Goal: Information Seeking & Learning: Learn about a topic

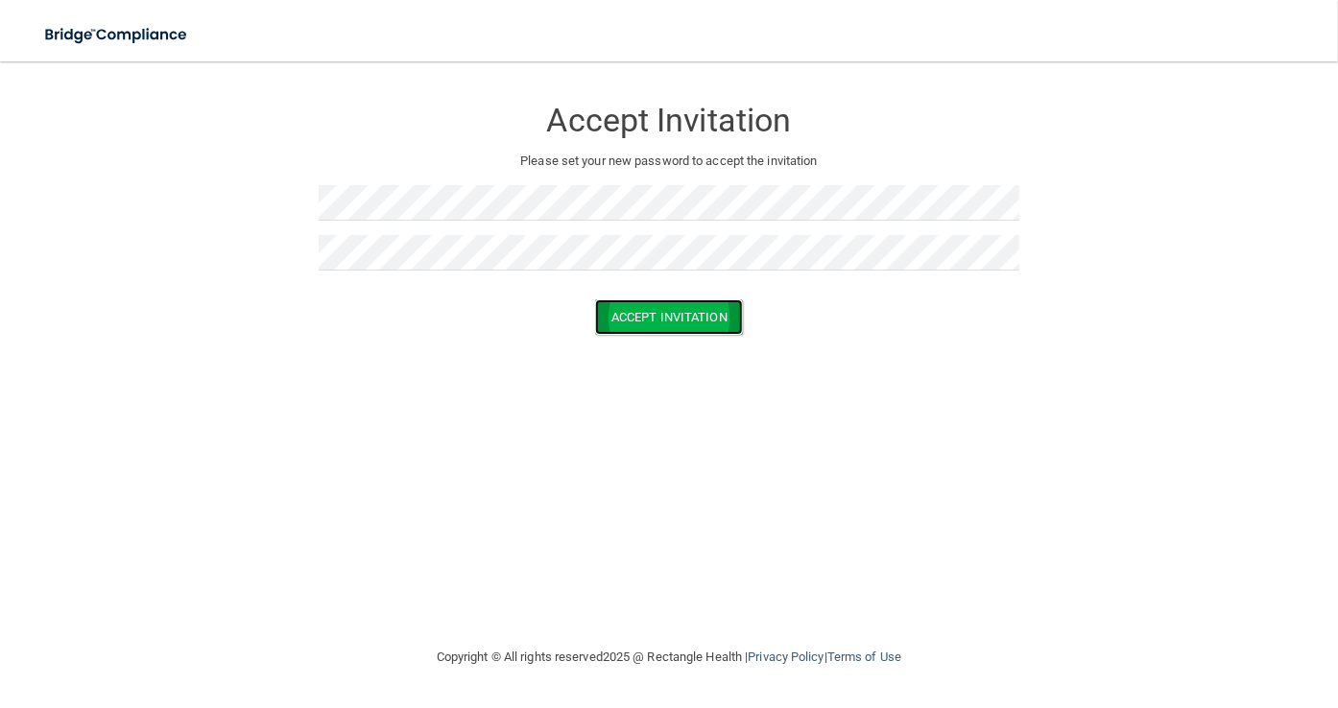
click at [628, 322] on button "Accept Invitation" at bounding box center [669, 317] width 148 height 36
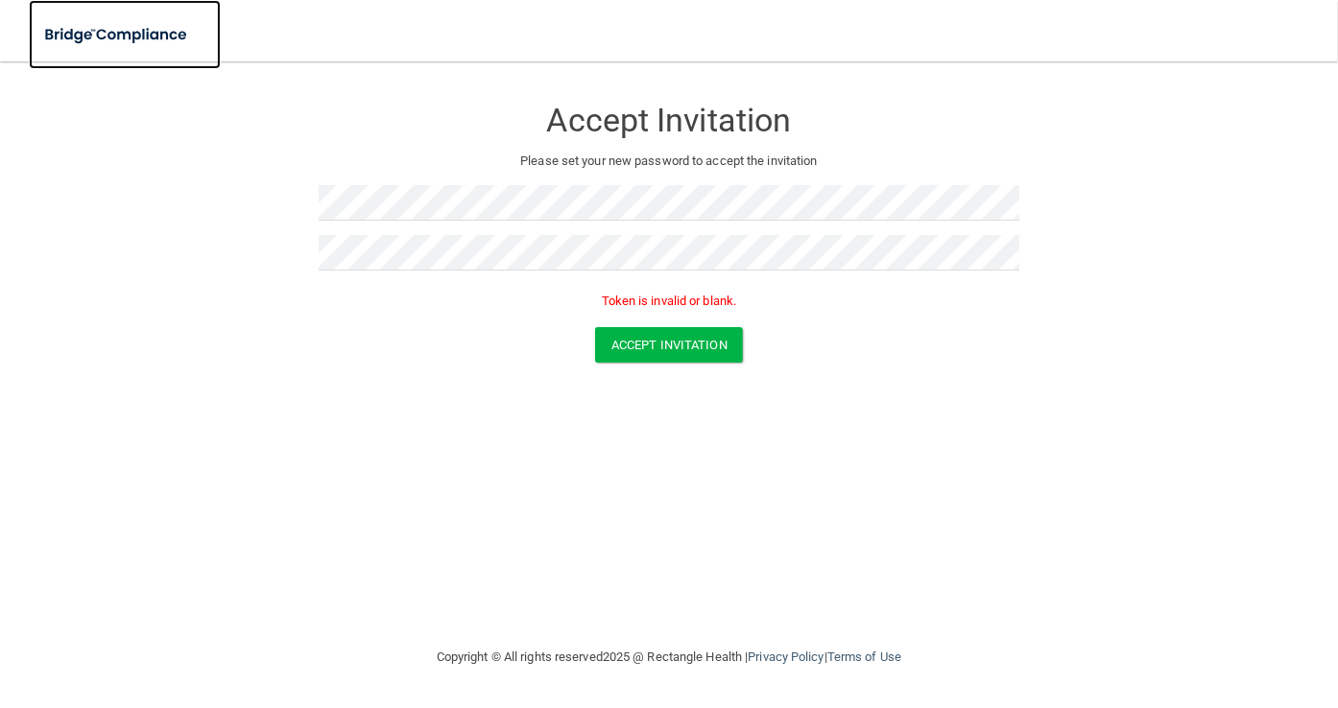
click at [163, 25] on img at bounding box center [117, 34] width 177 height 39
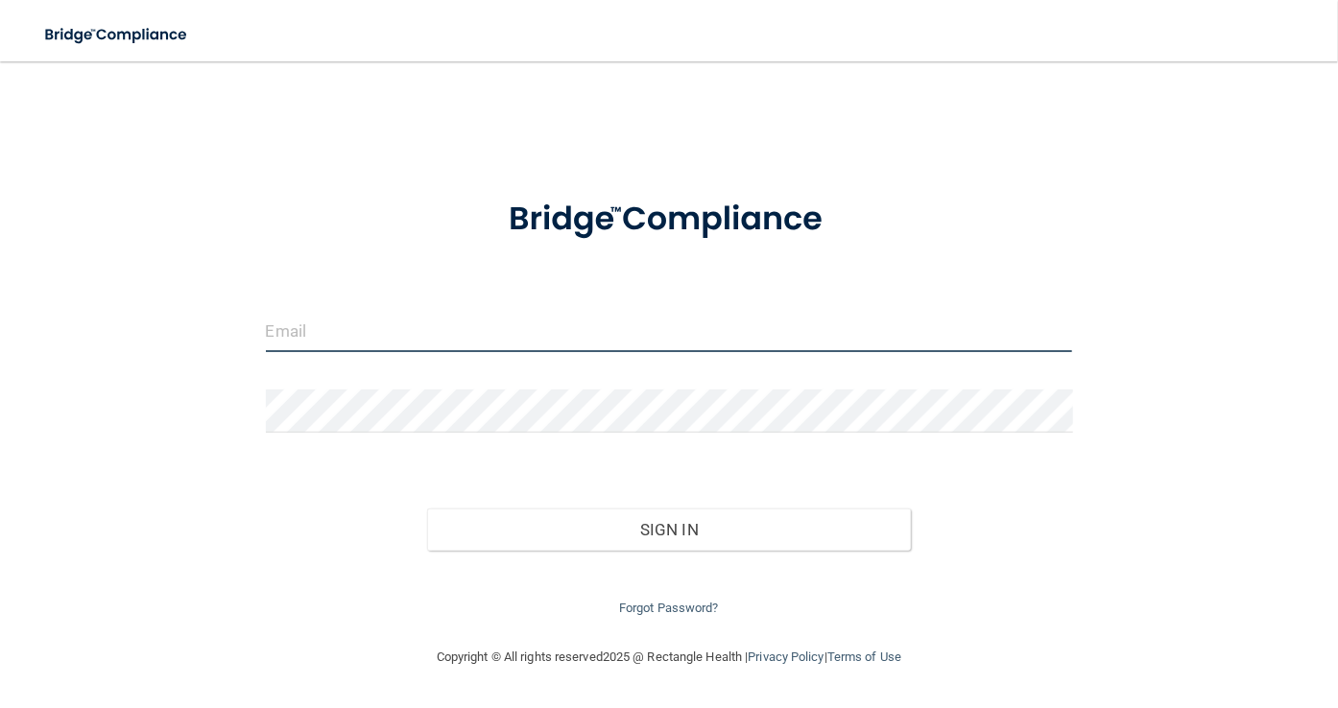
click at [423, 330] on input "email" at bounding box center [669, 330] width 807 height 43
type input "[EMAIL_ADDRESS][DOMAIN_NAME]"
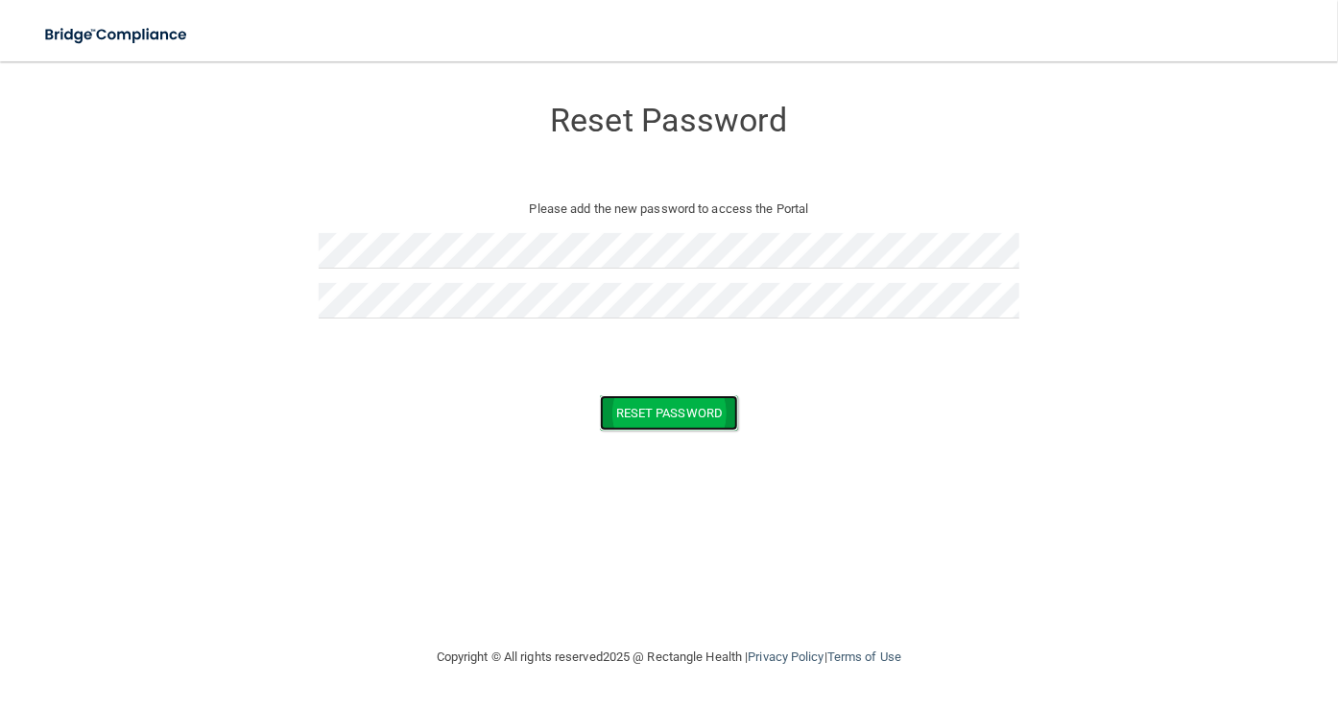
click at [706, 406] on button "Reset Password" at bounding box center [669, 413] width 138 height 36
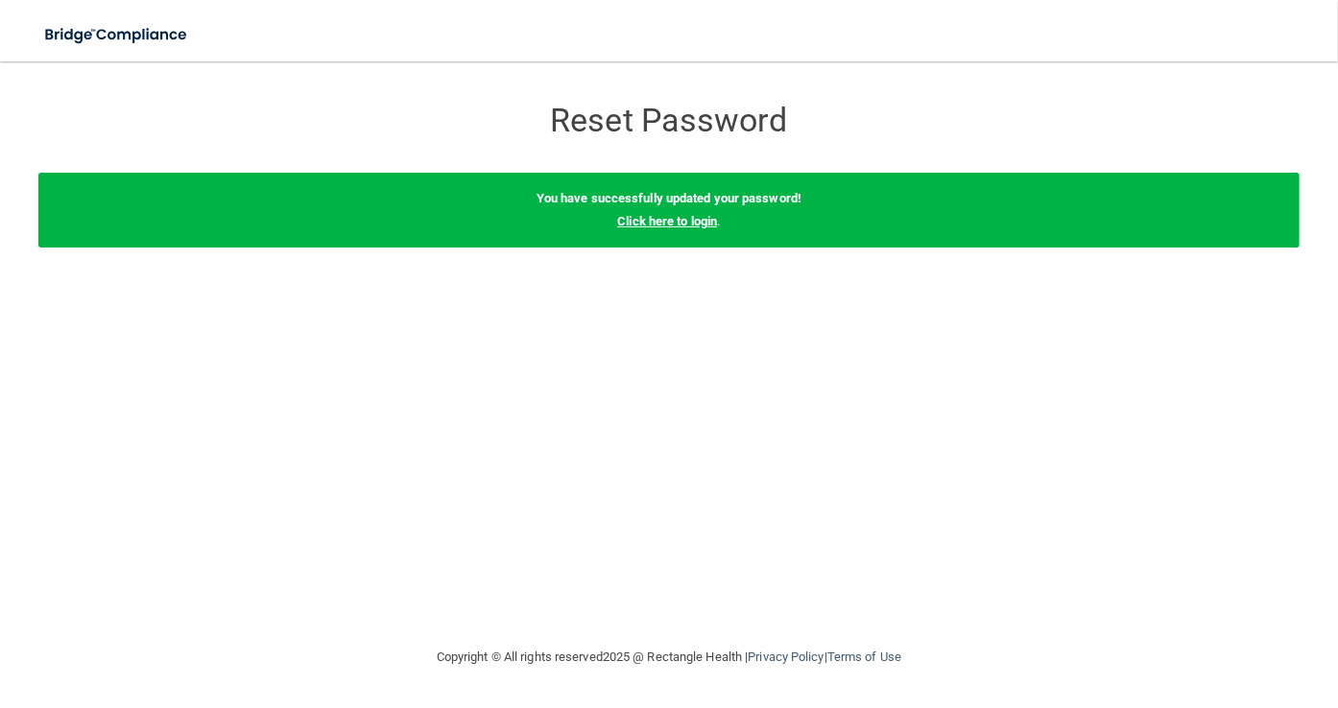
click at [707, 219] on link "Click here to login" at bounding box center [667, 221] width 100 height 14
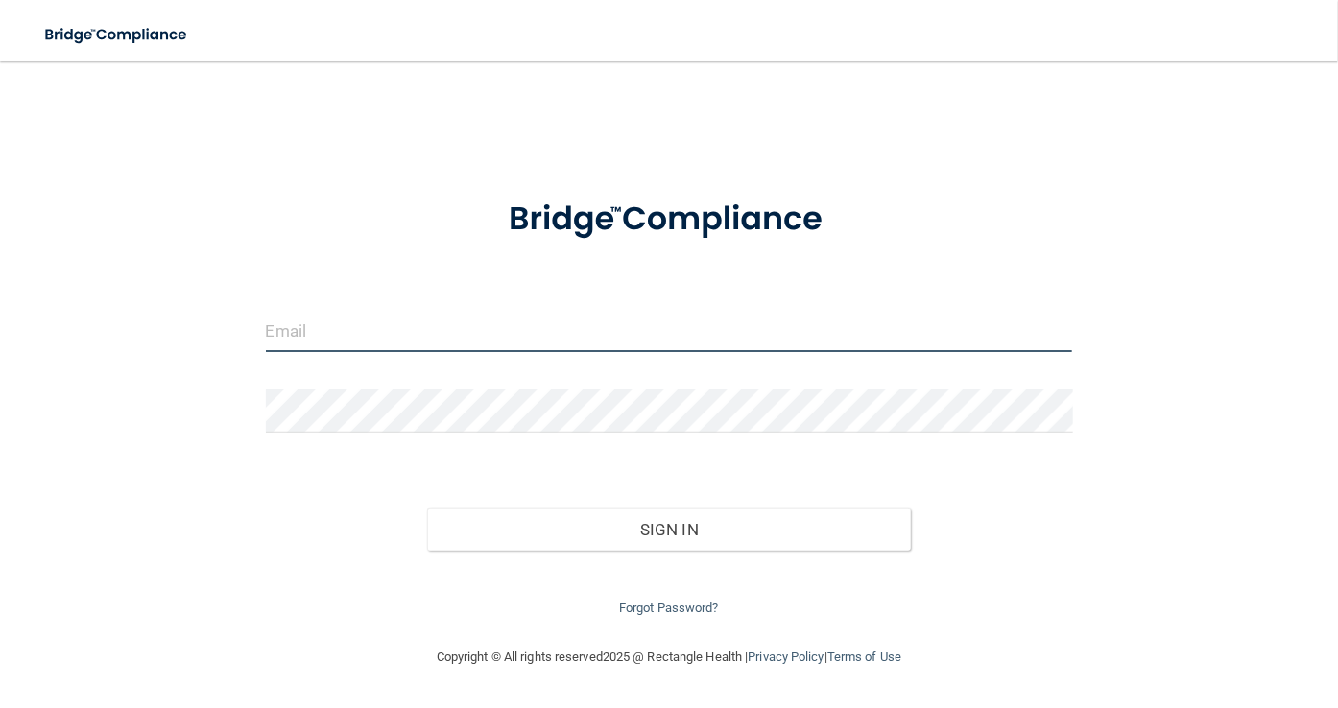
click at [489, 343] on input "email" at bounding box center [669, 330] width 807 height 43
type input "[EMAIL_ADDRESS][DOMAIN_NAME]"
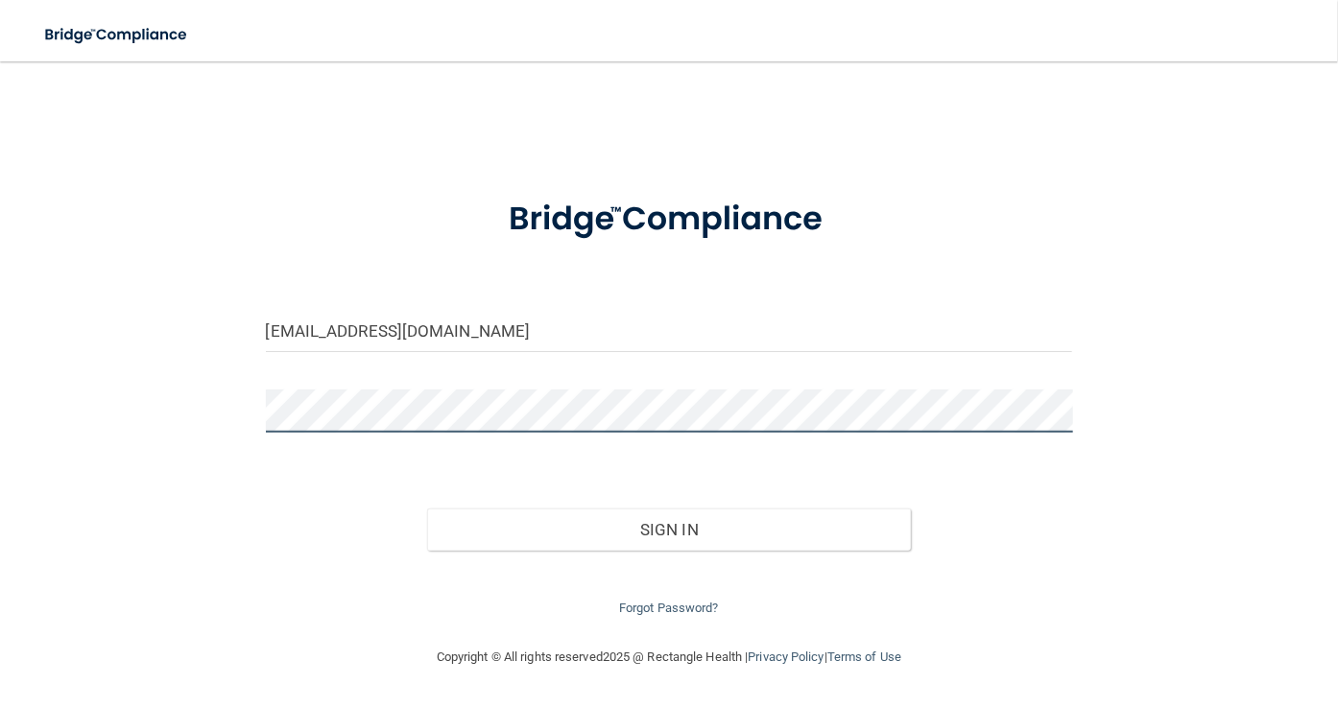
click at [427, 509] on button "Sign In" at bounding box center [669, 530] width 485 height 42
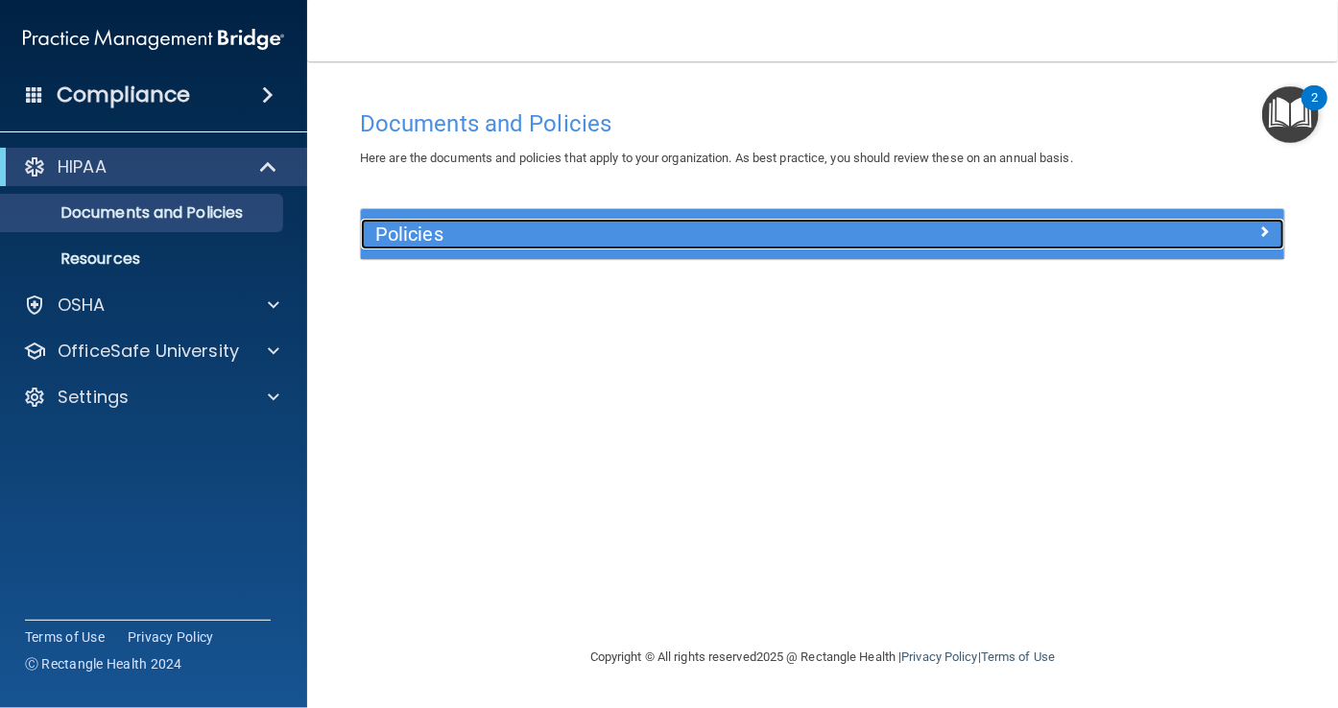
click at [641, 241] on h5 "Policies" at bounding box center [707, 234] width 664 height 21
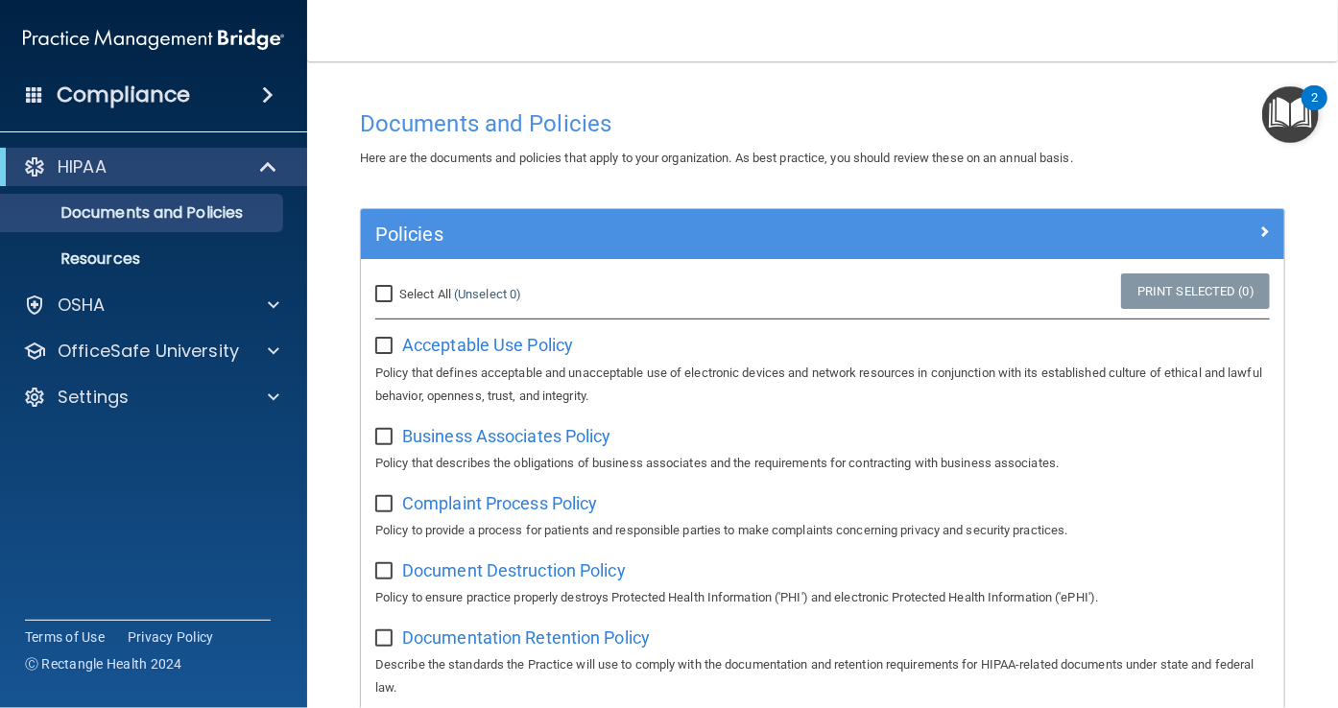
click at [382, 343] on input "checkbox" at bounding box center [386, 346] width 22 height 15
checkbox input "true"
click at [387, 431] on input "checkbox" at bounding box center [386, 437] width 22 height 15
checkbox input "true"
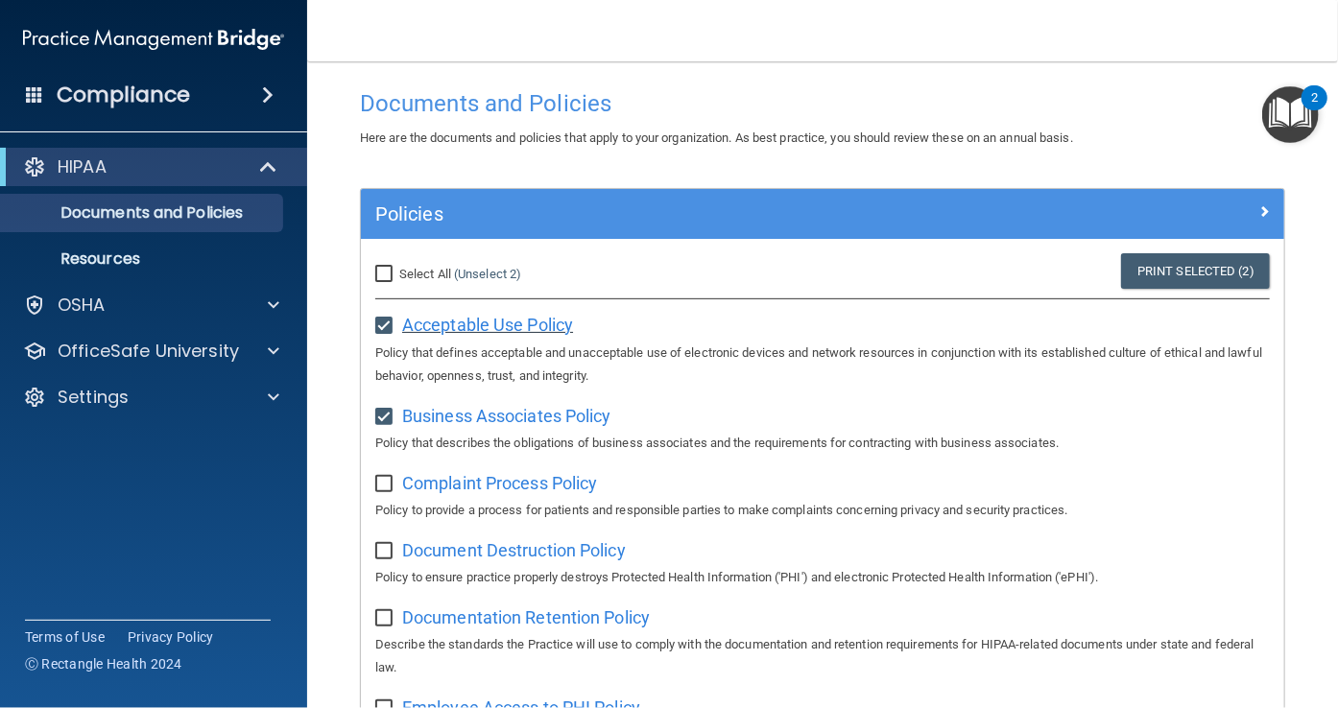
scroll to position [22, 0]
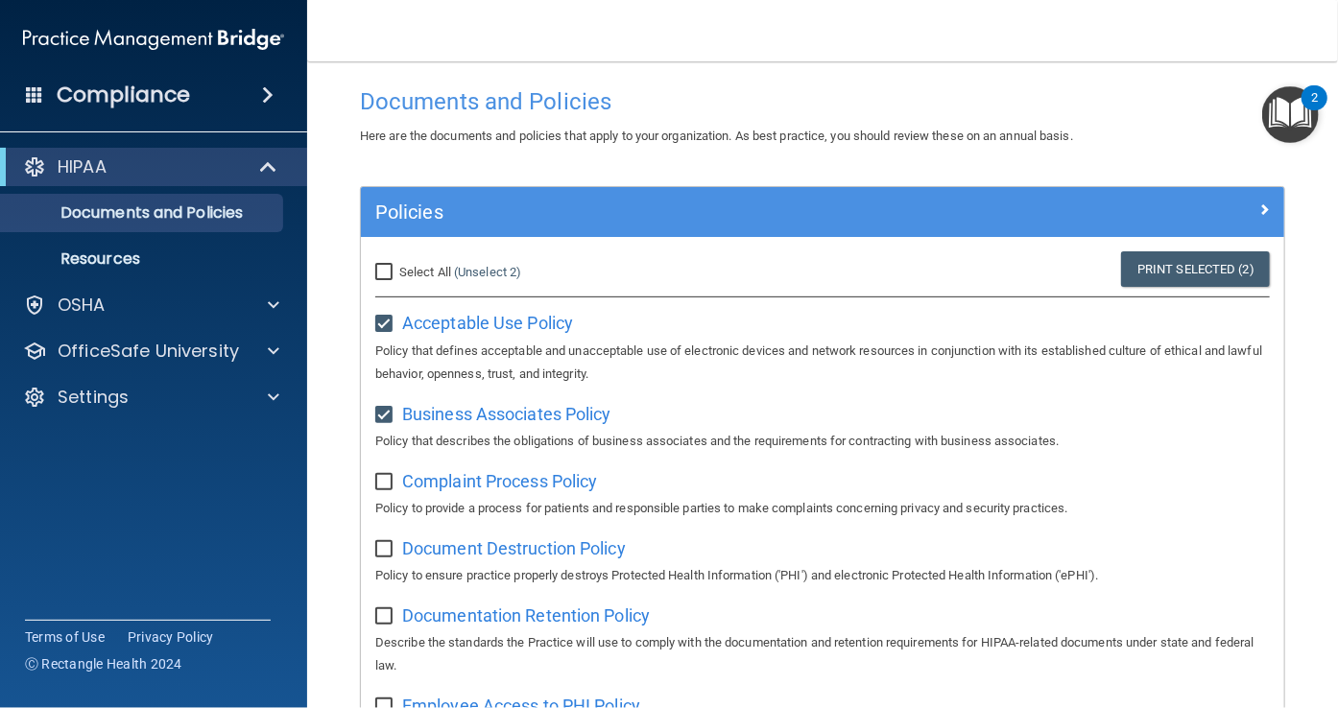
click at [386, 275] on input "Select All (Unselect 2) Unselect All" at bounding box center [386, 272] width 22 height 15
checkbox input "true"
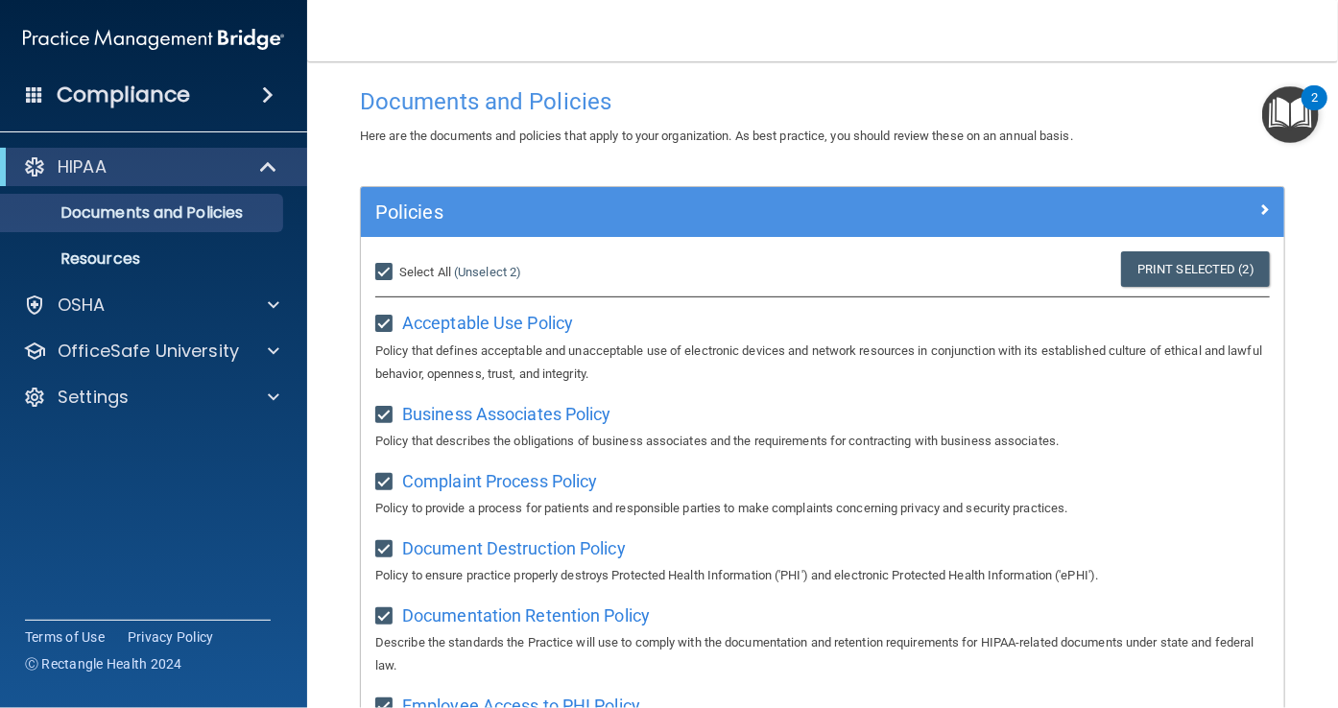
checkbox input "true"
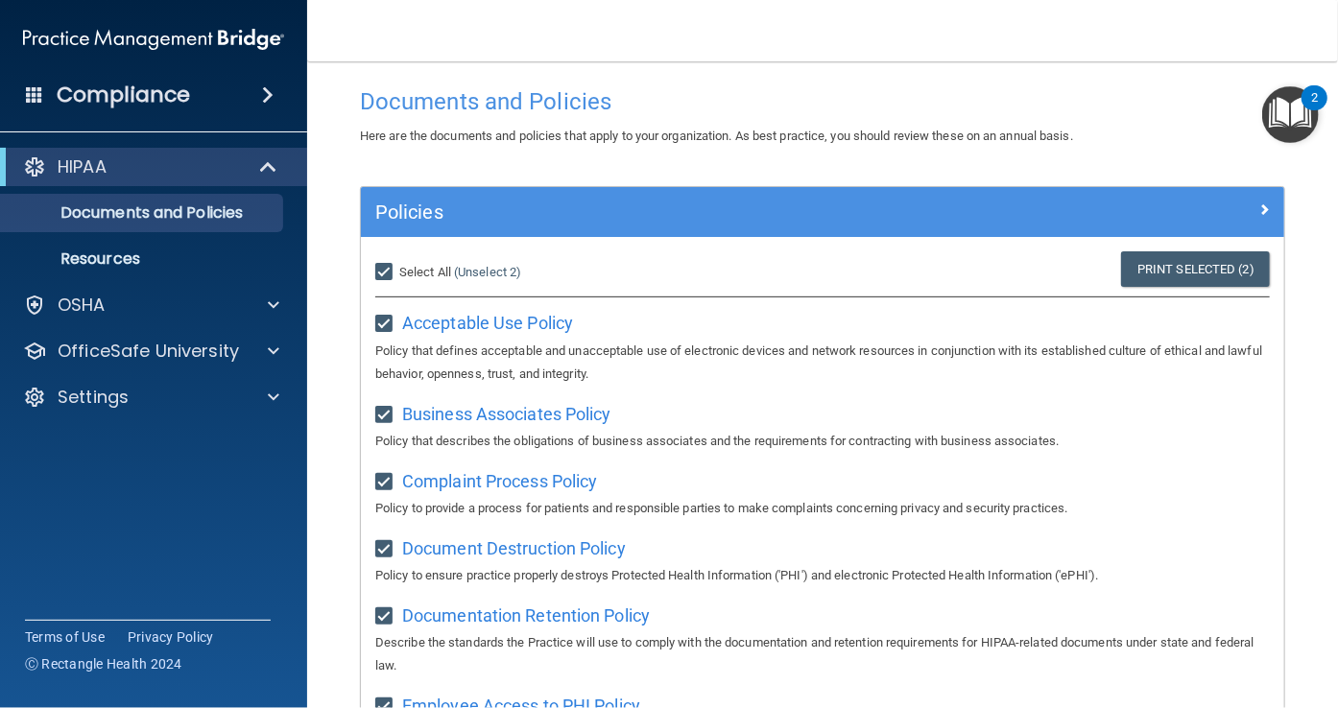
checkbox input "true"
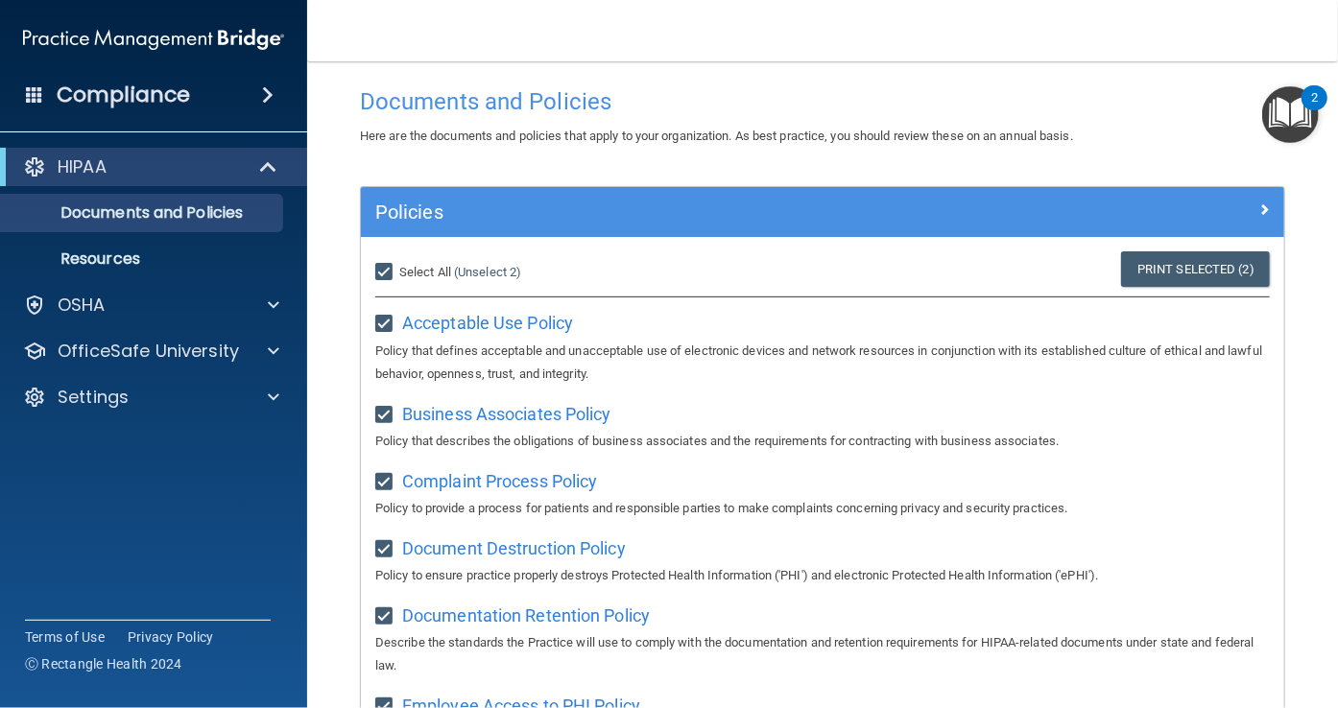
checkbox input "true"
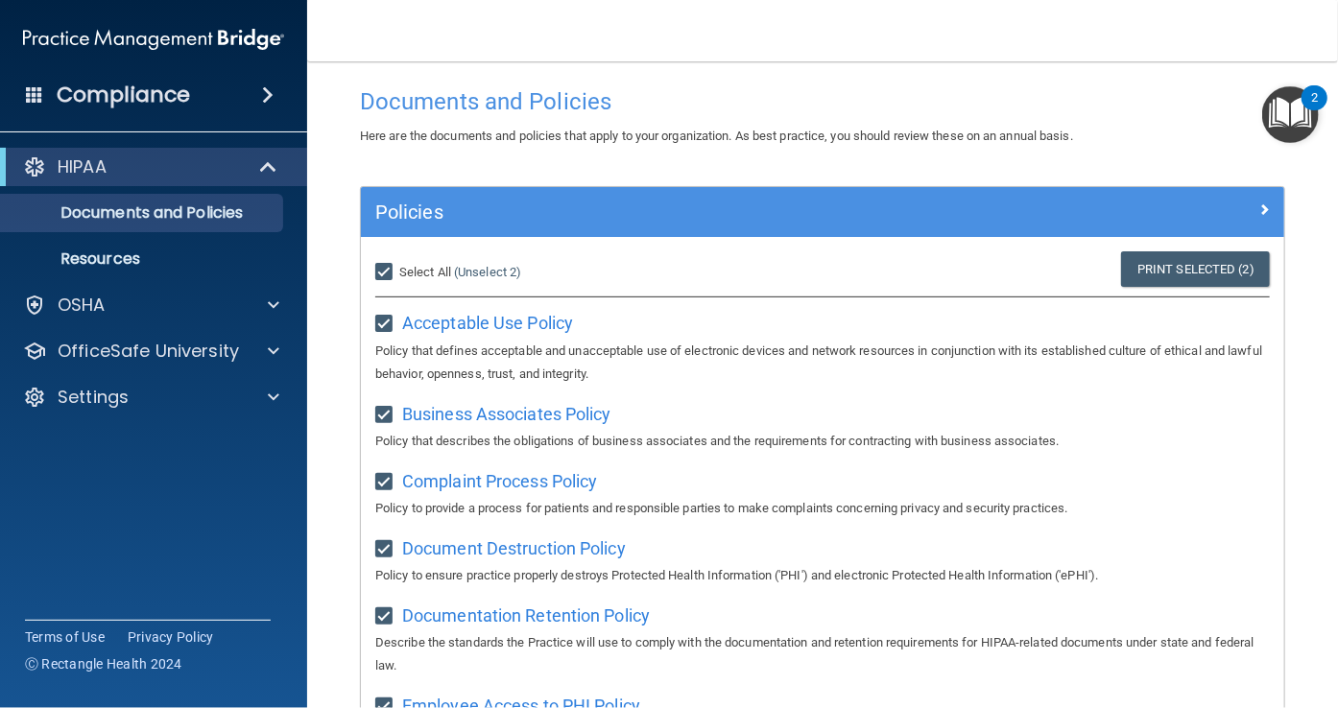
checkbox input "true"
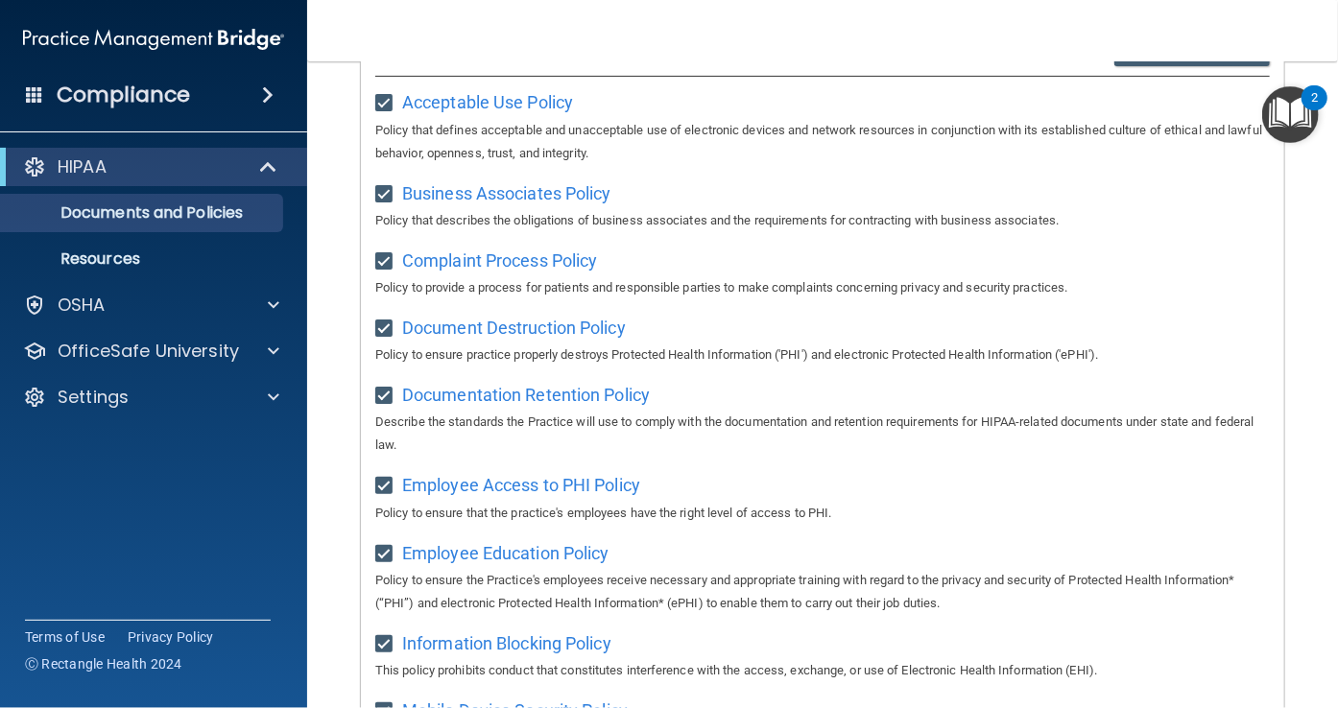
scroll to position [0, 0]
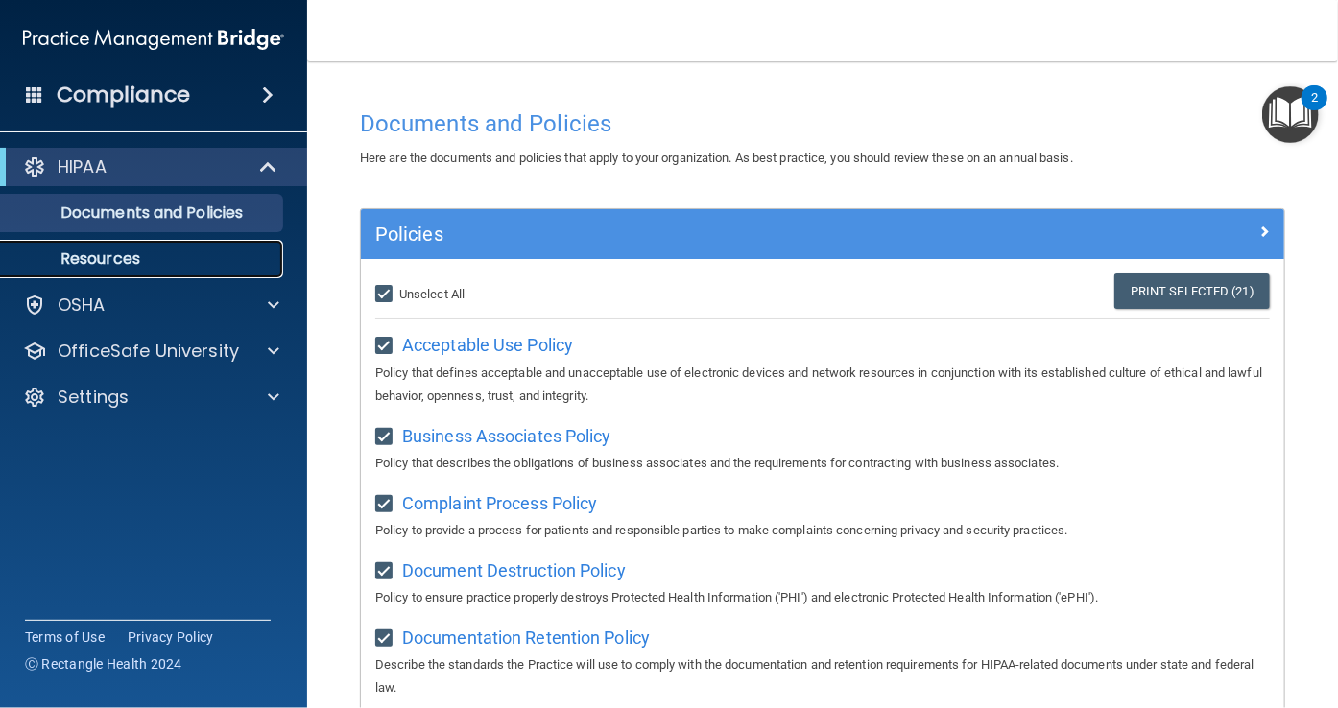
click at [186, 248] on link "Resources" at bounding box center [132, 259] width 302 height 38
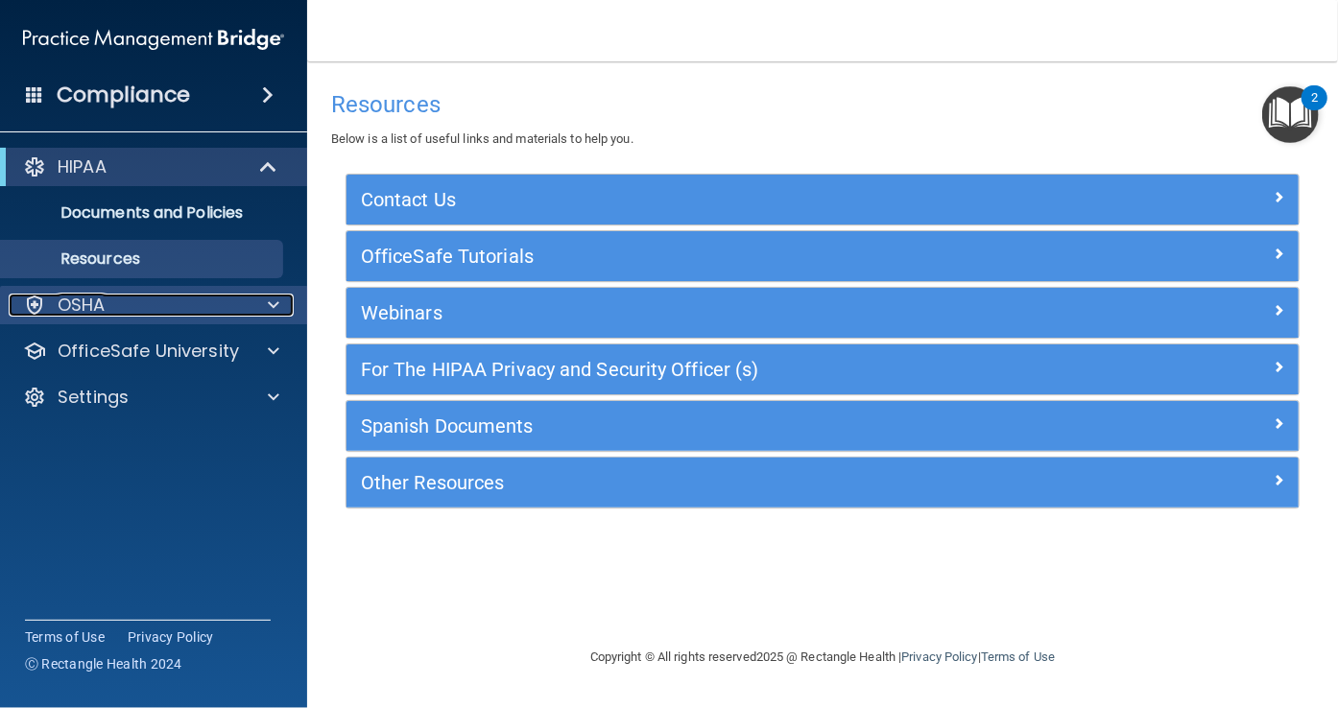
click at [272, 309] on span at bounding box center [274, 305] width 12 height 23
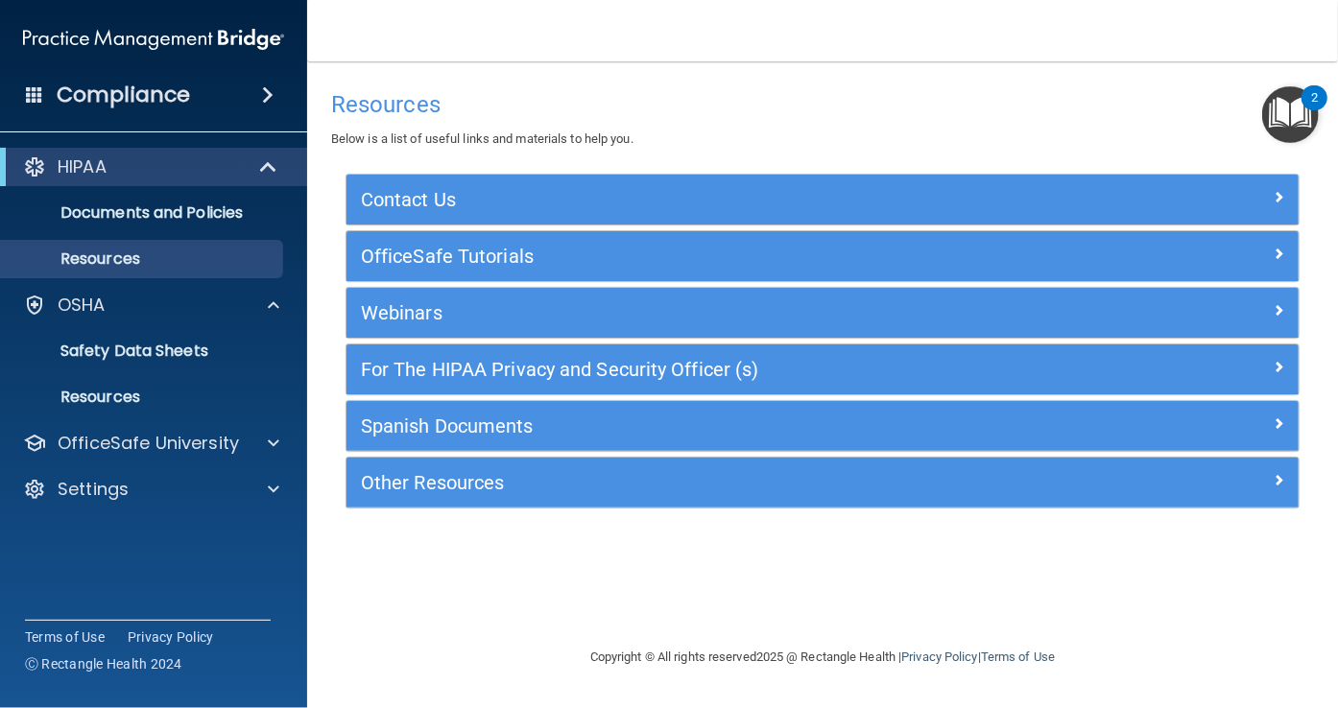
click at [272, 89] on span at bounding box center [268, 95] width 12 height 23
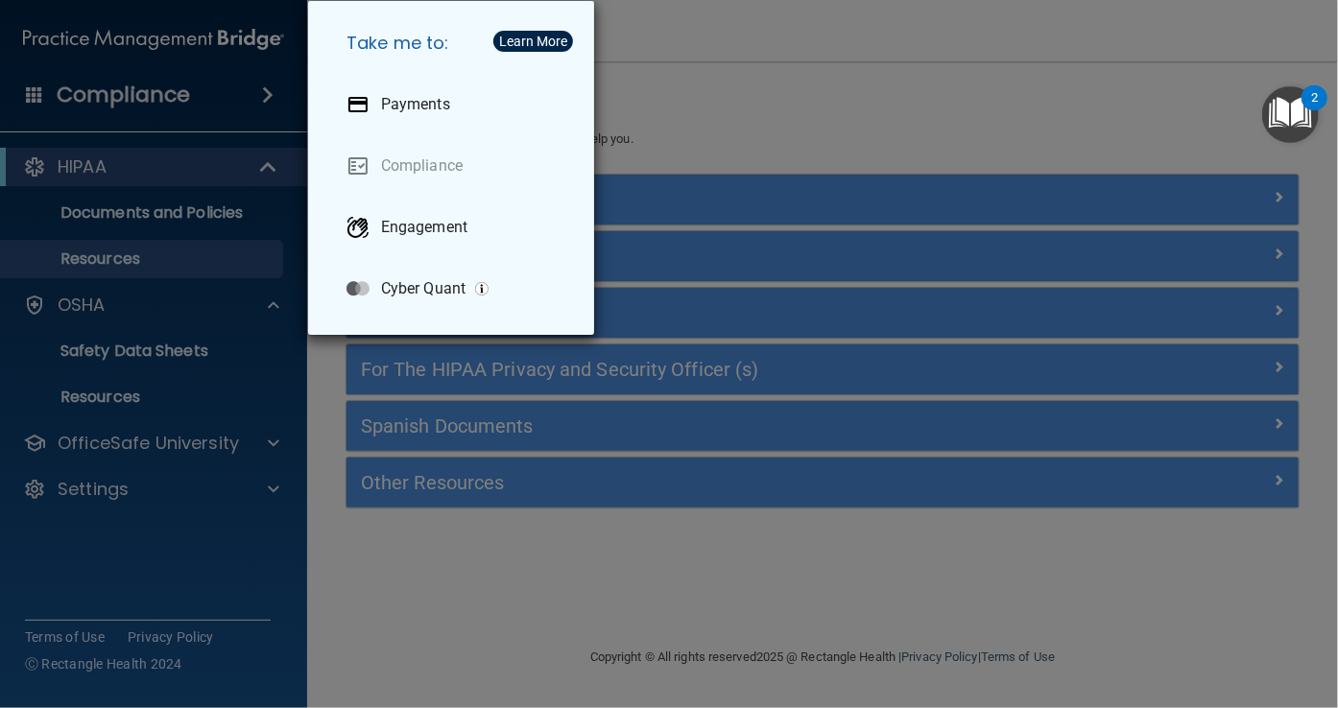
click at [227, 408] on div "Take me to: Payments Compliance Engagement Cyber Quant" at bounding box center [669, 354] width 1338 height 708
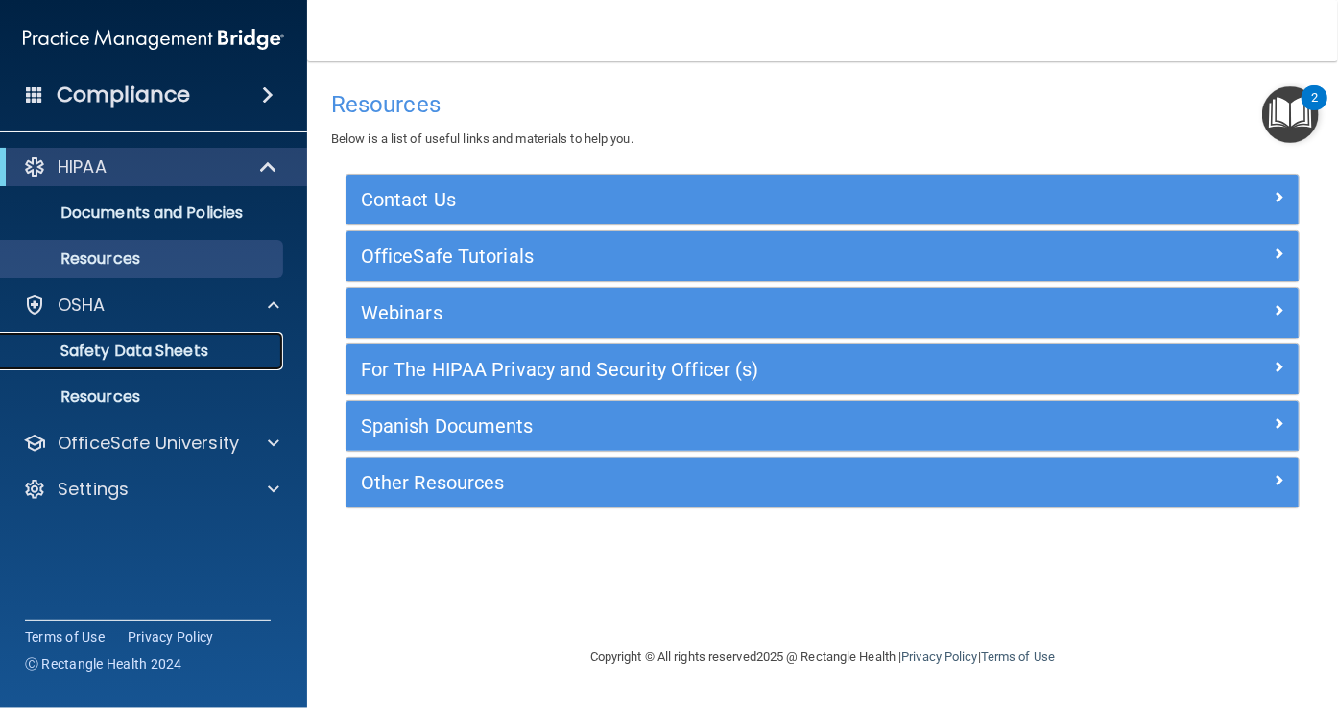
click at [166, 343] on p "Safety Data Sheets" at bounding box center [143, 351] width 262 height 19
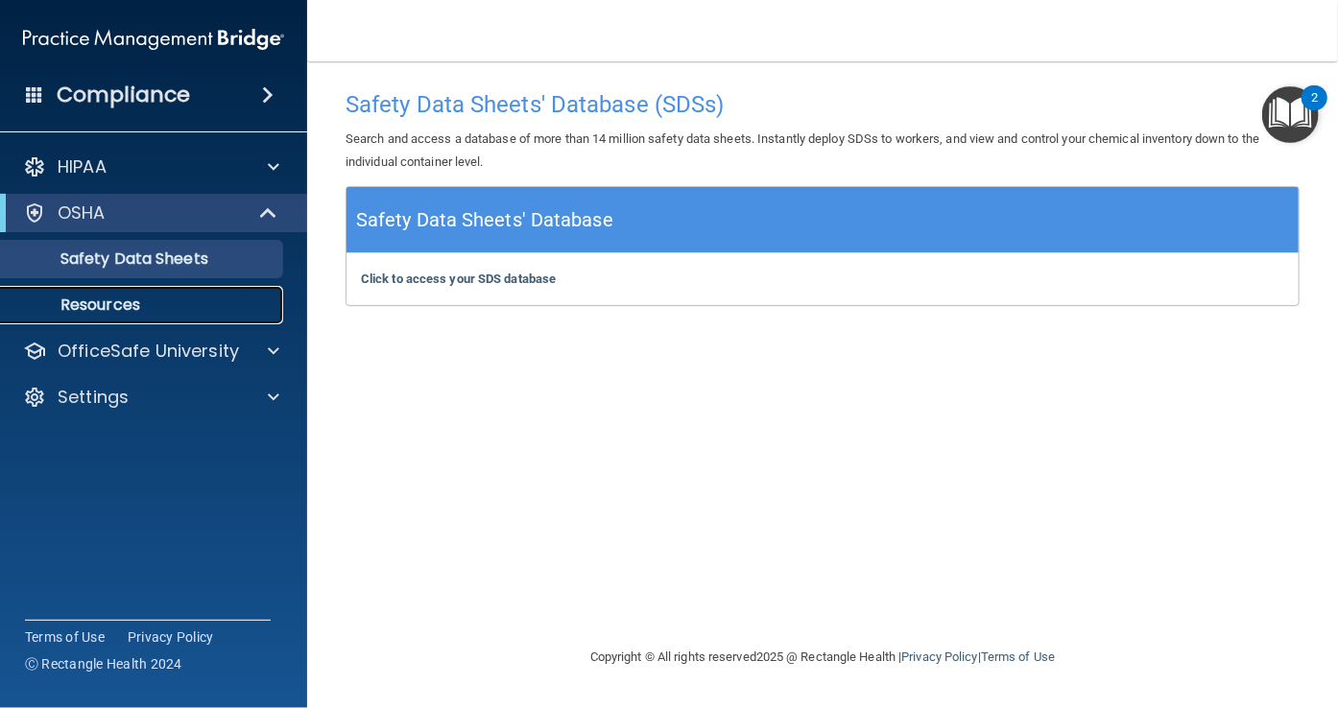
click at [133, 306] on p "Resources" at bounding box center [143, 305] width 262 height 19
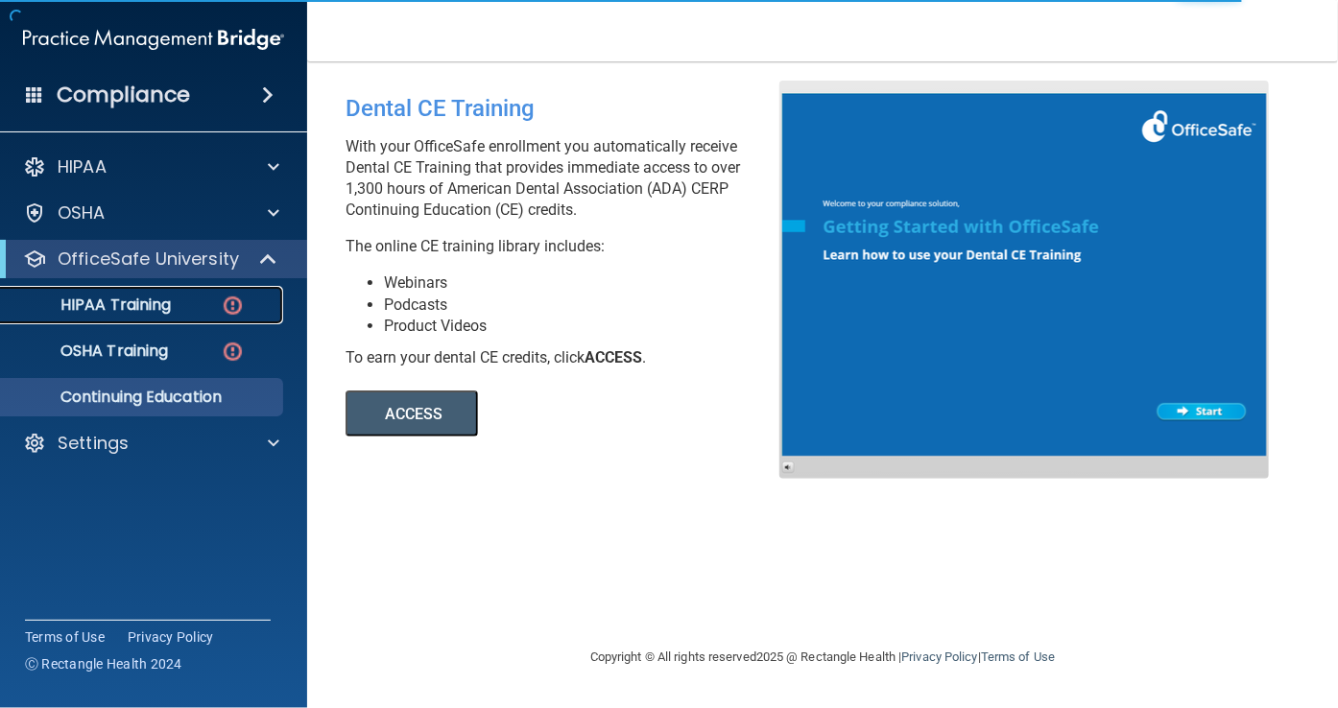
click at [196, 300] on div "HIPAA Training" at bounding box center [143, 305] width 262 height 19
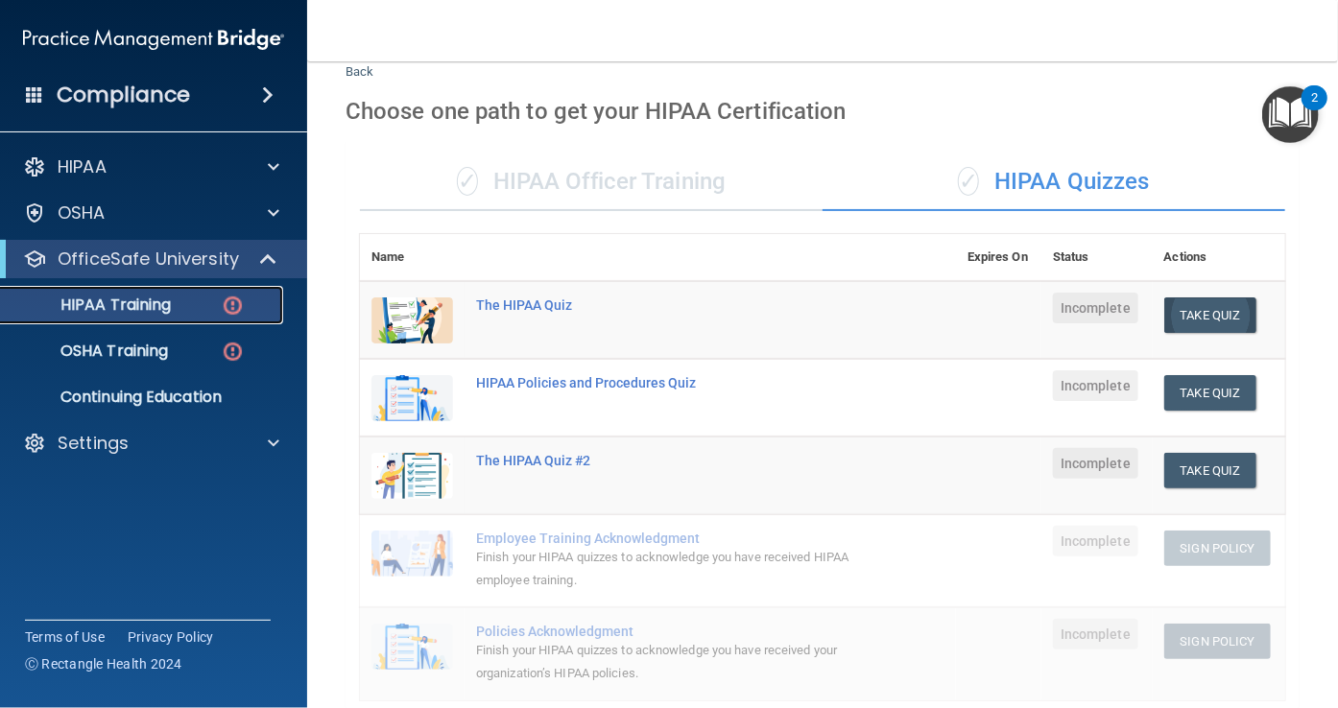
scroll to position [50, 0]
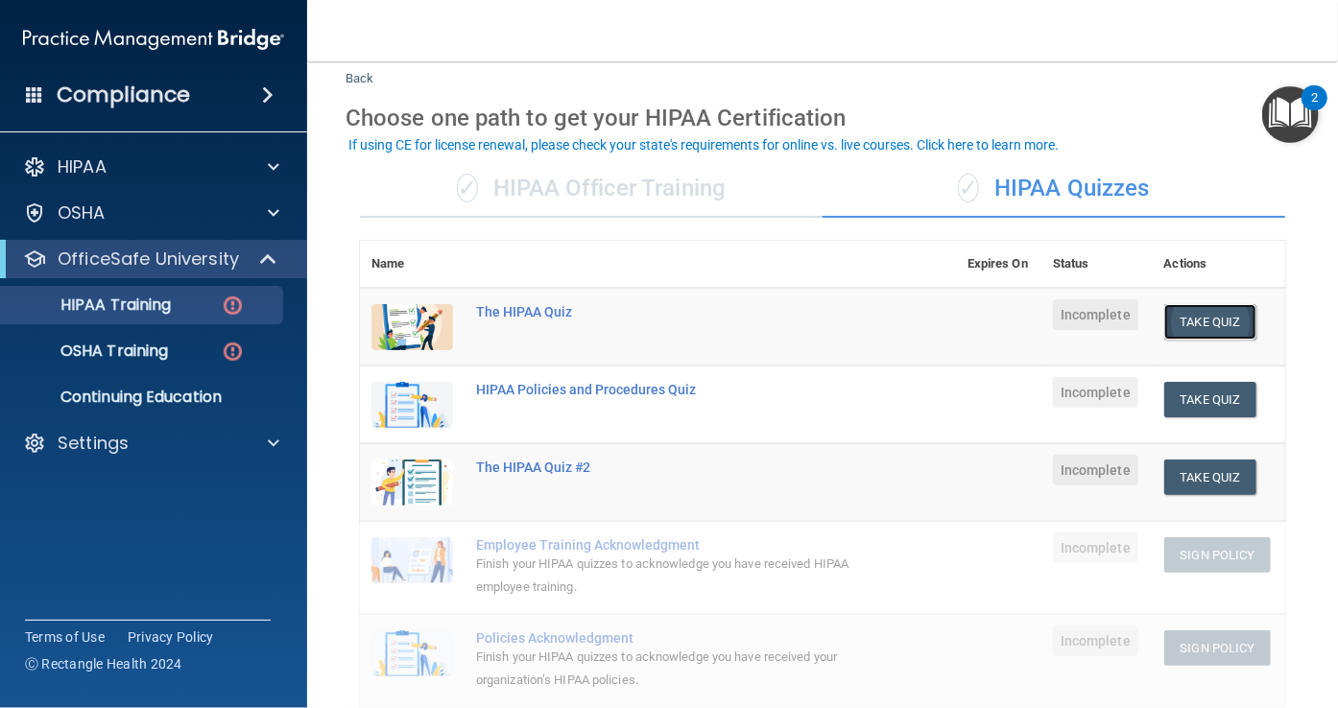
click at [1209, 319] on button "Take Quiz" at bounding box center [1210, 322] width 92 height 36
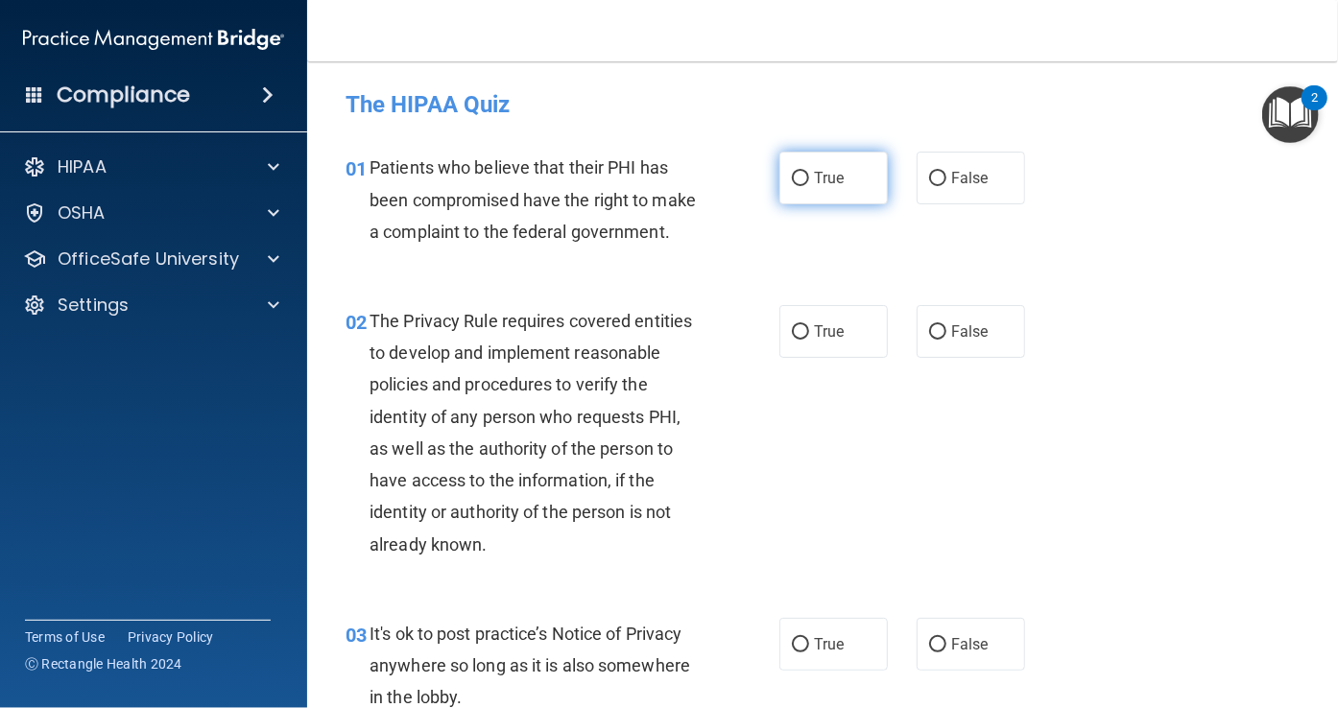
click at [803, 176] on label "True" at bounding box center [833, 178] width 108 height 53
click at [803, 176] on input "True" at bounding box center [800, 179] width 17 height 14
radio input "true"
click at [458, 398] on div "The Privacy Rule requires covered entities to develop and implement reasonable …" at bounding box center [543, 432] width 347 height 255
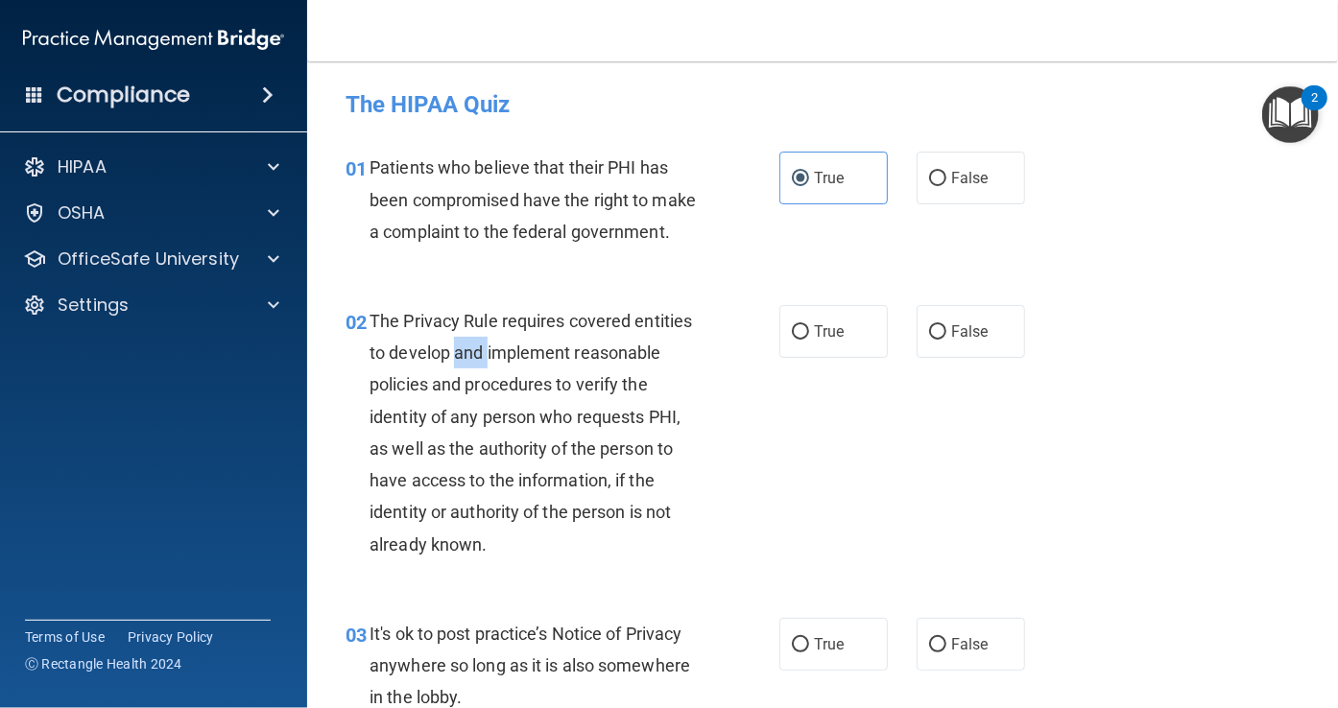
click at [467, 381] on span "The Privacy Rule requires covered entities to develop and implement reasonable …" at bounding box center [531, 433] width 323 height 244
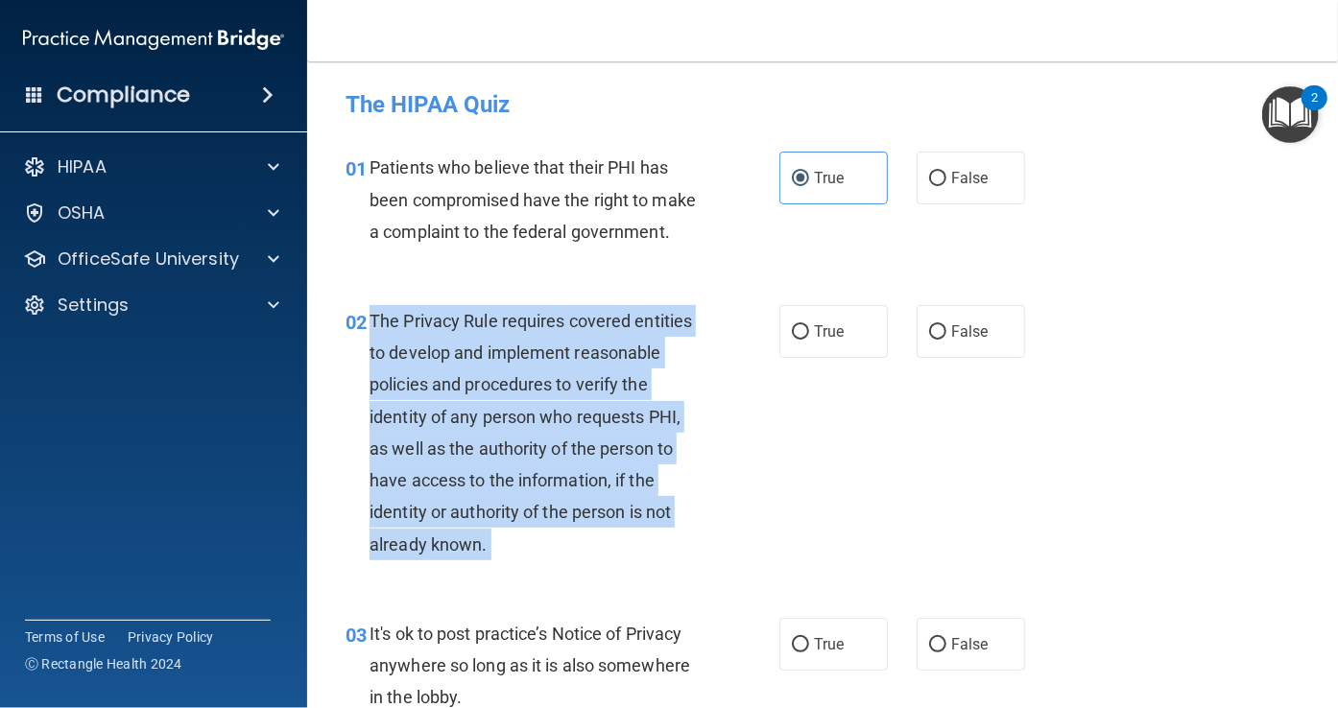
click at [467, 381] on span "The Privacy Rule requires covered entities to develop and implement reasonable …" at bounding box center [531, 433] width 323 height 244
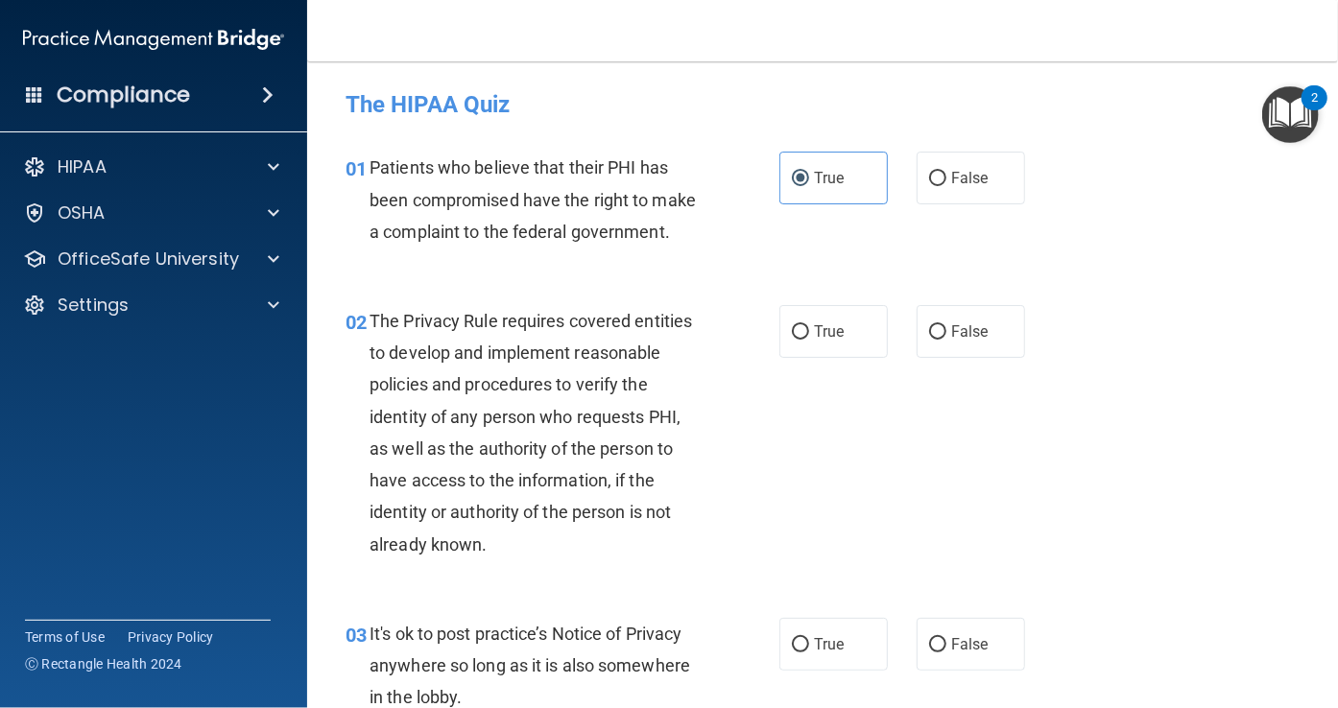
click at [610, 317] on div "02 The Privacy Rule requires covered entities to develop and implement reasonab…" at bounding box center [822, 437] width 983 height 313
click at [553, 399] on div "The Privacy Rule requires covered entities to develop and implement reasonable …" at bounding box center [543, 432] width 347 height 255
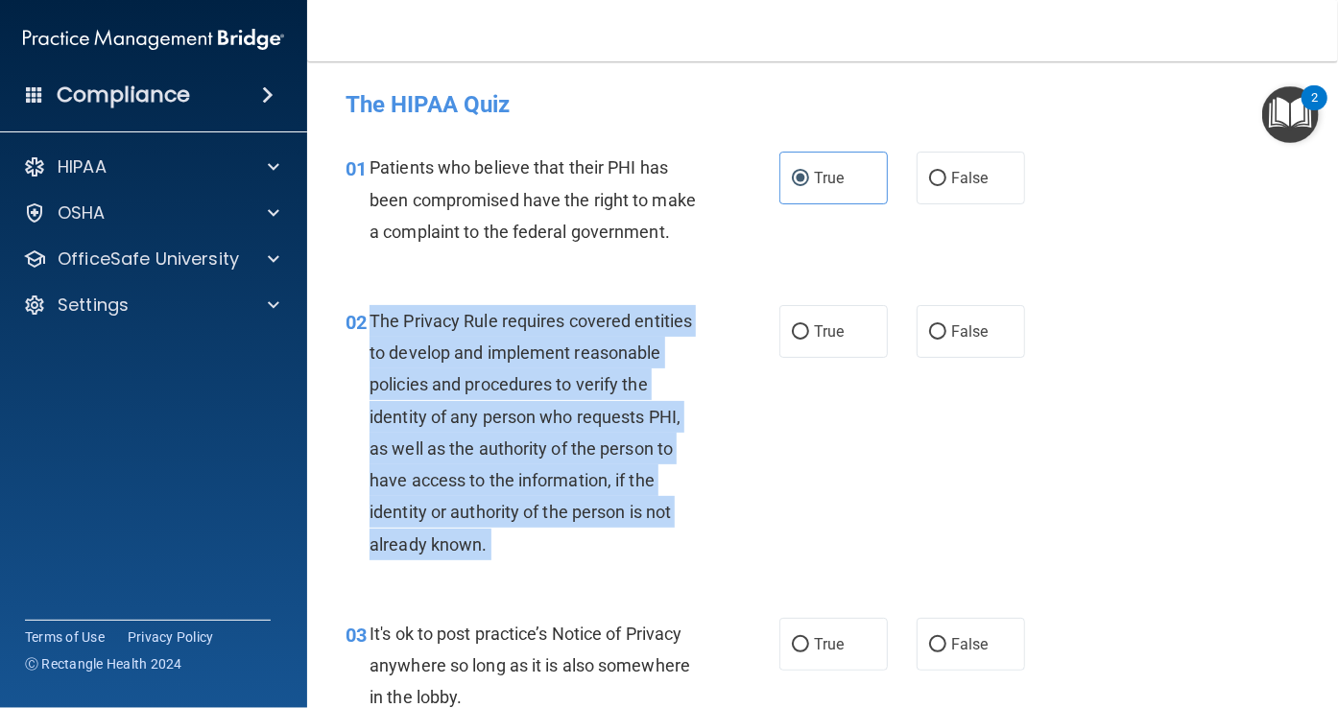
click at [553, 399] on div "The Privacy Rule requires covered entities to develop and implement reasonable …" at bounding box center [543, 432] width 347 height 255
copy ng-form "The Privacy Rule requires covered entities to develop and implement reasonable …"
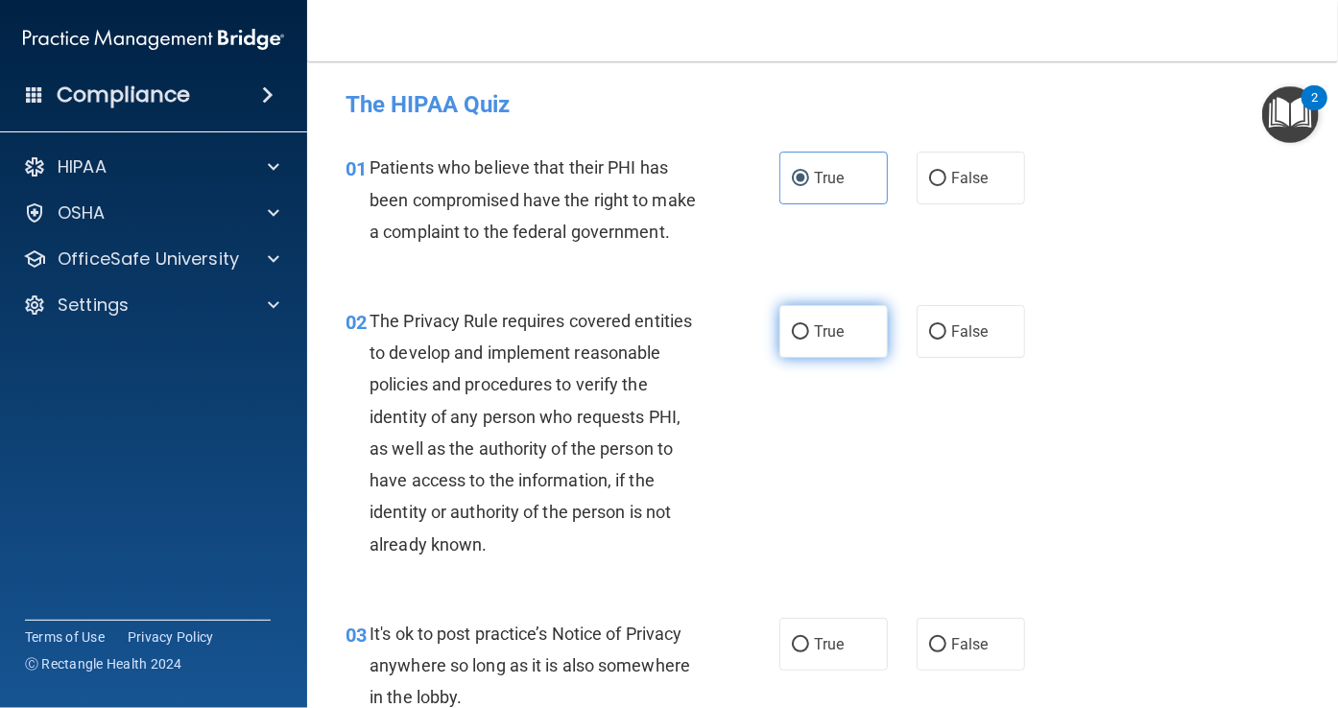
click at [801, 358] on label "True" at bounding box center [833, 331] width 108 height 53
click at [801, 340] on input "True" at bounding box center [800, 332] width 17 height 14
radio input "true"
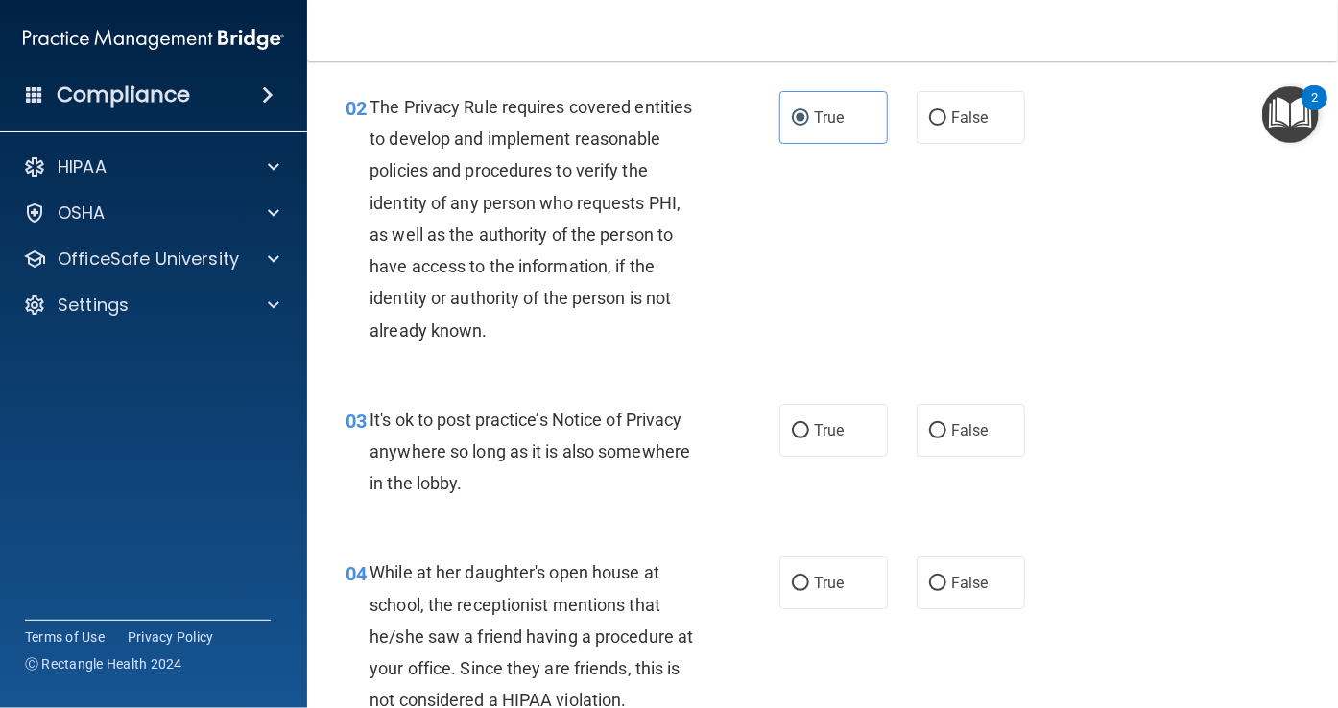
scroll to position [238, 0]
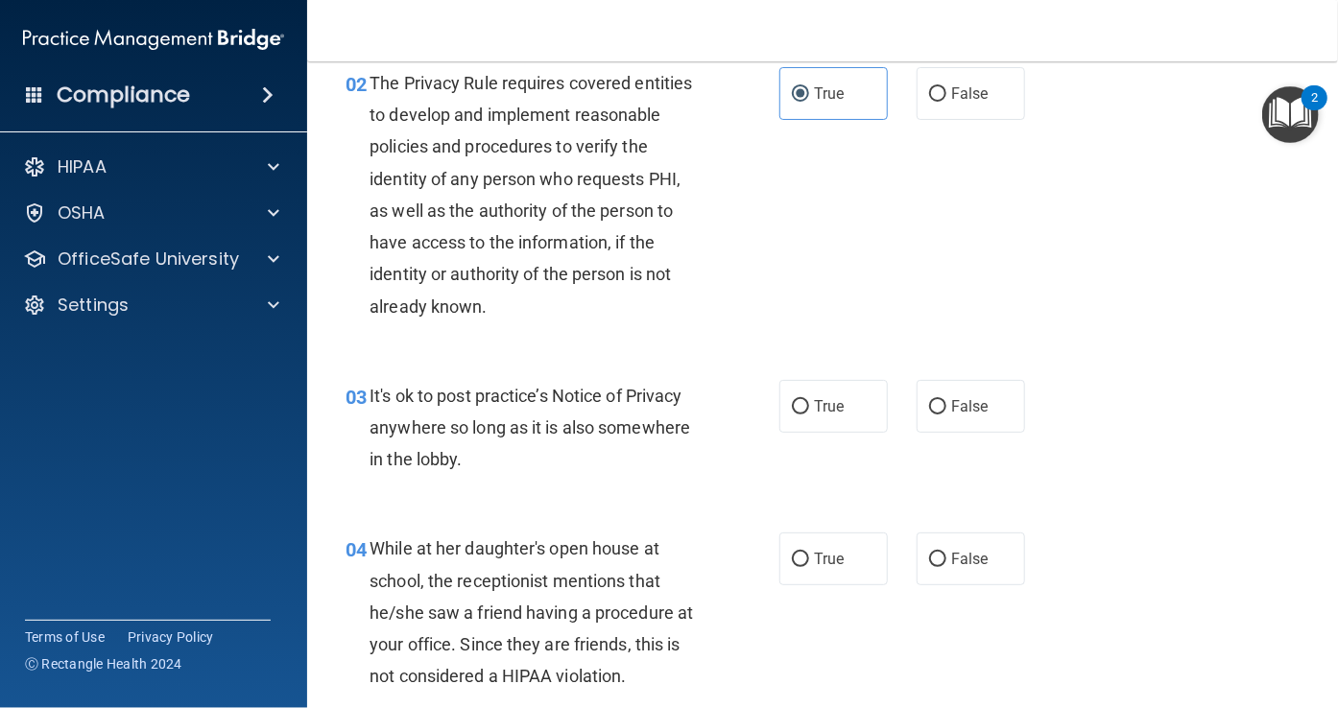
click at [514, 453] on span "It's ok to post practice’s Notice of Privacy anywhere so long as it is also som…" at bounding box center [530, 428] width 321 height 84
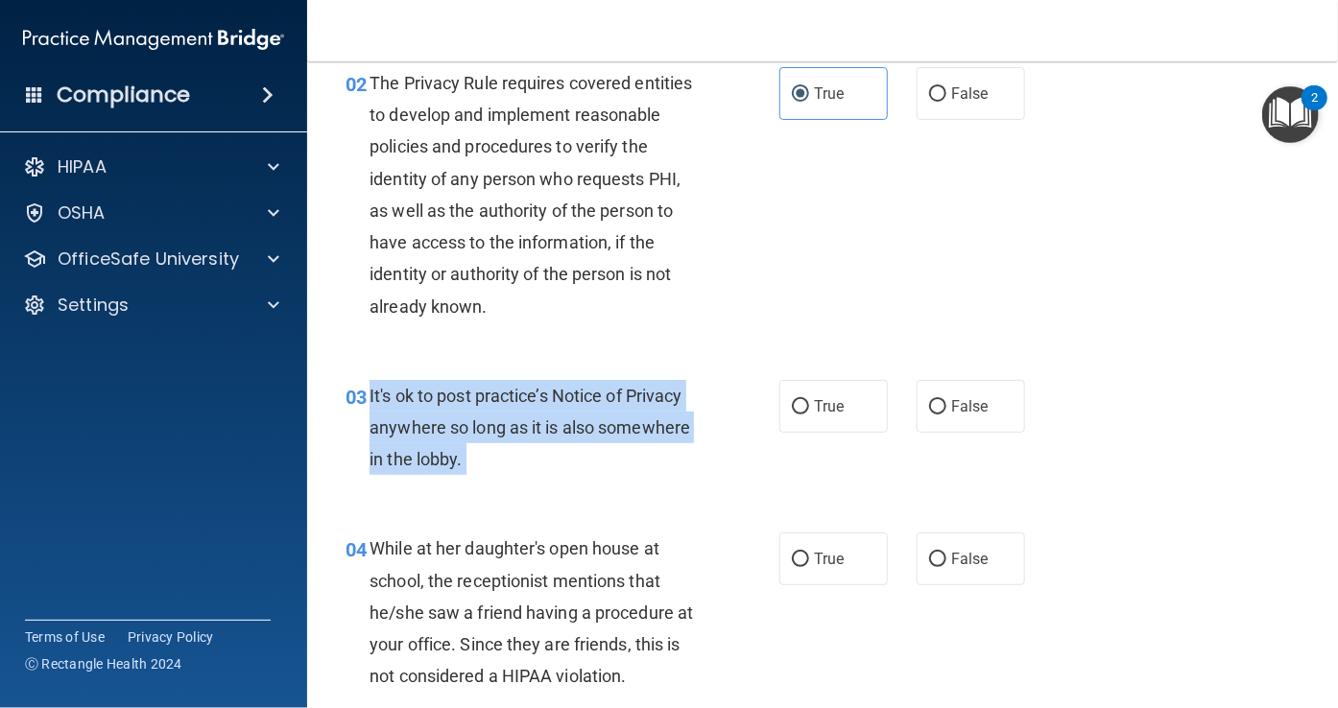
click at [514, 453] on span "It's ok to post practice’s Notice of Privacy anywhere so long as it is also som…" at bounding box center [530, 428] width 321 height 84
copy ng-form "It's ok to post practice’s Notice of Privacy anywhere so long as it is also som…"
click at [929, 415] on input "False" at bounding box center [937, 407] width 17 height 14
radio input "true"
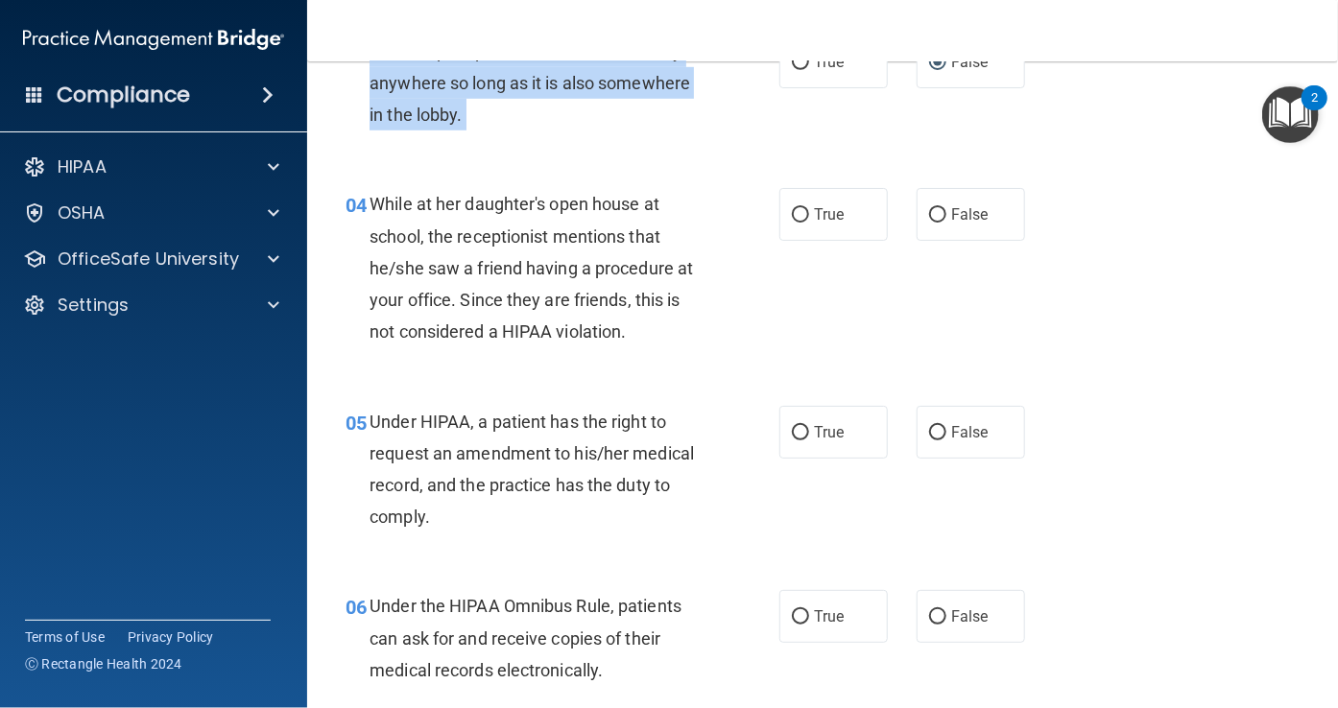
scroll to position [586, 0]
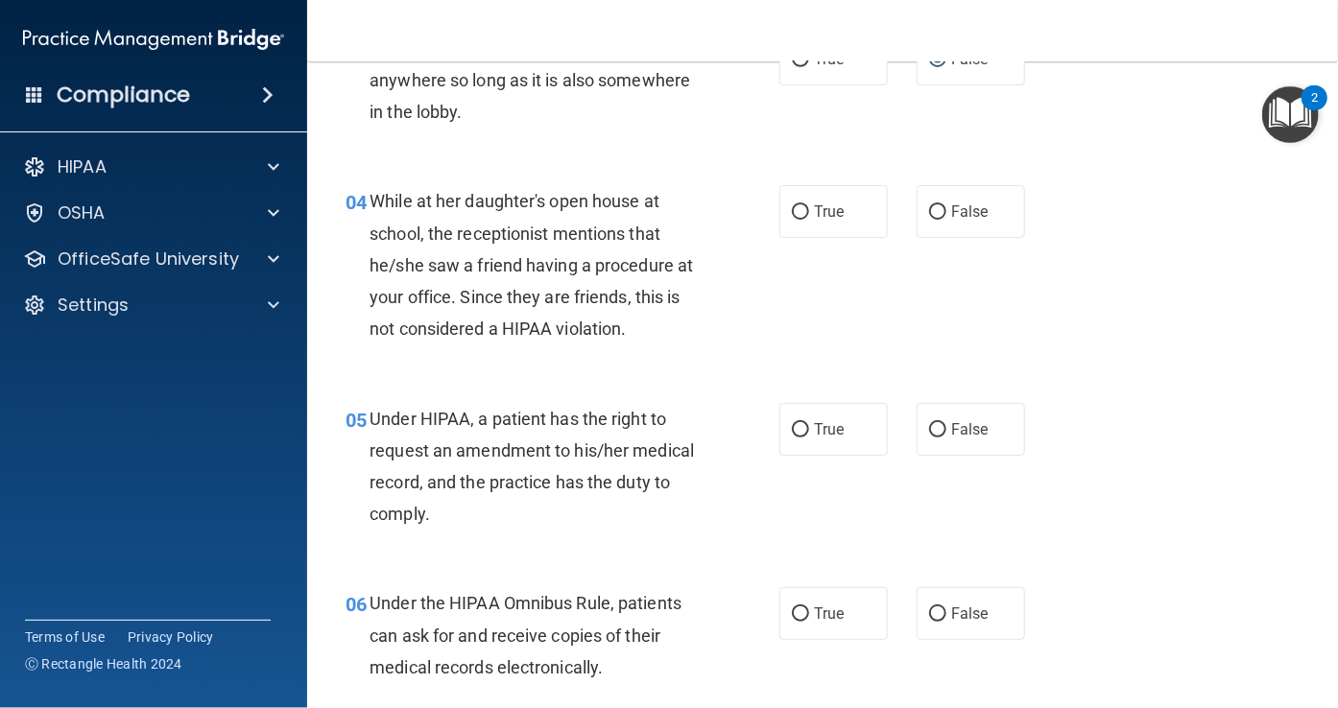
click at [545, 318] on span "While at her daughter's open house at school, the receptionist mentions that he…" at bounding box center [531, 265] width 323 height 148
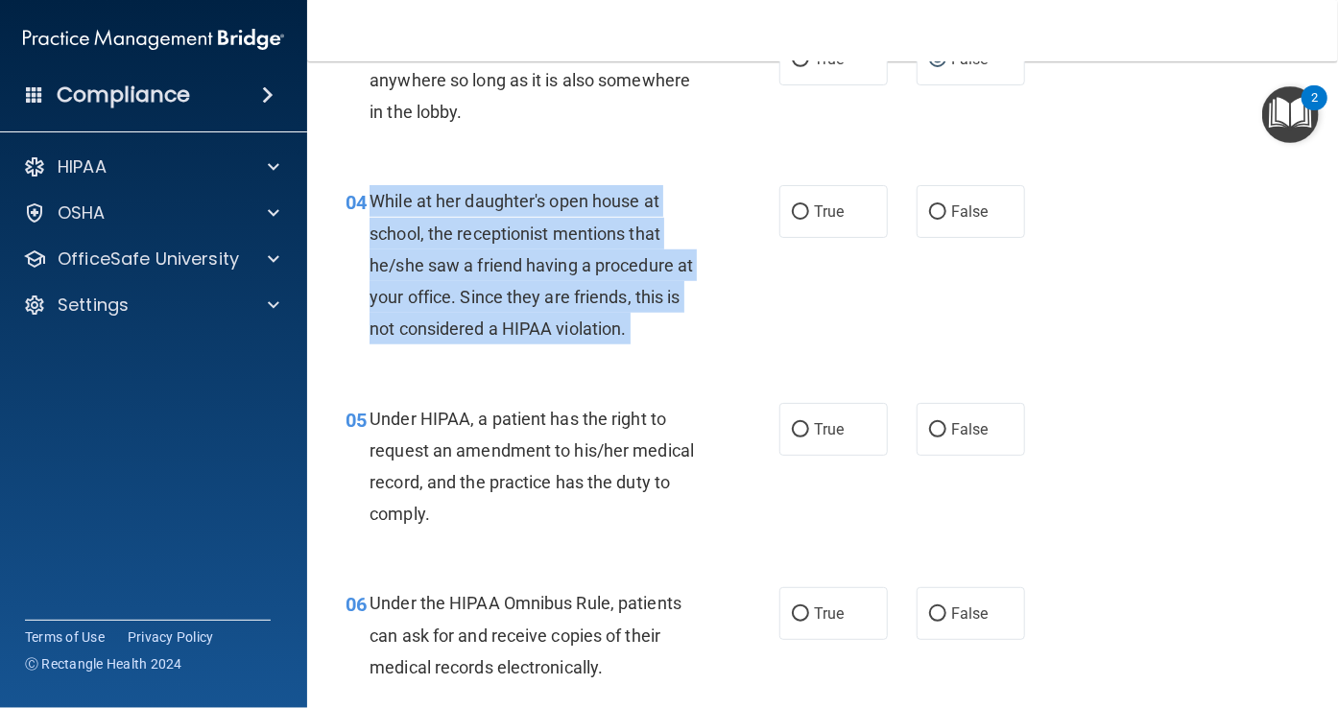
click at [545, 318] on span "While at her daughter's open house at school, the receptionist mentions that he…" at bounding box center [531, 265] width 323 height 148
copy ng-form "While at her daughter's open house at school, the receptionist mentions that he…"
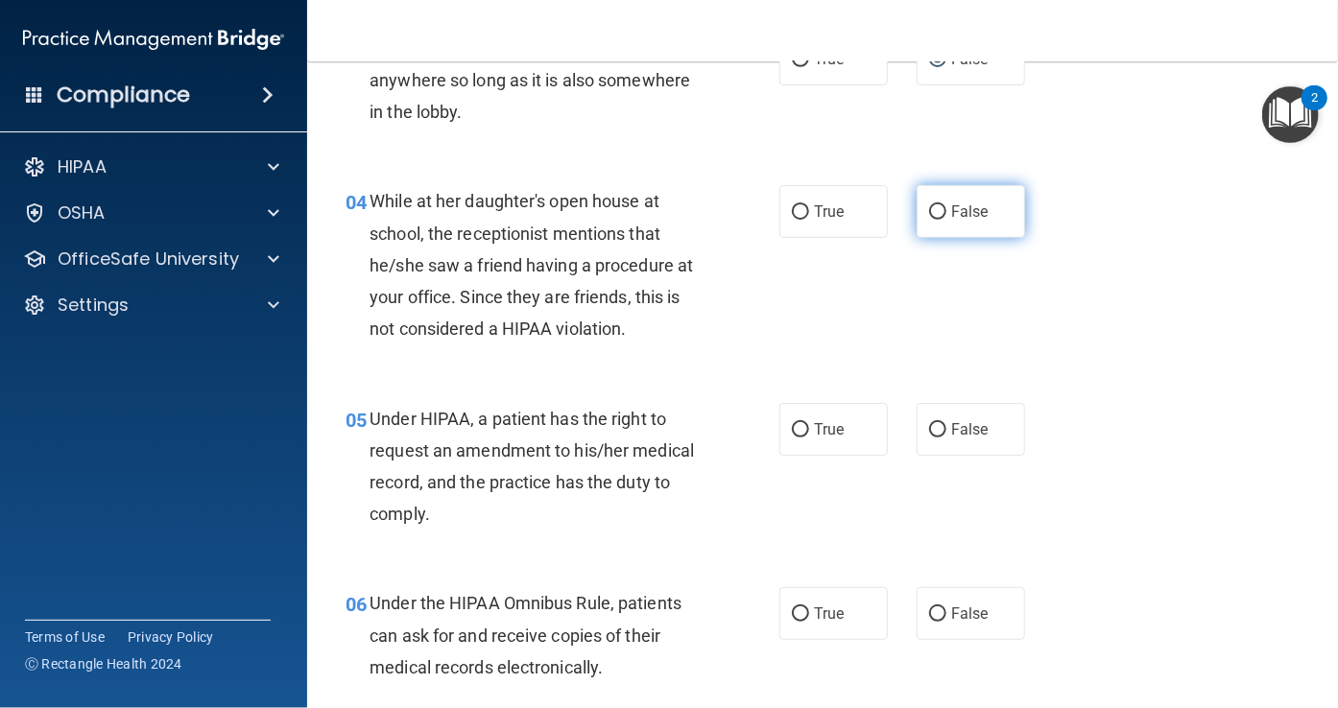
click at [951, 221] on span "False" at bounding box center [969, 212] width 37 height 18
click at [945, 220] on input "False" at bounding box center [937, 212] width 17 height 14
radio input "true"
click at [860, 331] on div "04 While at her daughter's open house at school, the receptionist mentions that…" at bounding box center [822, 269] width 983 height 217
click at [457, 492] on div "Under HIPAA, a patient has the right to request an amendment to his/her medical…" at bounding box center [543, 467] width 347 height 128
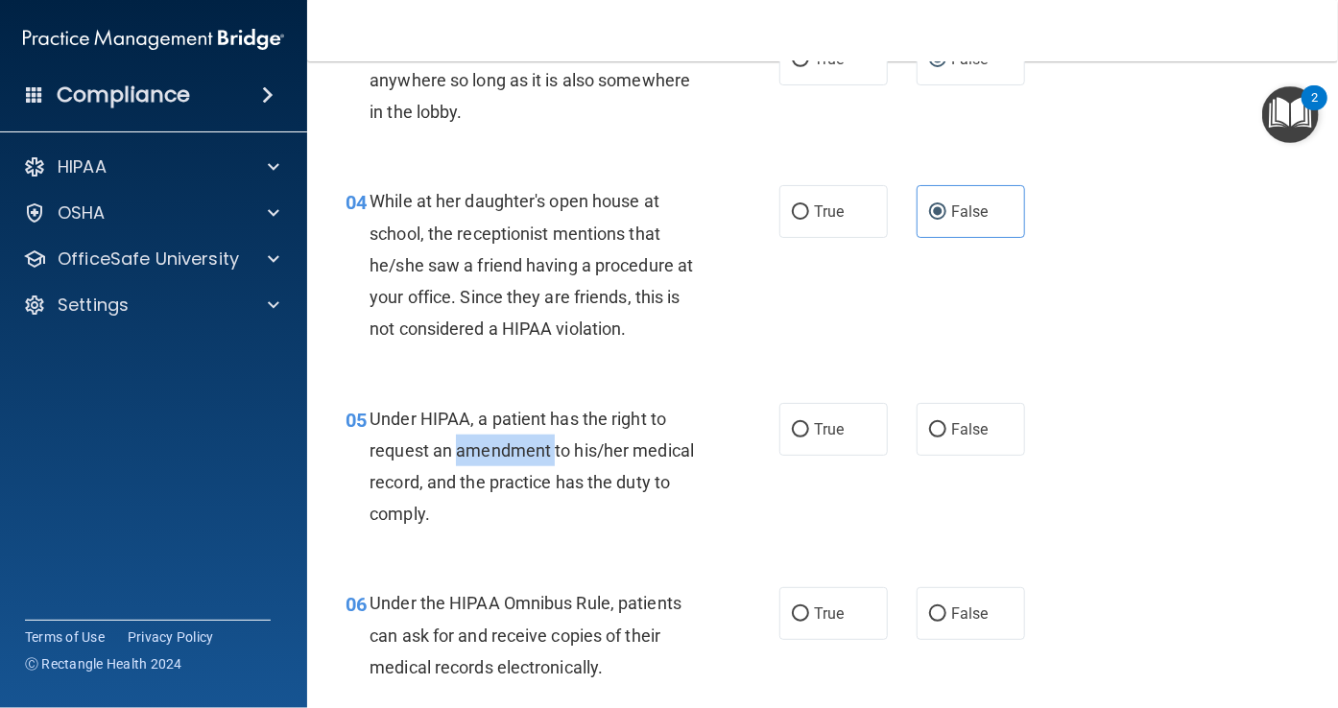
click at [457, 492] on div "Under HIPAA, a patient has the right to request an amendment to his/her medical…" at bounding box center [543, 467] width 347 height 128
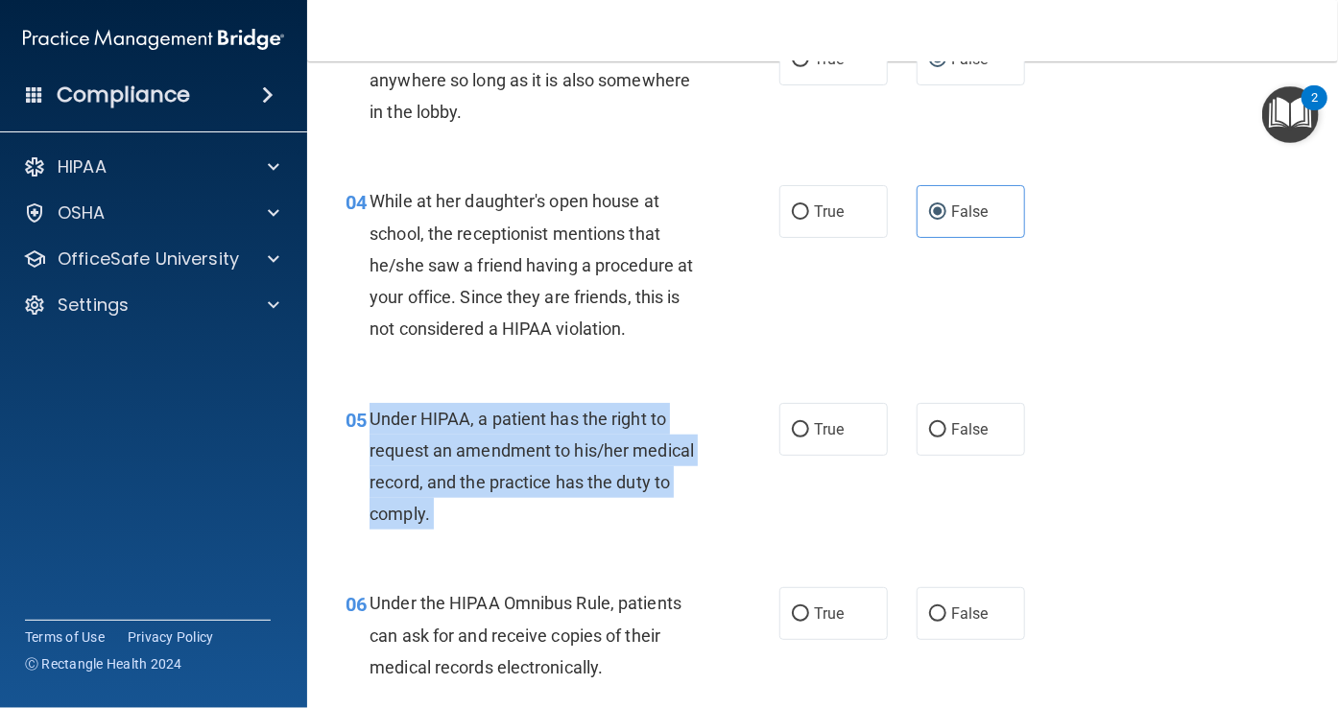
click at [457, 492] on div "Under HIPAA, a patient has the right to request an amendment to his/her medical…" at bounding box center [543, 467] width 347 height 128
copy ng-form "Under HIPAA, a patient has the right to request an amendment to his/her medical…"
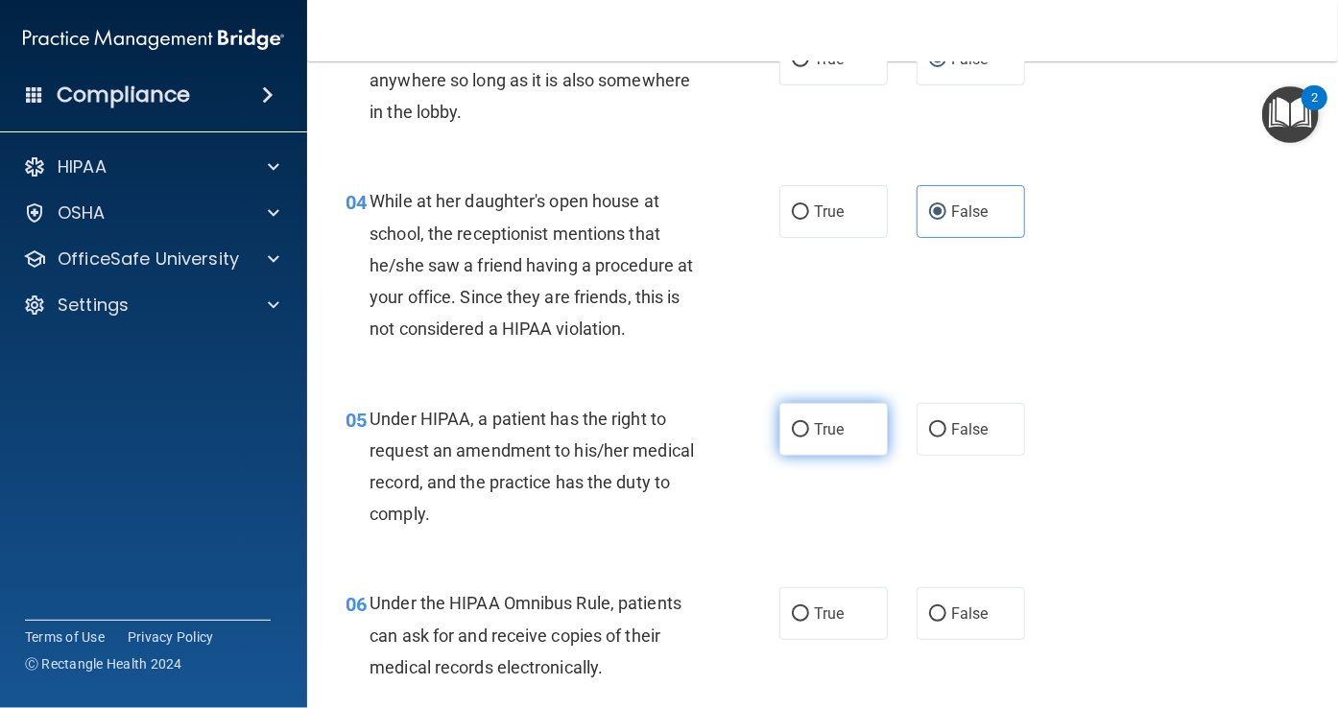
click at [779, 450] on label "True" at bounding box center [833, 429] width 108 height 53
click at [792, 438] on input "True" at bounding box center [800, 430] width 17 height 14
radio input "true"
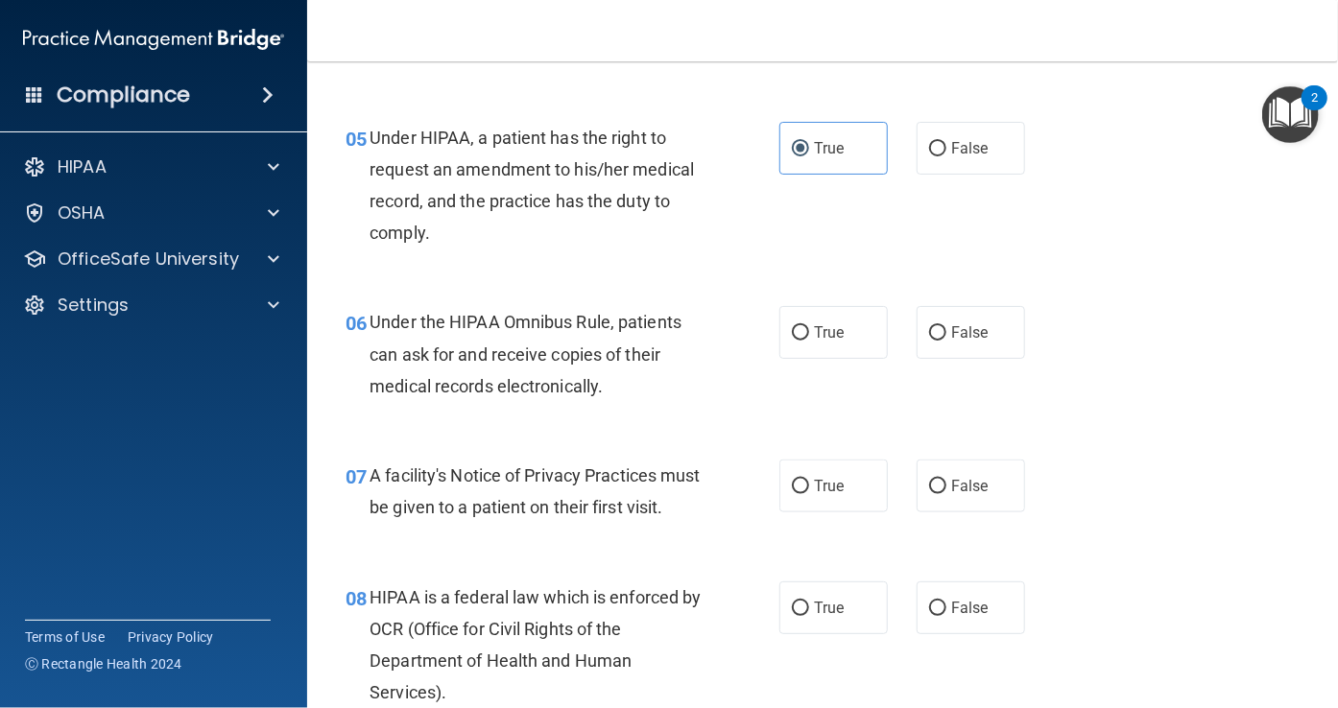
scroll to position [868, 0]
click at [552, 377] on span "Under the HIPAA Omnibus Rule, patients can ask for and receive copies of their …" at bounding box center [526, 353] width 312 height 84
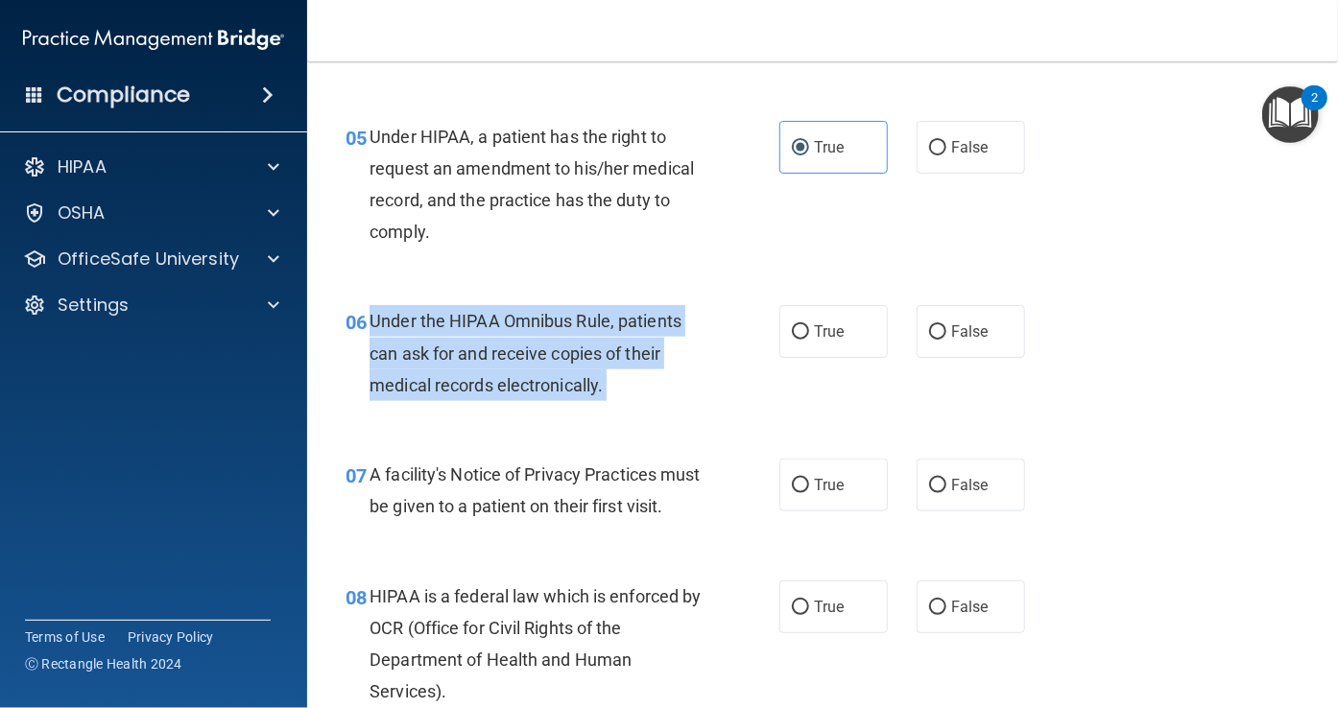
click at [552, 377] on span "Under the HIPAA Omnibus Rule, patients can ask for and receive copies of their …" at bounding box center [526, 353] width 312 height 84
copy ng-form "Under the HIPAA Omnibus Rule, patients can ask for and receive copies of their …"
click at [795, 340] on input "True" at bounding box center [800, 332] width 17 height 14
radio input "true"
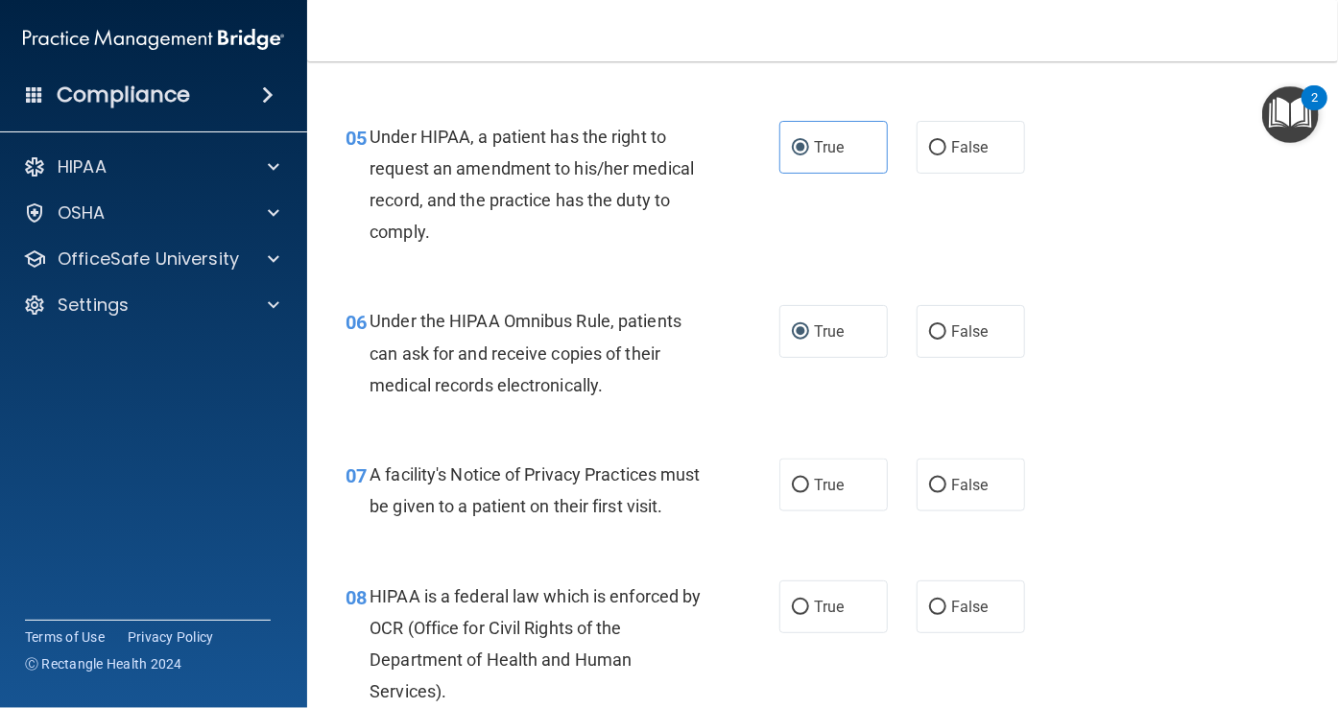
click at [552, 516] on span "A facility's Notice of Privacy Practices must be given to a patient on their fi…" at bounding box center [535, 491] width 331 height 52
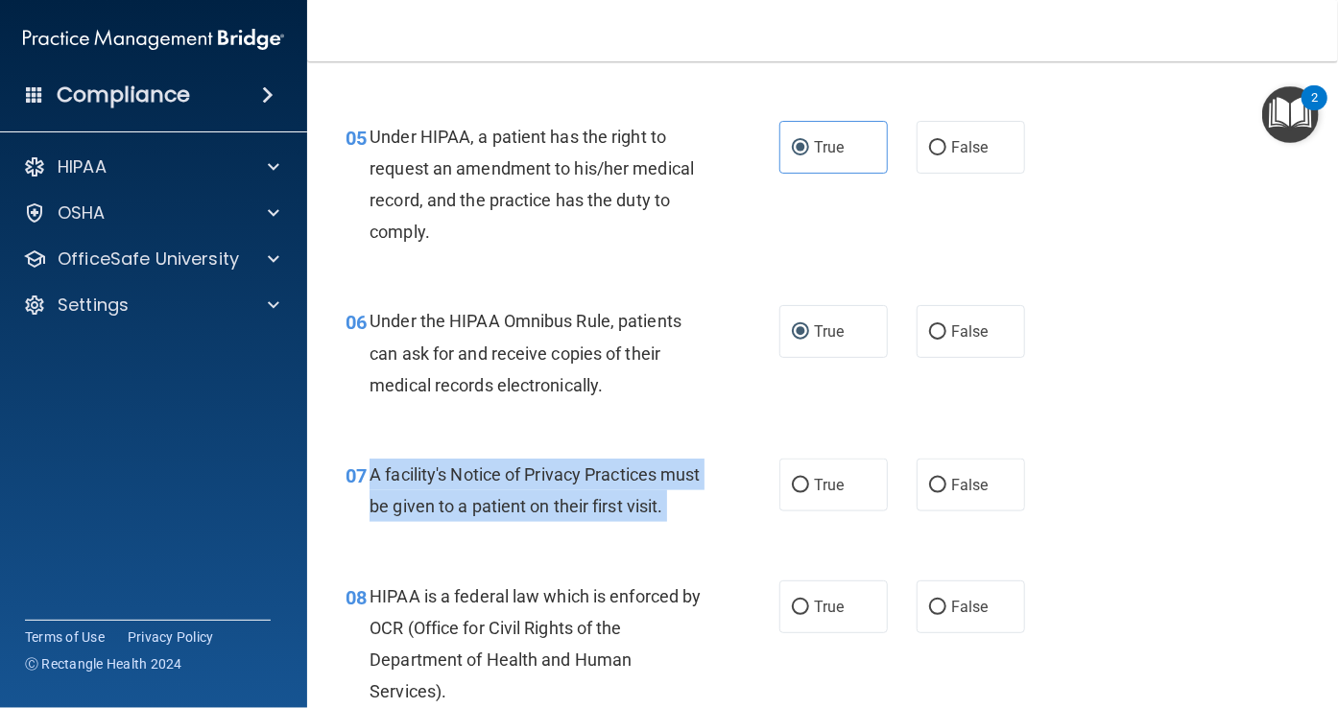
click at [552, 516] on span "A facility's Notice of Privacy Practices must be given to a patient on their fi…" at bounding box center [535, 491] width 331 height 52
copy ng-form "A facility's Notice of Privacy Practices must be given to a patient on their fi…"
click at [795, 493] on input "True" at bounding box center [800, 486] width 17 height 14
radio input "true"
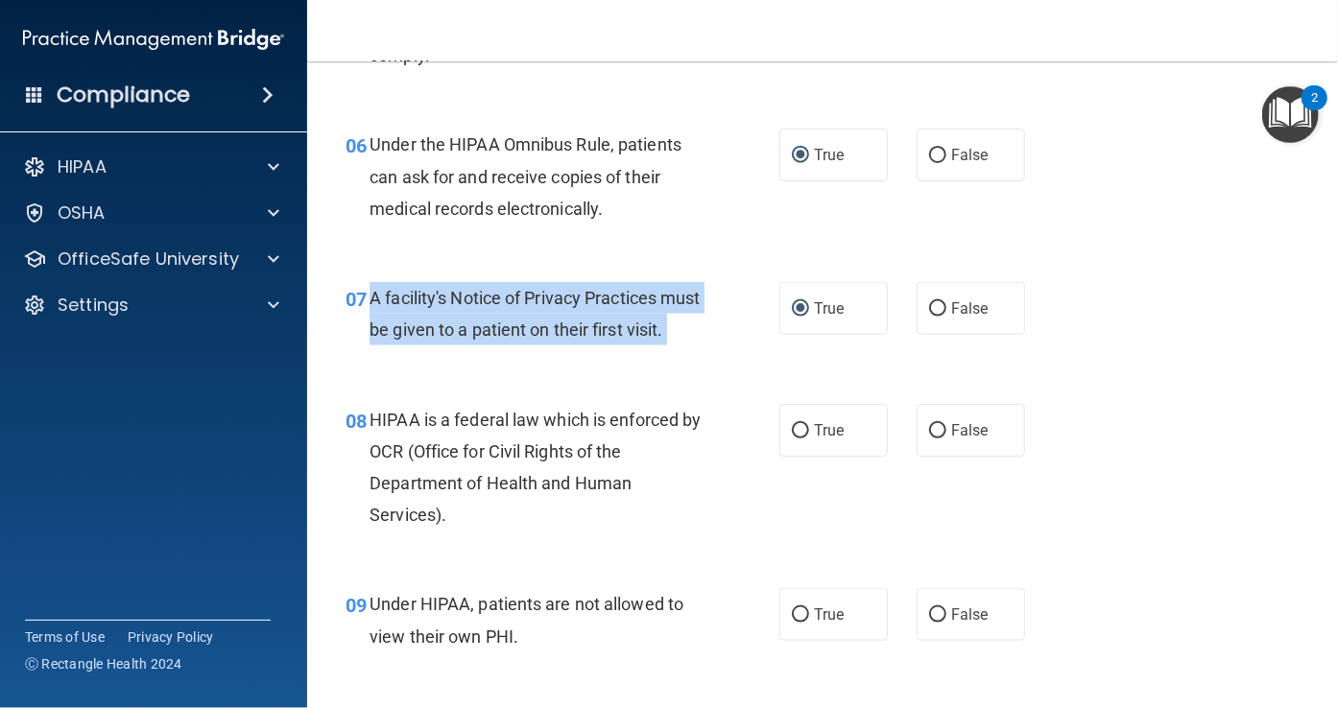
scroll to position [1048, 0]
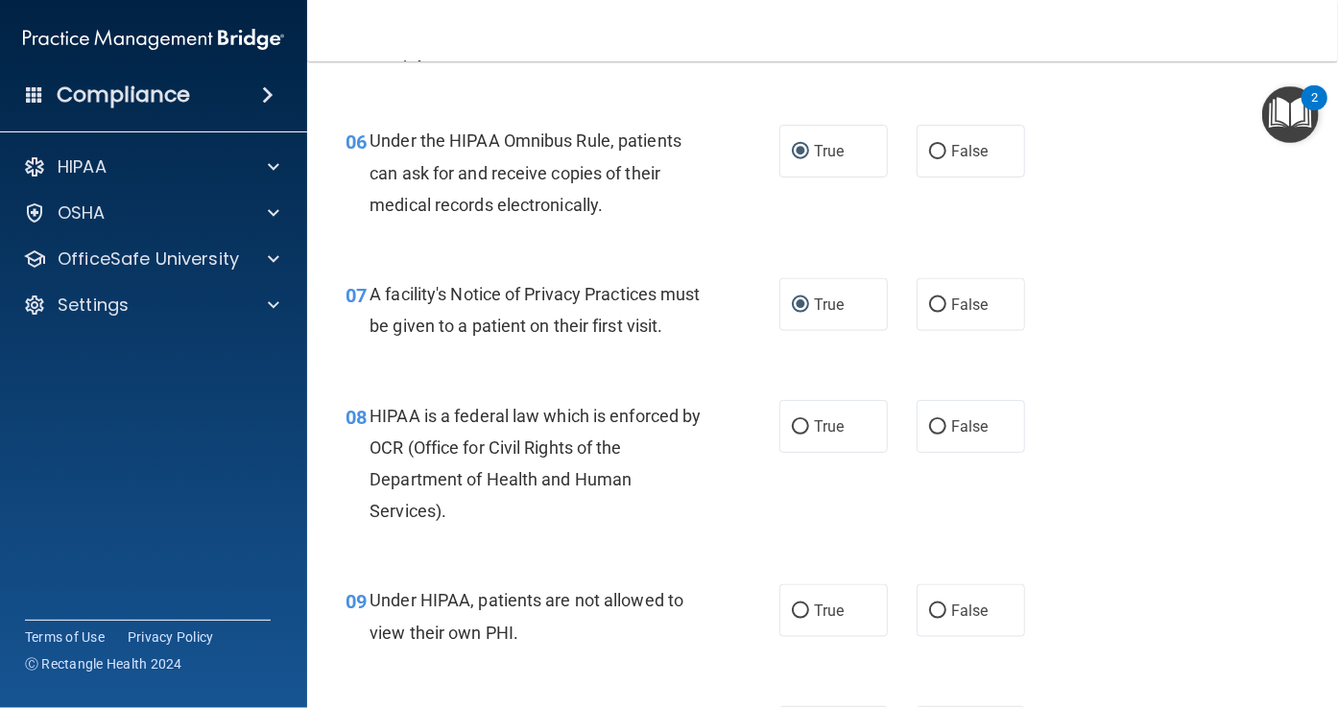
click at [538, 508] on span "HIPAA is a federal law which is enforced by OCR (Office for Civil Rights of the…" at bounding box center [535, 464] width 331 height 116
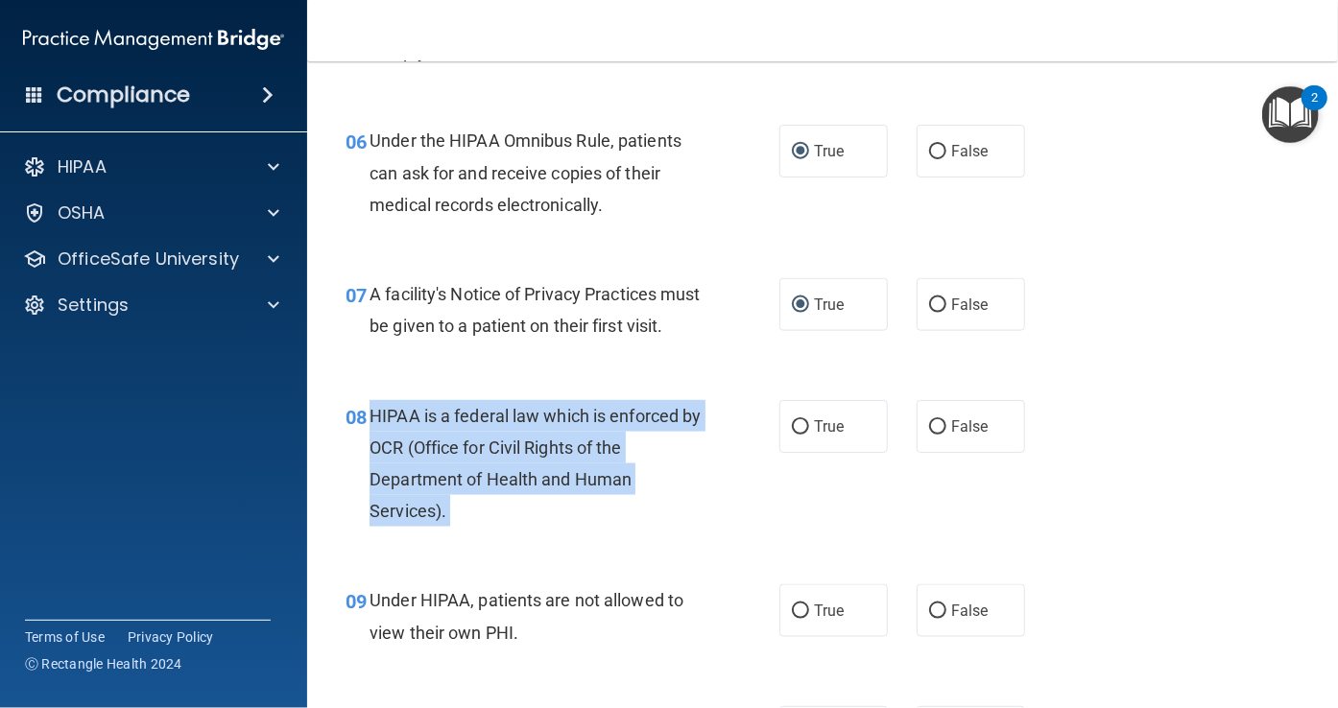
click at [538, 508] on span "HIPAA is a federal law which is enforced by OCR (Office for Civil Rights of the…" at bounding box center [535, 464] width 331 height 116
copy ng-form "HIPAA is a federal law which is enforced by OCR (Office for Civil Rights of the…"
click at [800, 435] on input "True" at bounding box center [800, 427] width 17 height 14
radio input "true"
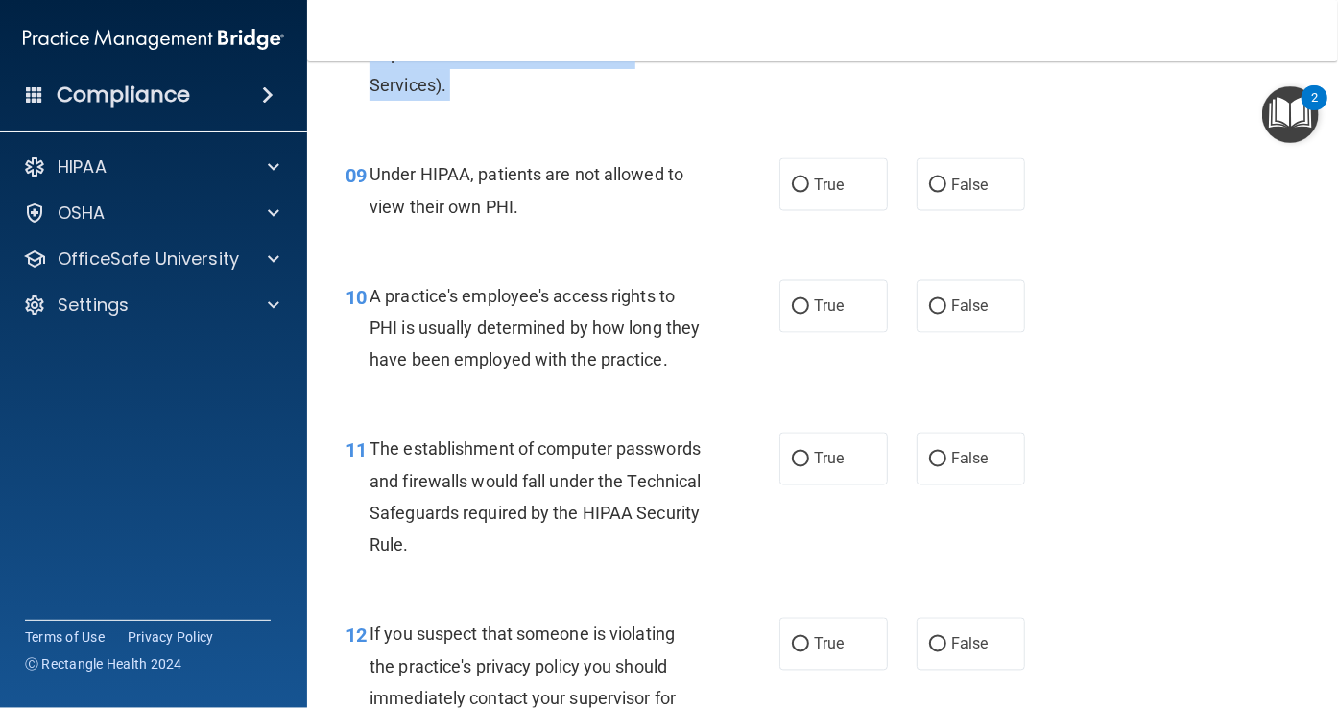
scroll to position [1477, 0]
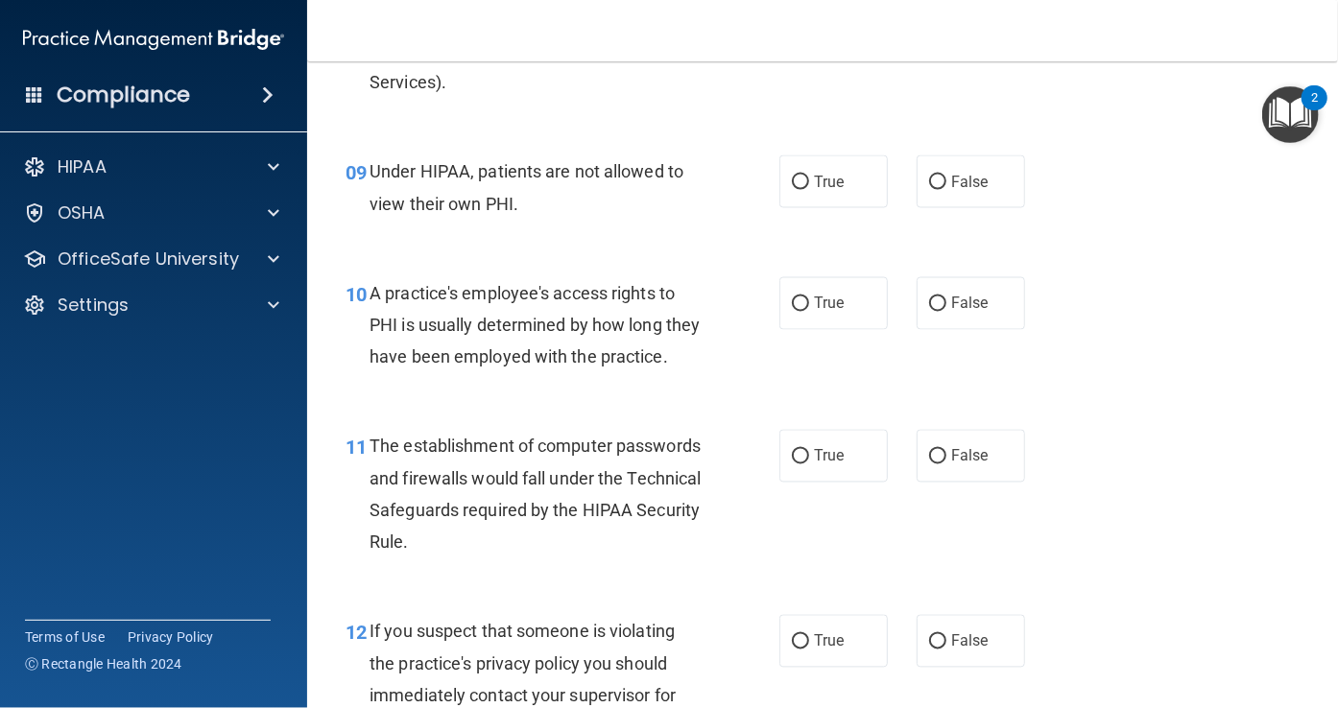
click at [528, 213] on span "Under HIPAA, patients are not allowed to view their own PHI." at bounding box center [527, 187] width 314 height 52
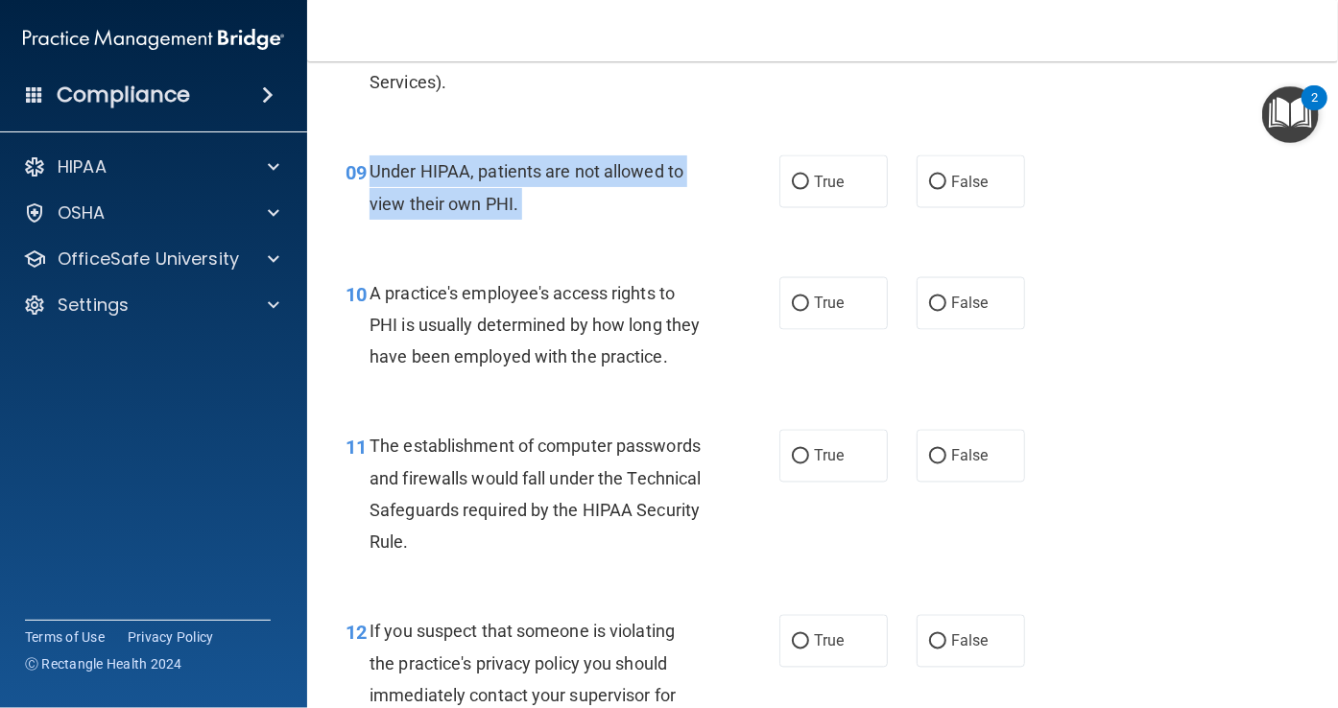
click at [528, 213] on span "Under HIPAA, patients are not allowed to view their own PHI." at bounding box center [527, 187] width 314 height 52
copy ng-form "Under HIPAA, patients are not allowed to view their own PHI."
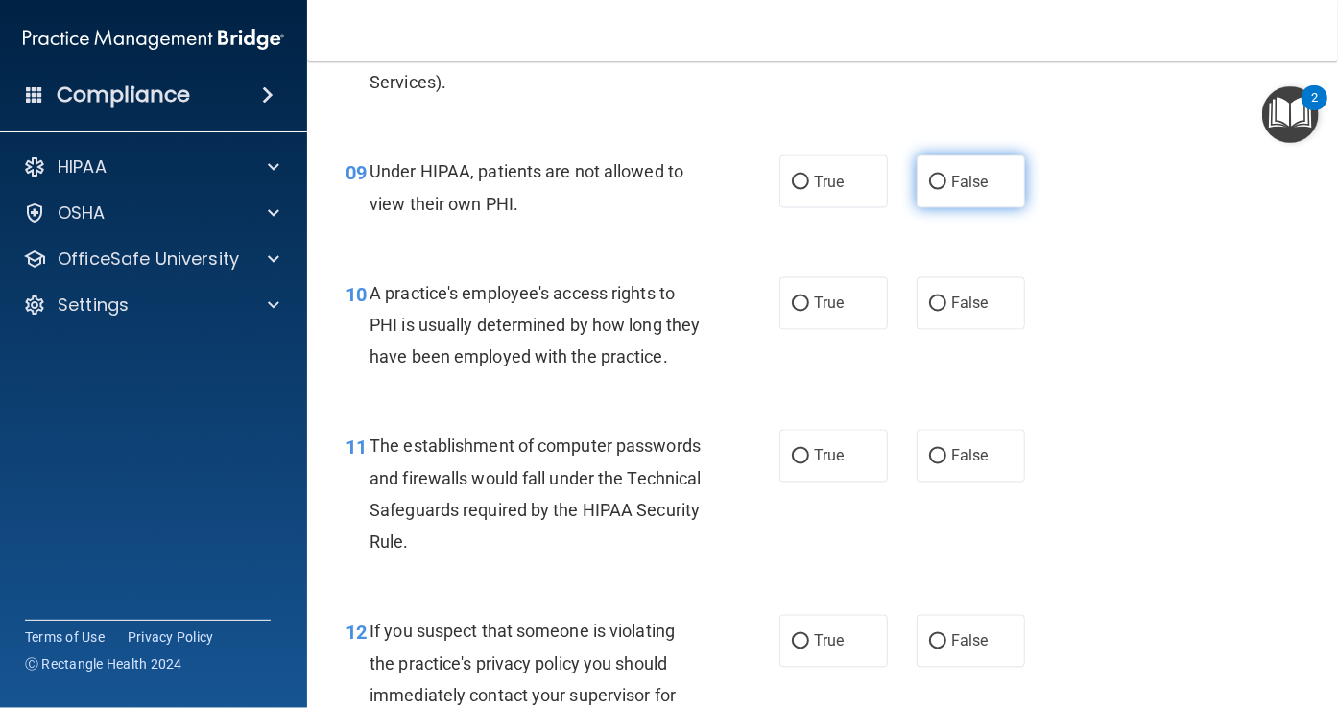
click at [926, 208] on label "False" at bounding box center [971, 182] width 108 height 53
click at [929, 190] on input "False" at bounding box center [937, 183] width 17 height 14
radio input "true"
click at [512, 354] on span "A practice's employee's access rights to PHI is usually determined by how long …" at bounding box center [535, 325] width 330 height 84
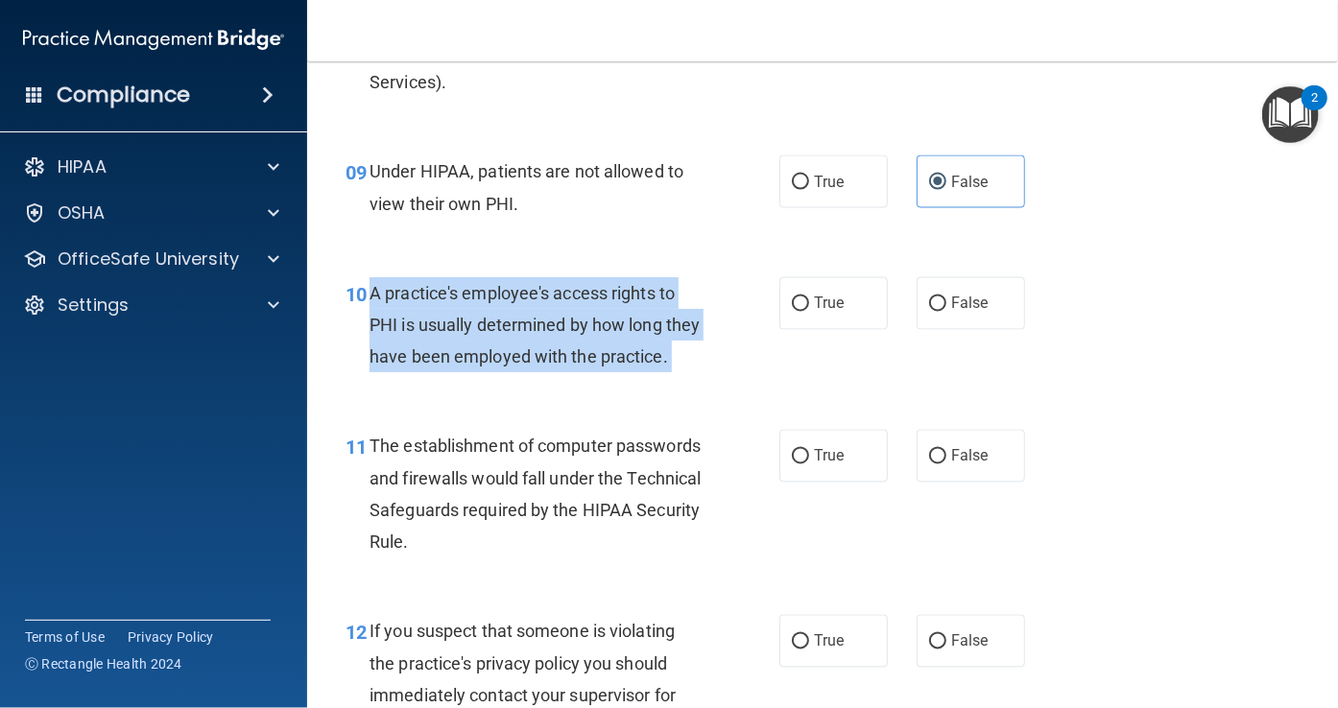
click at [512, 354] on span "A practice's employee's access rights to PHI is usually determined by how long …" at bounding box center [535, 325] width 330 height 84
copy ng-form "A practice's employee's access rights to PHI is usually determined by how long …"
click at [929, 312] on input "False" at bounding box center [937, 305] width 17 height 14
radio input "true"
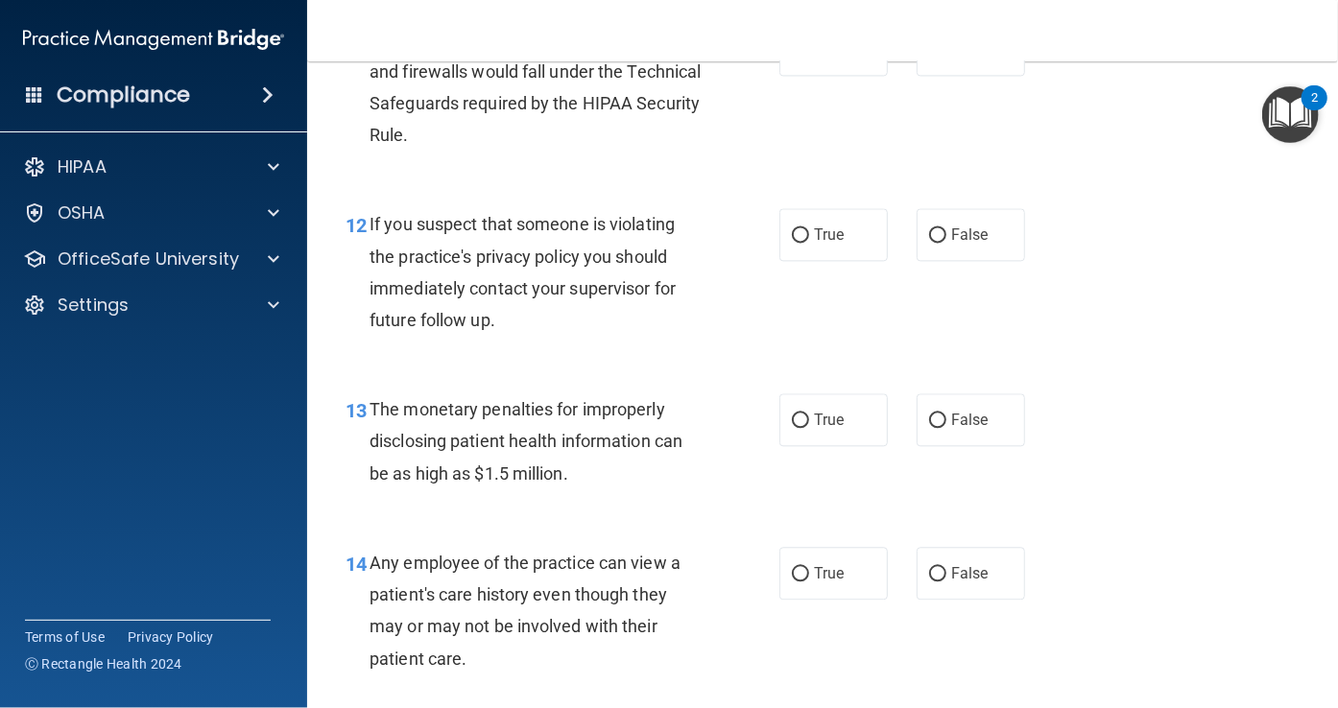
scroll to position [1889, 0]
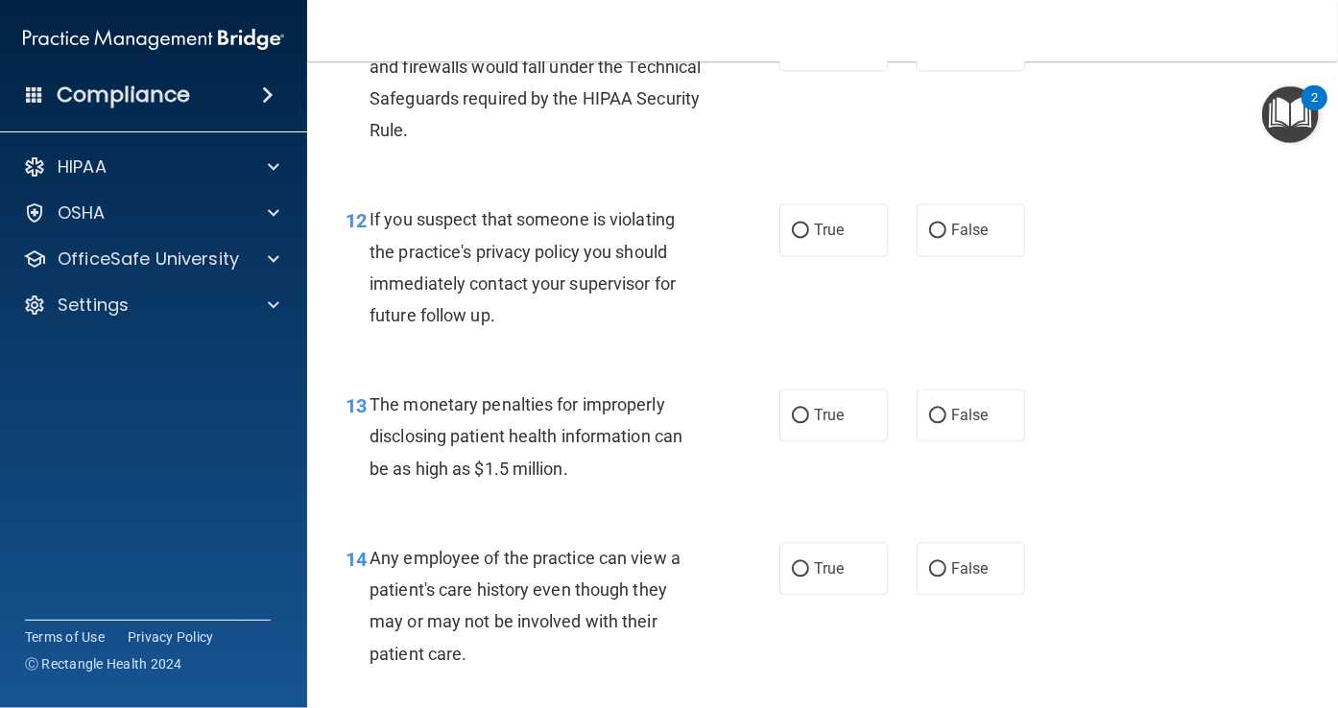
click at [519, 140] on span "The establishment of computer passwords and firewalls would fall under the Tech…" at bounding box center [535, 82] width 331 height 116
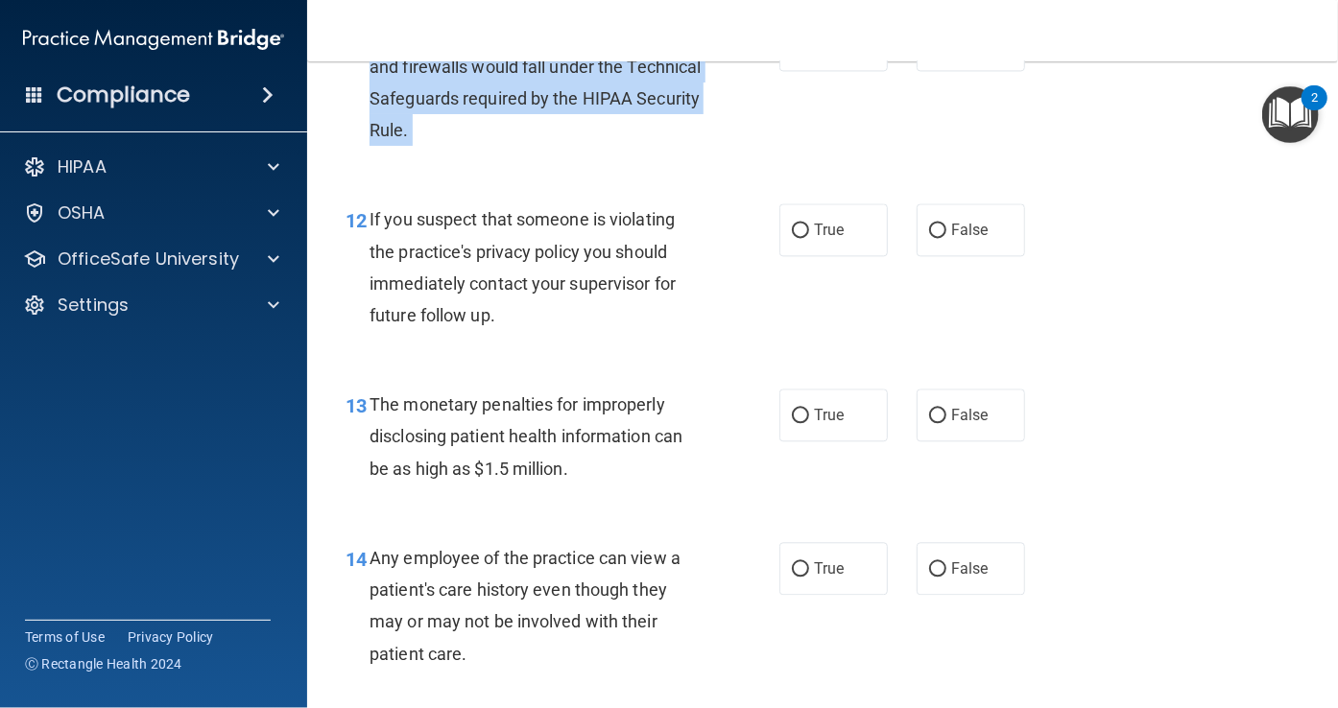
click at [519, 140] on span "The establishment of computer passwords and firewalls would fall under the Tech…" at bounding box center [535, 82] width 331 height 116
copy ng-form "The establishment of computer passwords and firewalls would fall under the Tech…"
click at [792, 53] on input "True" at bounding box center [800, 45] width 17 height 14
radio input "true"
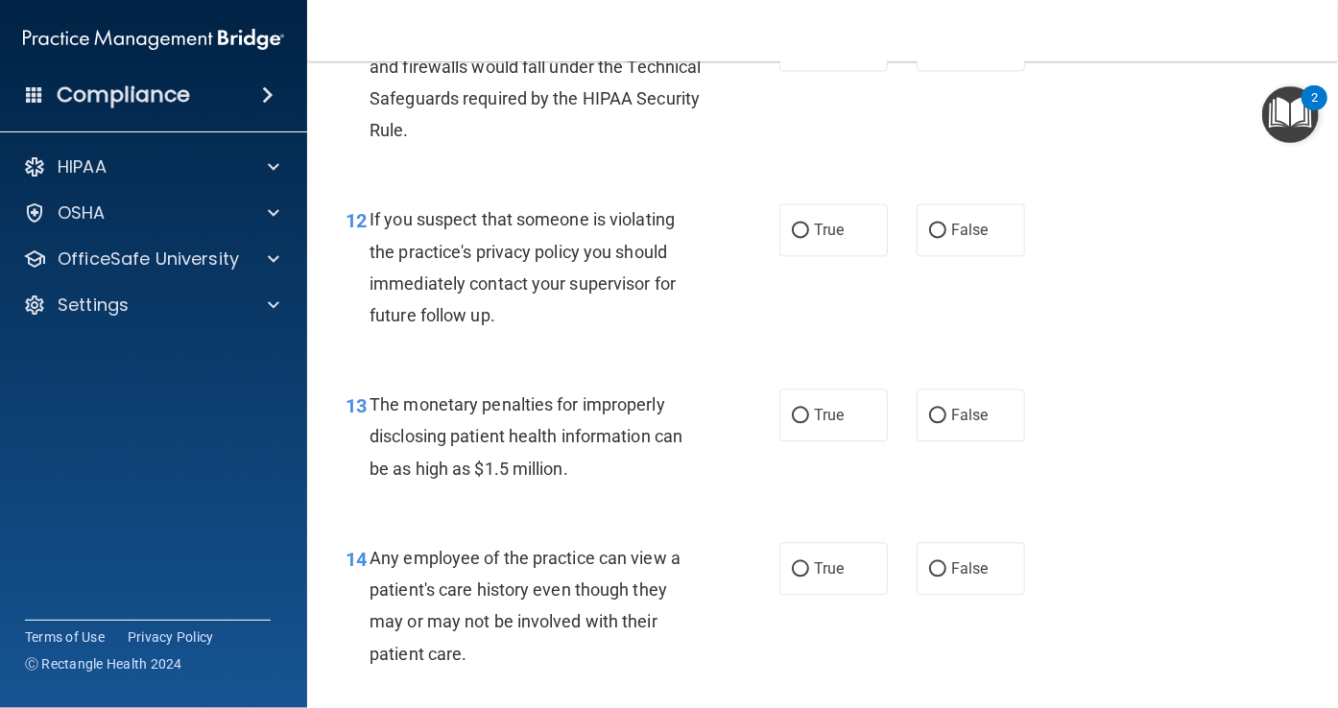
click at [476, 331] on div "If you suspect that someone is violating the practice's privacy policy you shou…" at bounding box center [543, 267] width 347 height 128
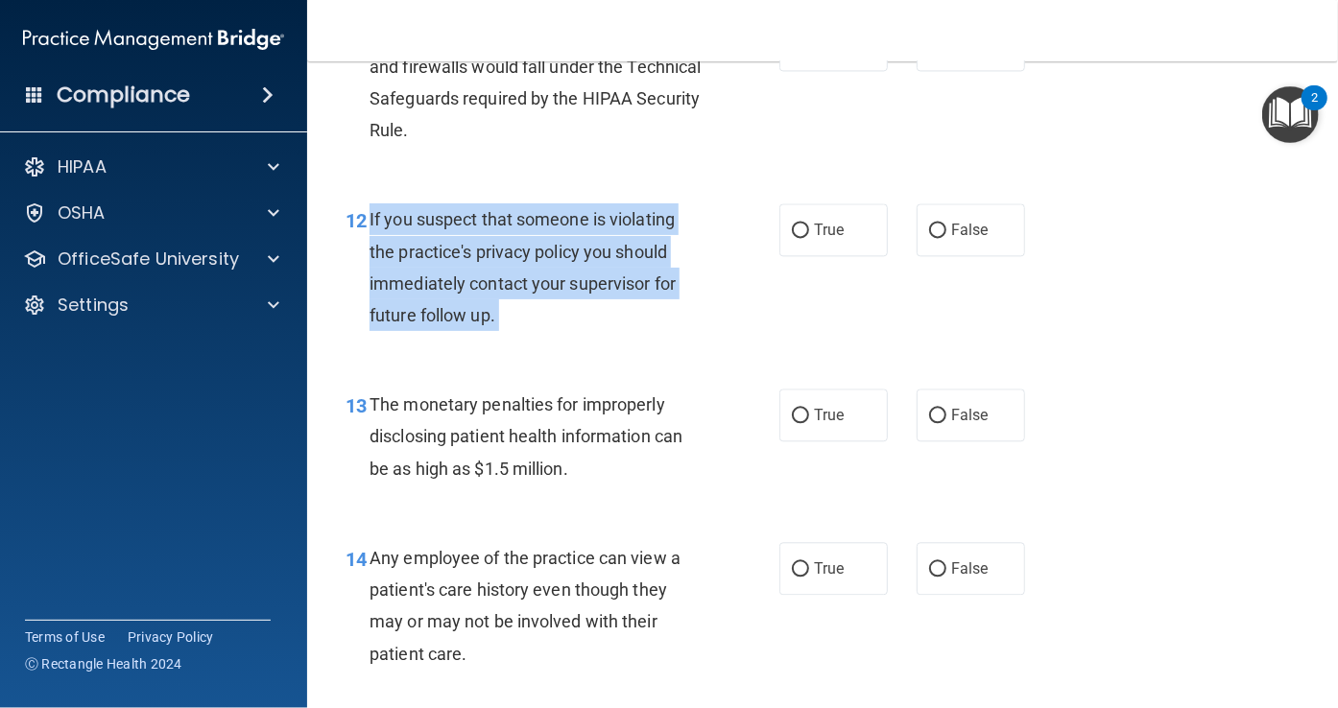
click at [476, 331] on div "If you suspect that someone is violating the practice's privacy policy you shou…" at bounding box center [543, 267] width 347 height 128
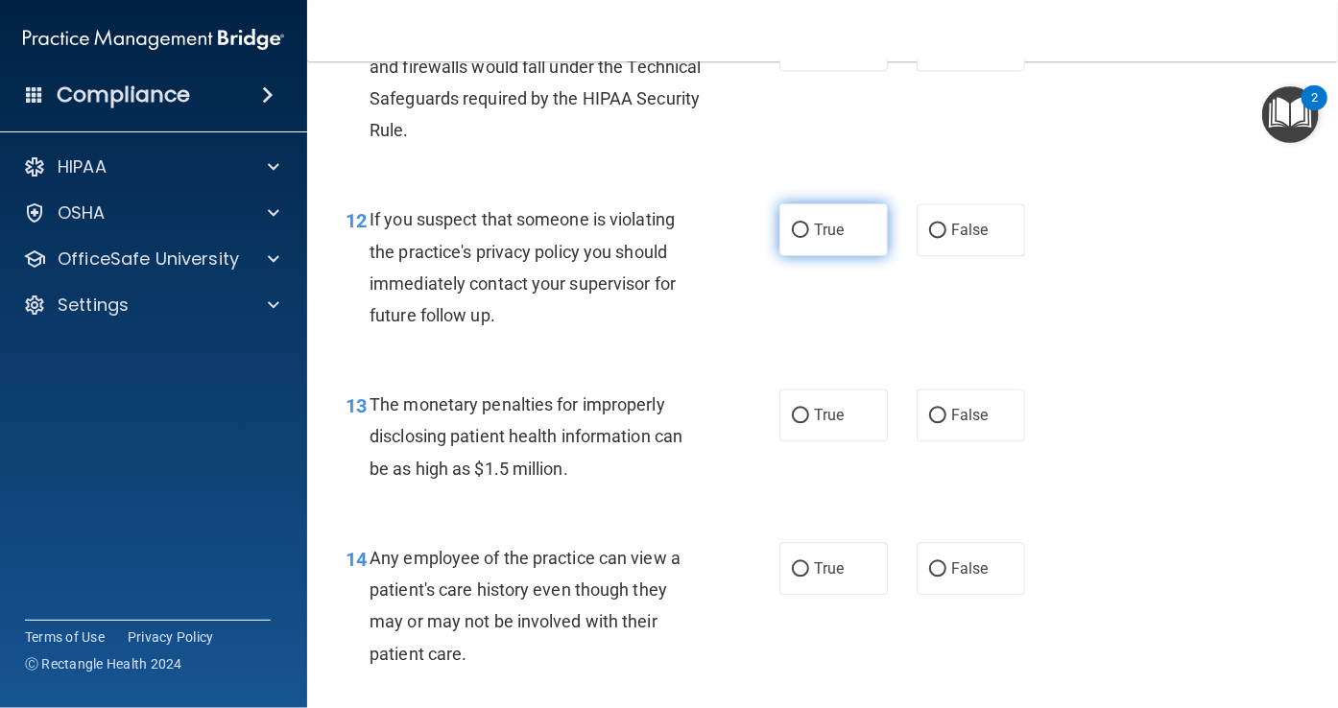
click at [817, 239] on span "True" at bounding box center [829, 230] width 30 height 18
click at [809, 238] on input "True" at bounding box center [800, 231] width 17 height 14
radio input "true"
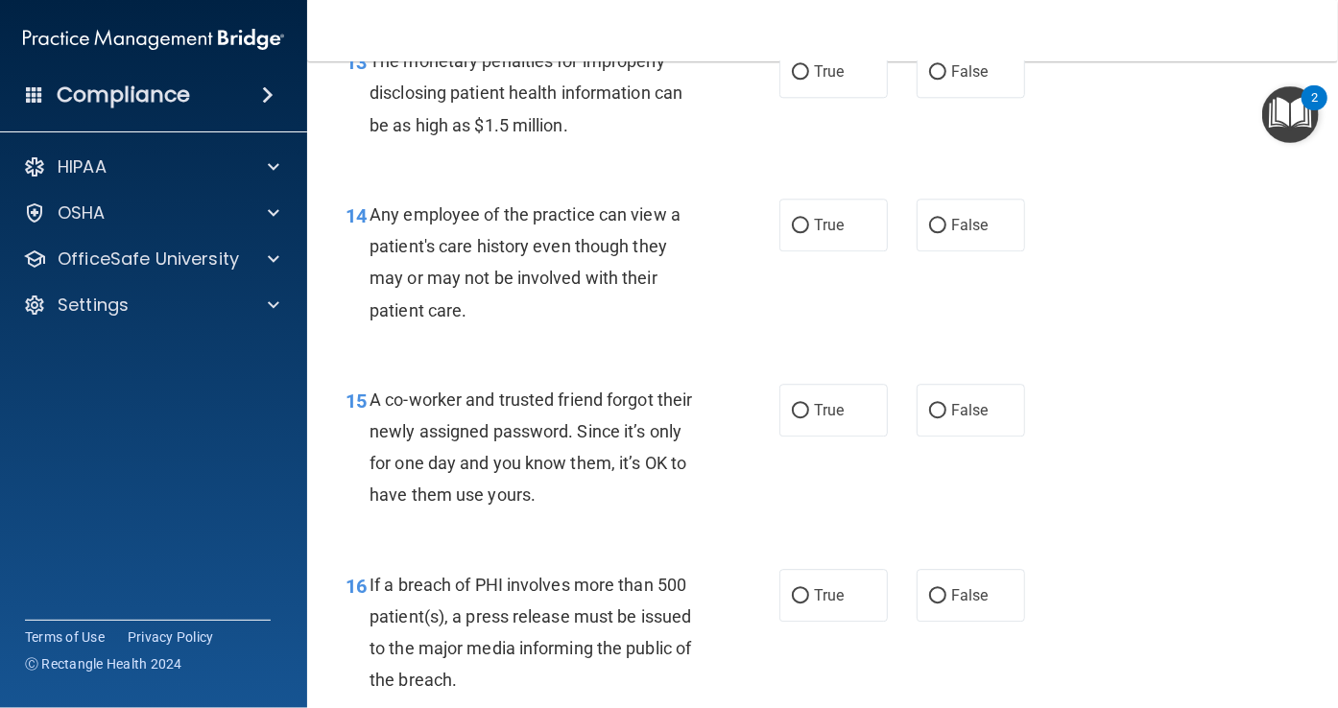
scroll to position [2242, 0]
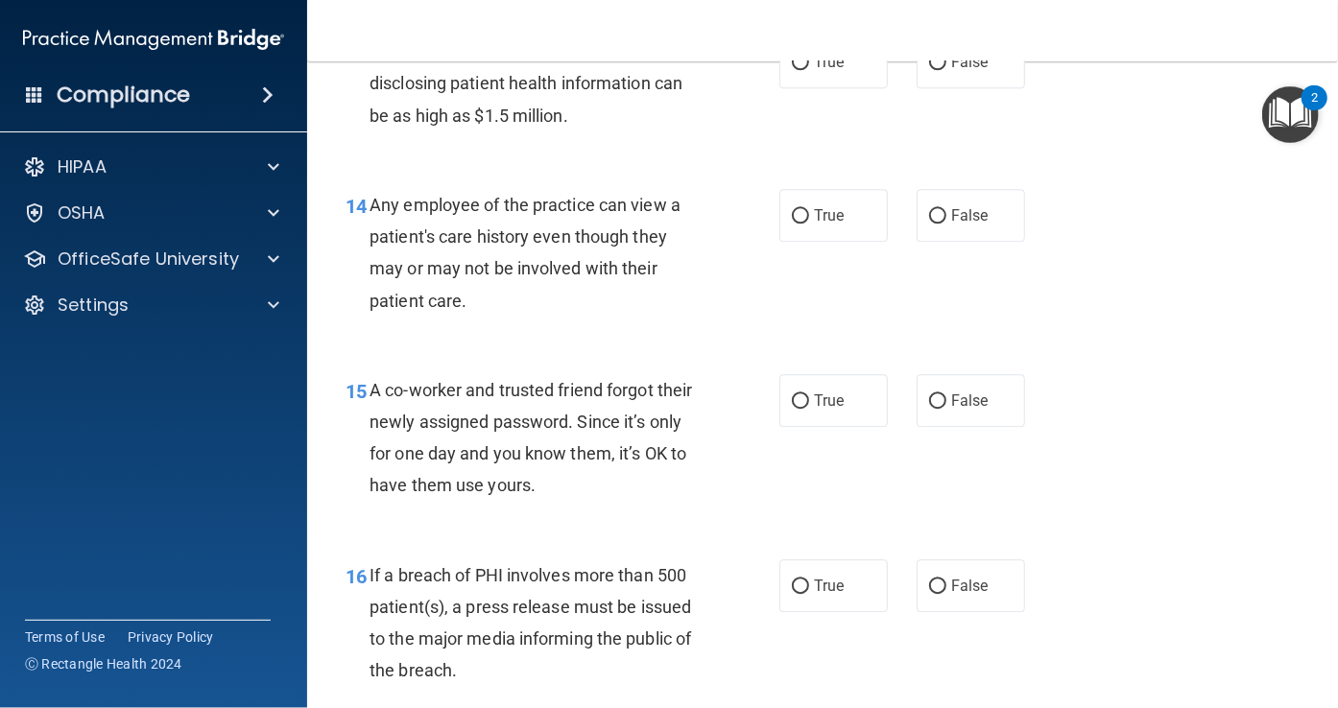
click at [554, 125] on span "The monetary penalties for improperly disclosing patient health information can…" at bounding box center [526, 83] width 313 height 84
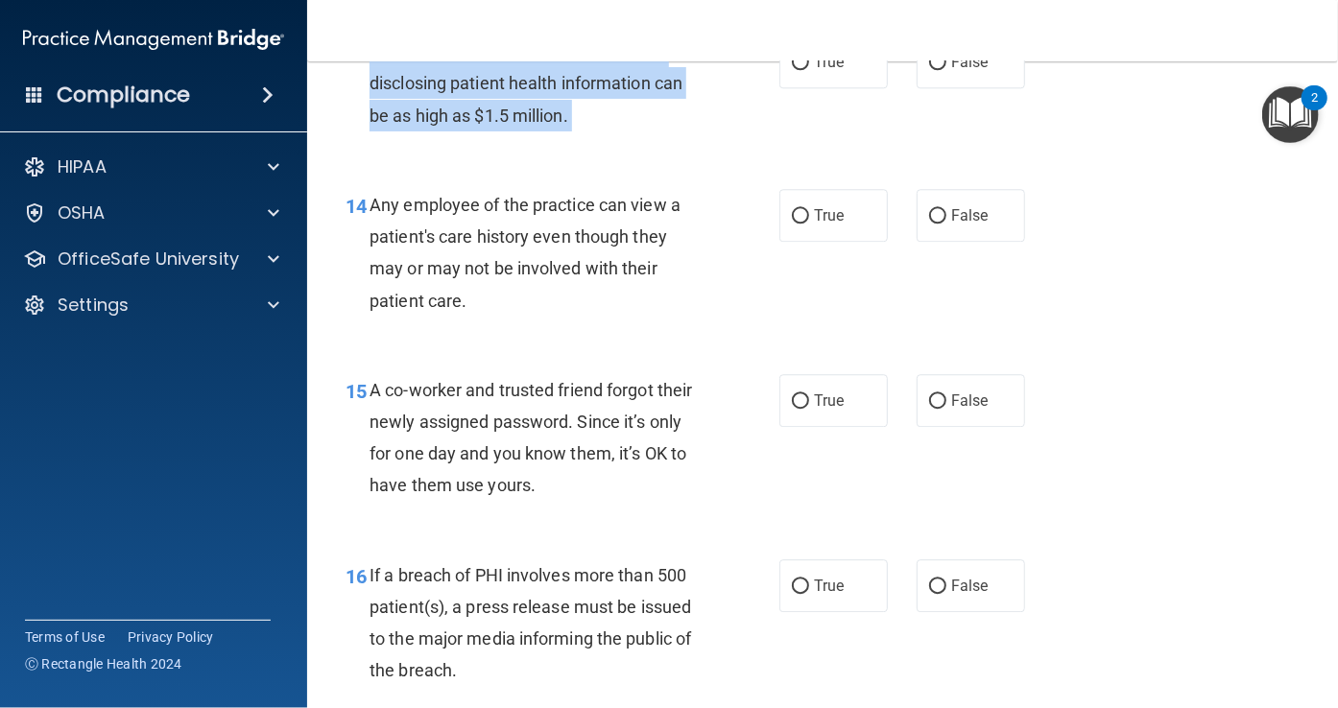
click at [554, 125] on span "The monetary penalties for improperly disclosing patient health information can…" at bounding box center [526, 83] width 313 height 84
click at [792, 70] on input "True" at bounding box center [800, 63] width 17 height 14
radio input "true"
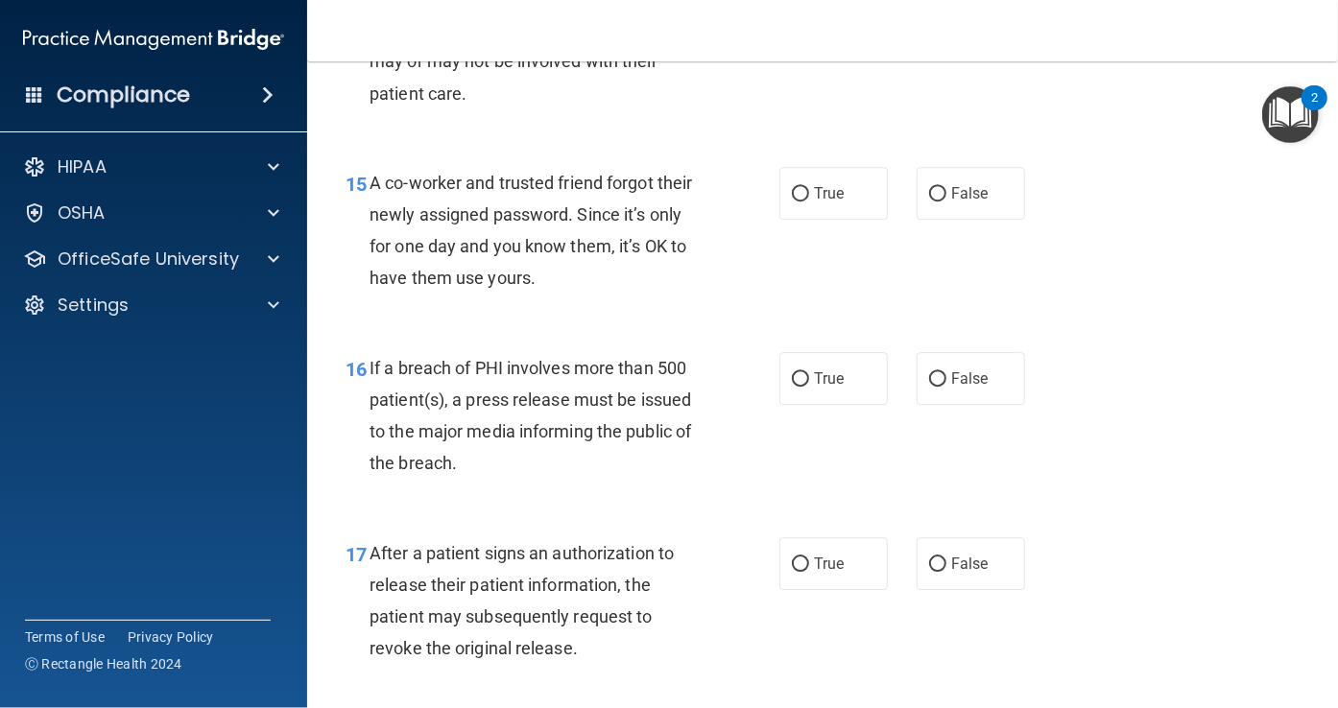
scroll to position [2434, 0]
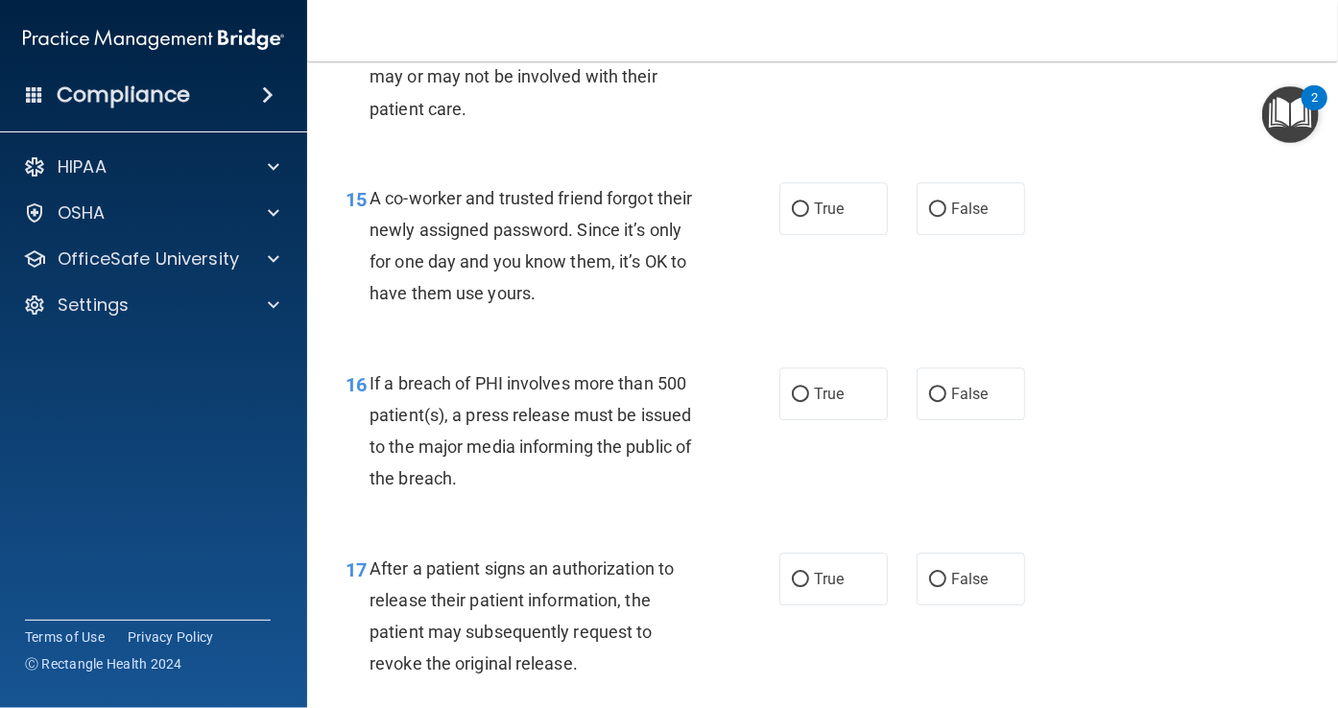
click at [560, 119] on span "Any employee of the practice can view a patient's care history even though they…" at bounding box center [525, 61] width 311 height 116
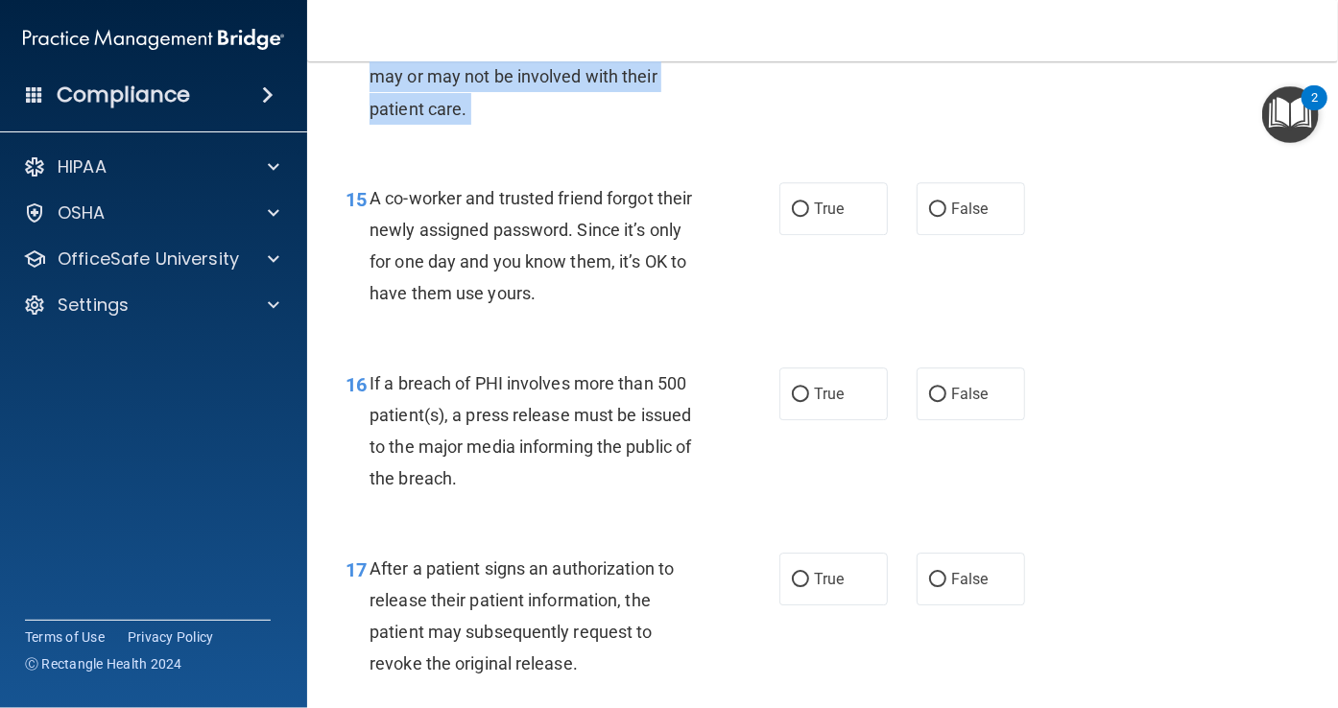
click at [560, 119] on span "Any employee of the practice can view a patient's care history even though they…" at bounding box center [525, 61] width 311 height 116
click at [937, 32] on input "False" at bounding box center [937, 24] width 17 height 14
radio input "true"
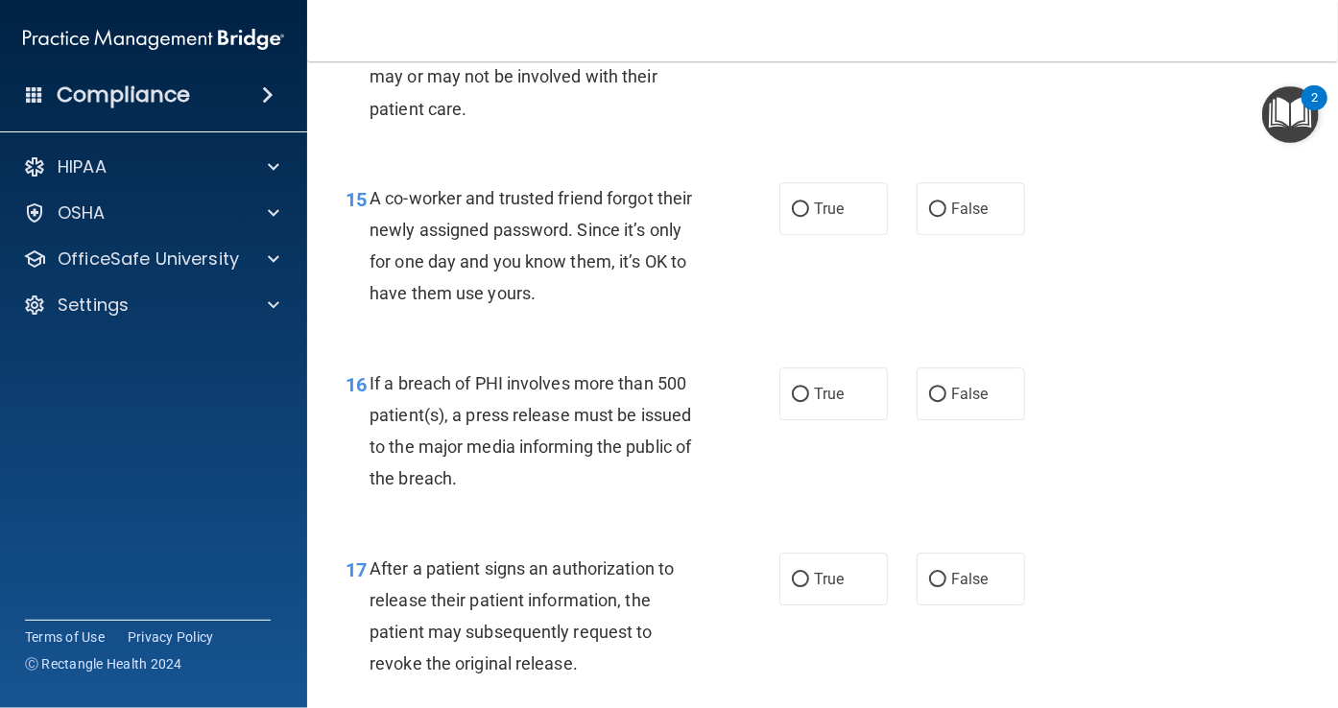
click at [502, 304] on span "A co-worker and trusted friend forgot their newly assigned password. Since it’s…" at bounding box center [531, 246] width 323 height 116
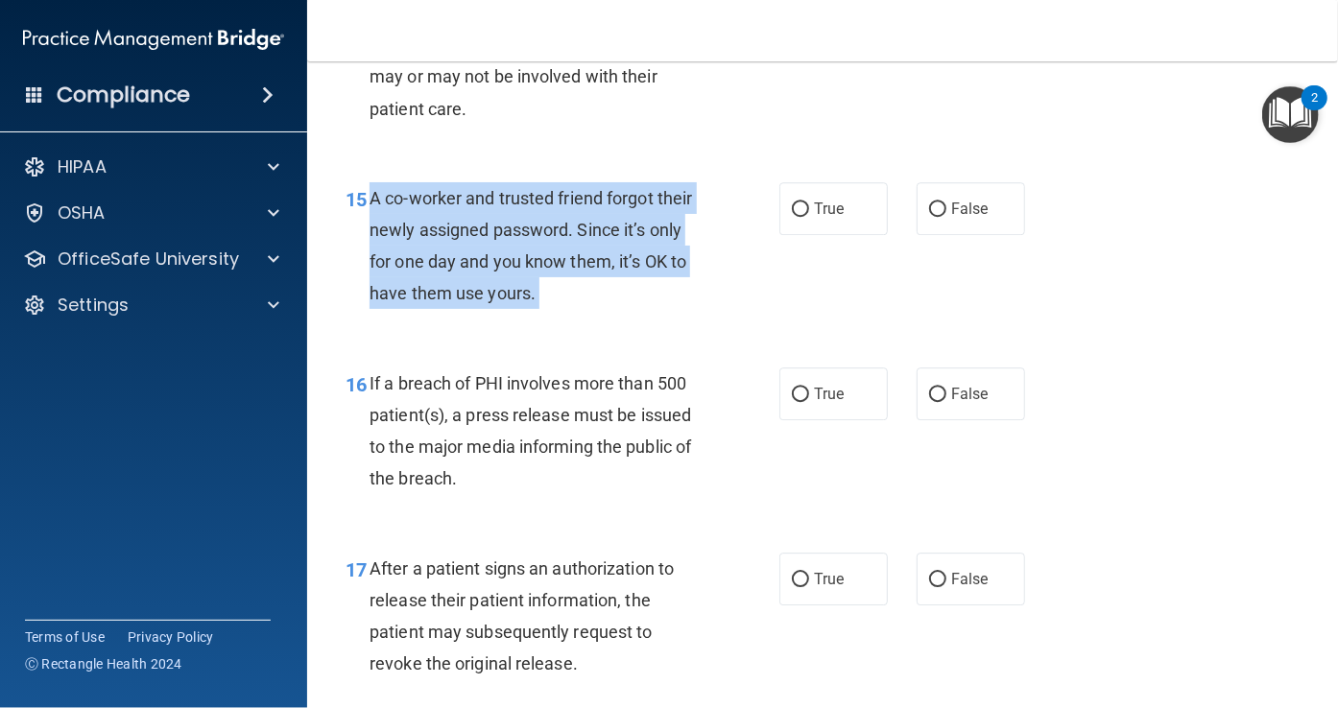
click at [502, 304] on span "A co-worker and trusted friend forgot their newly assigned password. Since it’s…" at bounding box center [531, 246] width 323 height 116
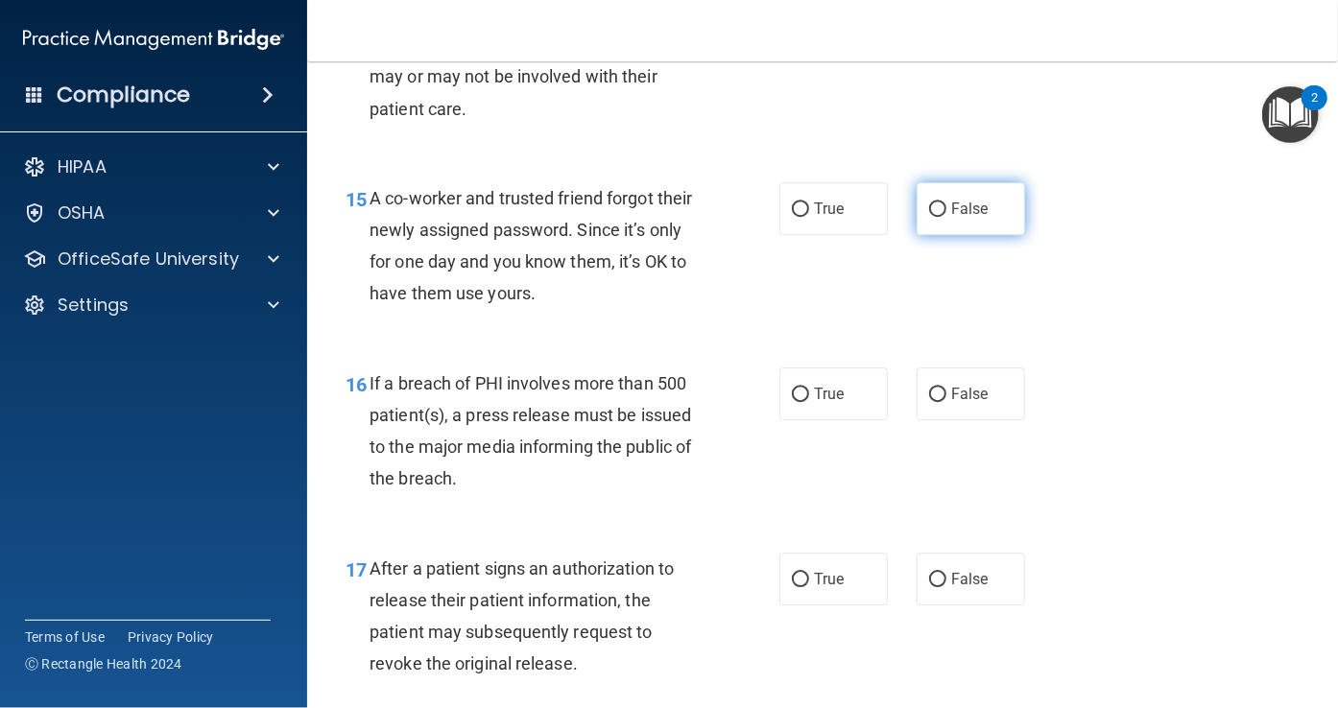
click at [951, 218] on span "False" at bounding box center [969, 209] width 37 height 18
click at [944, 217] on input "False" at bounding box center [937, 210] width 17 height 14
radio input "true"
click at [524, 493] on div "If a breach of PHI involves more than 500 patient(s), a press release must be i…" at bounding box center [543, 432] width 347 height 128
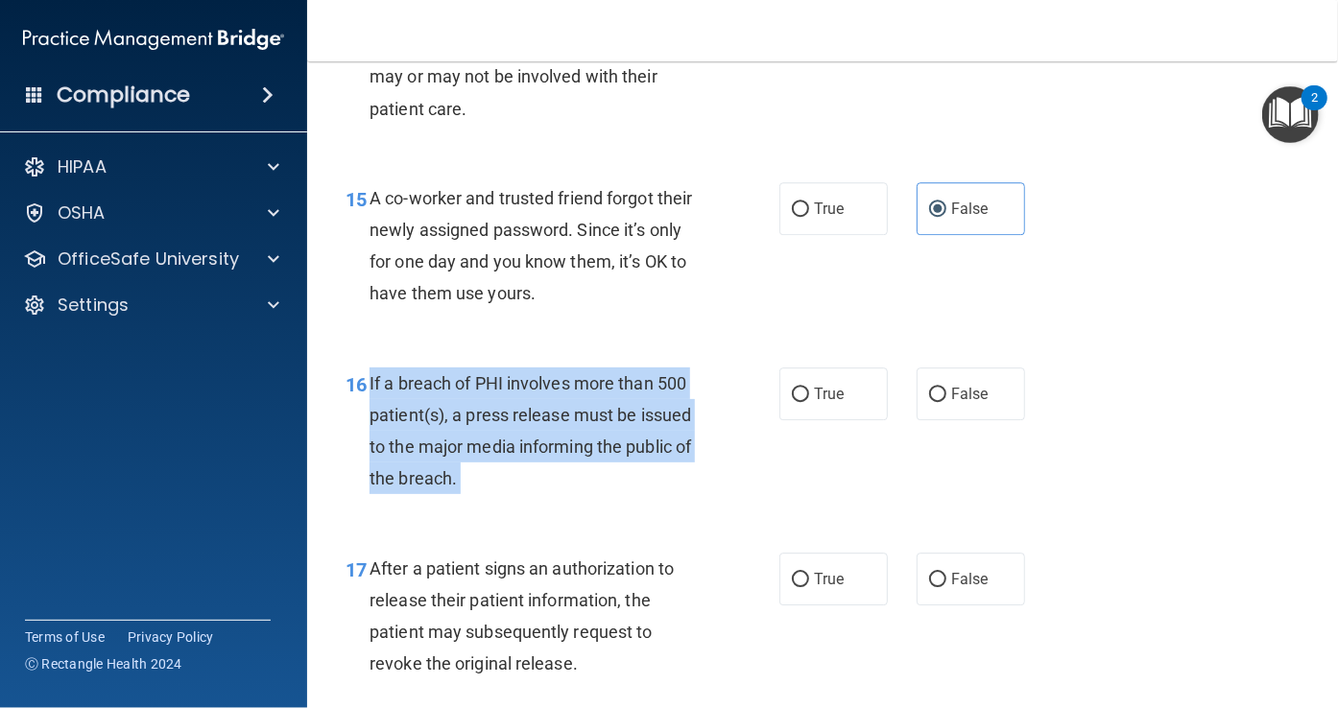
click at [524, 493] on div "If a breach of PHI involves more than 500 patient(s), a press release must be i…" at bounding box center [543, 432] width 347 height 128
click at [792, 402] on input "True" at bounding box center [800, 395] width 17 height 14
radio input "true"
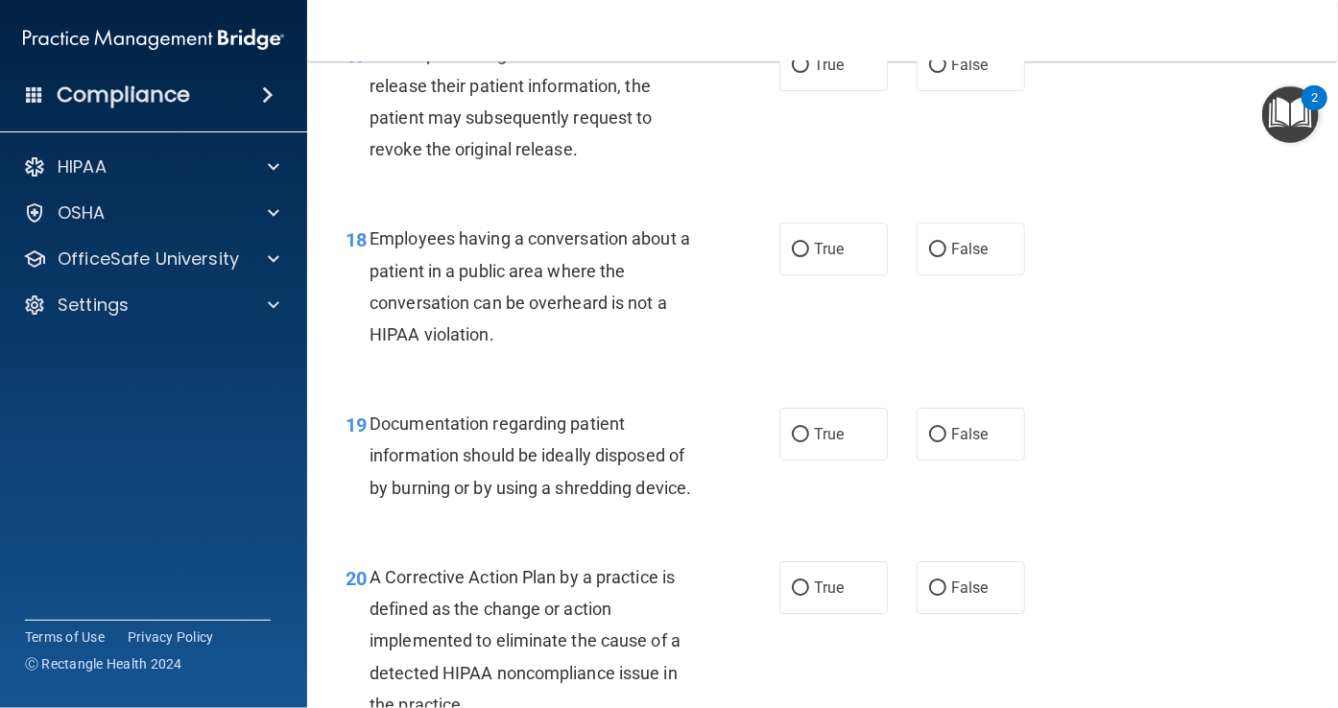
scroll to position [2950, 0]
click at [533, 165] on div "After a patient signs an authorization to release their patient information, th…" at bounding box center [543, 101] width 347 height 128
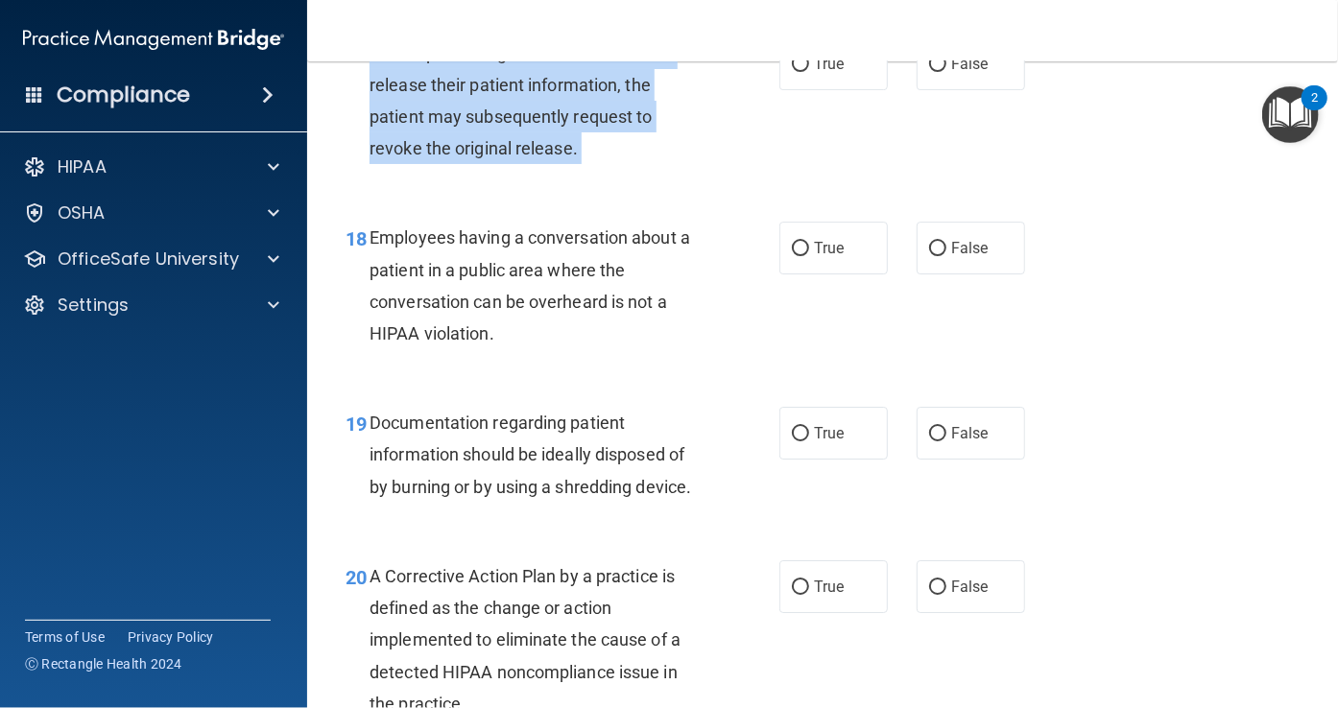
click at [533, 165] on div "After a patient signs an authorization to release their patient information, th…" at bounding box center [543, 101] width 347 height 128
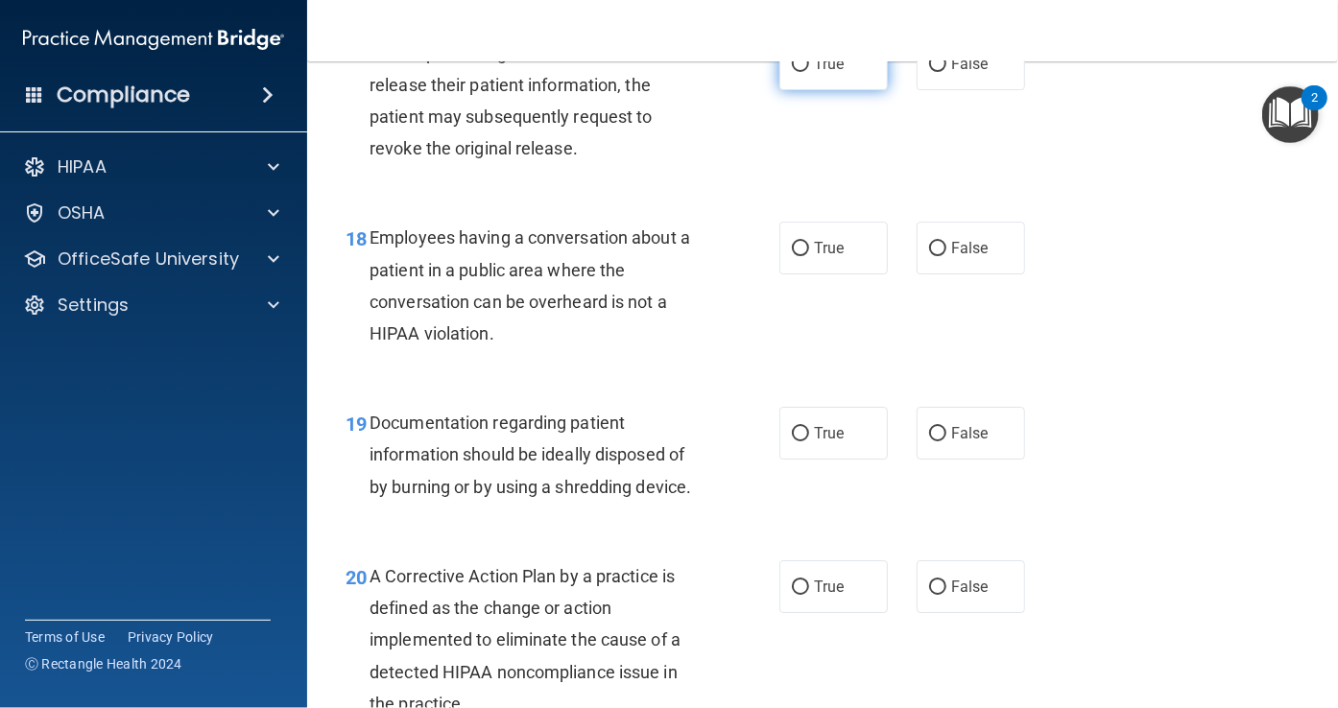
click at [802, 90] on label "True" at bounding box center [833, 63] width 108 height 53
click at [802, 72] on input "True" at bounding box center [800, 65] width 17 height 14
radio input "true"
click at [554, 334] on span "Employees having a conversation about a patient in a public area where the conv…" at bounding box center [530, 285] width 321 height 116
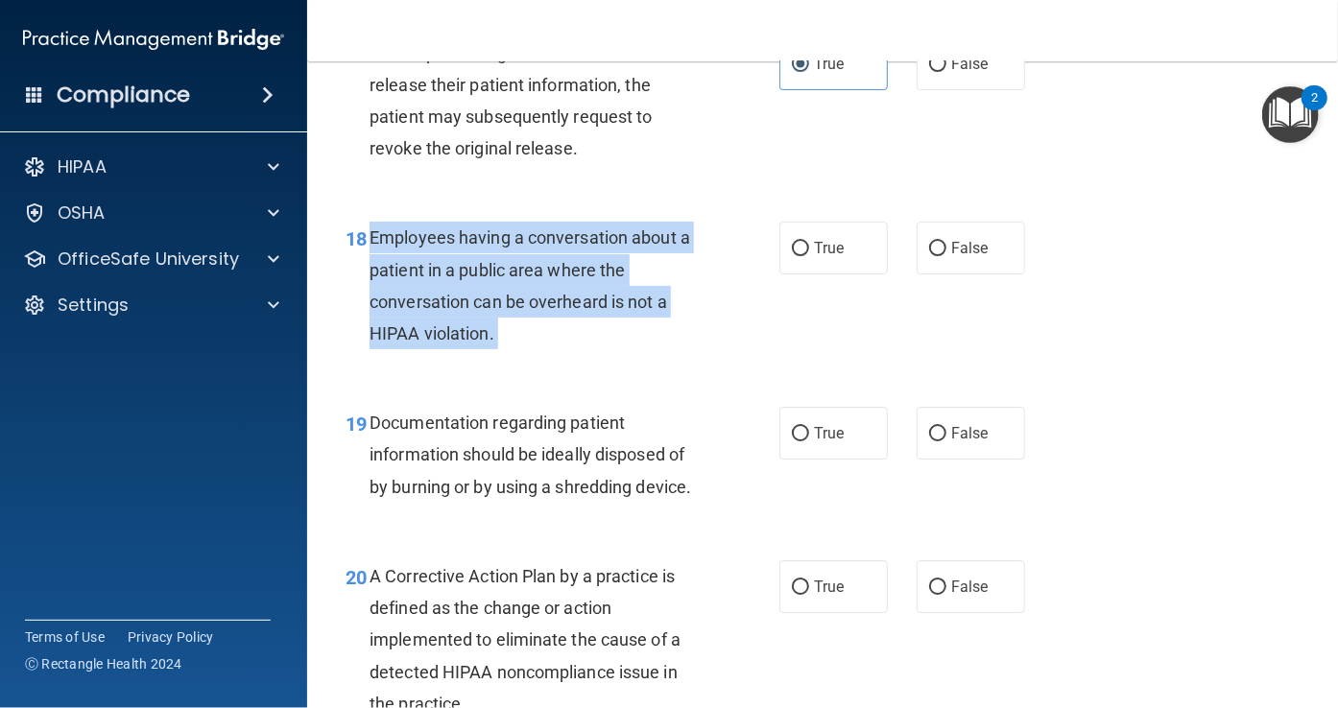
click at [554, 334] on span "Employees having a conversation about a patient in a public area where the conv…" at bounding box center [530, 285] width 321 height 116
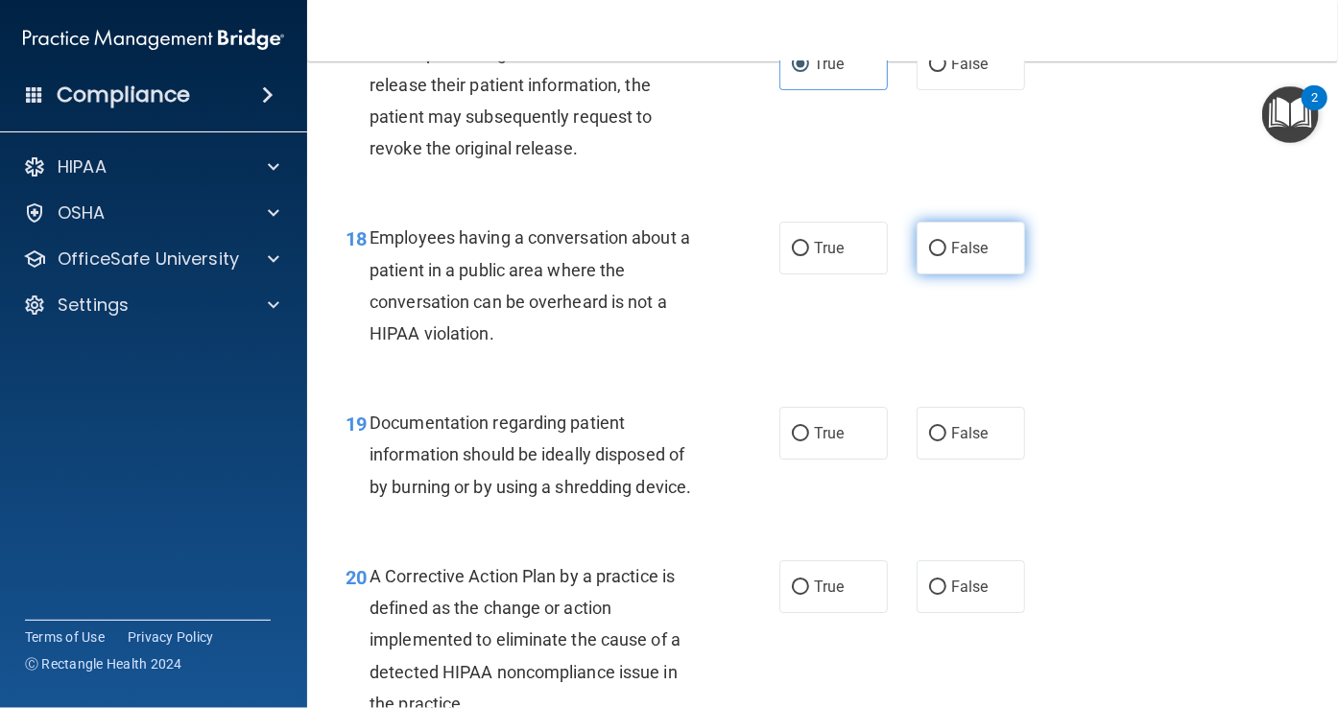
click at [917, 275] on label "False" at bounding box center [971, 248] width 108 height 53
click at [929, 256] on input "False" at bounding box center [937, 249] width 17 height 14
radio input "true"
click at [508, 496] on span "Documentation regarding patient information should be ideally disposed of by bu…" at bounding box center [531, 455] width 322 height 84
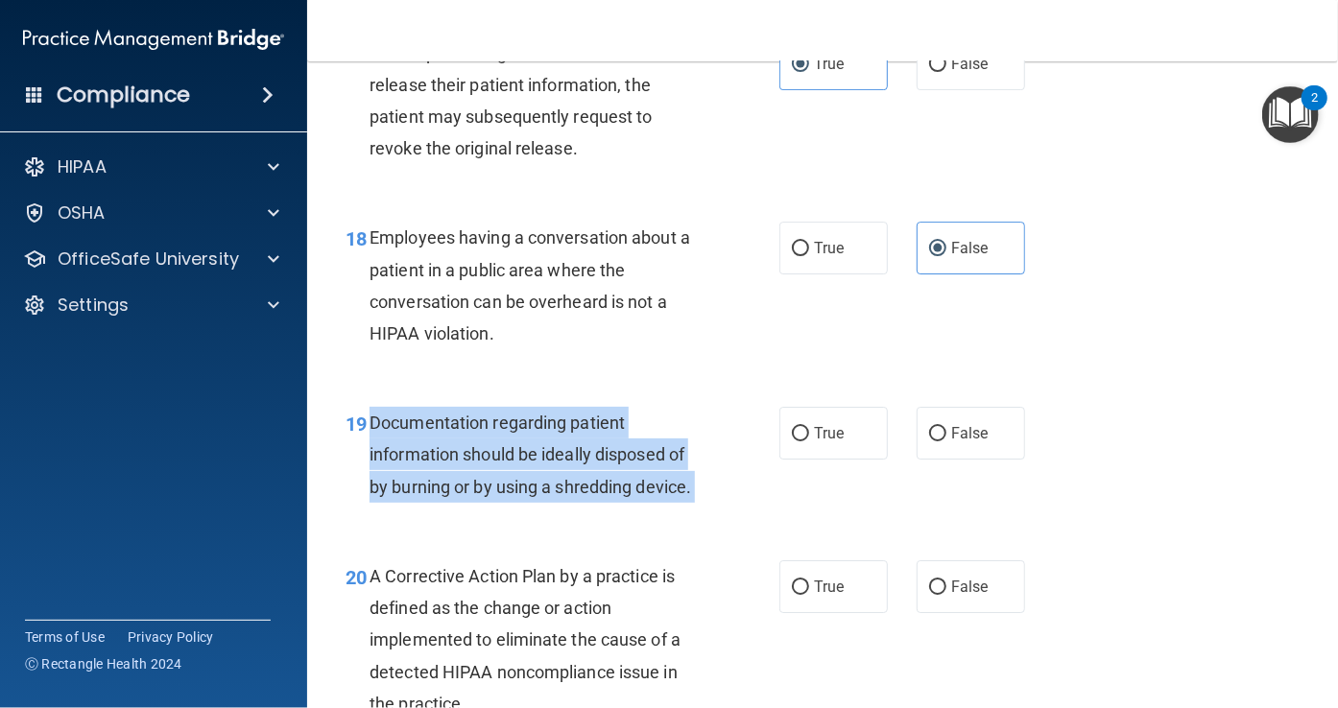
click at [508, 496] on span "Documentation regarding patient information should be ideally disposed of by bu…" at bounding box center [531, 455] width 322 height 84
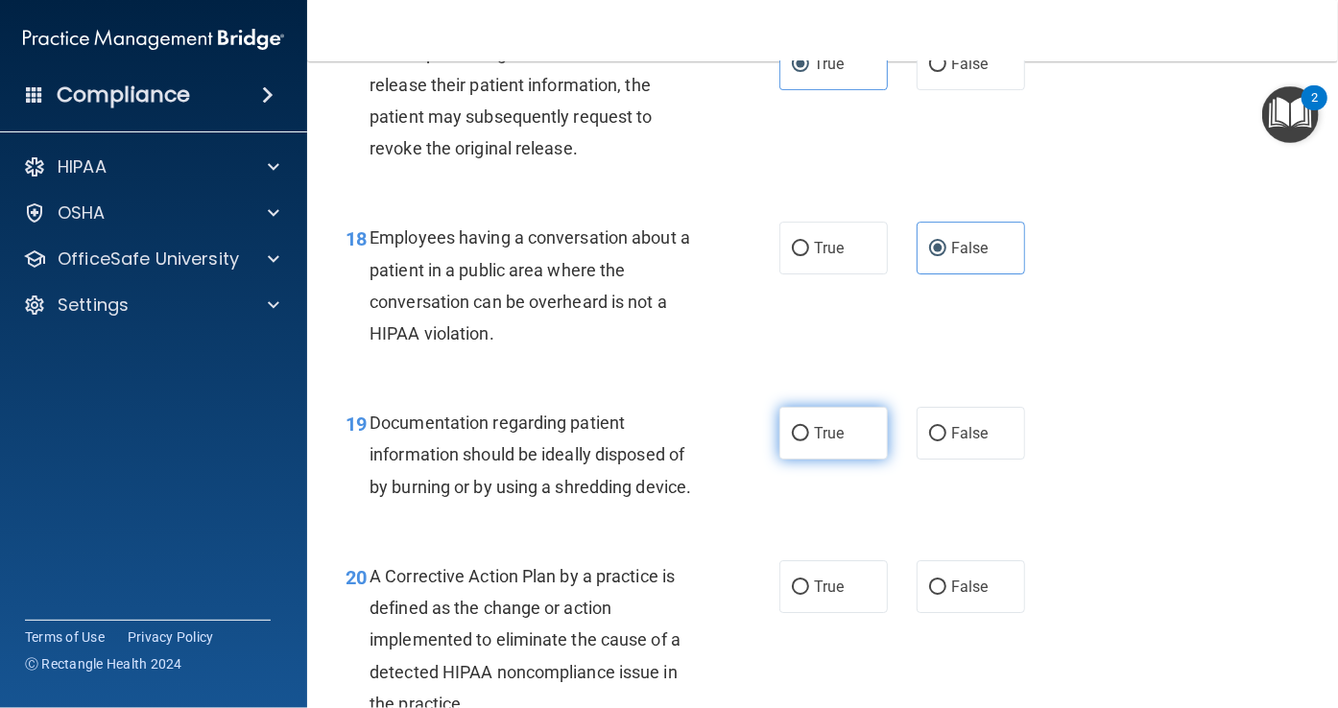
click at [813, 460] on label "True" at bounding box center [833, 433] width 108 height 53
click at [809, 442] on input "True" at bounding box center [800, 434] width 17 height 14
radio input "true"
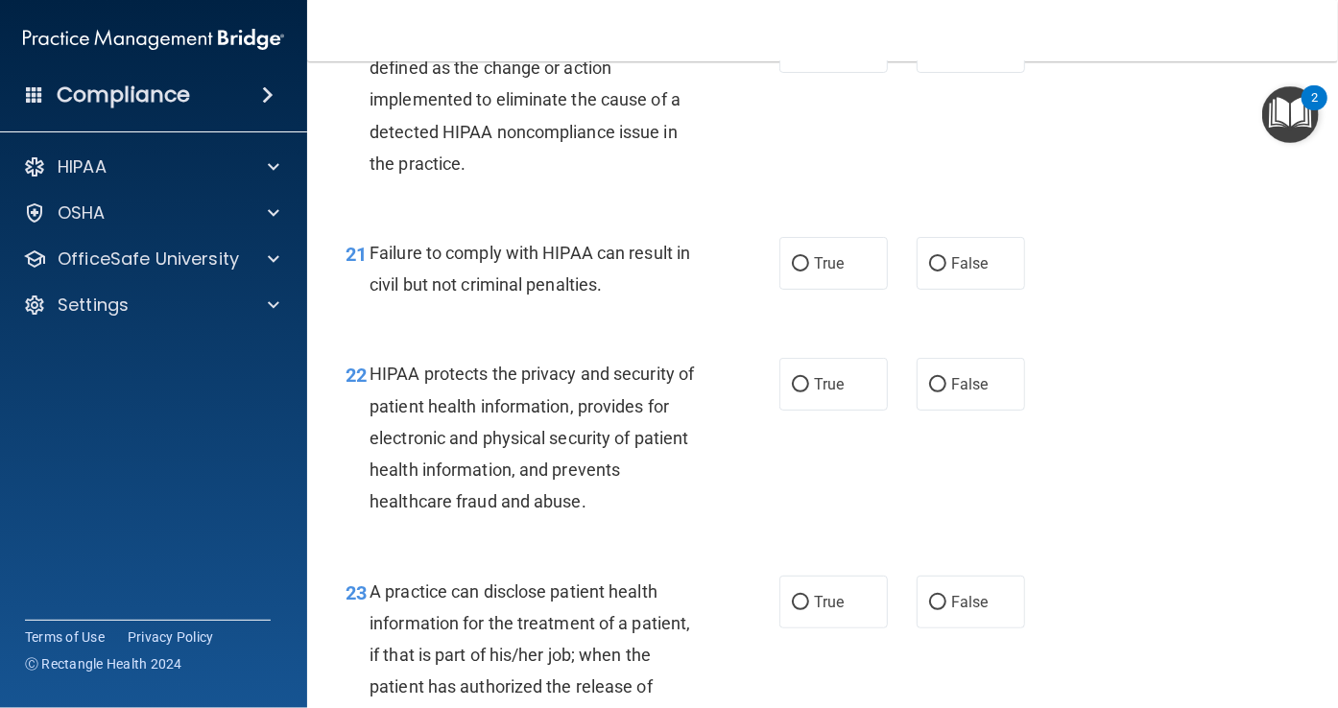
scroll to position [3505, 0]
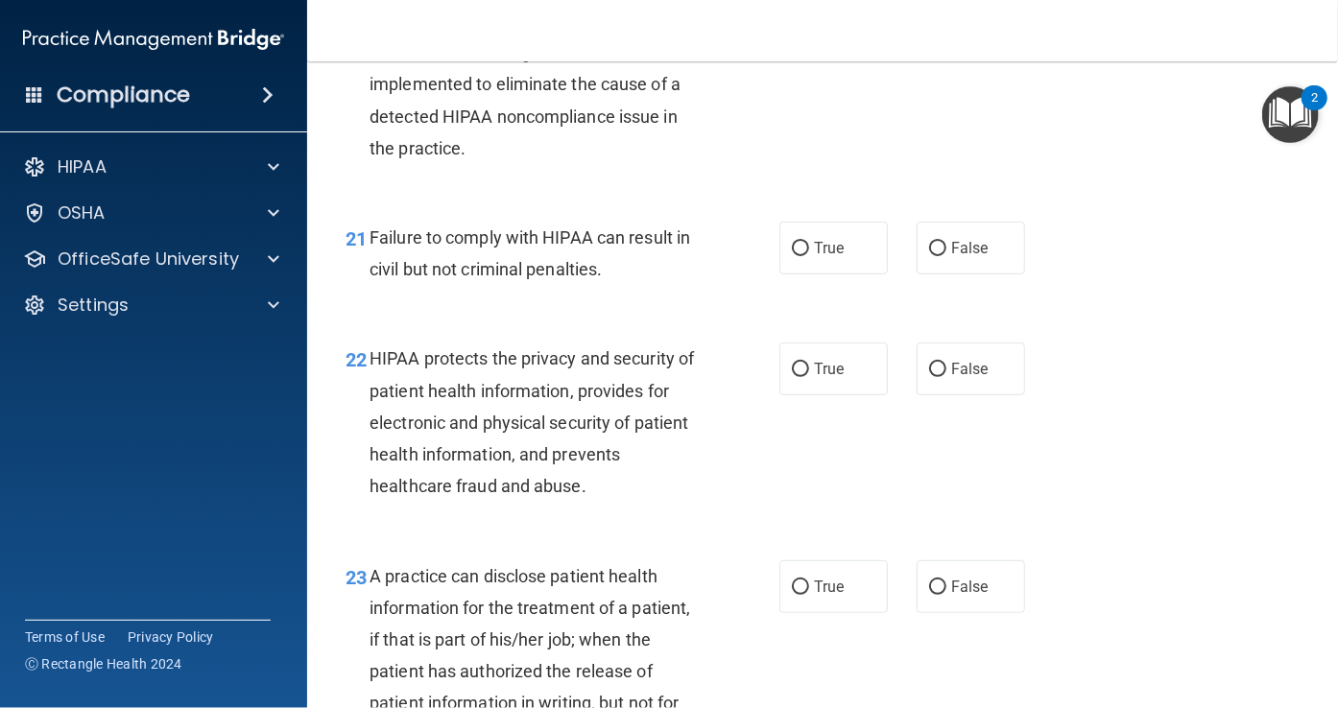
click at [511, 158] on span "A Corrective Action Plan by a practice is defined as the change or action imple…" at bounding box center [525, 85] width 311 height 148
click at [805, 58] on label "True" at bounding box center [833, 31] width 108 height 53
click at [805, 39] on input "True" at bounding box center [800, 32] width 17 height 14
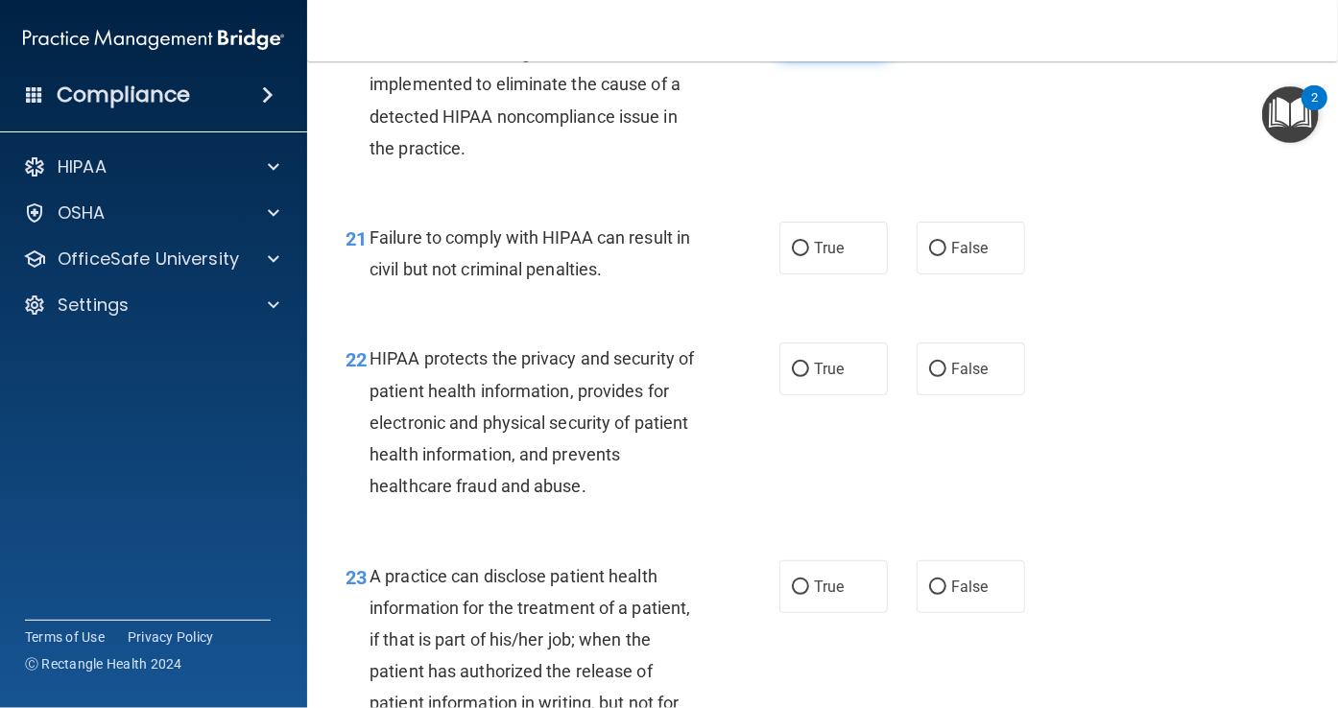
radio input "true"
click at [551, 279] on span "Failure to comply with HIPAA can result in civil but not criminal penalties." at bounding box center [530, 253] width 321 height 52
click at [937, 275] on label "False" at bounding box center [971, 248] width 108 height 53
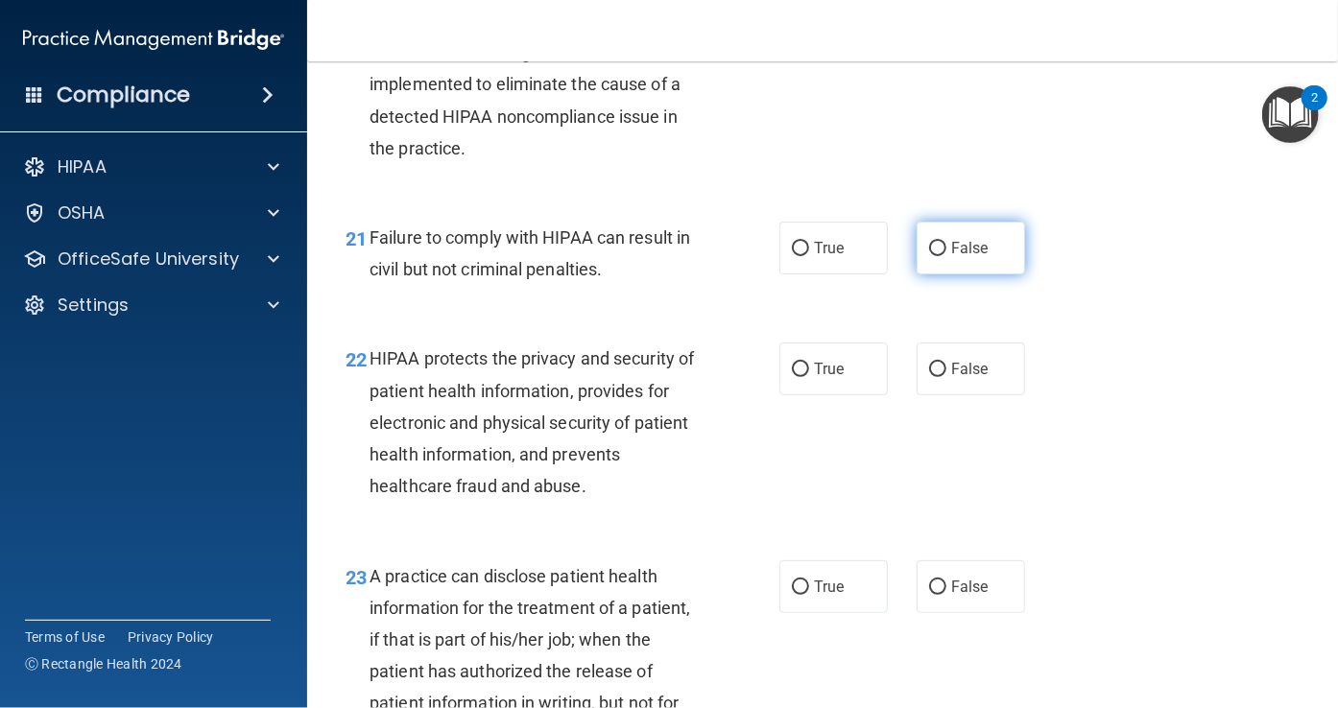
click at [937, 256] on input "False" at bounding box center [937, 249] width 17 height 14
radio input "true"
click at [496, 486] on span "HIPAA protects the privacy and security of patient health information, provides…" at bounding box center [532, 422] width 324 height 148
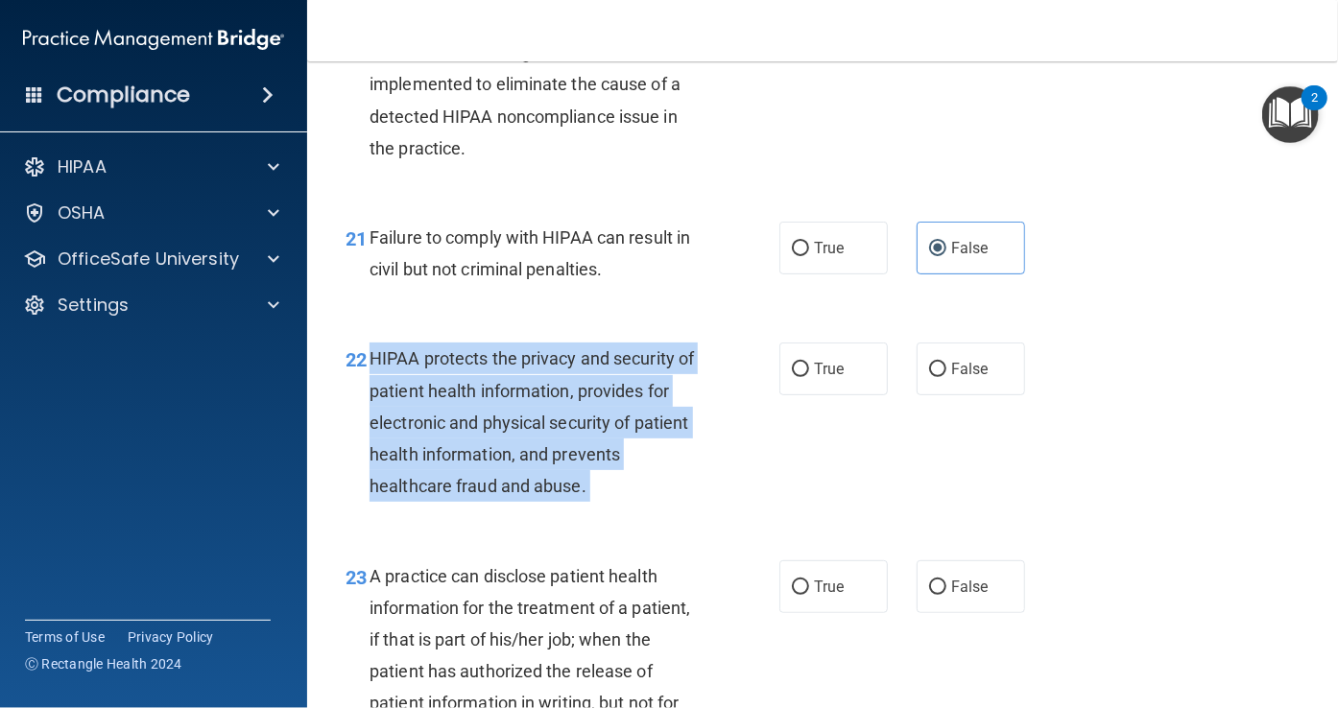
click at [496, 486] on span "HIPAA protects the privacy and security of patient health information, provides…" at bounding box center [532, 422] width 324 height 148
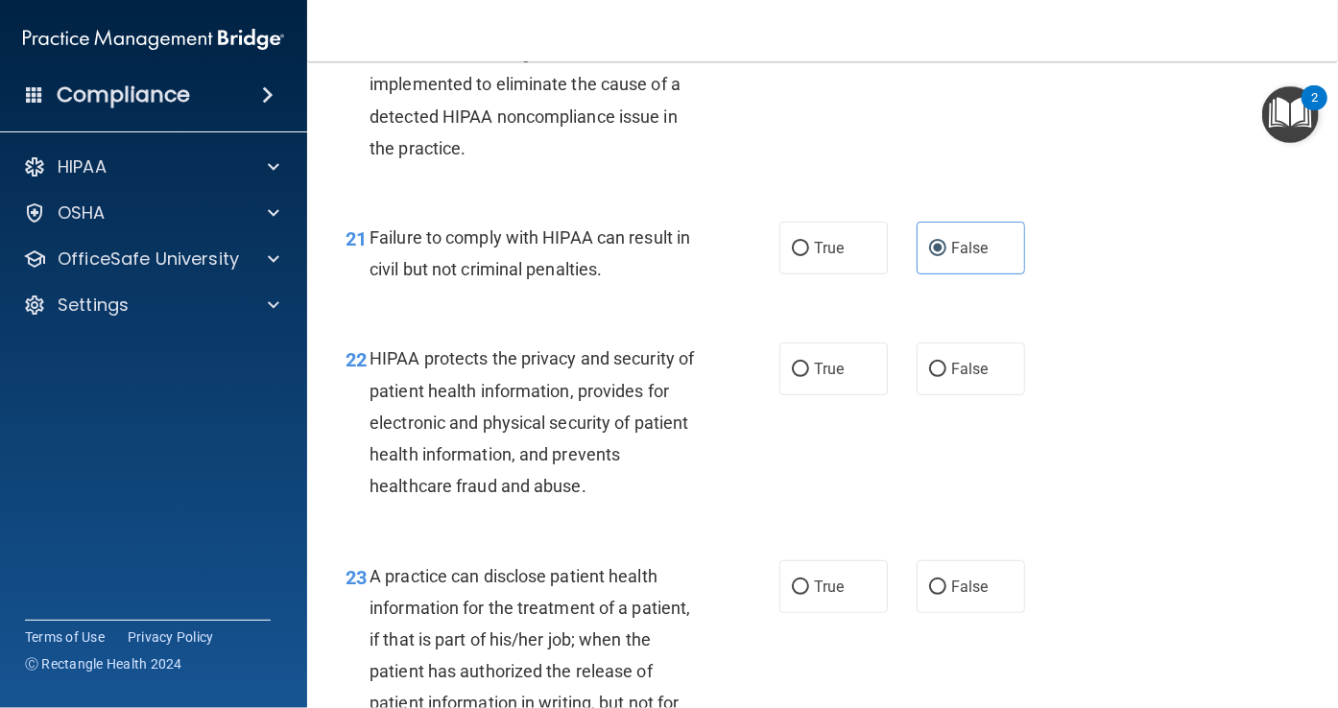
click at [549, 295] on div "21 Failure to comply with HIPAA can result in civil but not criminal penalties." at bounding box center [562, 258] width 491 height 73
click at [453, 502] on div "HIPAA protects the privacy and security of patient health information, provides…" at bounding box center [543, 422] width 347 height 159
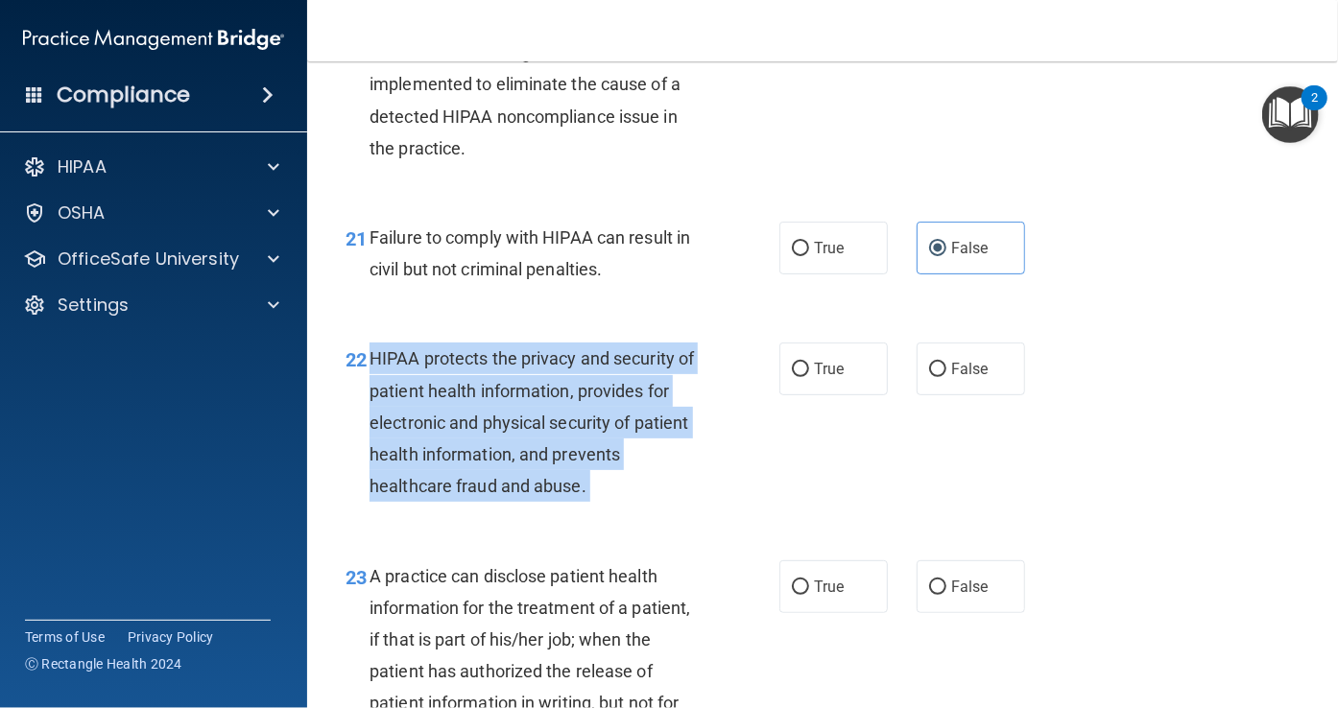
click at [453, 502] on div "HIPAA protects the privacy and security of patient health information, provides…" at bounding box center [543, 422] width 347 height 159
click at [732, 512] on div "22 HIPAA protects the privacy and security of patient health information, provi…" at bounding box center [562, 427] width 491 height 169
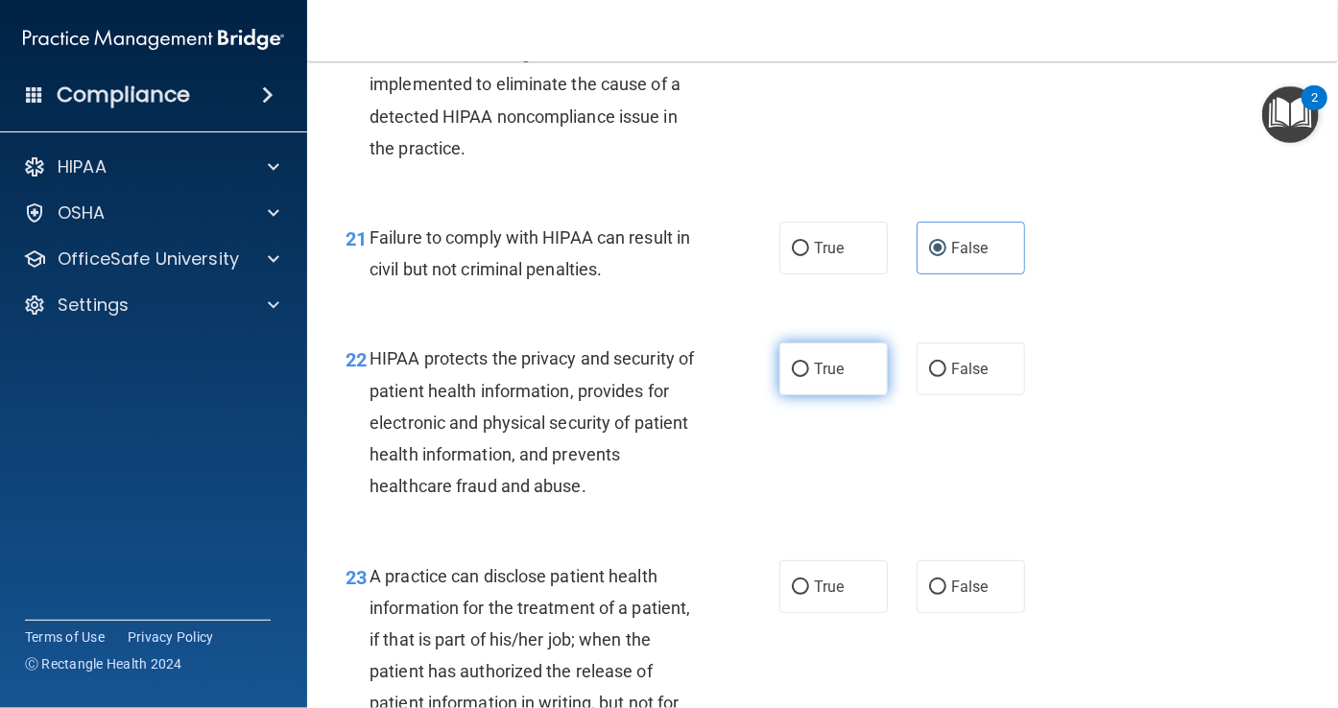
click at [779, 395] on label "True" at bounding box center [833, 369] width 108 height 53
click at [792, 377] on input "True" at bounding box center [800, 370] width 17 height 14
radio input "true"
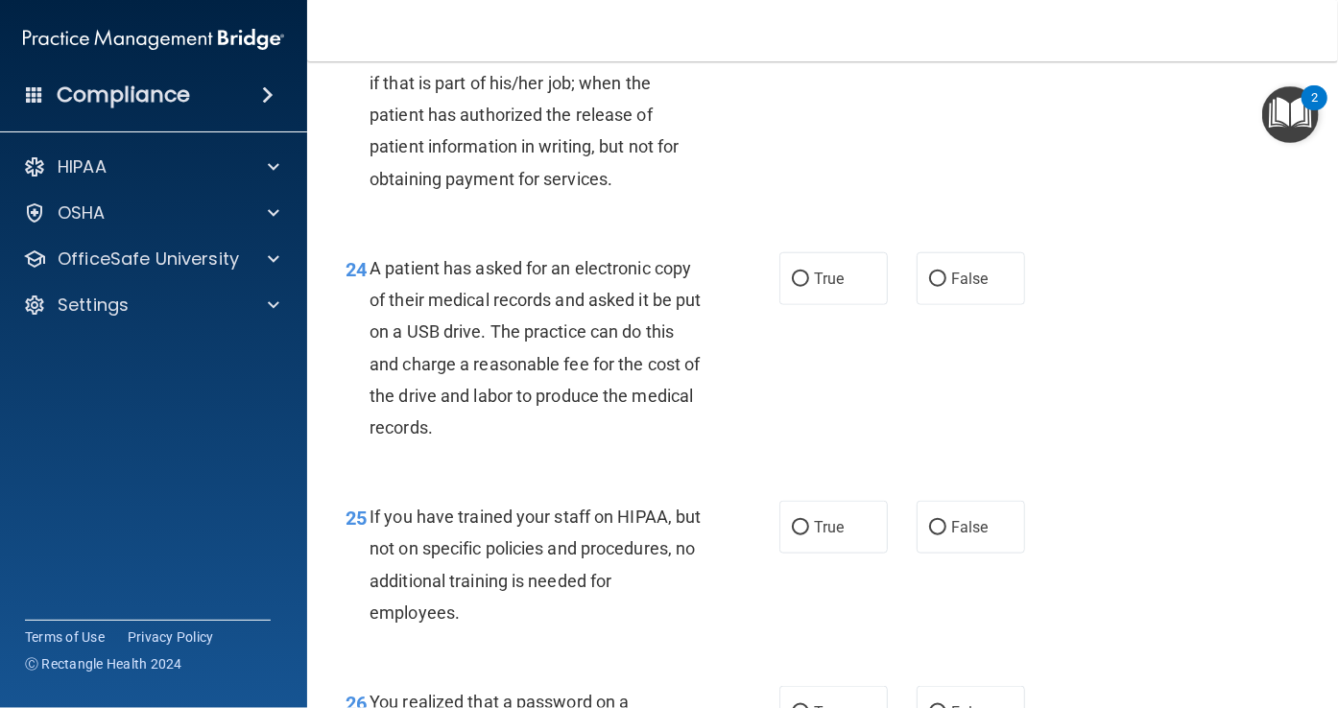
scroll to position [4075, 0]
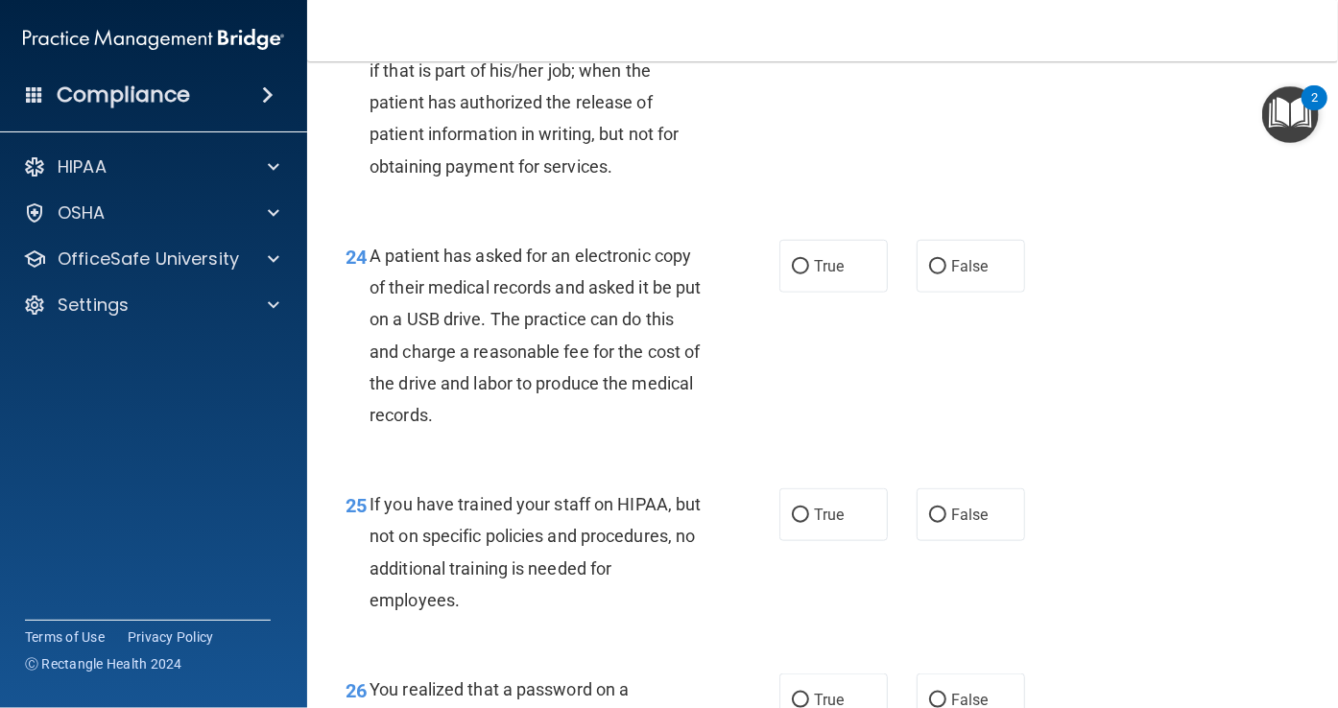
click at [497, 177] on span "A practice can disclose patient health information for the treatment of a patie…" at bounding box center [530, 86] width 321 height 179
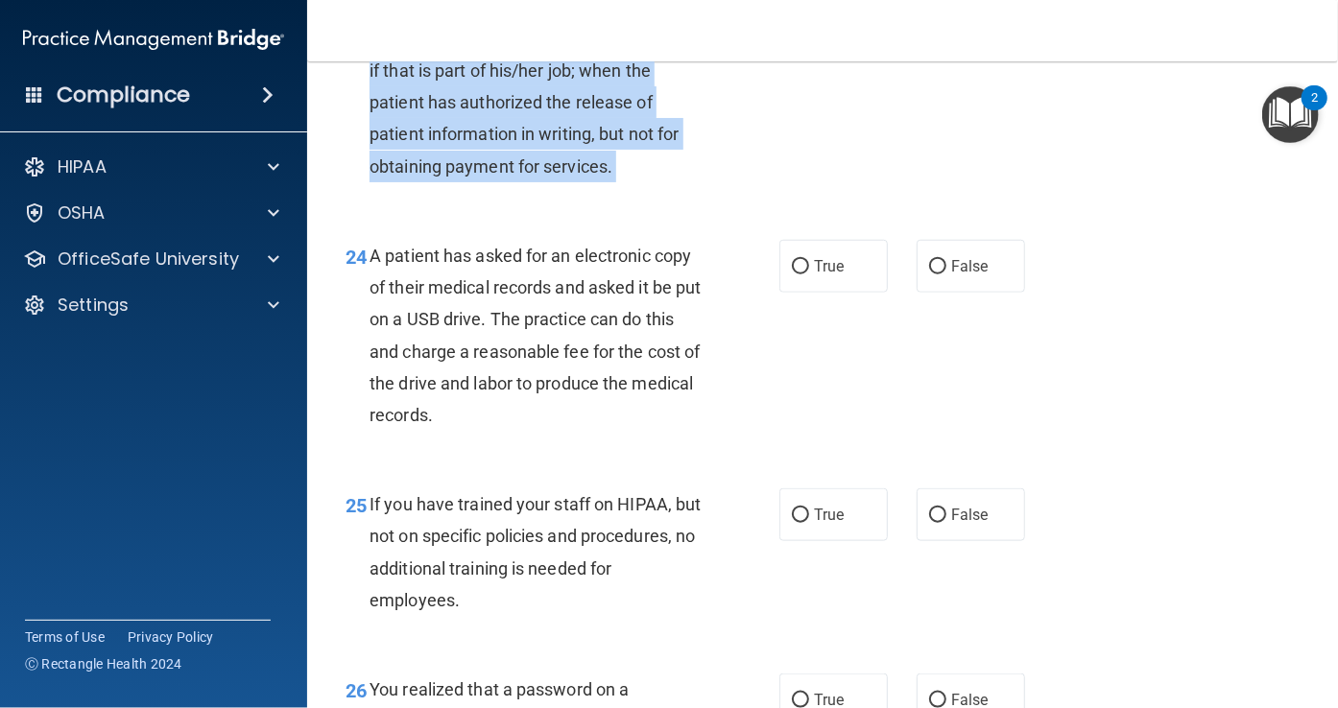
click at [497, 177] on span "A practice can disclose patient health information for the treatment of a patie…" at bounding box center [530, 86] width 321 height 179
click at [756, 192] on div "23 A practice can disclose patient health information for the treatment of a pa…" at bounding box center [562, 91] width 491 height 201
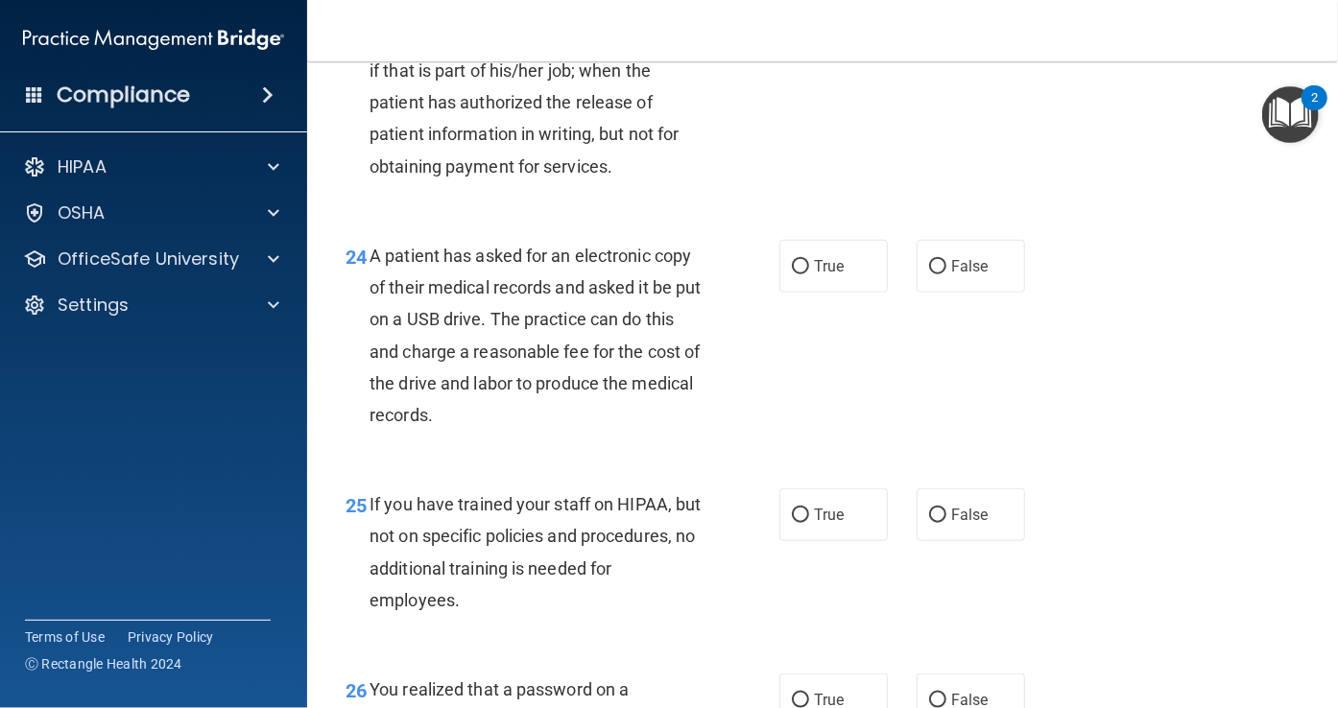
click at [792, 26] on input "True" at bounding box center [800, 19] width 17 height 14
radio input "true"
click at [469, 425] on span "A patient has asked for an electronic copy of their medical records and asked i…" at bounding box center [535, 335] width 331 height 179
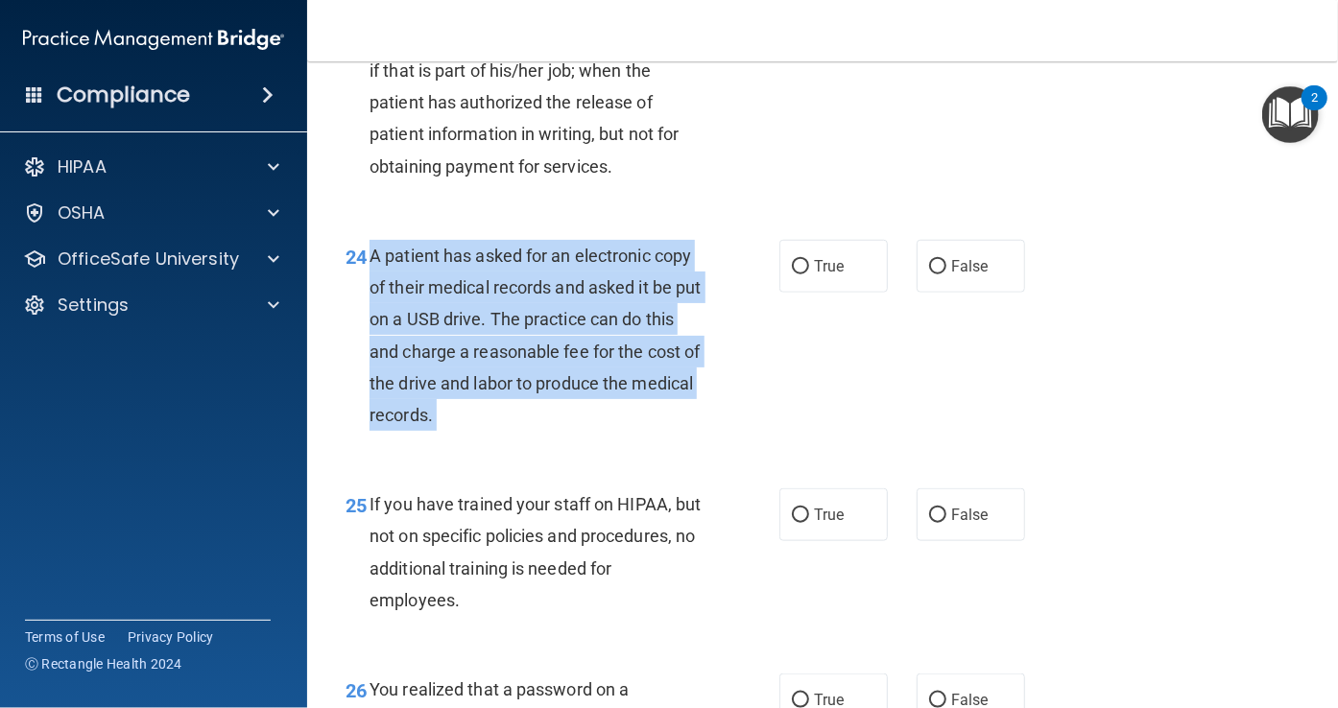
click at [469, 425] on span "A patient has asked for an electronic copy of their medical records and asked i…" at bounding box center [535, 335] width 331 height 179
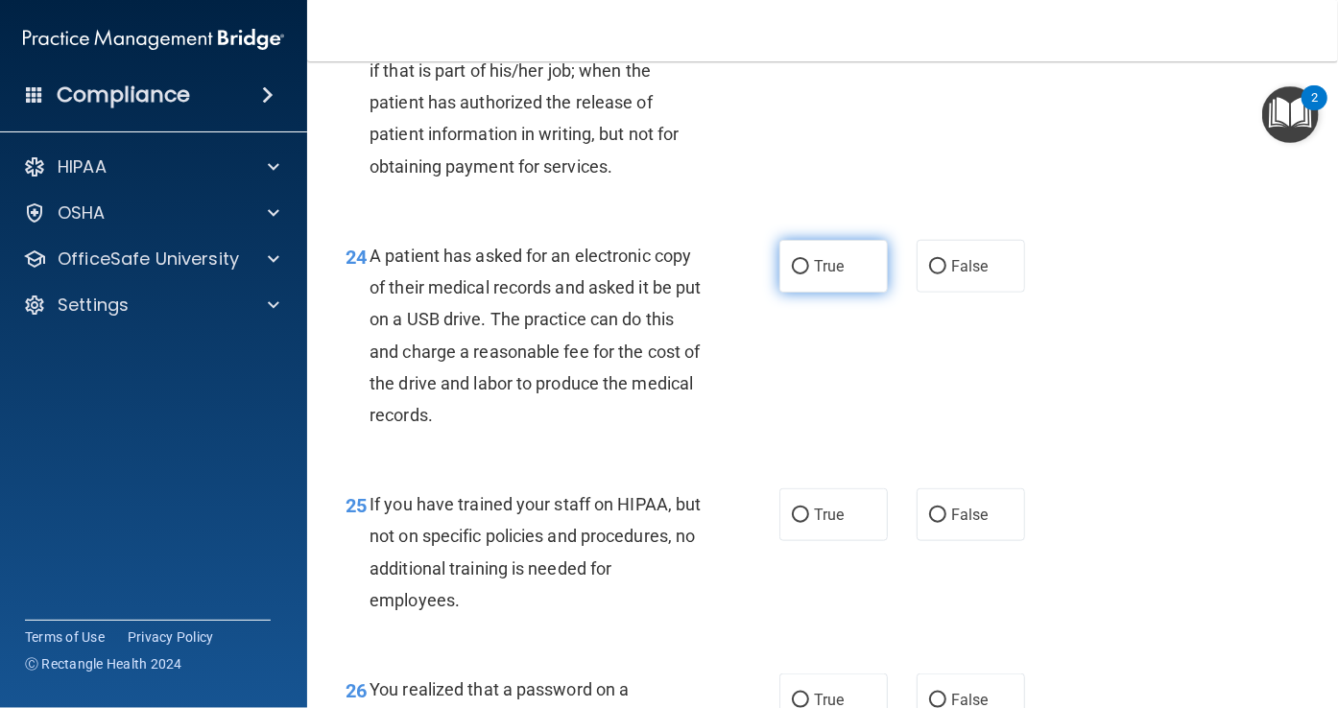
click at [802, 293] on label "True" at bounding box center [833, 266] width 108 height 53
click at [802, 275] on input "True" at bounding box center [800, 267] width 17 height 14
radio input "true"
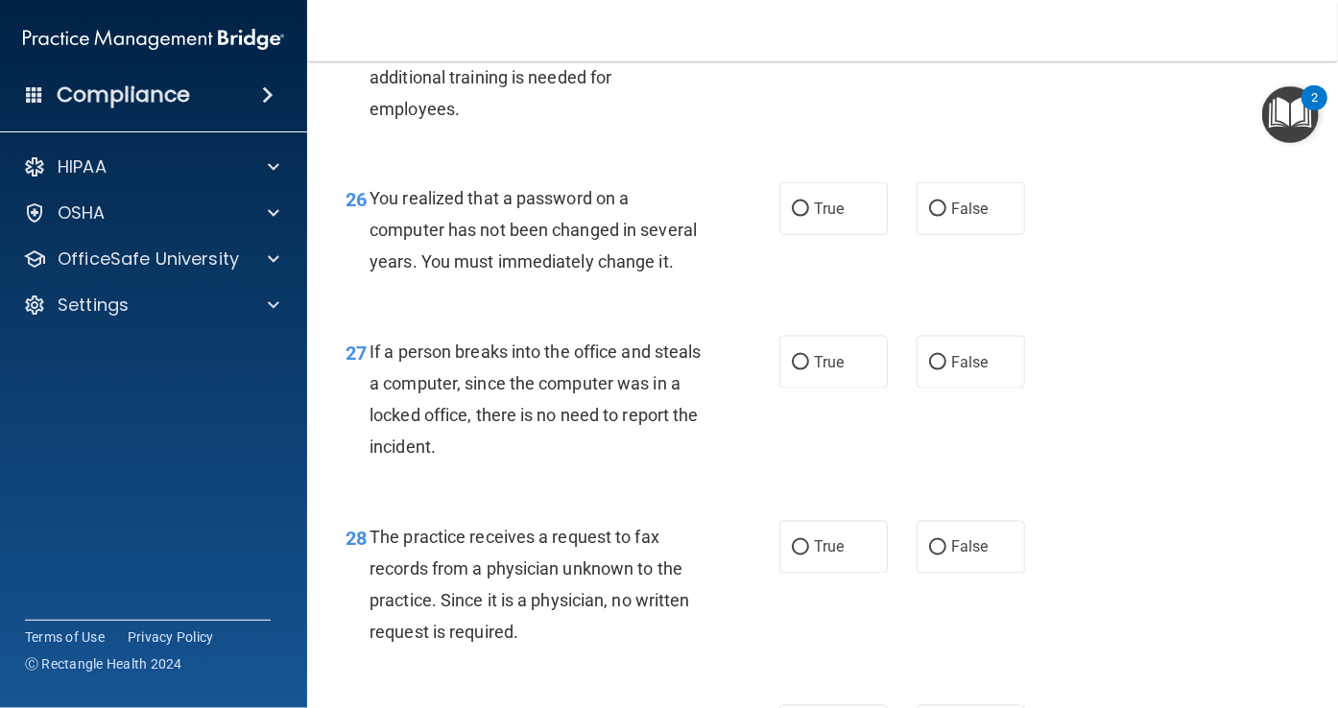
scroll to position [4572, 0]
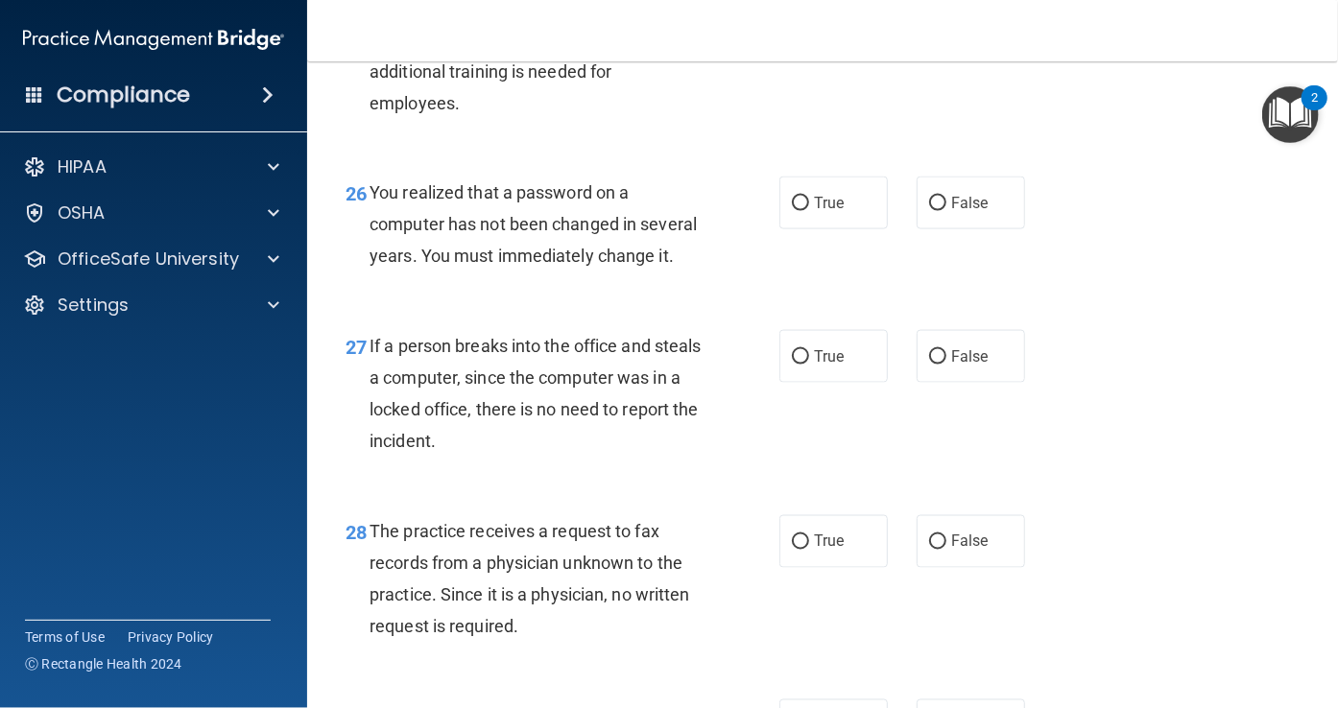
click at [498, 119] on div "If you have trained your staff on HIPAA, but not on specific policies and proce…" at bounding box center [543, 55] width 347 height 128
click at [918, 44] on label "False" at bounding box center [971, 17] width 108 height 53
click at [929, 26] on input "False" at bounding box center [937, 19] width 17 height 14
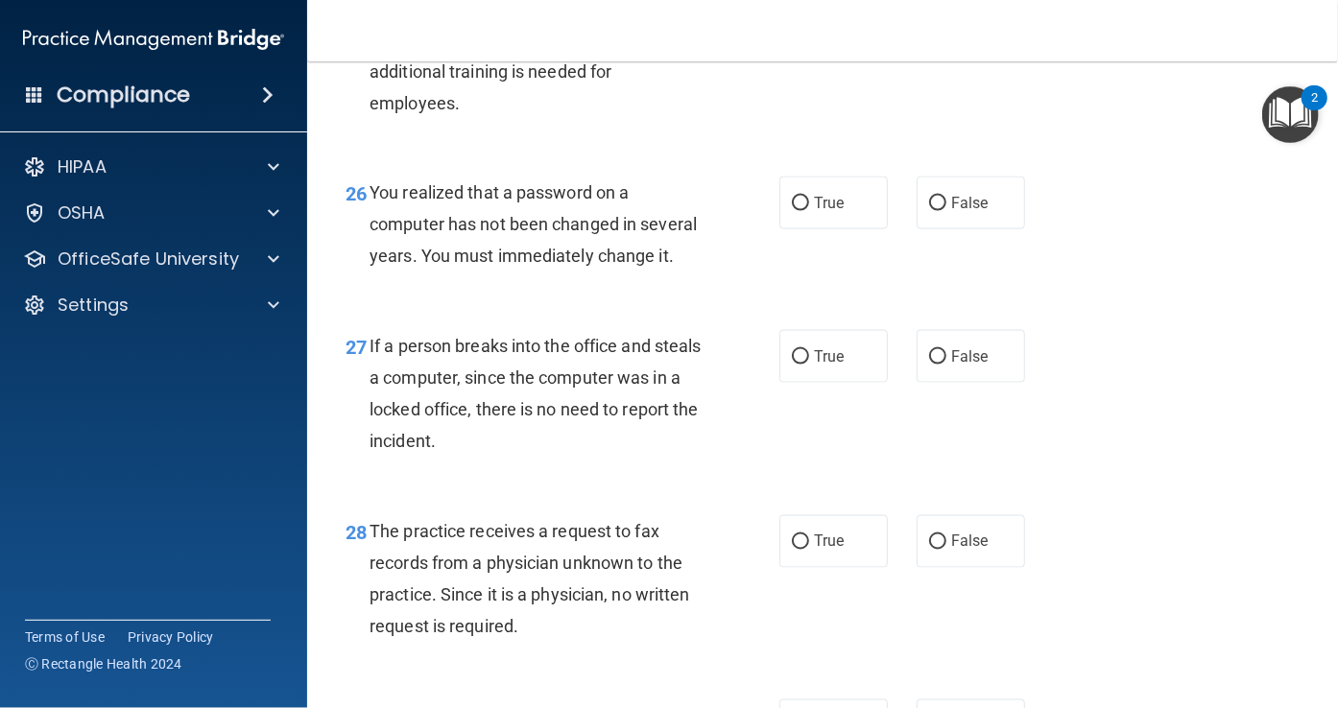
radio input "true"
click at [568, 153] on div "25 If you have trained your staff on HIPAA, but not on specific policies and pr…" at bounding box center [822, 59] width 983 height 185
click at [486, 266] on span "You realized that a password on a computer has not been changed in several year…" at bounding box center [533, 224] width 327 height 84
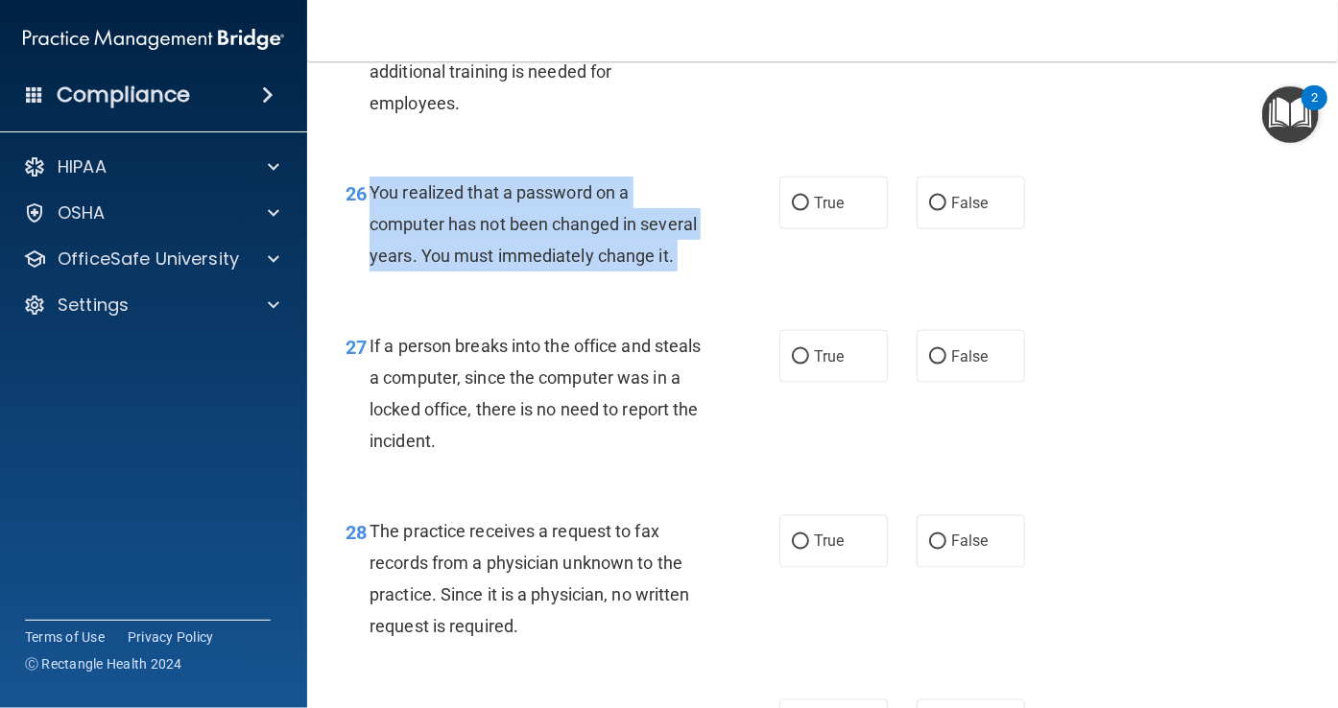
click at [486, 266] on span "You realized that a password on a computer has not been changed in several year…" at bounding box center [533, 224] width 327 height 84
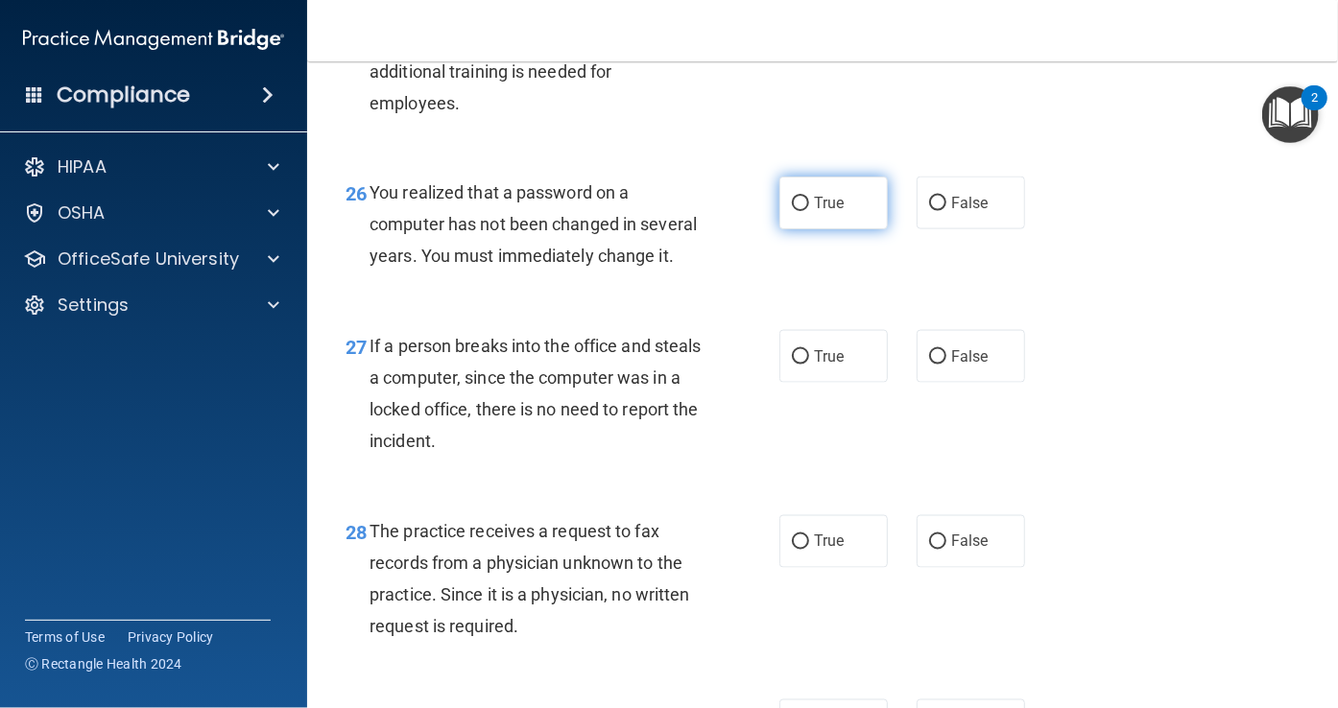
click at [804, 229] on label "True" at bounding box center [833, 203] width 108 height 53
click at [804, 211] on input "True" at bounding box center [800, 204] width 17 height 14
radio input "true"
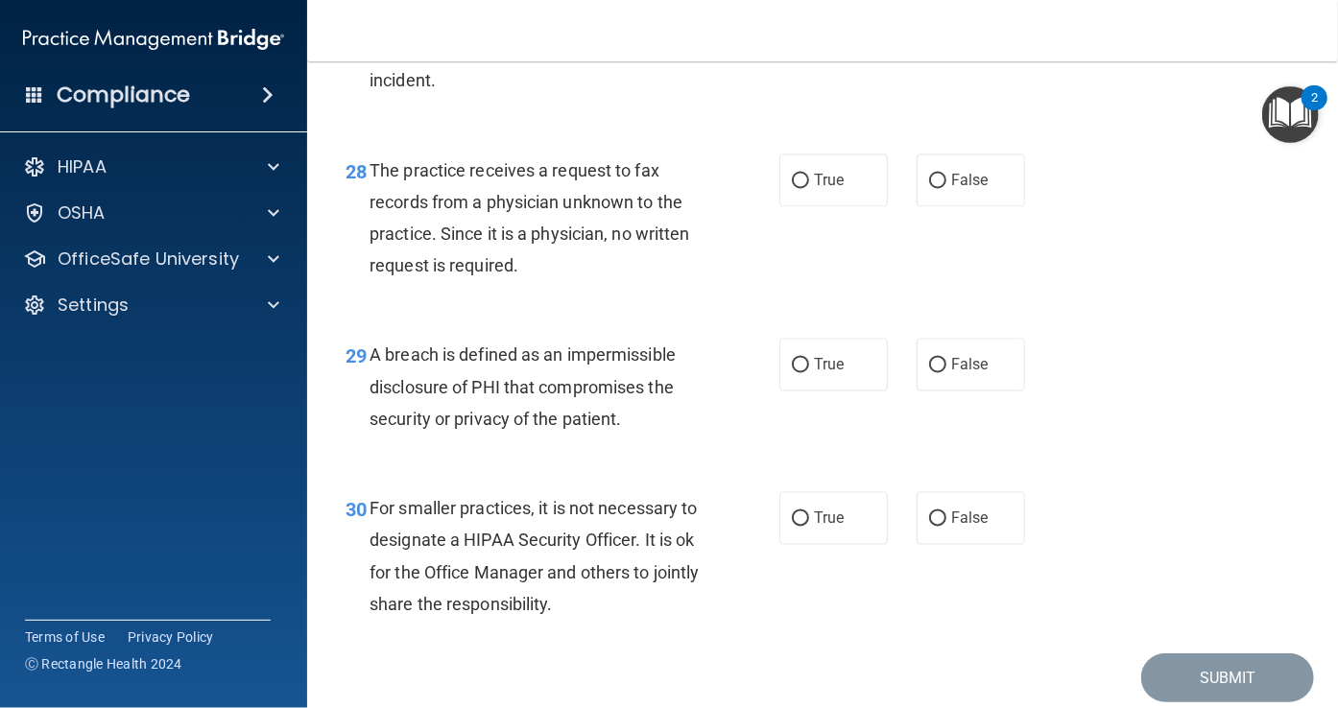
scroll to position [4936, 0]
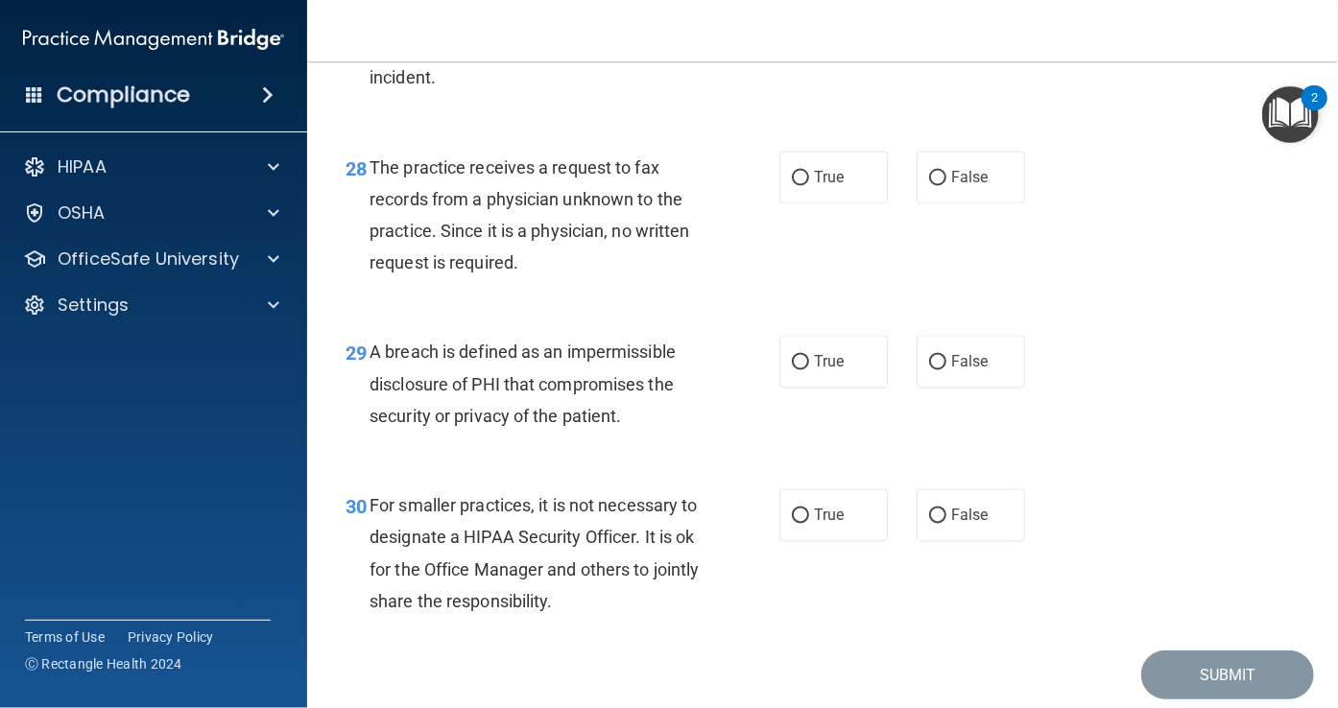
click at [504, 94] on div "If a person breaks into the office and steals a computer, since the computer wa…" at bounding box center [543, 30] width 347 height 128
click at [934, 204] on label "False" at bounding box center [971, 178] width 108 height 53
click at [934, 186] on input "False" at bounding box center [937, 179] width 17 height 14
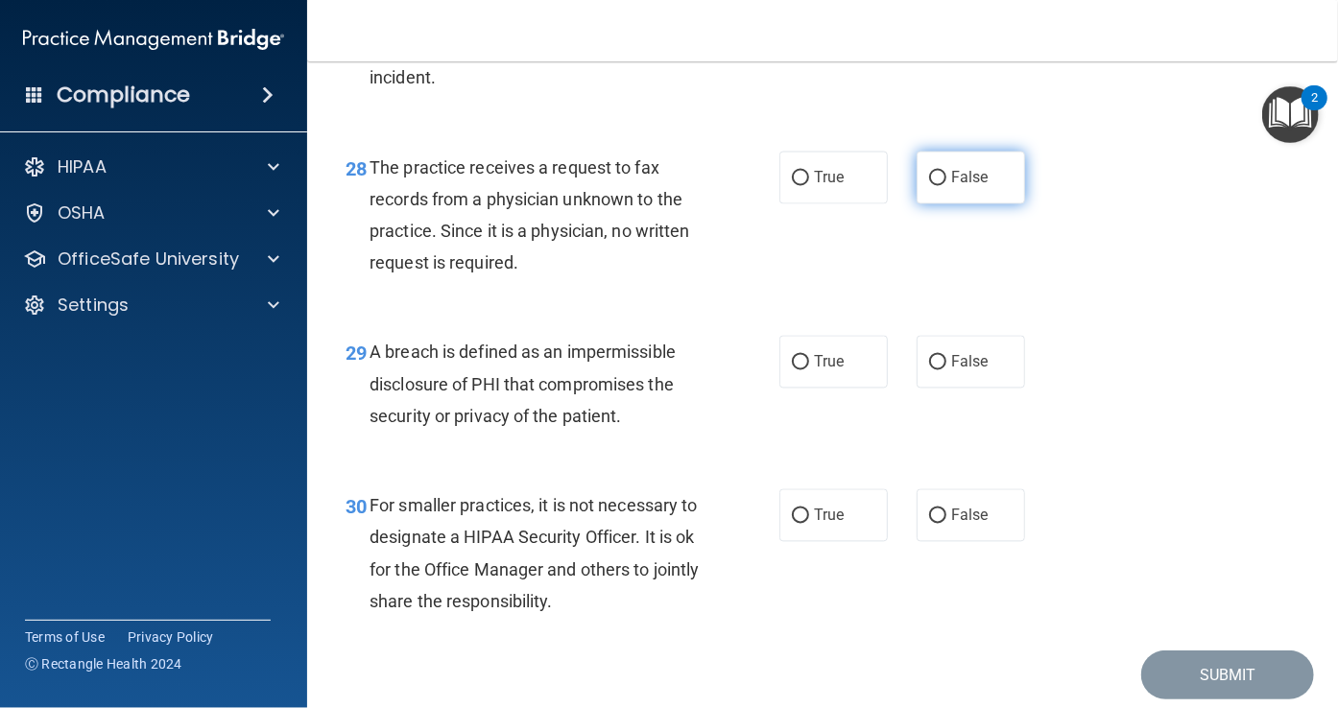
radio input "true"
click at [505, 425] on span "A breach is defined as an impermissible disclosure of PHI that compromises the …" at bounding box center [523, 384] width 306 height 84
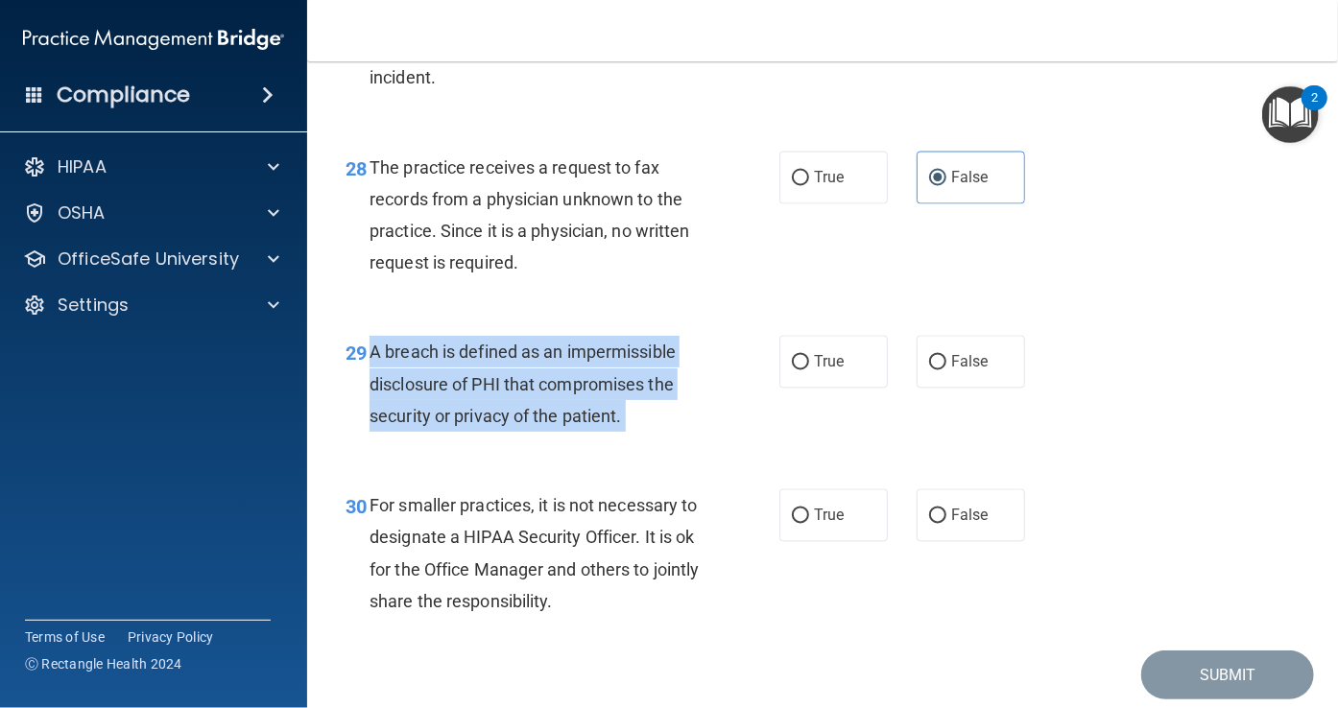
click at [505, 425] on span "A breach is defined as an impermissible disclosure of PHI that compromises the …" at bounding box center [523, 384] width 306 height 84
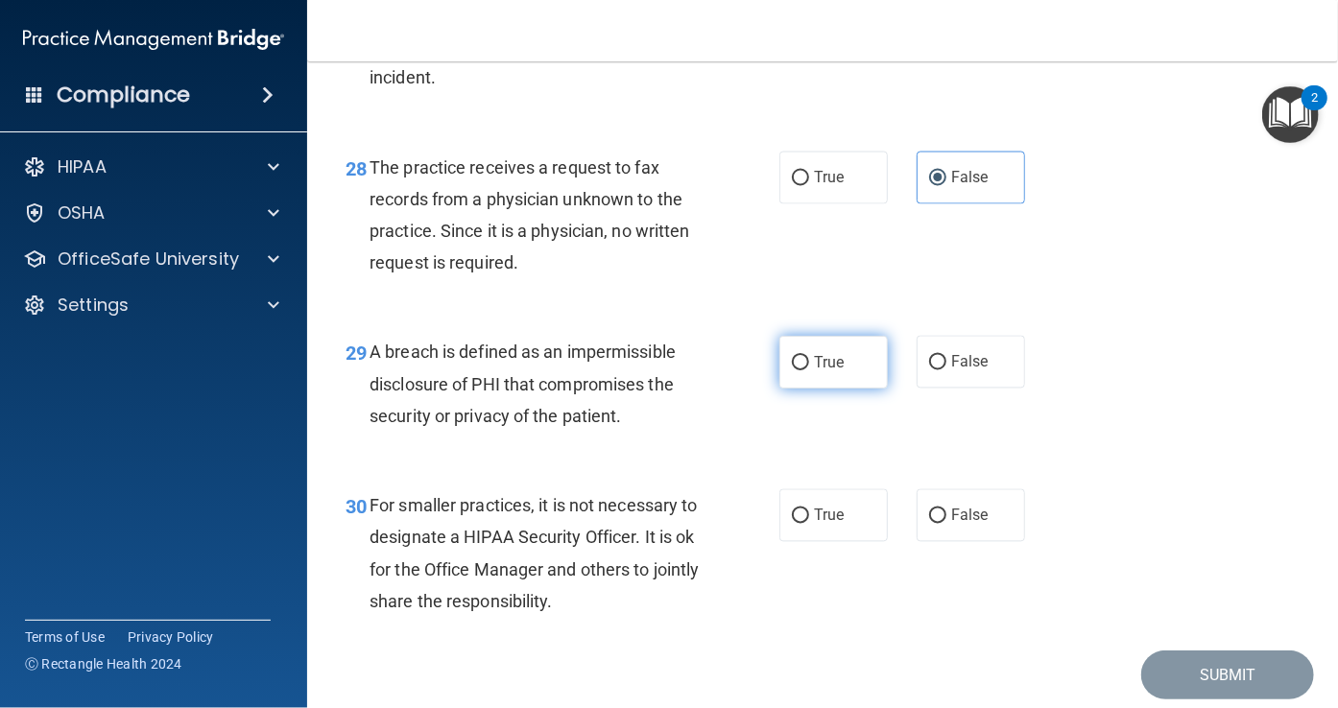
click at [805, 389] on label "True" at bounding box center [833, 362] width 108 height 53
click at [805, 371] on input "True" at bounding box center [800, 363] width 17 height 14
radio input "true"
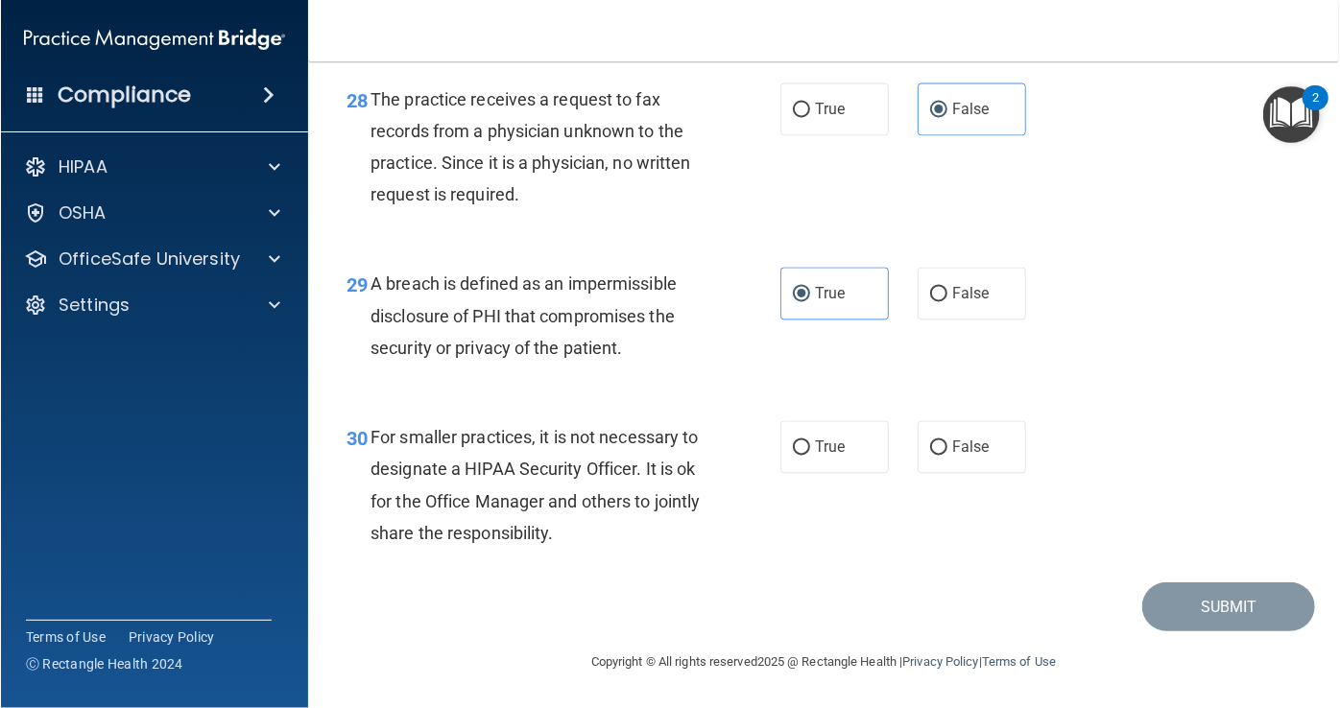
scroll to position [5163, 0]
click at [586, 479] on div "For smaller practices, it is not necessary to designate a HIPAA Security Office…" at bounding box center [543, 485] width 347 height 128
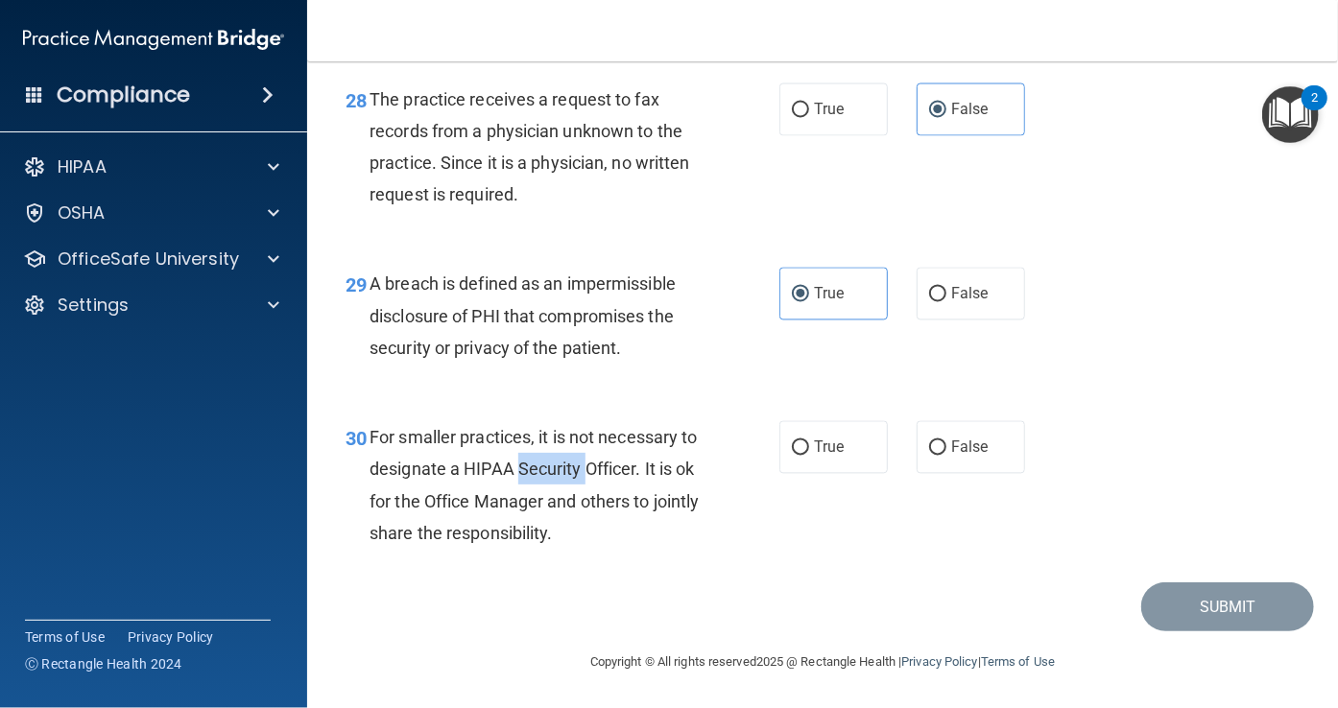
click at [586, 479] on div "For smaller practices, it is not necessary to designate a HIPAA Security Office…" at bounding box center [543, 485] width 347 height 128
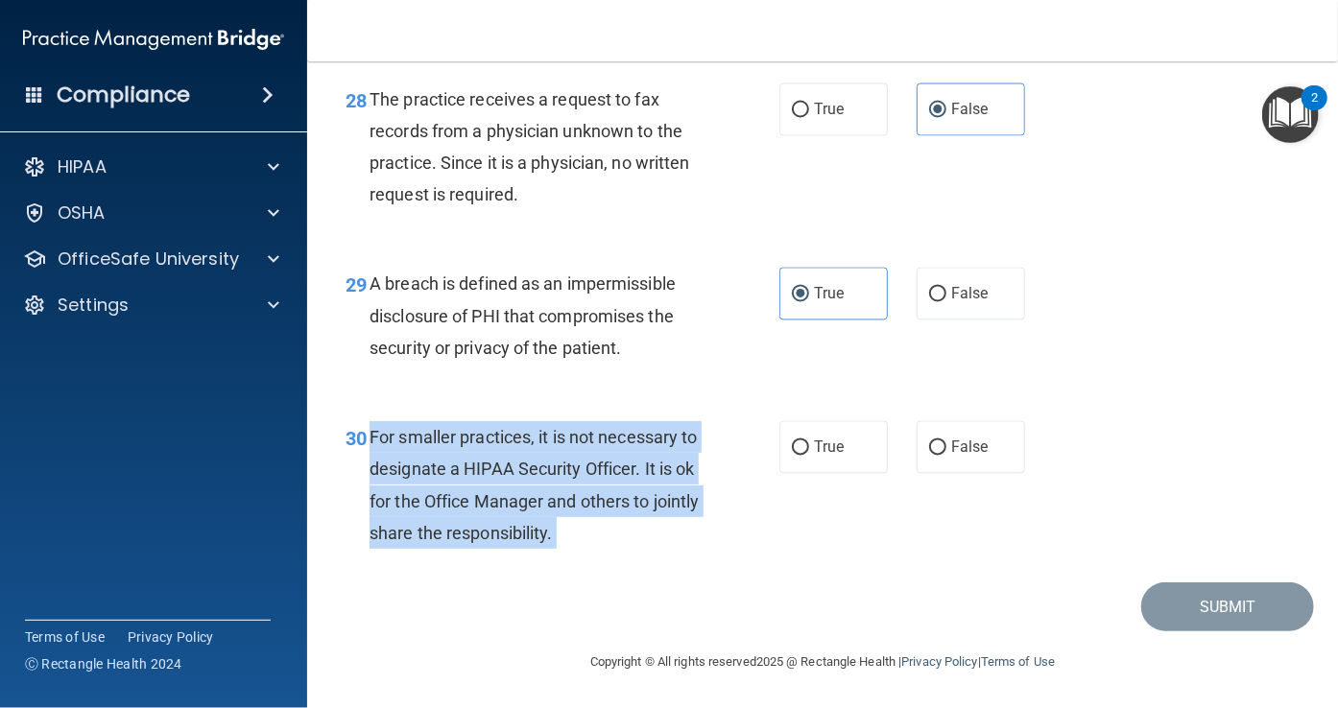
click at [586, 479] on div "For smaller practices, it is not necessary to designate a HIPAA Security Office…" at bounding box center [543, 485] width 347 height 128
click at [792, 442] on input "True" at bounding box center [800, 449] width 17 height 14
radio input "true"
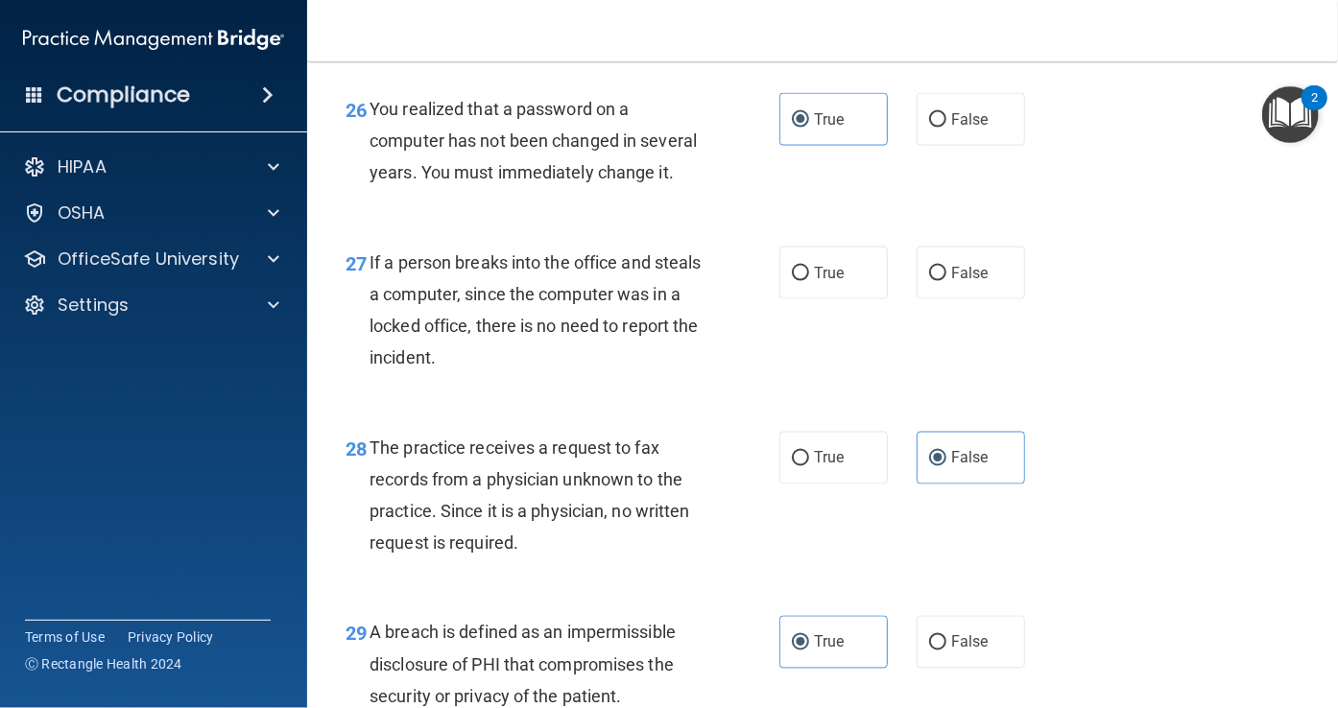
scroll to position [4701, 0]
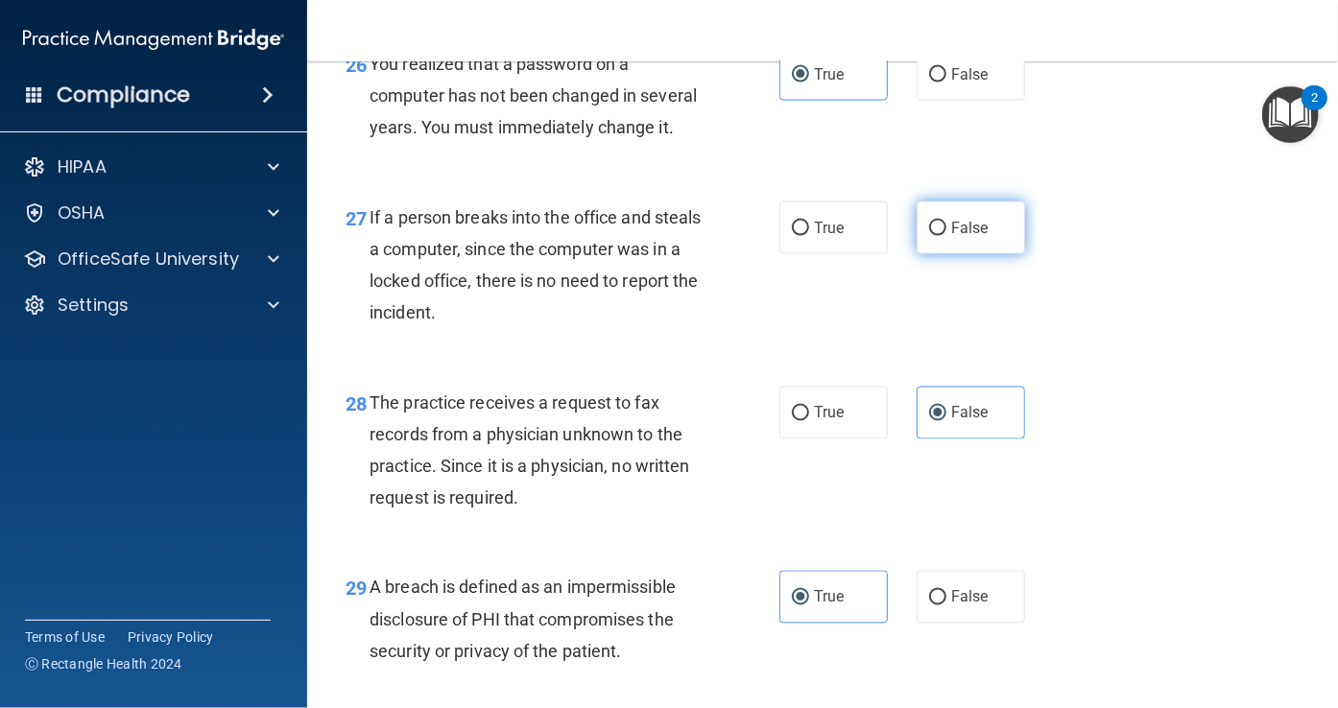
click at [917, 254] on label "False" at bounding box center [971, 228] width 108 height 53
click at [929, 236] on input "False" at bounding box center [937, 229] width 17 height 14
radio input "true"
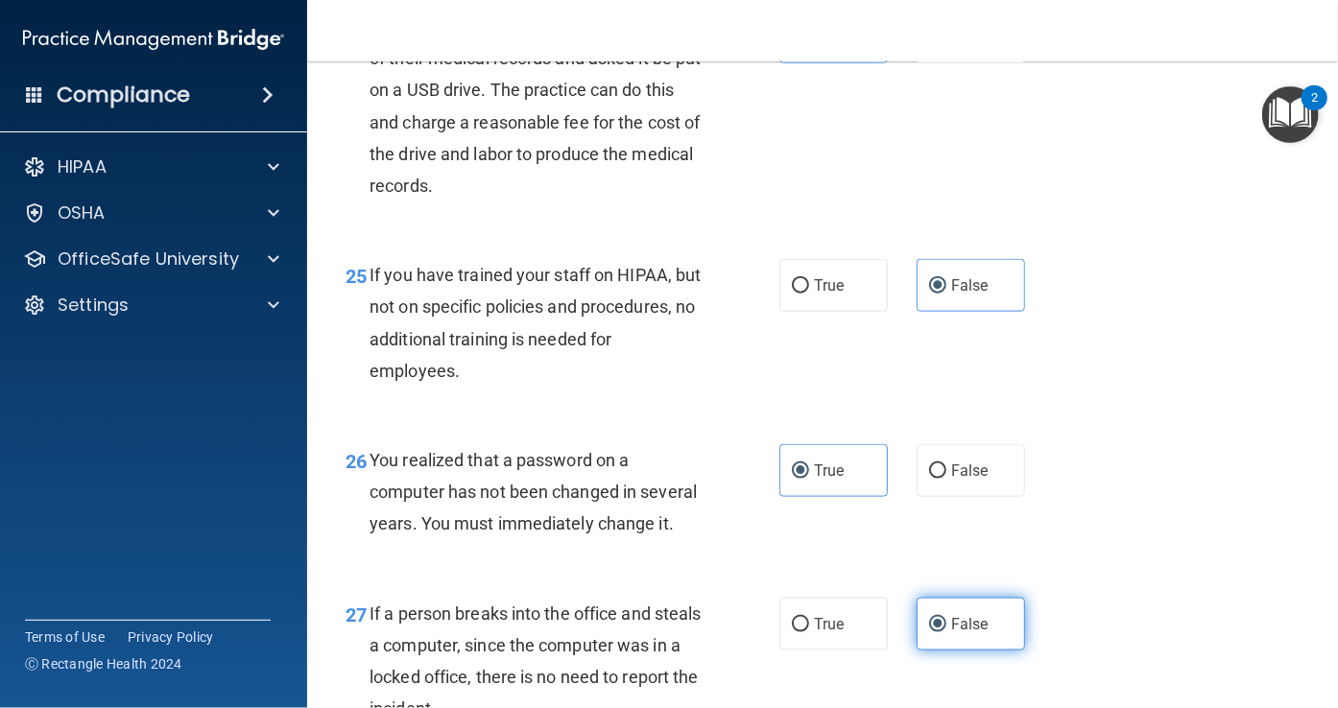
scroll to position [5163, 0]
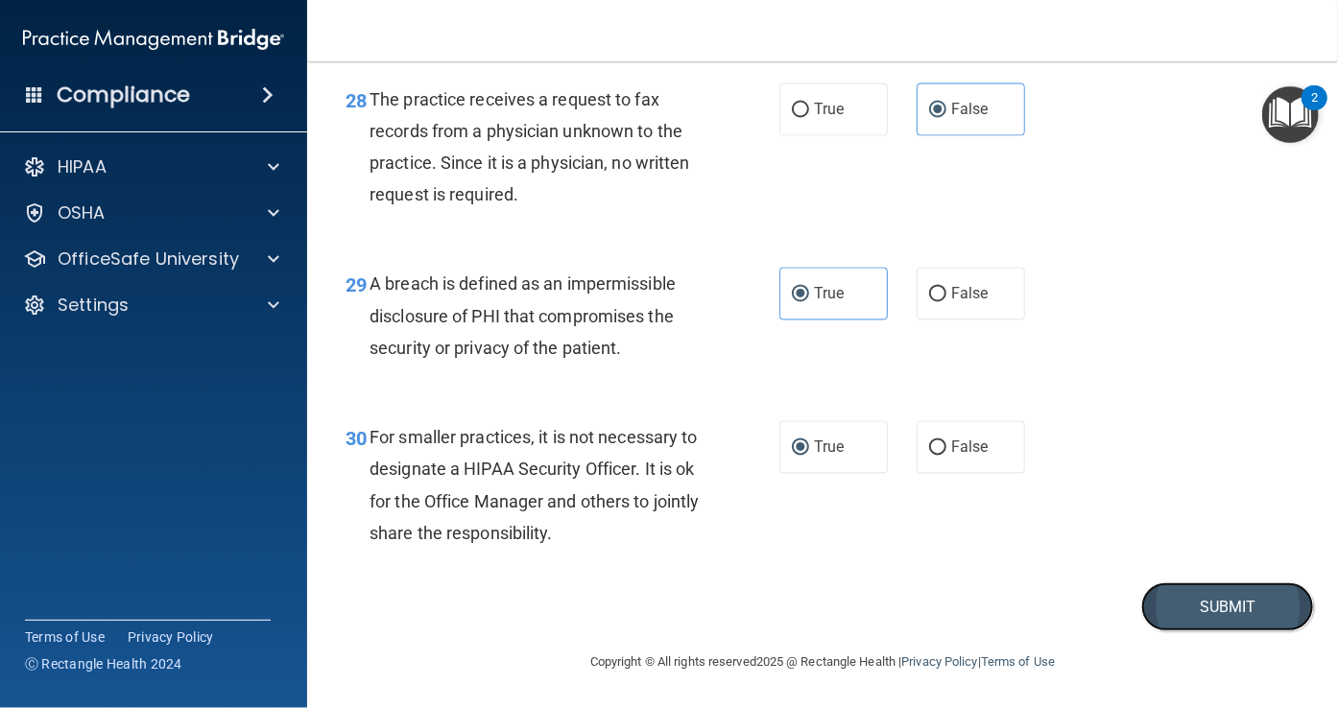
click at [1184, 604] on button "Submit" at bounding box center [1227, 607] width 173 height 49
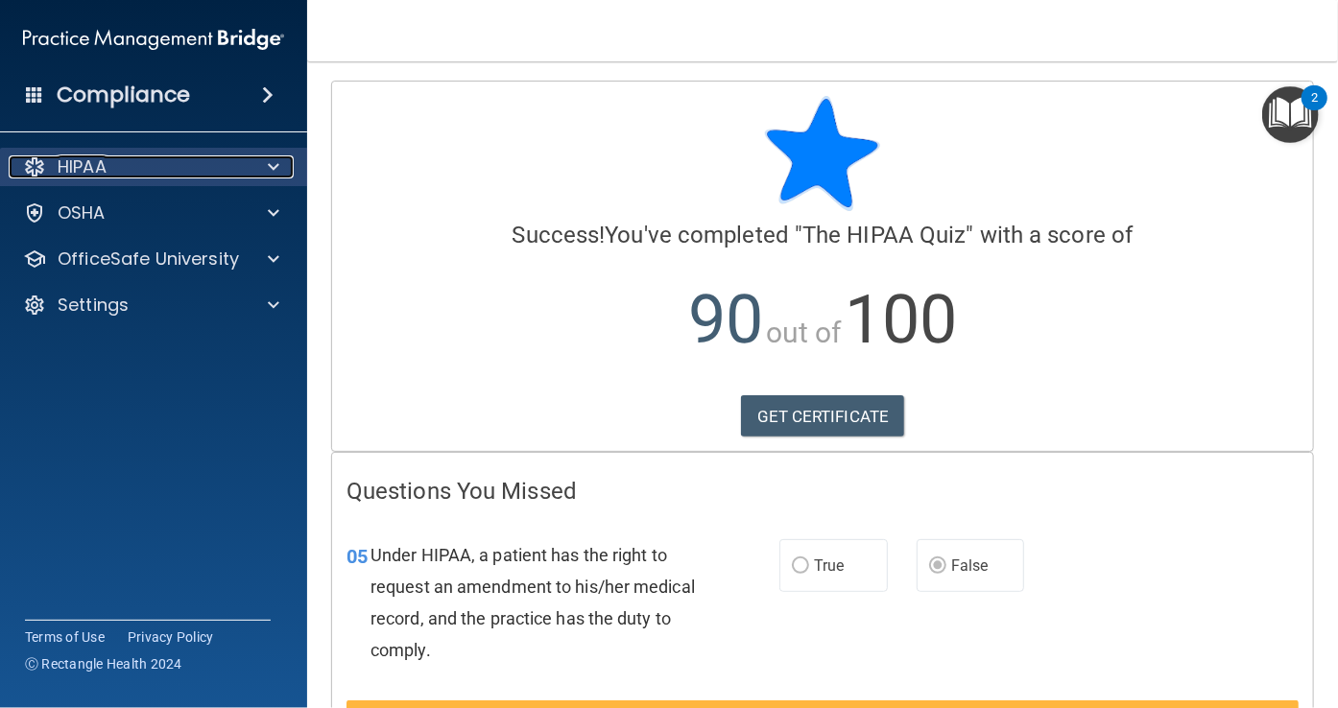
click at [279, 159] on div at bounding box center [271, 167] width 48 height 23
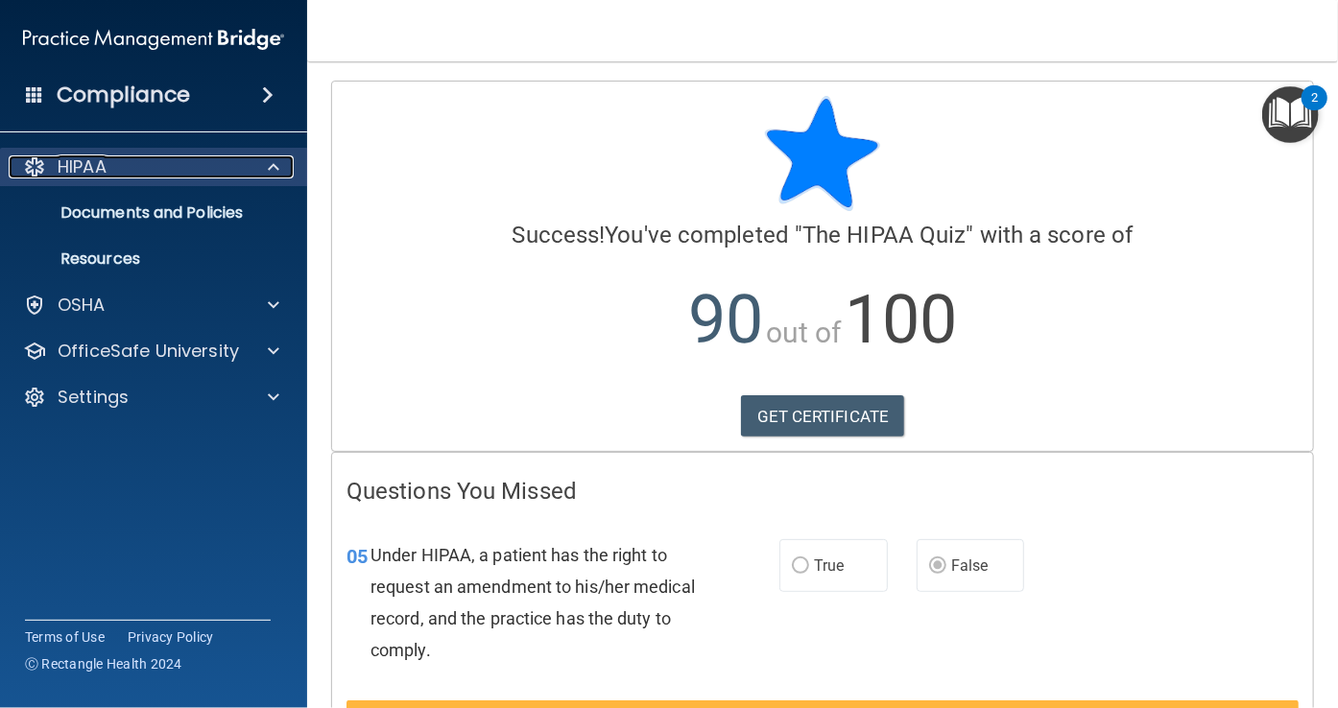
click at [109, 157] on div "HIPAA" at bounding box center [128, 167] width 238 height 23
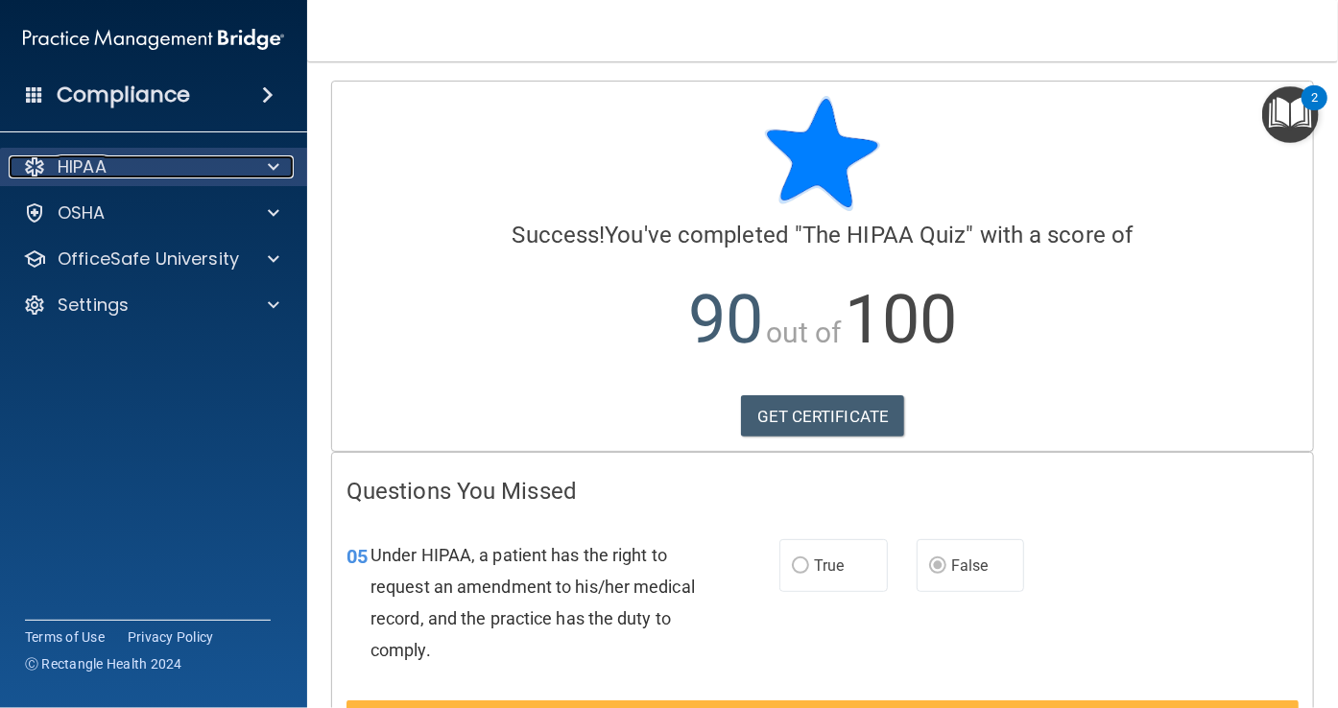
click at [109, 157] on div "HIPAA" at bounding box center [128, 167] width 238 height 23
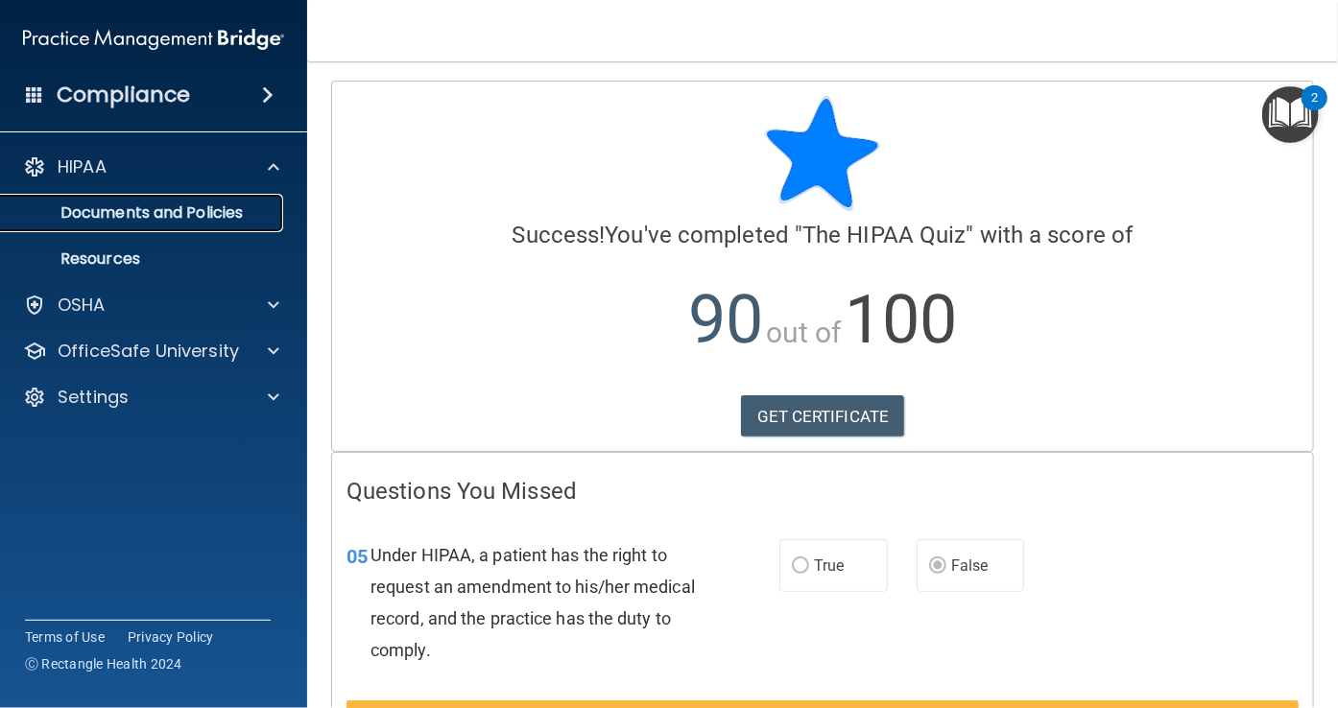
click at [179, 214] on p "Documents and Policies" at bounding box center [143, 212] width 262 height 19
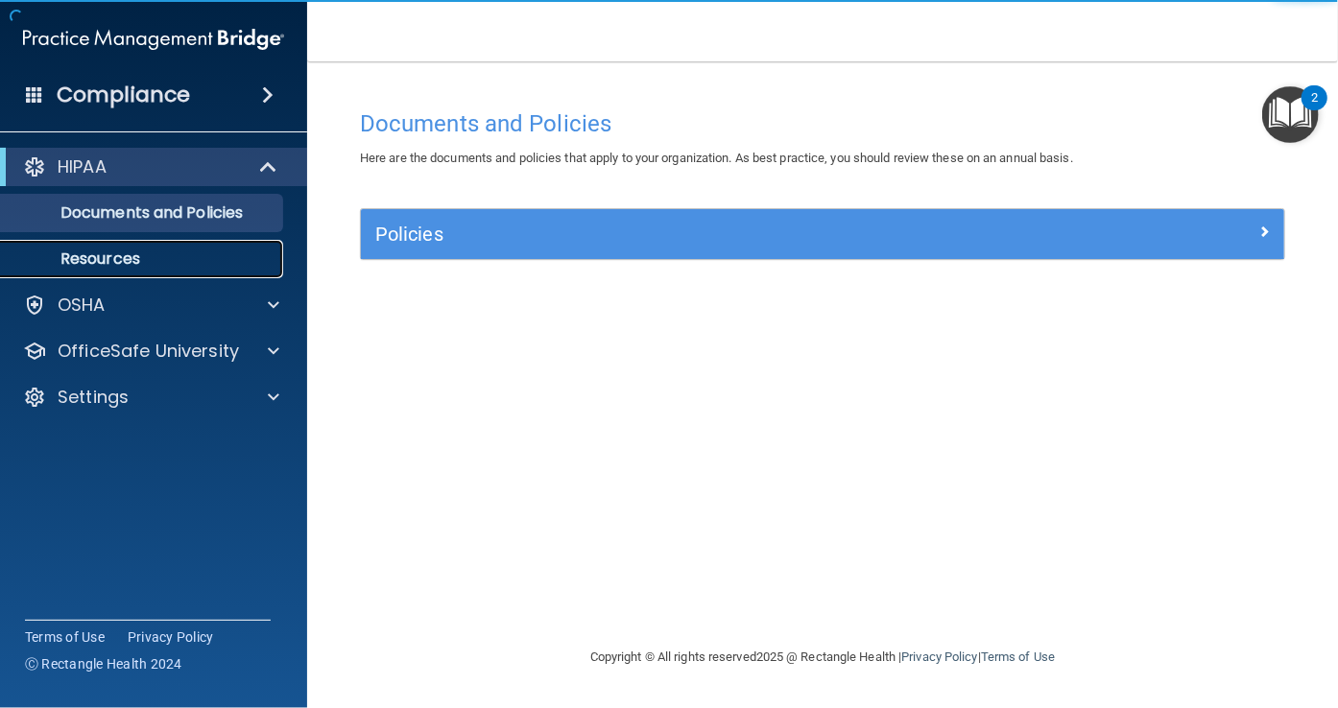
click at [150, 251] on p "Resources" at bounding box center [143, 259] width 262 height 19
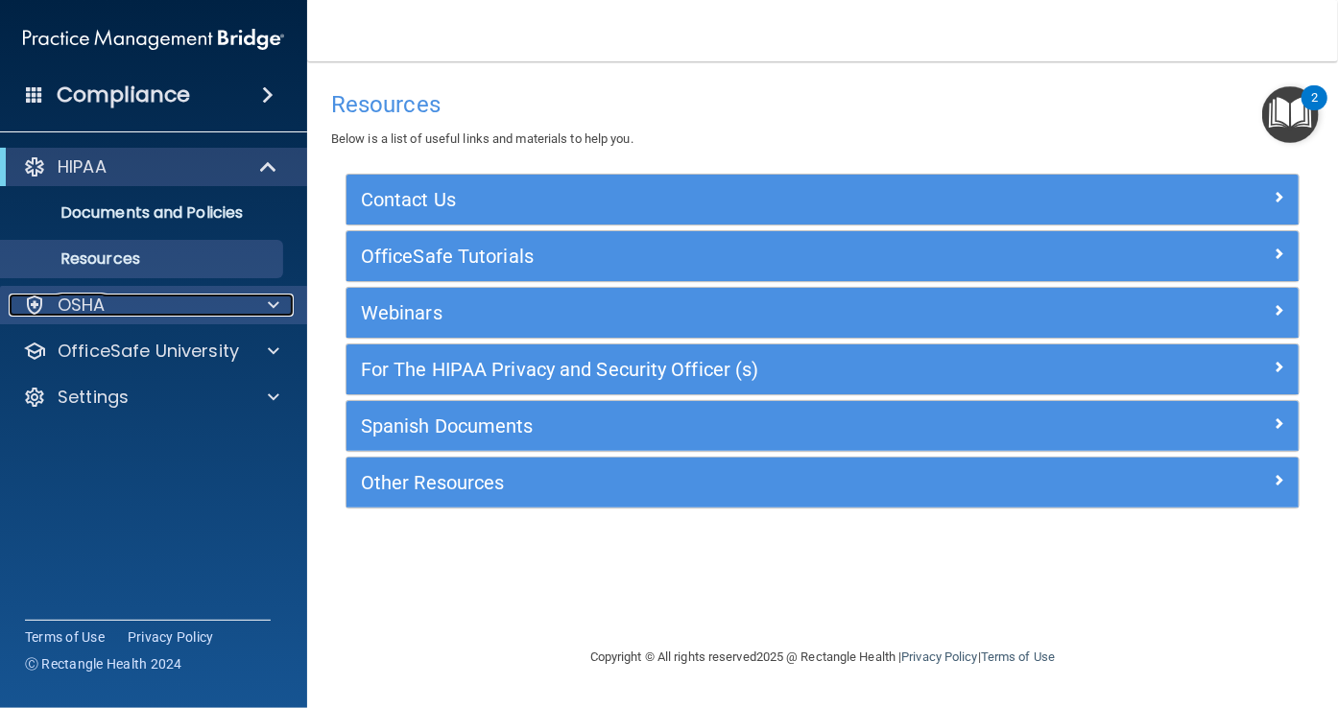
click at [276, 303] on span at bounding box center [274, 305] width 12 height 23
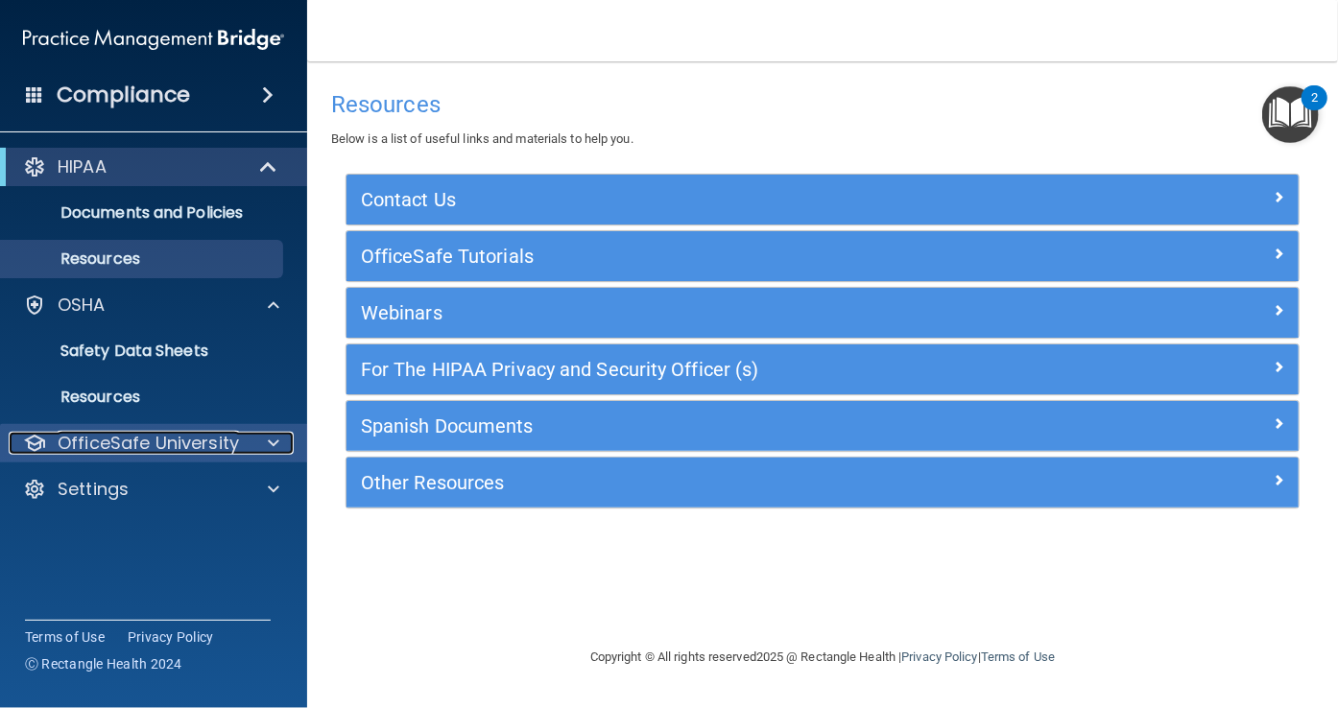
click at [269, 450] on span at bounding box center [274, 443] width 12 height 23
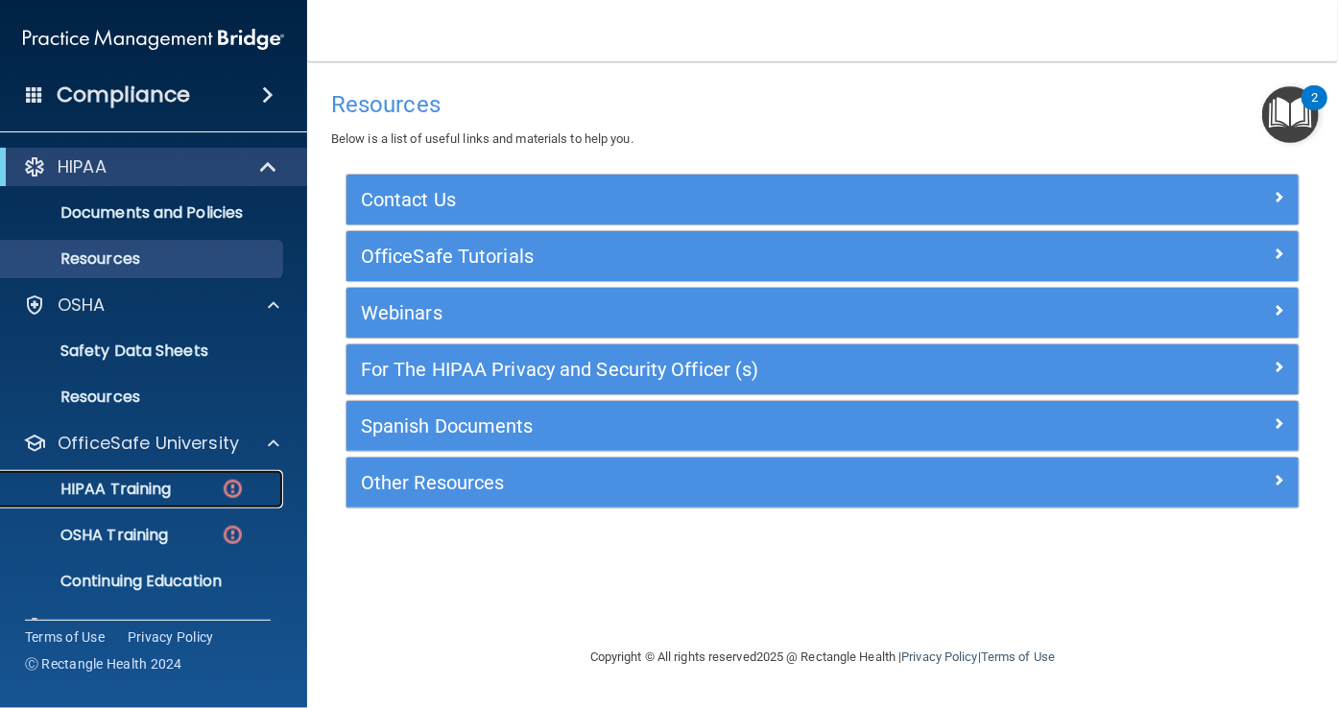
click at [165, 497] on p "HIPAA Training" at bounding box center [91, 489] width 158 height 19
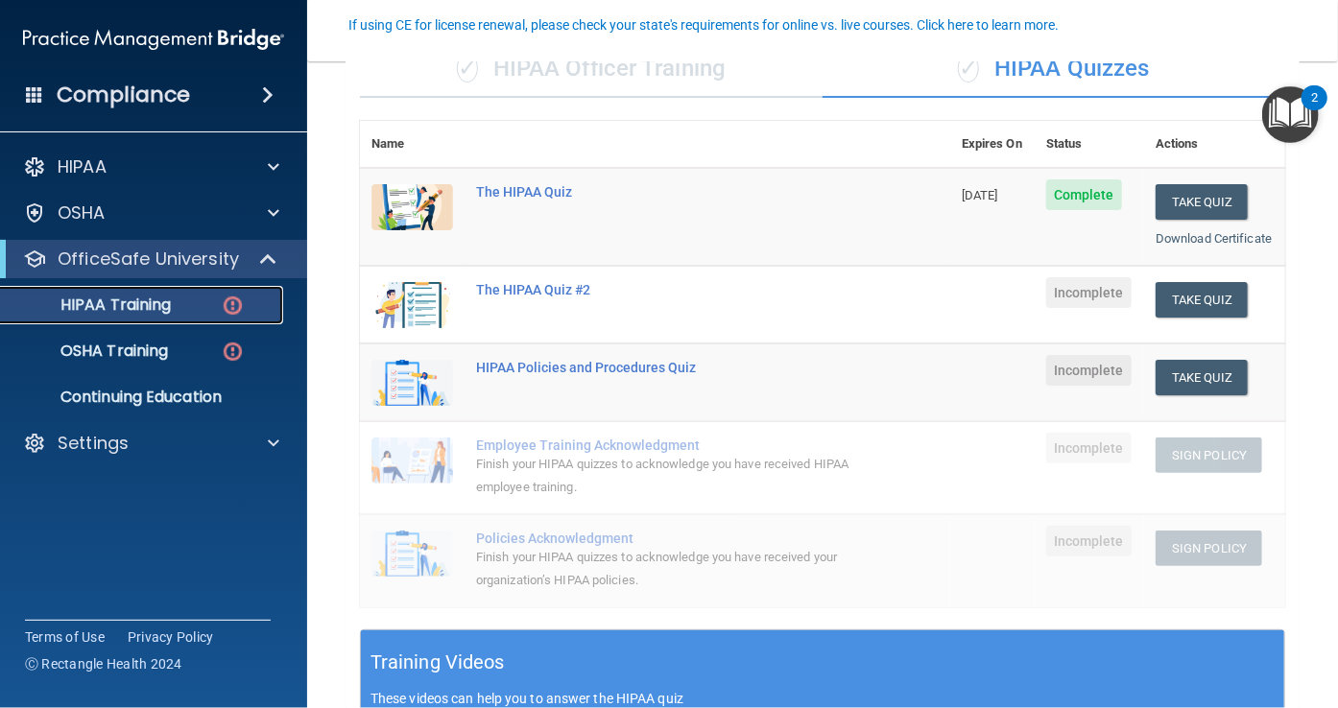
scroll to position [171, 0]
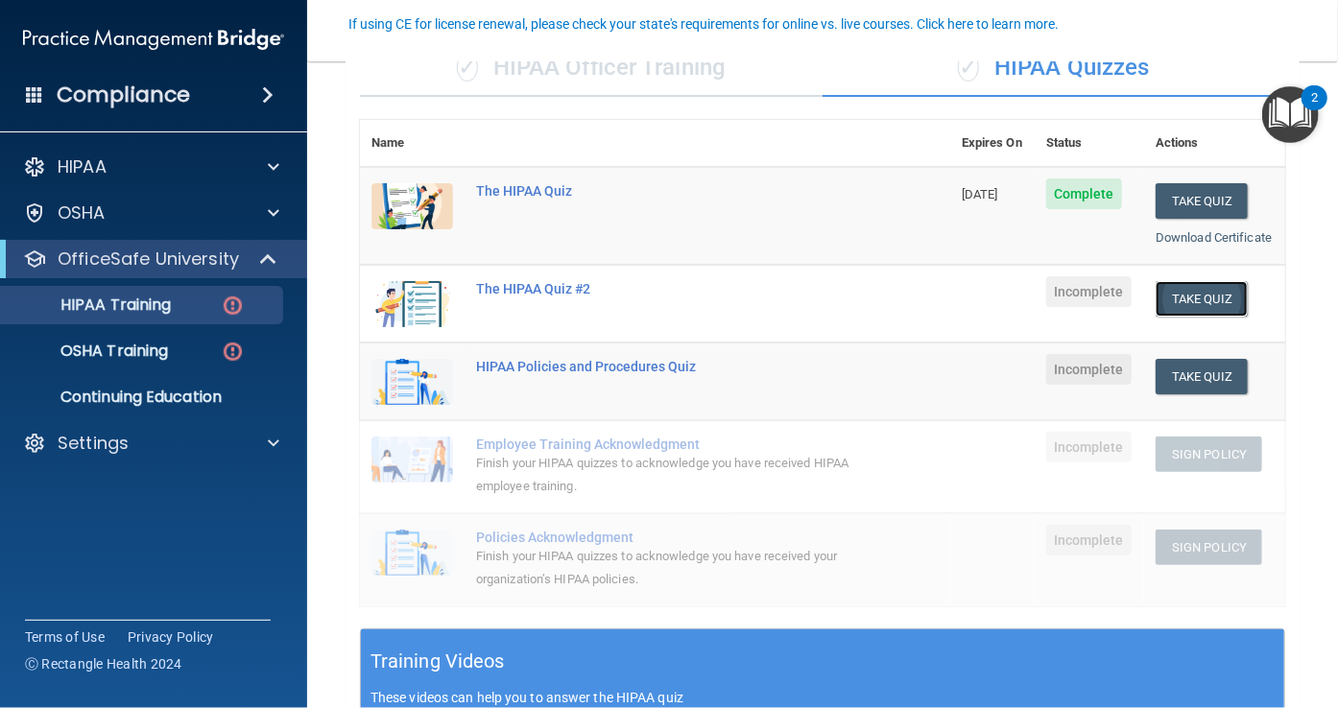
click at [1208, 314] on button "Take Quiz" at bounding box center [1202, 299] width 92 height 36
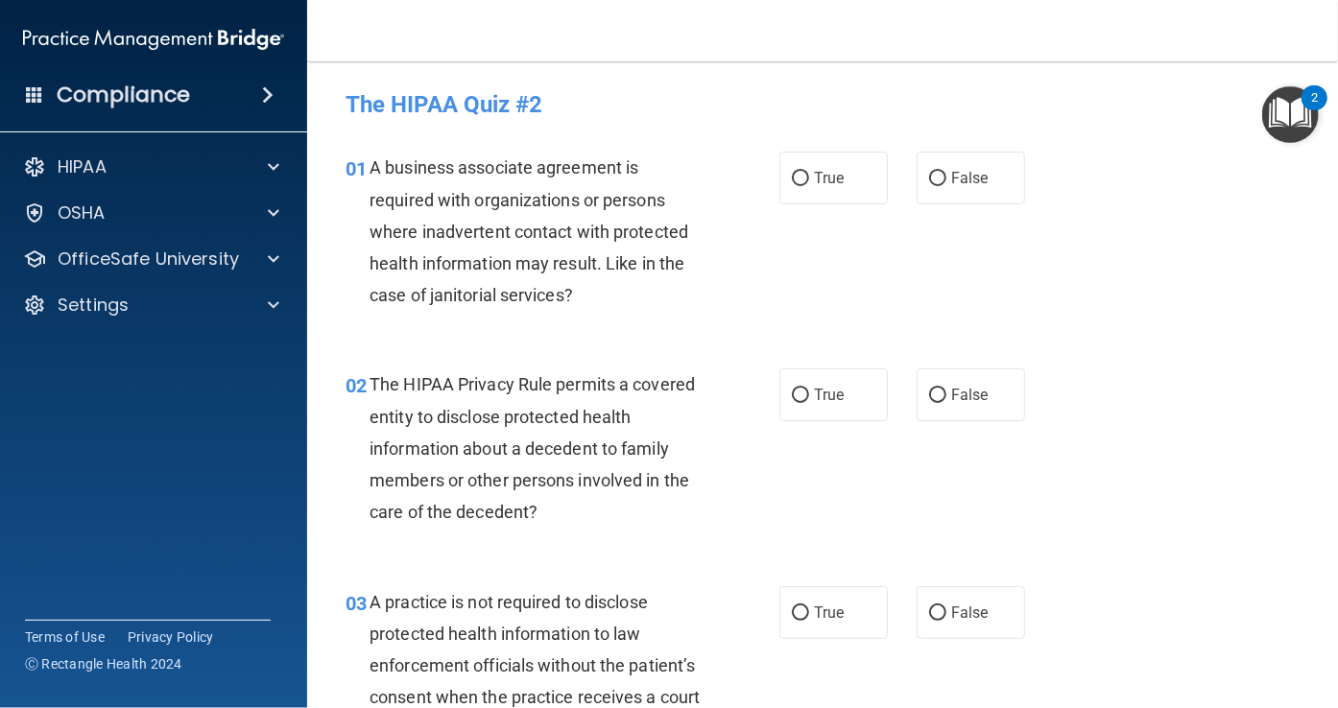
click at [541, 265] on span "A business associate agreement is required with organizations or persons where …" at bounding box center [529, 231] width 319 height 148
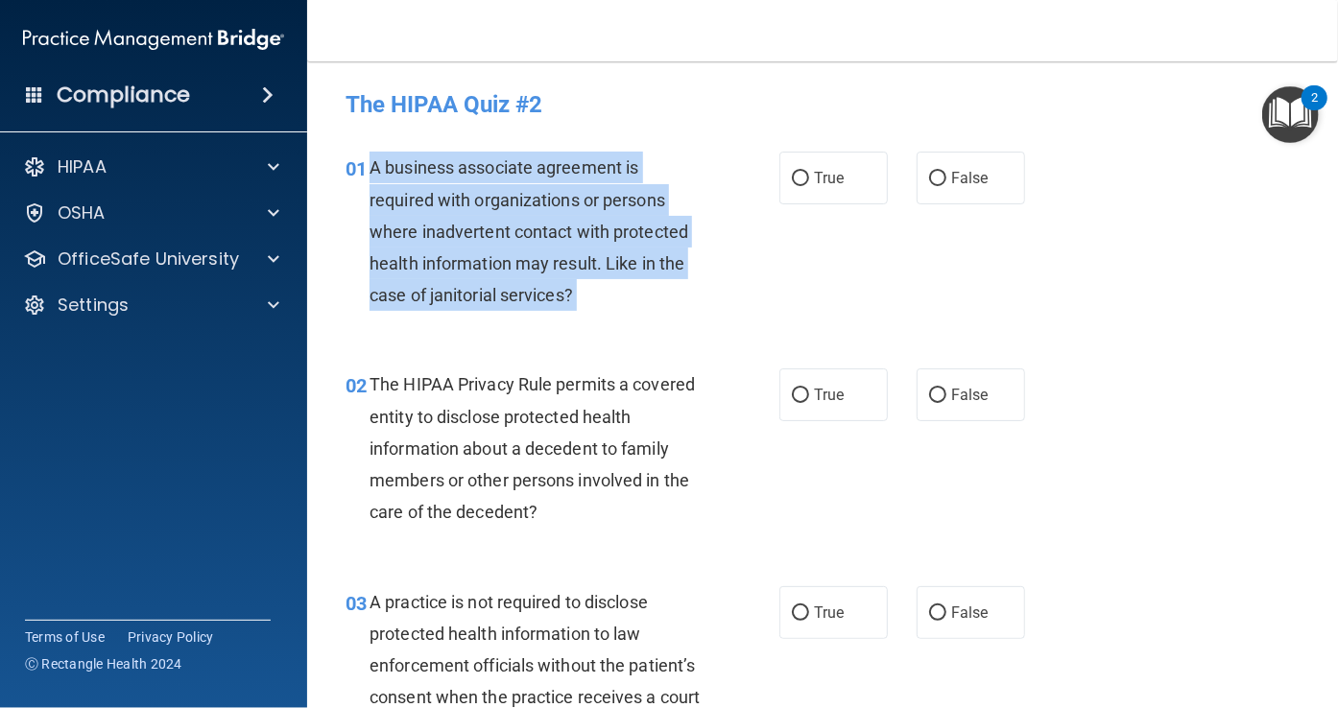
click at [541, 265] on span "A business associate agreement is required with organizations or persons where …" at bounding box center [529, 231] width 319 height 148
click at [792, 178] on input "True" at bounding box center [800, 179] width 17 height 14
radio input "true"
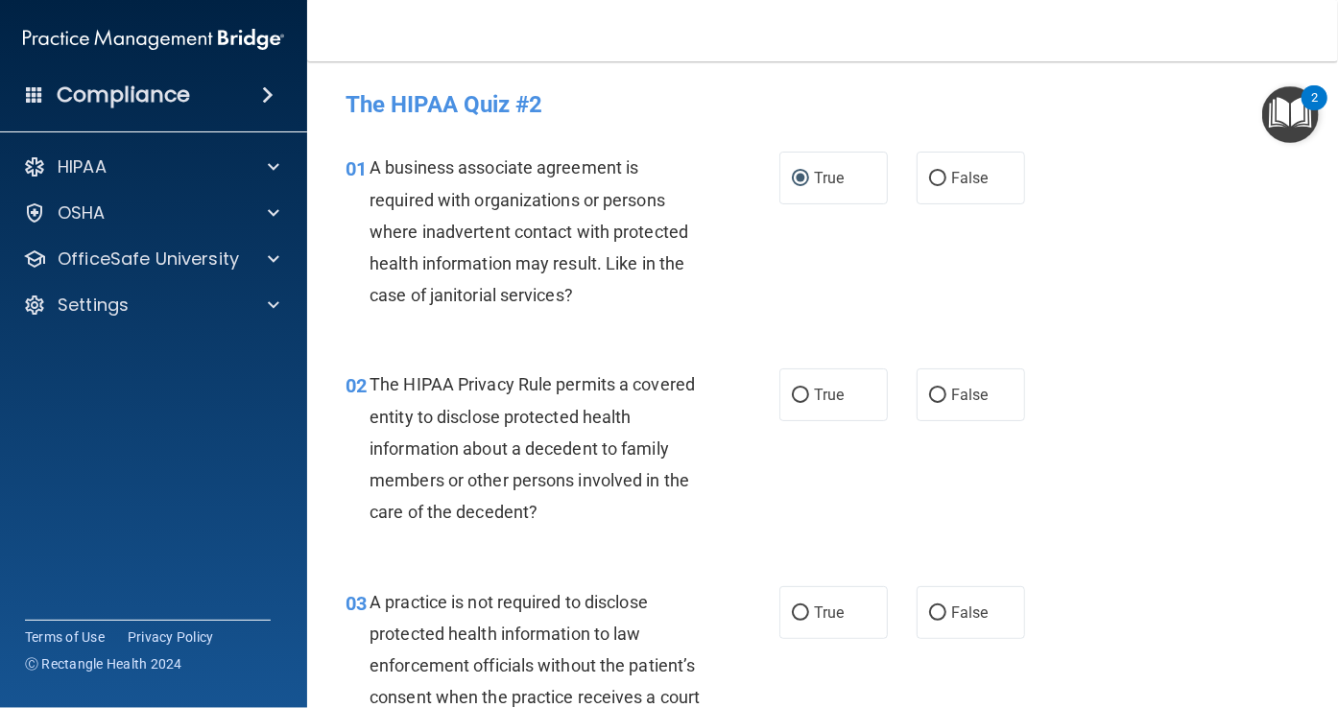
click at [592, 390] on span "The HIPAA Privacy Rule permits a covered entity to disclose protected health in…" at bounding box center [532, 448] width 325 height 148
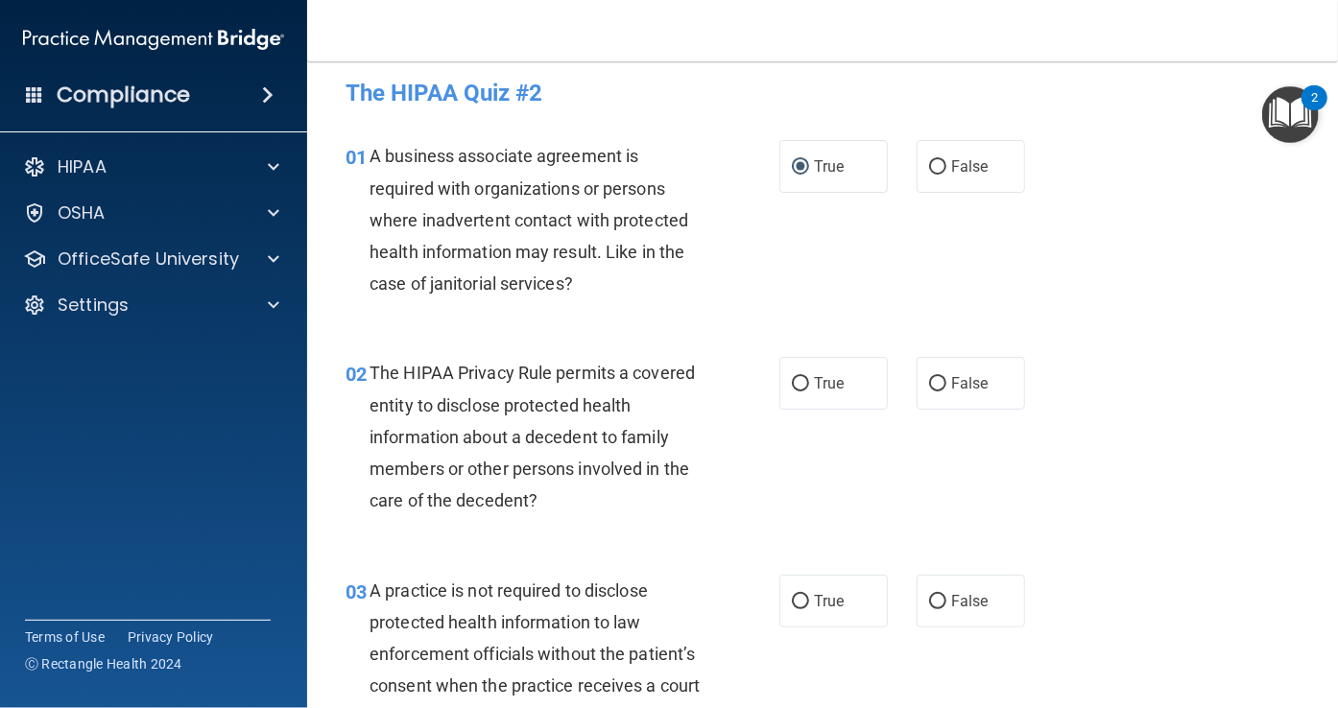
scroll to position [13, 0]
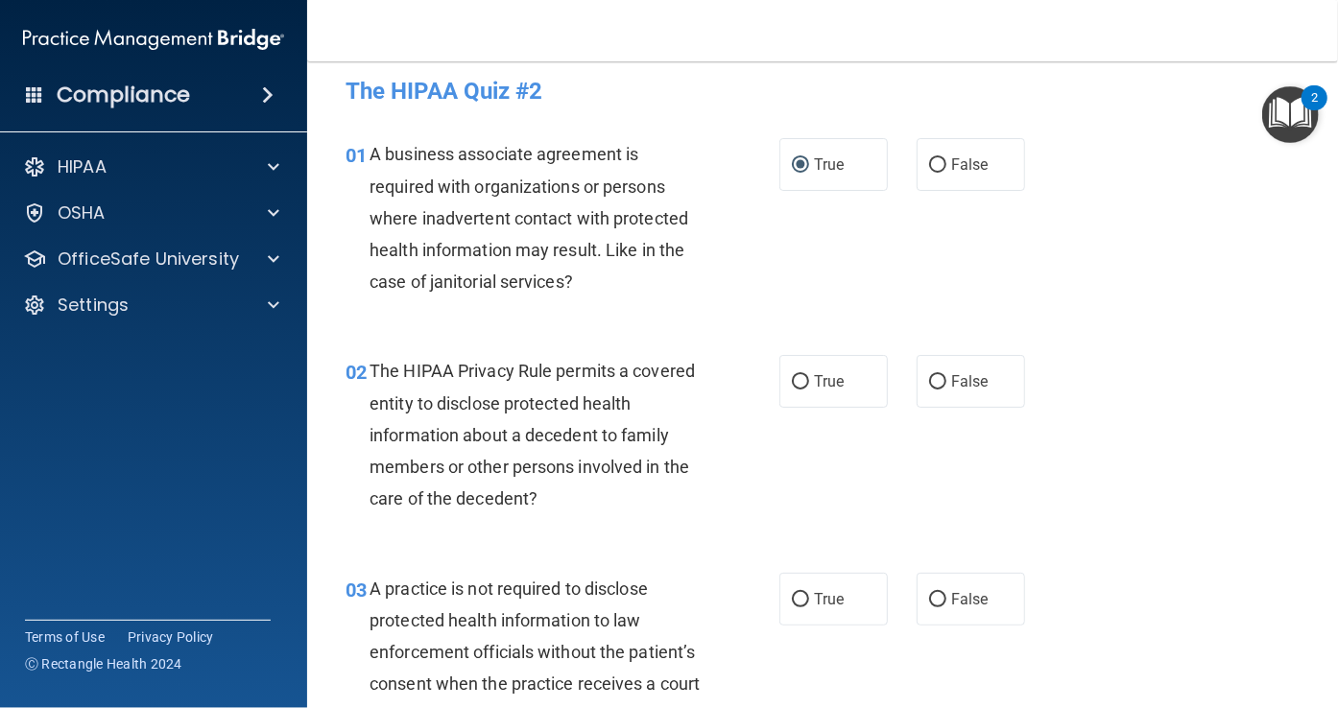
click at [518, 411] on span "The HIPAA Privacy Rule permits a covered entity to disclose protected health in…" at bounding box center [532, 435] width 325 height 148
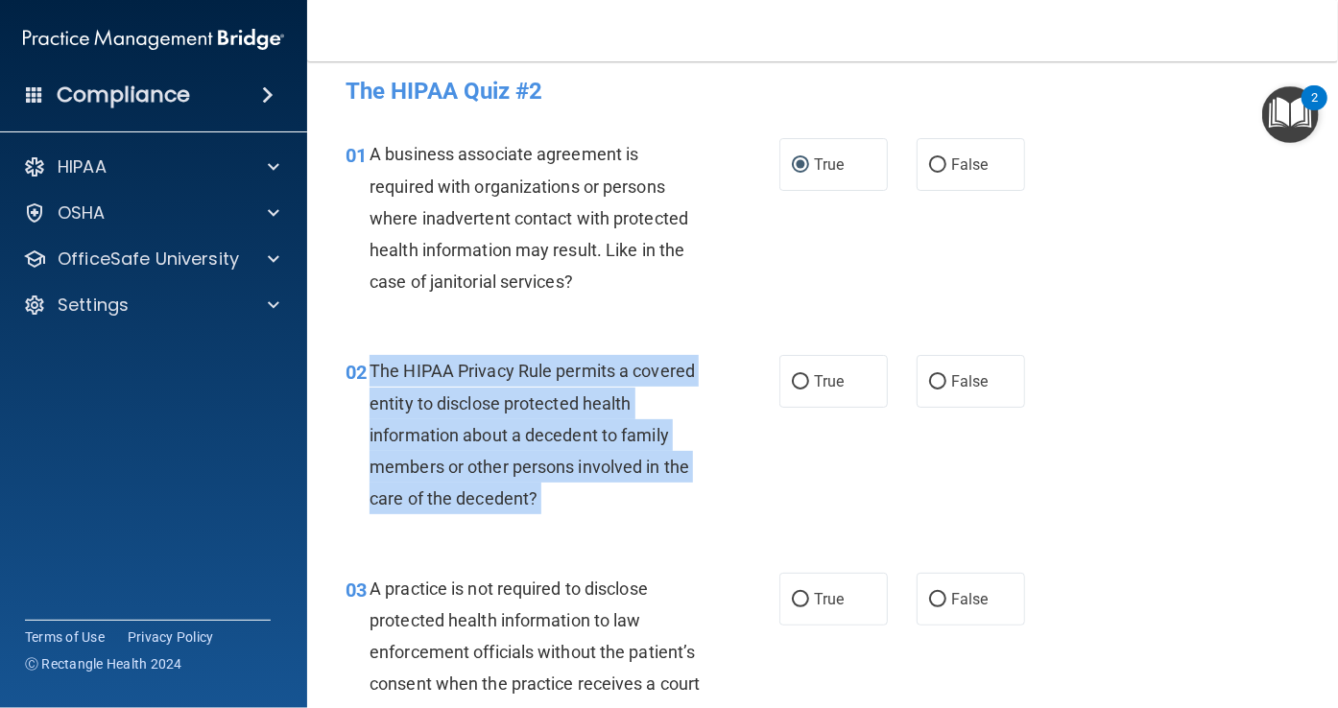
click at [518, 411] on span "The HIPAA Privacy Rule permits a covered entity to disclose protected health in…" at bounding box center [532, 435] width 325 height 148
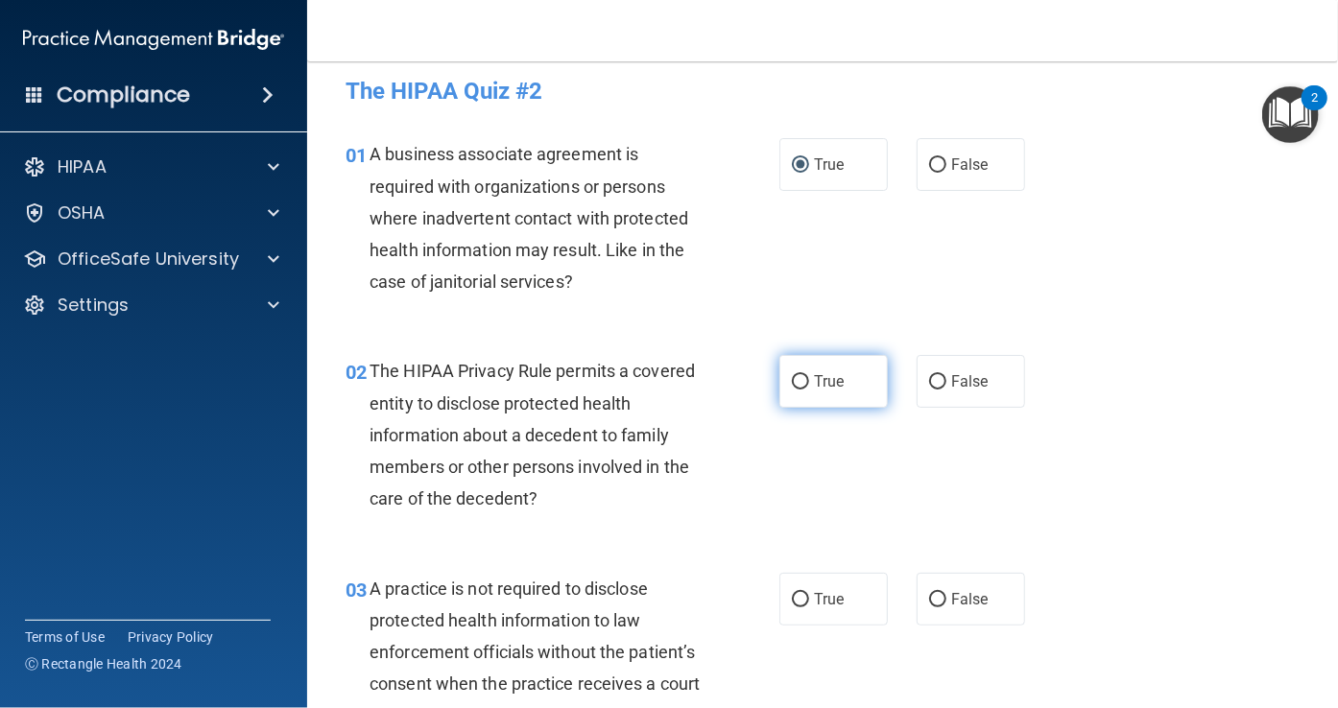
click at [814, 378] on span "True" at bounding box center [829, 381] width 30 height 18
click at [809, 378] on input "True" at bounding box center [800, 382] width 17 height 14
radio input "true"
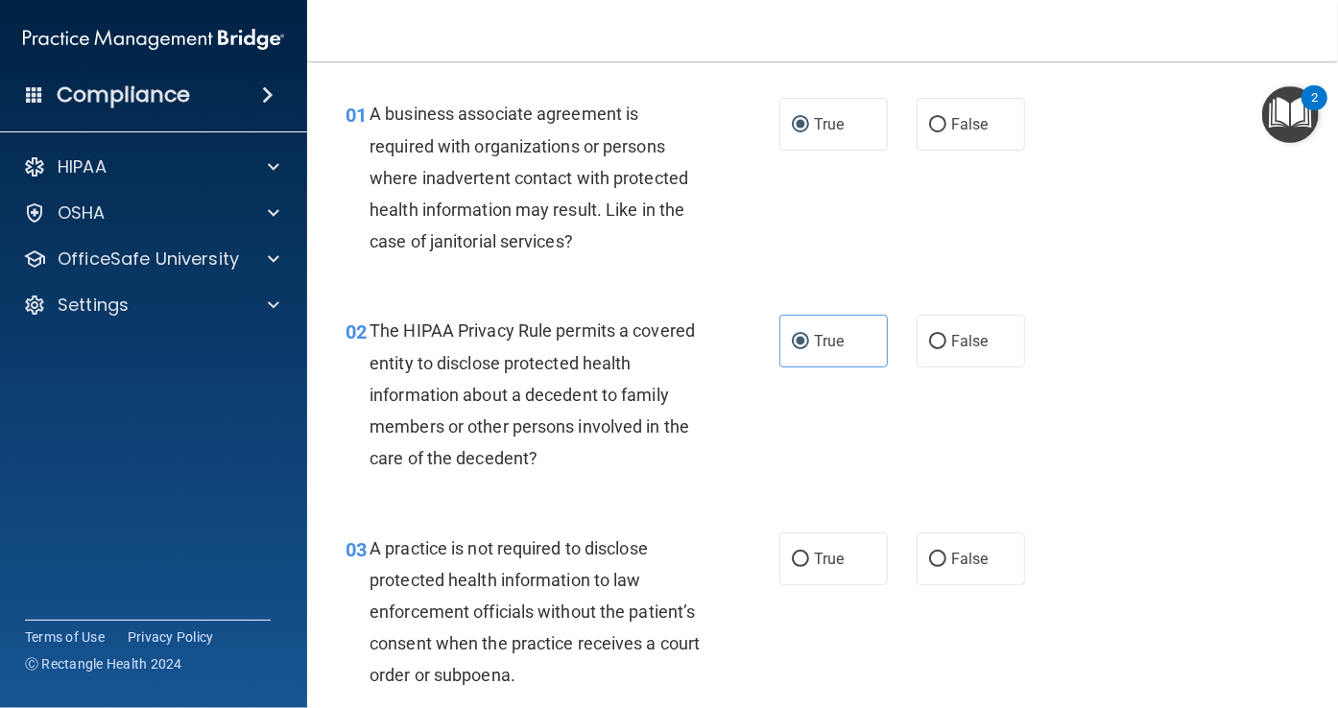
scroll to position [60, 0]
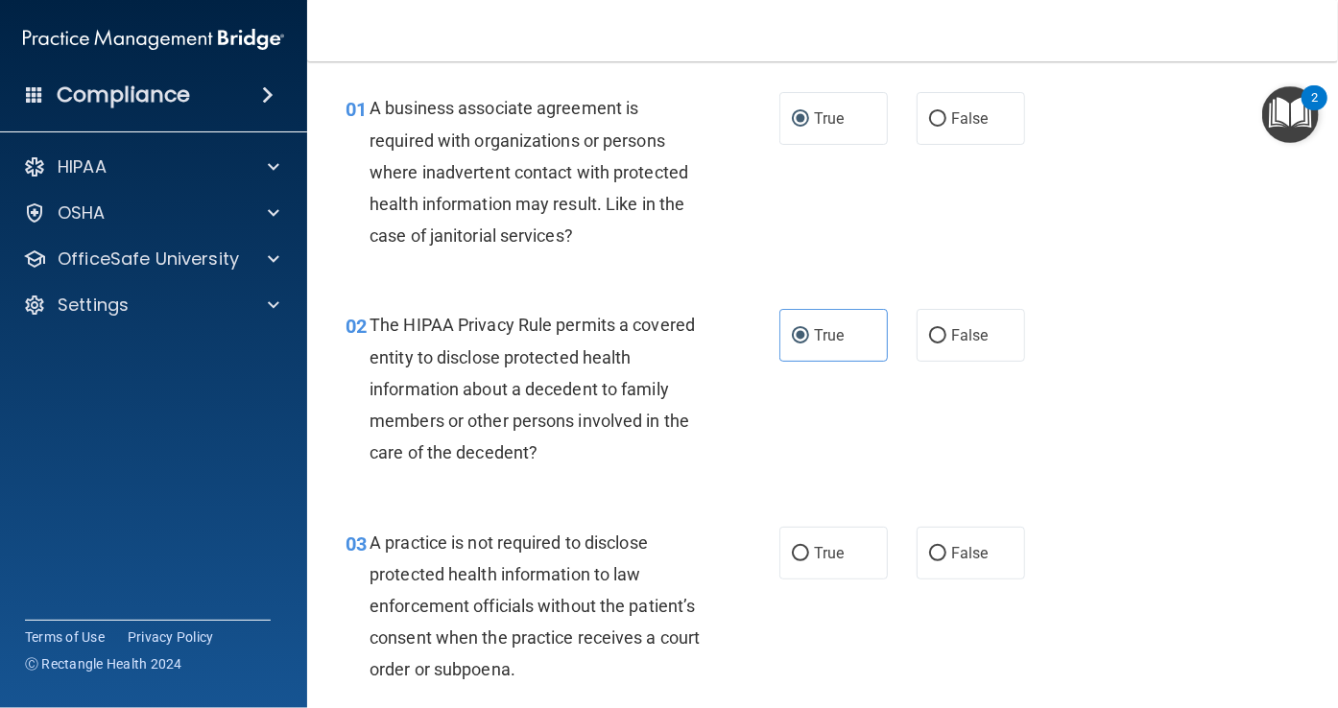
click at [490, 580] on span "A practice is not required to disclose protected health information to law enfo…" at bounding box center [535, 607] width 330 height 148
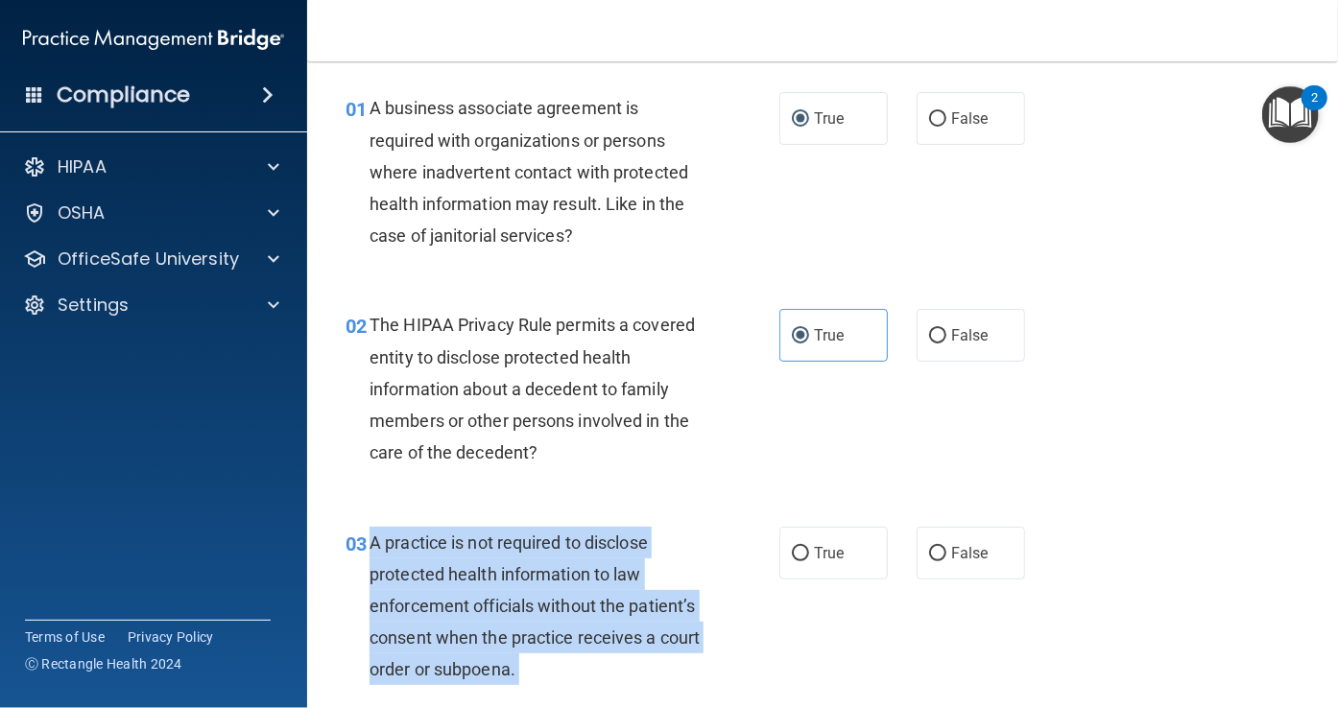
click at [490, 580] on span "A practice is not required to disclose protected health information to law enfo…" at bounding box center [535, 607] width 330 height 148
click at [929, 550] on input "False" at bounding box center [937, 554] width 17 height 14
radio input "true"
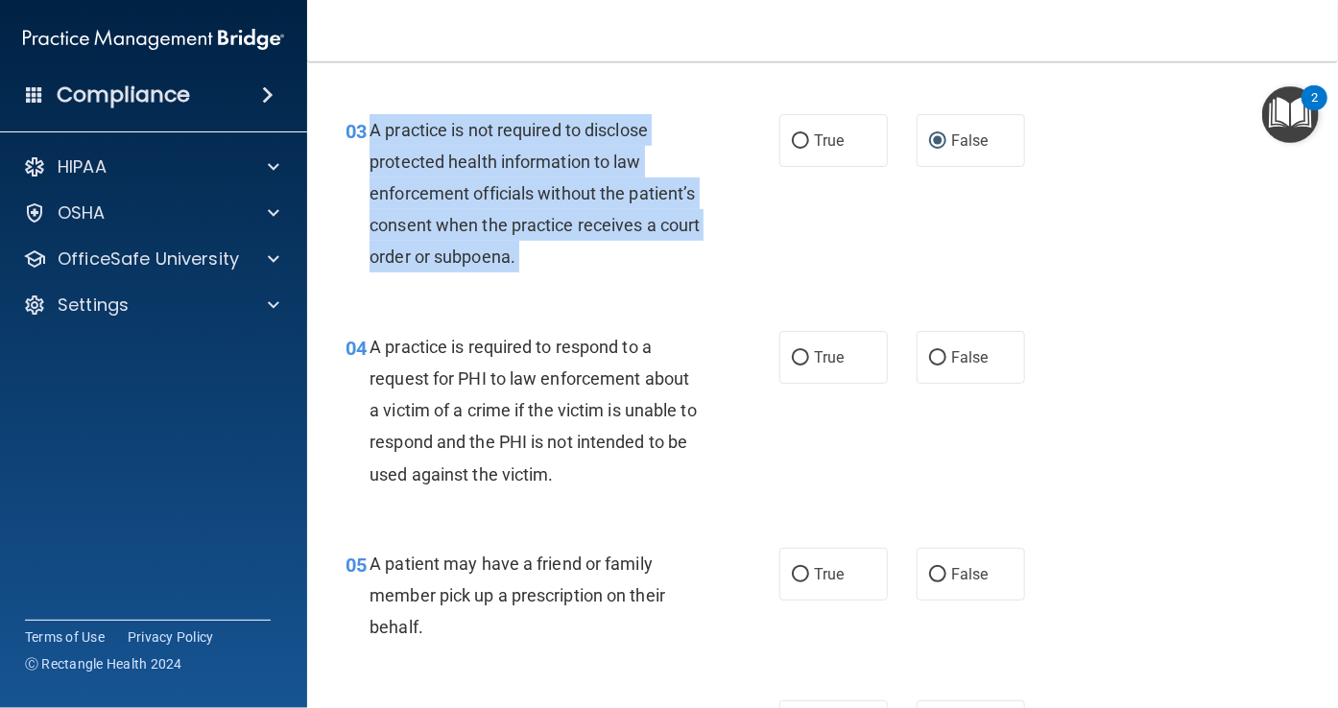
scroll to position [485, 0]
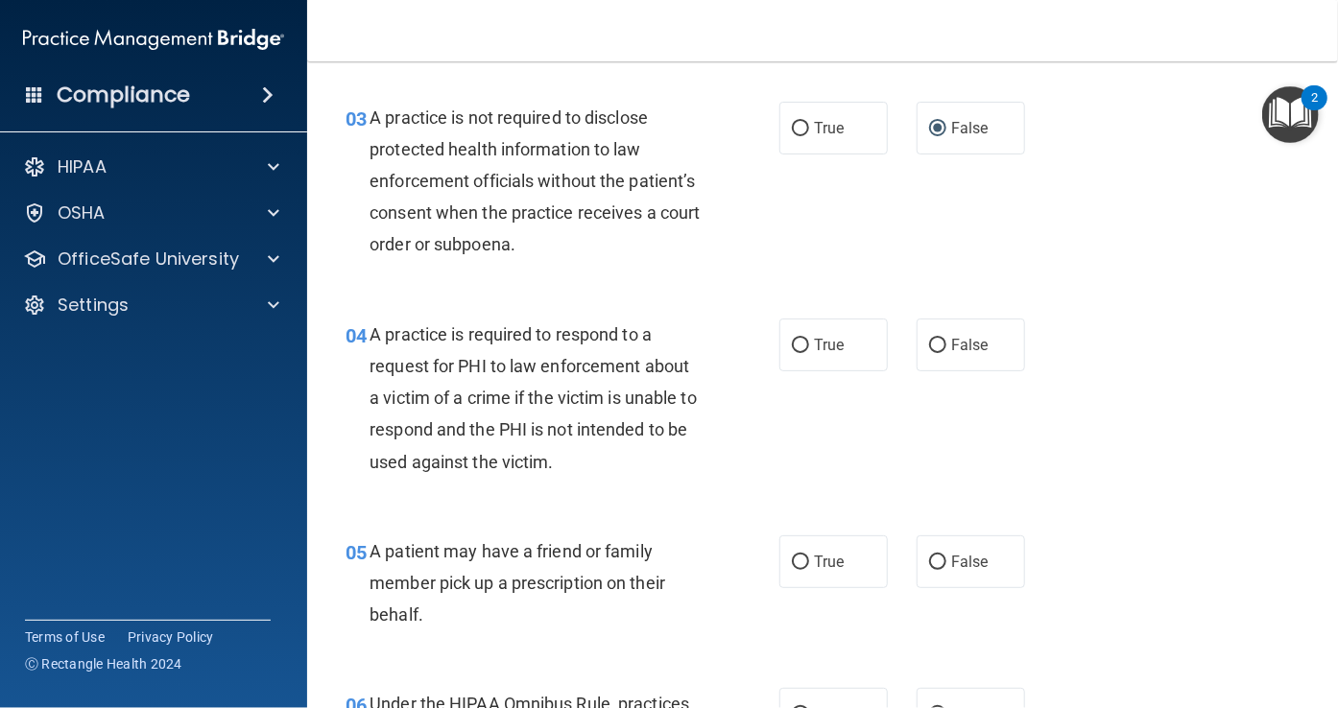
click at [531, 420] on span "A practice is required to respond to a request for PHI to law enforcement about…" at bounding box center [533, 398] width 327 height 148
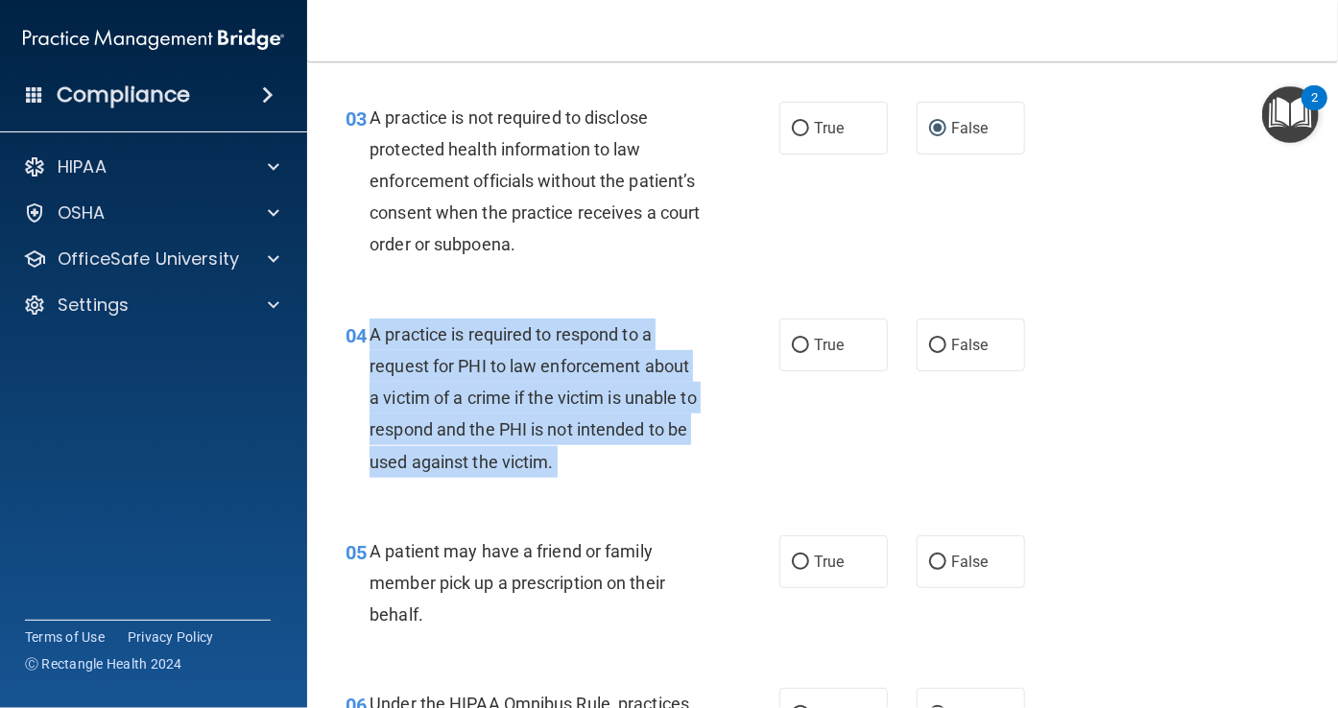
click at [531, 420] on span "A practice is required to respond to a request for PHI to law enforcement about…" at bounding box center [533, 398] width 327 height 148
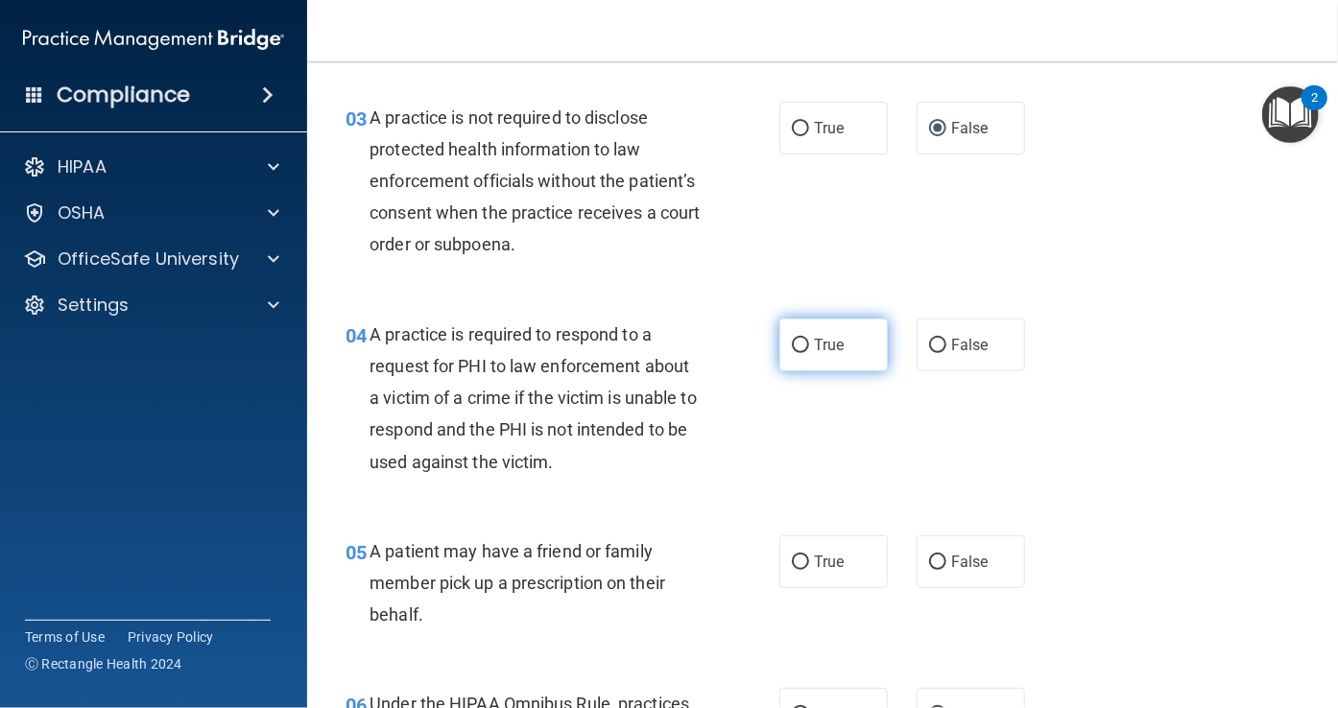
click at [802, 337] on label "True" at bounding box center [833, 345] width 108 height 53
click at [802, 339] on input "True" at bounding box center [800, 346] width 17 height 14
radio input "true"
click at [531, 570] on div "A patient may have a friend or family member pick up a prescription on their be…" at bounding box center [543, 584] width 347 height 96
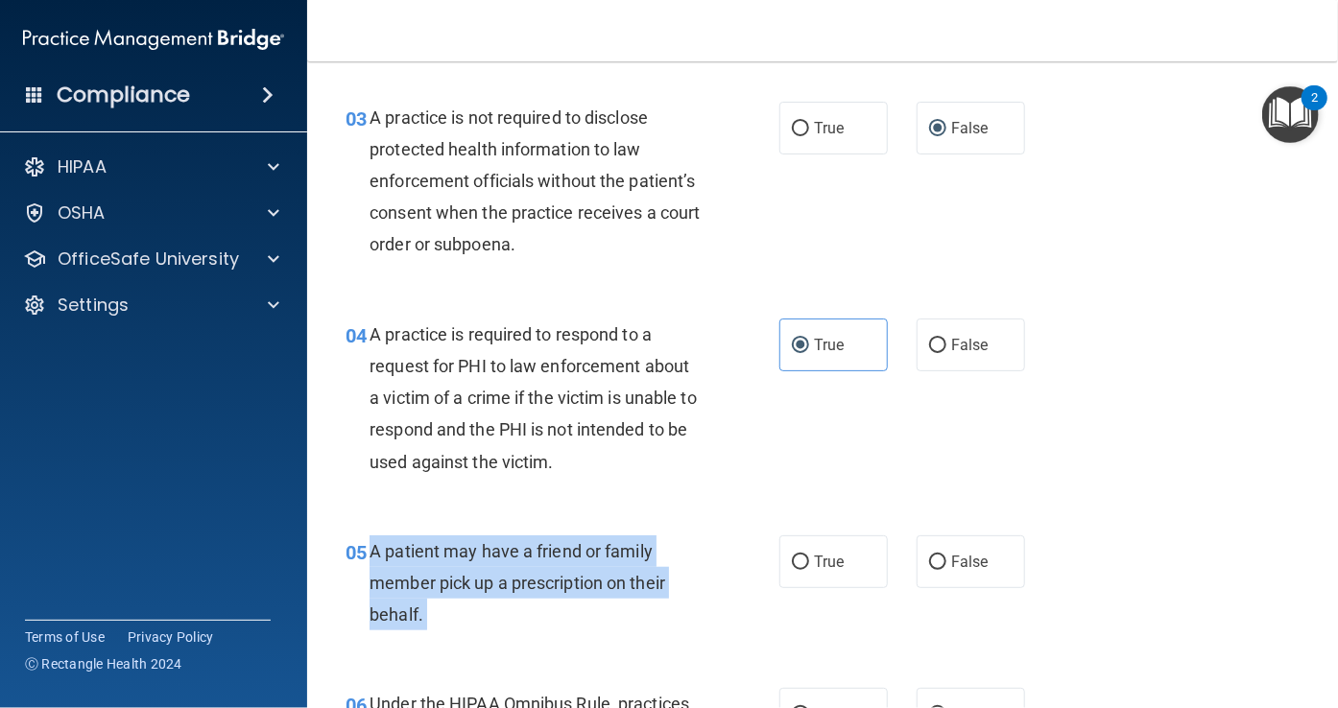
click at [531, 570] on div "A patient may have a friend or family member pick up a prescription on their be…" at bounding box center [543, 584] width 347 height 96
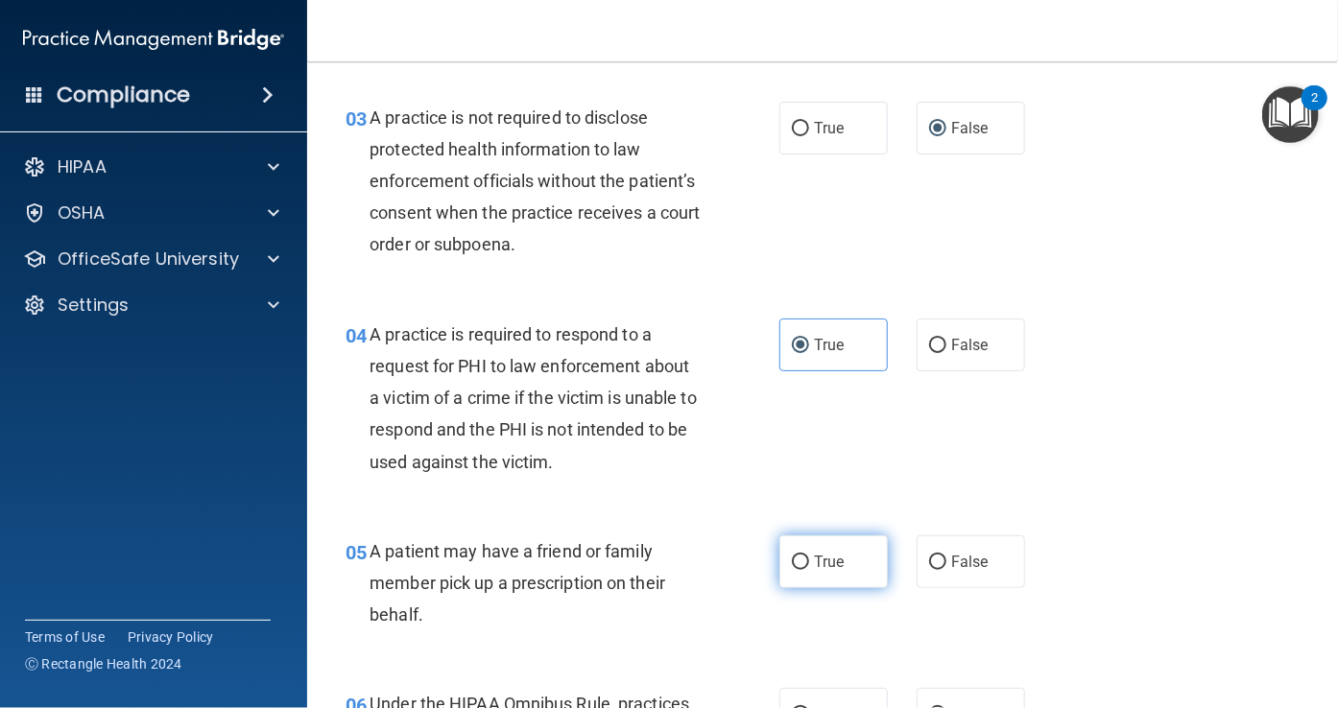
click at [799, 540] on label "True" at bounding box center [833, 562] width 108 height 53
click at [799, 556] on input "True" at bounding box center [800, 563] width 17 height 14
radio input "true"
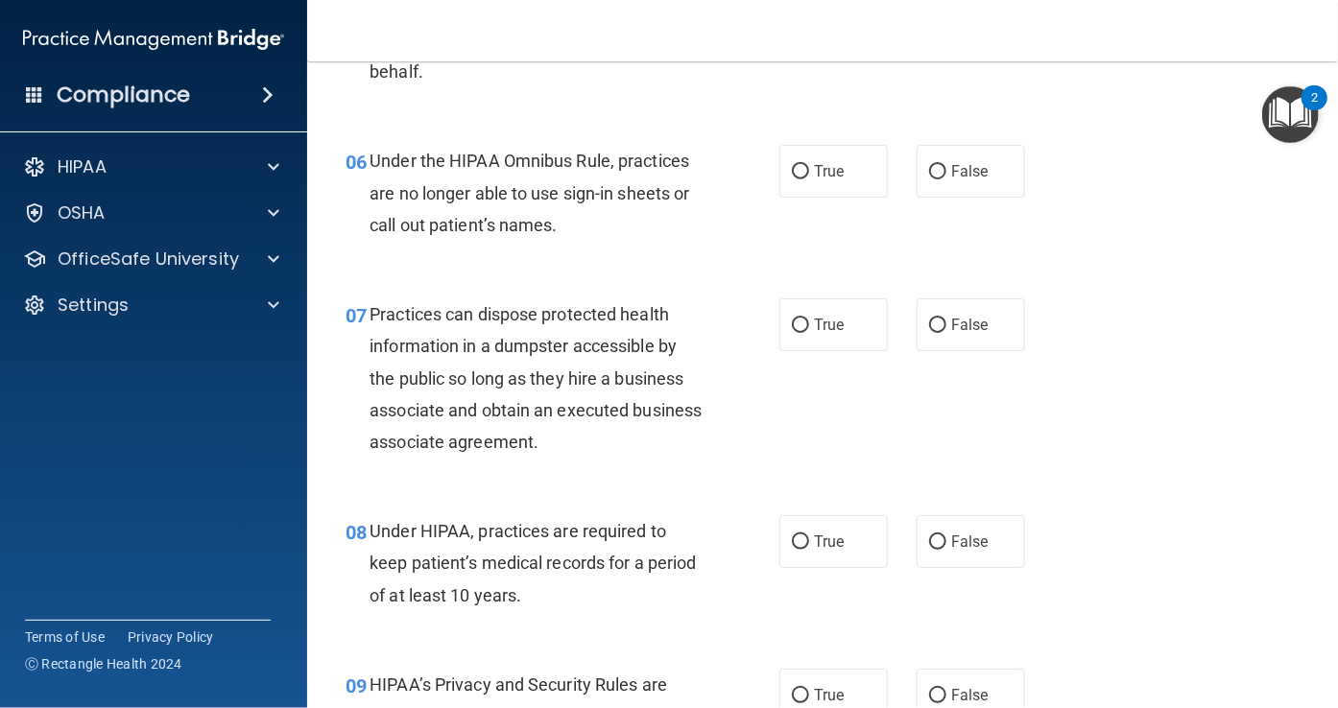
scroll to position [1029, 0]
click at [484, 212] on div "Under the HIPAA Omnibus Rule, practices are no longer able to use sign-in sheet…" at bounding box center [543, 192] width 347 height 96
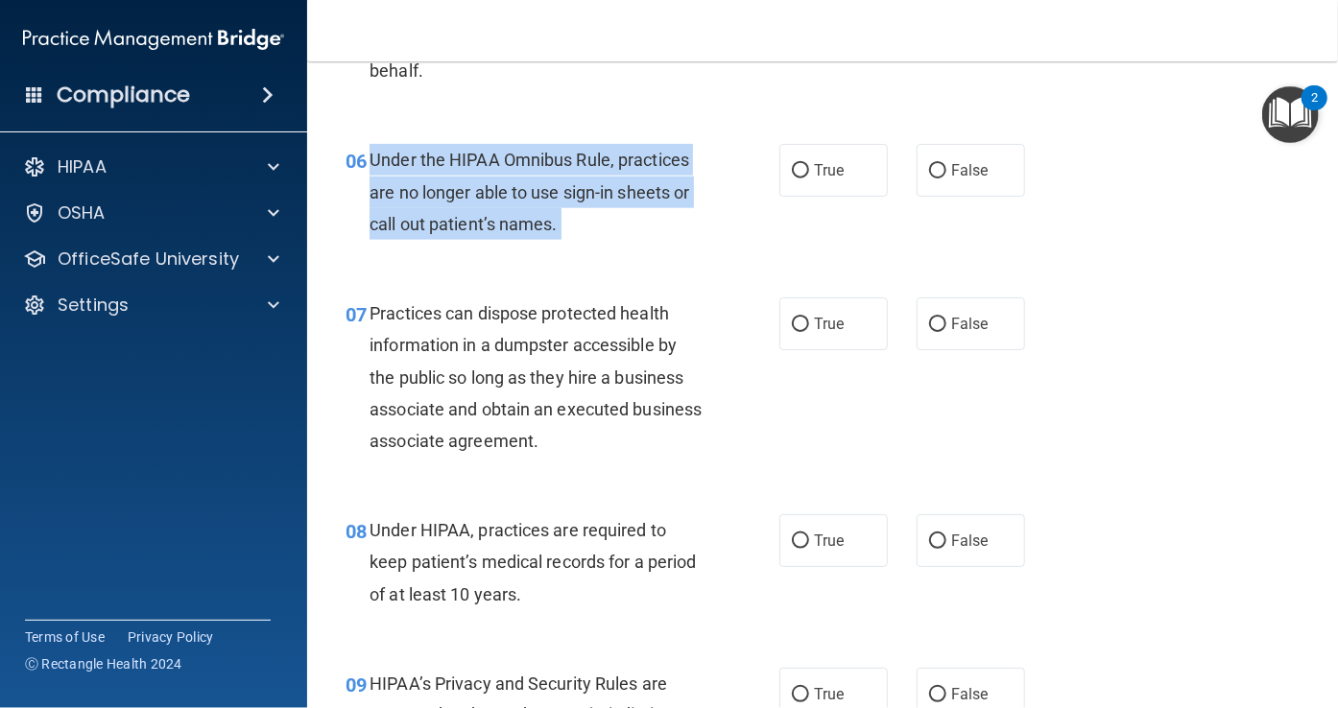
click at [484, 212] on div "Under the HIPAA Omnibus Rule, practices are no longer able to use sign-in sheet…" at bounding box center [543, 192] width 347 height 96
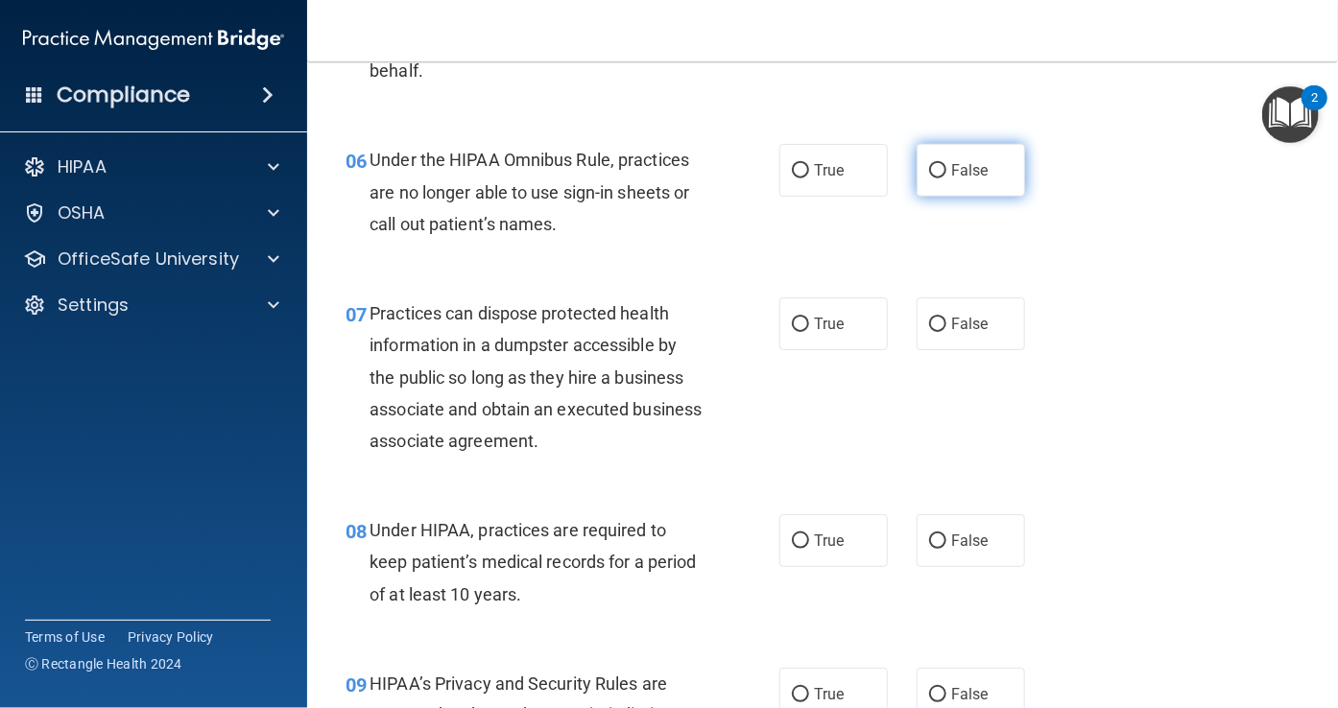
click at [917, 162] on label "False" at bounding box center [971, 170] width 108 height 53
click at [929, 164] on input "False" at bounding box center [937, 171] width 17 height 14
radio input "true"
click at [527, 337] on span "Practices can dispose protected health information in a dumpster accessible by …" at bounding box center [536, 377] width 332 height 148
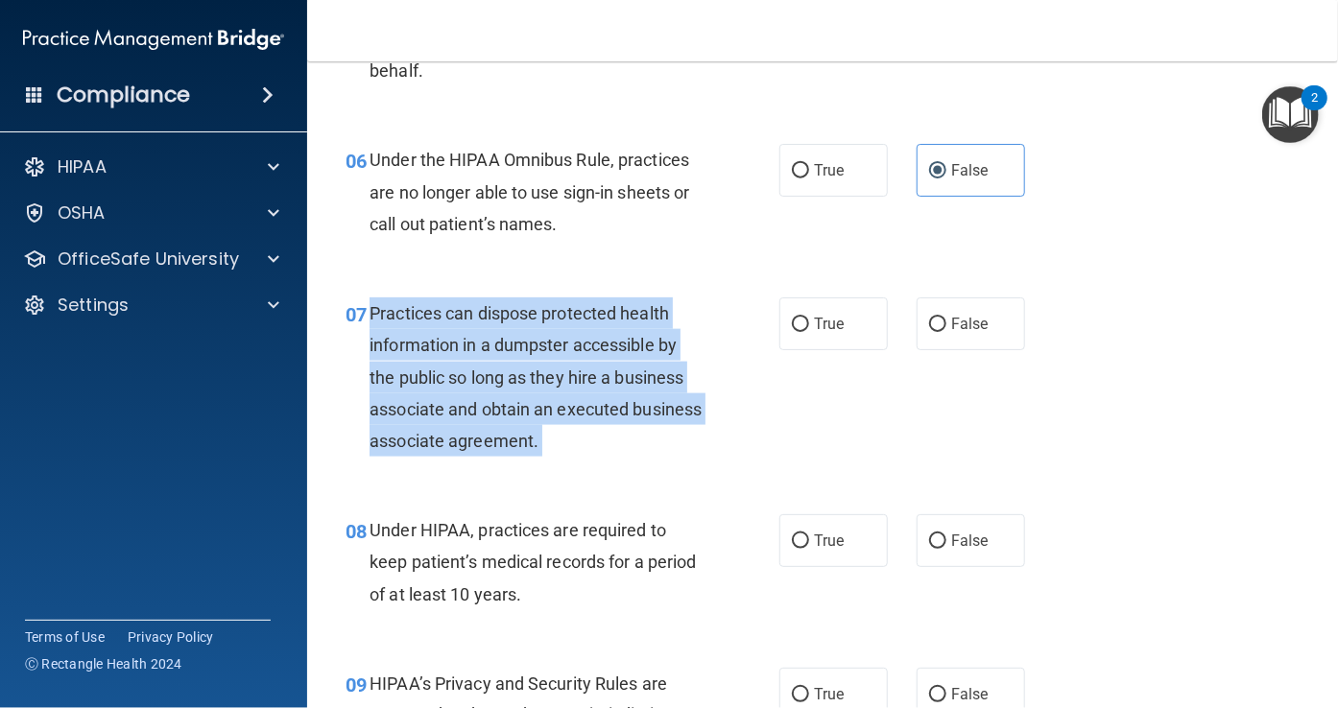
click at [527, 337] on span "Practices can dispose protected health information in a dumpster accessible by …" at bounding box center [536, 377] width 332 height 148
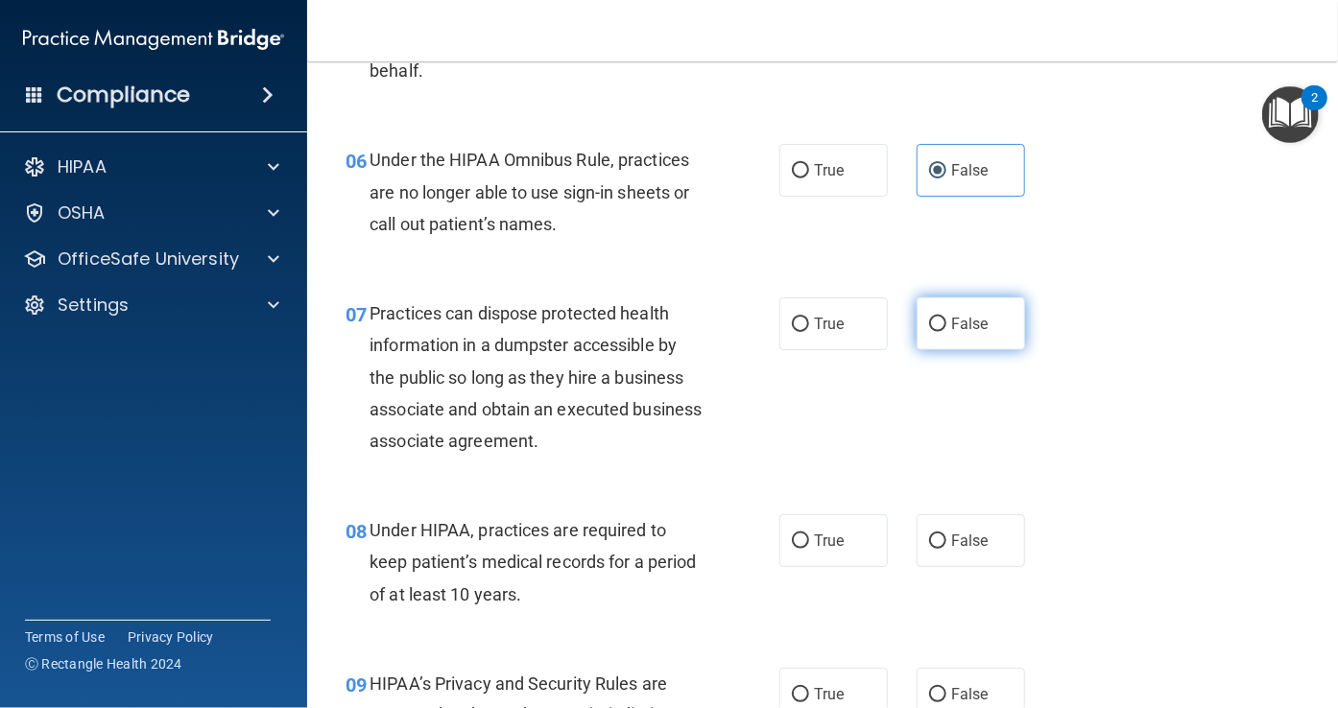
click at [921, 337] on label "False" at bounding box center [971, 324] width 108 height 53
click at [929, 332] on input "False" at bounding box center [937, 325] width 17 height 14
radio input "true"
click at [544, 541] on div "Under HIPAA, practices are required to keep patient’s medical records for a per…" at bounding box center [543, 562] width 347 height 96
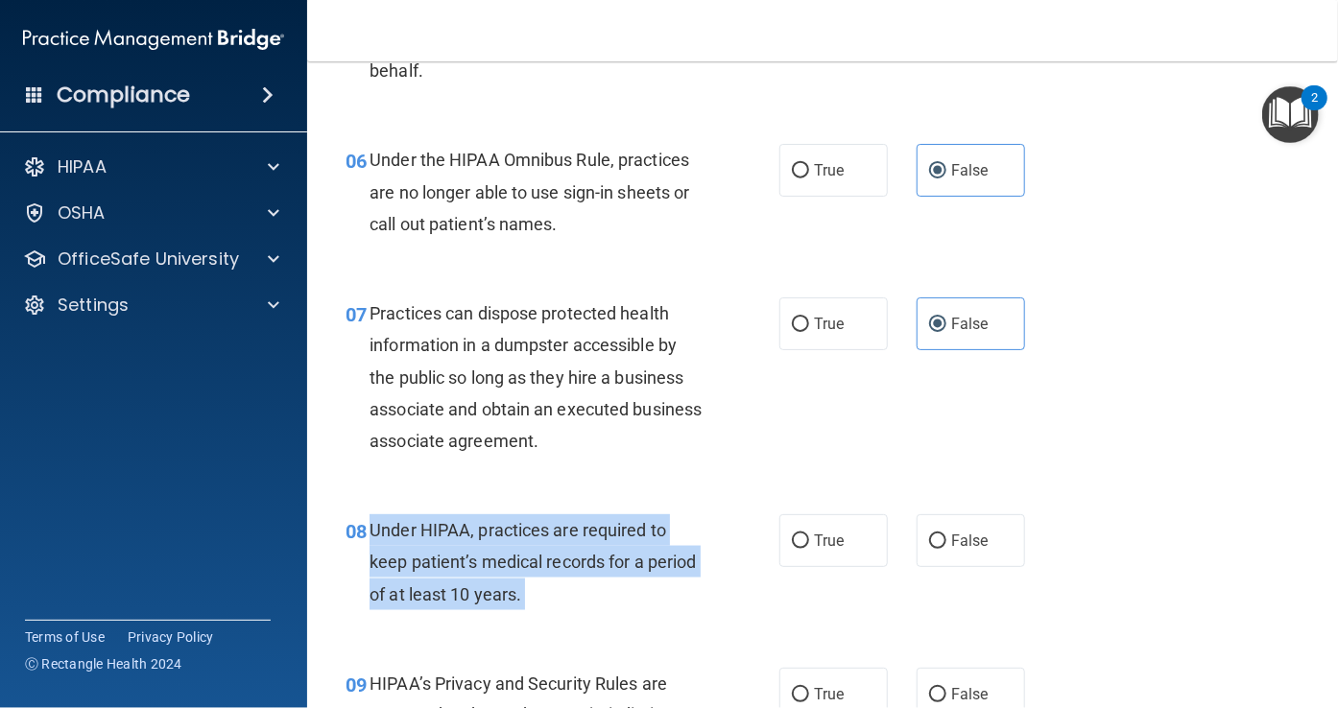
click at [544, 541] on div "Under HIPAA, practices are required to keep patient’s medical records for a per…" at bounding box center [543, 562] width 347 height 96
click at [929, 545] on input "False" at bounding box center [937, 542] width 17 height 14
radio input "true"
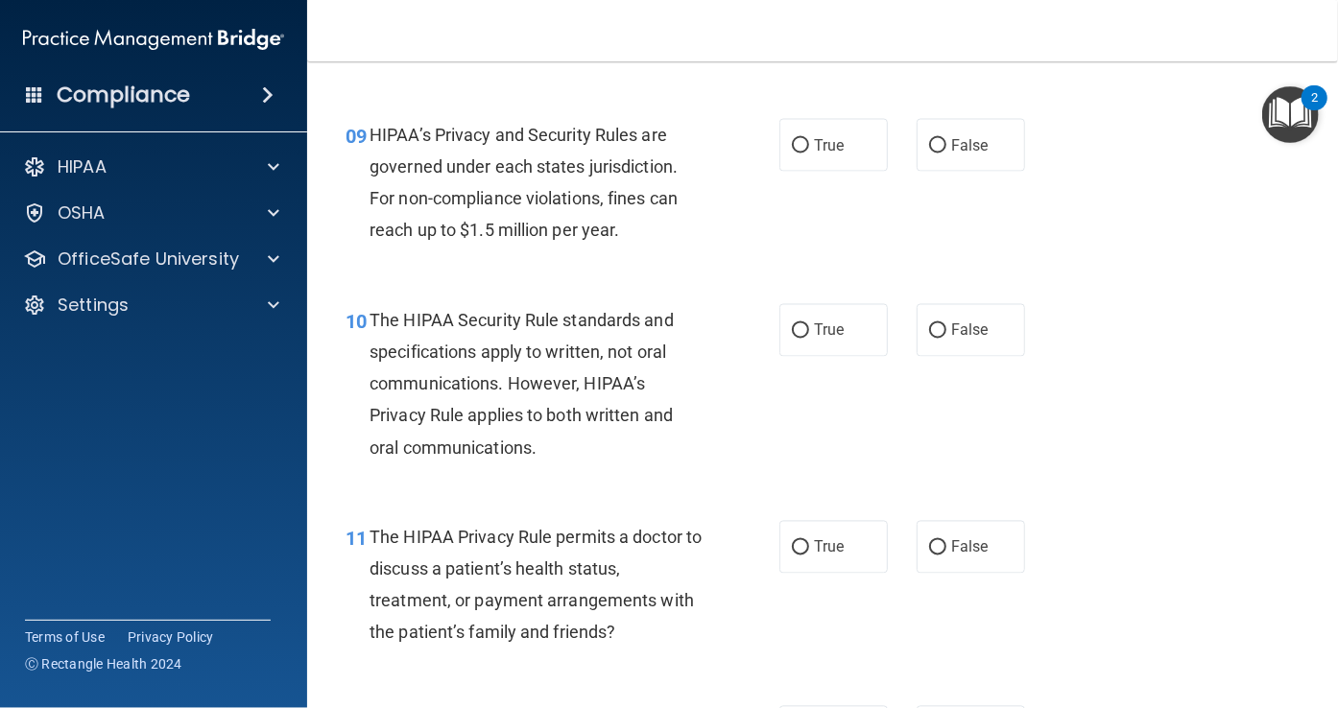
scroll to position [1596, 0]
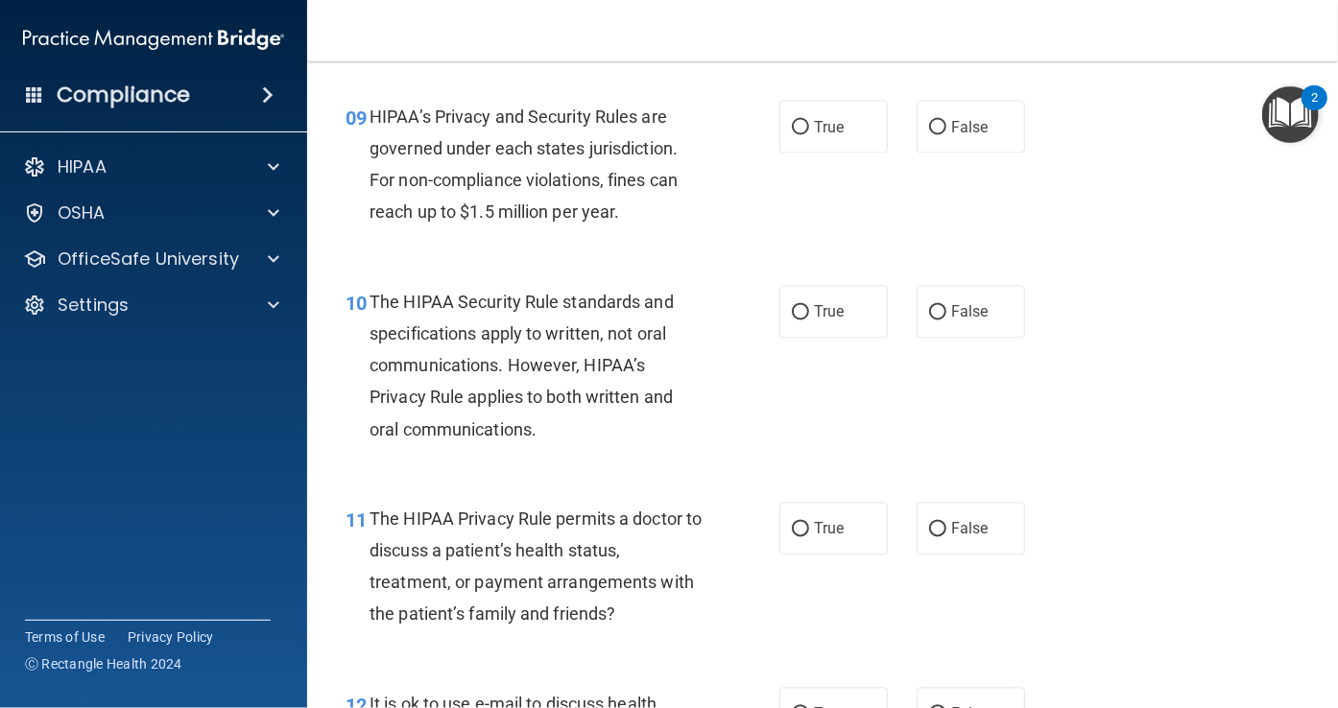
click at [520, 200] on div "HIPAA’s Privacy and Security Rules are governed under each states jurisdiction.…" at bounding box center [543, 165] width 347 height 128
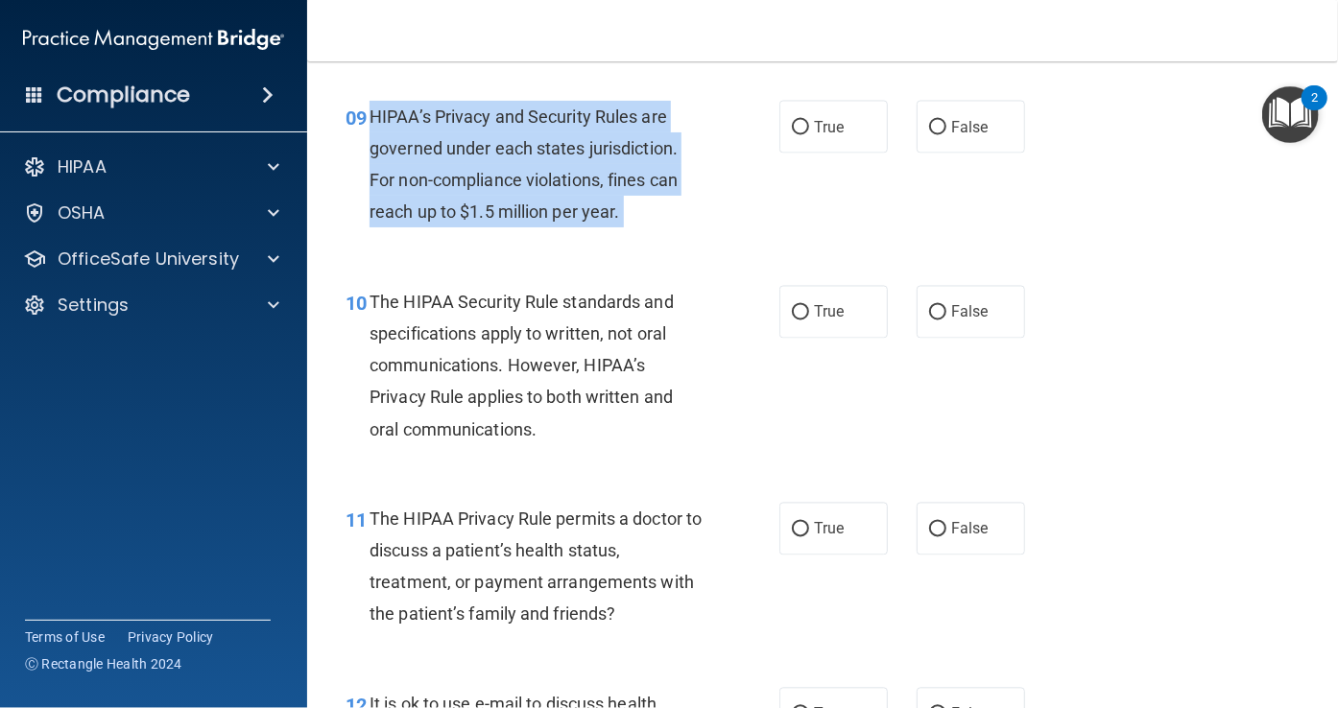
click at [520, 200] on div "HIPAA’s Privacy and Security Rules are governed under each states jurisdiction.…" at bounding box center [543, 165] width 347 height 128
click at [792, 128] on input "True" at bounding box center [800, 128] width 17 height 14
radio input "true"
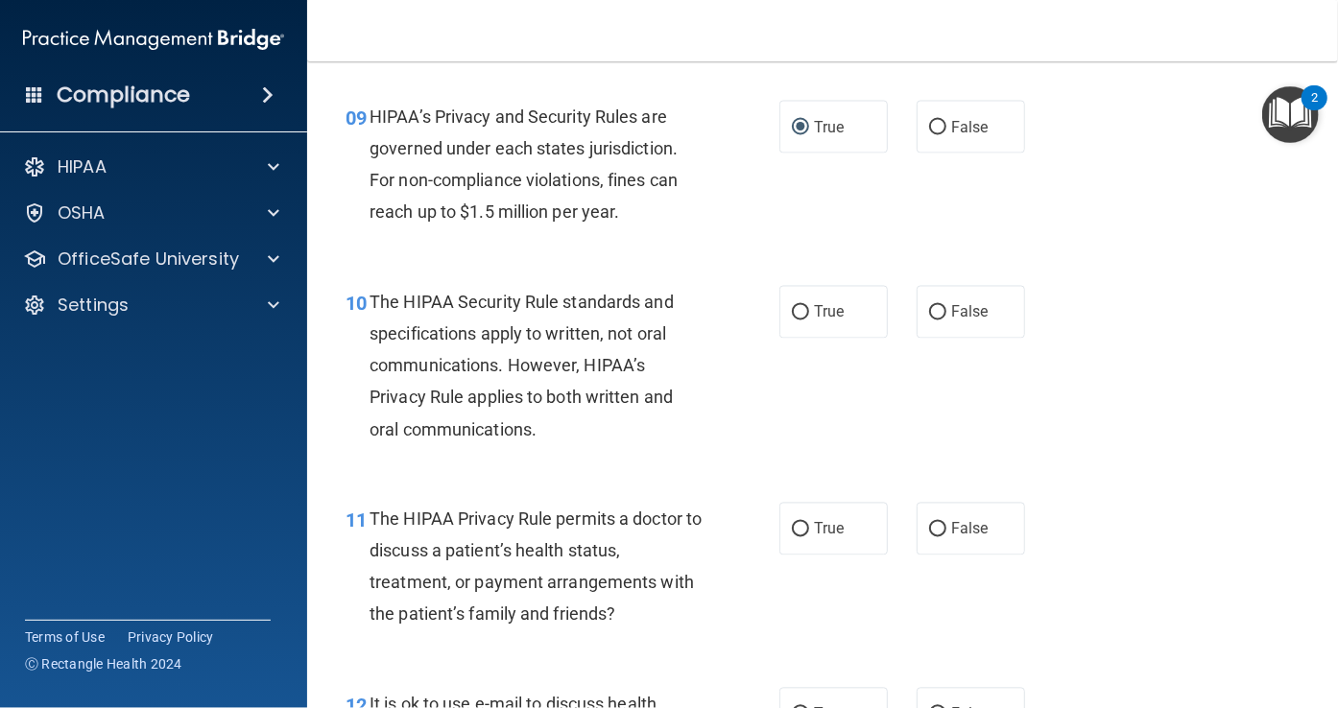
click at [546, 281] on div "10 The HIPAA Security Rule standards and specifications apply to written, not o…" at bounding box center [822, 370] width 983 height 217
click at [526, 320] on div "The HIPAA Security Rule standards and specifications apply to written, not oral…" at bounding box center [543, 365] width 347 height 159
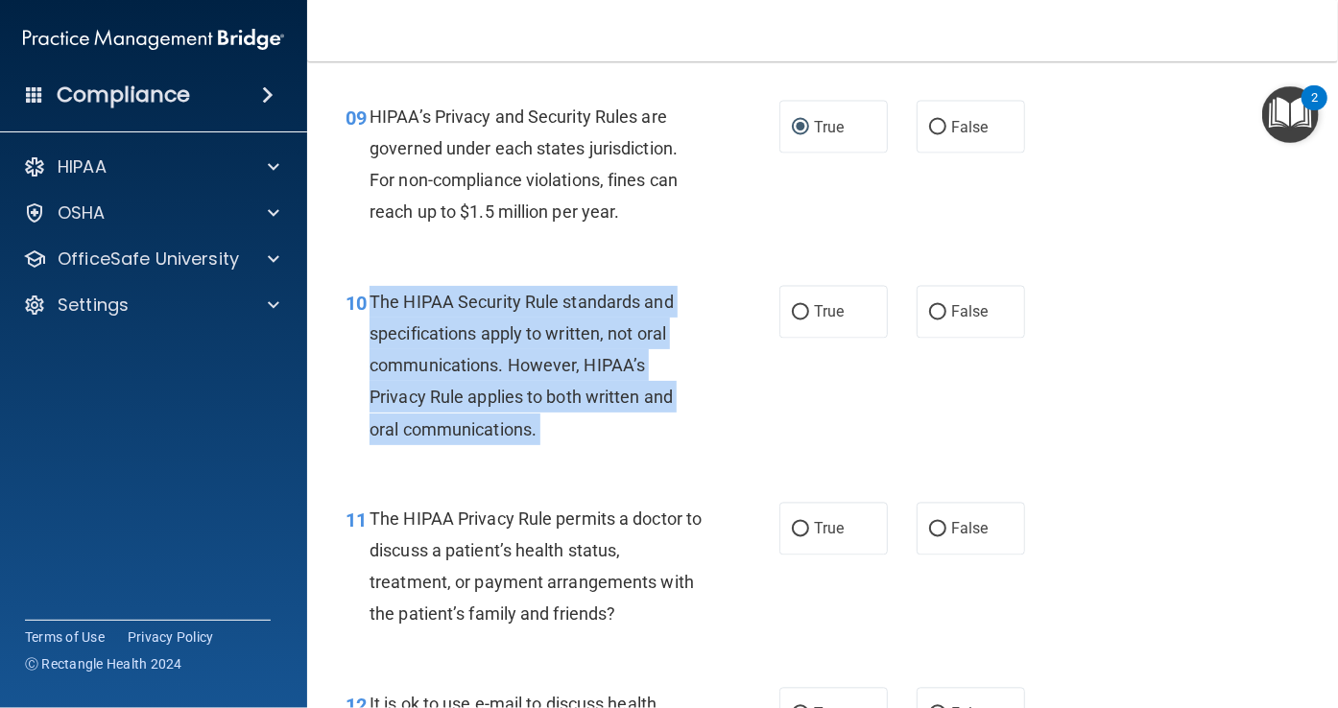
click at [526, 320] on div "The HIPAA Security Rule standards and specifications apply to written, not oral…" at bounding box center [543, 365] width 347 height 159
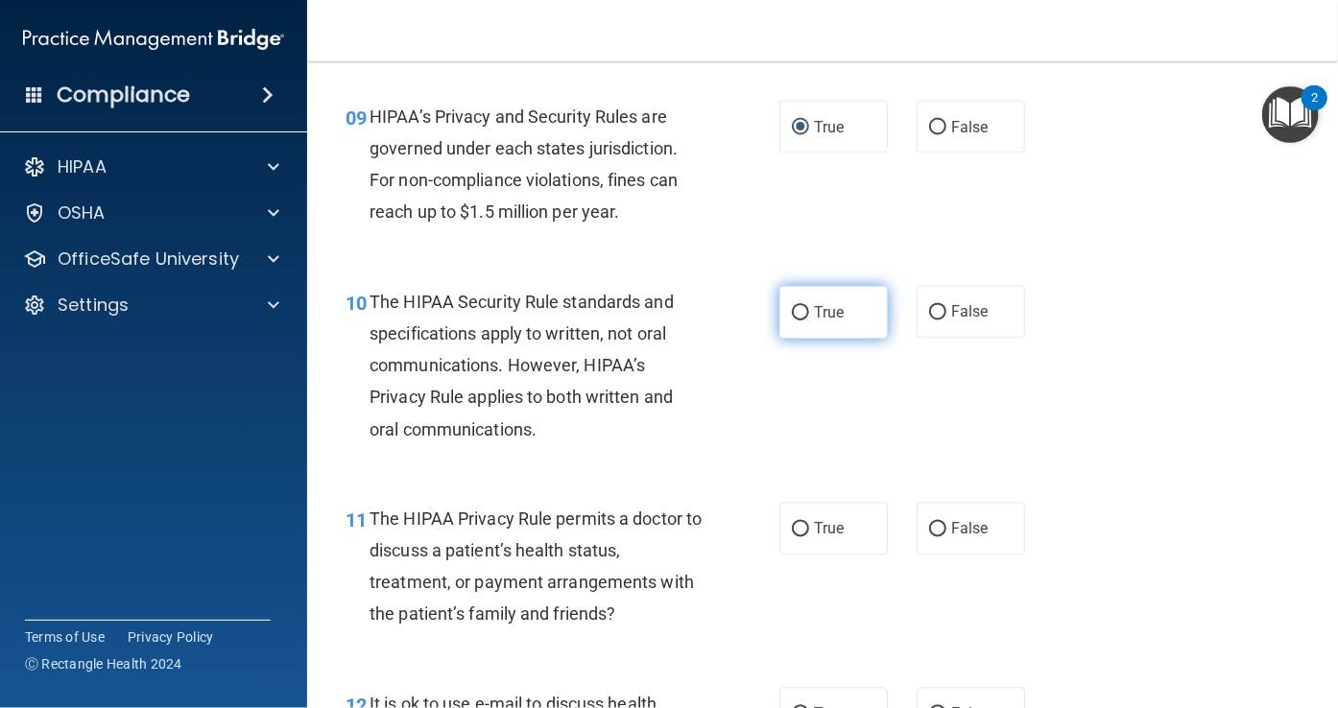
click at [779, 313] on label "True" at bounding box center [833, 312] width 108 height 53
click at [792, 313] on input "True" at bounding box center [800, 313] width 17 height 14
radio input "true"
click at [494, 575] on span "The HIPAA Privacy Rule permits a doctor to discuss a patient’s health status, t…" at bounding box center [536, 567] width 332 height 116
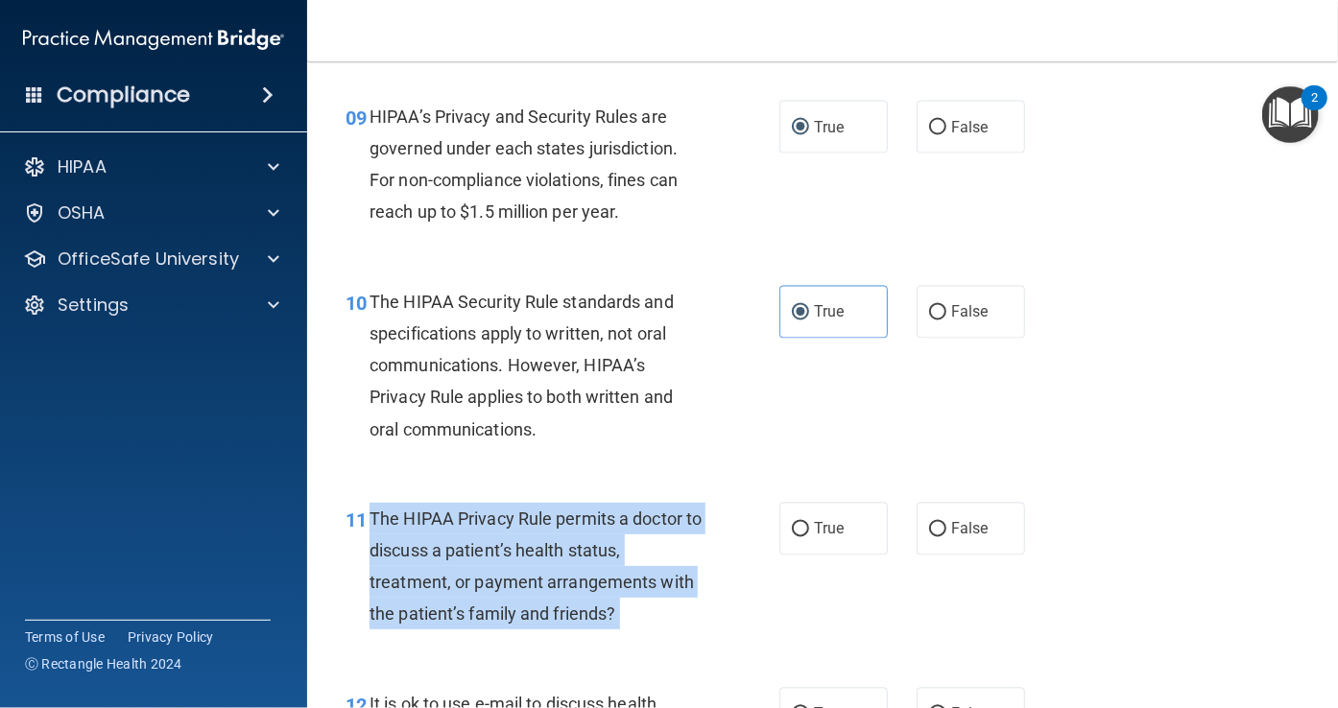
click at [494, 575] on span "The HIPAA Privacy Rule permits a doctor to discuss a patient’s health status, t…" at bounding box center [536, 567] width 332 height 116
click at [750, 529] on div "11 The HIPAA Privacy Rule permits a doctor to discuss a patient’s health status…" at bounding box center [562, 571] width 491 height 137
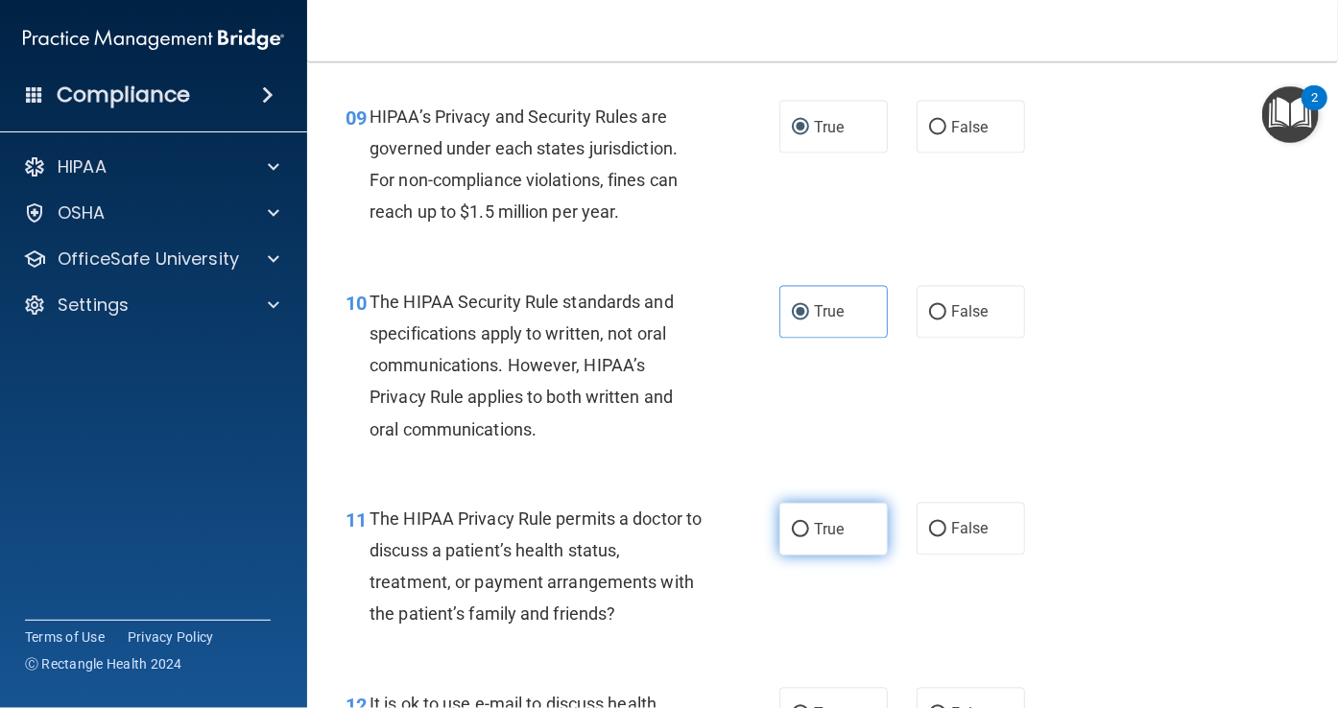
click at [779, 519] on label "True" at bounding box center [833, 529] width 108 height 53
click at [792, 523] on input "True" at bounding box center [800, 530] width 17 height 14
radio input "true"
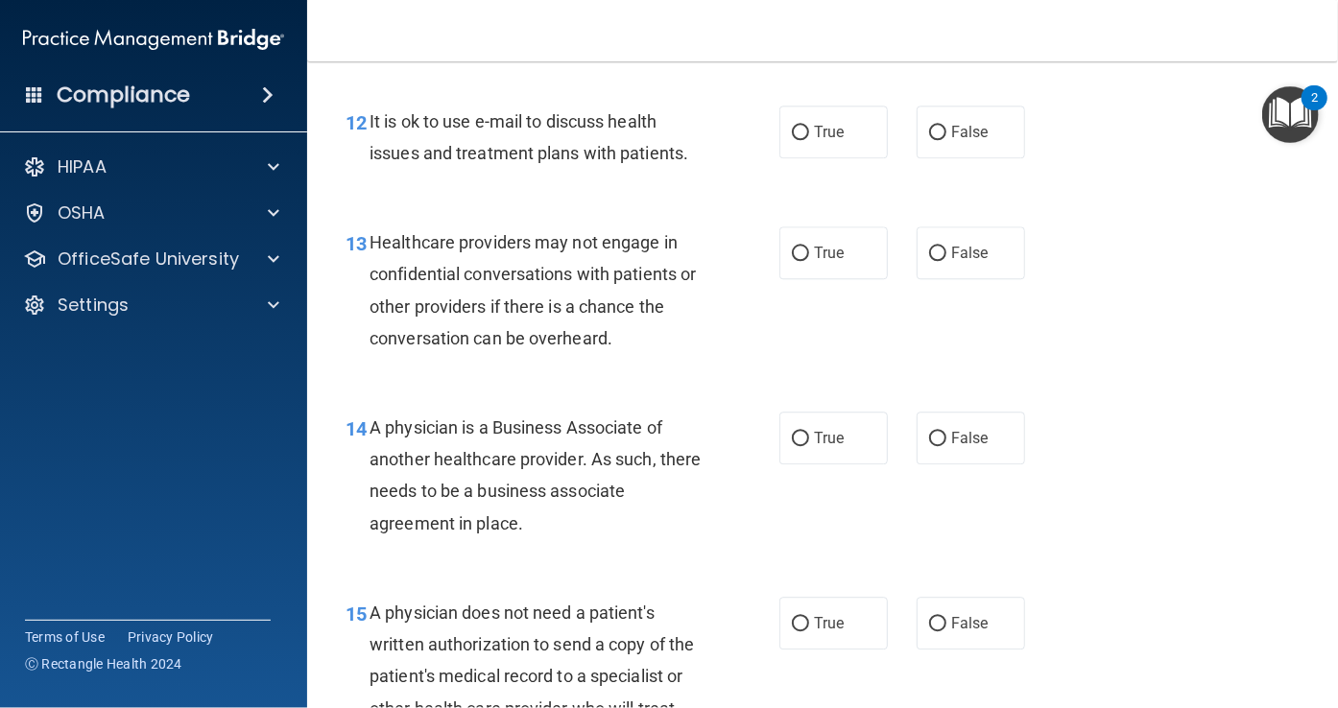
scroll to position [2181, 0]
click at [627, 116] on span "It is ok to use e-mail to discuss health issues and treatment plans with patien…" at bounding box center [529, 135] width 319 height 52
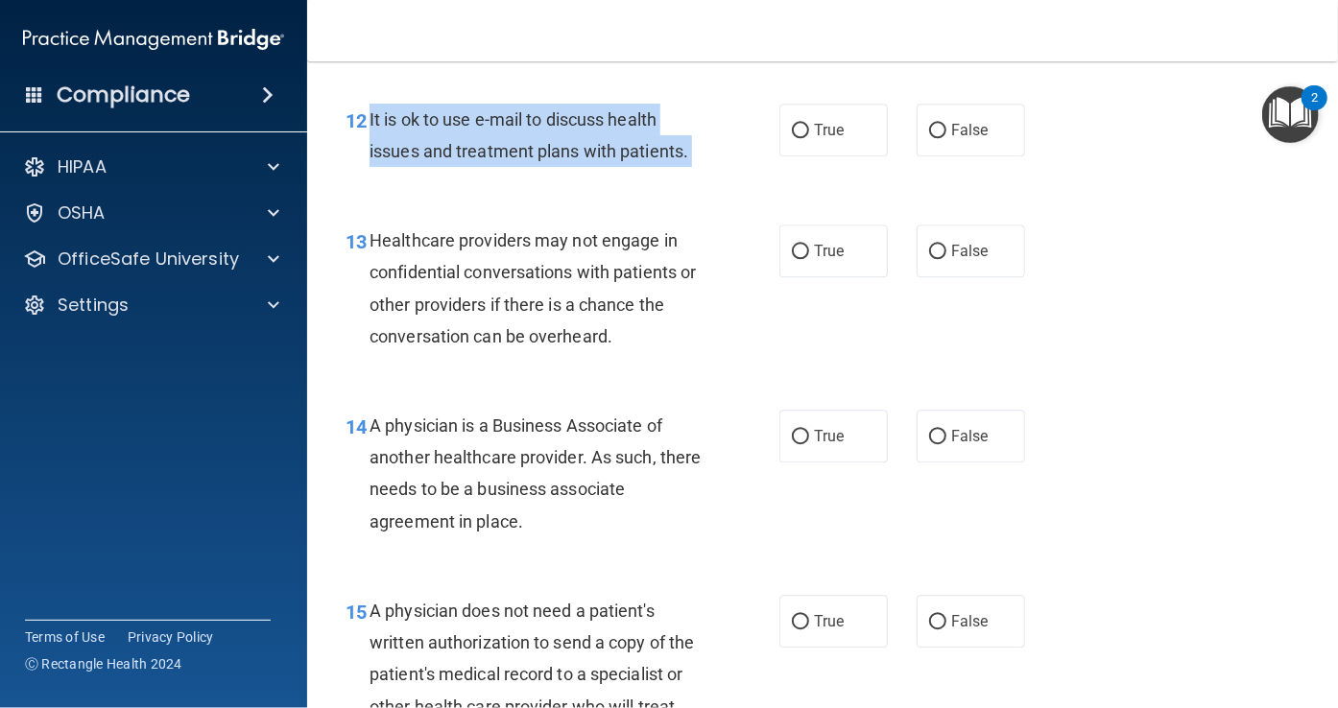
click at [627, 116] on span "It is ok to use e-mail to discuss health issues and treatment plans with patien…" at bounding box center [529, 135] width 319 height 52
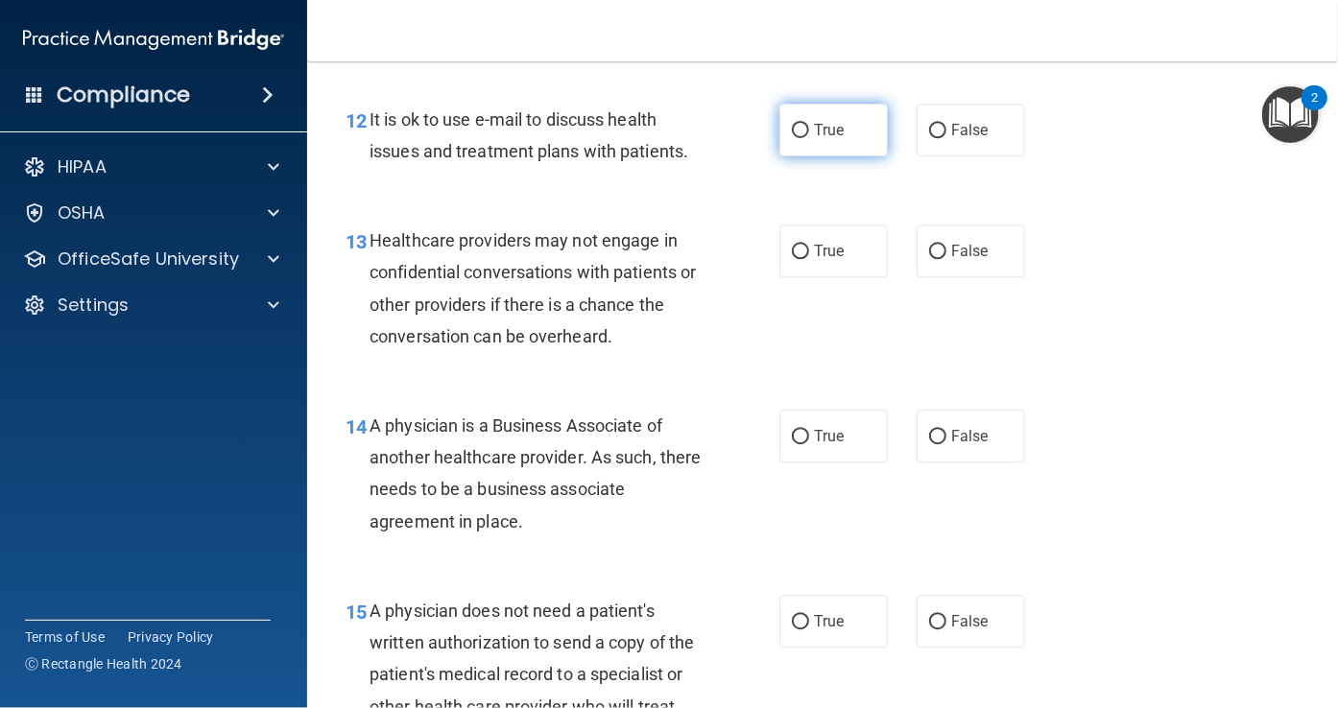
click at [814, 123] on span "True" at bounding box center [829, 130] width 30 height 18
click at [809, 124] on input "True" at bounding box center [800, 131] width 17 height 14
radio input "true"
click at [562, 277] on span "Healthcare providers may not engage in confidential conversations with patients…" at bounding box center [533, 288] width 326 height 116
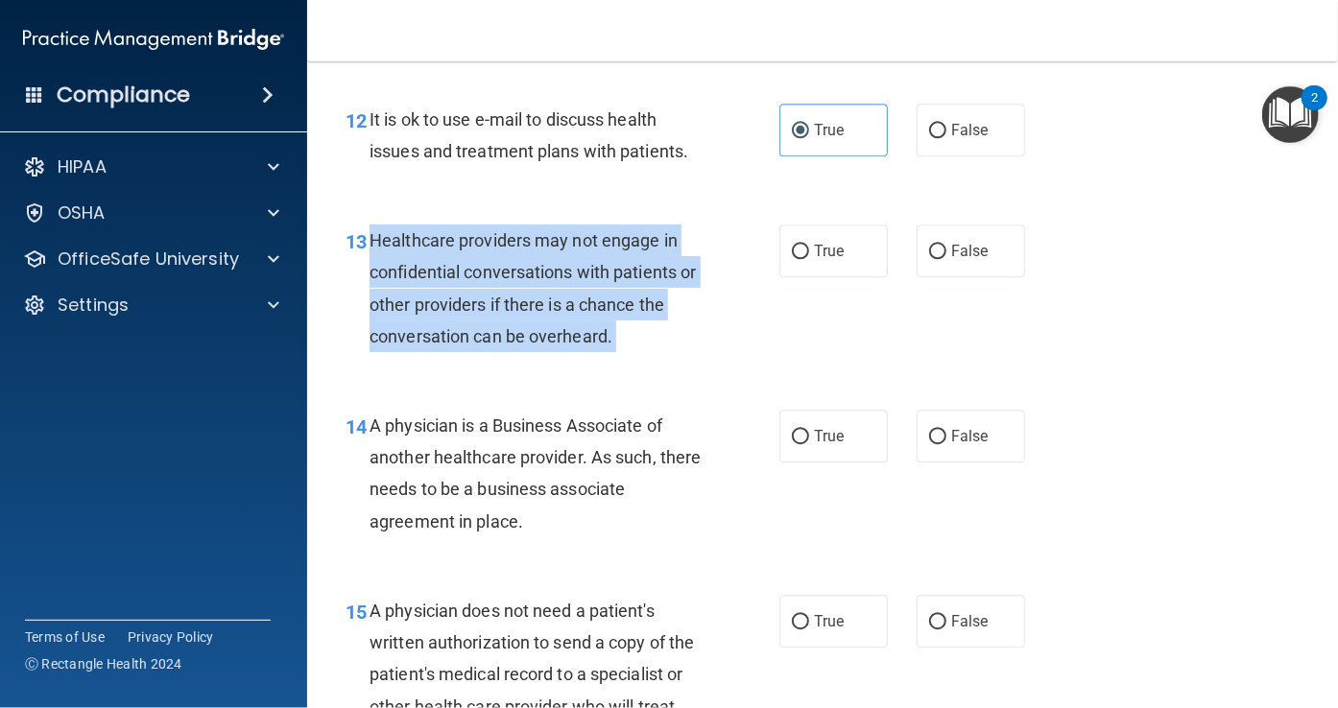
click at [562, 277] on span "Healthcare providers may not engage in confidential conversations with patients…" at bounding box center [533, 288] width 326 height 116
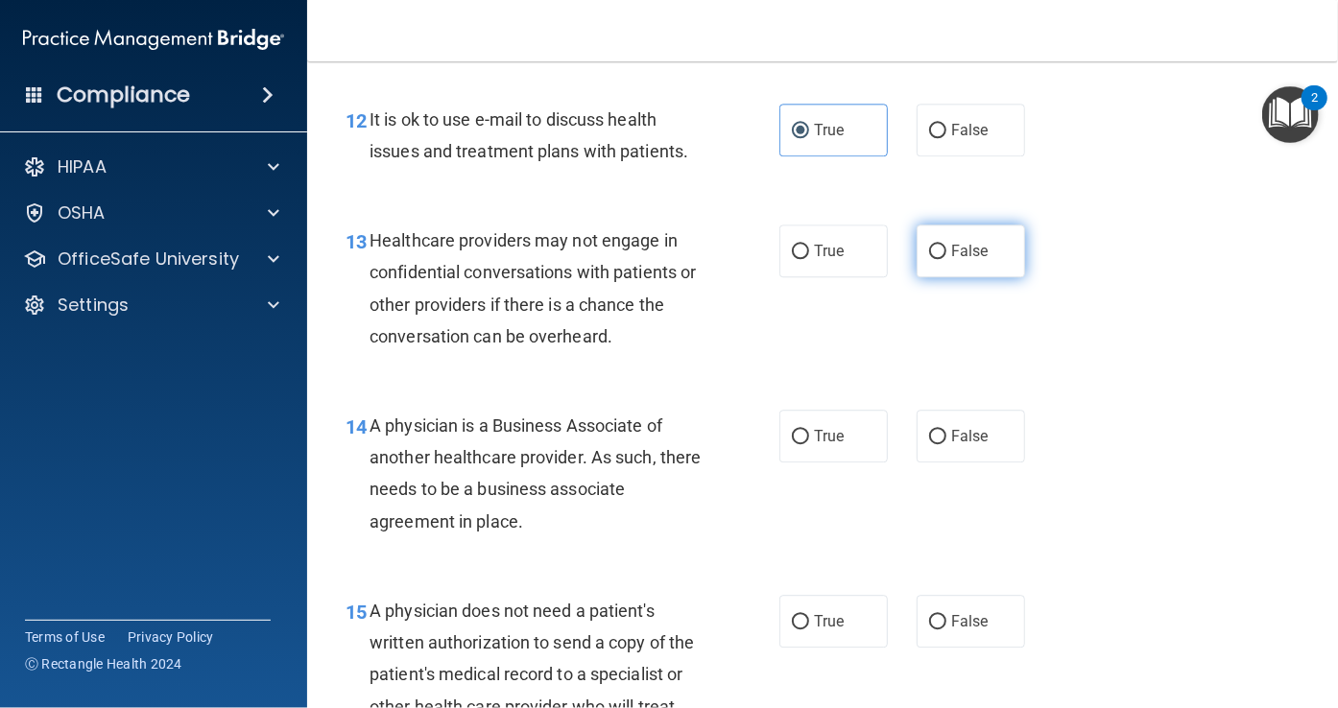
click at [937, 239] on label "False" at bounding box center [971, 251] width 108 height 53
click at [937, 245] on input "False" at bounding box center [937, 252] width 17 height 14
radio input "true"
click at [589, 261] on div "Healthcare providers may not engage in confidential conversations with patients…" at bounding box center [543, 289] width 347 height 128
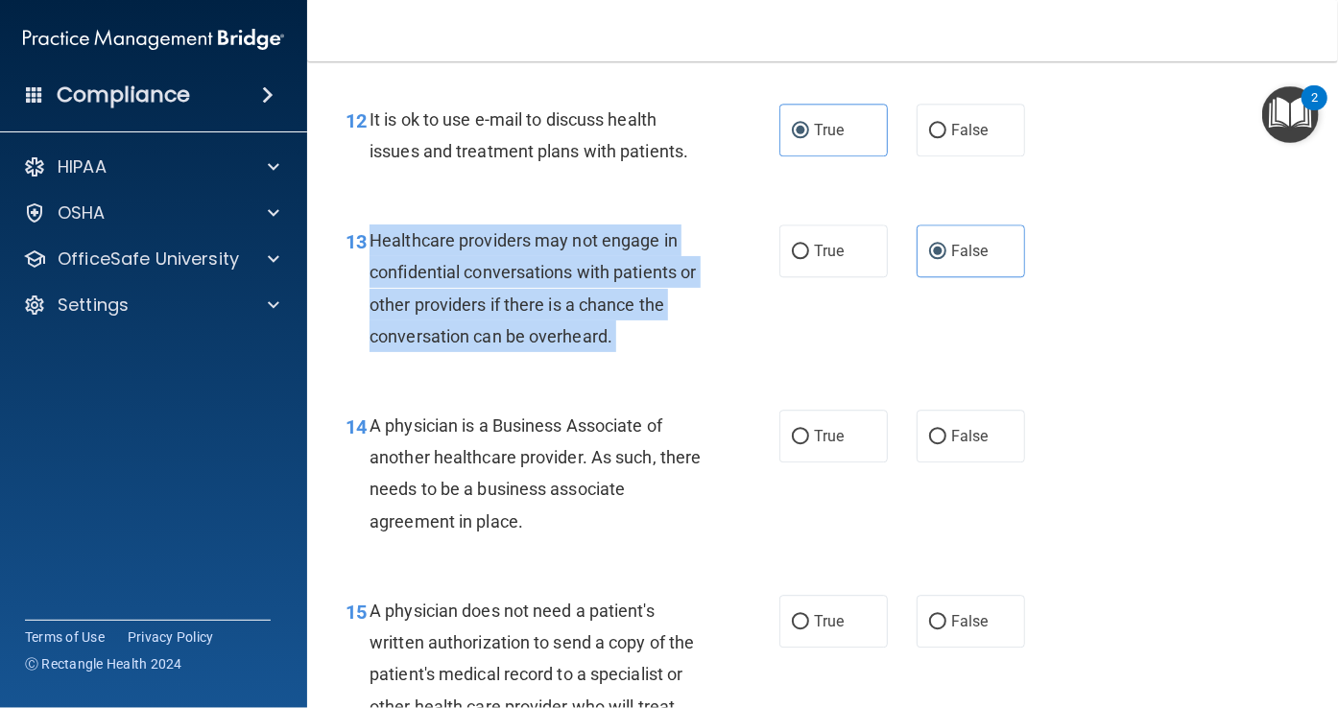
click at [589, 261] on div "Healthcare providers may not engage in confidential conversations with patients…" at bounding box center [543, 289] width 347 height 128
click at [540, 431] on span "A physician is a Business Associate of another healthcare provider. As such, th…" at bounding box center [535, 474] width 331 height 116
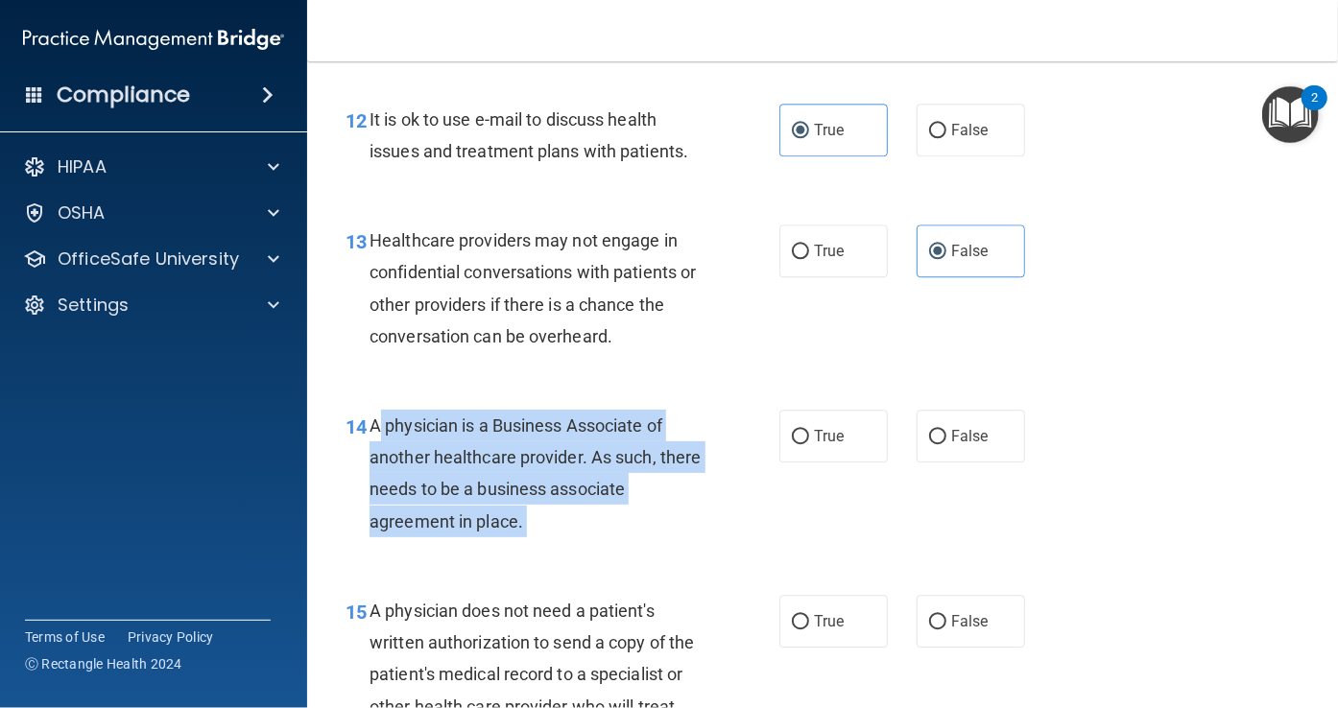
click at [540, 431] on span "A physician is a Business Associate of another healthcare provider. As such, th…" at bounding box center [535, 474] width 331 height 116
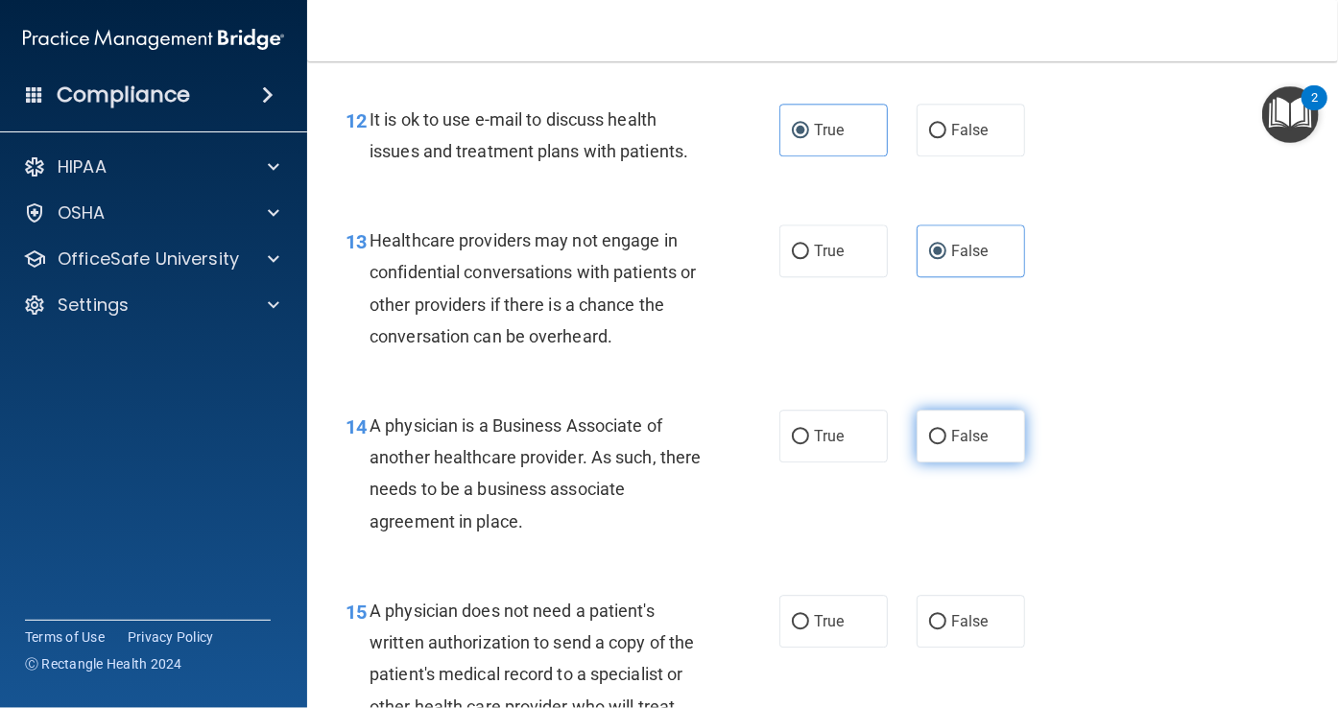
click at [917, 433] on label "False" at bounding box center [971, 436] width 108 height 53
click at [929, 433] on input "False" at bounding box center [937, 437] width 17 height 14
radio input "true"
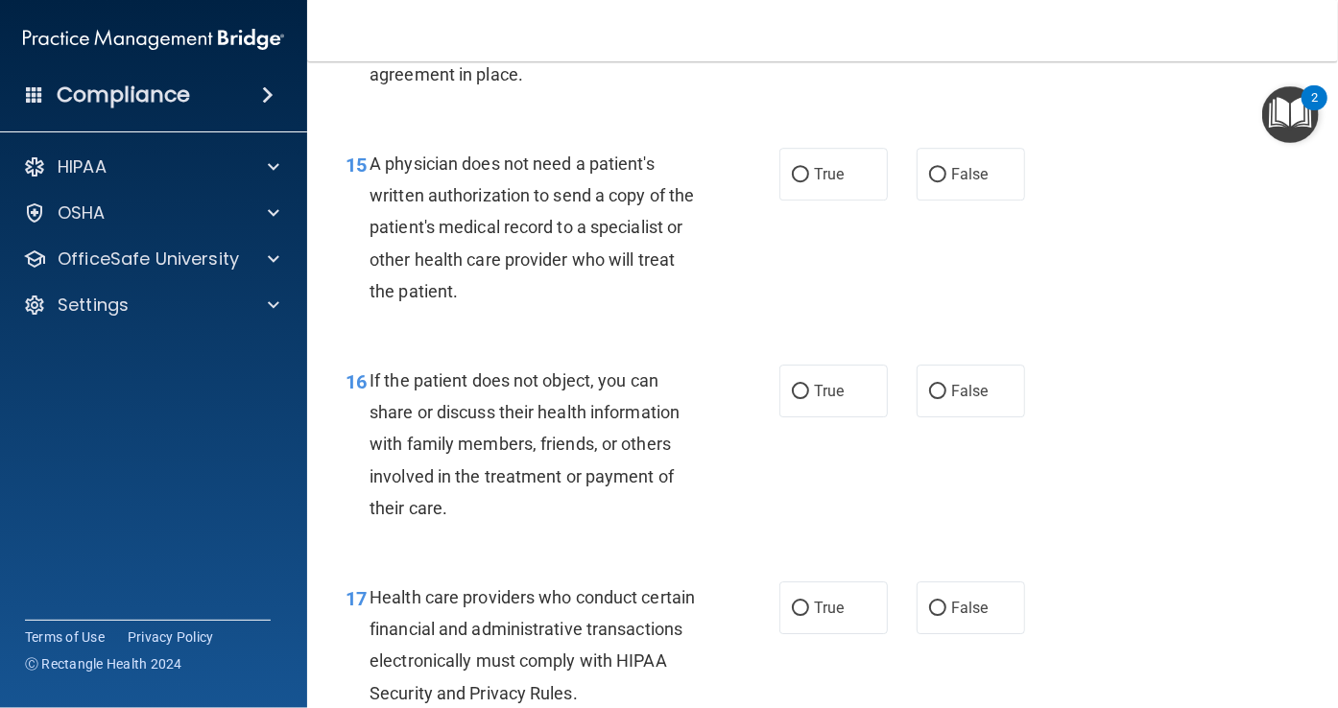
scroll to position [2625, 0]
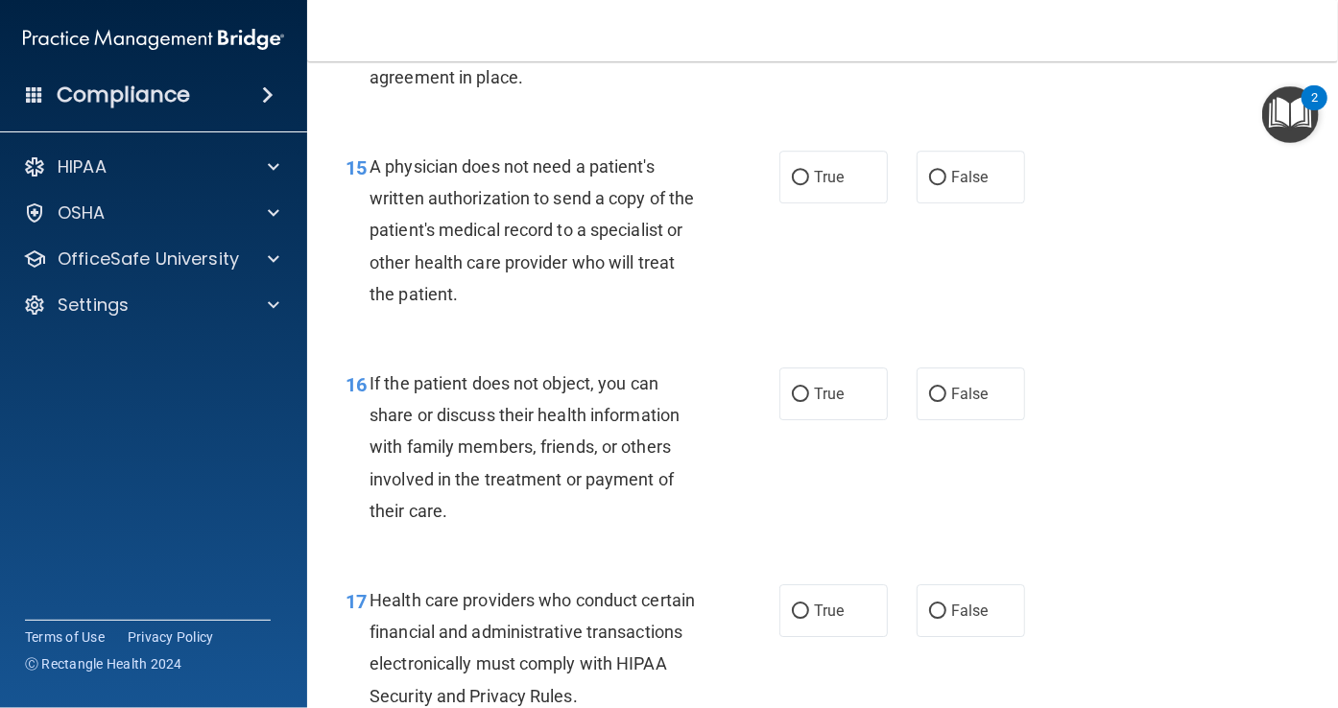
click at [546, 197] on span "A physician does not need a patient's written authorization to send a copy of t…" at bounding box center [532, 230] width 324 height 148
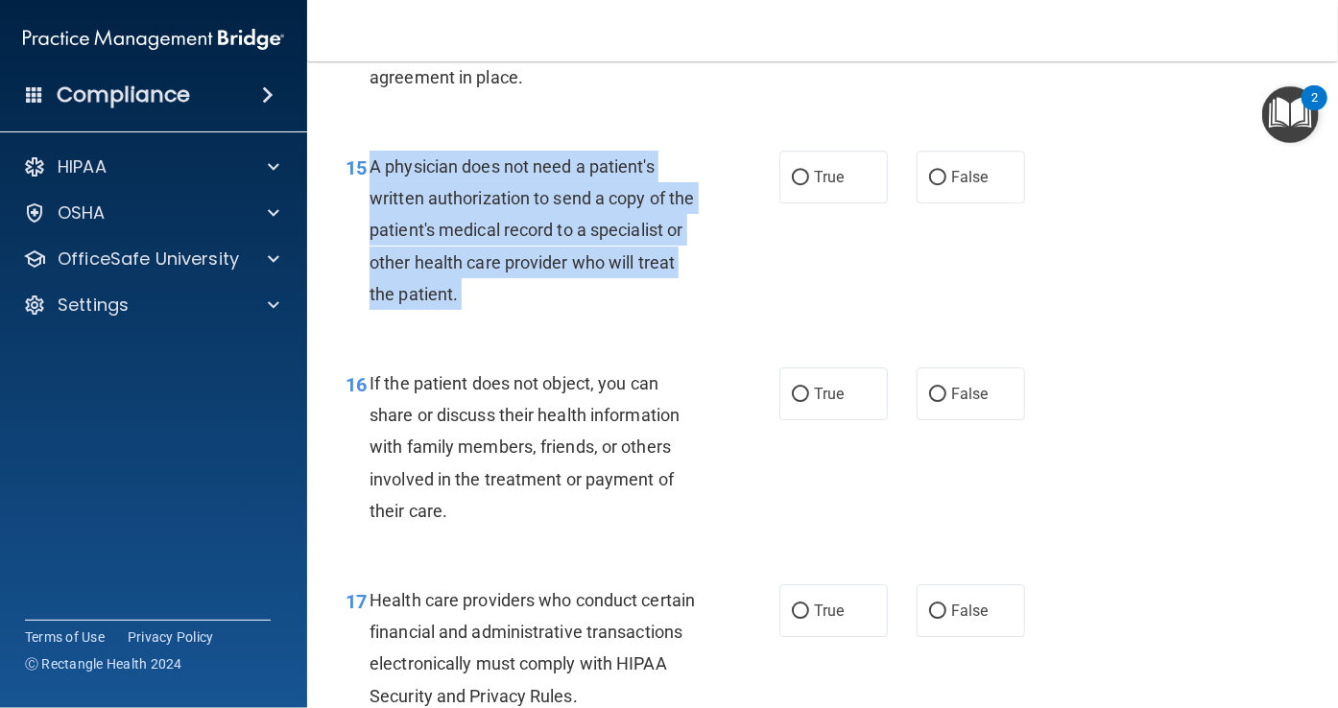
click at [546, 197] on span "A physician does not need a patient's written authorization to send a copy of t…" at bounding box center [532, 230] width 324 height 148
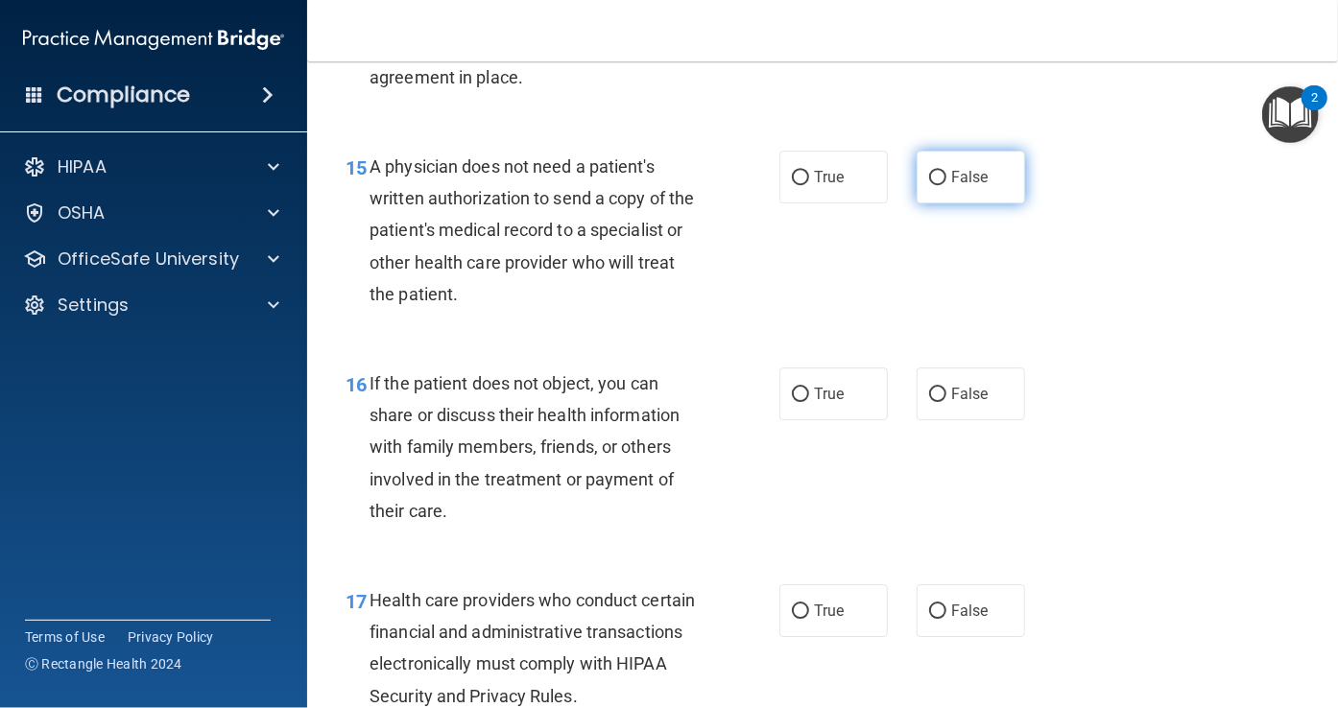
click at [949, 166] on label "False" at bounding box center [971, 177] width 108 height 53
click at [946, 171] on input "False" at bounding box center [937, 178] width 17 height 14
radio input "true"
click at [438, 473] on span "If the patient does not object, you can share or discuss their health informati…" at bounding box center [525, 447] width 310 height 148
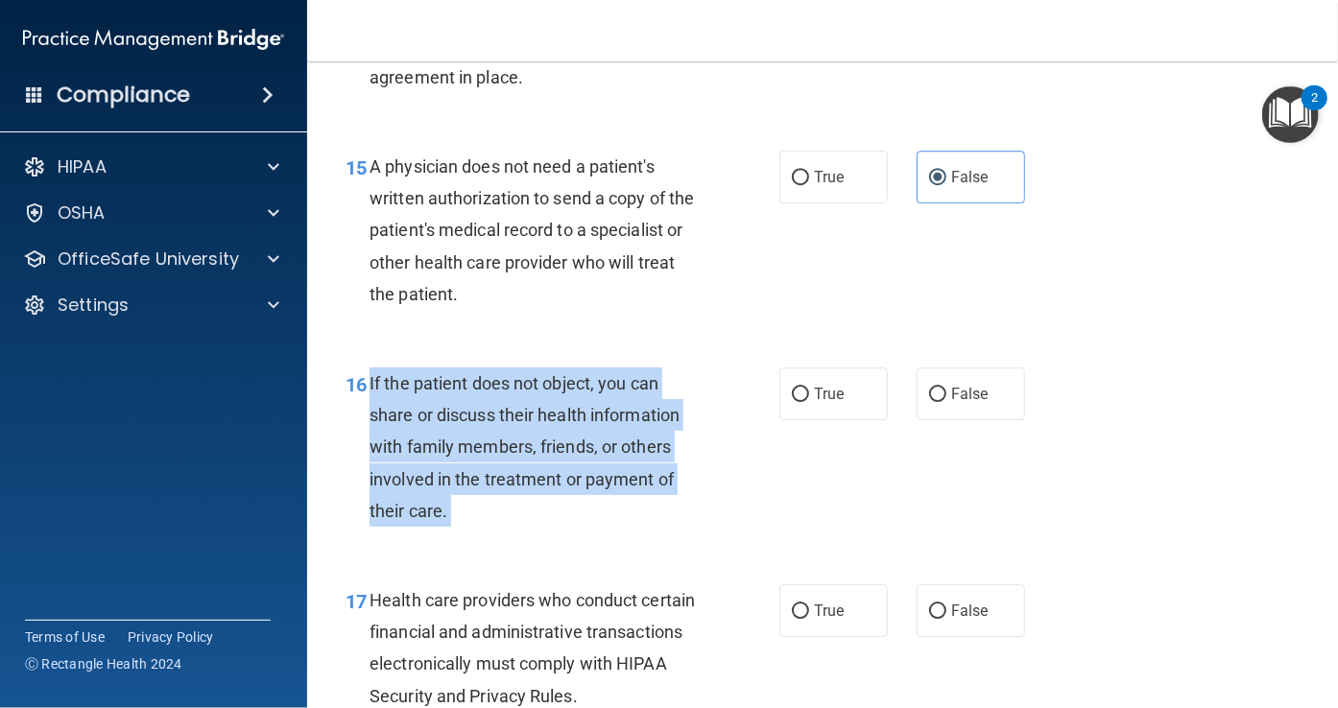
click at [438, 473] on span "If the patient does not object, you can share or discuss their health informati…" at bounding box center [525, 447] width 310 height 148
click at [792, 179] on input "True" at bounding box center [800, 178] width 17 height 14
radio input "true"
radio input "false"
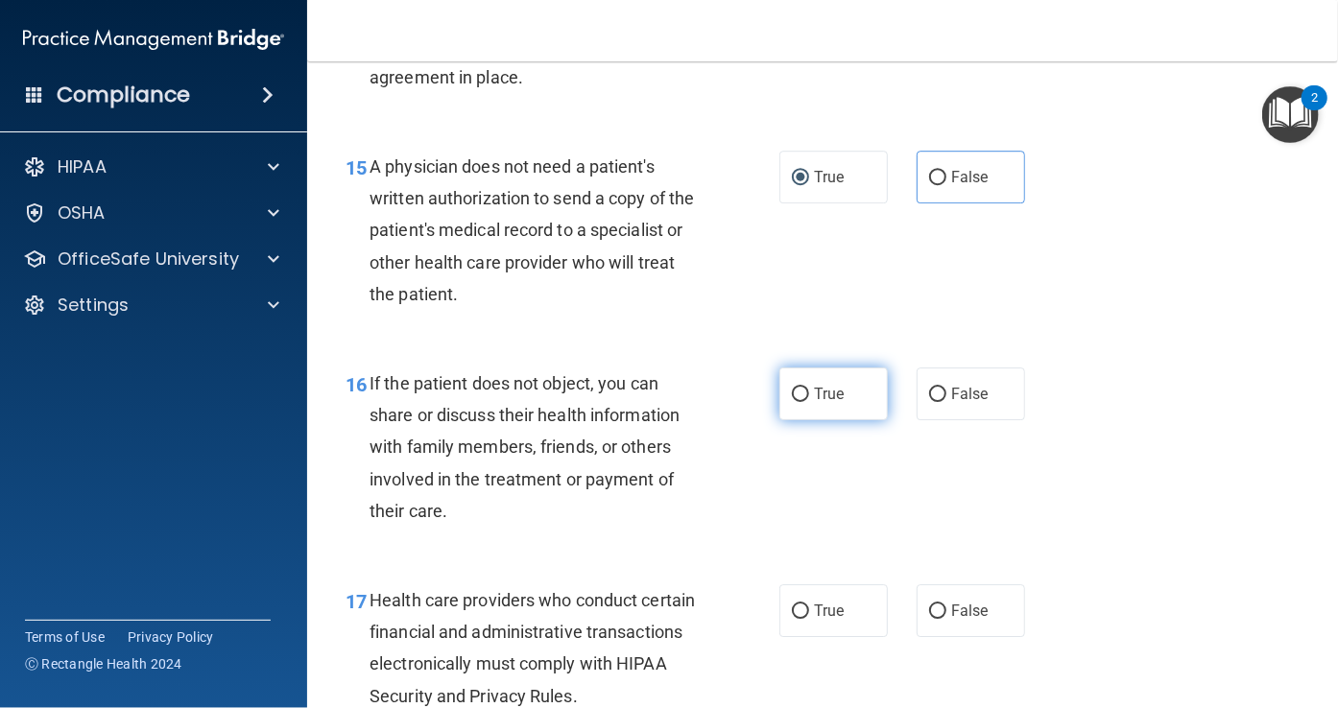
click at [804, 377] on label "True" at bounding box center [833, 394] width 108 height 53
click at [804, 388] on input "True" at bounding box center [800, 395] width 17 height 14
radio input "true"
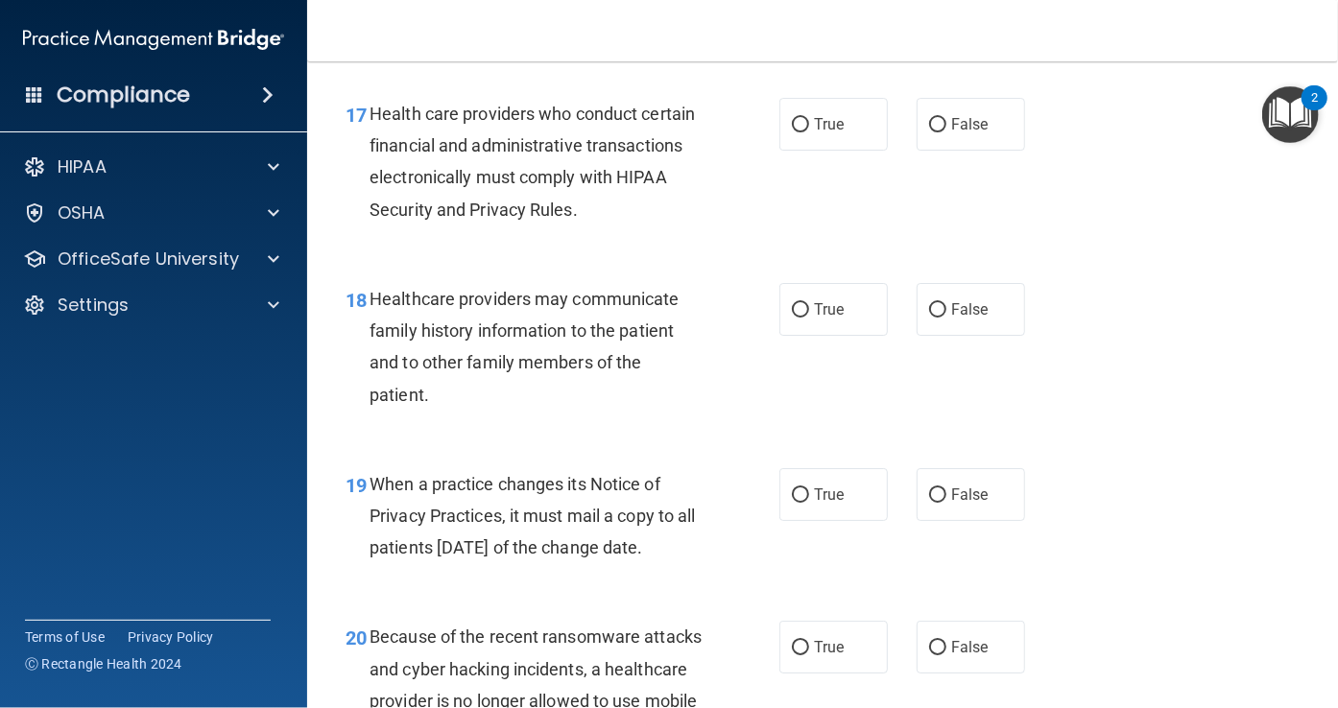
scroll to position [3114, 0]
click at [542, 226] on div "17 Health care providers who conduct certain financial and administrative trans…" at bounding box center [562, 164] width 491 height 137
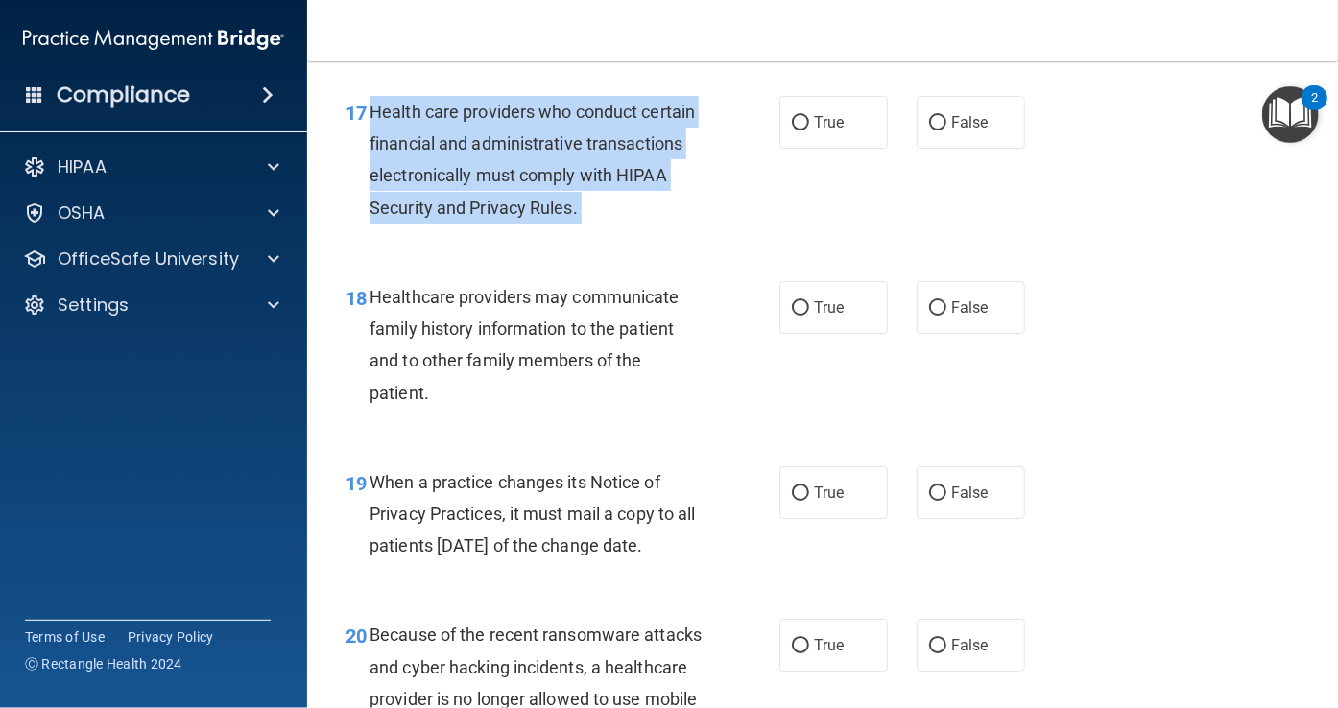
click at [542, 226] on div "17 Health care providers who conduct certain financial and administrative trans…" at bounding box center [562, 164] width 491 height 137
click at [801, 124] on input "True" at bounding box center [800, 123] width 17 height 14
radio input "true"
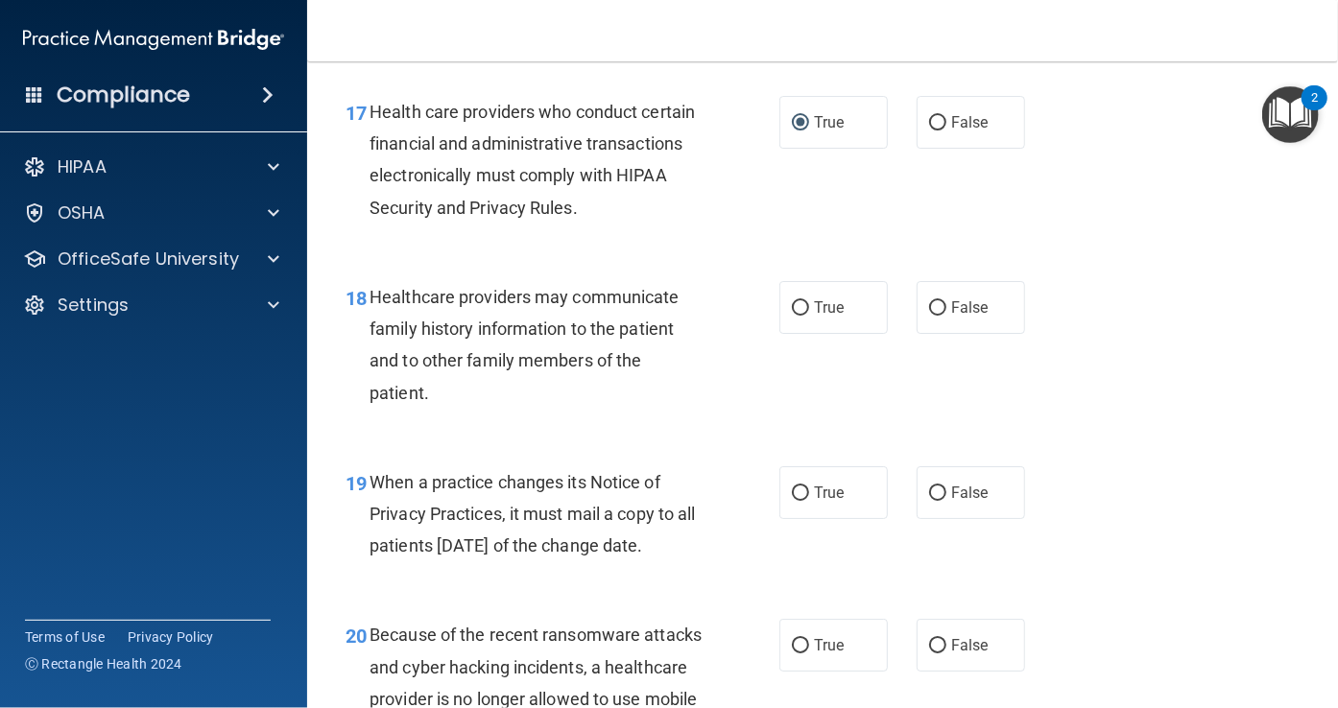
click at [512, 315] on div "Healthcare providers may communicate family history information to the patient …" at bounding box center [543, 345] width 347 height 128
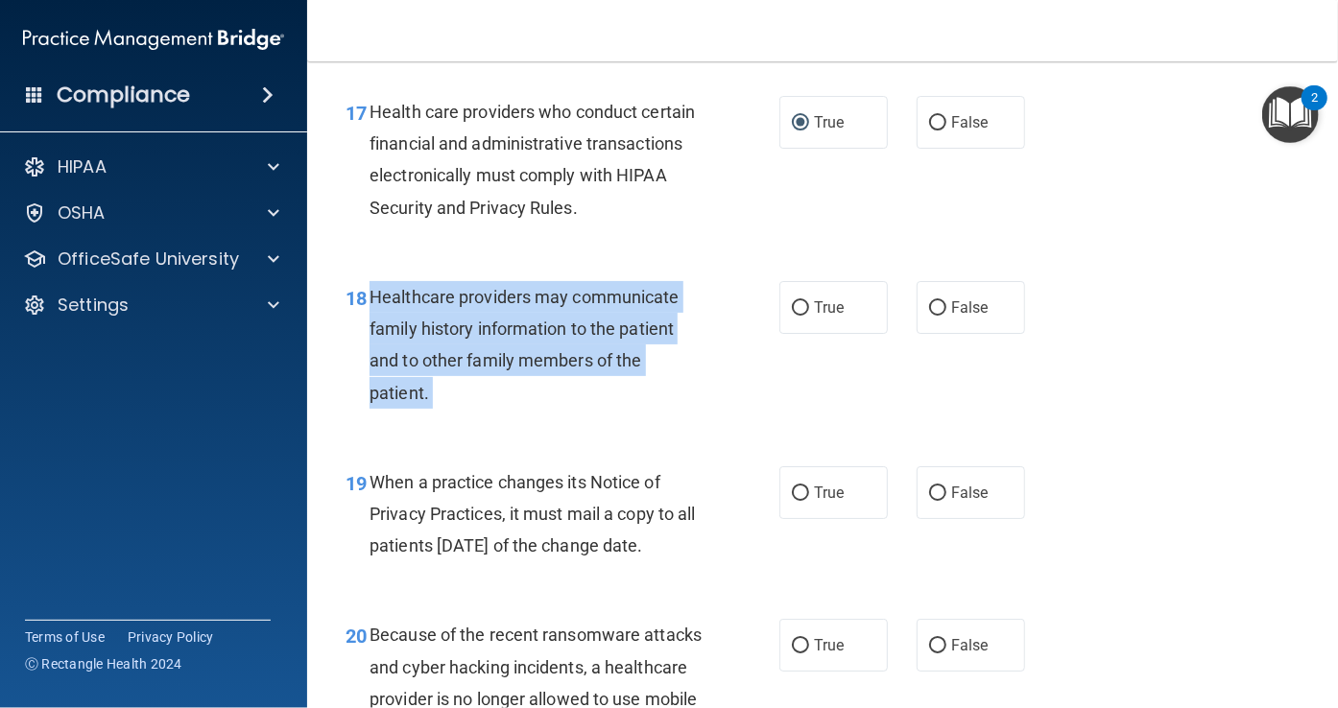
click at [512, 315] on div "Healthcare providers may communicate family history information to the patient …" at bounding box center [543, 345] width 347 height 128
click at [792, 306] on input "True" at bounding box center [800, 308] width 17 height 14
radio input "true"
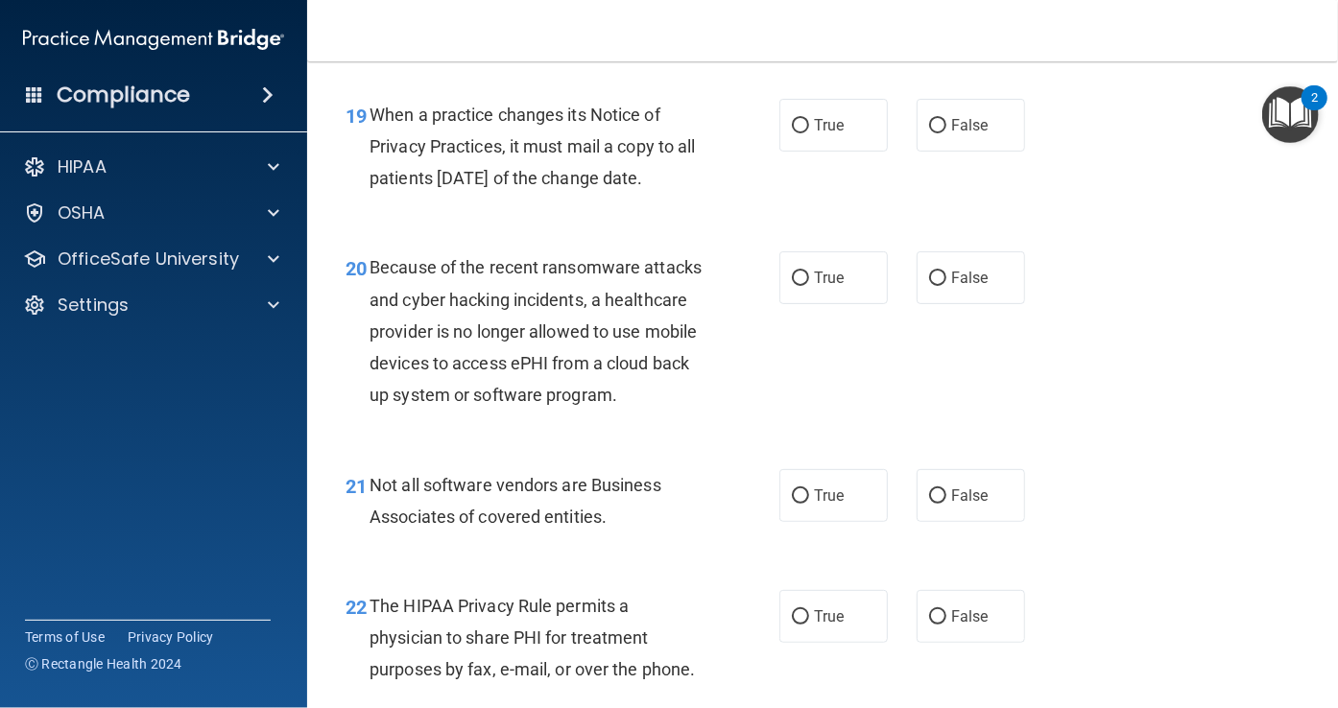
click at [592, 175] on span "When a practice changes its Notice of Privacy Practices, it must mail a copy to…" at bounding box center [533, 147] width 326 height 84
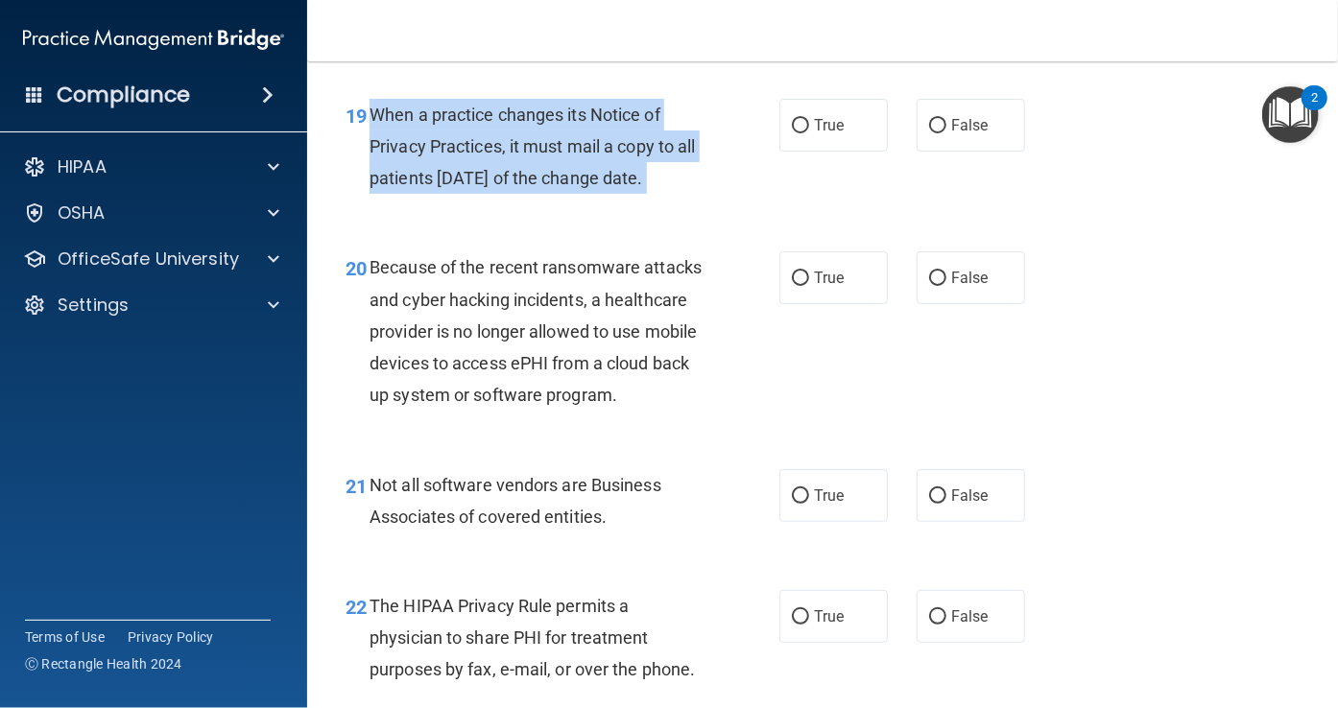
click at [592, 175] on span "When a practice changes its Notice of Privacy Practices, it must mail a copy to…" at bounding box center [533, 147] width 326 height 84
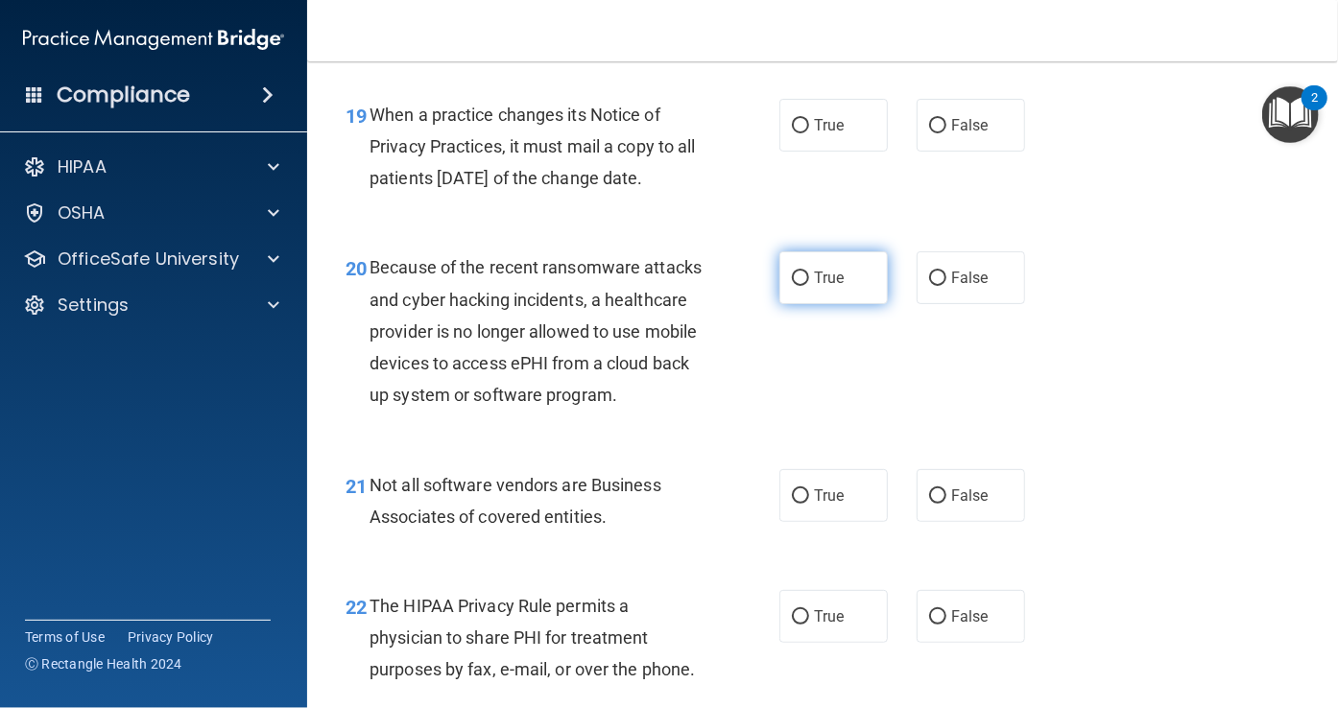
click at [790, 289] on label "True" at bounding box center [833, 277] width 108 height 53
click at [792, 286] on input "True" at bounding box center [800, 279] width 17 height 14
radio input "true"
click at [788, 114] on label "True" at bounding box center [833, 125] width 108 height 53
click at [792, 119] on input "True" at bounding box center [800, 126] width 17 height 14
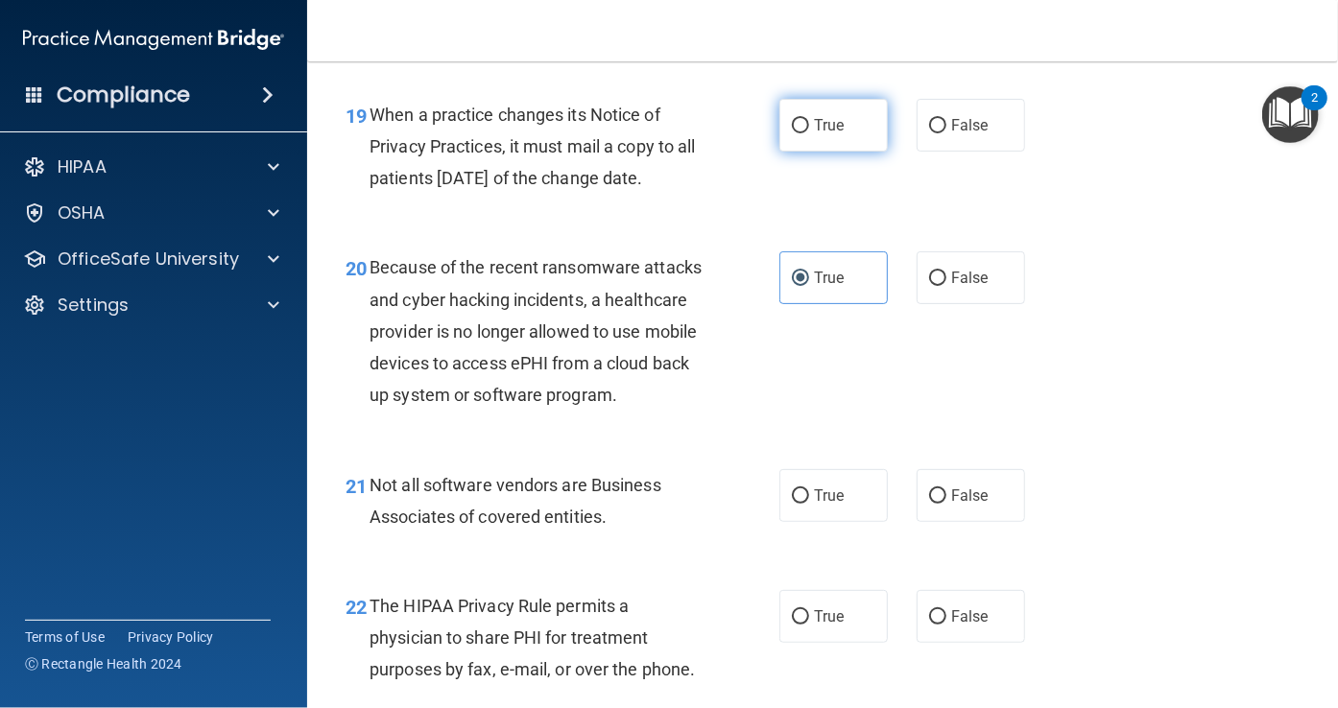
radio input "true"
click at [496, 336] on span "Because of the recent ransomware attacks and cyber hacking incidents, a healthc…" at bounding box center [536, 331] width 332 height 148
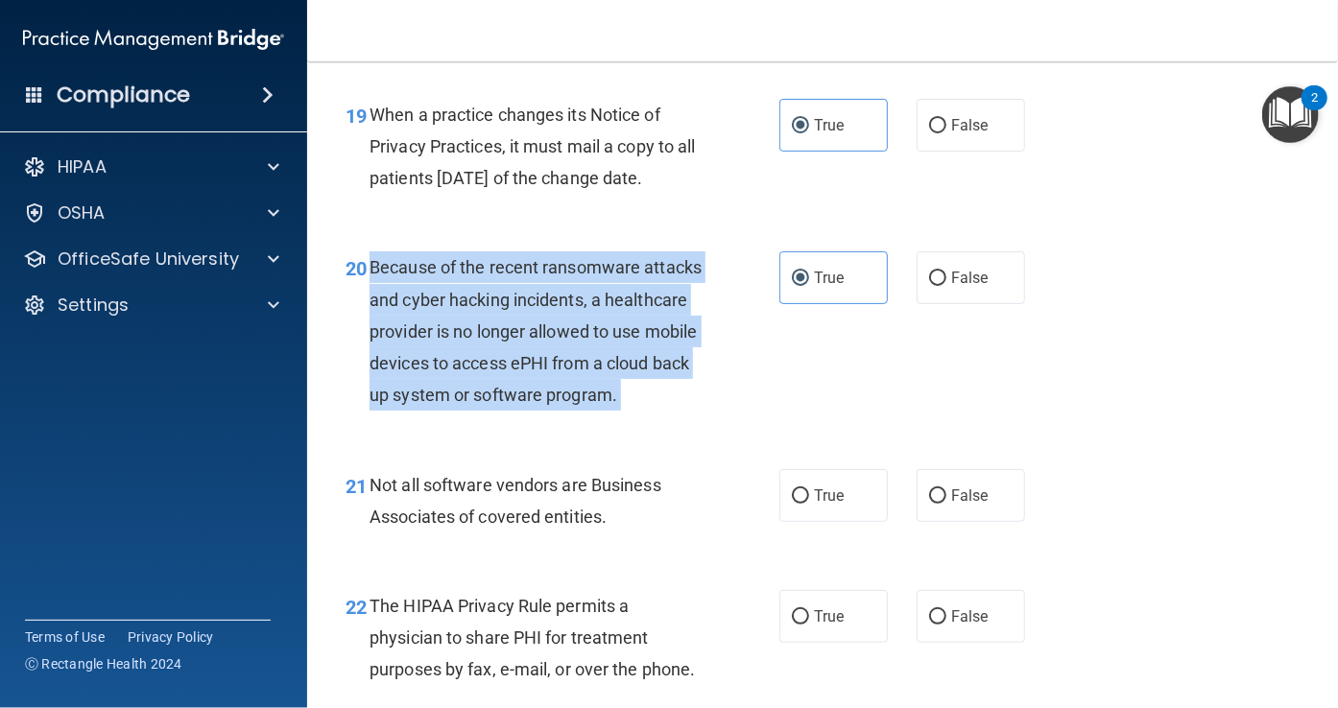
click at [496, 336] on span "Because of the recent ransomware attacks and cyber hacking incidents, a healthc…" at bounding box center [536, 331] width 332 height 148
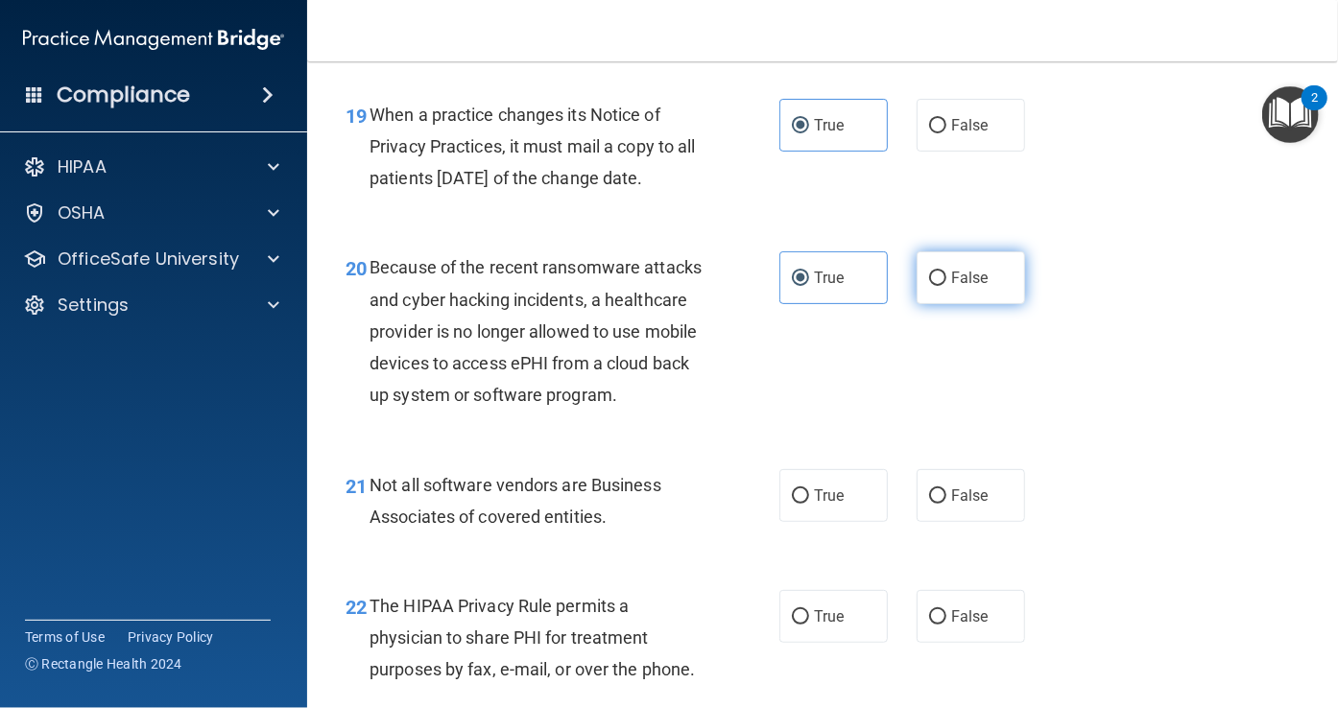
click at [917, 298] on label "False" at bounding box center [971, 277] width 108 height 53
click at [929, 286] on input "False" at bounding box center [937, 279] width 17 height 14
radio input "true"
radio input "false"
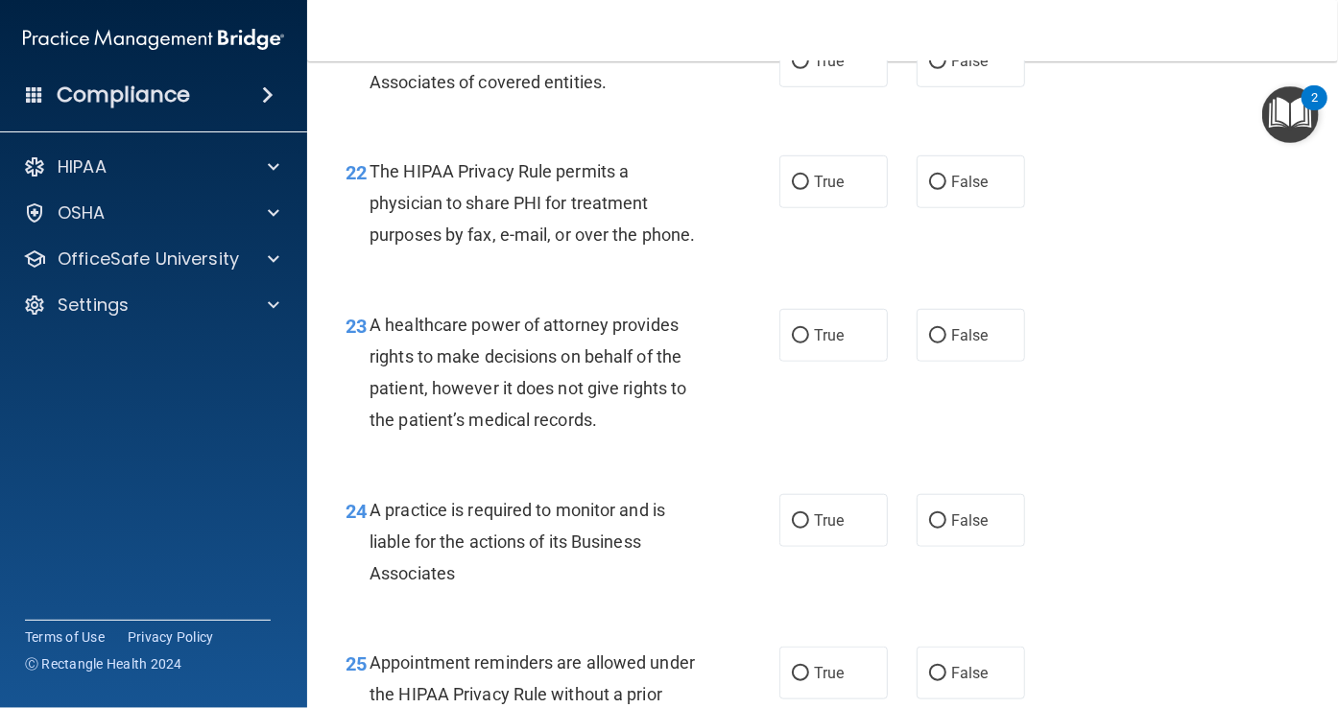
scroll to position [3936, 0]
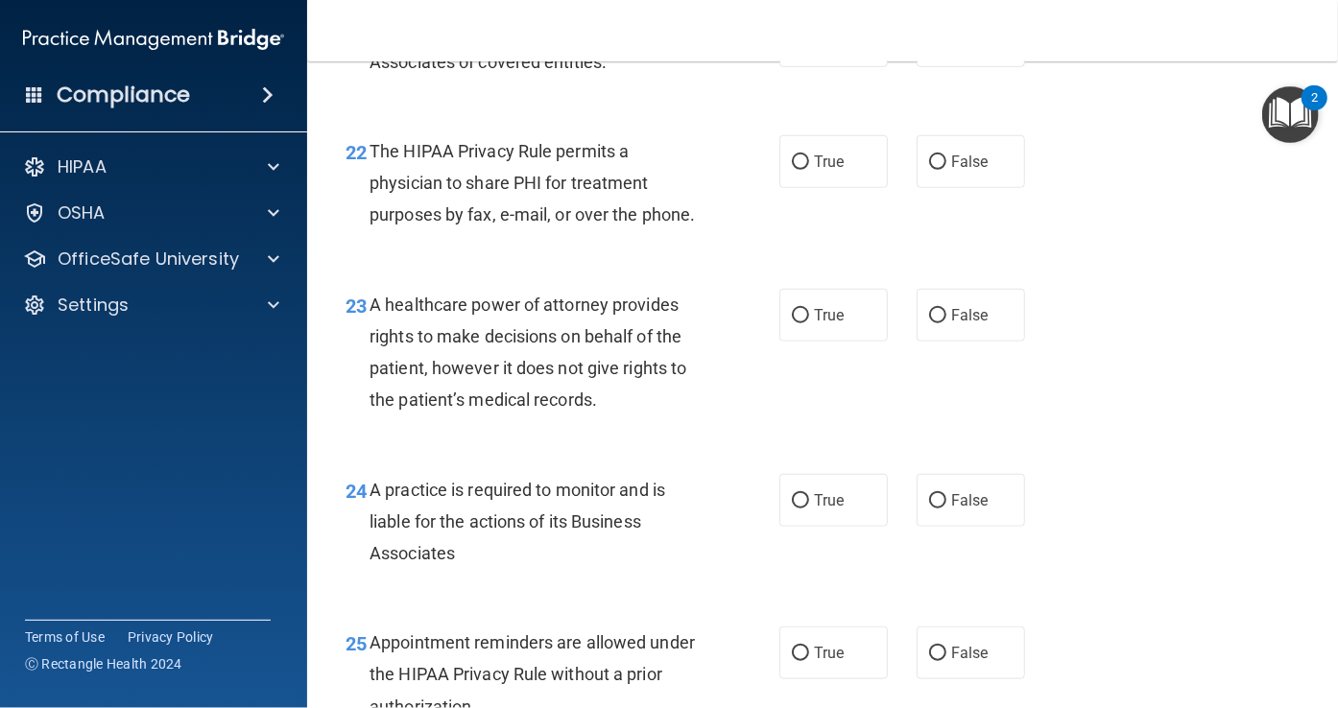
click at [484, 72] on span "Not all software vendors are Business Associates of covered entities." at bounding box center [516, 46] width 292 height 52
click at [802, 67] on label "True" at bounding box center [833, 40] width 108 height 53
click at [802, 49] on input "True" at bounding box center [800, 42] width 17 height 14
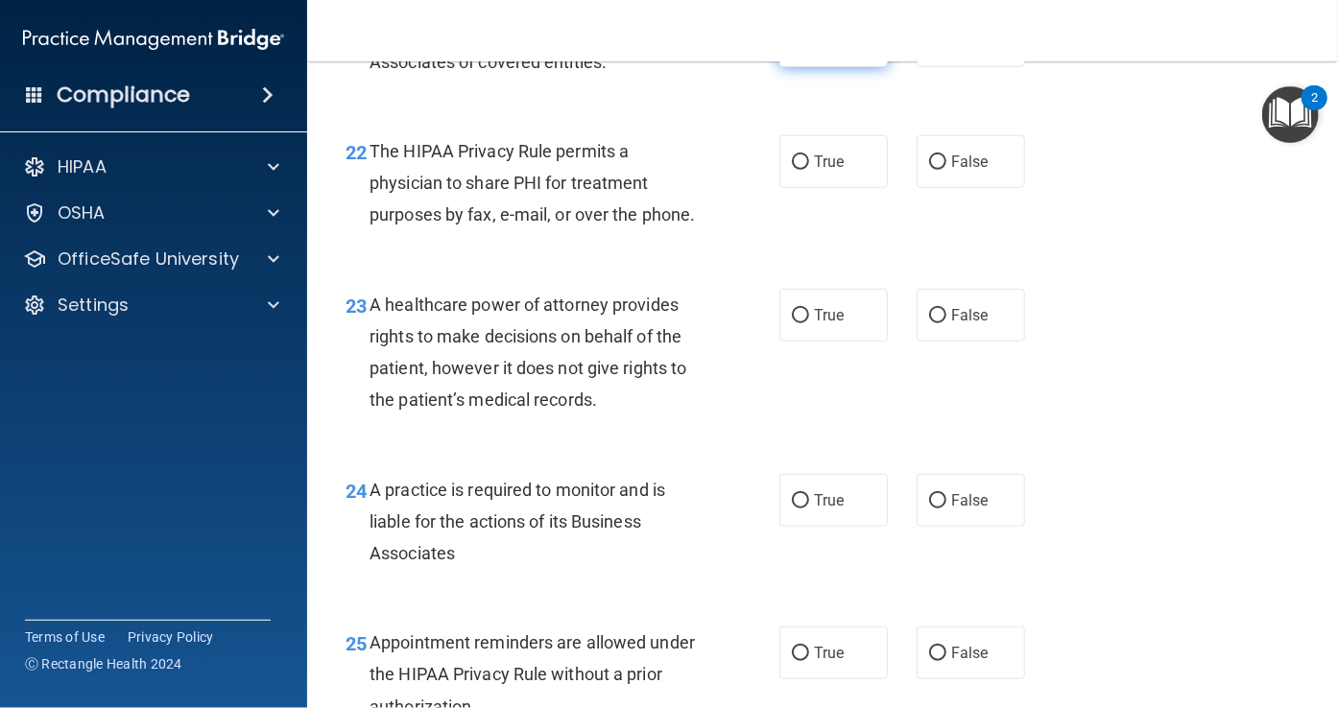
radio input "true"
click at [566, 227] on div "The HIPAA Privacy Rule permits a physician to share PHI for treatment purposes …" at bounding box center [543, 183] width 347 height 96
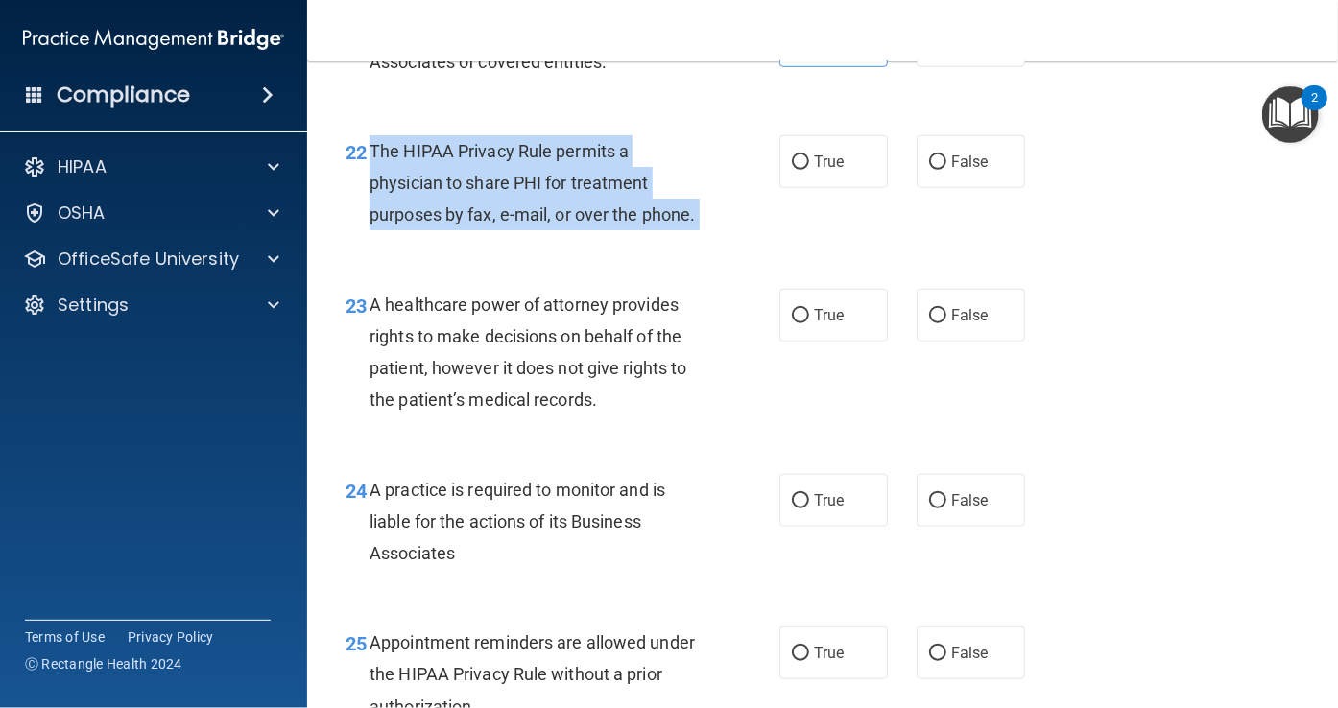
click at [566, 227] on div "The HIPAA Privacy Rule permits a physician to share PHI for treatment purposes …" at bounding box center [543, 183] width 347 height 96
click at [695, 231] on div "The HIPAA Privacy Rule permits a physician to share PHI for treatment purposes …" at bounding box center [543, 183] width 347 height 96
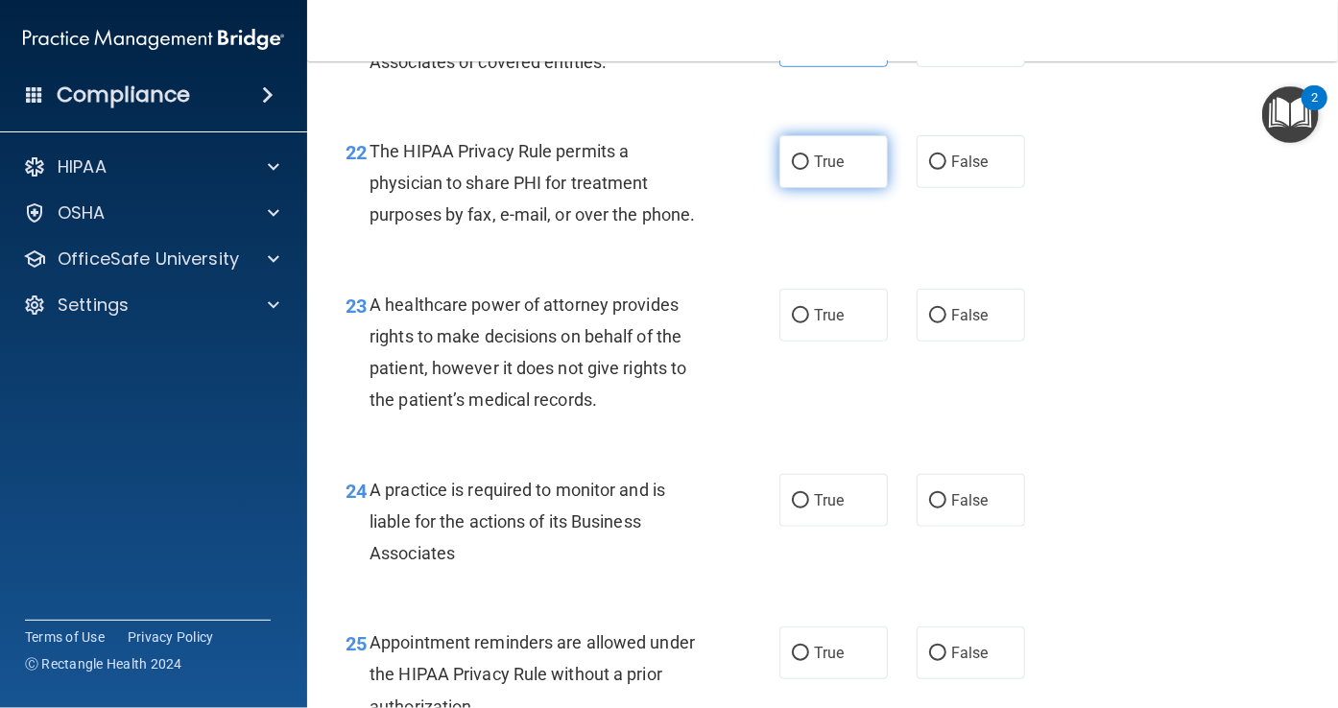
click at [801, 188] on label "True" at bounding box center [833, 161] width 108 height 53
click at [801, 170] on input "True" at bounding box center [800, 163] width 17 height 14
radio input "true"
click at [449, 400] on span "A healthcare power of attorney provides rights to make decisions on behalf of t…" at bounding box center [528, 353] width 317 height 116
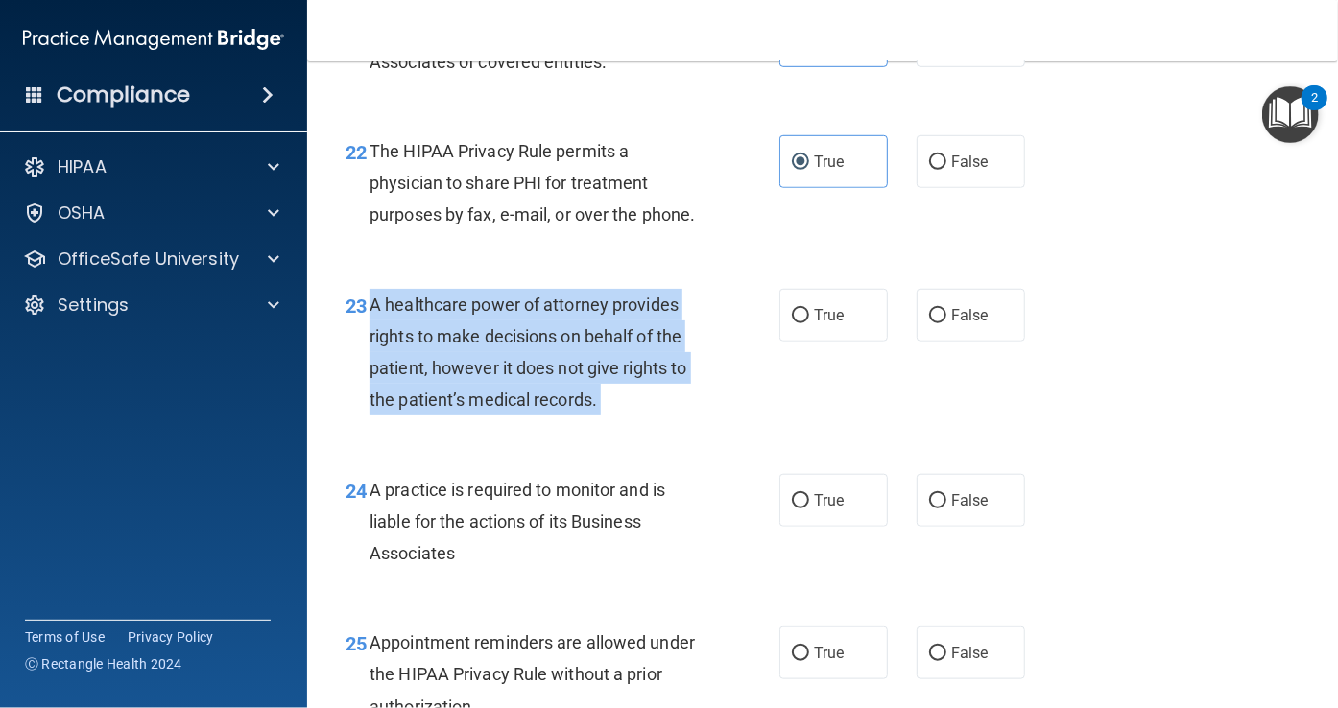
click at [449, 400] on span "A healthcare power of attorney provides rights to make decisions on behalf of t…" at bounding box center [528, 353] width 317 height 116
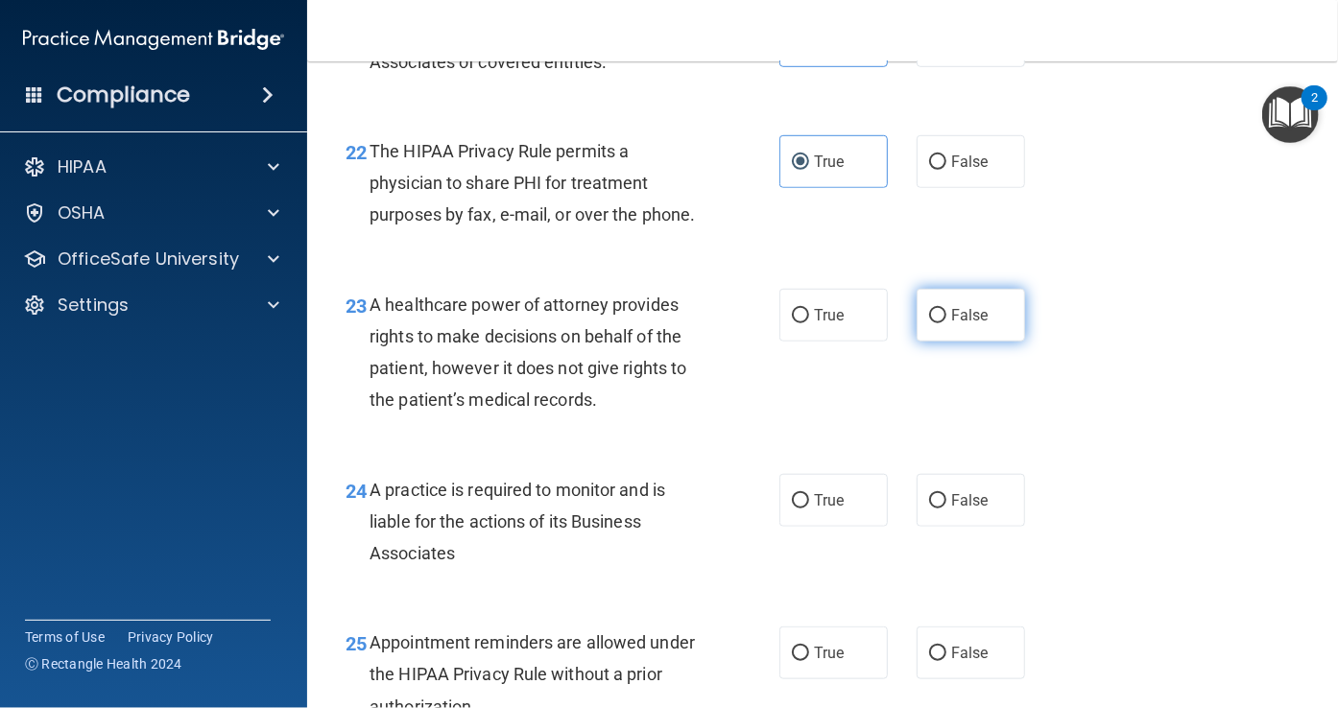
click at [921, 342] on label "False" at bounding box center [971, 315] width 108 height 53
click at [929, 323] on input "False" at bounding box center [937, 316] width 17 height 14
radio input "true"
click at [562, 563] on span "A practice is required to monitor and is liable for the actions of its Business…" at bounding box center [518, 522] width 296 height 84
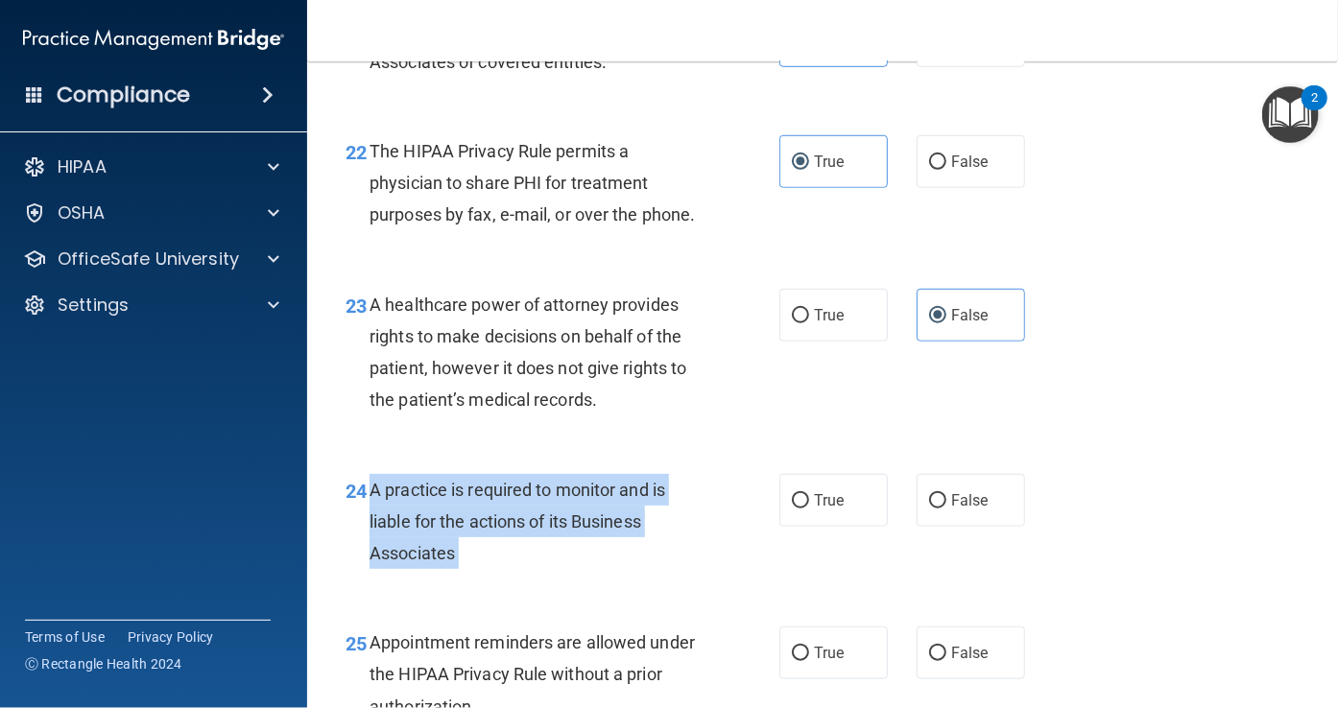
click at [562, 563] on span "A practice is required to monitor and is liable for the actions of its Business…" at bounding box center [518, 522] width 296 height 84
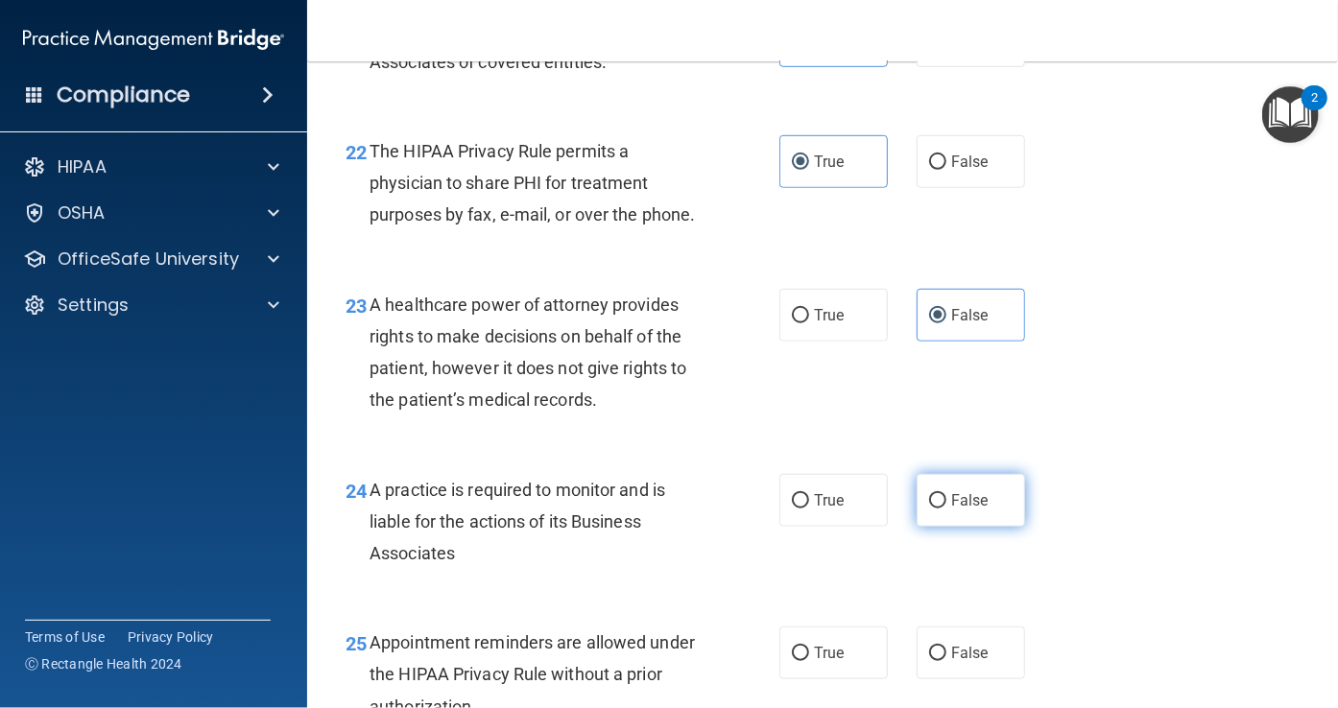
click at [917, 527] on label "False" at bounding box center [971, 500] width 108 height 53
click at [929, 509] on input "False" at bounding box center [937, 501] width 17 height 14
radio input "true"
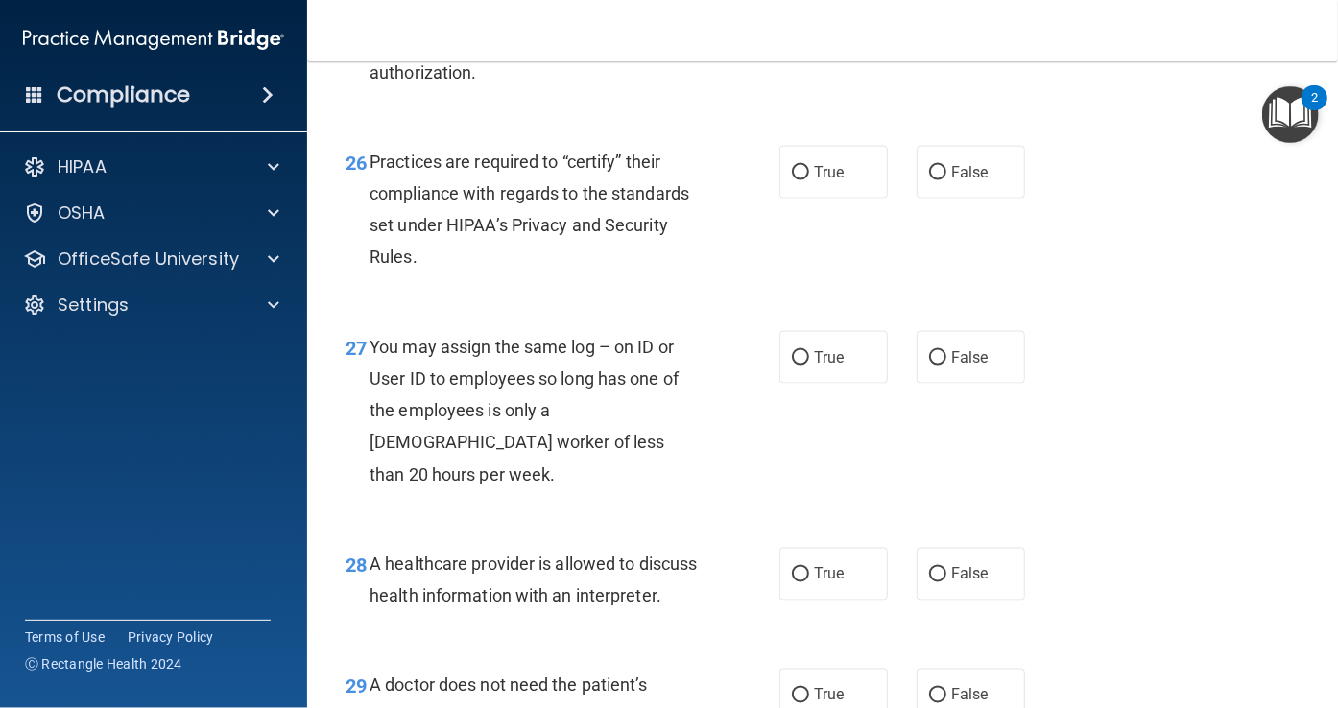
scroll to position [4579, 0]
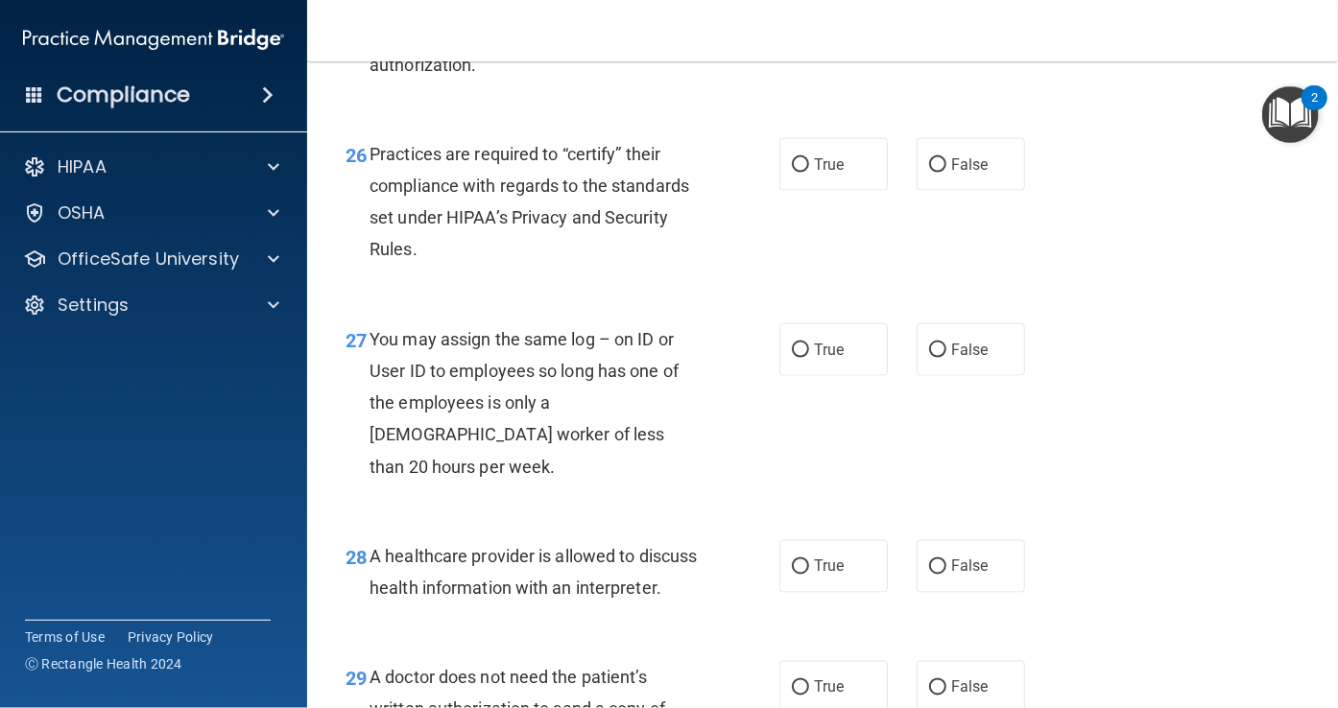
click at [452, 81] on div "Appointment reminders are allowed under the HIPAA Privacy Rule without a prior …" at bounding box center [543, 33] width 347 height 96
click at [791, 37] on label "True" at bounding box center [833, 11] width 108 height 53
click at [792, 19] on input "True" at bounding box center [800, 12] width 17 height 14
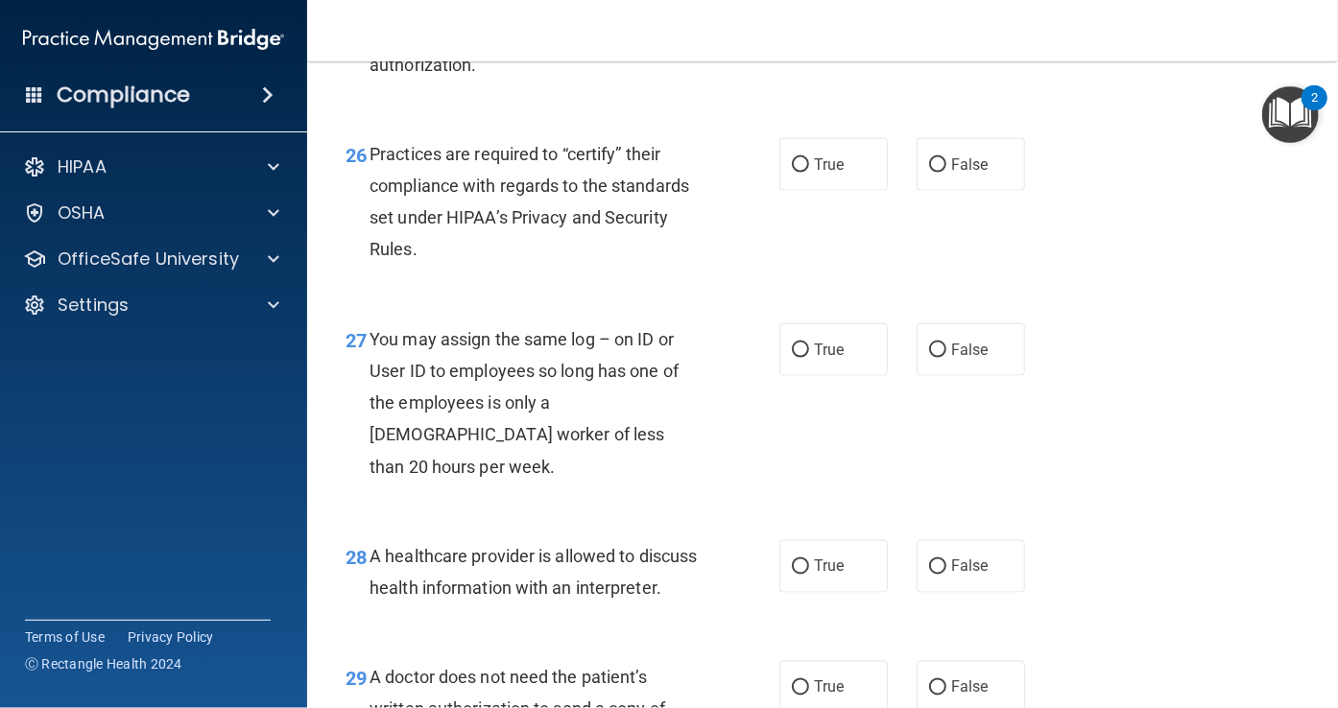
radio input "true"
click at [529, 260] on span "Practices are required to “certify” their compliance with regards to the standa…" at bounding box center [530, 202] width 320 height 116
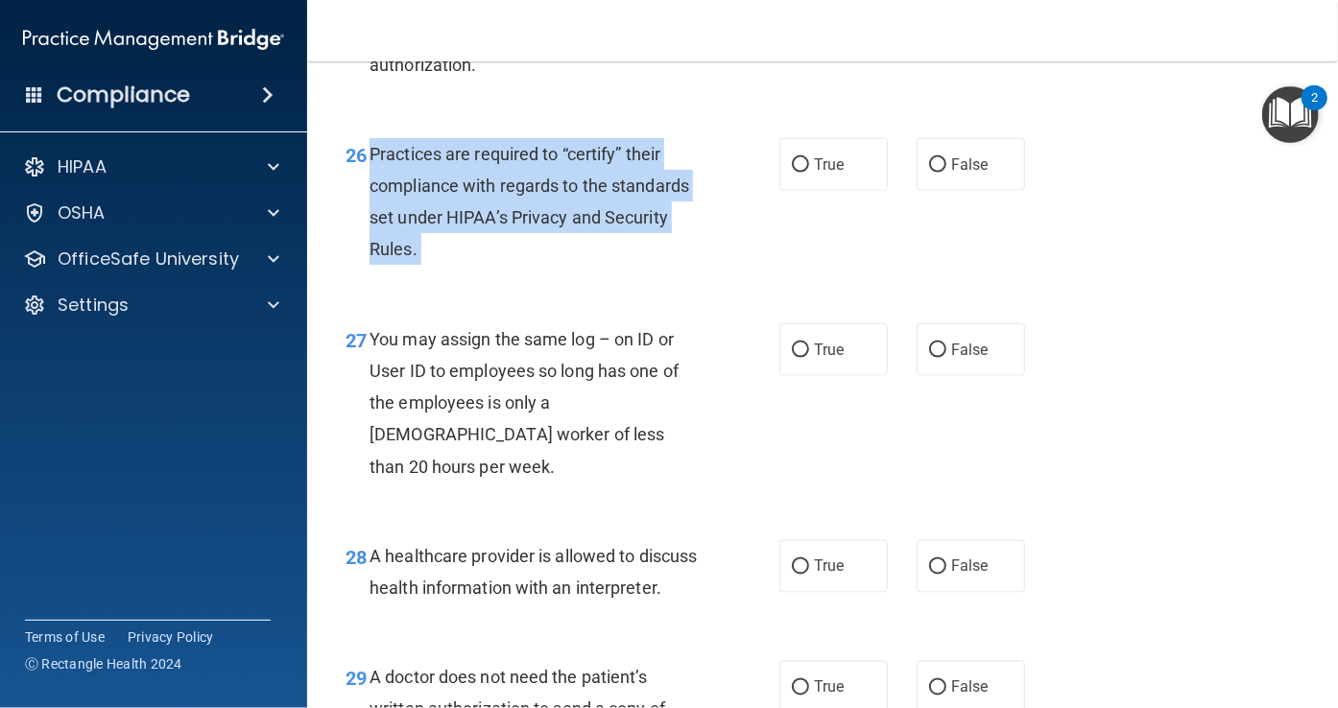
click at [529, 260] on span "Practices are required to “certify” their compliance with regards to the standa…" at bounding box center [530, 202] width 320 height 116
click at [708, 266] on div "Practices are required to “certify” their compliance with regards to the standa…" at bounding box center [543, 202] width 347 height 128
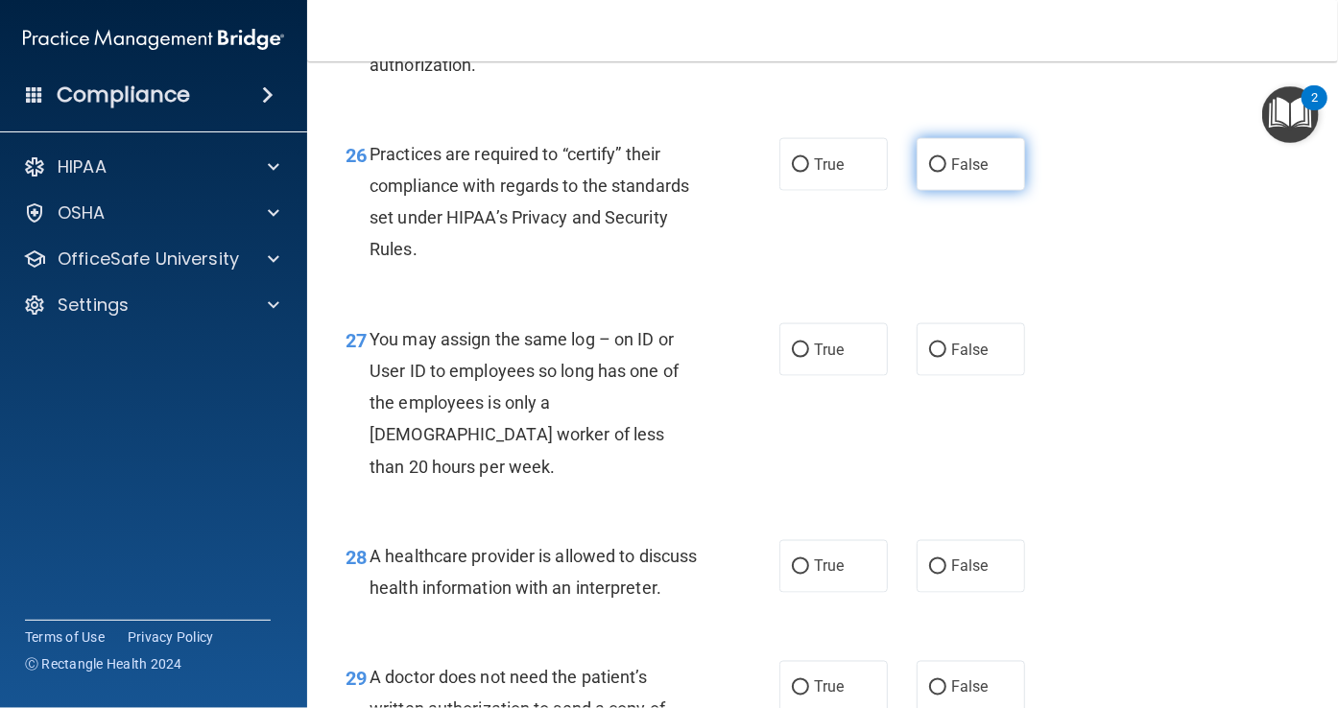
click at [919, 191] on label "False" at bounding box center [971, 164] width 108 height 53
click at [929, 173] on input "False" at bounding box center [937, 165] width 17 height 14
radio input "true"
click at [392, 477] on span "You may assign the same log – on ID or User ID to employees so long has one of …" at bounding box center [524, 403] width 309 height 148
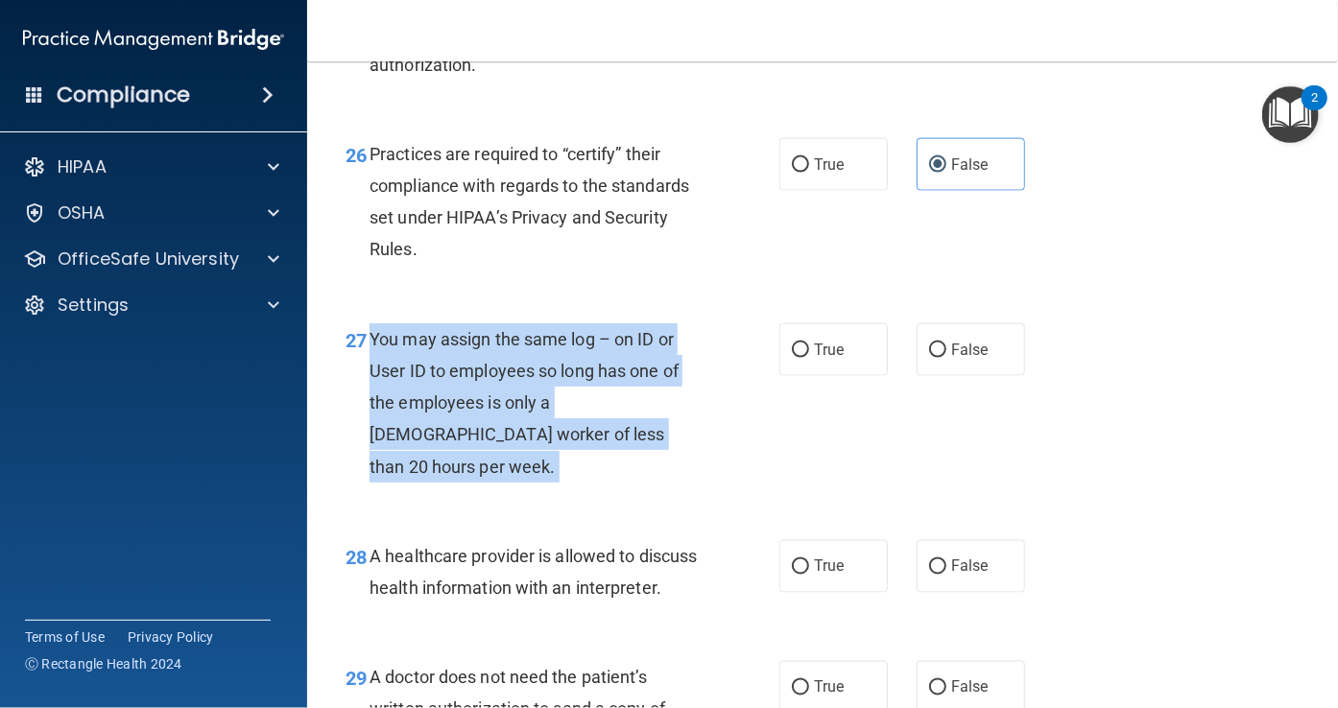
click at [392, 477] on span "You may assign the same log – on ID or User ID to employees so long has one of …" at bounding box center [524, 403] width 309 height 148
click at [929, 358] on input "False" at bounding box center [937, 351] width 17 height 14
radio input "true"
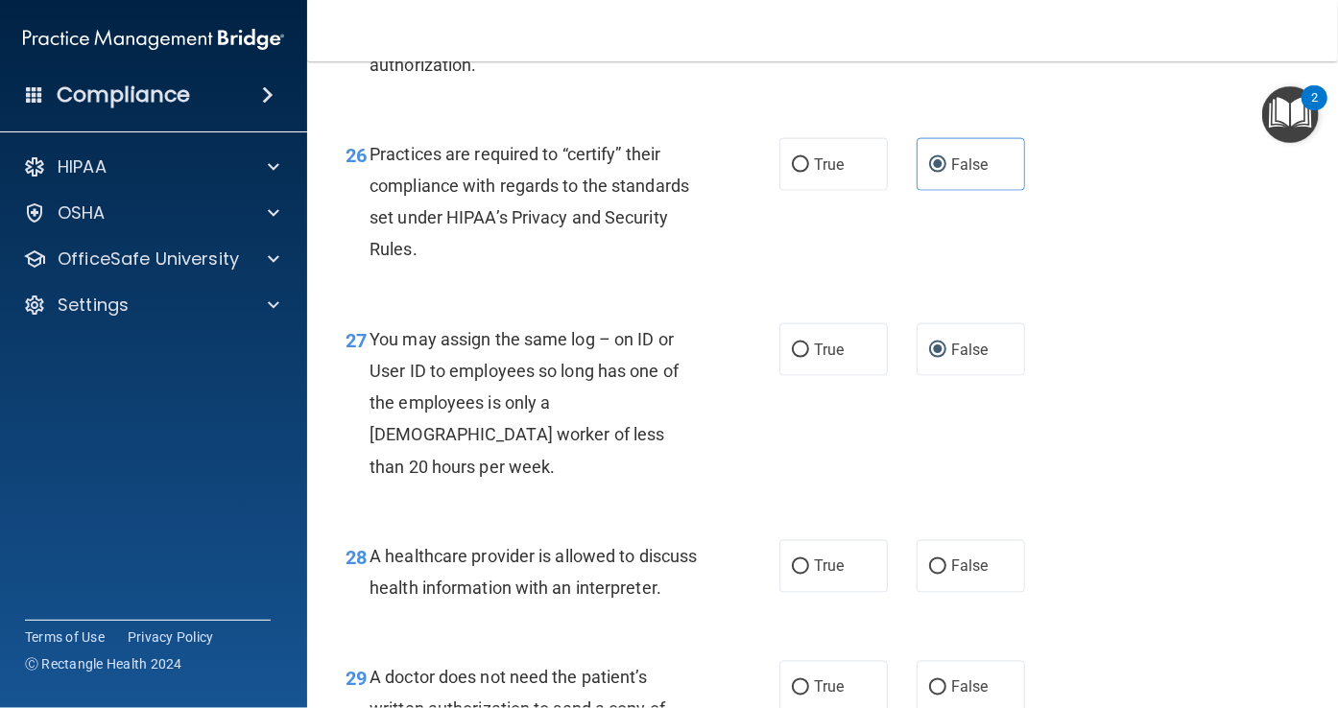
click at [395, 598] on span "A healthcare provider is allowed to discuss health information with an interpre…" at bounding box center [533, 572] width 327 height 52
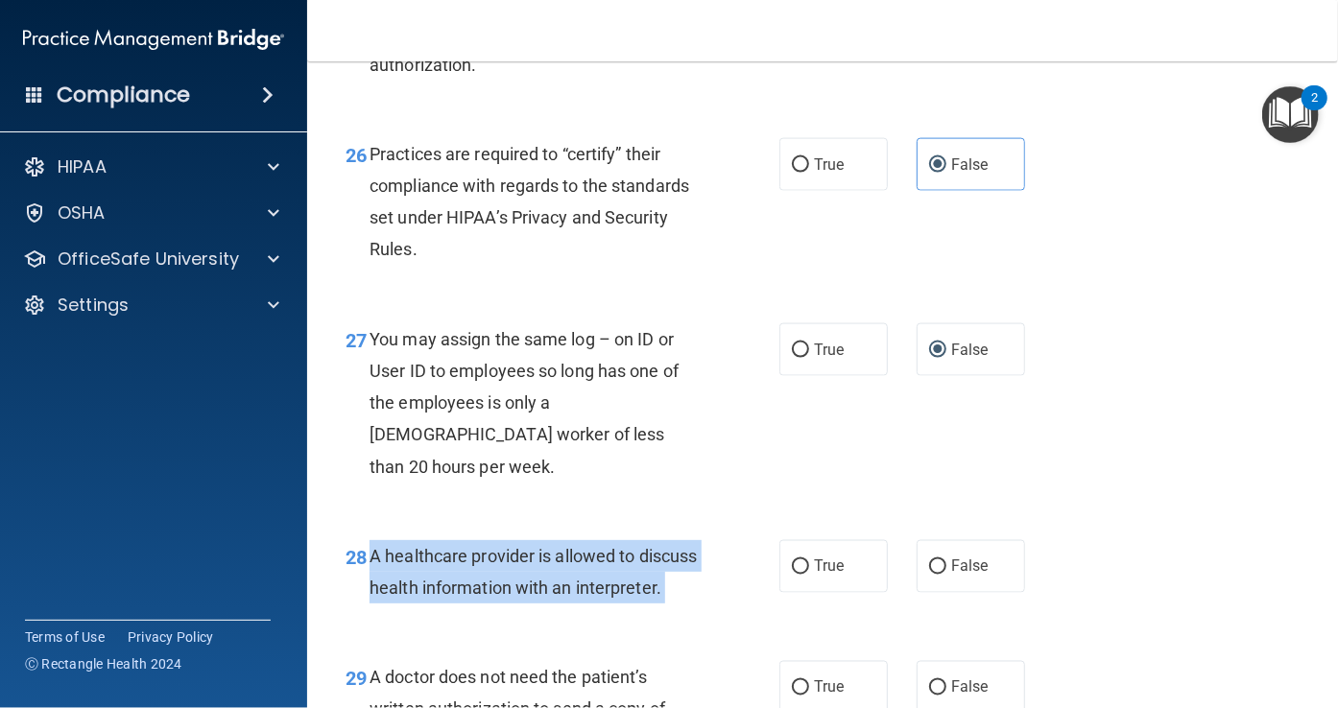
click at [395, 598] on span "A healthcare provider is allowed to discuss health information with an interpre…" at bounding box center [533, 572] width 327 height 52
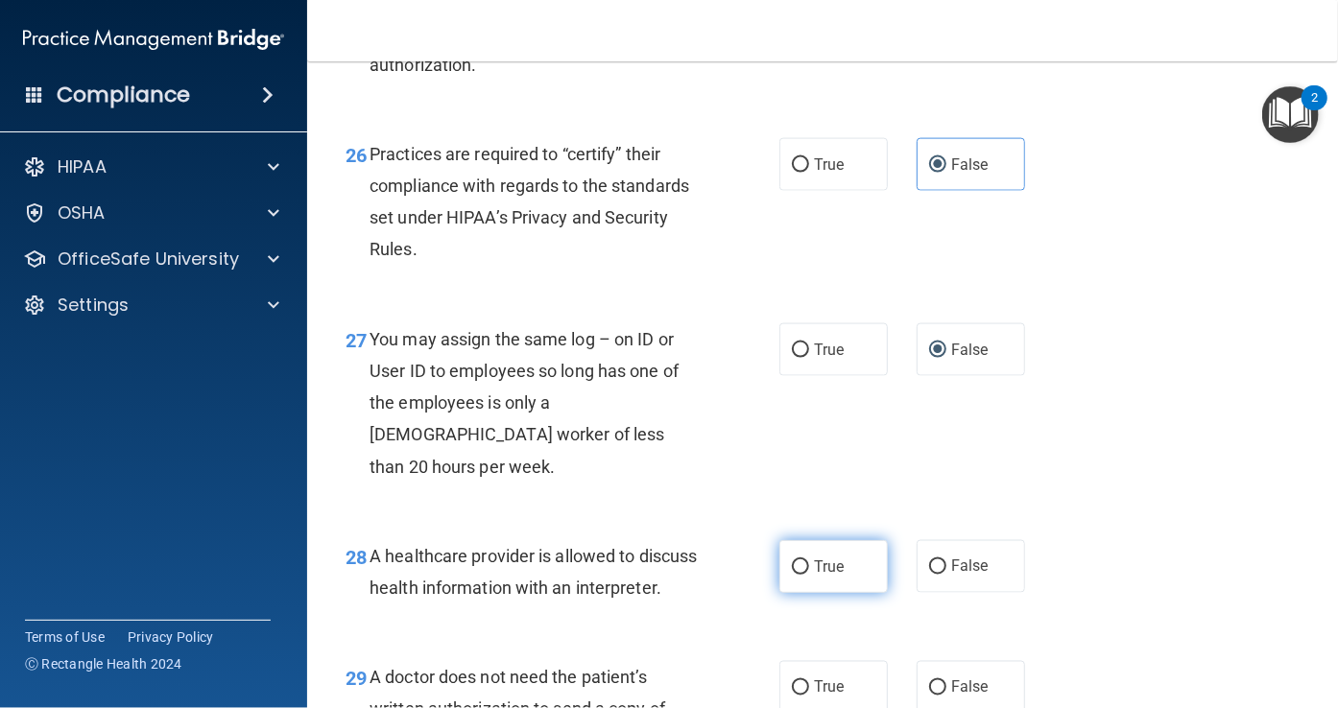
click at [787, 593] on label "True" at bounding box center [833, 566] width 108 height 53
click at [792, 575] on input "True" at bounding box center [800, 568] width 17 height 14
radio input "true"
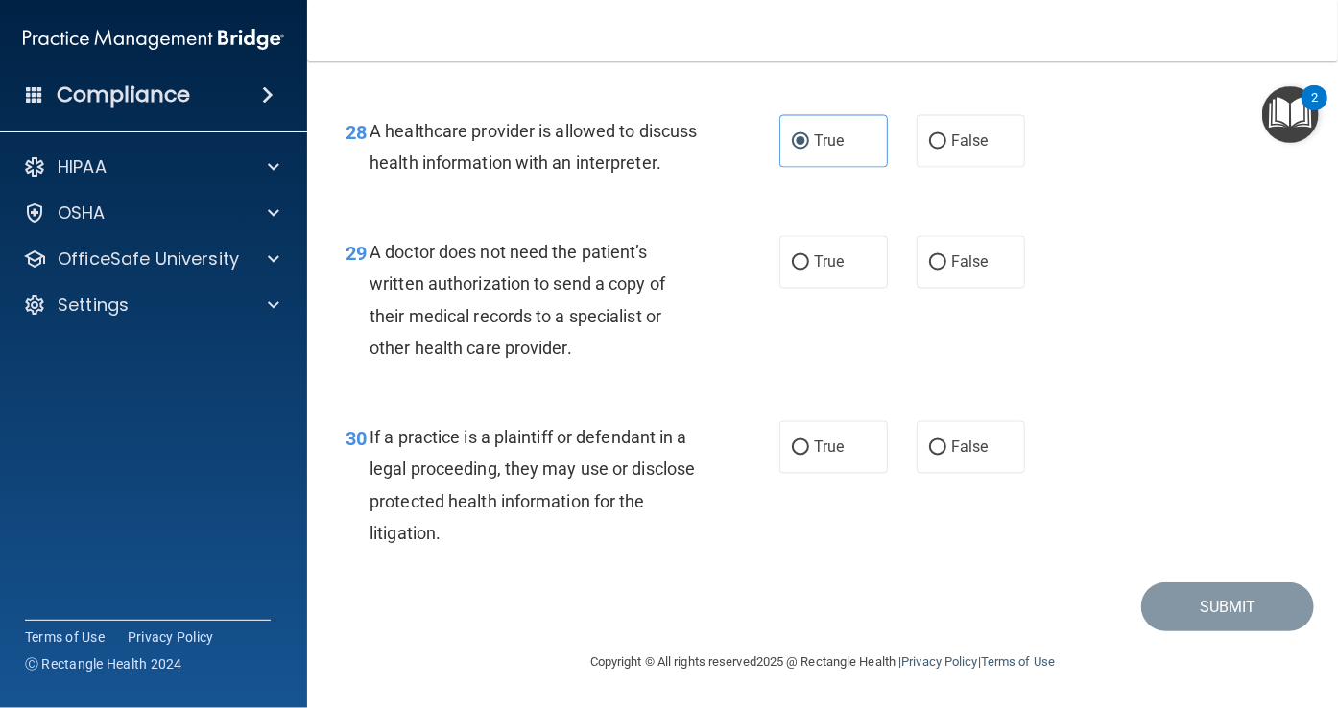
scroll to position [5099, 0]
click at [538, 252] on span "A doctor does not need the patient’s written authorization to send a copy of th…" at bounding box center [518, 300] width 296 height 116
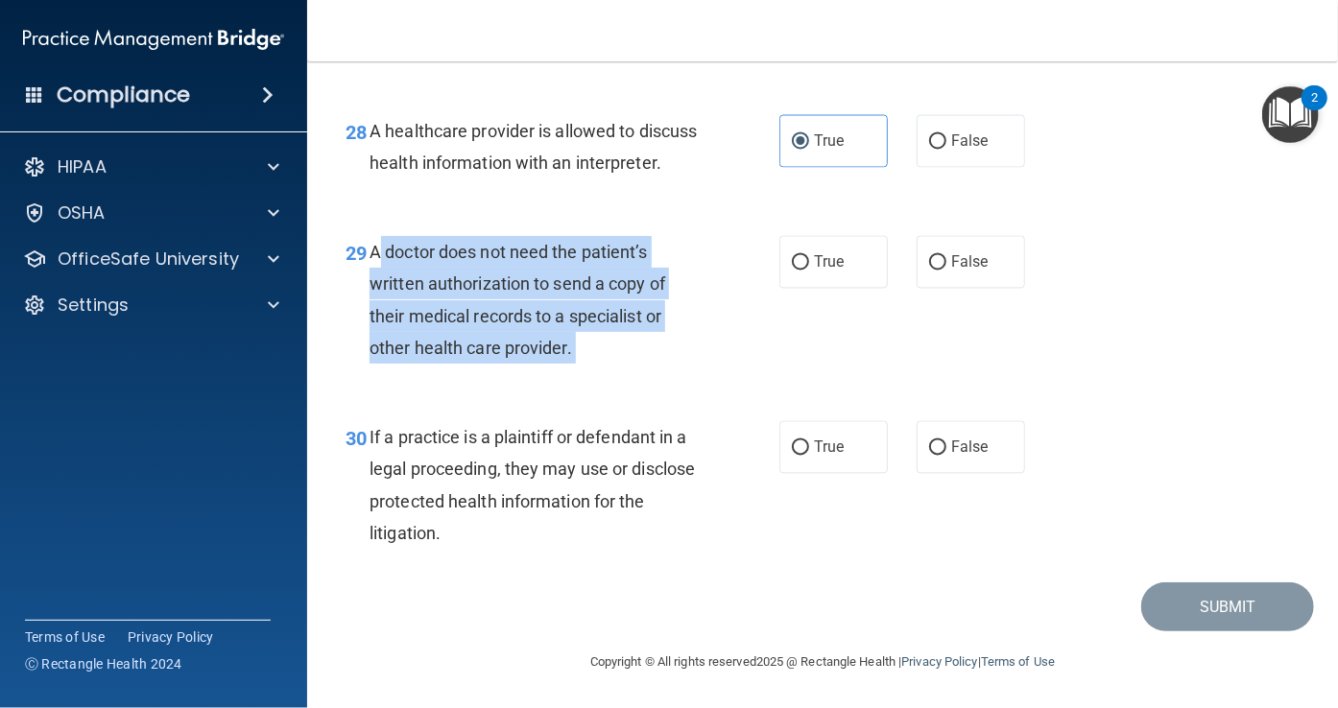
click at [538, 252] on span "A doctor does not need the patient’s written authorization to send a copy of th…" at bounding box center [518, 300] width 296 height 116
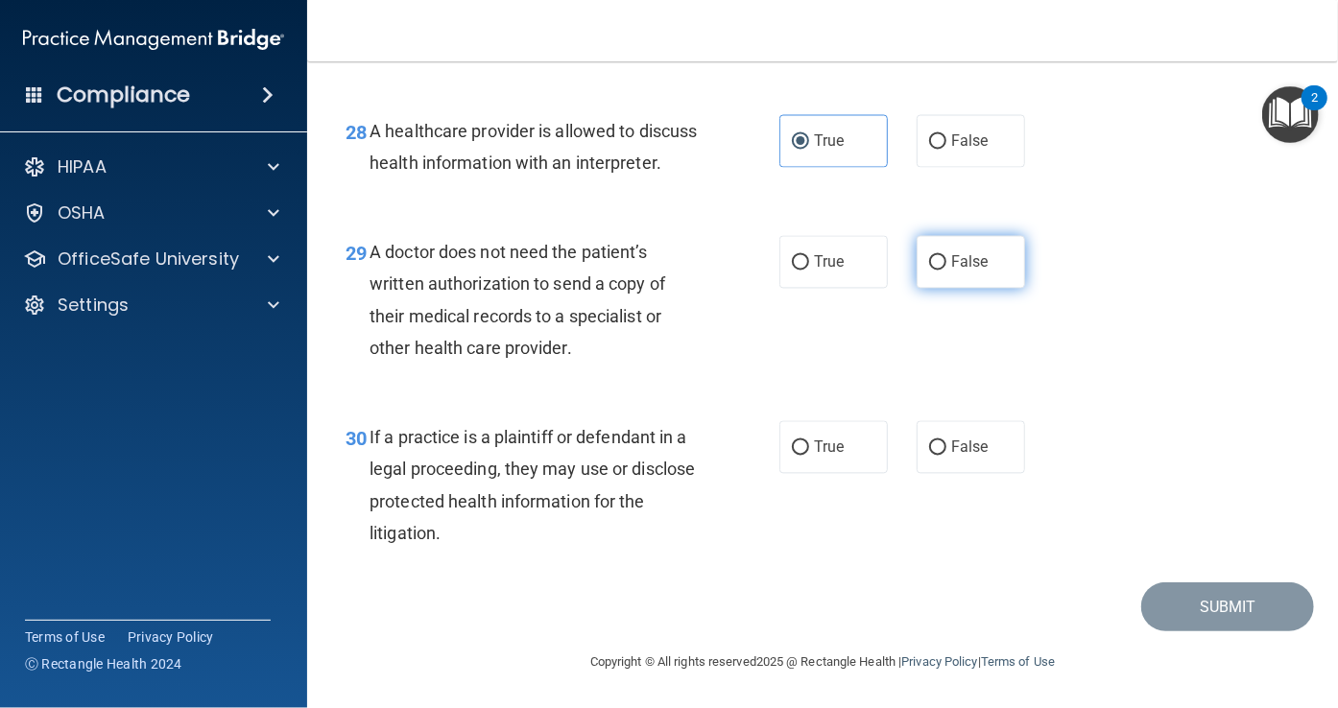
click at [921, 252] on label "False" at bounding box center [971, 262] width 108 height 53
click at [929, 256] on input "False" at bounding box center [937, 263] width 17 height 14
radio input "true"
click at [806, 262] on label "True" at bounding box center [833, 262] width 108 height 53
click at [806, 262] on input "True" at bounding box center [800, 263] width 17 height 14
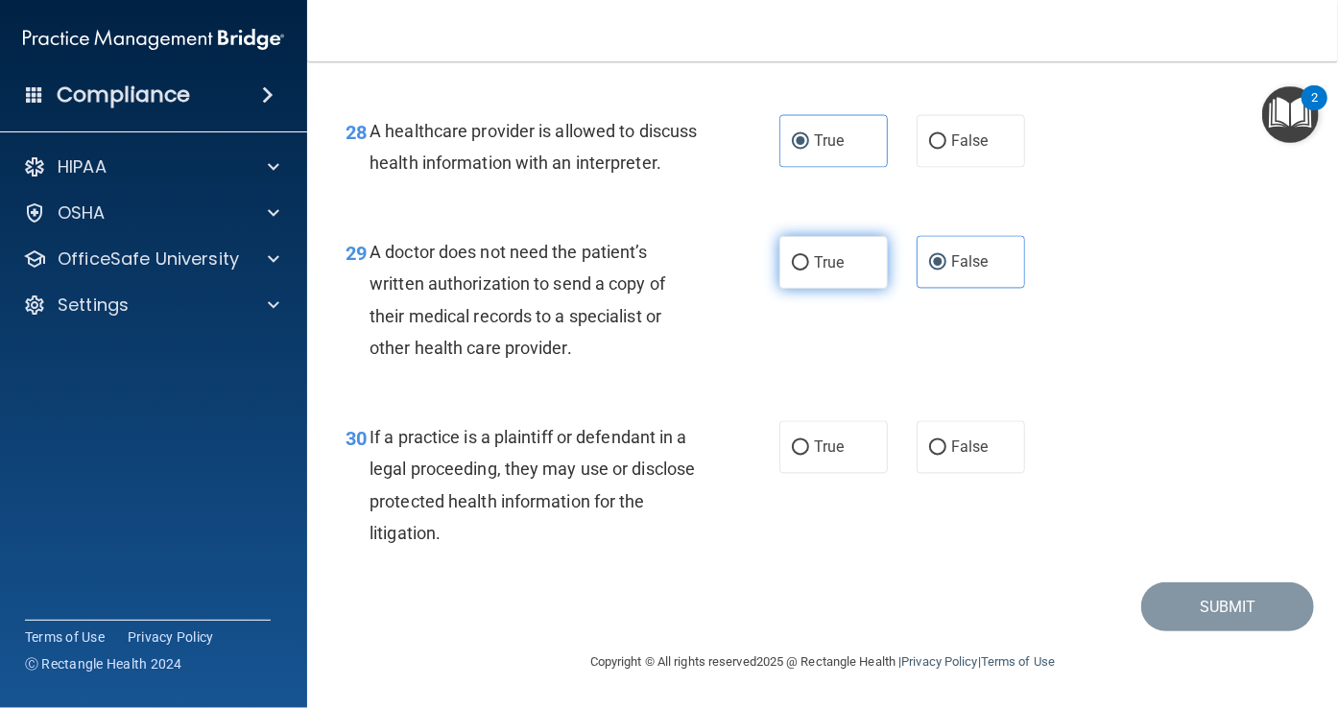
radio input "true"
radio input "false"
click at [514, 415] on div "30 If a practice is a plaintiff or defendant in a legal proceeding, they may us…" at bounding box center [822, 489] width 983 height 185
click at [494, 446] on span "If a practice is a plaintiff or defendant in a legal proceeding, they may use o…" at bounding box center [532, 485] width 325 height 116
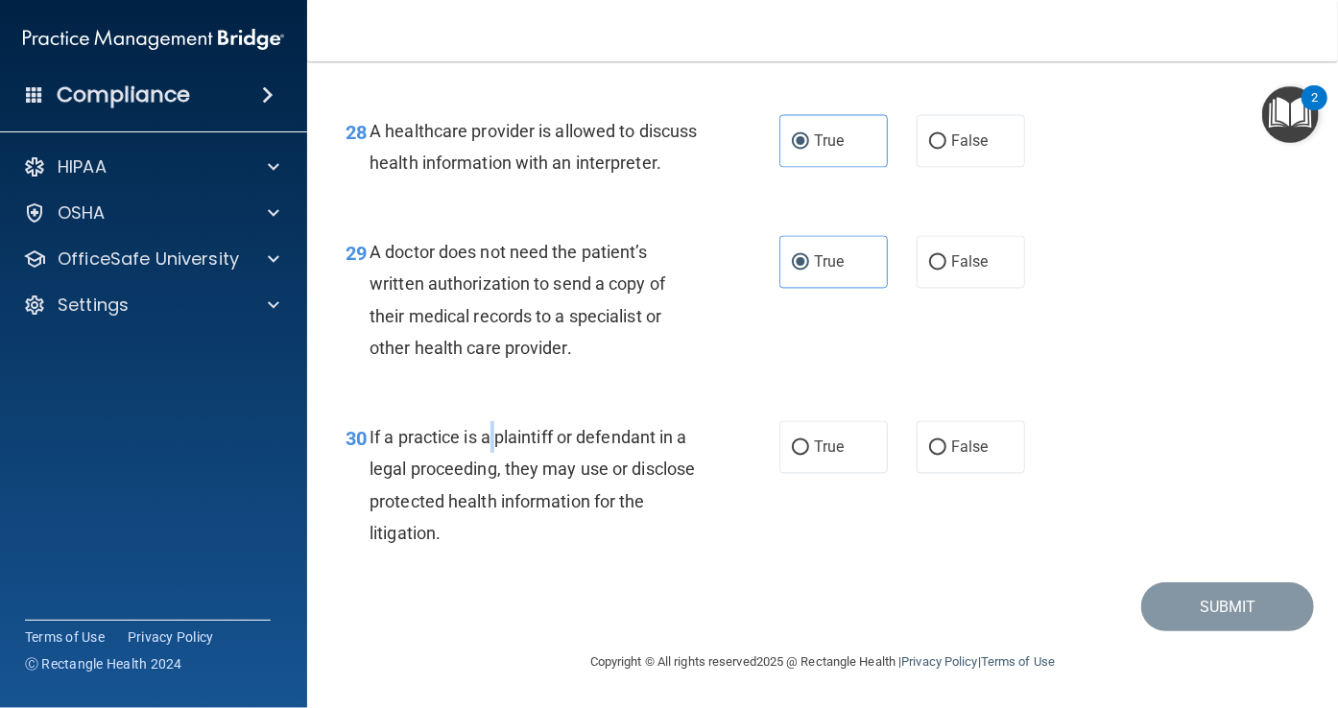
click at [494, 446] on span "If a practice is a plaintiff or defendant in a legal proceeding, they may use o…" at bounding box center [532, 485] width 325 height 116
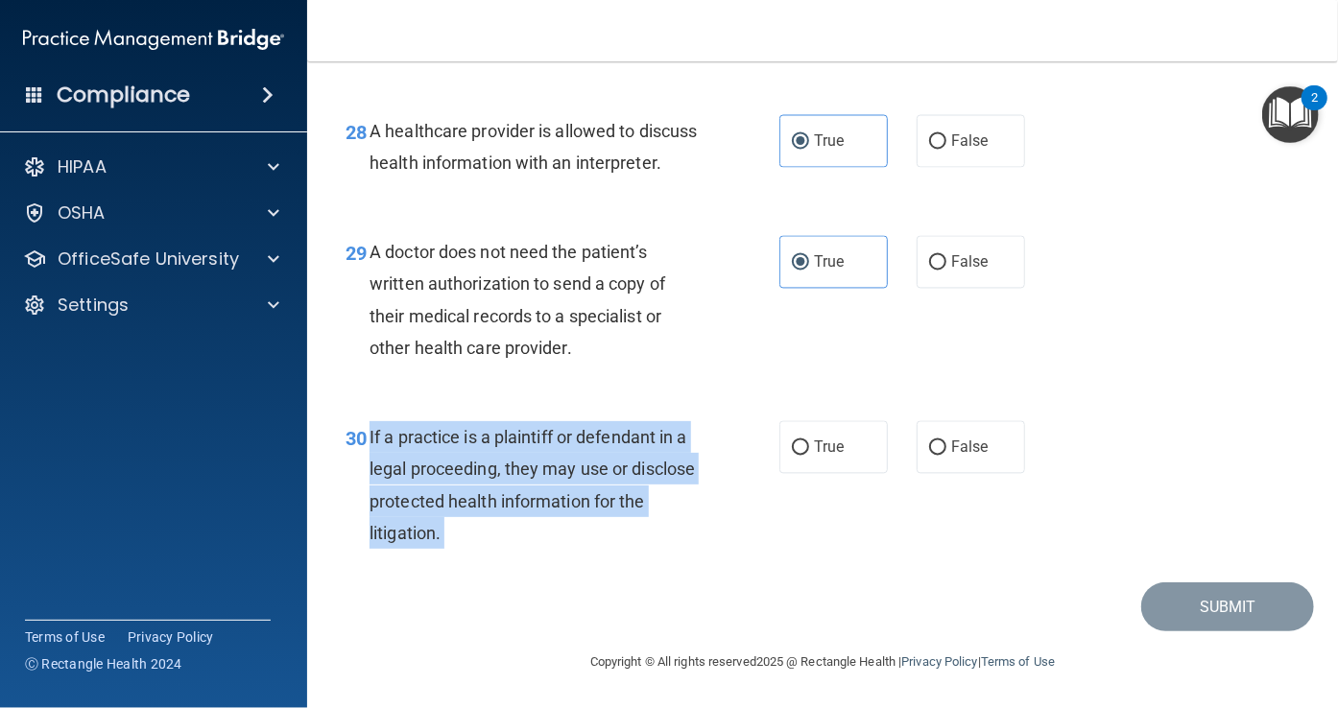
click at [494, 446] on span "If a practice is a plaintiff or defendant in a legal proceeding, they may use o…" at bounding box center [532, 485] width 325 height 116
click at [792, 448] on input "True" at bounding box center [800, 449] width 17 height 14
radio input "true"
click at [1183, 612] on button "Submit" at bounding box center [1227, 607] width 173 height 49
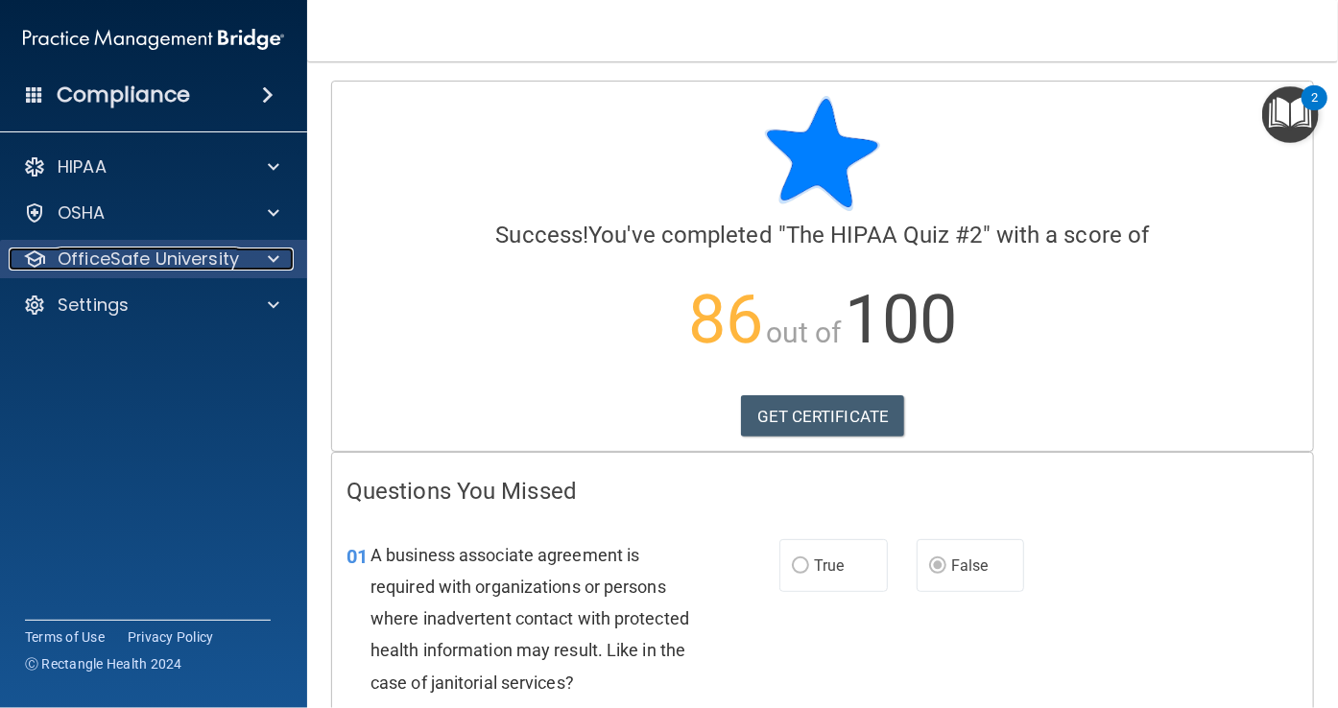
click at [274, 267] on span at bounding box center [274, 259] width 12 height 23
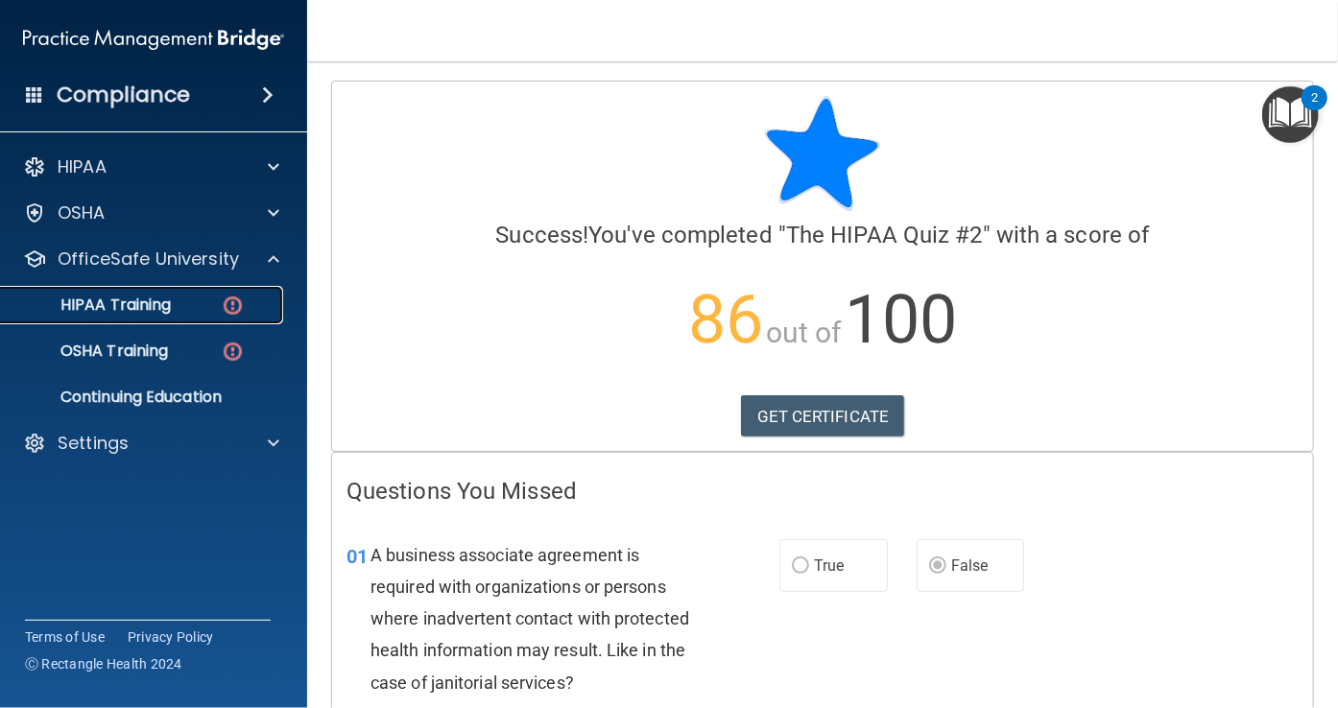
click at [203, 288] on link "HIPAA Training" at bounding box center [132, 305] width 302 height 38
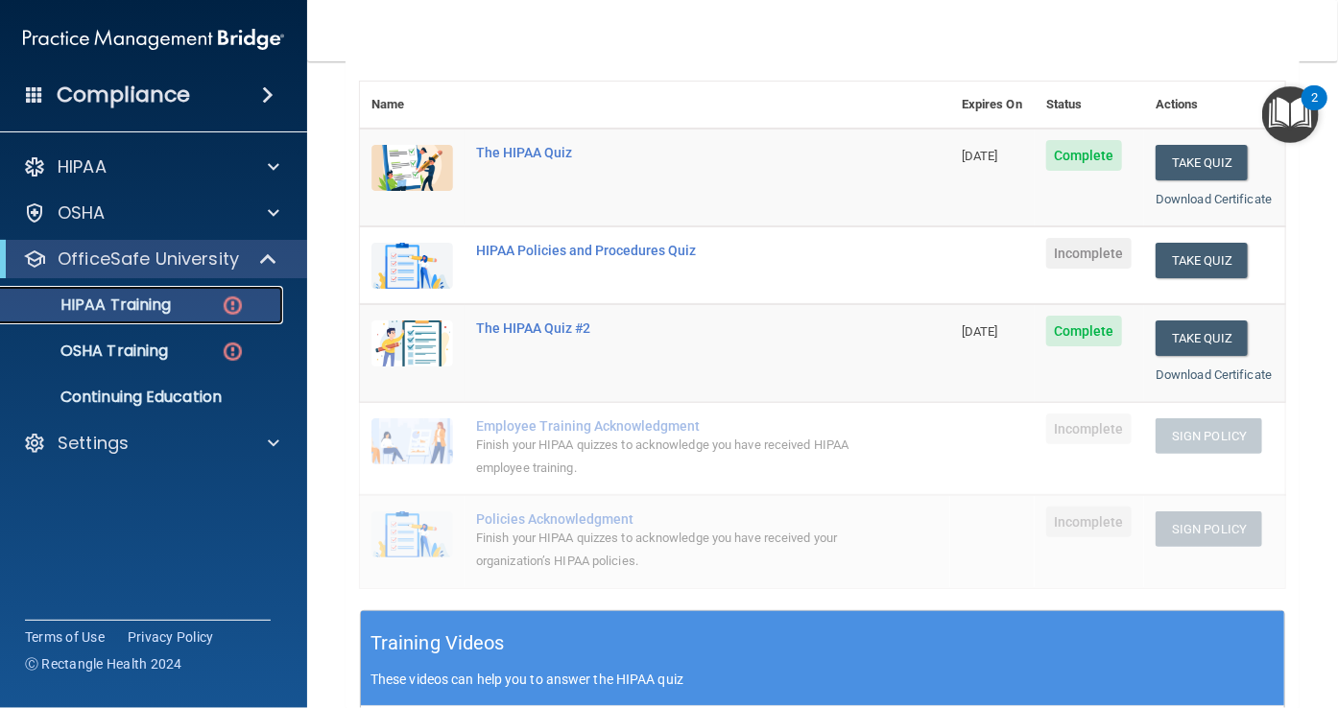
scroll to position [216, 0]
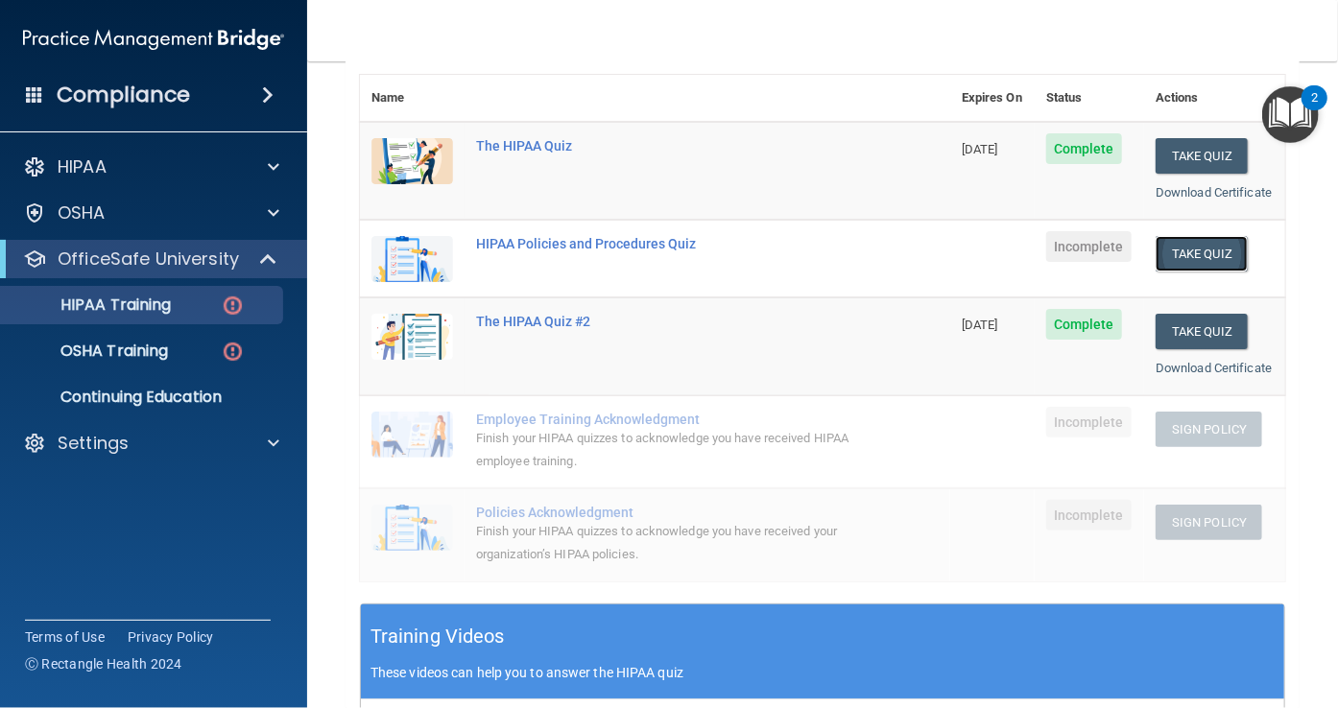
click at [1203, 272] on button "Take Quiz" at bounding box center [1202, 254] width 92 height 36
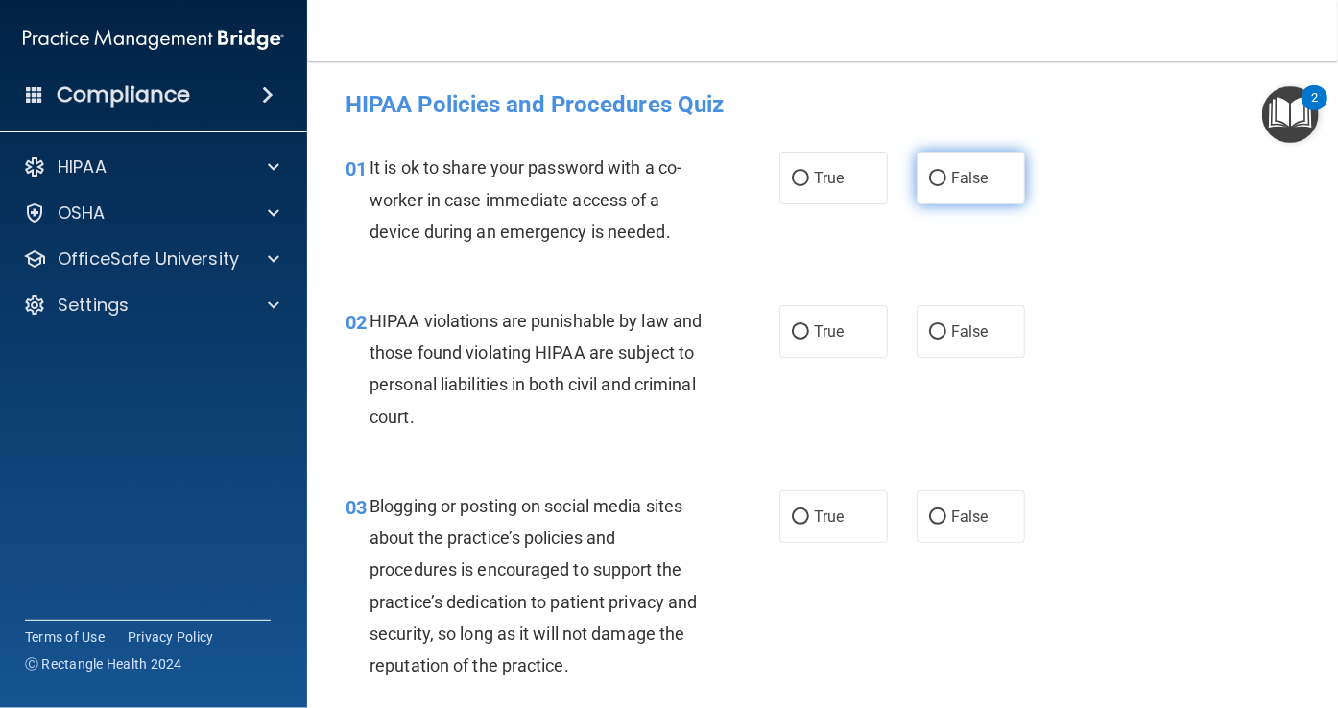
click at [952, 178] on span "False" at bounding box center [969, 178] width 37 height 18
click at [946, 178] on input "False" at bounding box center [937, 179] width 17 height 14
radio input "true"
click at [519, 191] on span "It is ok to share your password with a co-worker in case immediate access of a …" at bounding box center [526, 199] width 312 height 84
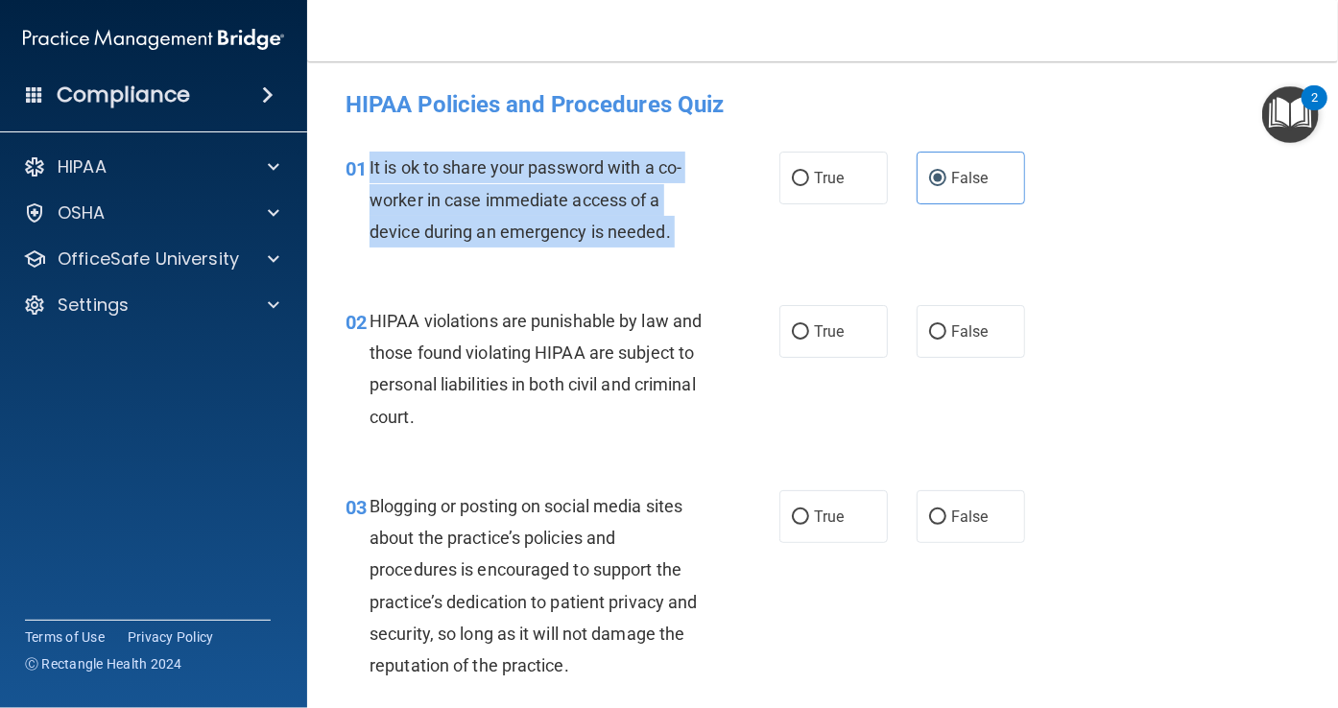
click at [519, 191] on span "It is ok to share your password with a co-worker in case immediate access of a …" at bounding box center [526, 199] width 312 height 84
click at [504, 309] on div "HIPAA violations are punishable by law and those found violating HIPAA are subj…" at bounding box center [543, 369] width 347 height 128
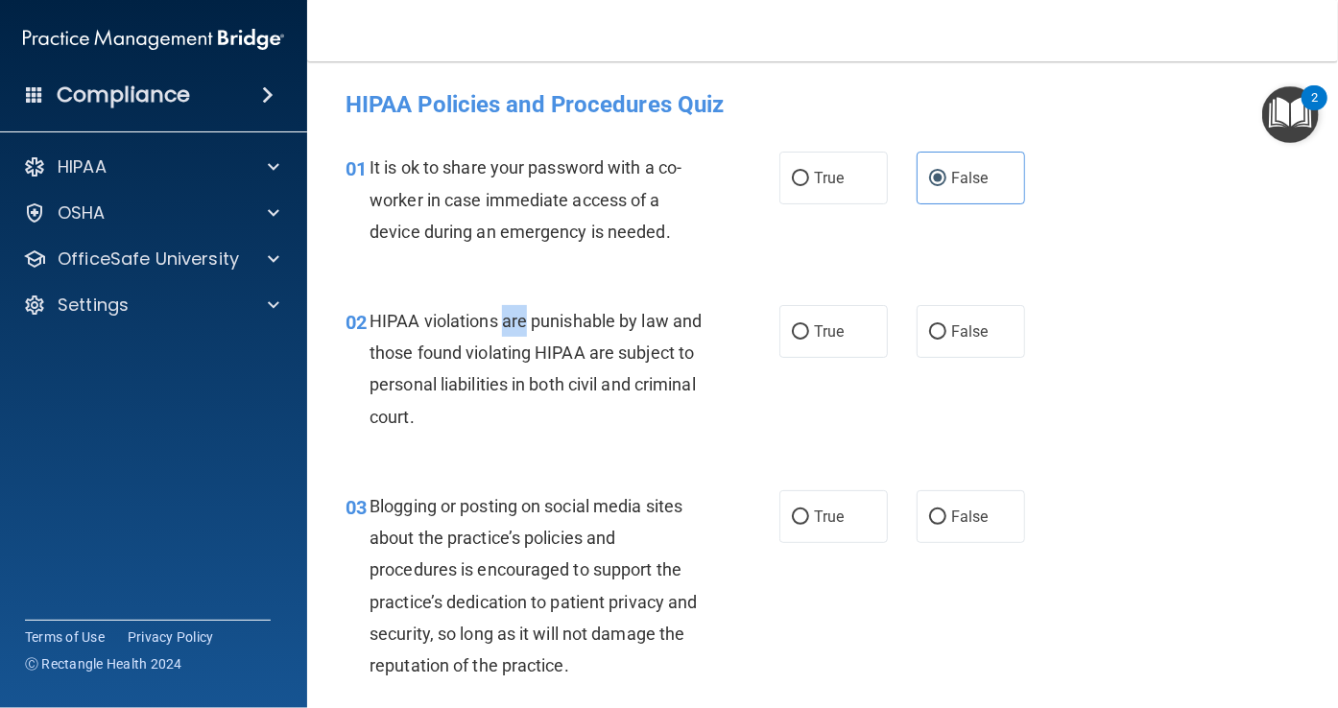
click at [504, 309] on div "HIPAA violations are punishable by law and those found violating HIPAA are subj…" at bounding box center [543, 369] width 347 height 128
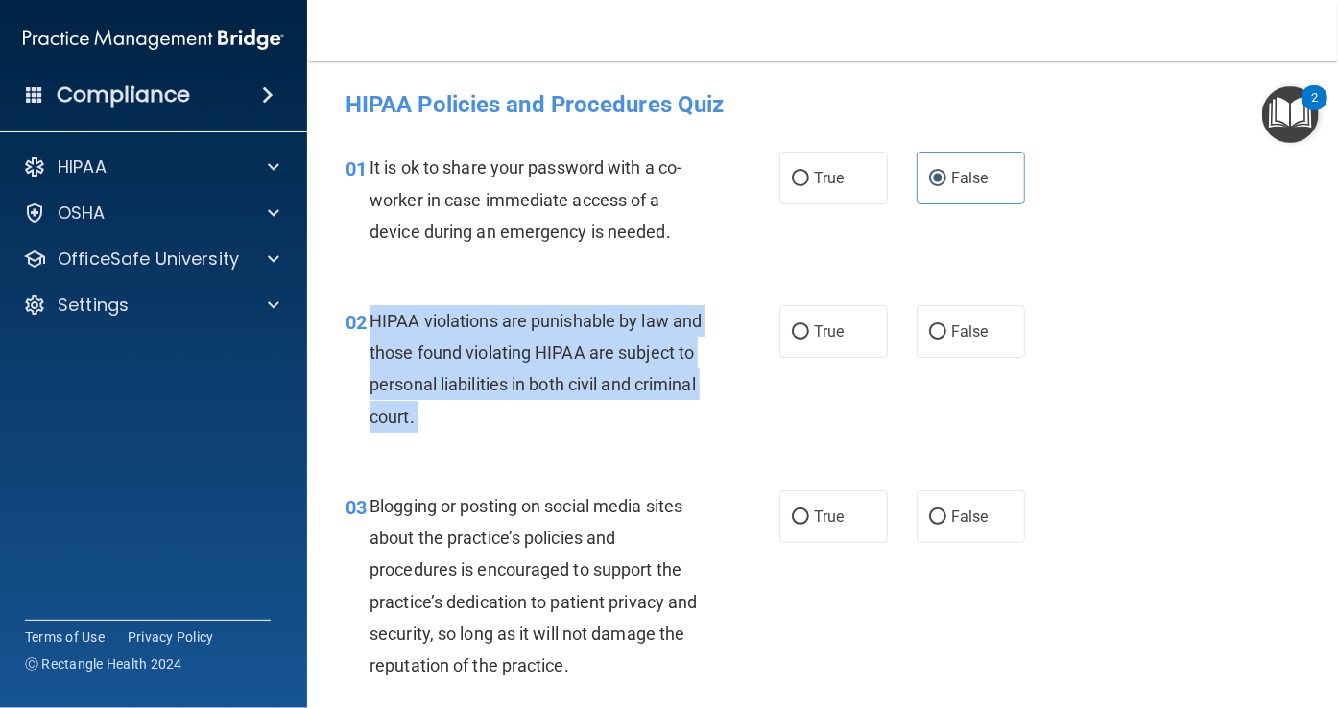
click at [504, 309] on div "HIPAA violations are punishable by law and those found violating HIPAA are subj…" at bounding box center [543, 369] width 347 height 128
click at [792, 325] on input "True" at bounding box center [800, 332] width 17 height 14
radio input "true"
click at [491, 570] on span "Blogging or posting on social media sites about the practice’s policies and pro…" at bounding box center [533, 585] width 327 height 179
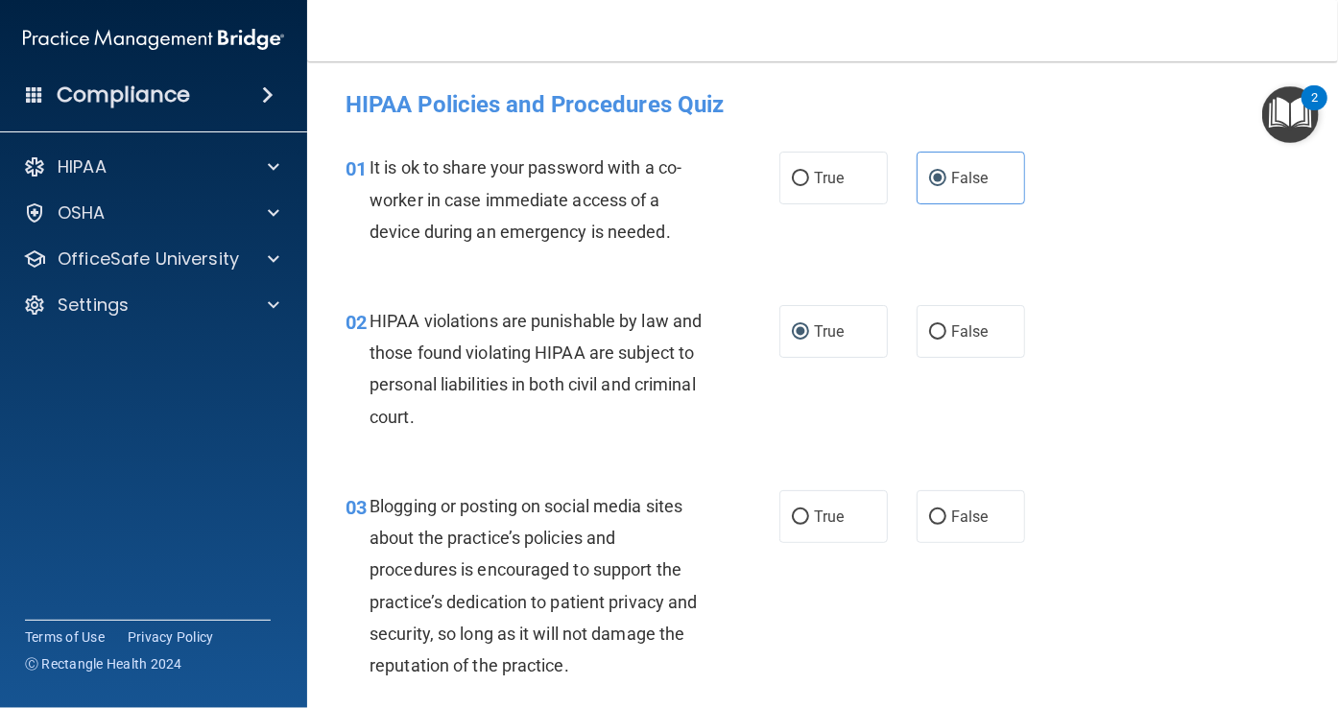
click at [491, 570] on span "Blogging or posting on social media sites about the practice’s policies and pro…" at bounding box center [533, 585] width 327 height 179
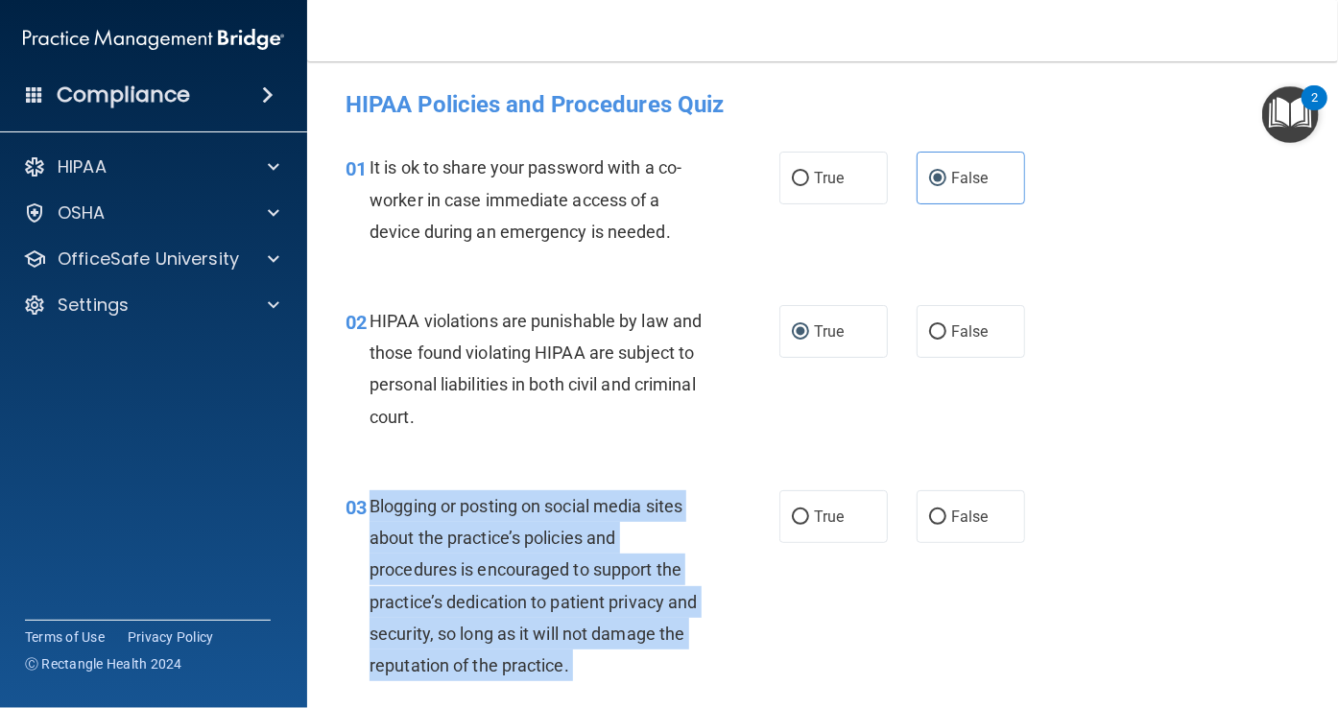
click at [491, 570] on span "Blogging or posting on social media sites about the practice’s policies and pro…" at bounding box center [533, 585] width 327 height 179
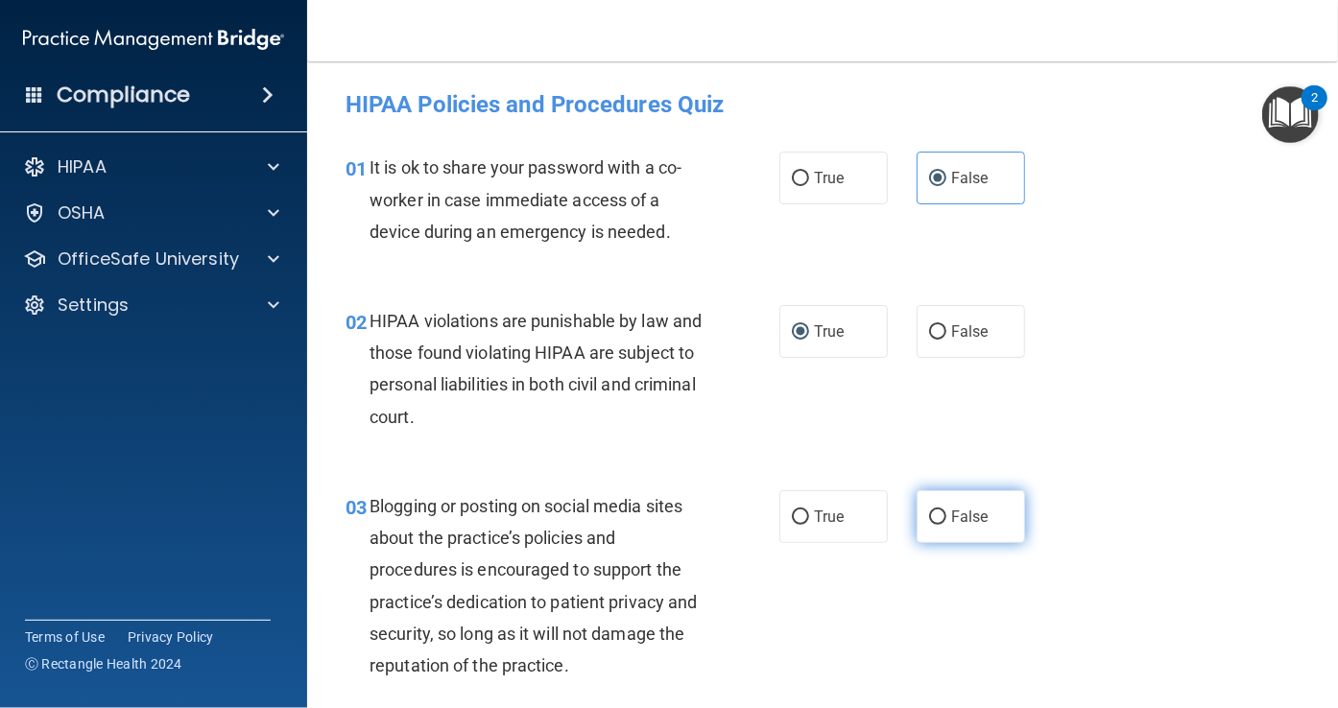
click at [961, 514] on span "False" at bounding box center [969, 517] width 37 height 18
click at [946, 514] on input "False" at bounding box center [937, 518] width 17 height 14
radio input "true"
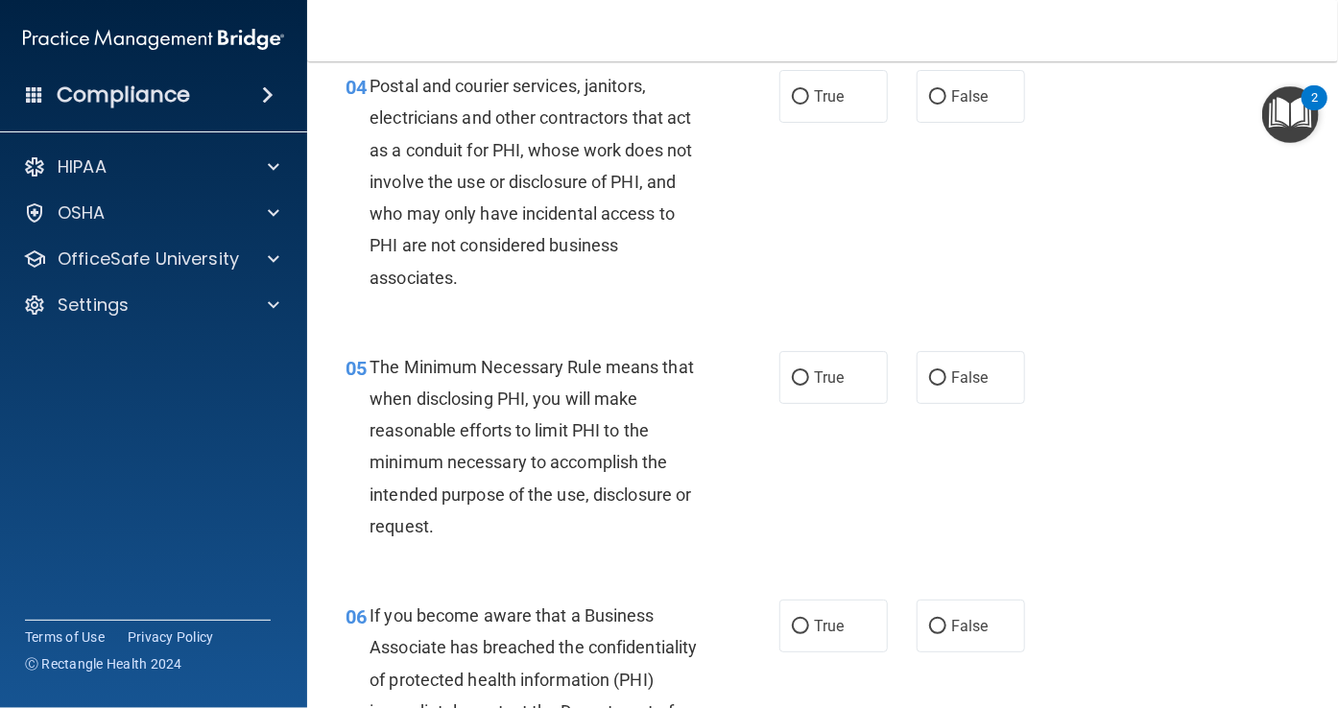
scroll to position [668, 0]
click at [522, 157] on span "Postal and courier services, janitors, electricians and other contractors that …" at bounding box center [531, 182] width 323 height 211
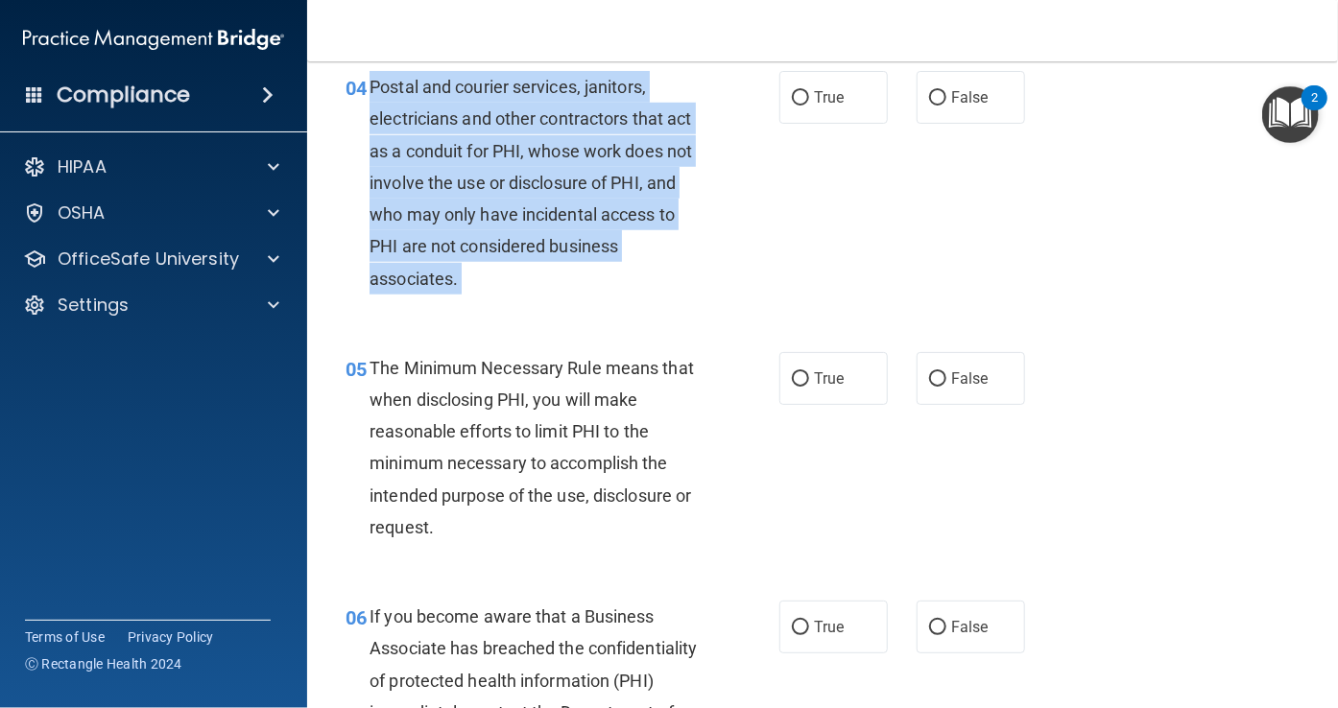
click at [522, 157] on span "Postal and courier services, janitors, electricians and other contractors that …" at bounding box center [531, 182] width 323 height 211
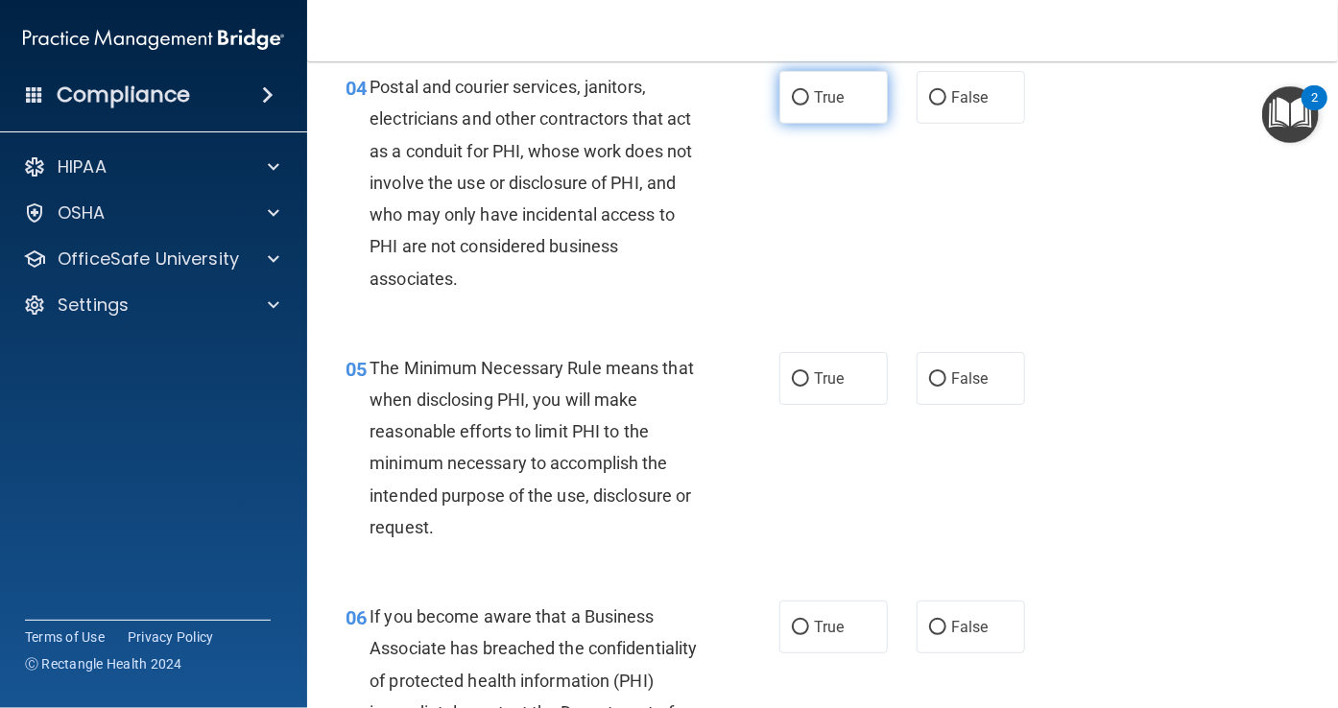
click at [802, 107] on label "True" at bounding box center [833, 97] width 108 height 53
click at [802, 106] on input "True" at bounding box center [800, 98] width 17 height 14
radio input "true"
click at [503, 381] on div "The Minimum Necessary Rule means that when disclosing PHI, you will make reason…" at bounding box center [543, 447] width 347 height 191
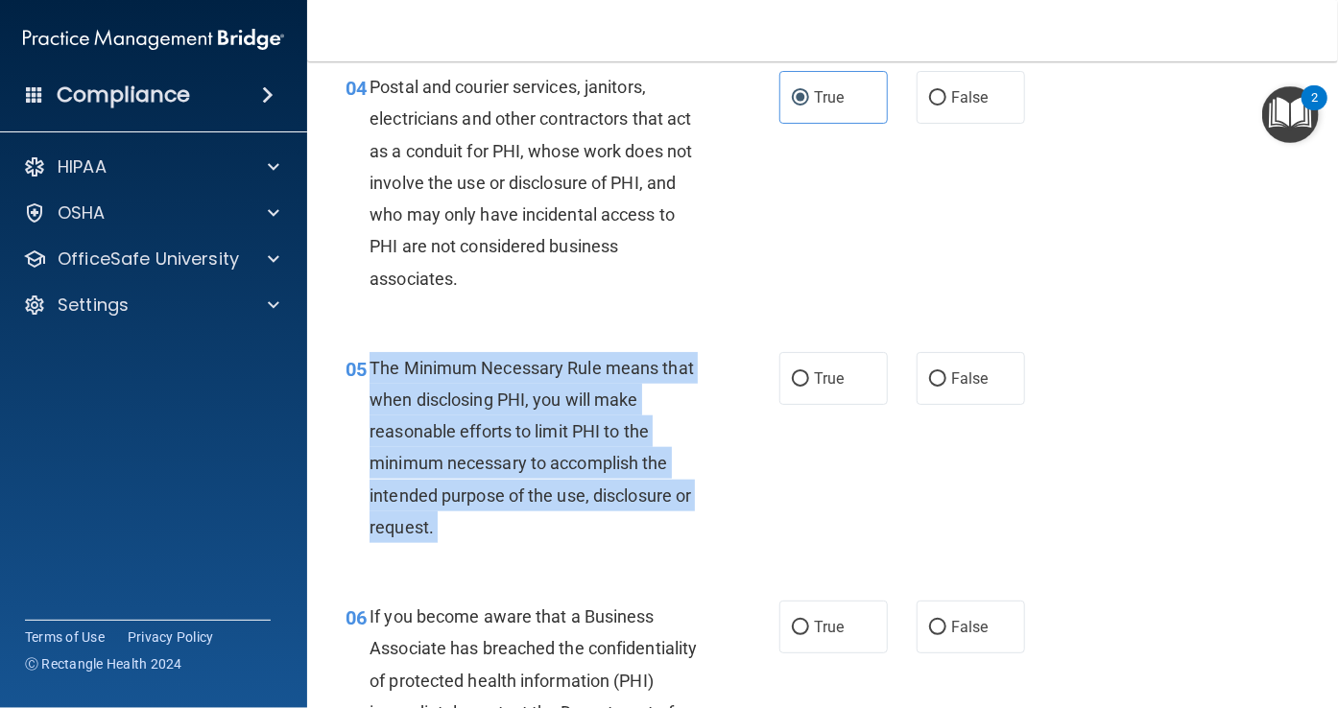
click at [503, 381] on div "The Minimum Necessary Rule means that when disclosing PHI, you will make reason…" at bounding box center [543, 447] width 347 height 191
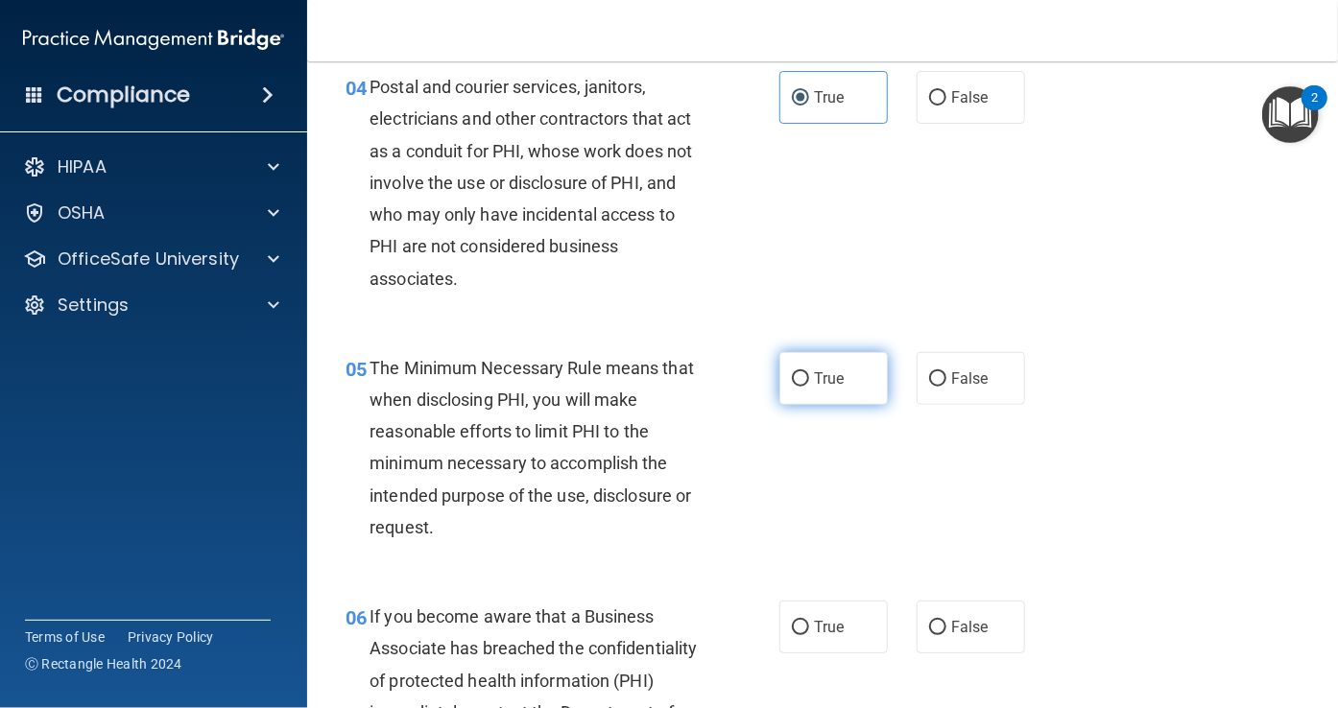
click at [814, 382] on span "True" at bounding box center [829, 379] width 30 height 18
click at [807, 382] on input "True" at bounding box center [800, 379] width 17 height 14
radio input "true"
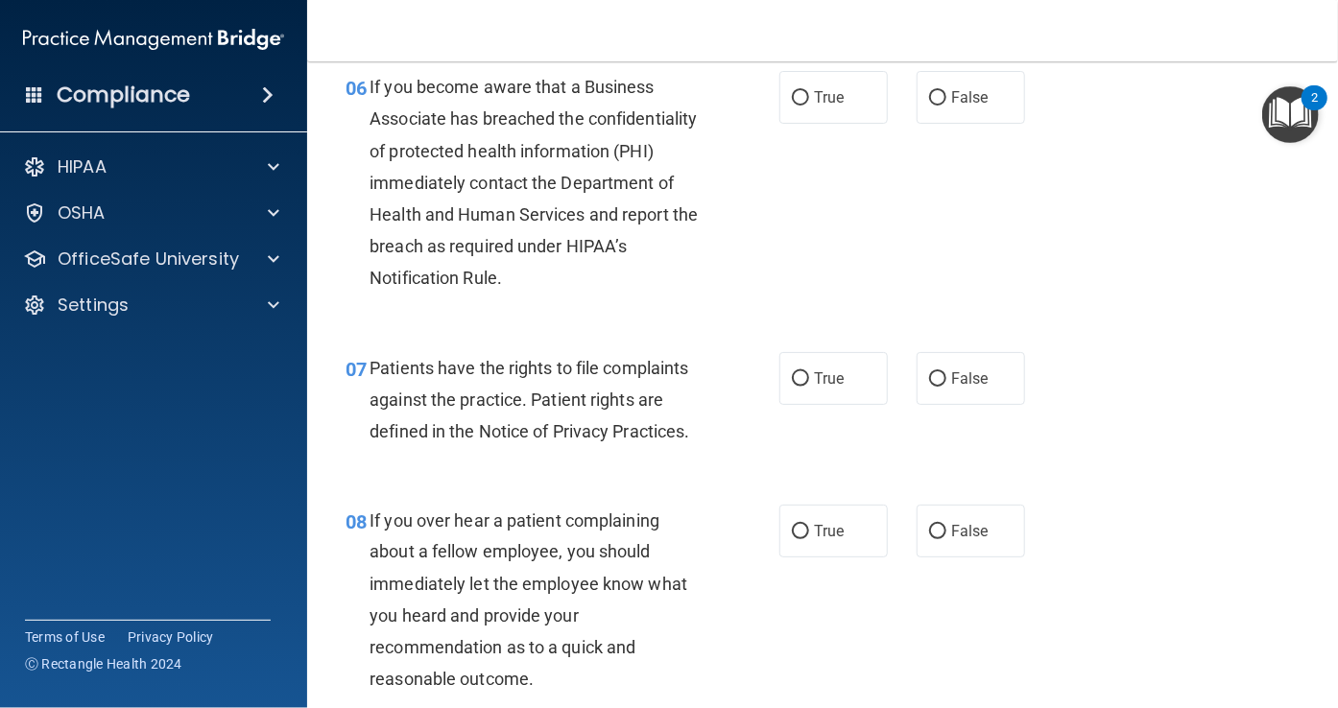
scroll to position [1198, 0]
click at [570, 193] on div "If you become aware that a Business Associate has breached the confidentiality …" at bounding box center [543, 183] width 347 height 224
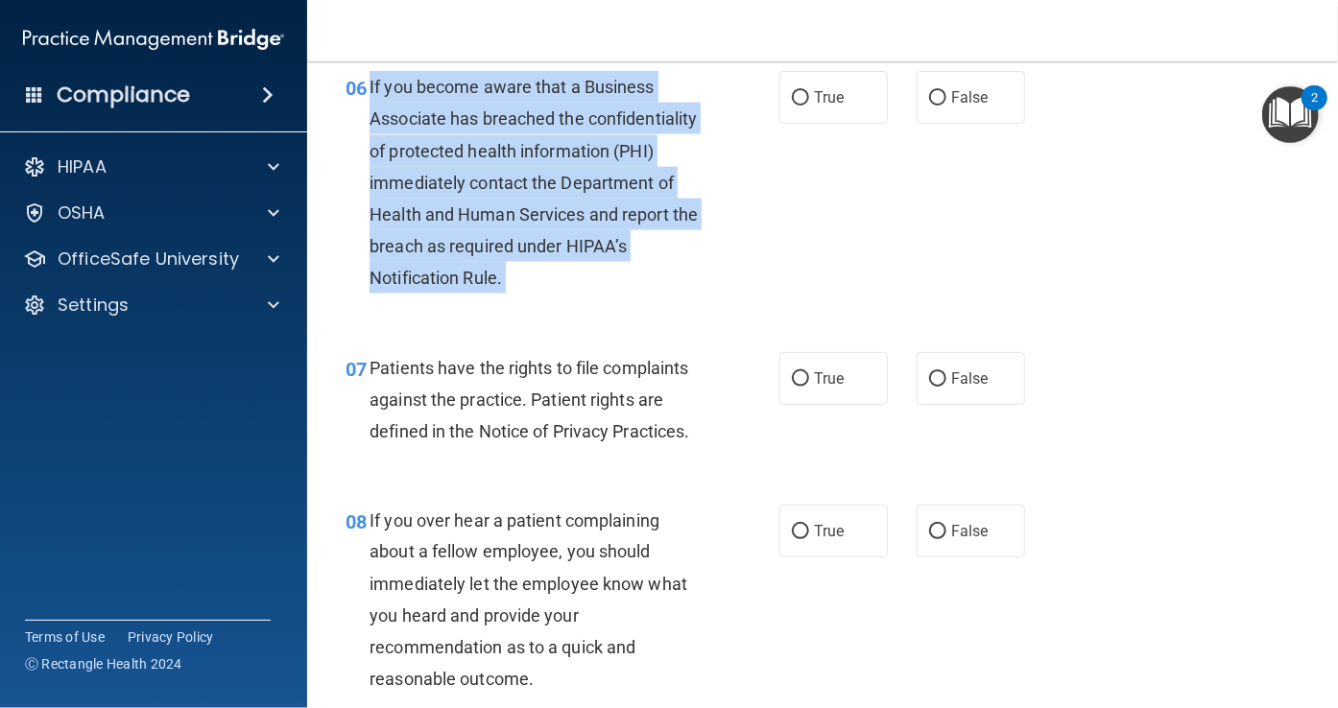
click at [570, 193] on div "If you become aware that a Business Associate has breached the confidentiality …" at bounding box center [543, 183] width 347 height 224
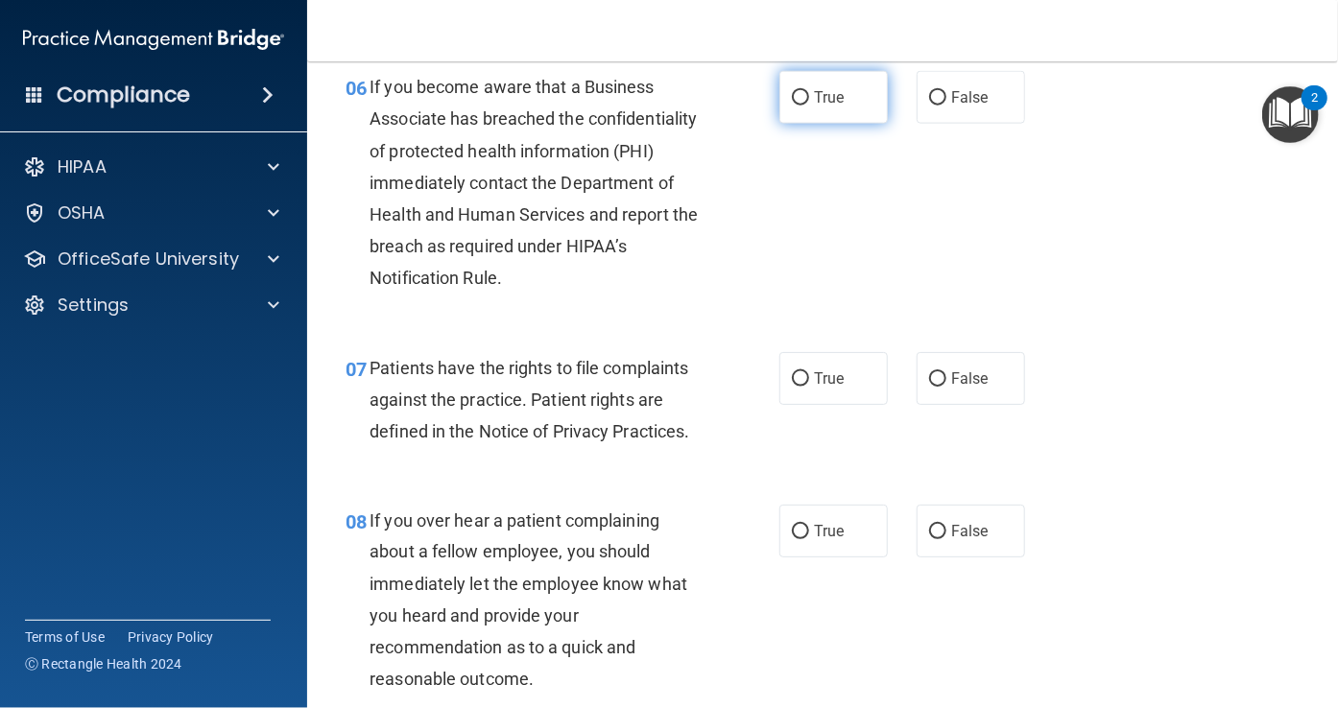
click at [819, 88] on span "True" at bounding box center [829, 97] width 30 height 18
click at [809, 91] on input "True" at bounding box center [800, 98] width 17 height 14
radio input "true"
click at [479, 371] on span "Patients have the rights to file complaints against the practice. Patient right…" at bounding box center [530, 400] width 320 height 84
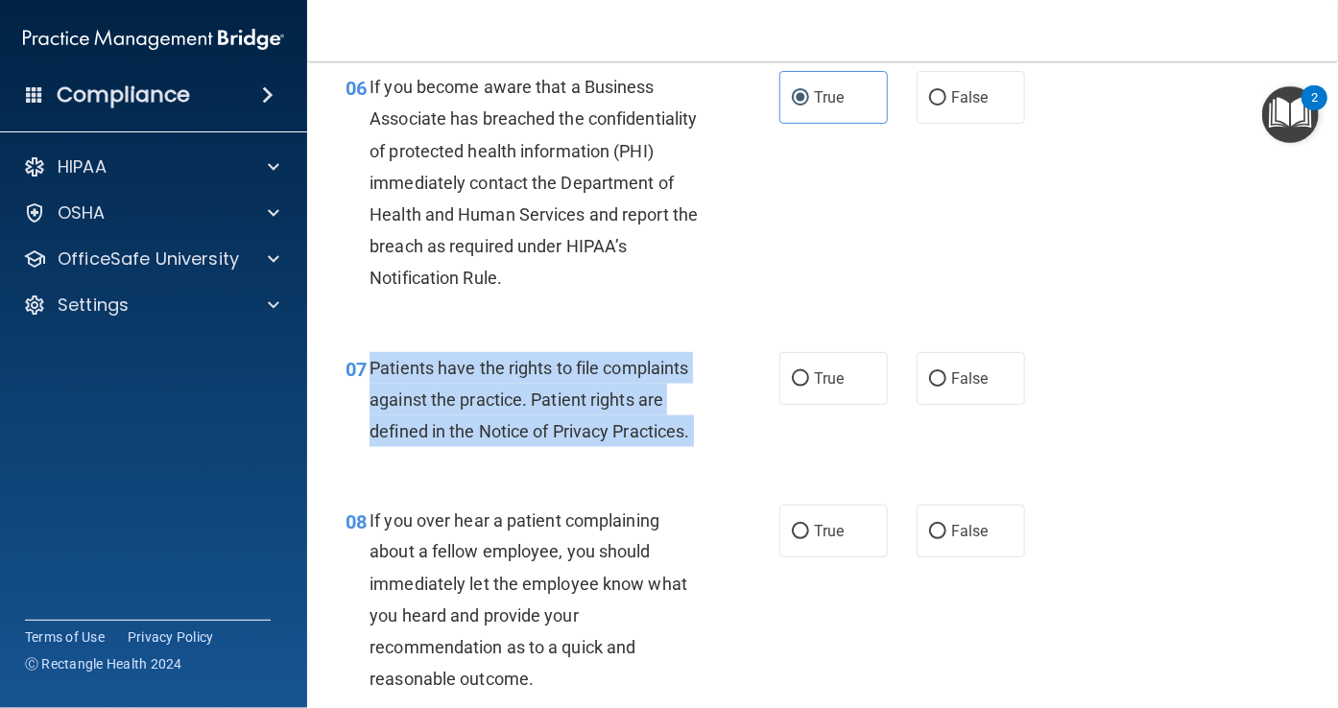
click at [479, 371] on span "Patients have the rights to file complaints against the practice. Patient right…" at bounding box center [530, 400] width 320 height 84
drag, startPoint x: 789, startPoint y: 334, endPoint x: 797, endPoint y: 388, distance: 54.3
click at [797, 388] on div "07 Patients have the rights to file complaints against the practice. Patient ri…" at bounding box center [822, 405] width 983 height 154
click at [797, 388] on label "True" at bounding box center [833, 378] width 108 height 53
click at [797, 387] on input "True" at bounding box center [800, 379] width 17 height 14
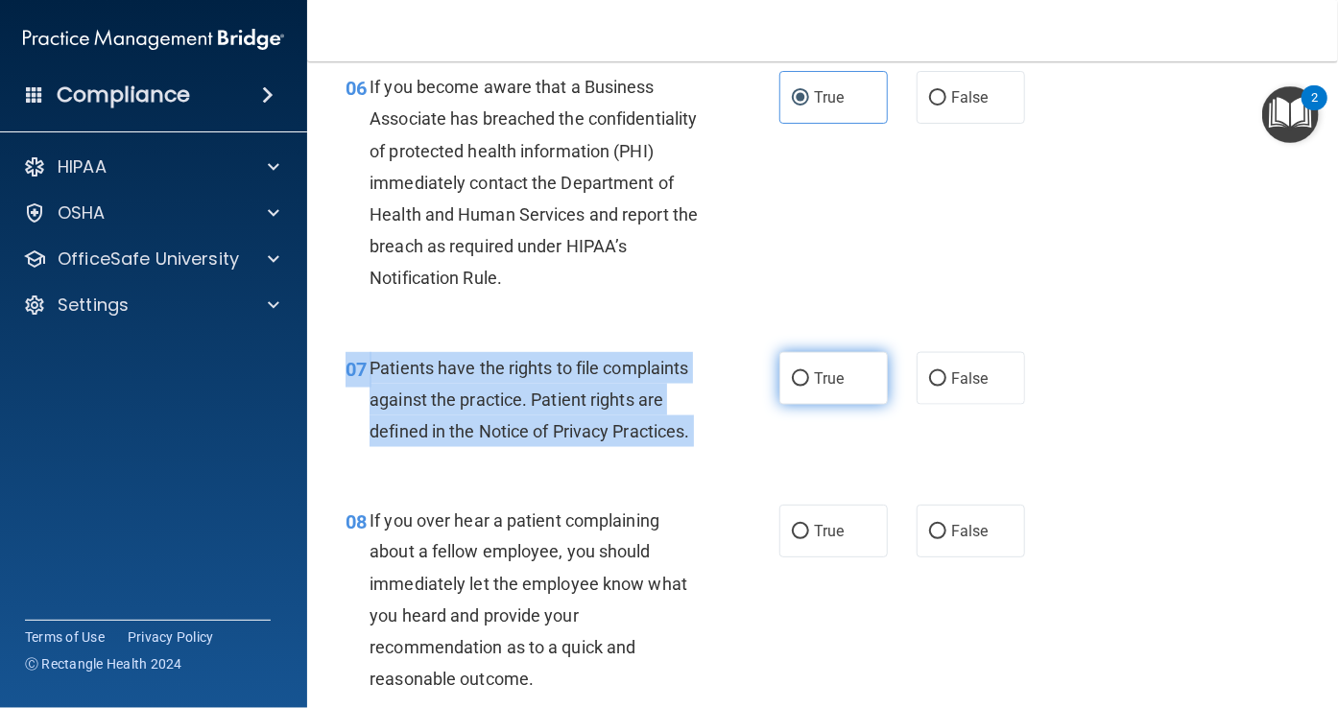
radio input "true"
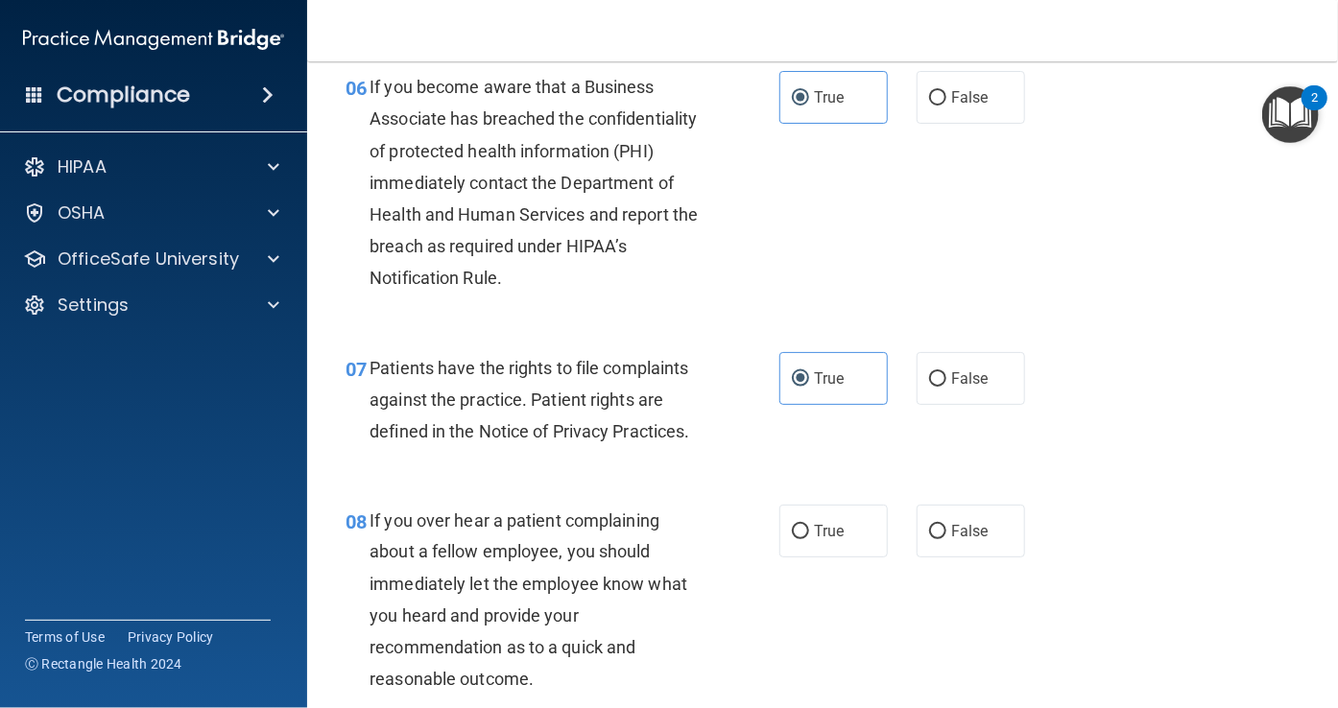
click at [580, 496] on div "08 If you over hear a patient complaining about a fellow employee, you should i…" at bounding box center [822, 605] width 983 height 249
click at [564, 525] on span "If you over hear a patient complaining about a fellow employee, you should imme…" at bounding box center [529, 600] width 318 height 179
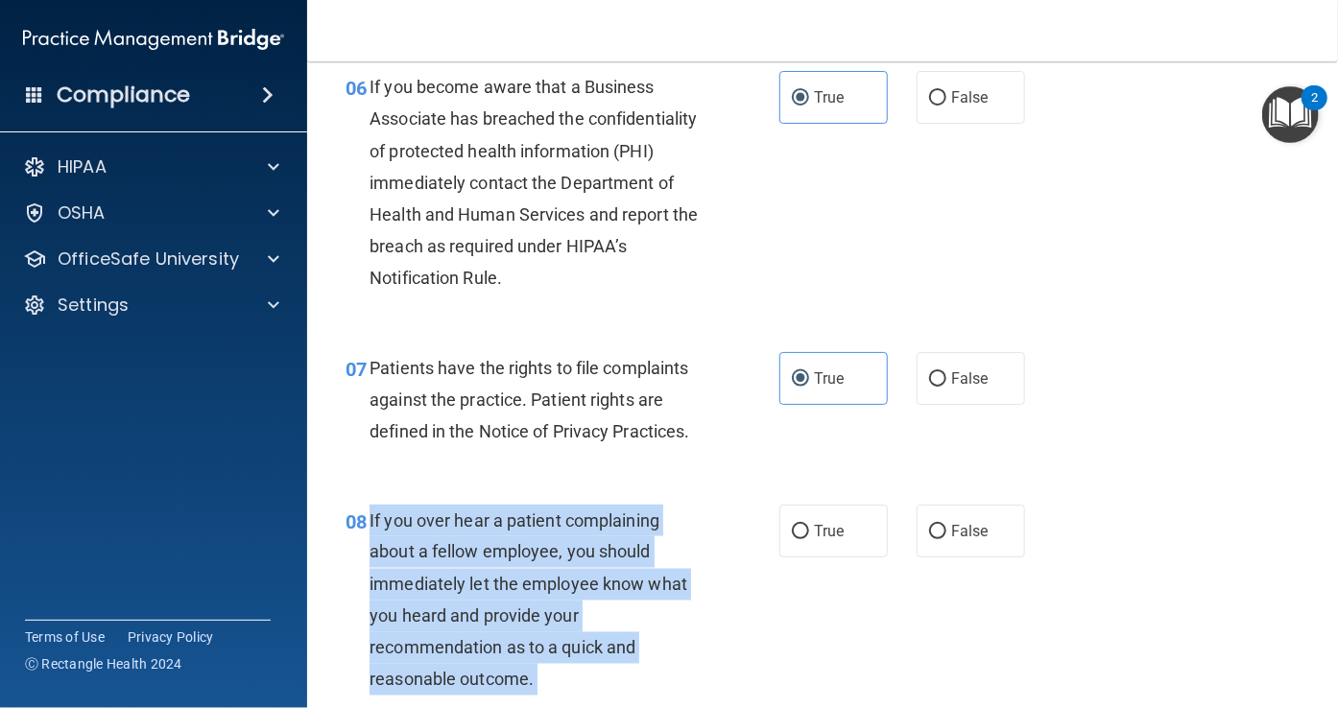
click at [564, 525] on span "If you over hear a patient complaining about a fellow employee, you should imme…" at bounding box center [529, 600] width 318 height 179
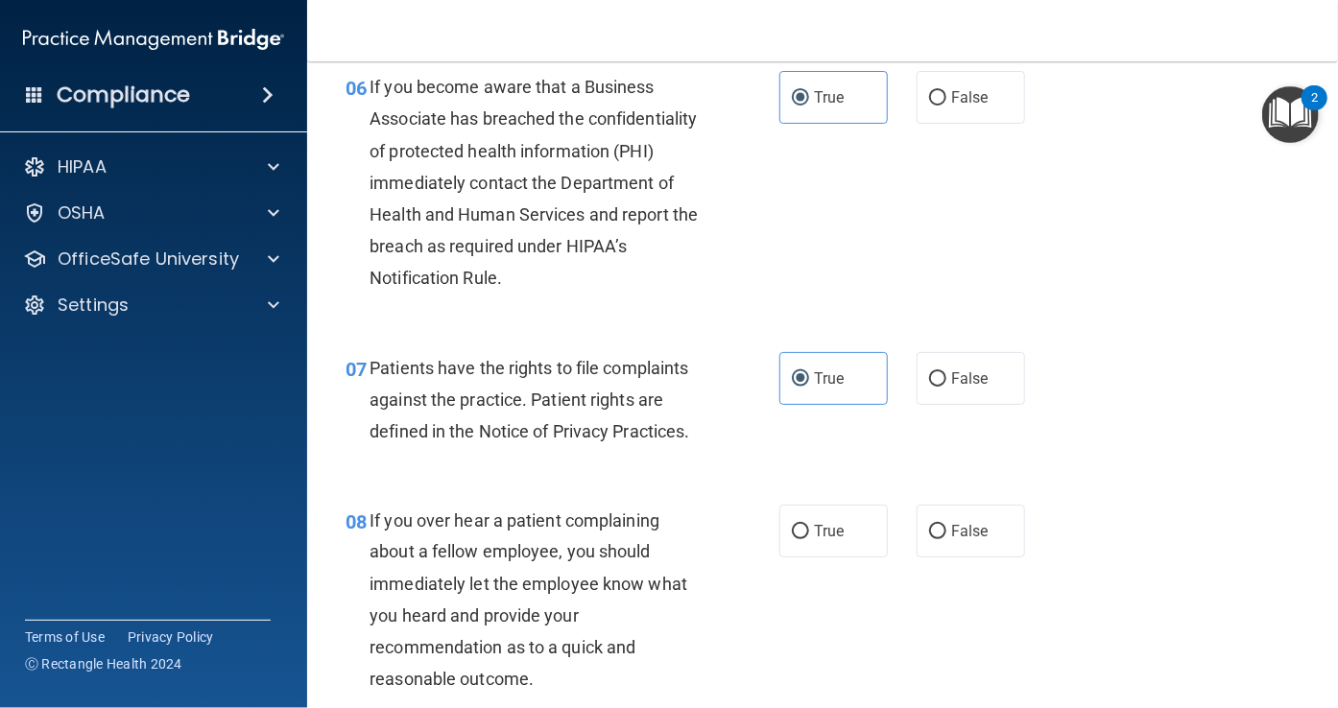
click at [903, 519] on div "True False" at bounding box center [909, 531] width 260 height 53
click at [917, 526] on label "False" at bounding box center [971, 531] width 108 height 53
click at [929, 526] on input "False" at bounding box center [937, 532] width 17 height 14
radio input "true"
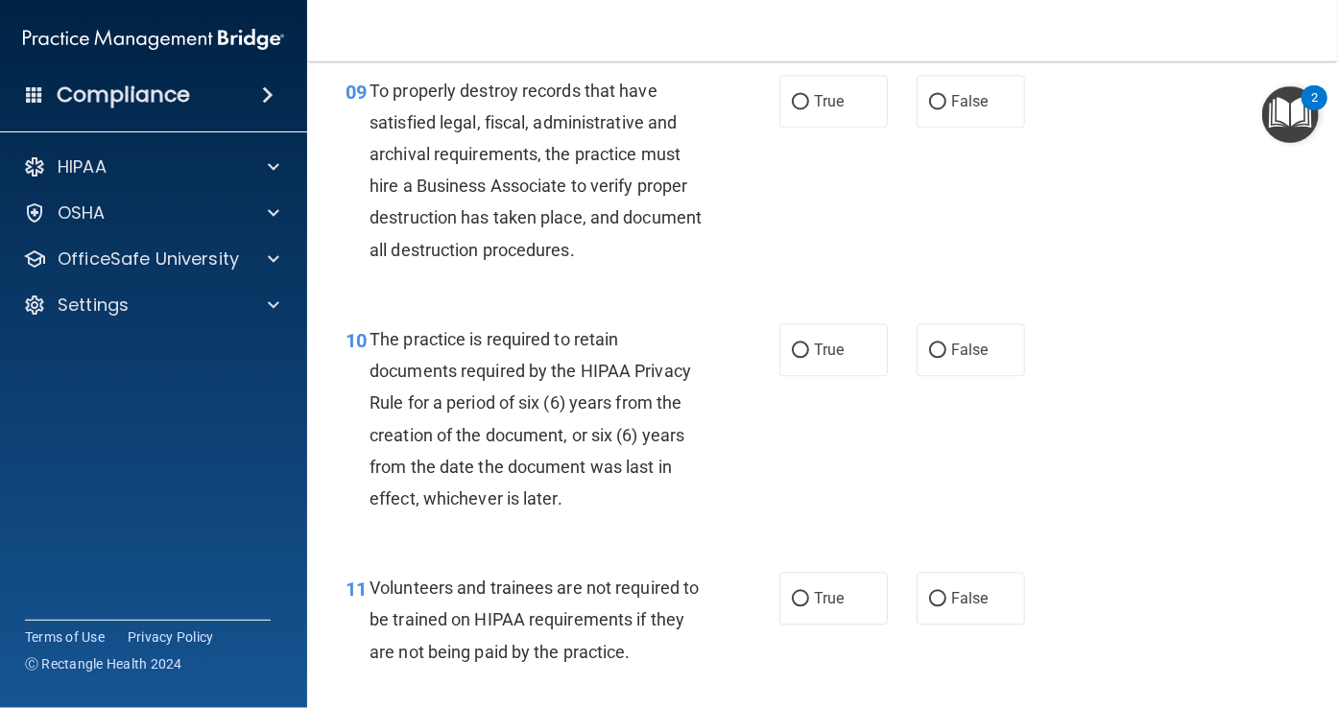
scroll to position [1878, 0]
click at [575, 254] on span "To properly destroy records that have satisfied legal, fiscal, administrative a…" at bounding box center [536, 169] width 332 height 179
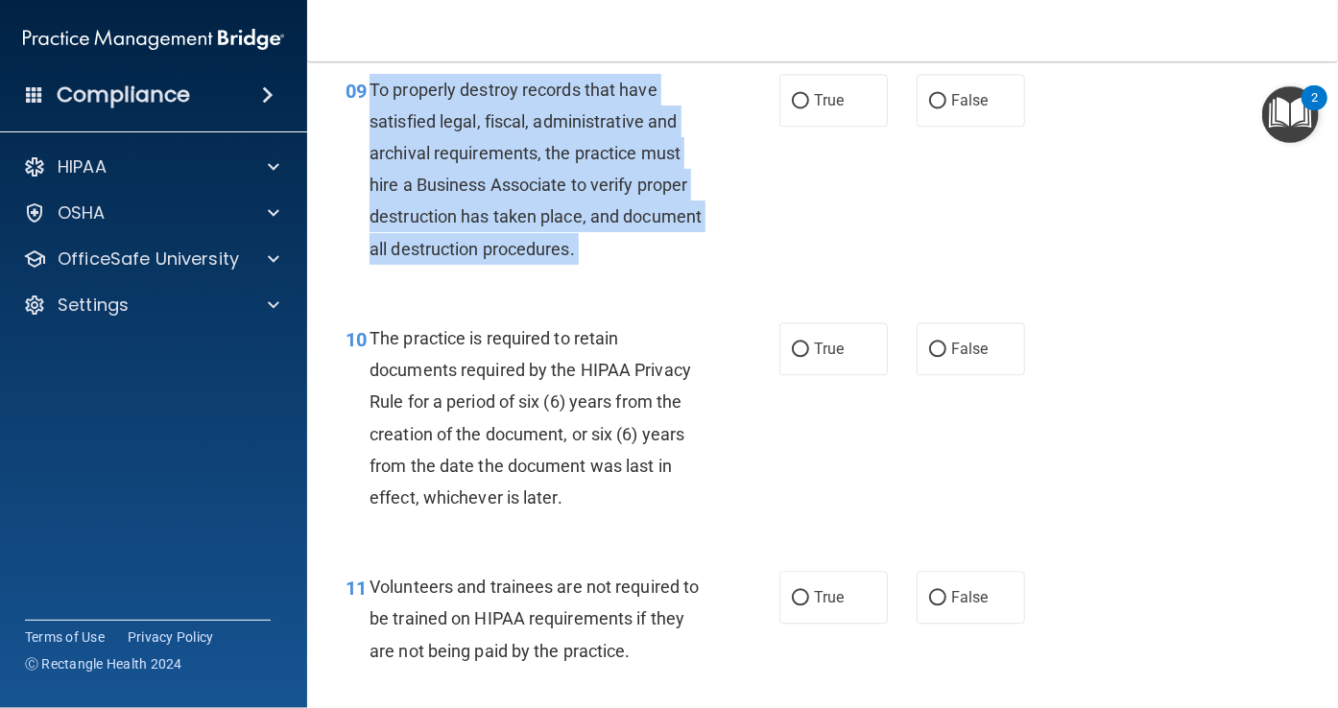
click at [575, 254] on span "To properly destroy records that have satisfied legal, fiscal, administrative a…" at bounding box center [536, 169] width 332 height 179
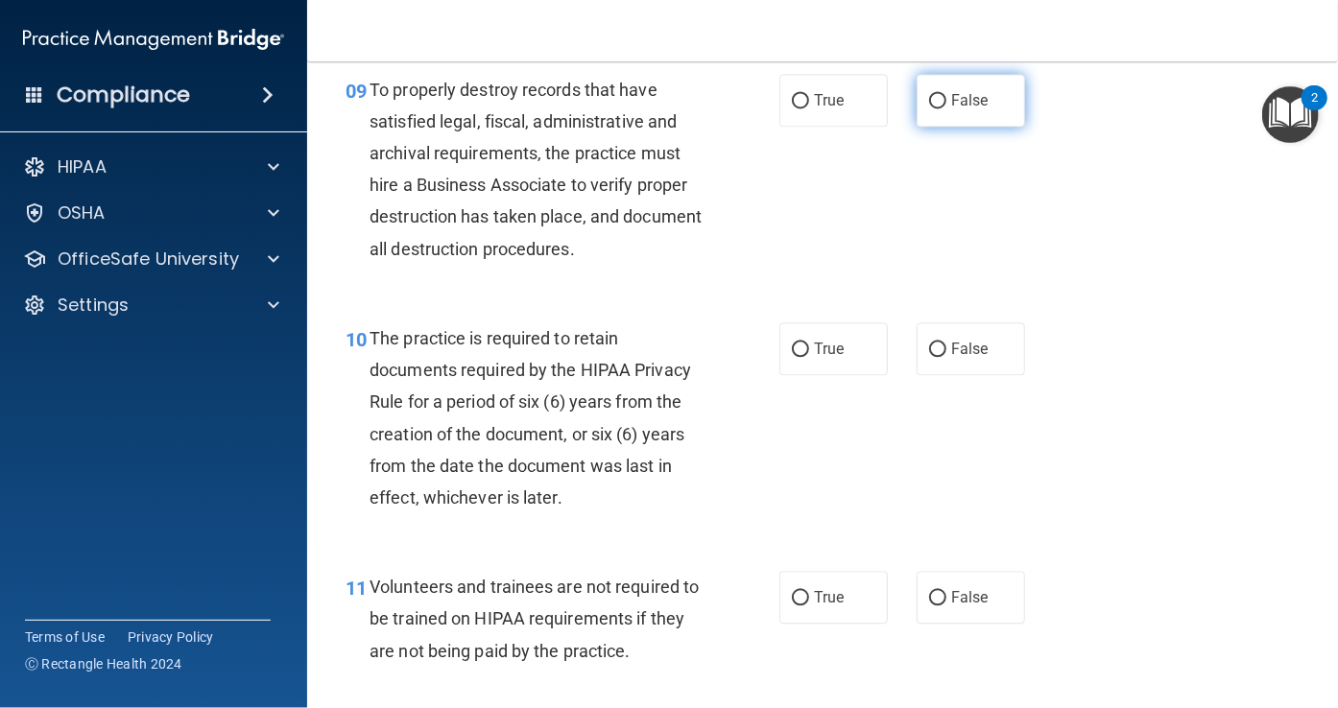
click at [953, 124] on label "False" at bounding box center [971, 100] width 108 height 53
click at [946, 108] on input "False" at bounding box center [937, 101] width 17 height 14
radio input "true"
click at [502, 408] on span "The practice is required to retain documents required by the HIPAA Privacy Rule…" at bounding box center [531, 417] width 322 height 179
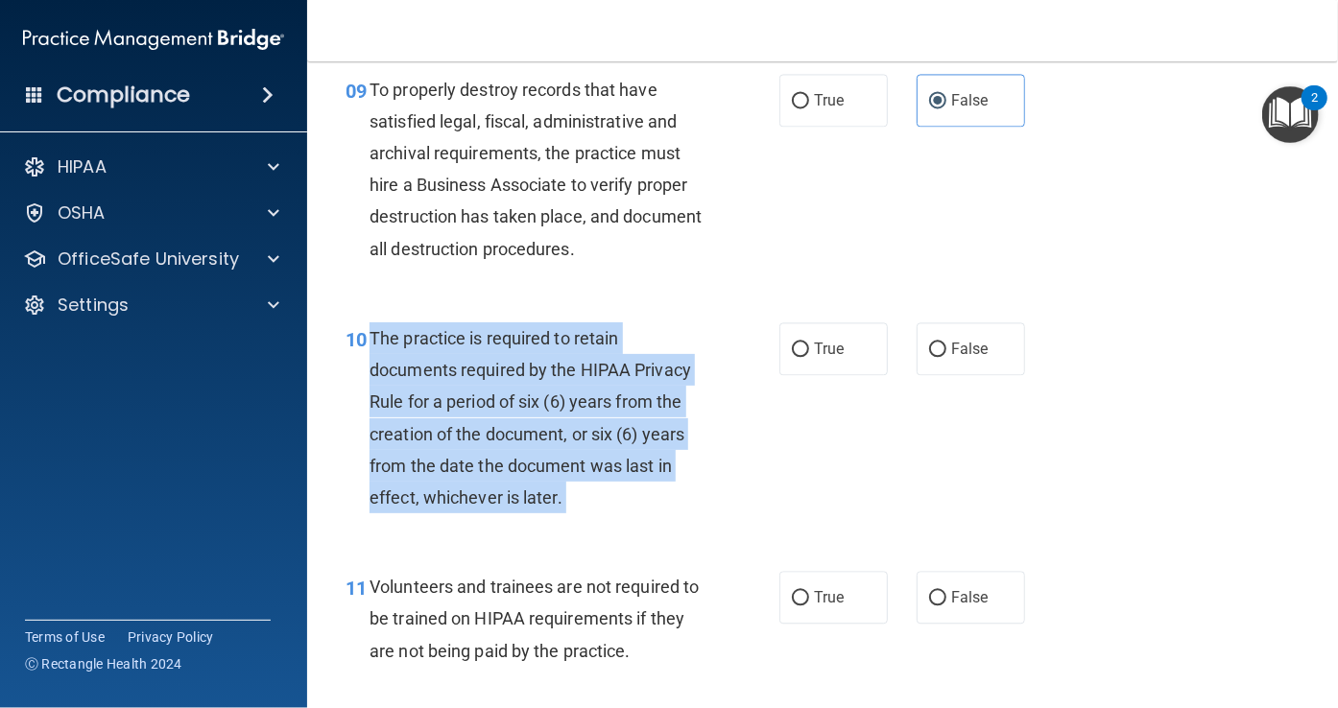
click at [502, 408] on span "The practice is required to retain documents required by the HIPAA Privacy Rule…" at bounding box center [531, 417] width 322 height 179
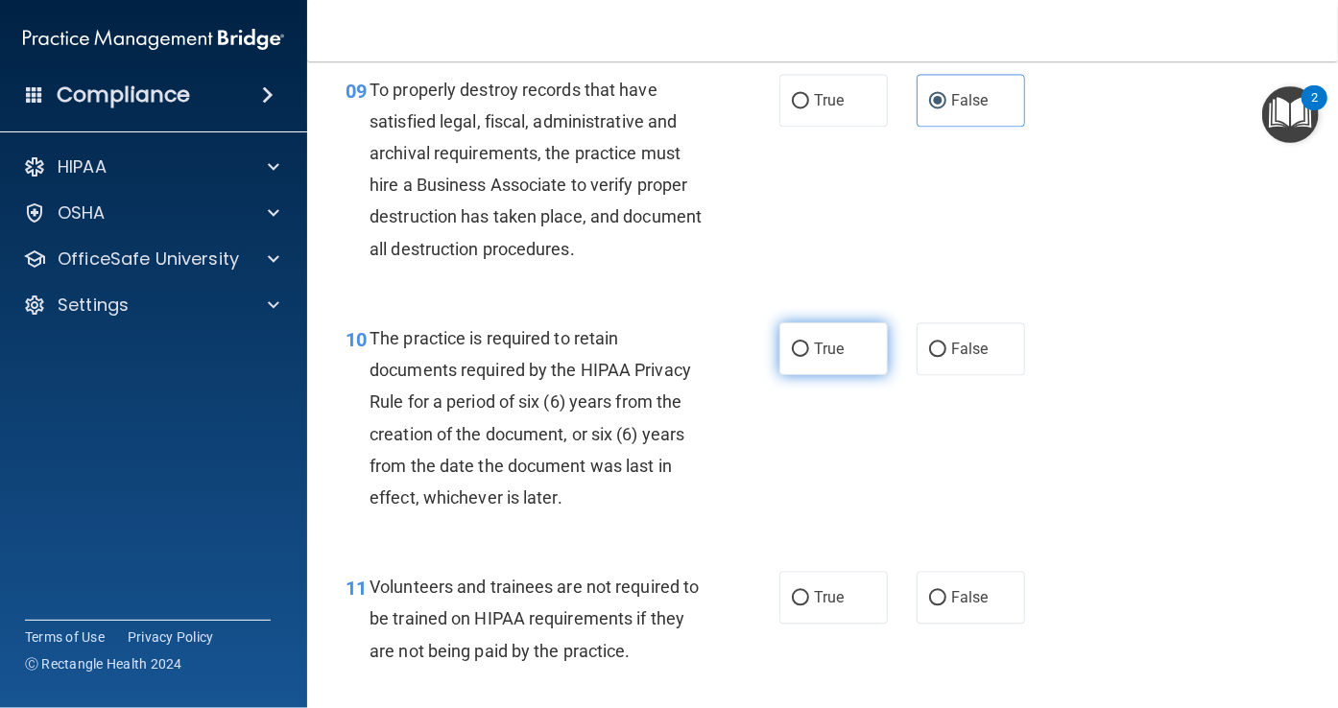
click at [779, 324] on label "True" at bounding box center [833, 349] width 108 height 53
click at [792, 343] on input "True" at bounding box center [800, 350] width 17 height 14
radio input "true"
click at [451, 580] on span "Volunteers and trainees are not required to be trained on HIPAA requirements if…" at bounding box center [534, 619] width 329 height 84
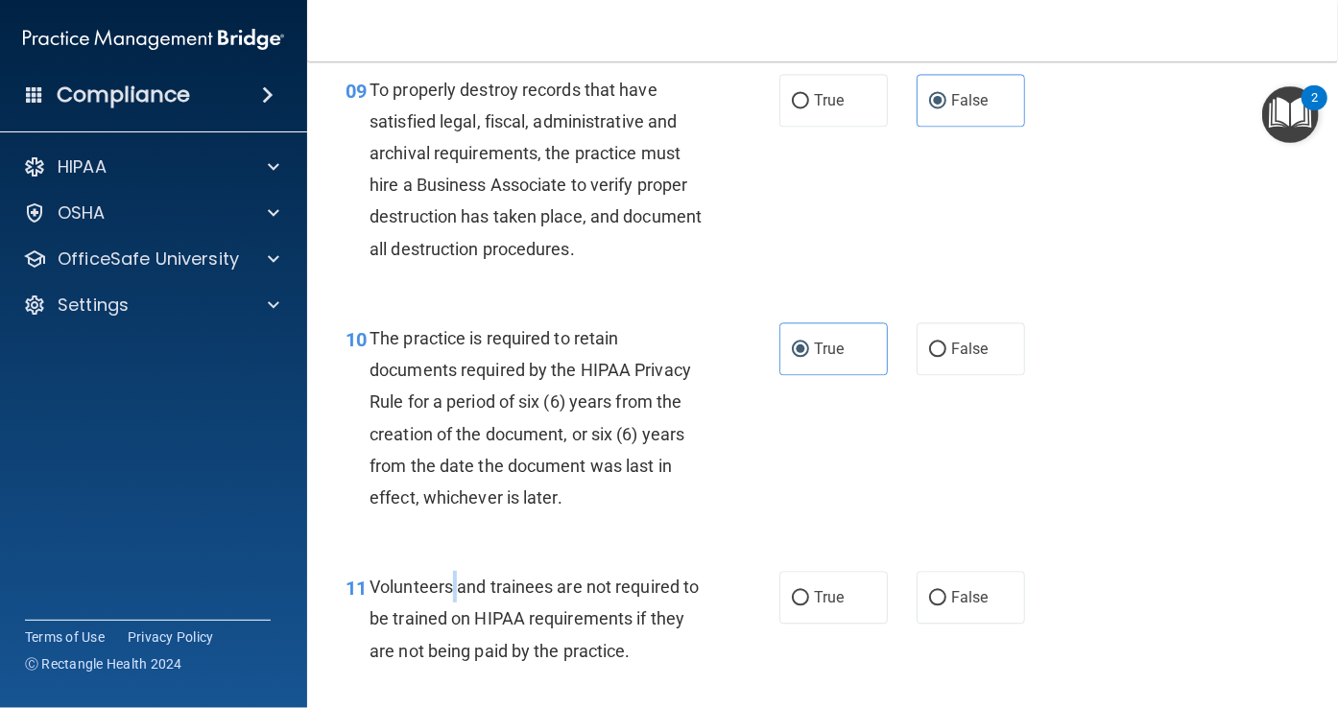
click at [451, 580] on span "Volunteers and trainees are not required to be trained on HIPAA requirements if…" at bounding box center [534, 619] width 329 height 84
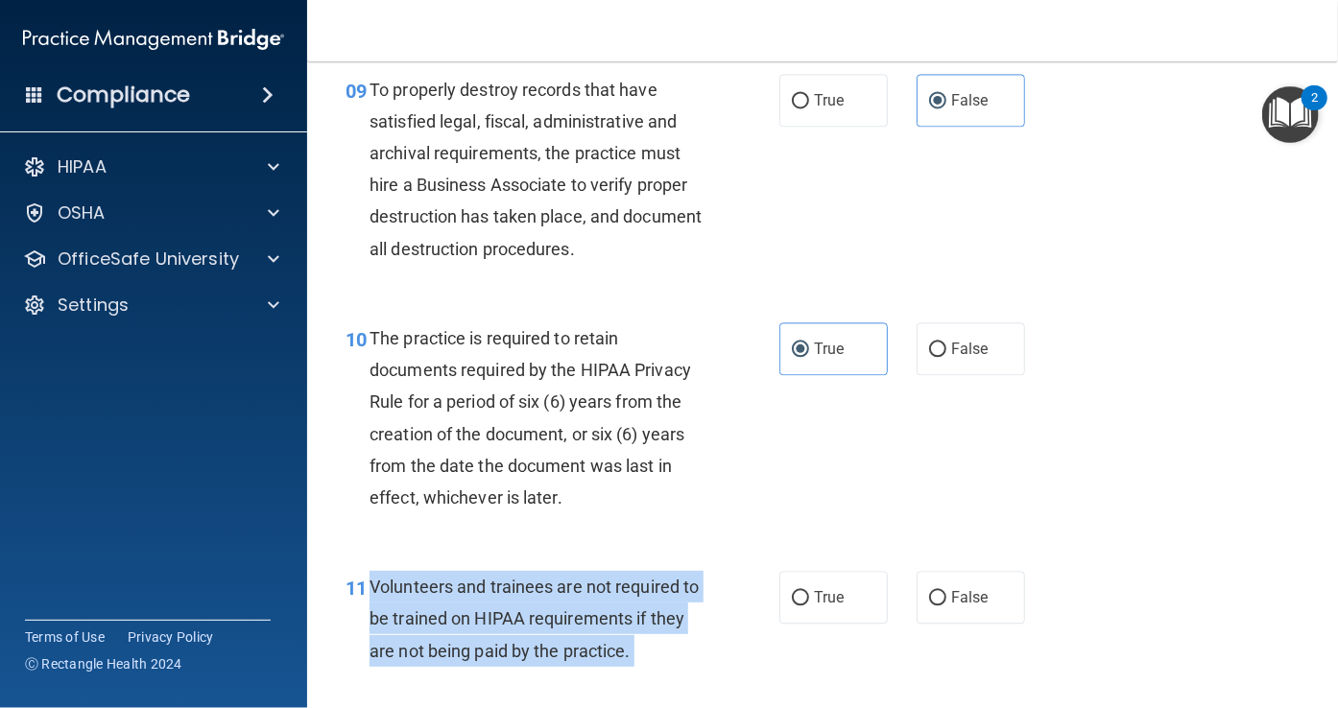
click at [451, 580] on span "Volunteers and trainees are not required to be trained on HIPAA requirements if…" at bounding box center [534, 619] width 329 height 84
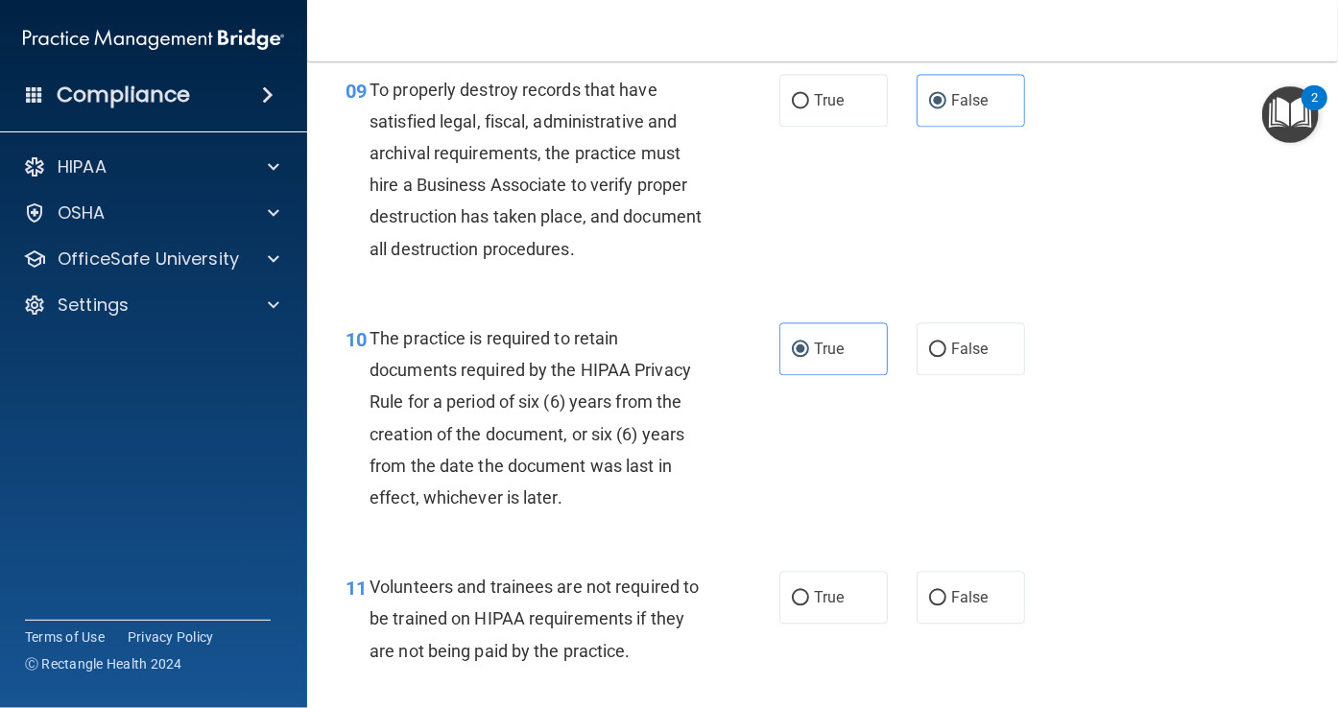
click at [894, 579] on div "True False" at bounding box center [909, 597] width 260 height 53
click at [918, 606] on label "False" at bounding box center [971, 597] width 108 height 53
click at [929, 606] on input "False" at bounding box center [937, 598] width 17 height 14
radio input "true"
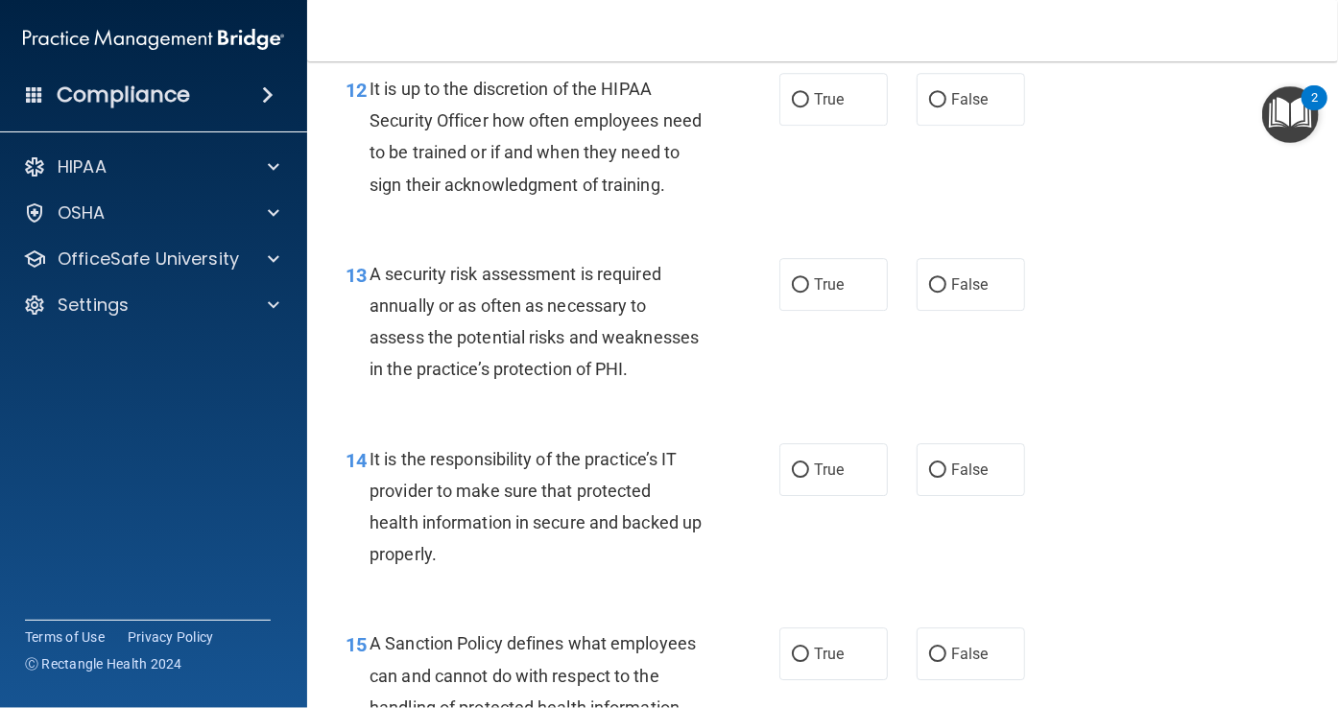
scroll to position [2536, 0]
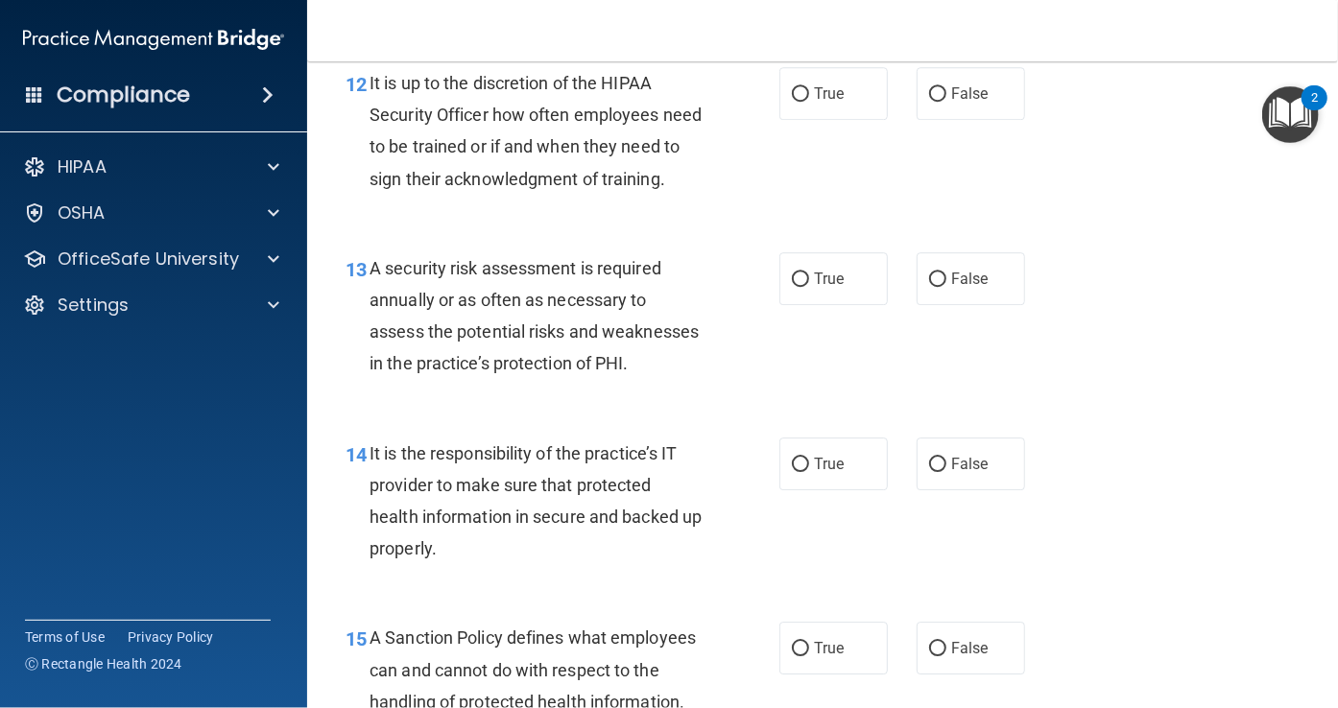
click at [571, 165] on div "It is up to the discretion of the HIPAA Security Officer how often employees ne…" at bounding box center [543, 131] width 347 height 128
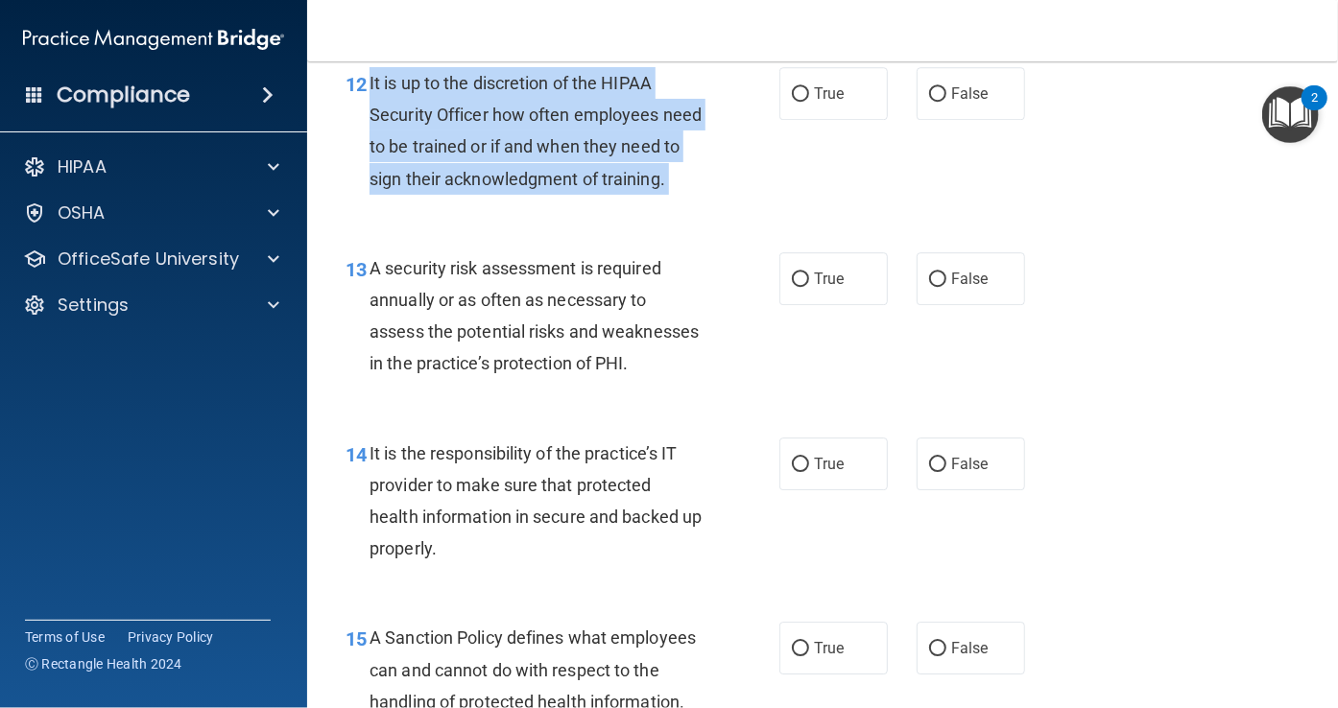
click at [571, 165] on div "It is up to the discretion of the HIPAA Security Officer how often employees ne…" at bounding box center [543, 131] width 347 height 128
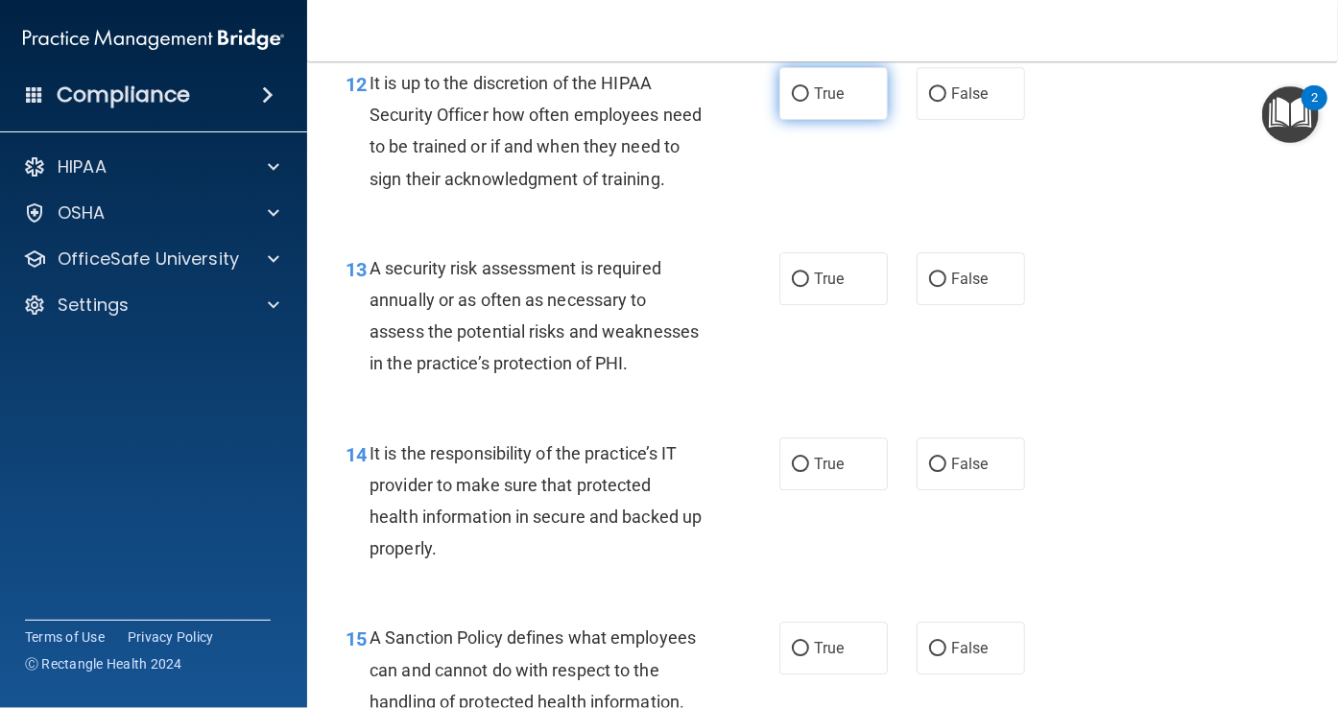
click at [801, 82] on label "True" at bounding box center [833, 93] width 108 height 53
click at [801, 87] on input "True" at bounding box center [800, 94] width 17 height 14
radio input "true"
click at [445, 333] on span "A security risk assessment is required annually or as often as necessary to ass…" at bounding box center [534, 316] width 329 height 116
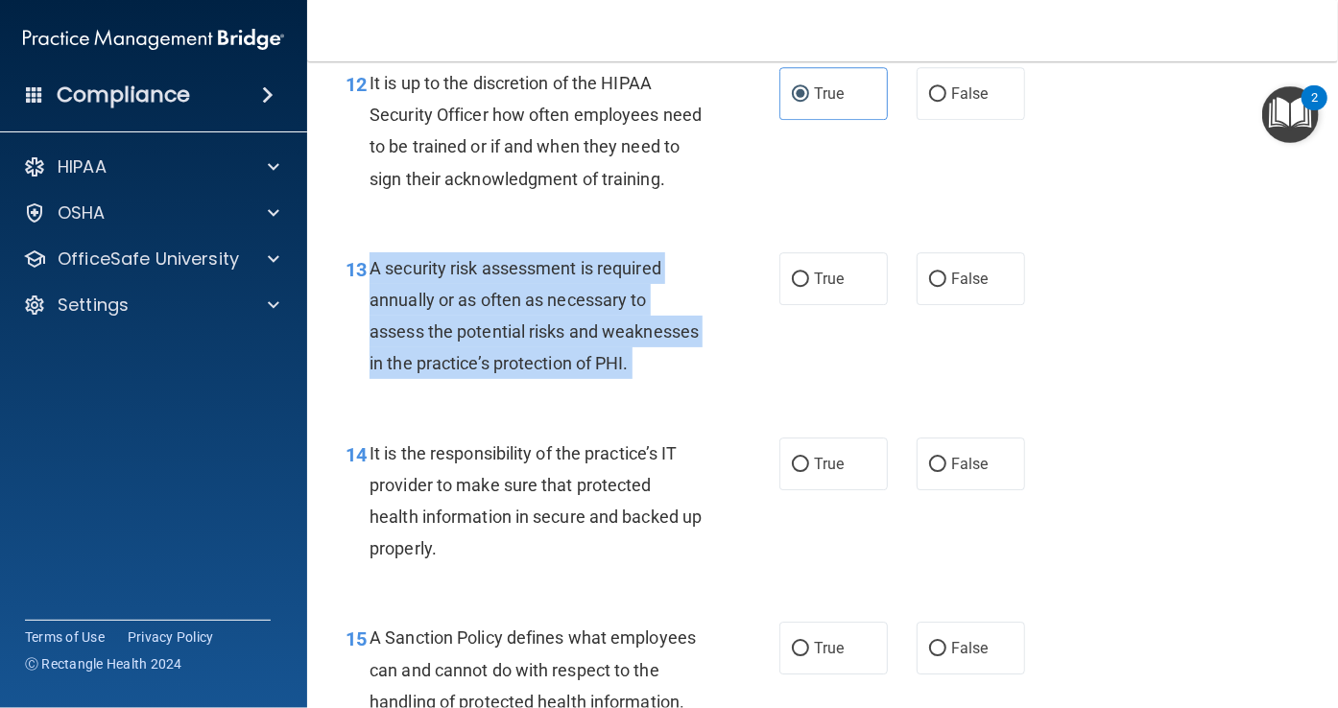
click at [445, 333] on span "A security risk assessment is required annually or as often as necessary to ass…" at bounding box center [534, 316] width 329 height 116
click at [795, 287] on input "True" at bounding box center [800, 280] width 17 height 14
radio input "true"
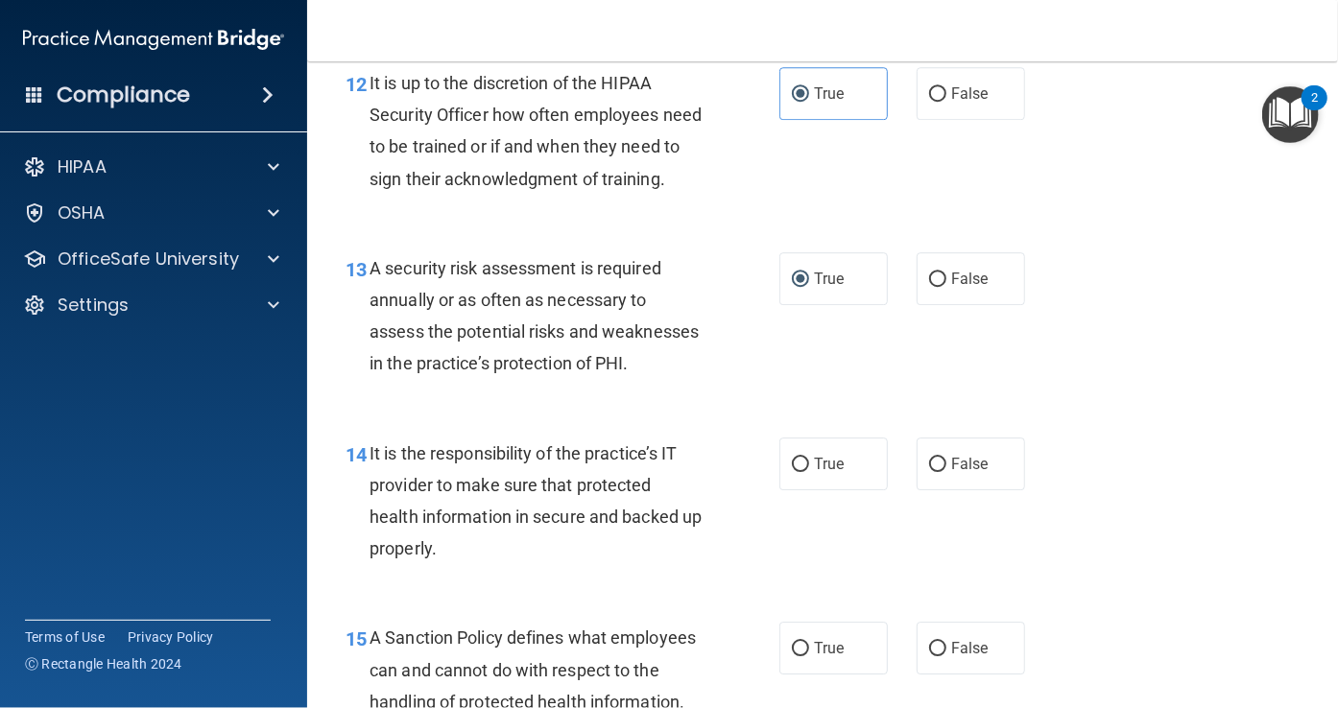
click at [462, 510] on span "It is the responsibility of the practice’s IT provider to make sure that protec…" at bounding box center [536, 501] width 332 height 116
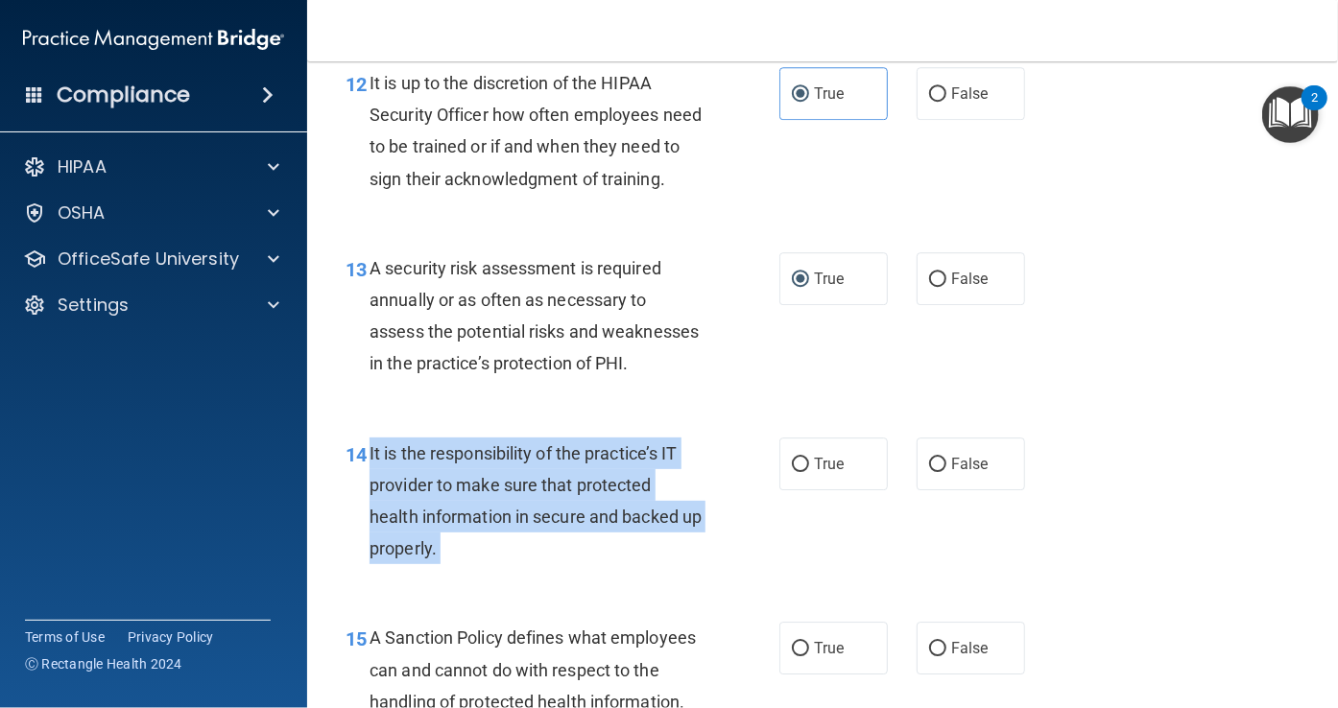
click at [462, 510] on span "It is the responsibility of the practice’s IT provider to make sure that protec…" at bounding box center [536, 501] width 332 height 116
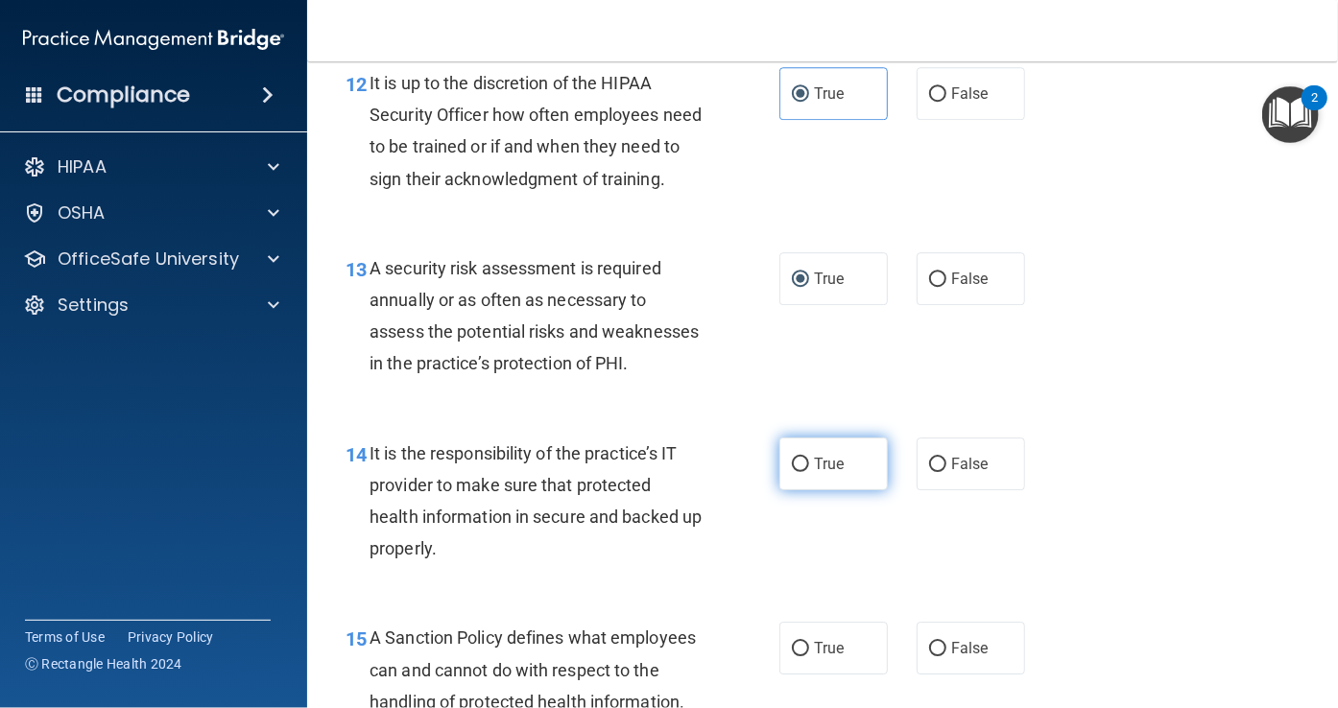
click at [802, 490] on label "True" at bounding box center [833, 464] width 108 height 53
click at [802, 472] on input "True" at bounding box center [800, 465] width 17 height 14
radio input "true"
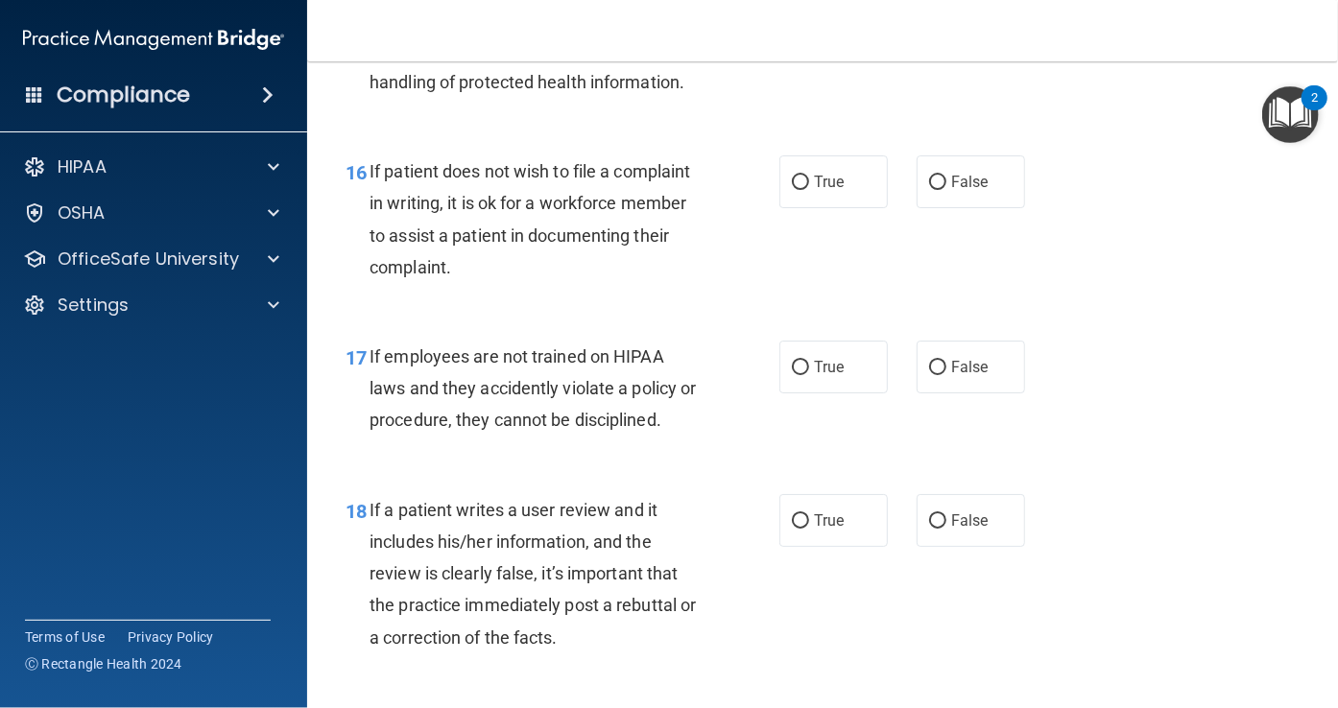
scroll to position [3155, 0]
click at [495, 92] on span "A Sanction Policy defines what employees can and cannot do with respect to the …" at bounding box center [533, 51] width 326 height 84
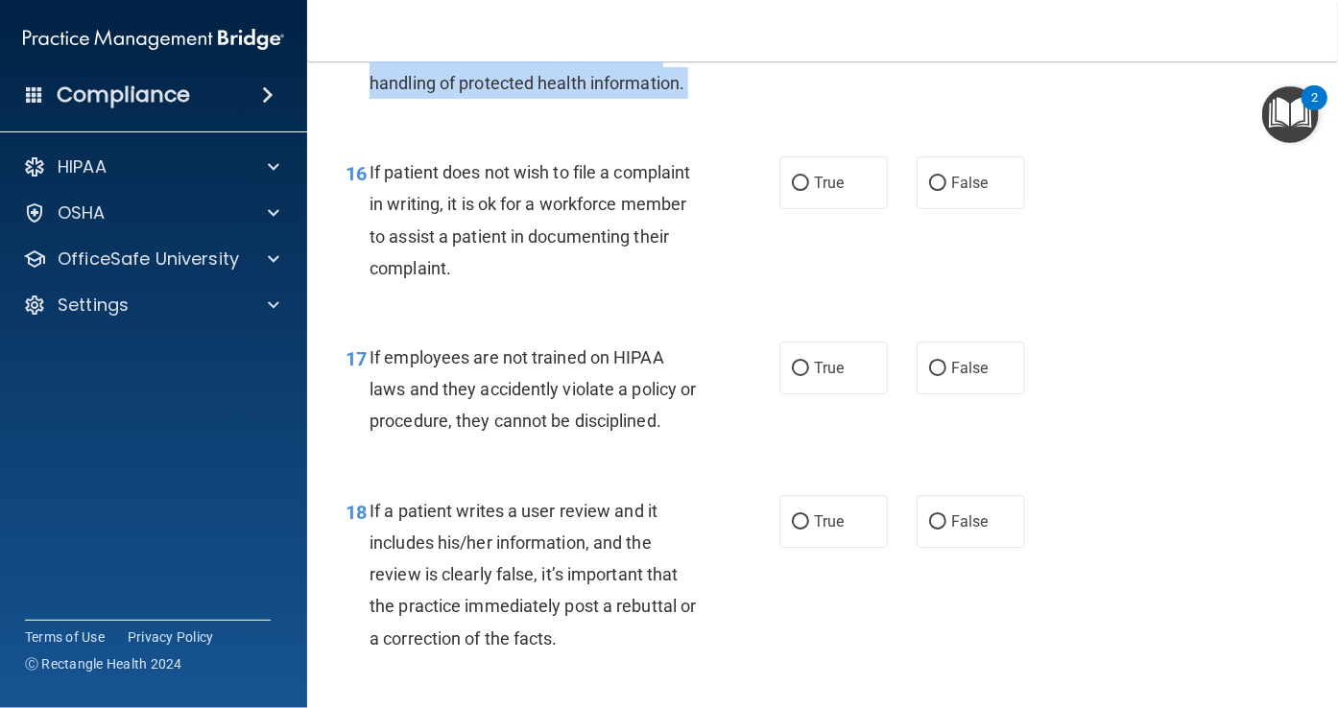
click at [495, 92] on span "A Sanction Policy defines what employees can and cannot do with respect to the …" at bounding box center [533, 51] width 326 height 84
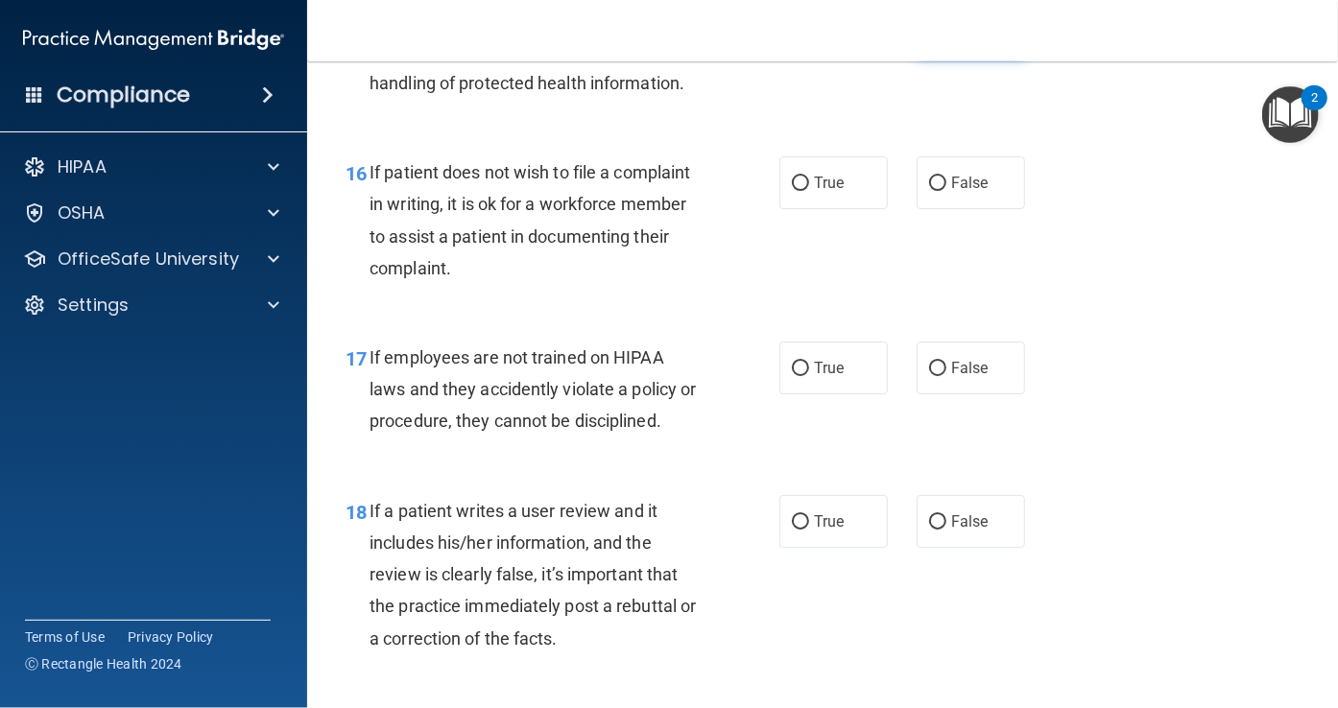
click at [934, 56] on label "False" at bounding box center [971, 29] width 108 height 53
click at [934, 37] on input "False" at bounding box center [937, 30] width 17 height 14
radio input "true"
click at [498, 278] on span "If patient does not wish to file a complaint in writing, it is ok for a workfor…" at bounding box center [530, 220] width 321 height 116
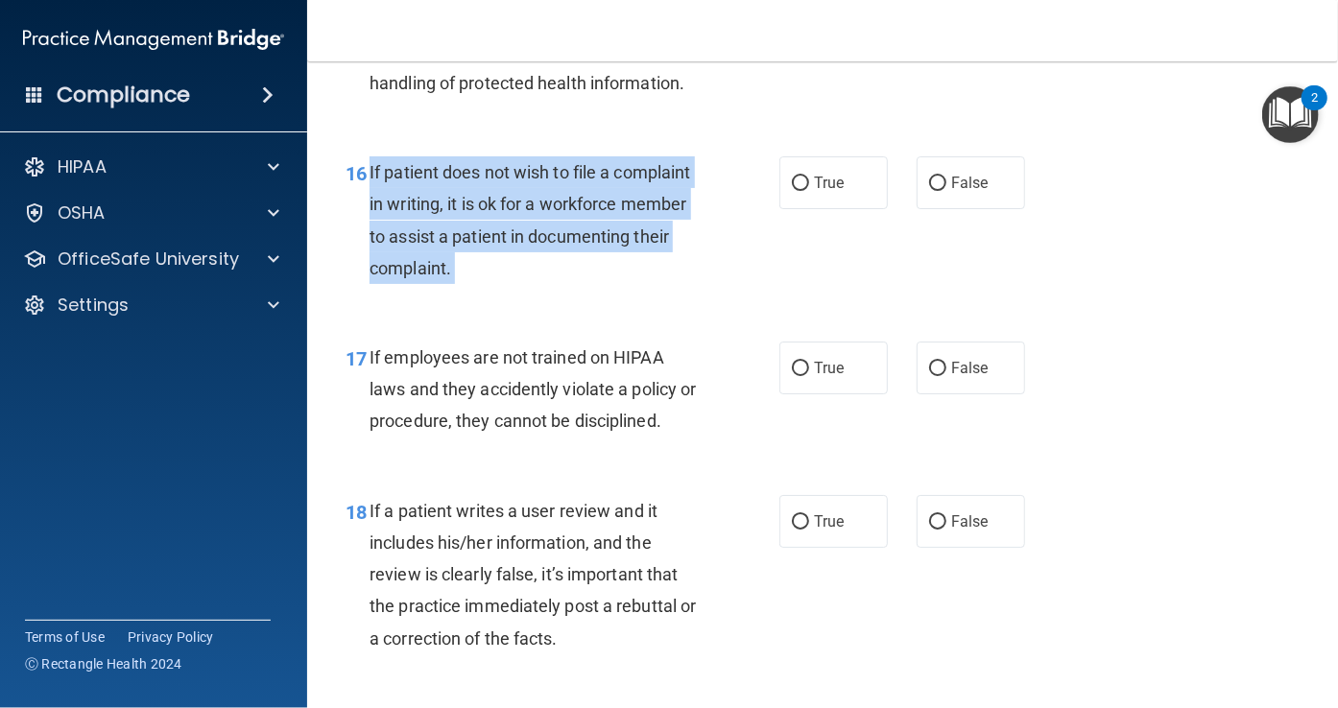
click at [498, 278] on span "If patient does not wish to file a complaint in writing, it is ok for a workfor…" at bounding box center [530, 220] width 321 height 116
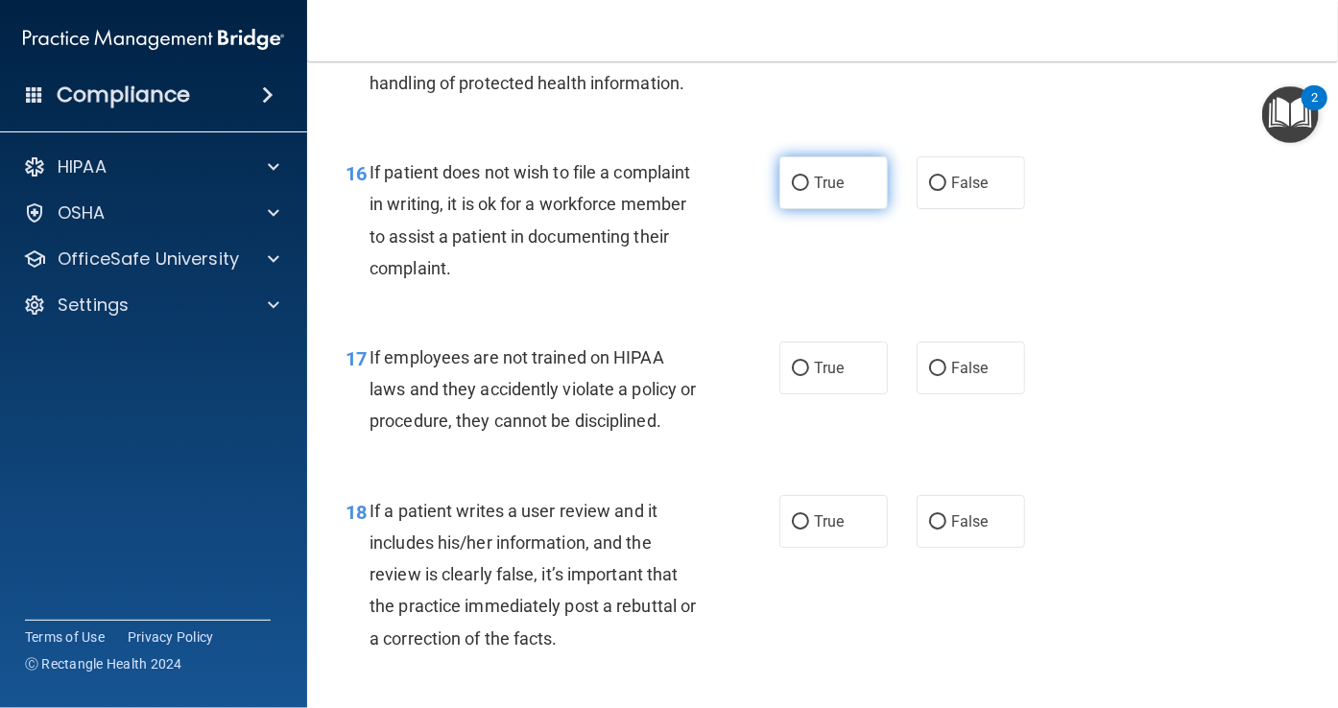
click at [814, 192] on span "True" at bounding box center [829, 183] width 30 height 18
click at [807, 191] on input "True" at bounding box center [800, 184] width 17 height 14
radio input "true"
click at [471, 431] on span "If employees are not trained on HIPAA laws and they accidently violate a policy…" at bounding box center [533, 389] width 326 height 84
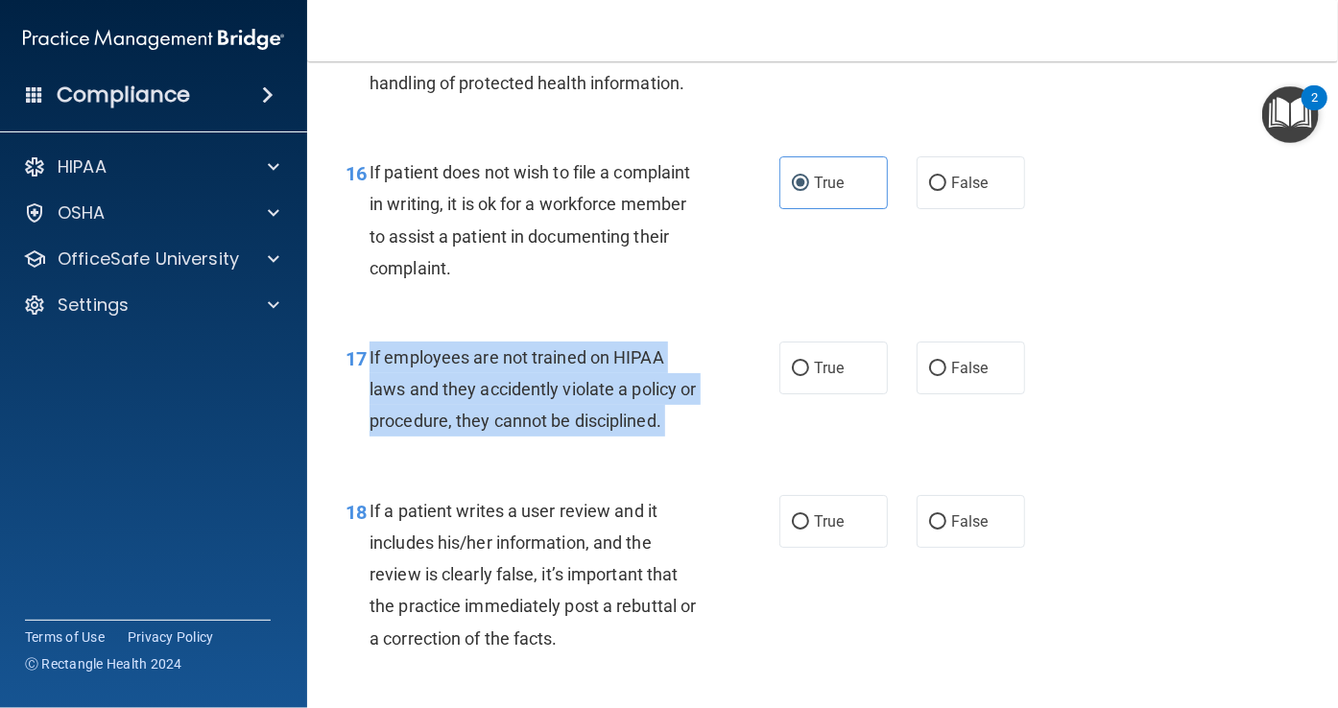
click at [471, 431] on span "If employees are not trained on HIPAA laws and they accidently violate a policy…" at bounding box center [533, 389] width 326 height 84
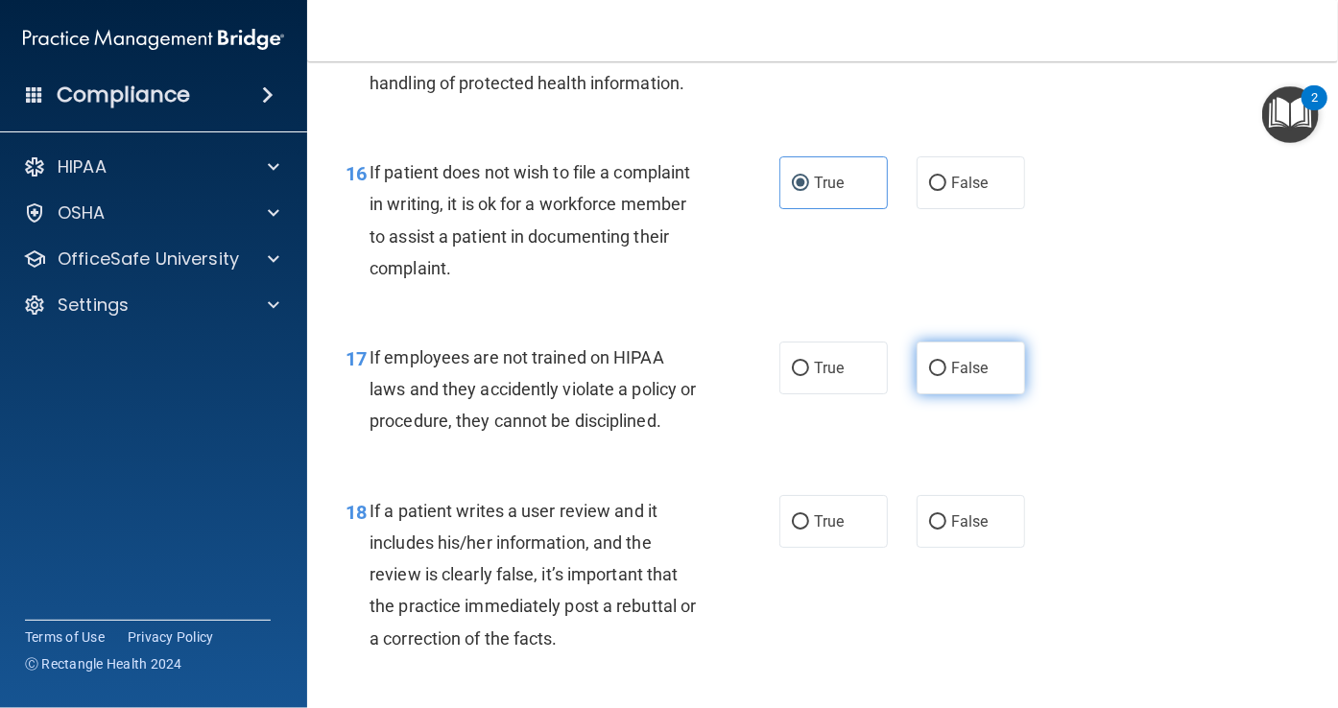
click at [933, 395] on label "False" at bounding box center [971, 368] width 108 height 53
click at [933, 376] on input "False" at bounding box center [937, 369] width 17 height 14
radio input "true"
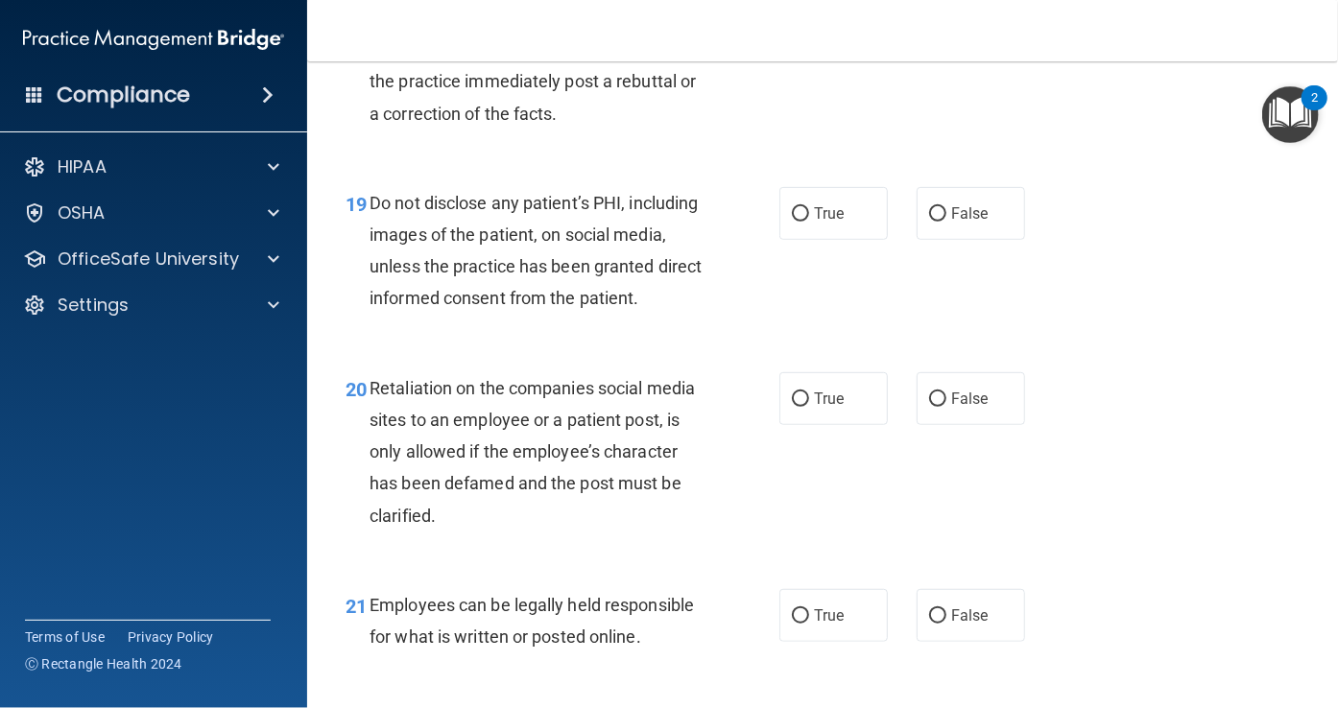
scroll to position [3688, 0]
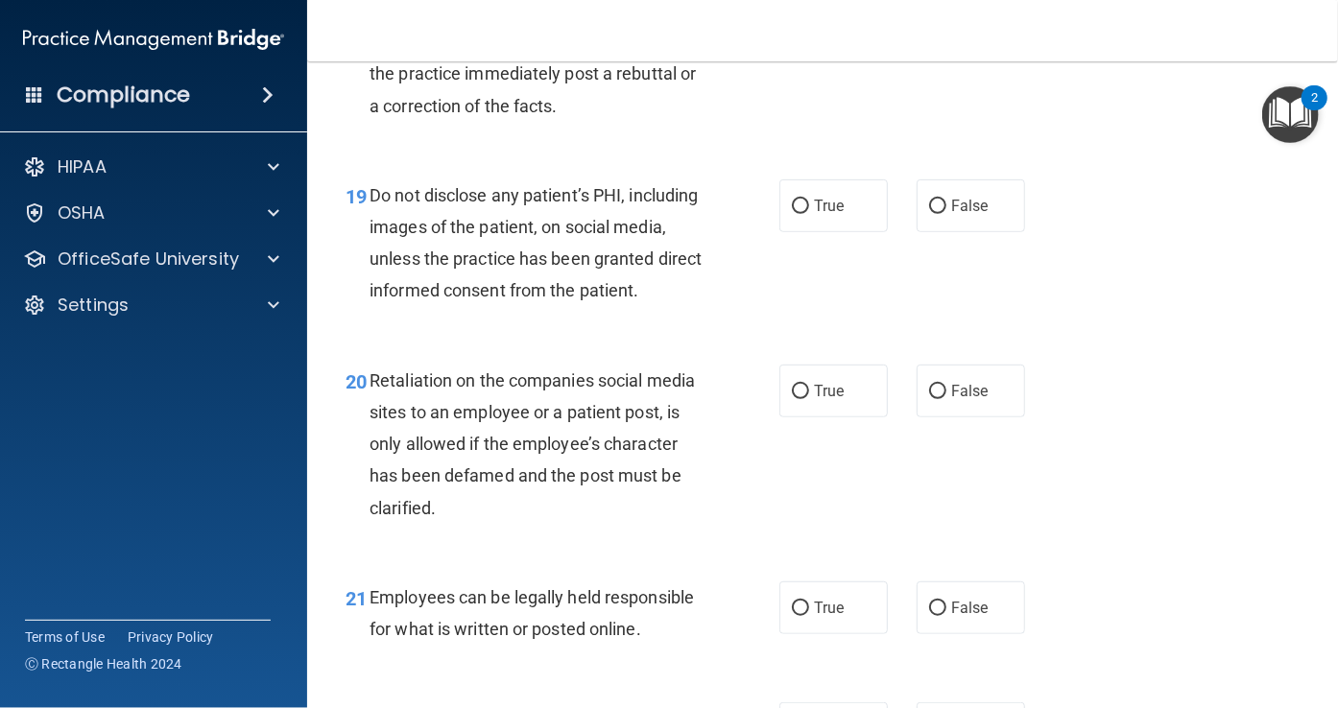
click at [514, 87] on div "If a patient writes a user review and it includes his/her information, and the …" at bounding box center [543, 42] width 347 height 159
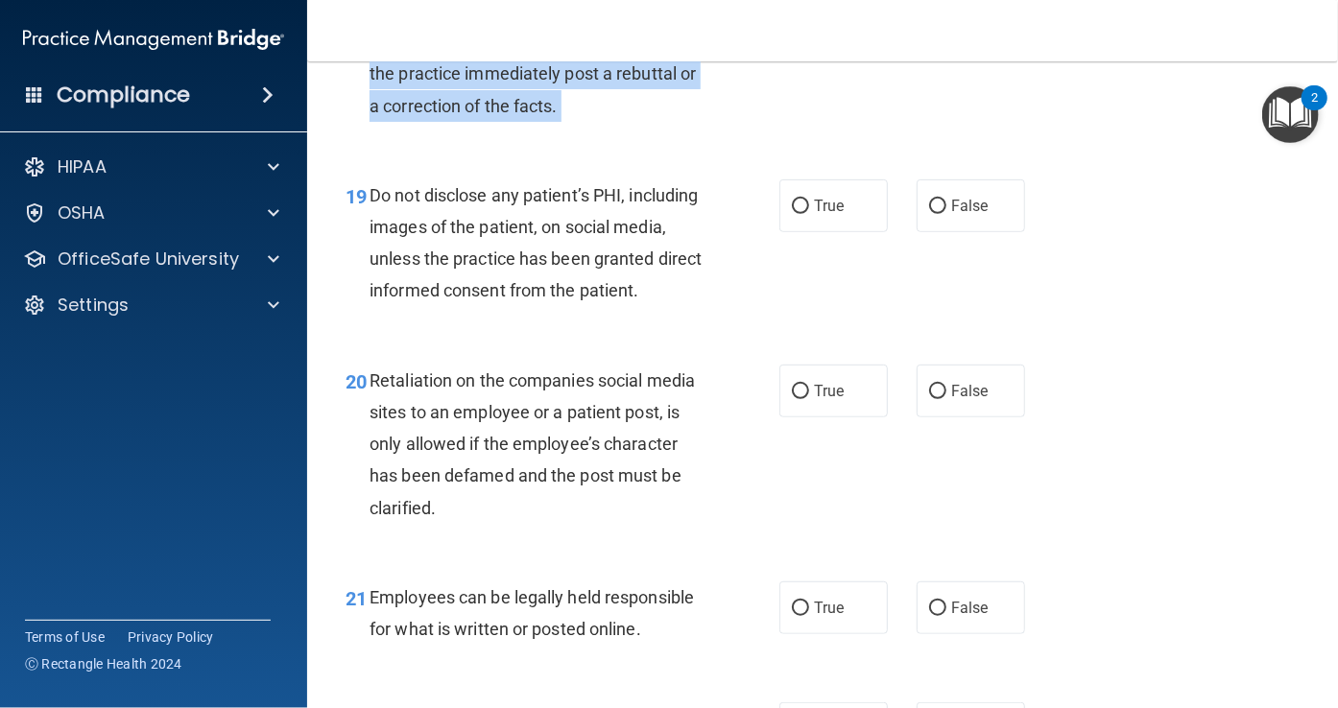
click at [514, 87] on div "If a patient writes a user review and it includes his/her information, and the …" at bounding box center [543, 42] width 347 height 159
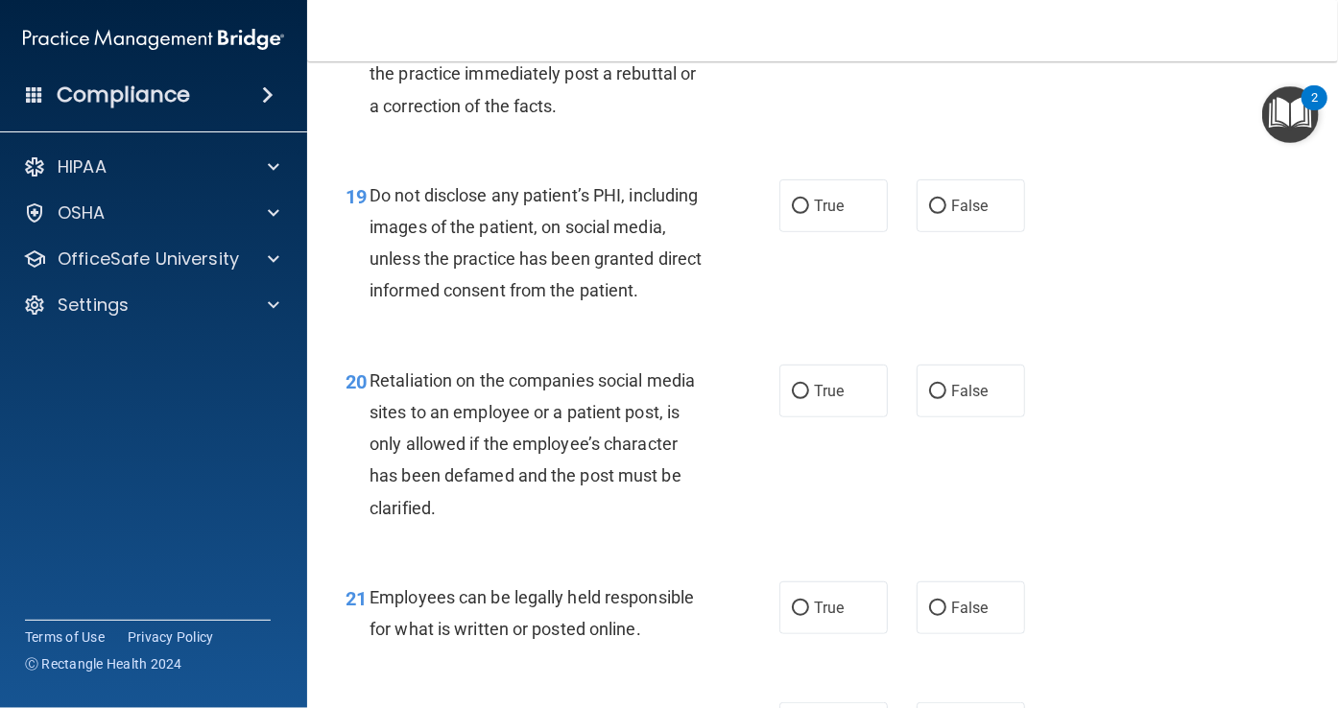
radio input "true"
click at [426, 301] on span "Do not disclose any patient’s PHI, including images of the patient, on social m…" at bounding box center [536, 243] width 332 height 116
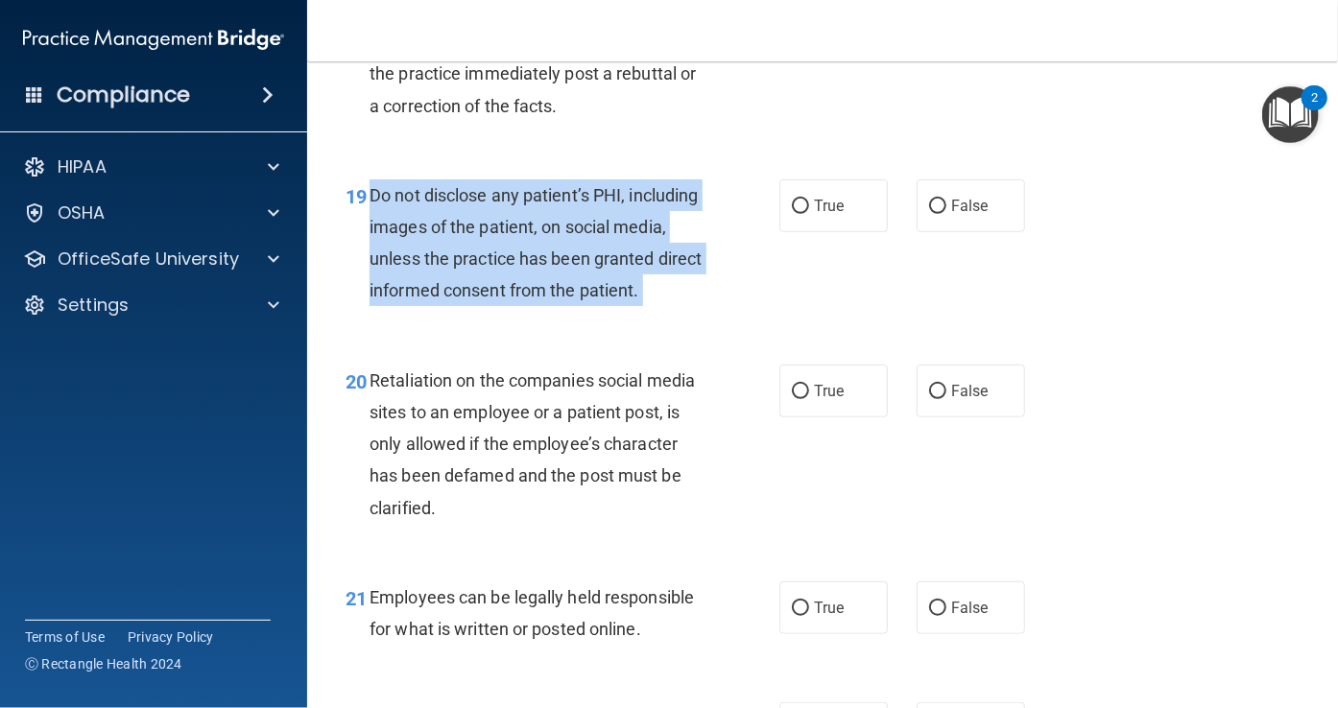
click at [426, 301] on span "Do not disclose any patient’s PHI, including images of the patient, on social m…" at bounding box center [536, 243] width 332 height 116
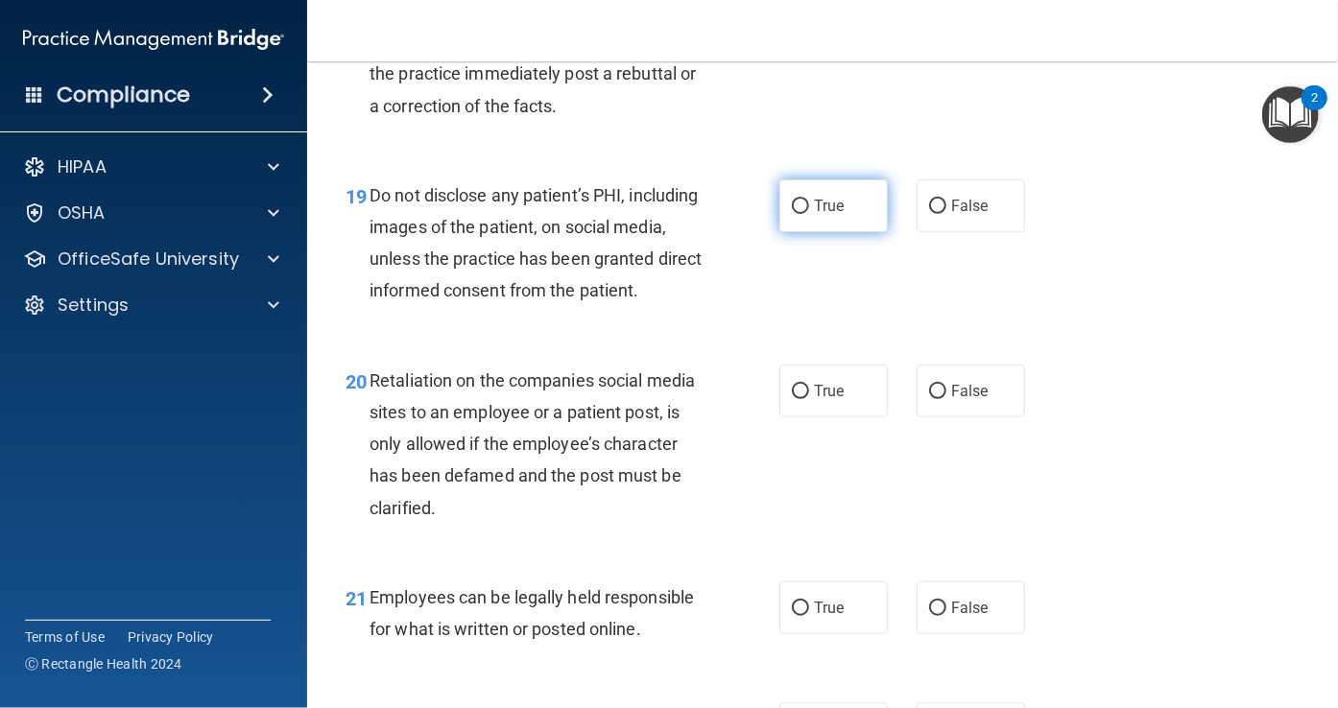
click at [779, 232] on label "True" at bounding box center [833, 205] width 108 height 53
click at [792, 214] on input "True" at bounding box center [800, 207] width 17 height 14
radio input "true"
click at [604, 518] on span "Retaliation on the companies social media sites to an employee or a patient pos…" at bounding box center [532, 445] width 325 height 148
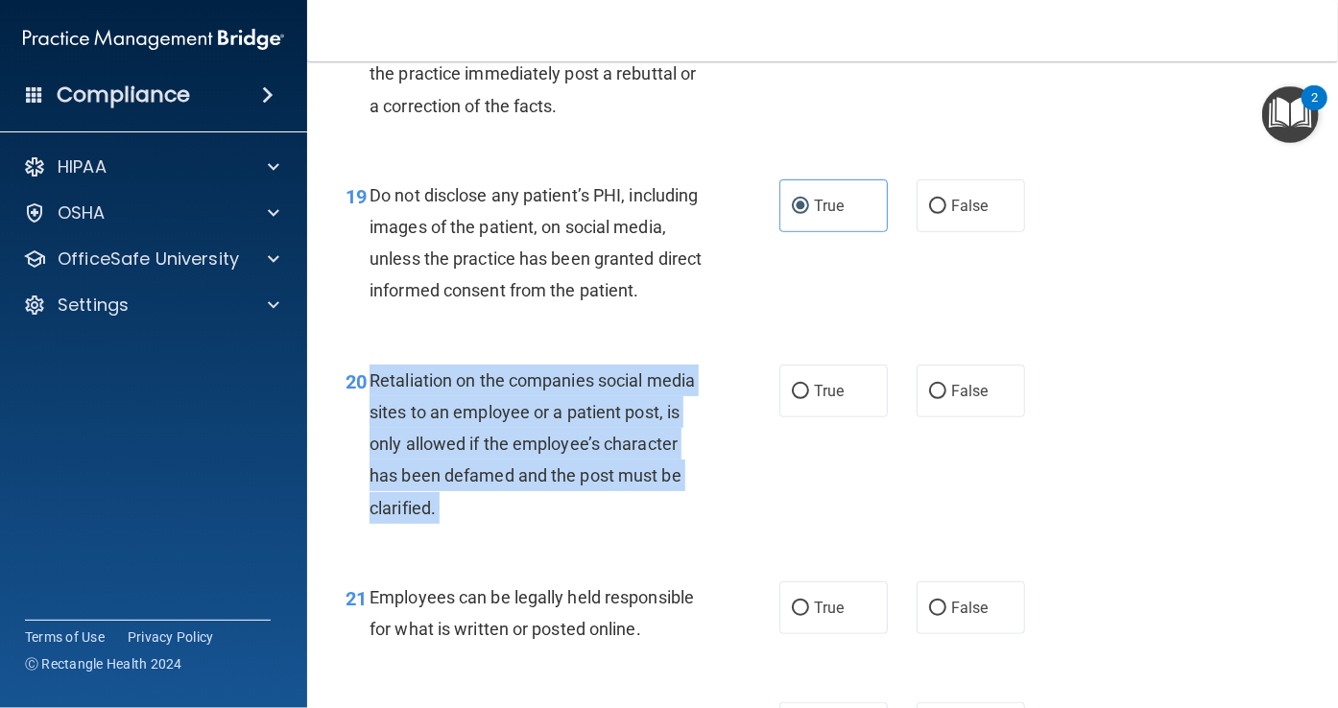
click at [604, 518] on span "Retaliation on the companies social media sites to an employee or a patient pos…" at bounding box center [532, 445] width 325 height 148
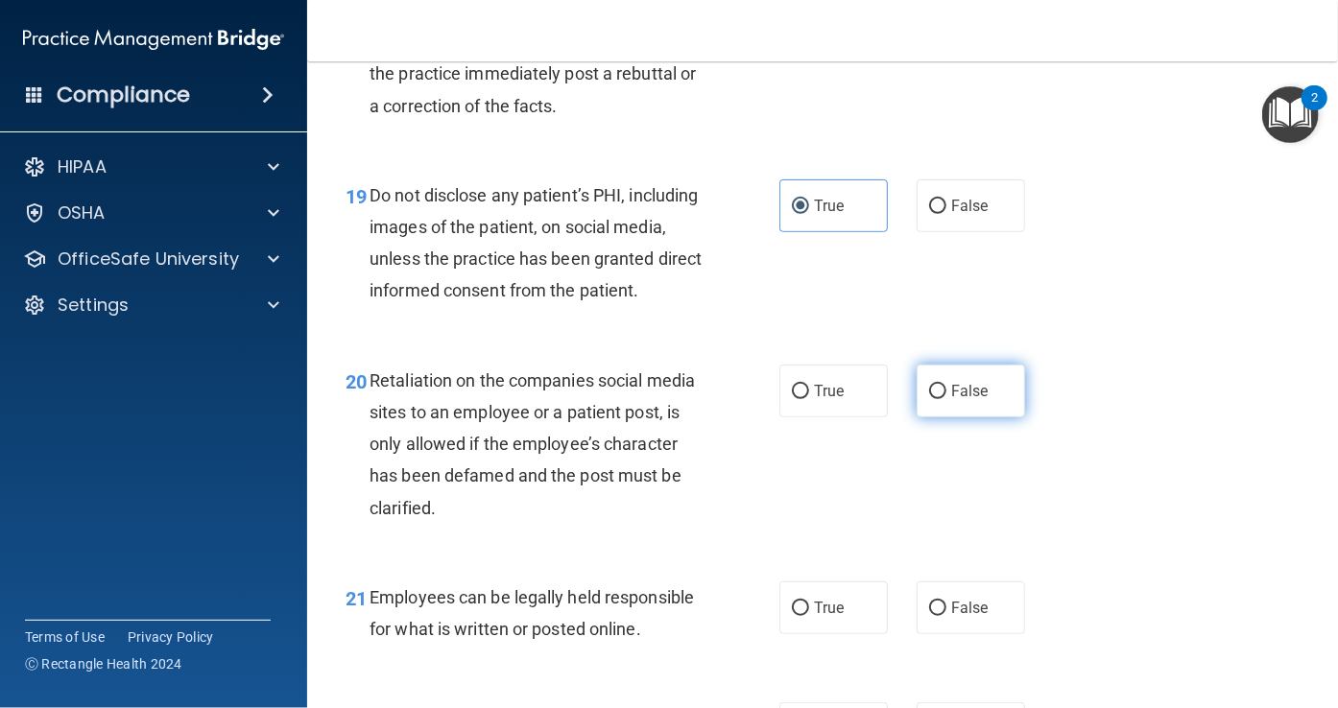
click at [925, 418] on label "False" at bounding box center [971, 391] width 108 height 53
click at [929, 399] on input "False" at bounding box center [937, 392] width 17 height 14
radio input "true"
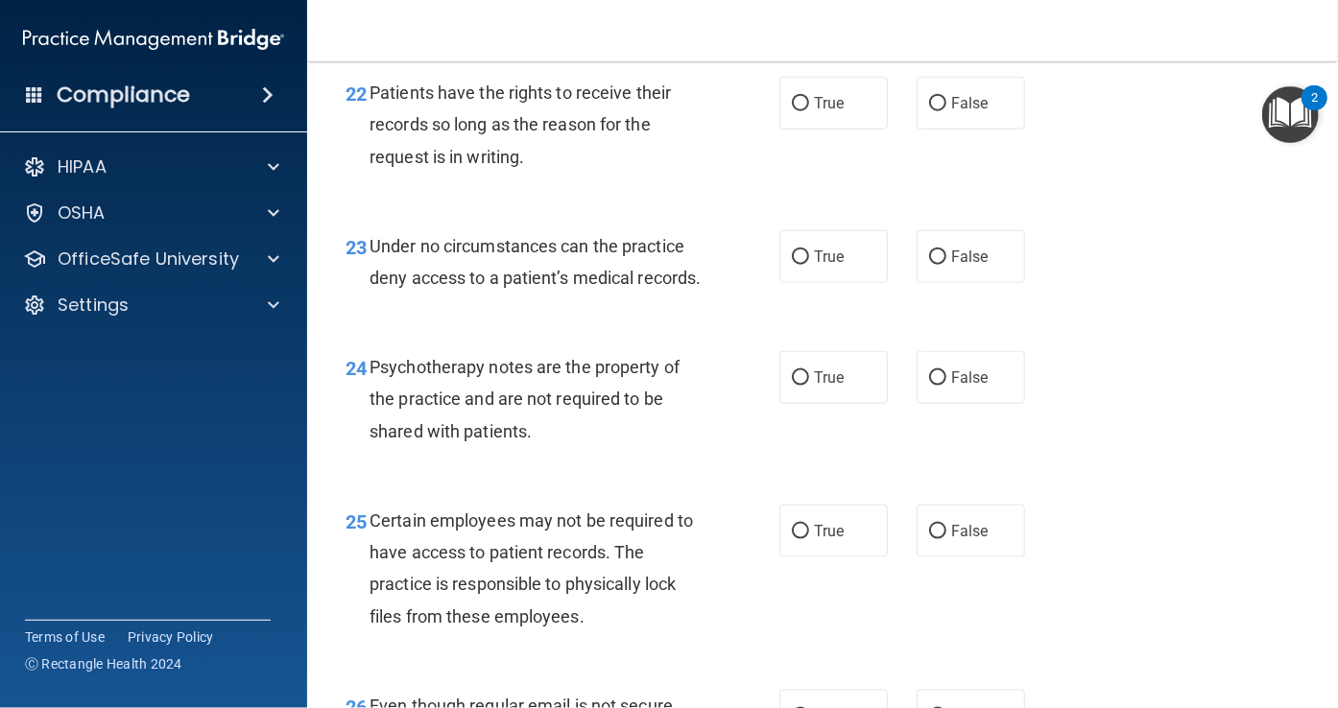
scroll to position [4319, 0]
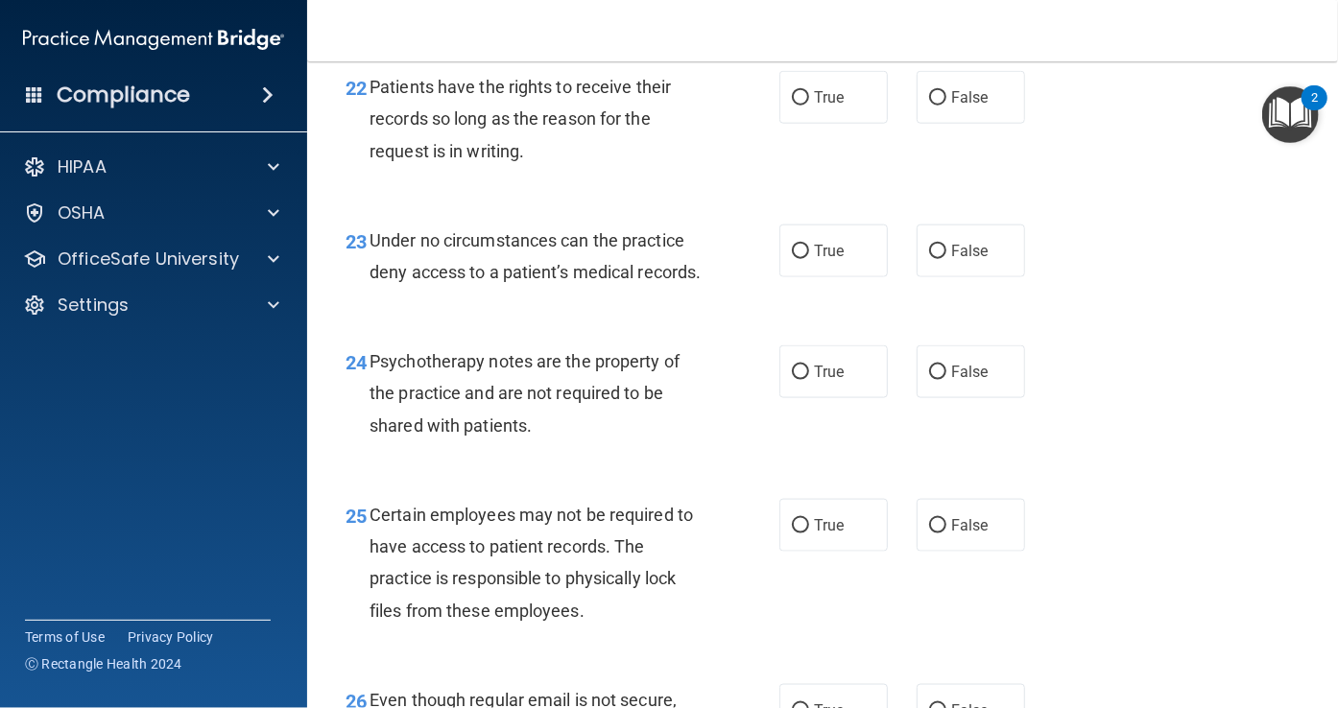
click at [818, 107] on span "True" at bounding box center [829, 97] width 30 height 18
click at [809, 106] on input "True" at bounding box center [800, 98] width 17 height 14
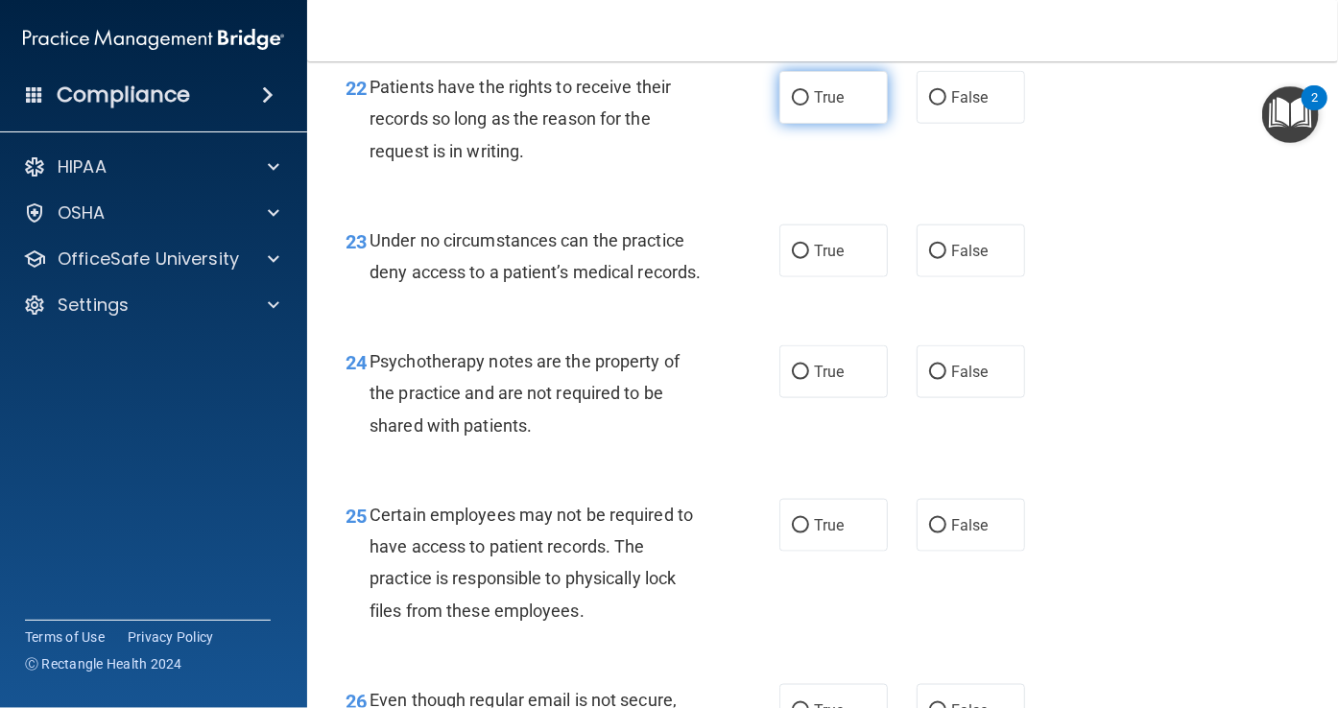
radio input "true"
click at [487, 160] on span "Patients have the rights to receive their records so long as the reason for the…" at bounding box center [520, 119] width 301 height 84
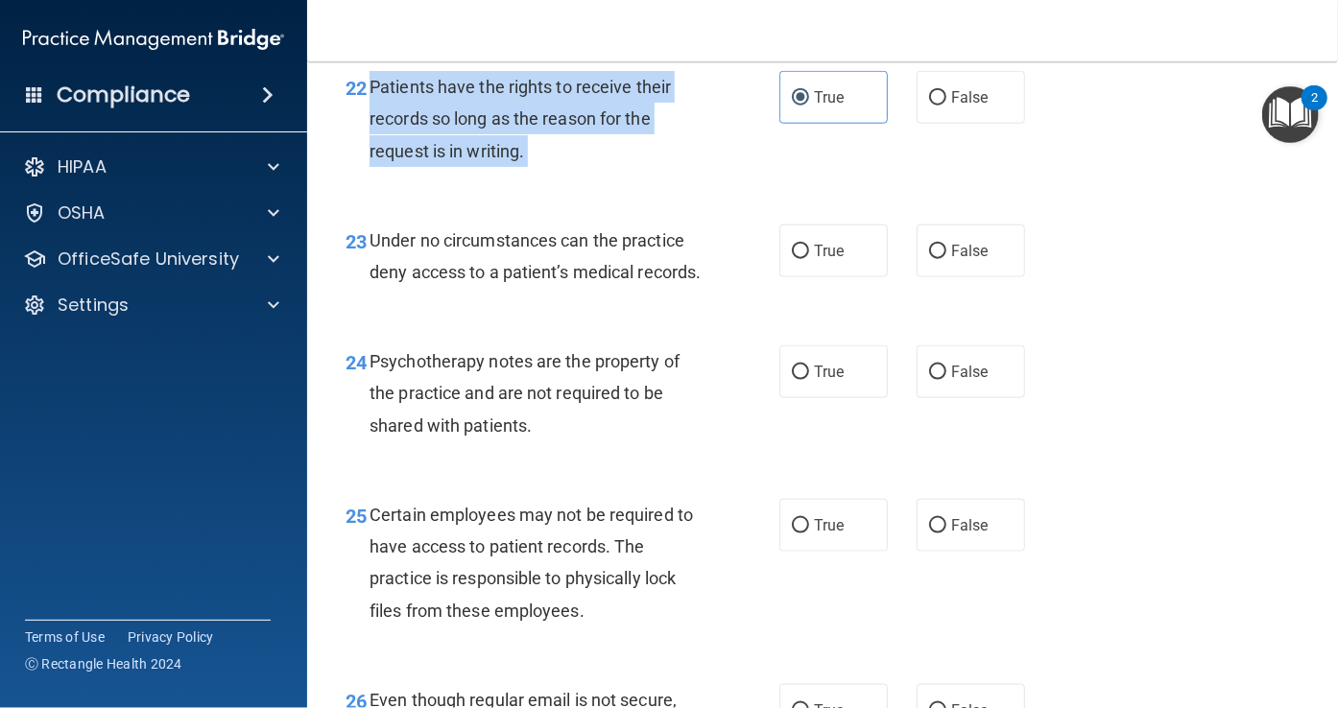
click at [487, 160] on span "Patients have the rights to receive their records so long as the reason for the…" at bounding box center [520, 119] width 301 height 84
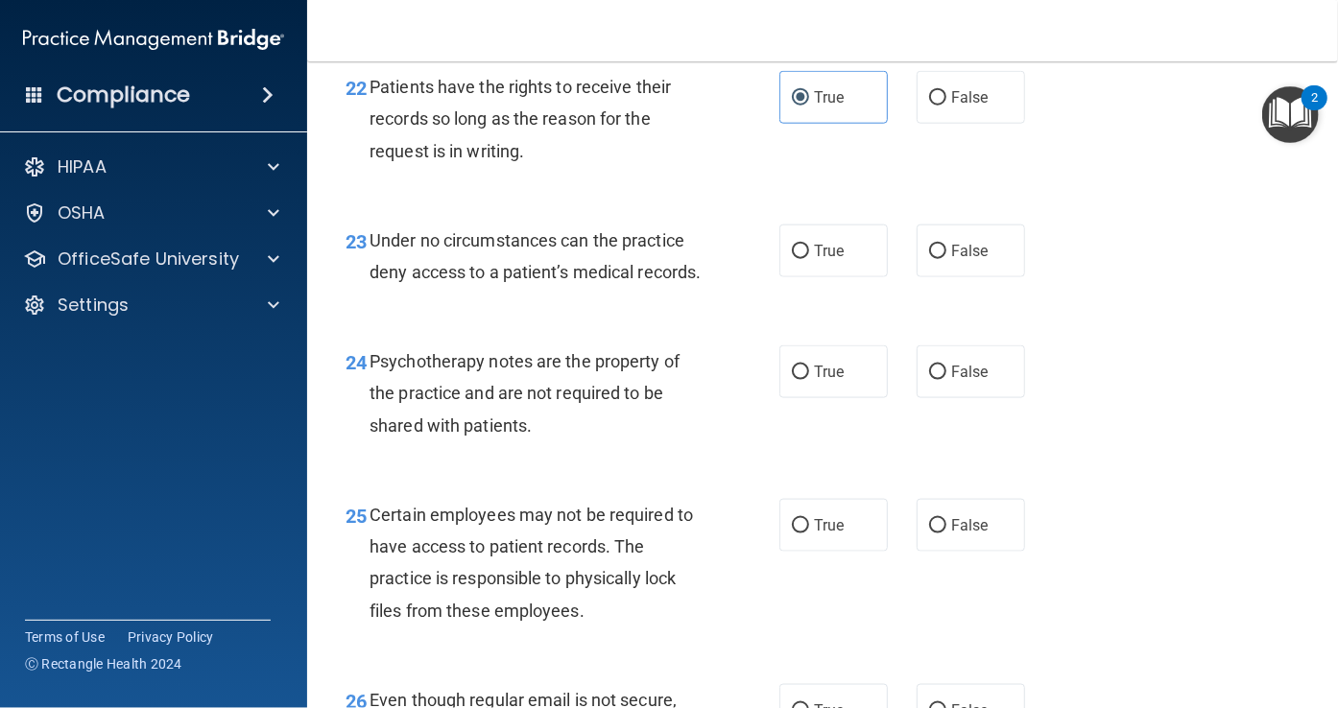
click at [538, 282] on span "Under no circumstances can the practice deny access to a patient’s medical reco…" at bounding box center [535, 256] width 331 height 52
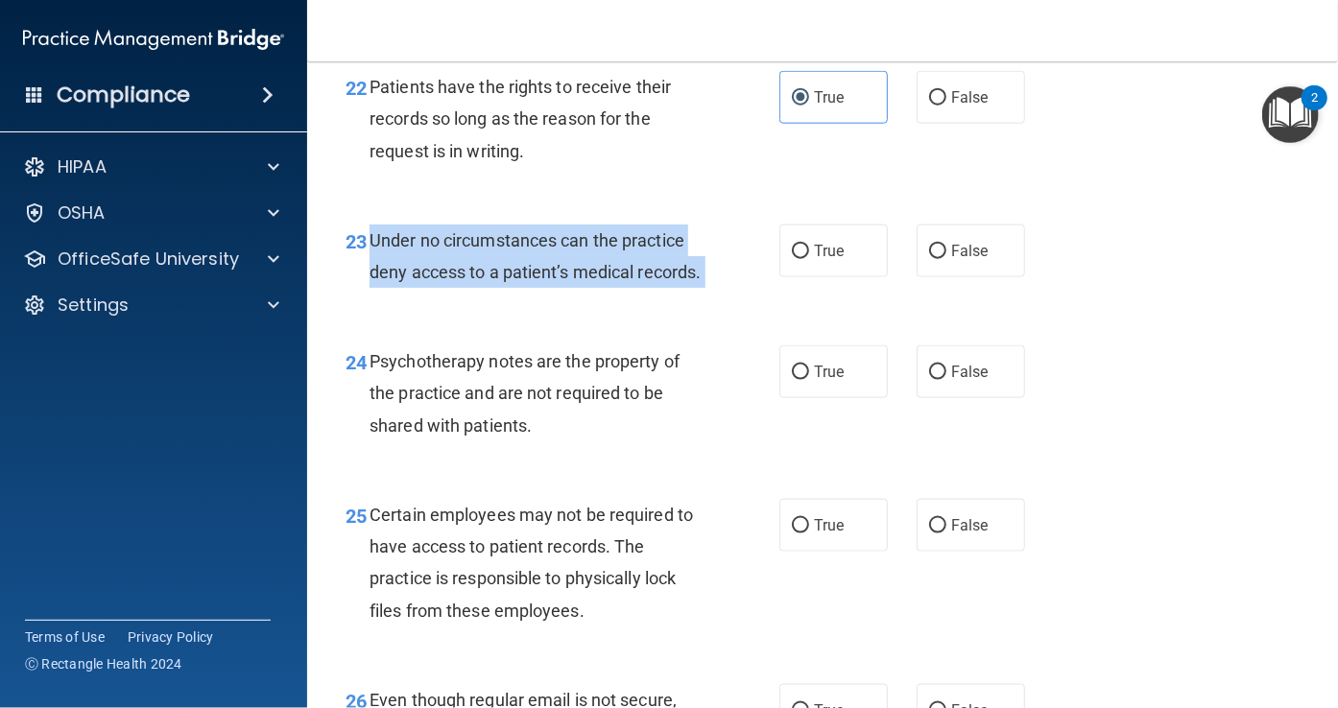
click at [538, 282] on span "Under no circumstances can the practice deny access to a patient’s medical reco…" at bounding box center [535, 256] width 331 height 52
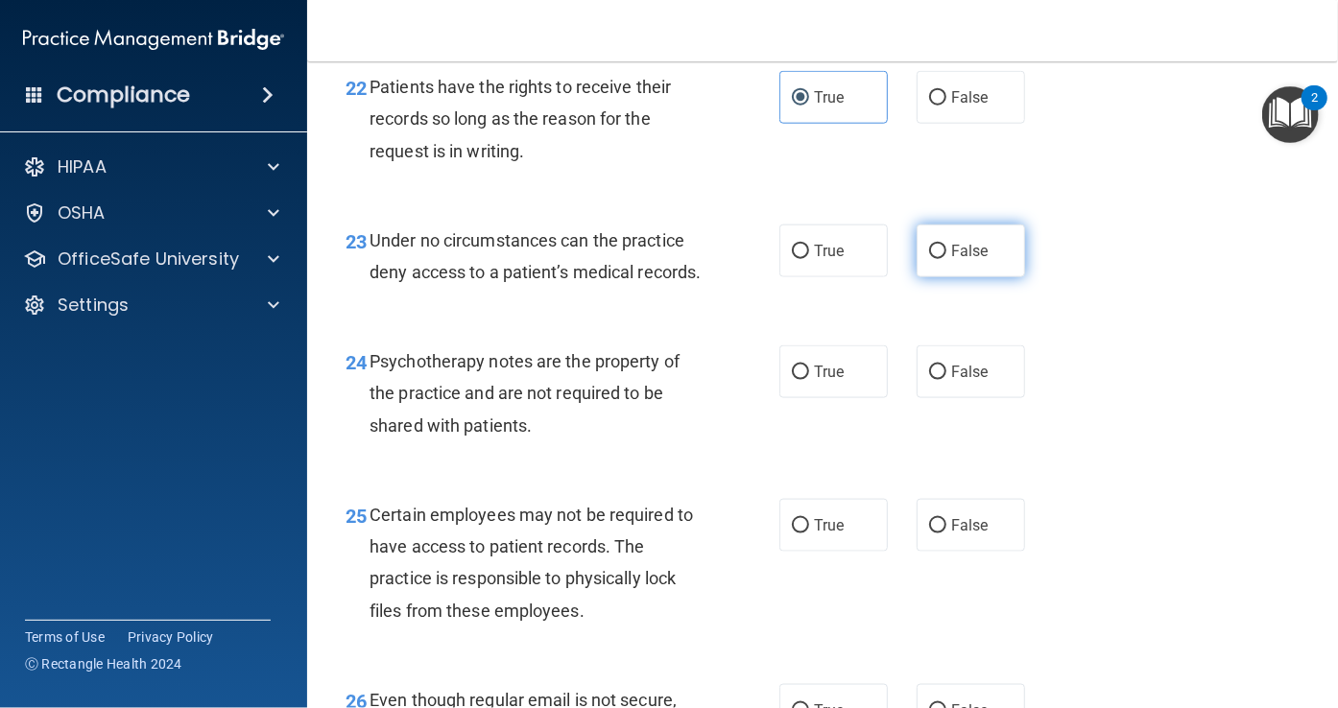
click at [975, 277] on label "False" at bounding box center [971, 251] width 108 height 53
click at [946, 259] on input "False" at bounding box center [937, 252] width 17 height 14
radio input "true"
click at [514, 442] on div "Psychotherapy notes are the property of the practice and are not required to be…" at bounding box center [543, 394] width 347 height 96
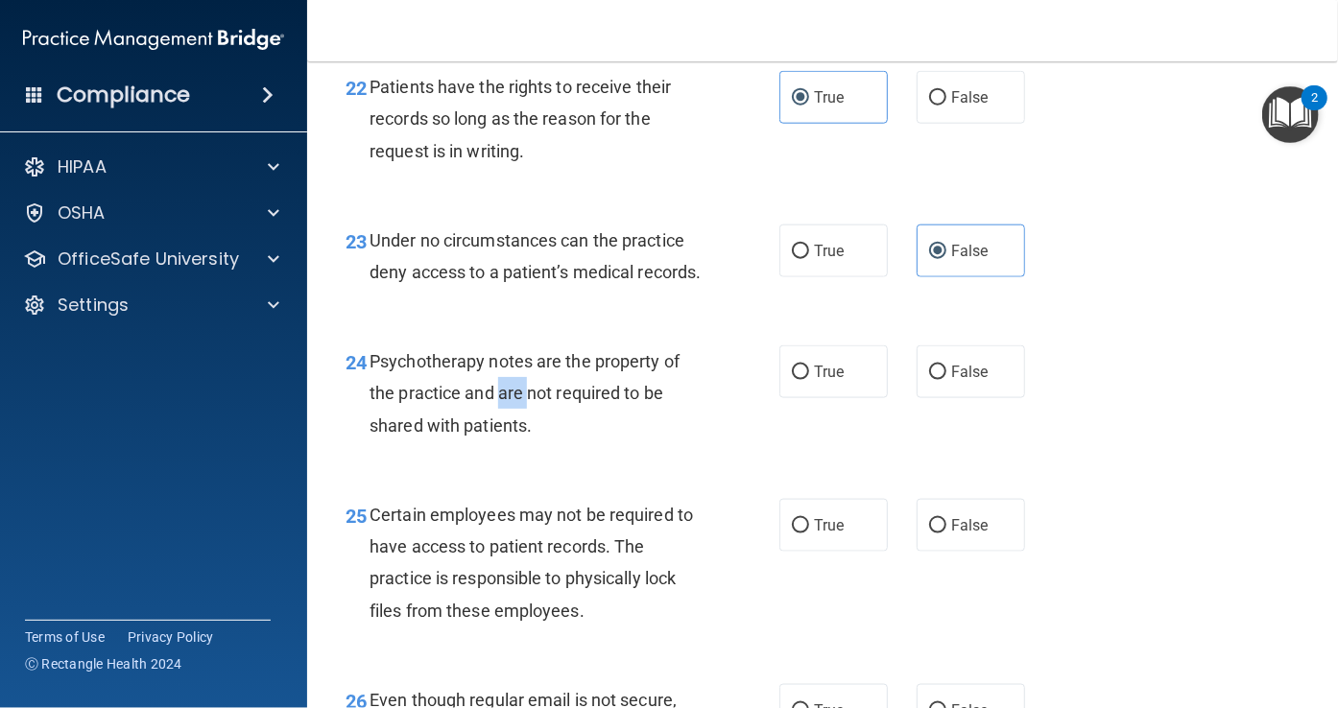
click at [514, 442] on div "Psychotherapy notes are the property of the practice and are not required to be…" at bounding box center [543, 394] width 347 height 96
click at [860, 398] on label "True" at bounding box center [833, 372] width 108 height 53
click at [809, 380] on input "True" at bounding box center [800, 373] width 17 height 14
radio input "true"
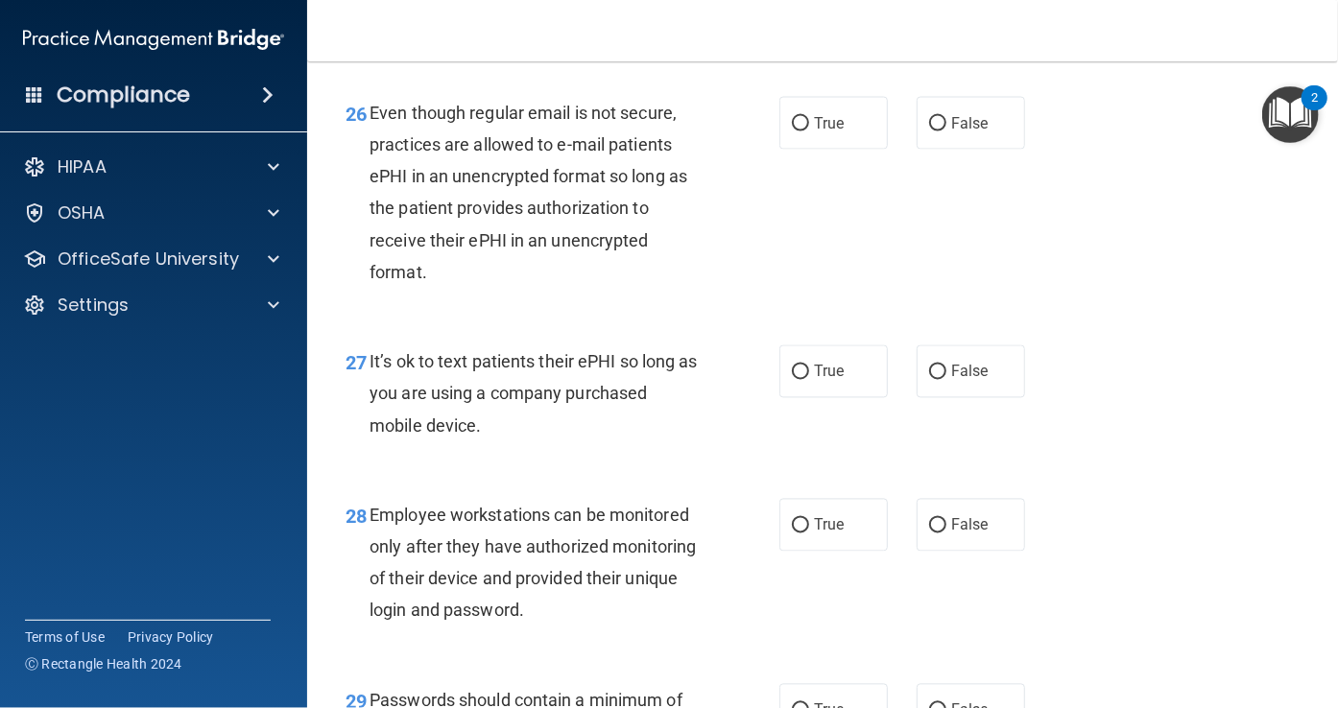
scroll to position [4919, 0]
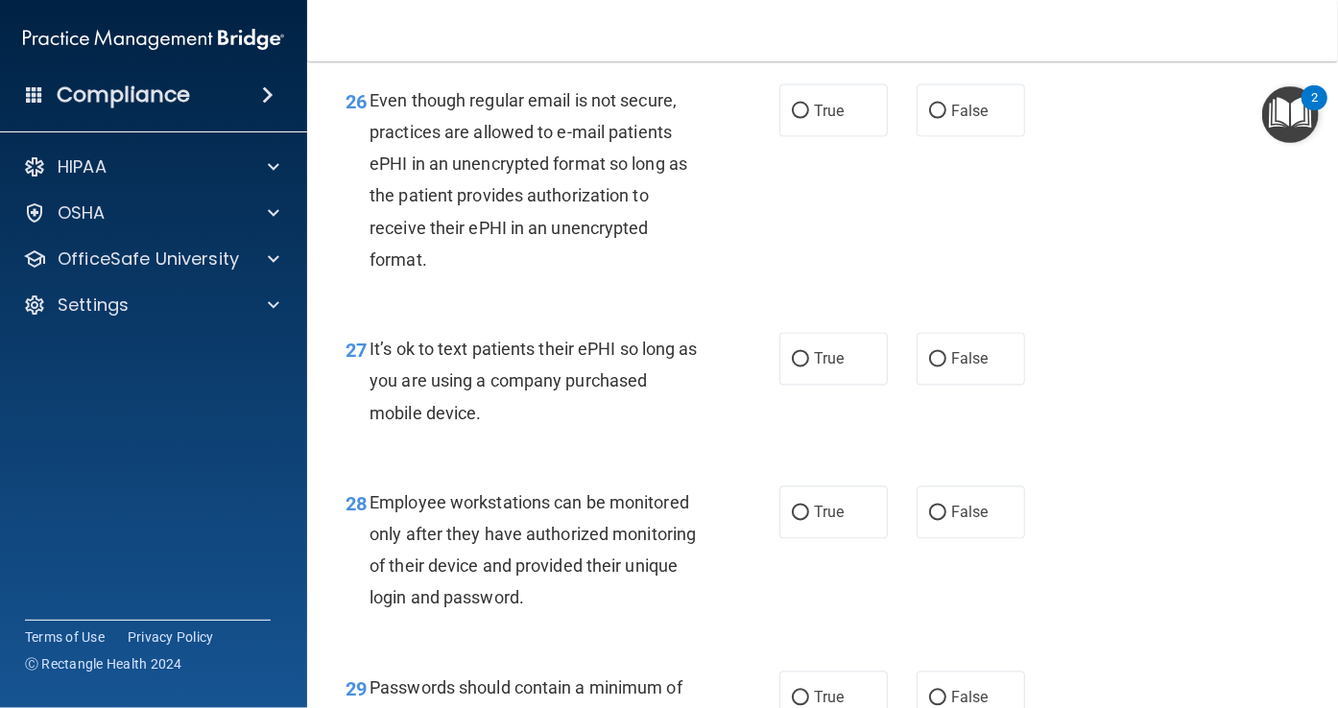
radio input "true"
click at [482, 275] on div "Even though regular email is not secure, practices are allowed to e-mail patien…" at bounding box center [543, 179] width 347 height 191
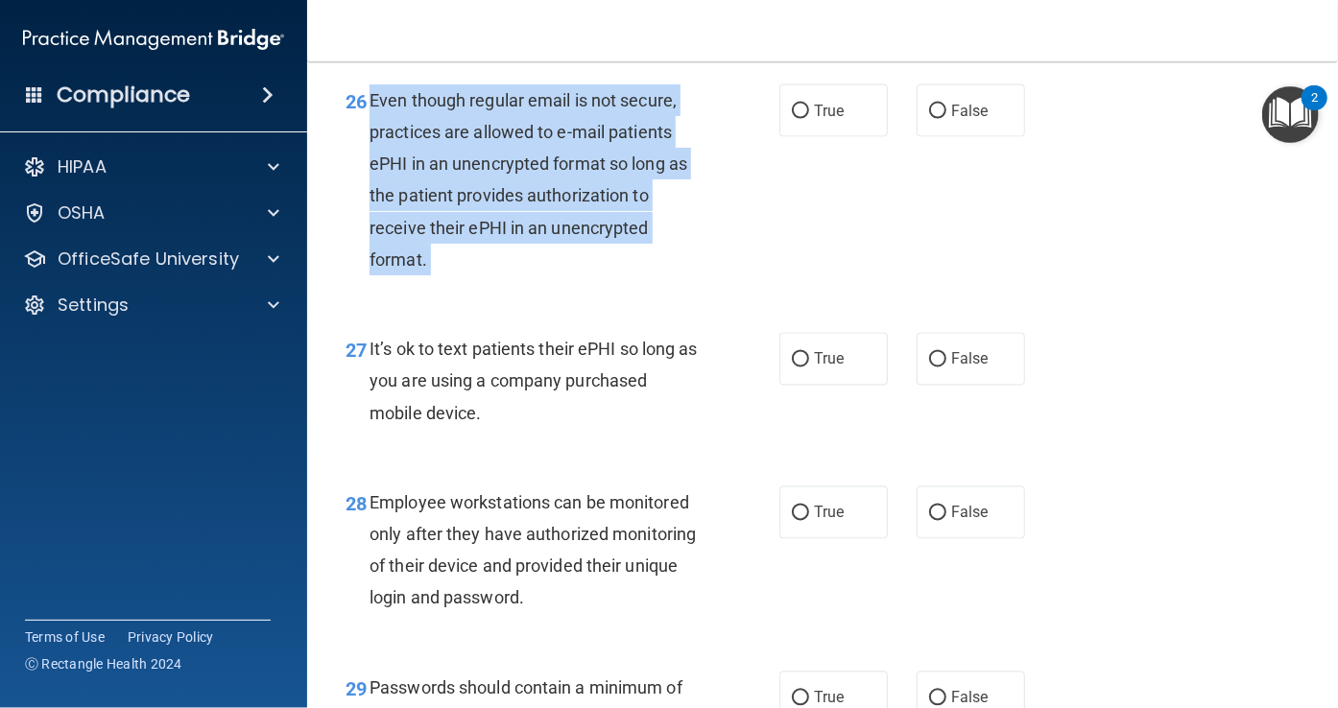
click at [482, 275] on div "Even though regular email is not secure, practices are allowed to e-mail patien…" at bounding box center [543, 179] width 347 height 191
click at [792, 119] on input "True" at bounding box center [800, 112] width 17 height 14
radio input "true"
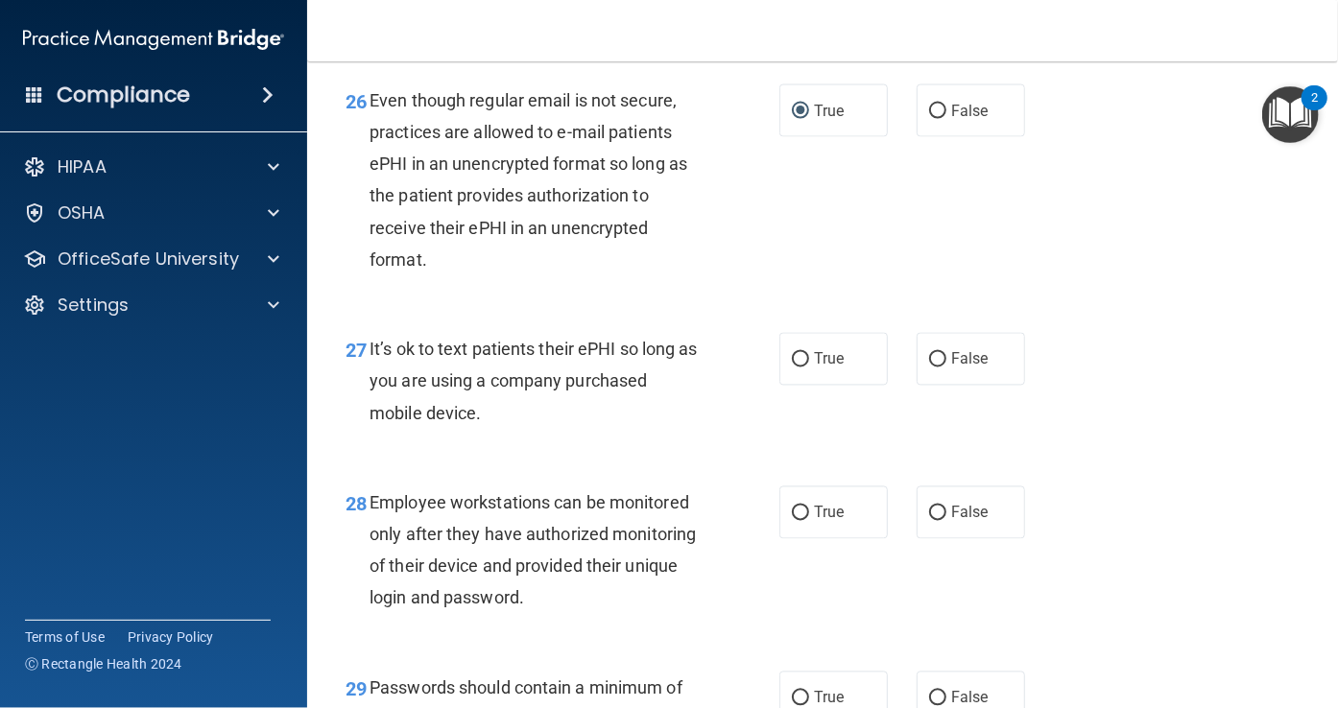
click at [544, 422] on span "It’s ok to text patients their ePHI so long as you are using a company purchase…" at bounding box center [534, 381] width 328 height 84
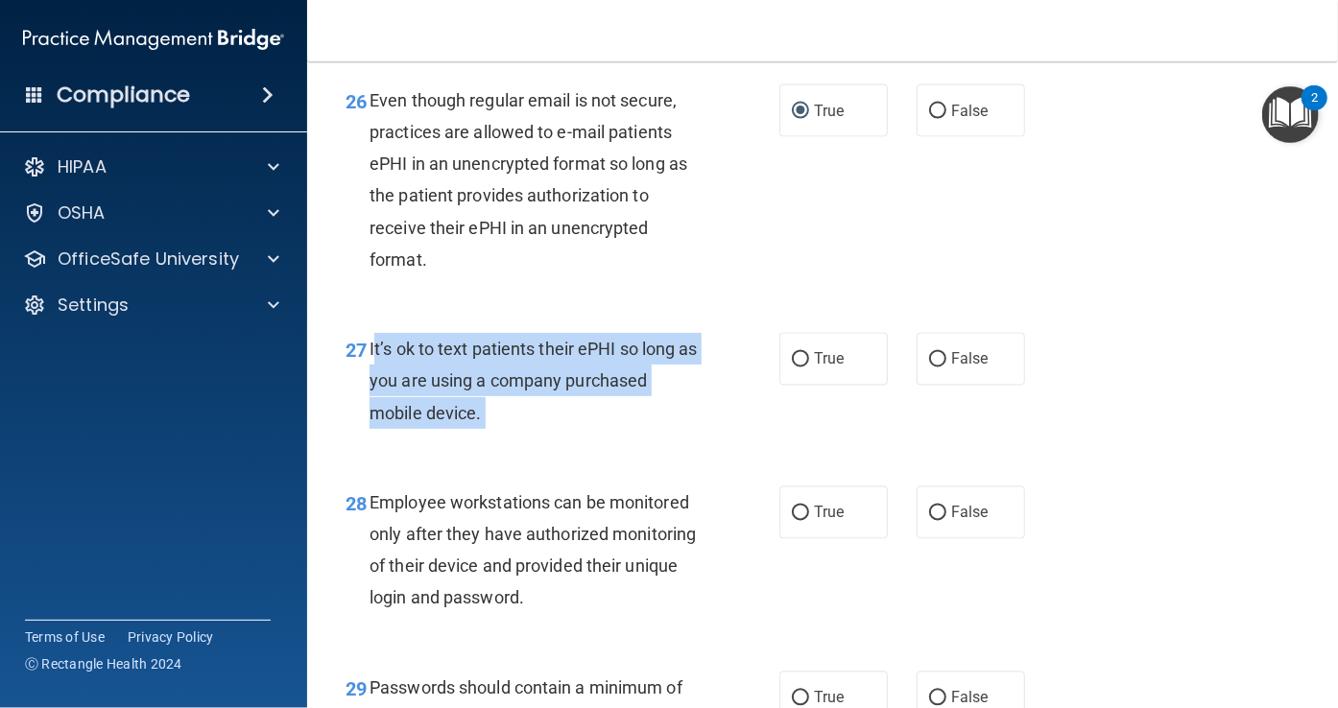
click at [544, 422] on span "It’s ok to text patients their ePHI so long as you are using a company purchase…" at bounding box center [534, 381] width 328 height 84
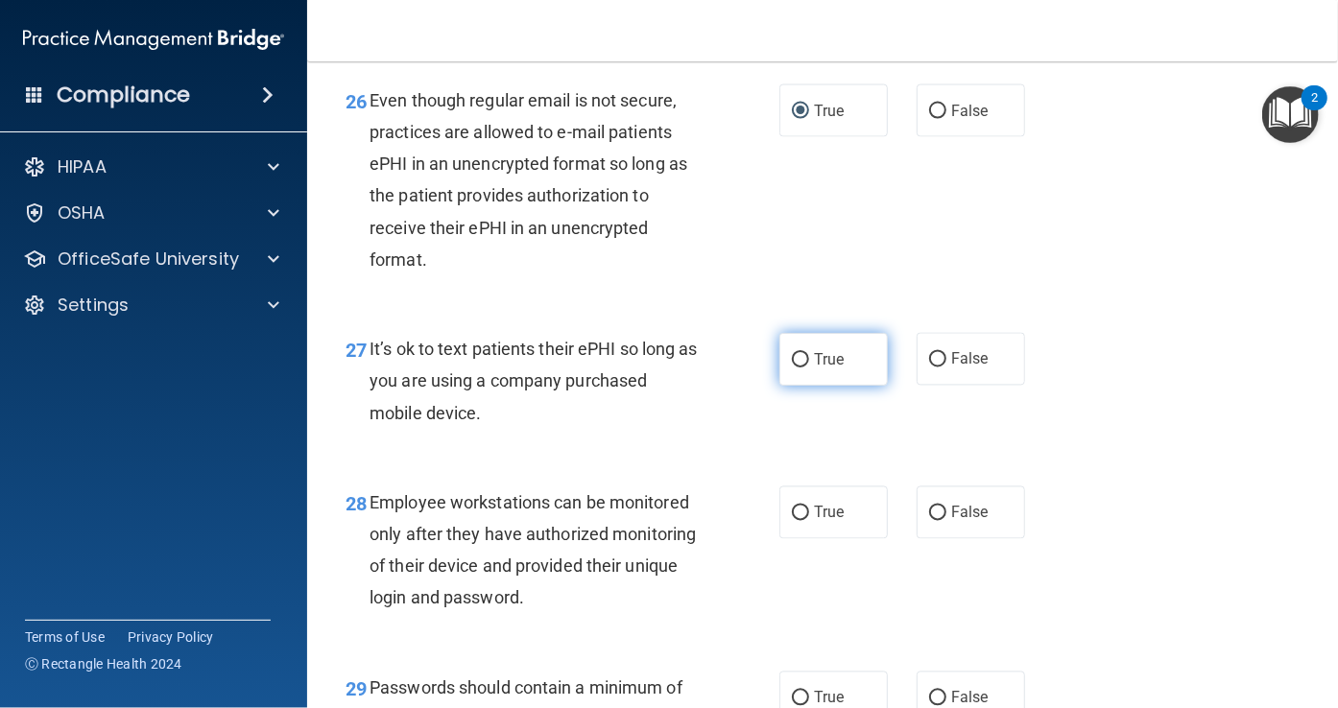
click at [814, 369] on span "True" at bounding box center [829, 359] width 30 height 18
click at [809, 368] on input "True" at bounding box center [800, 360] width 17 height 14
radio input "true"
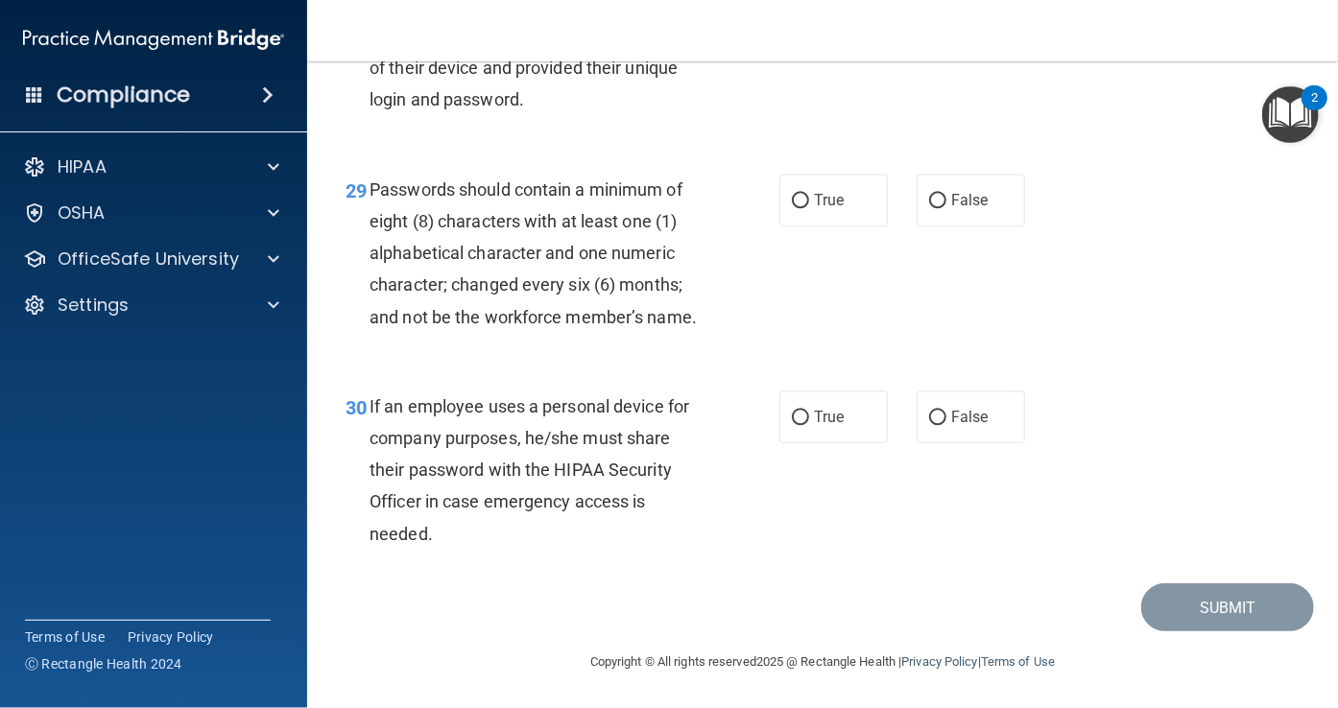
scroll to position [5540, 0]
click at [548, 116] on div "Employee workstations can be monitored only after they have authorized monitori…" at bounding box center [543, 52] width 347 height 128
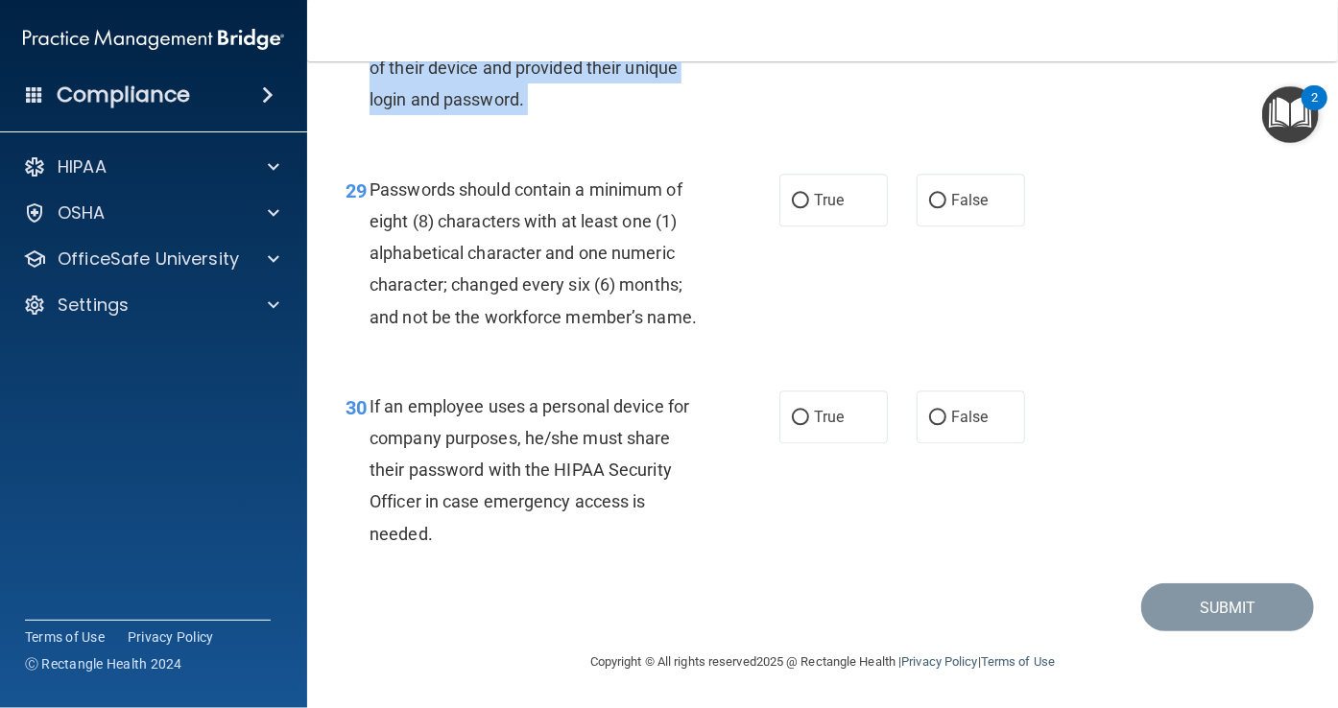
click at [548, 116] on div "Employee workstations can be monitored only after they have authorized monitori…" at bounding box center [543, 52] width 347 height 128
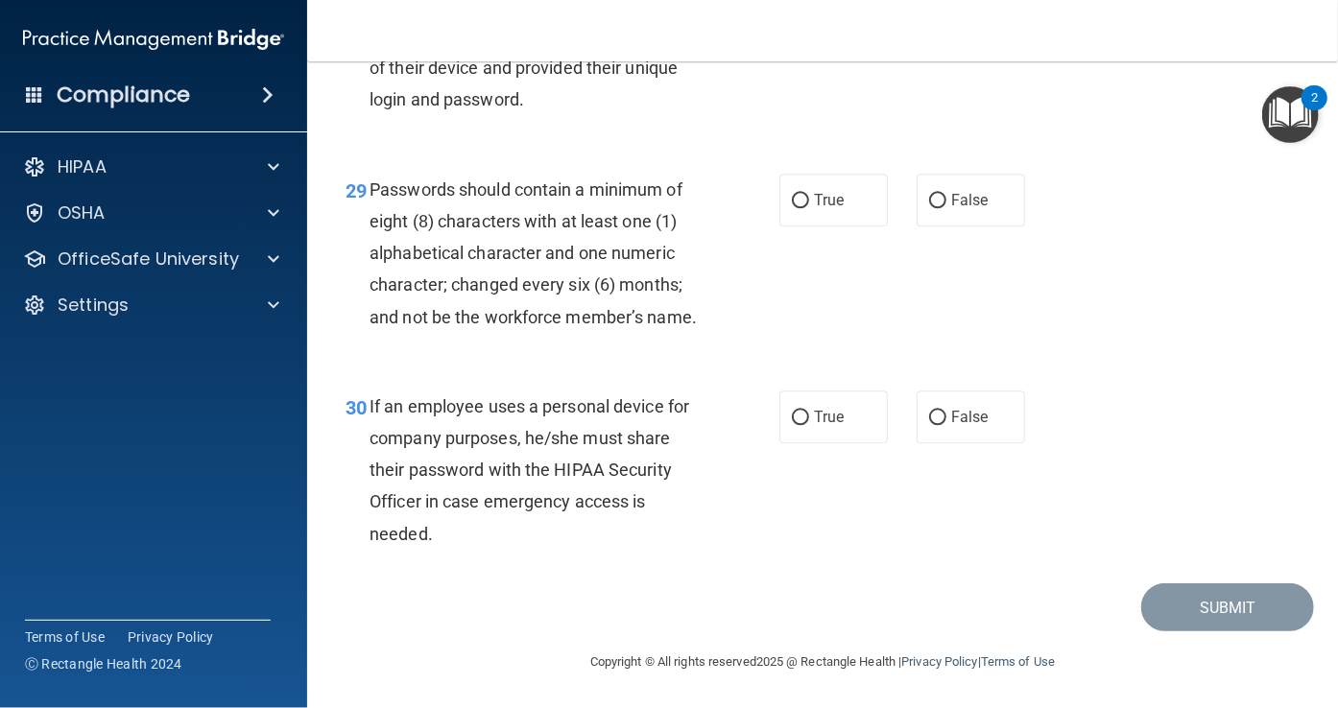
click at [921, 41] on label "False" at bounding box center [971, 14] width 108 height 53
click at [929, 23] on input "False" at bounding box center [937, 16] width 17 height 14
radio input "true"
click at [441, 327] on span "Passwords should contain a minimum of eight (8) characters with at least one (1…" at bounding box center [533, 253] width 327 height 148
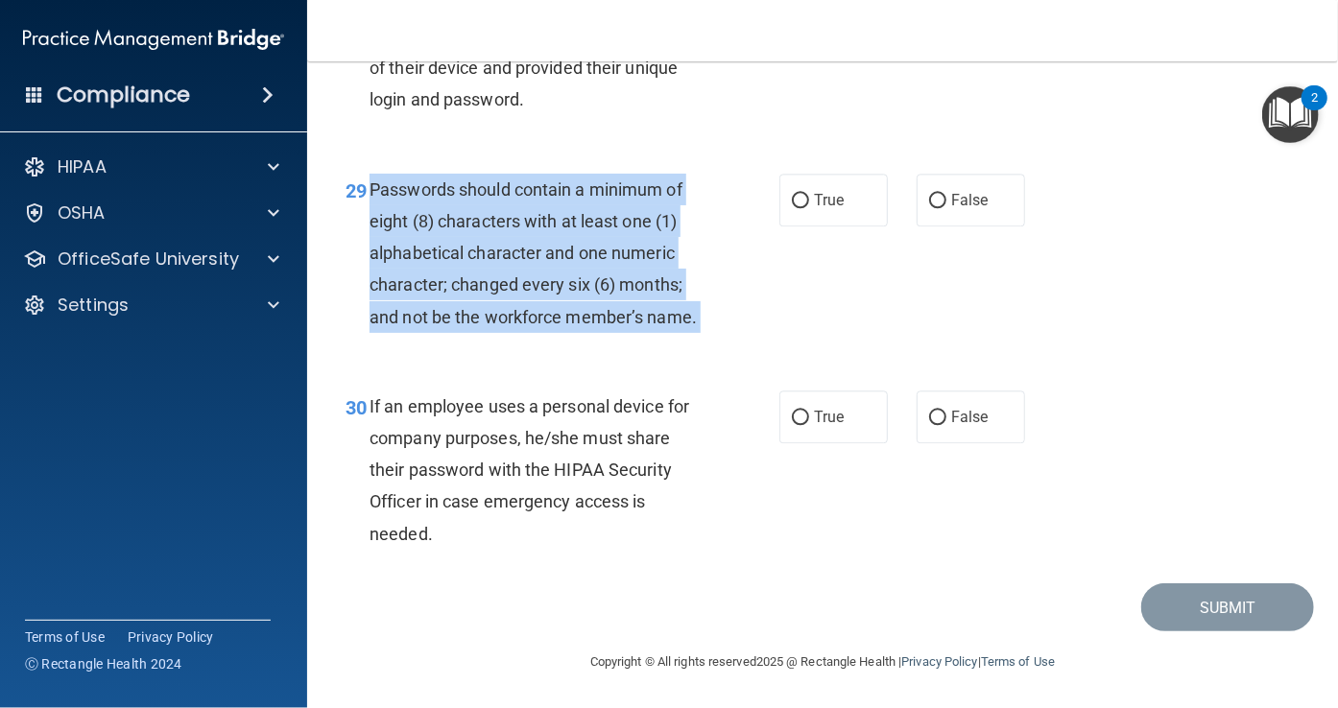
click at [441, 327] on span "Passwords should contain a minimum of eight (8) characters with at least one (1…" at bounding box center [533, 253] width 327 height 148
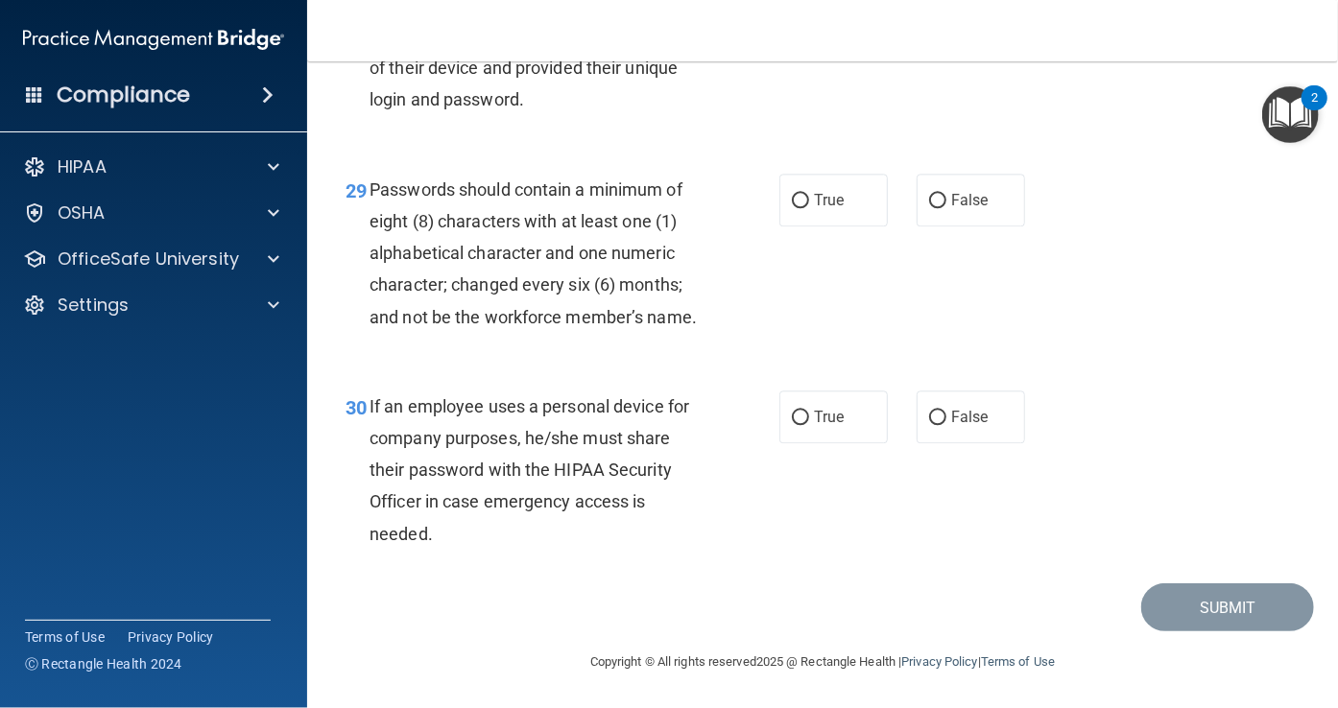
click at [546, 222] on div "29 Passwords should contain a minimum of eight (8) characters with at least one…" at bounding box center [822, 258] width 983 height 217
click at [551, 300] on div "Passwords should contain a minimum of eight (8) characters with at least one (1…" at bounding box center [543, 253] width 347 height 159
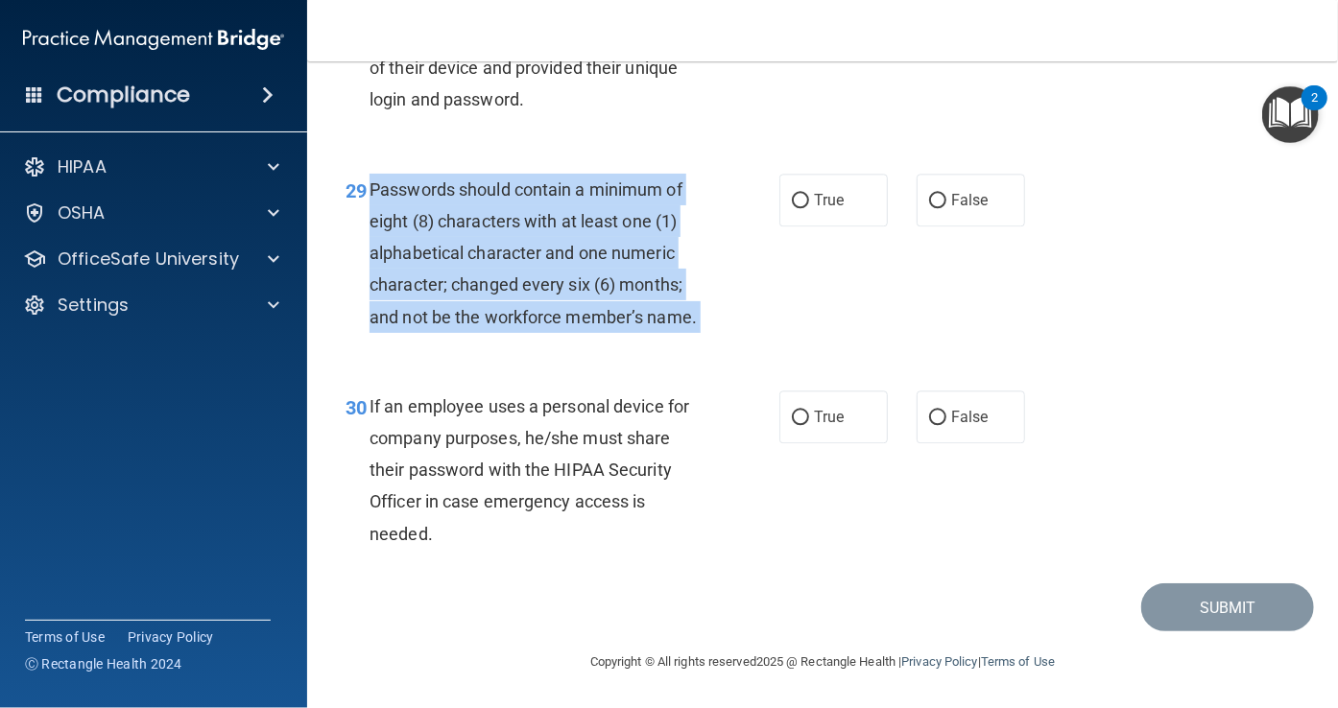
click at [551, 300] on div "Passwords should contain a minimum of eight (8) characters with at least one (1…" at bounding box center [543, 253] width 347 height 159
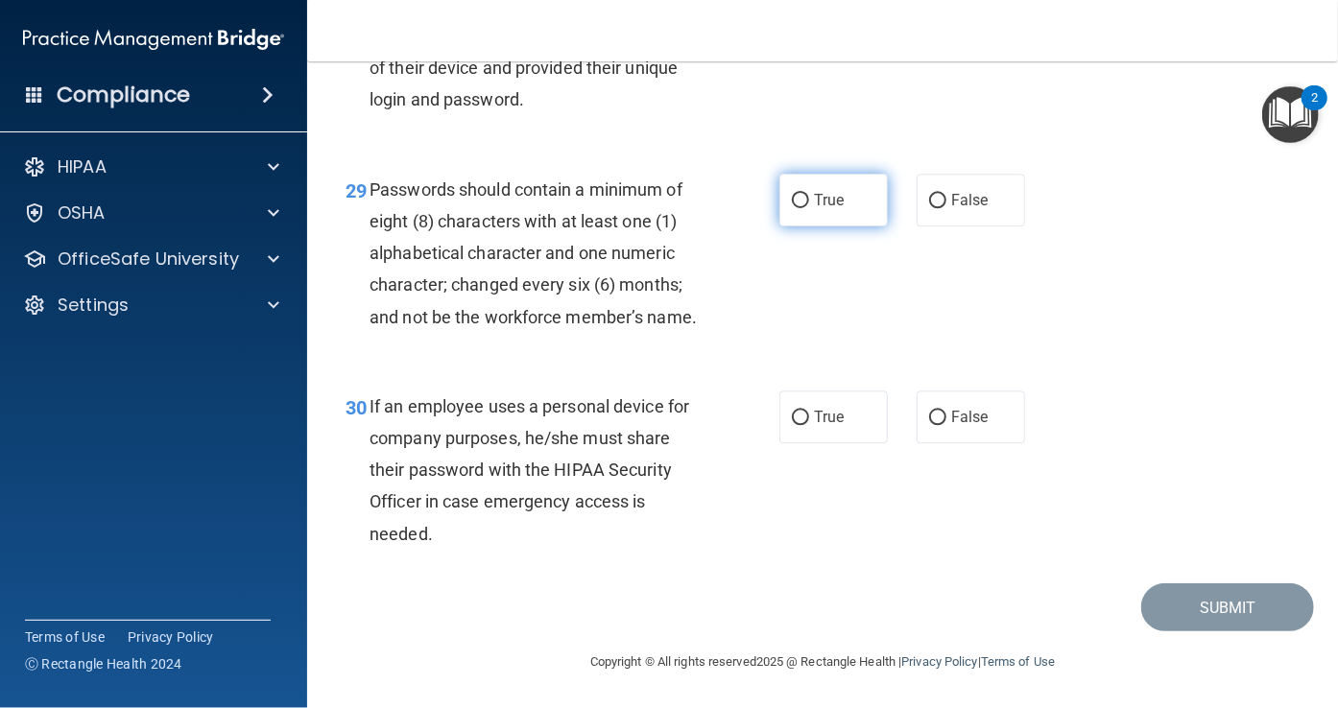
click at [814, 209] on span "True" at bounding box center [829, 200] width 30 height 18
click at [807, 208] on input "True" at bounding box center [800, 201] width 17 height 14
radio input "true"
click at [540, 549] on div "If an employee uses a personal device for company purposes, he/she must share t…" at bounding box center [543, 470] width 347 height 159
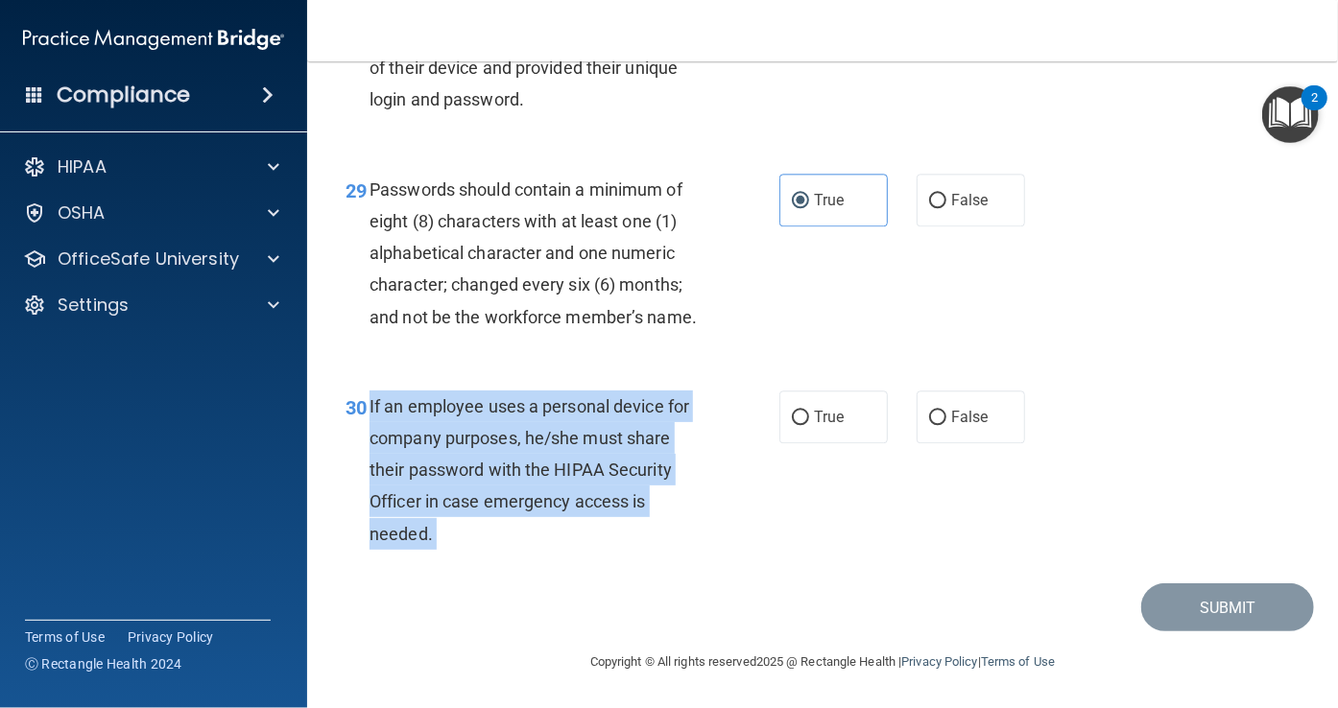
click at [540, 549] on div "If an employee uses a personal device for company purposes, he/she must share t…" at bounding box center [543, 470] width 347 height 159
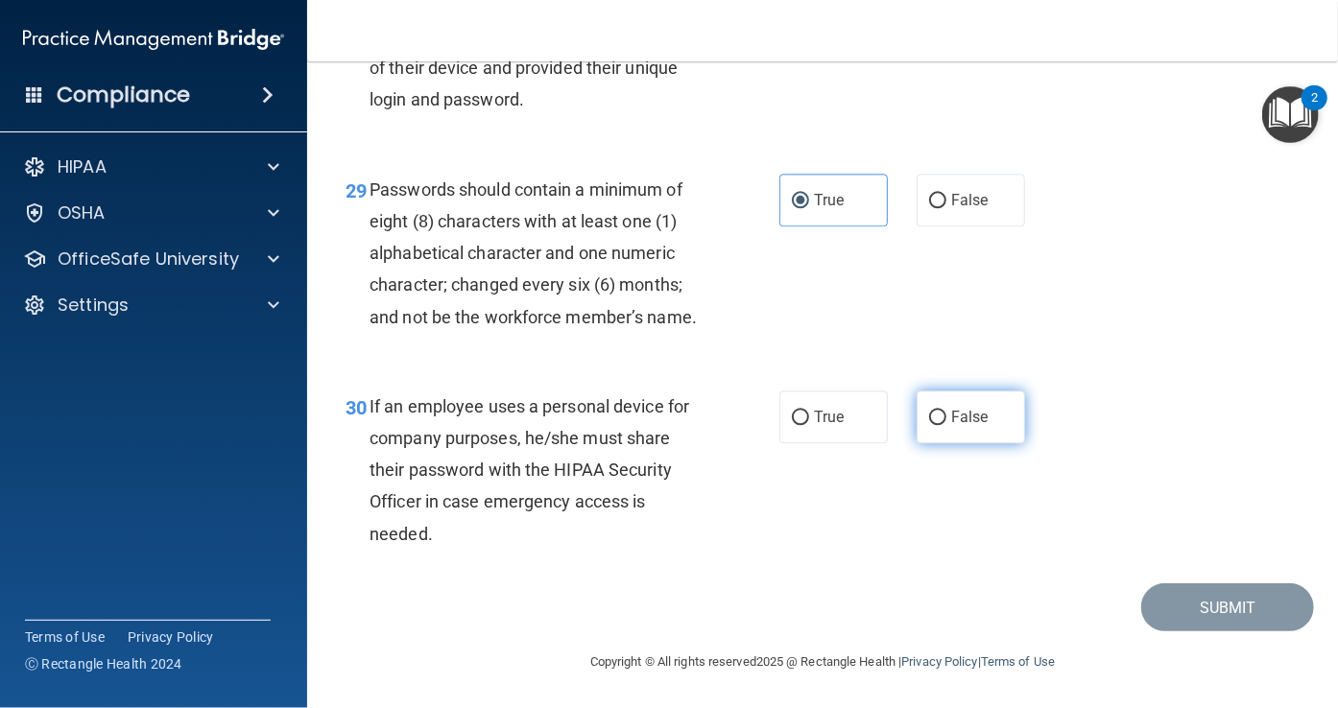
click at [921, 443] on label "False" at bounding box center [971, 417] width 108 height 53
click at [929, 425] on input "False" at bounding box center [937, 418] width 17 height 14
radio input "true"
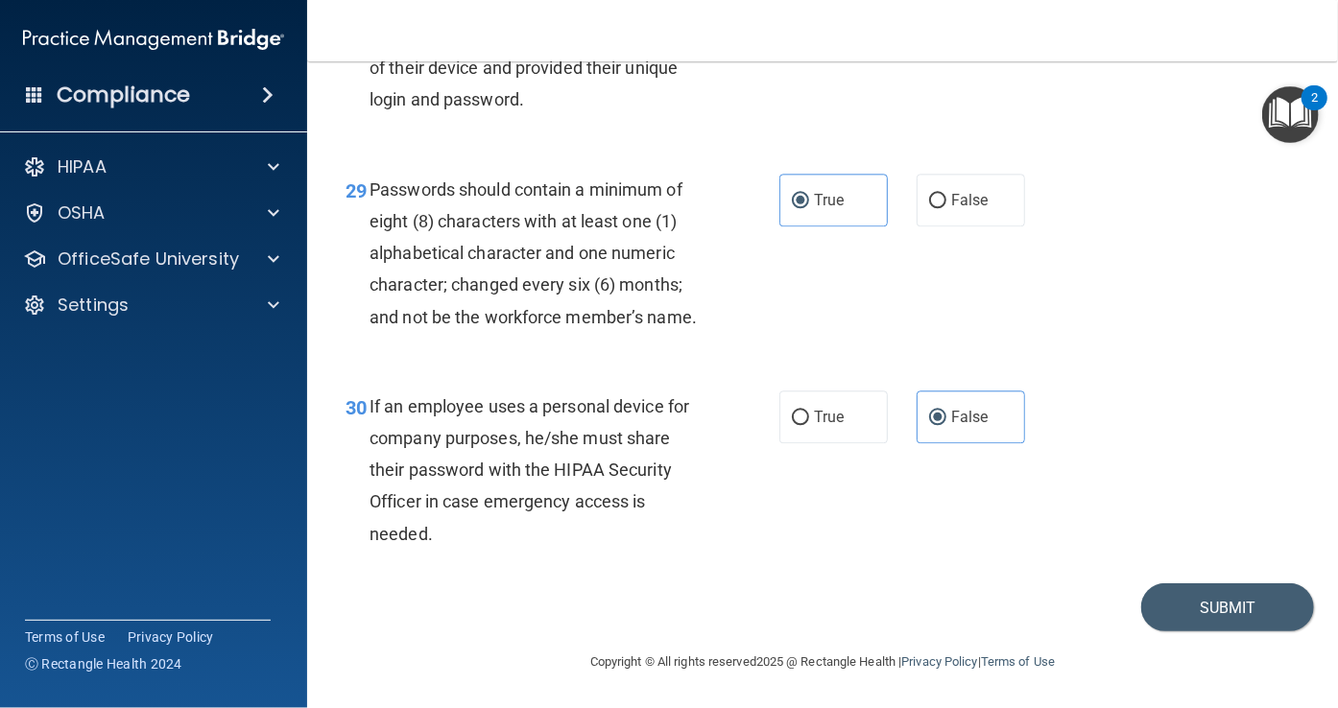
scroll to position [5641, 0]
click at [1196, 608] on button "Submit" at bounding box center [1227, 608] width 173 height 49
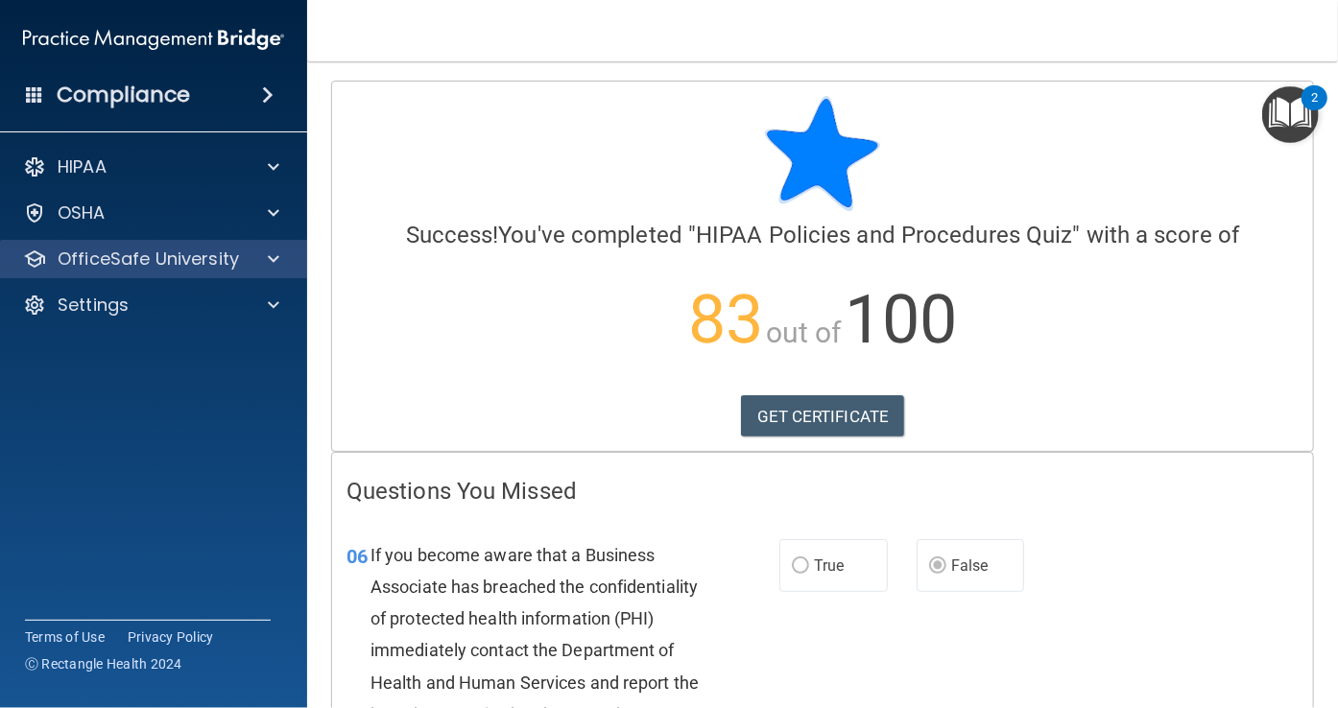
click at [295, 258] on div "OfficeSafe University" at bounding box center [154, 259] width 308 height 38
click at [282, 258] on div at bounding box center [271, 259] width 48 height 23
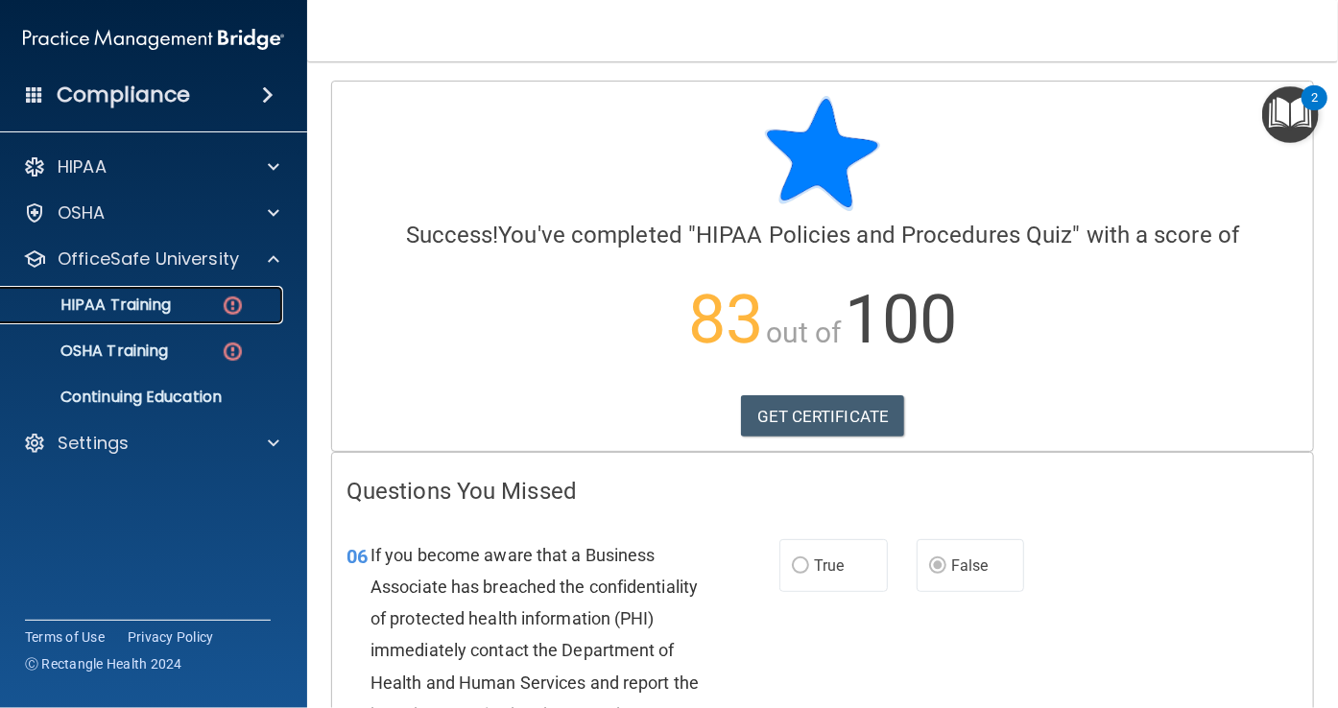
click at [181, 308] on div "HIPAA Training" at bounding box center [143, 305] width 262 height 19
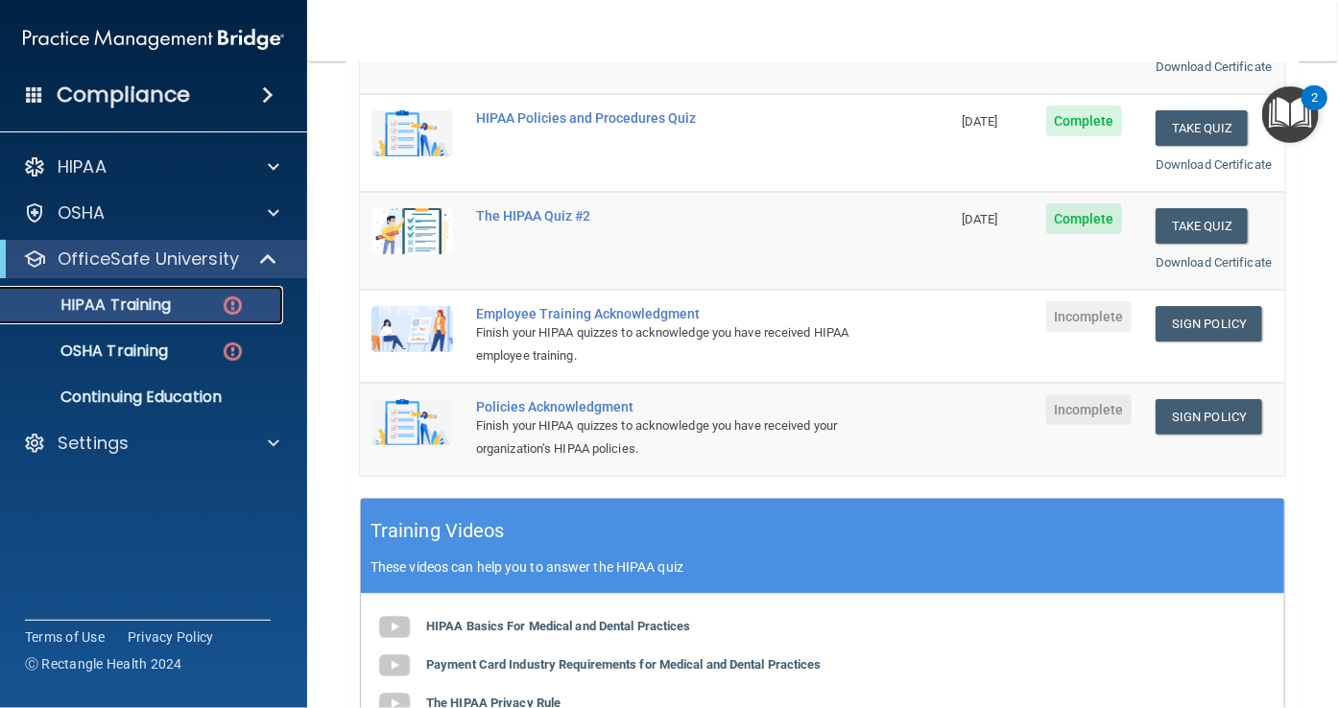
scroll to position [376, 0]
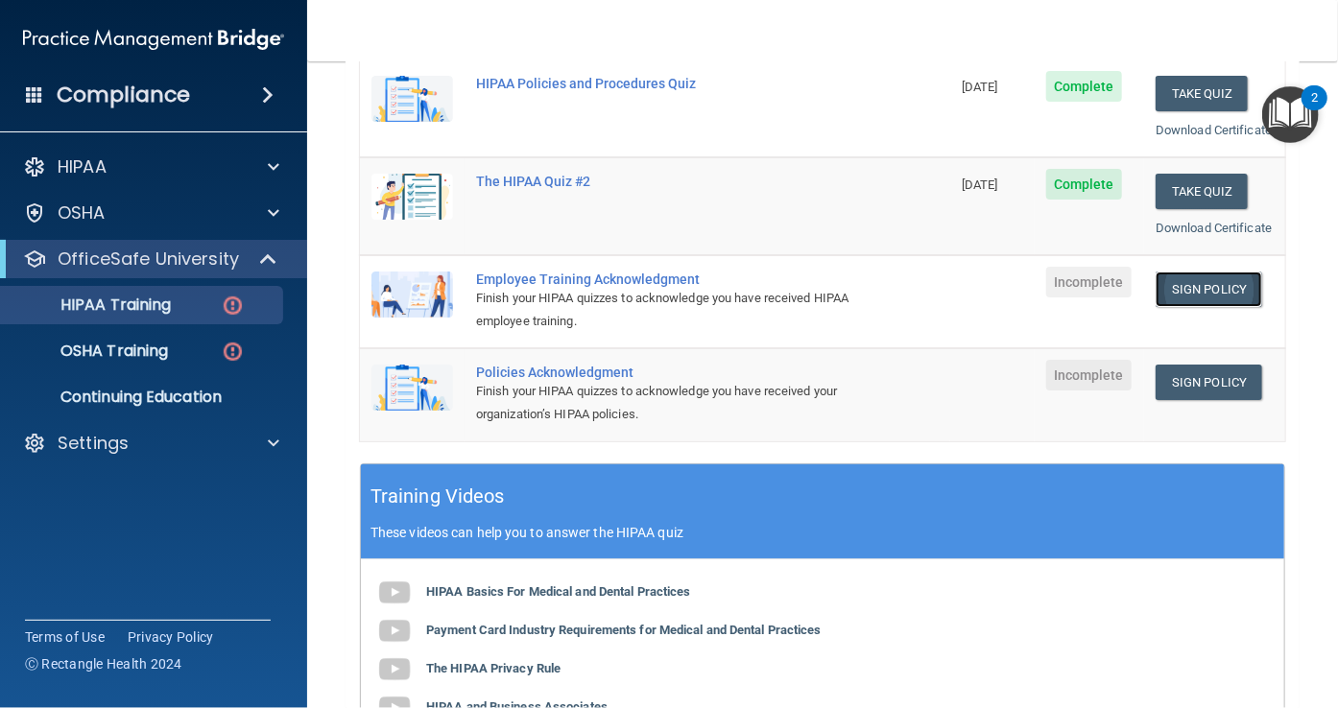
click at [1212, 307] on link "Sign Policy" at bounding box center [1209, 290] width 107 height 36
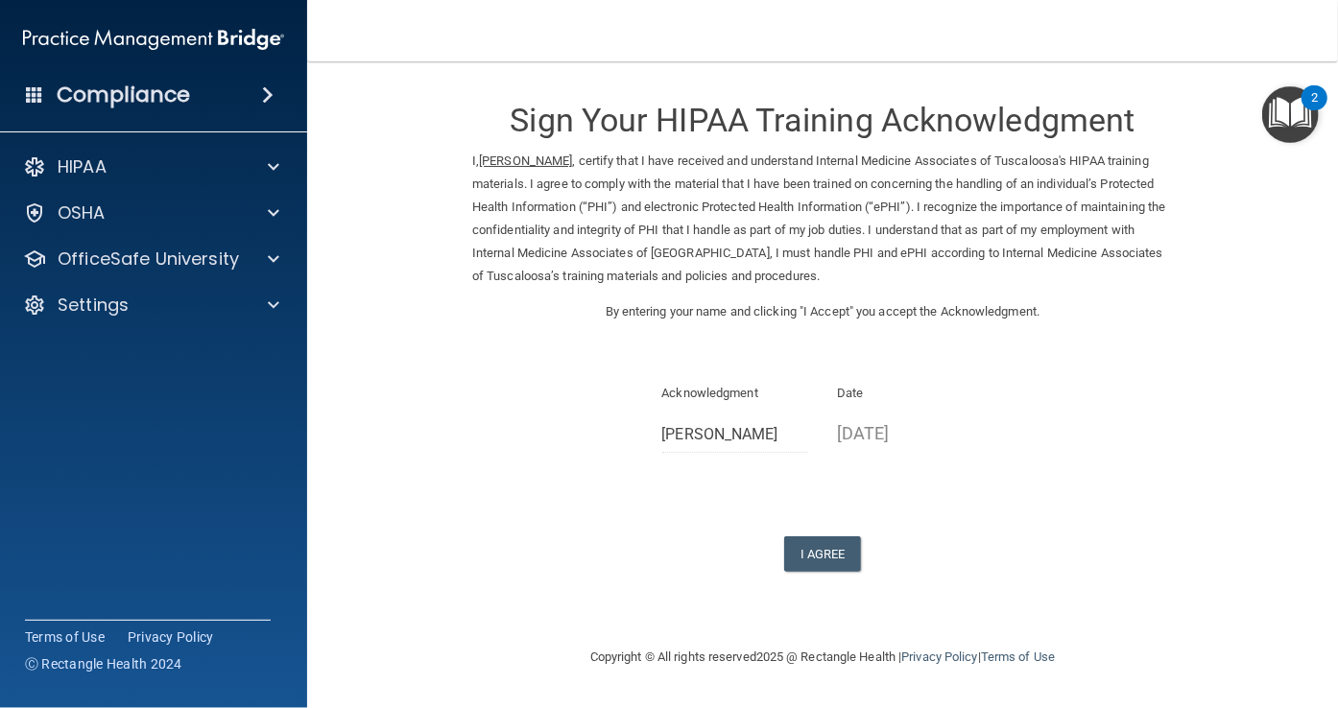
click at [818, 523] on div "Sign Your HIPAA Training Acknowledgment I, Lyndsay McLaughlin , certify that I …" at bounding box center [822, 326] width 701 height 491
click at [826, 545] on button "I Agree" at bounding box center [822, 555] width 77 height 36
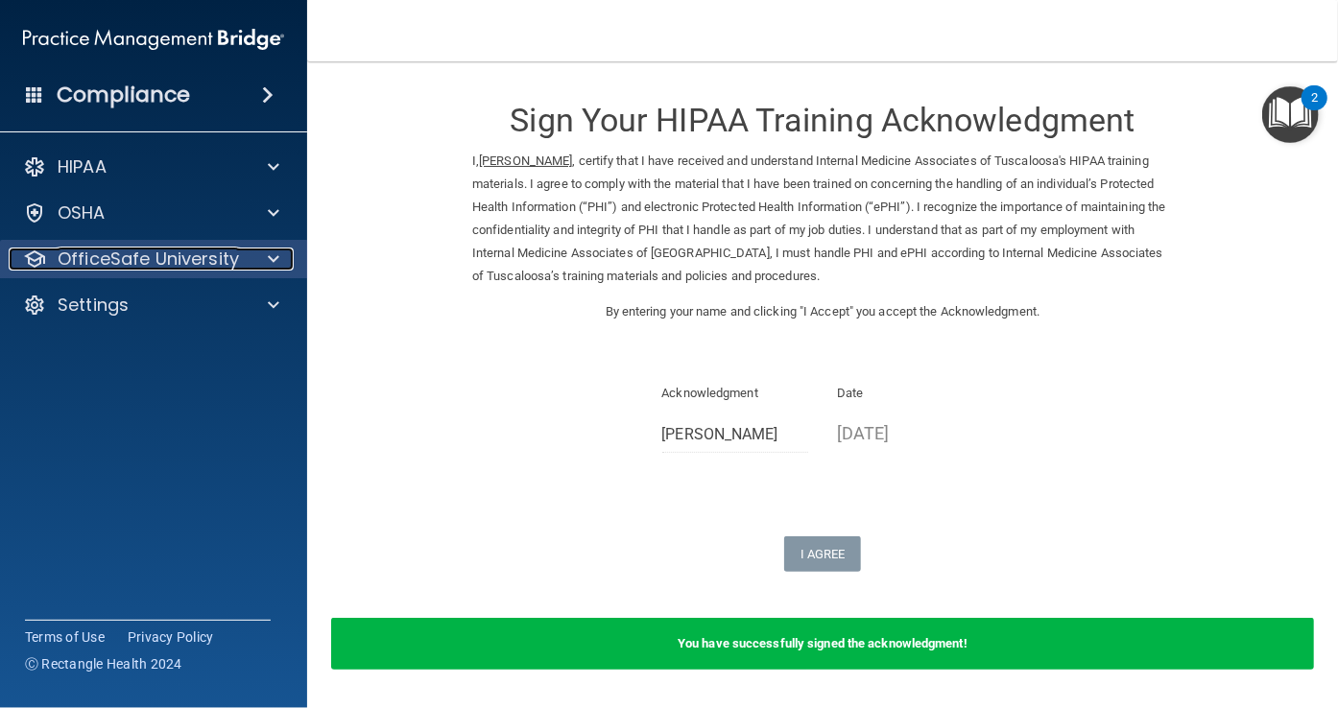
click at [281, 252] on div at bounding box center [271, 259] width 48 height 23
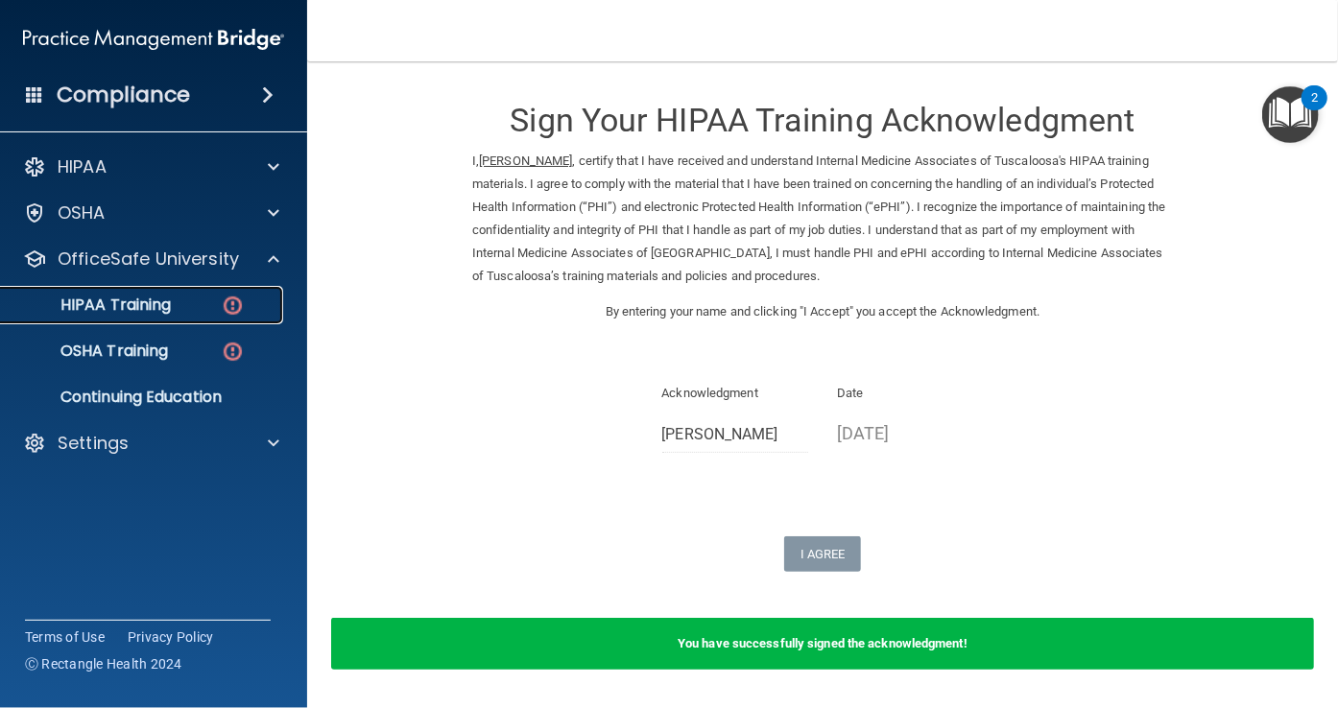
click at [217, 290] on link "HIPAA Training" at bounding box center [132, 305] width 302 height 38
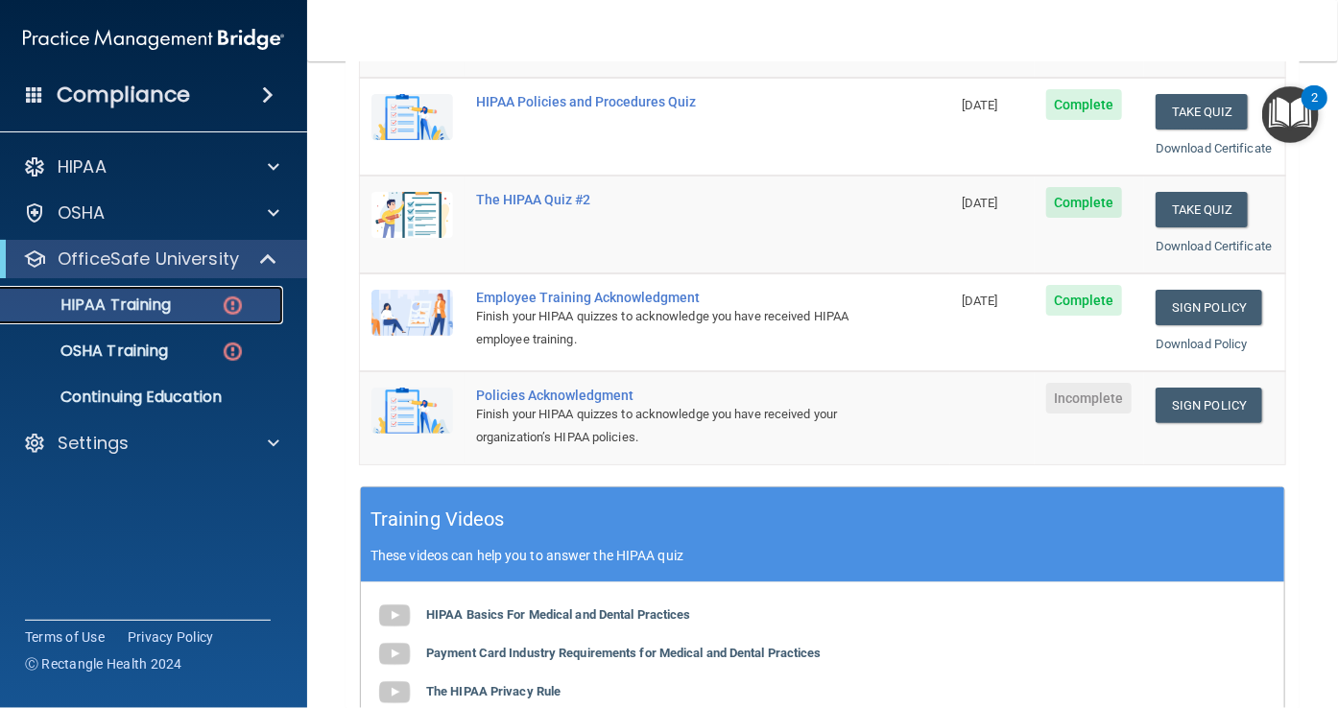
scroll to position [360, 0]
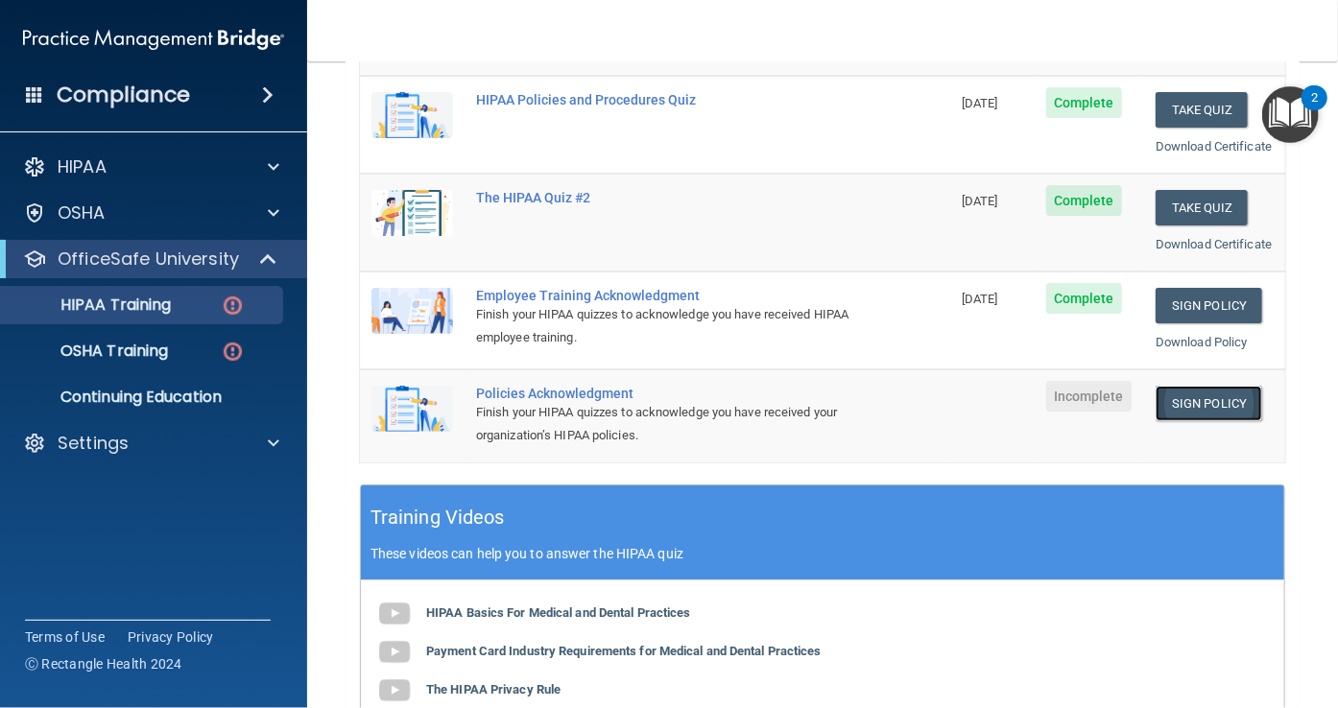
click at [1209, 421] on link "Sign Policy" at bounding box center [1209, 404] width 107 height 36
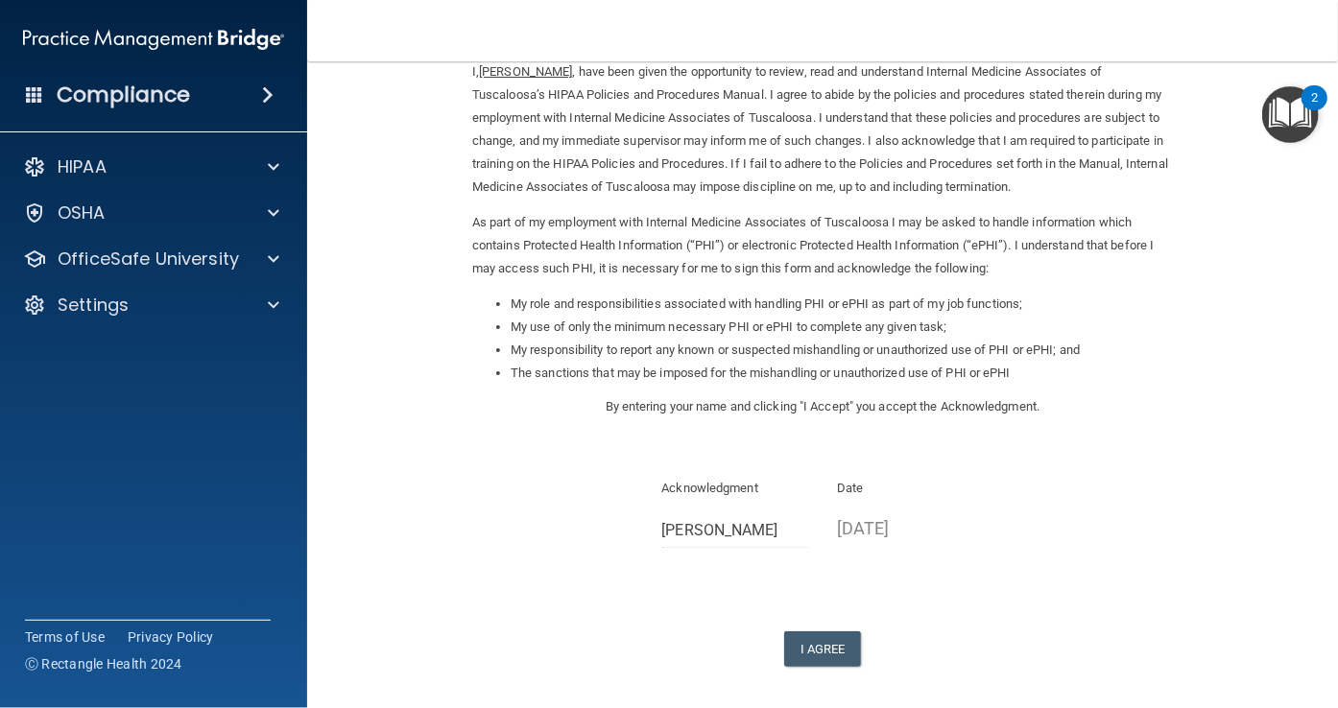
scroll to position [97, 0]
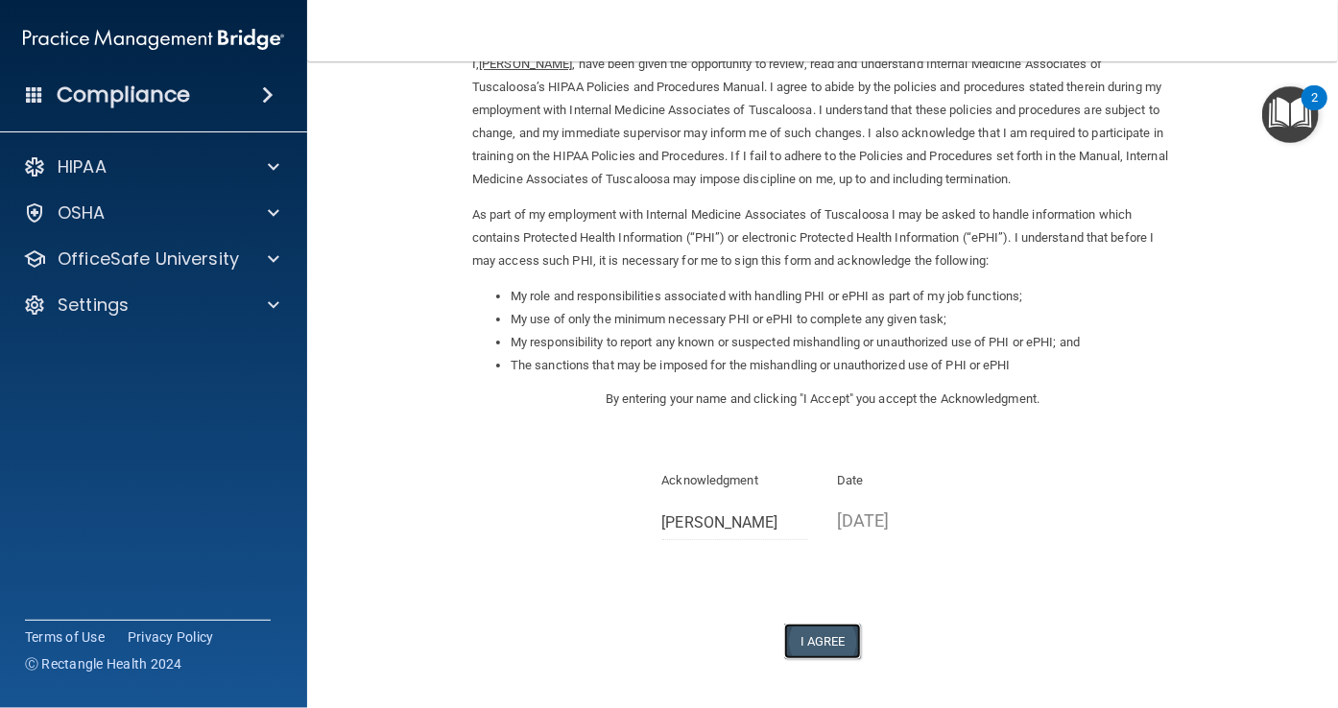
click at [818, 649] on button "I Agree" at bounding box center [822, 642] width 77 height 36
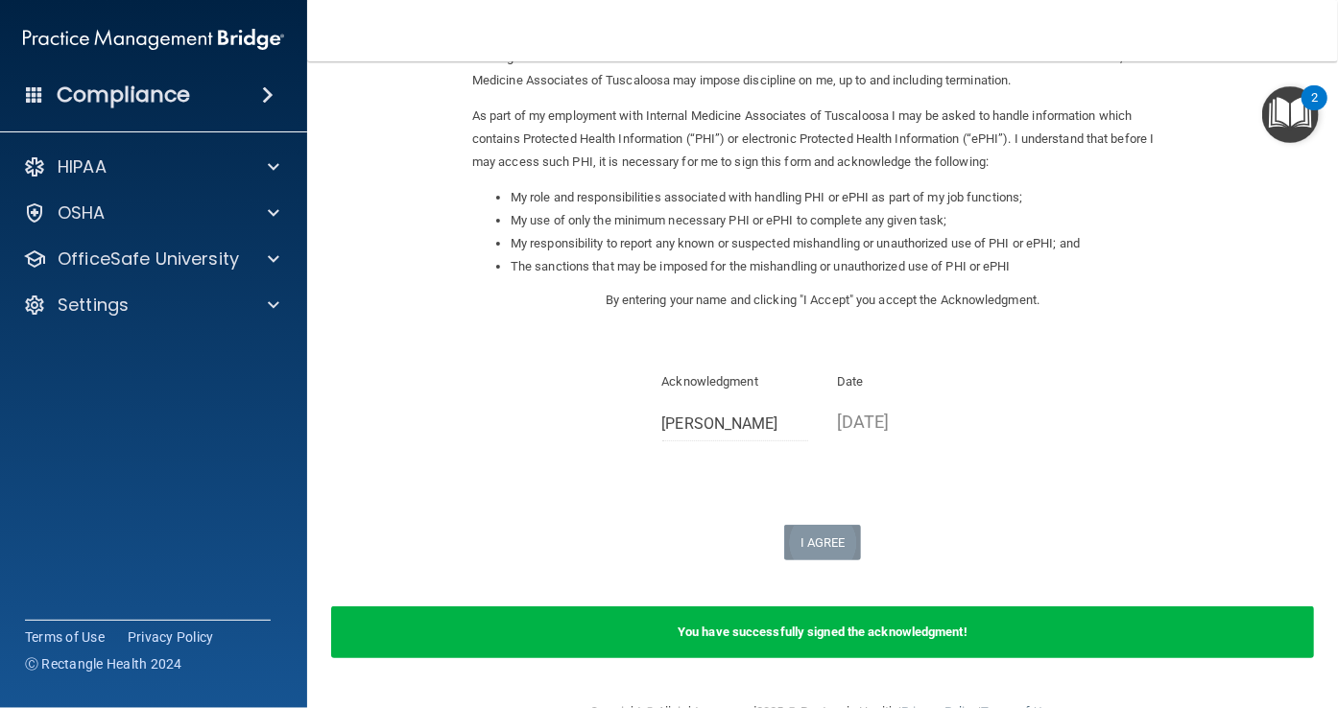
scroll to position [246, 0]
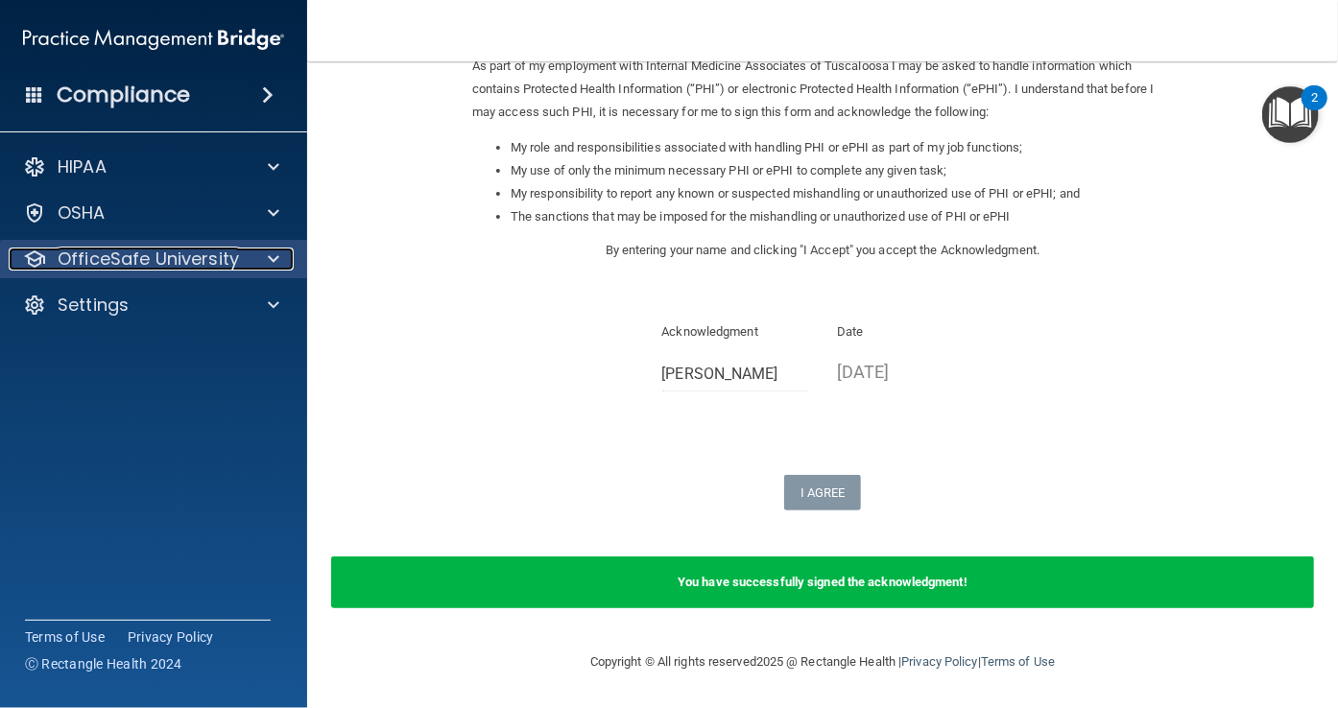
click at [275, 260] on span at bounding box center [274, 259] width 12 height 23
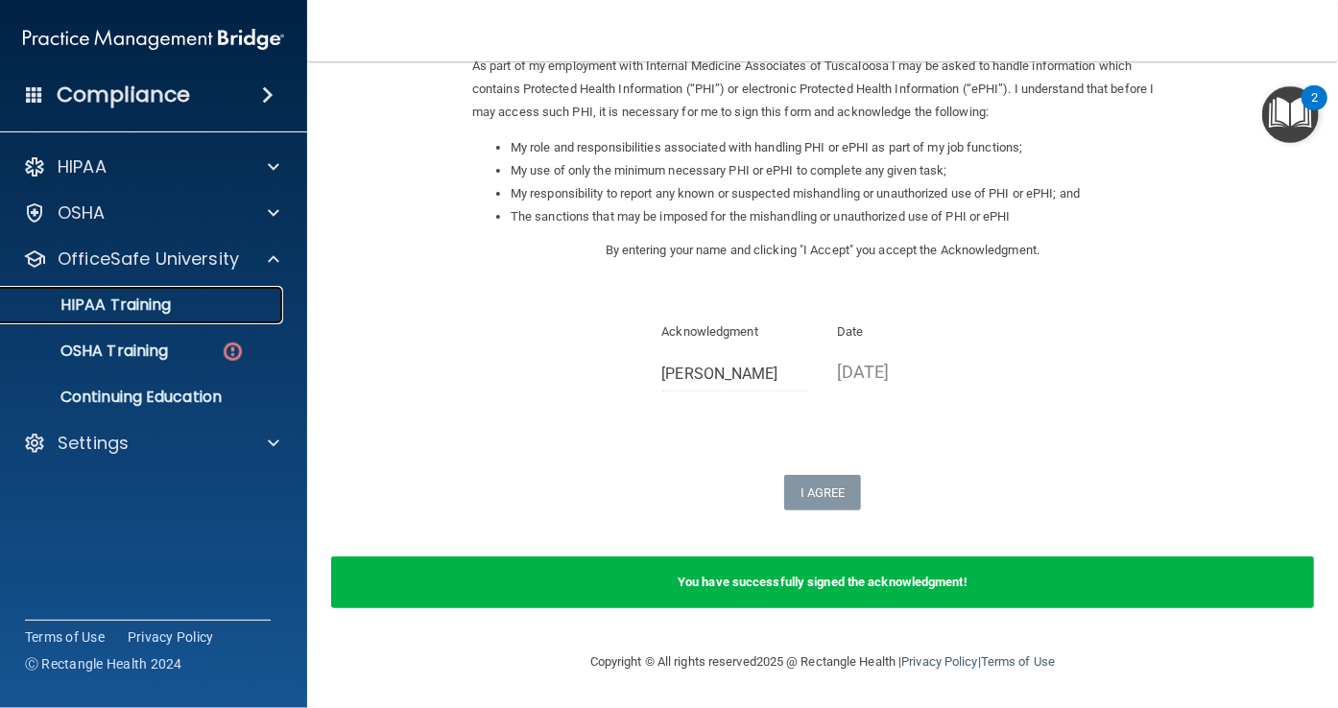
click at [188, 299] on div "HIPAA Training" at bounding box center [143, 305] width 262 height 19
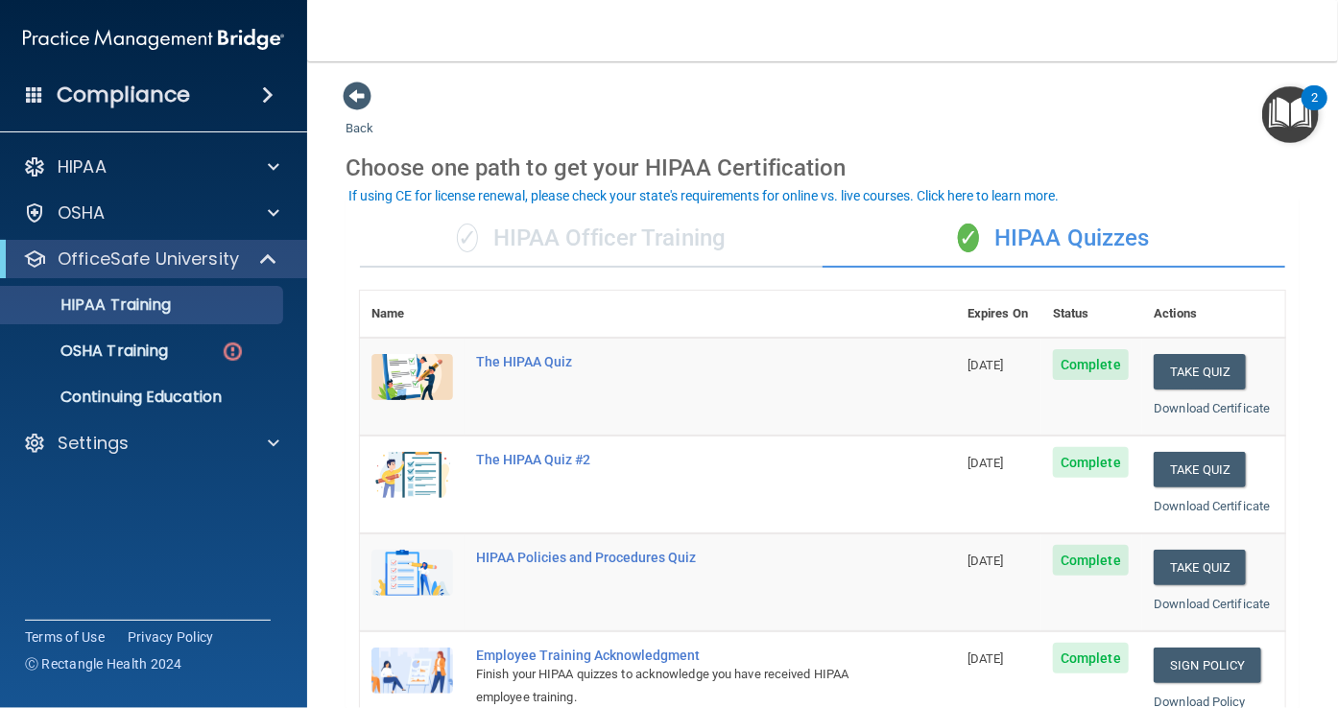
click at [661, 251] on div "✓ HIPAA Officer Training" at bounding box center [591, 239] width 463 height 58
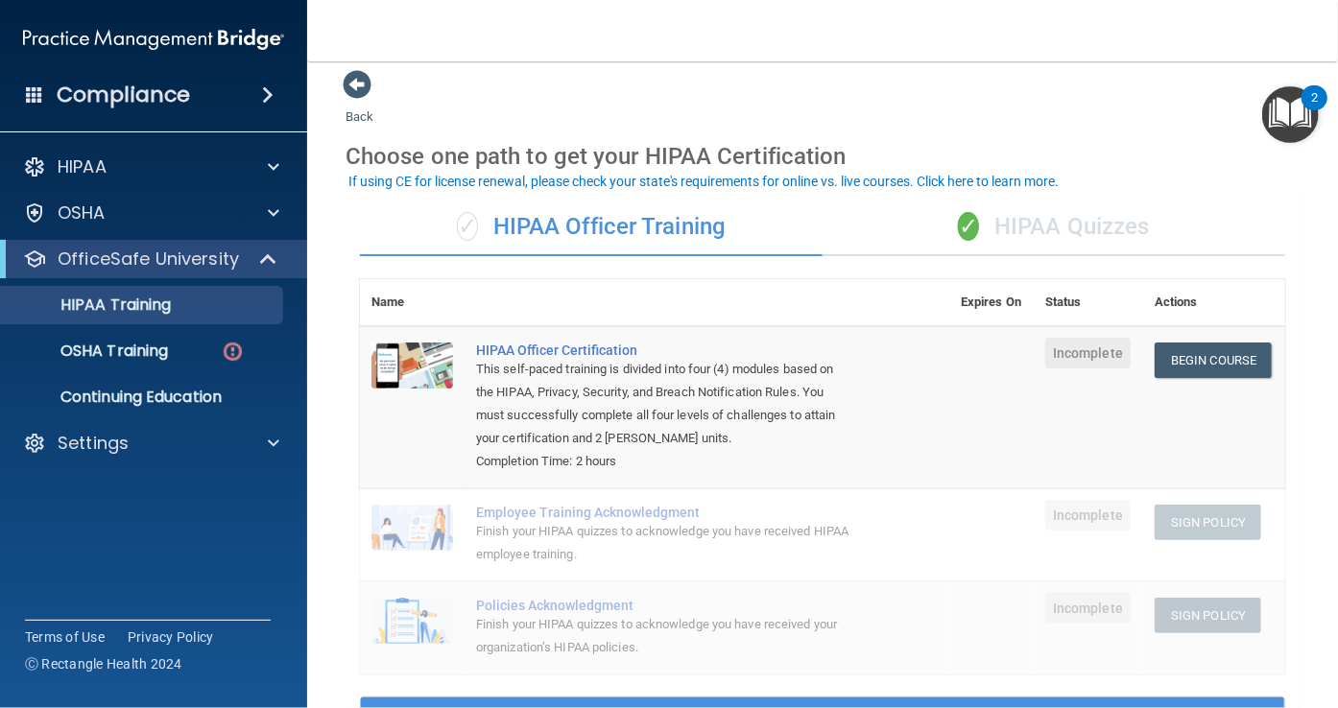
scroll to position [13, 0]
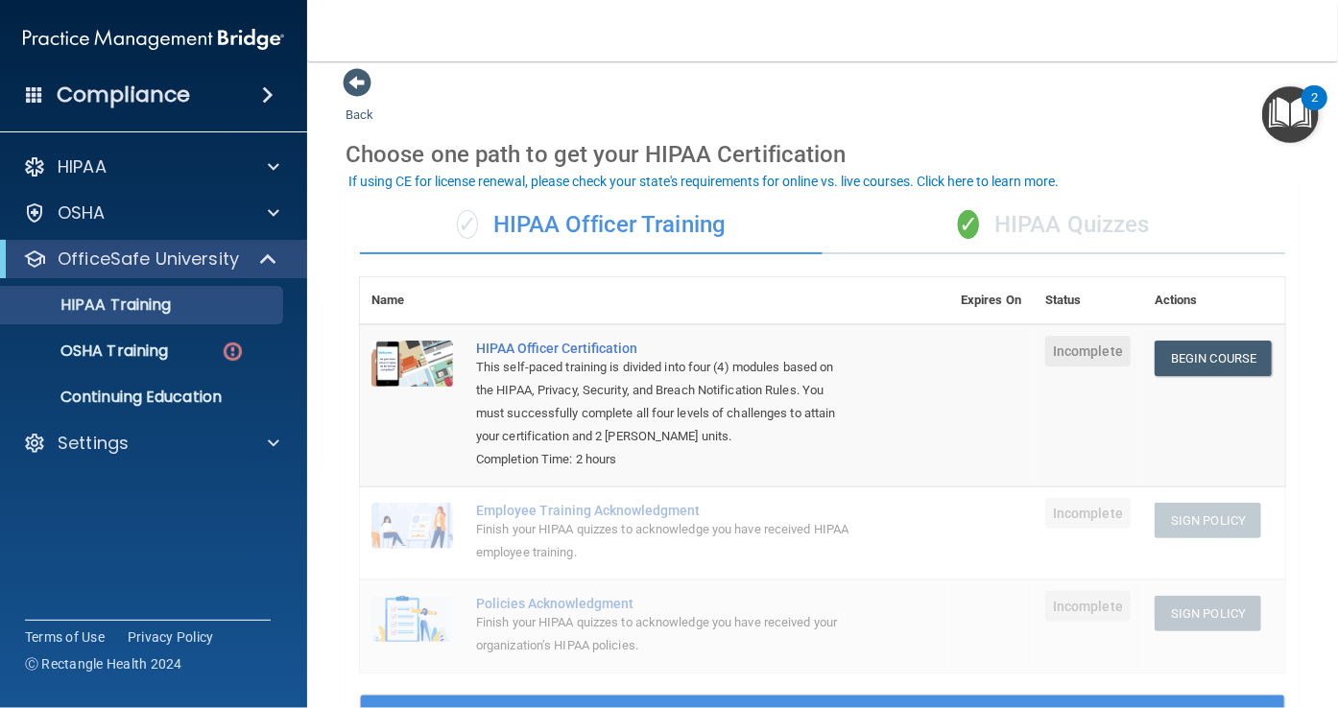
click at [1082, 229] on div "✓ HIPAA Quizzes" at bounding box center [1054, 226] width 463 height 58
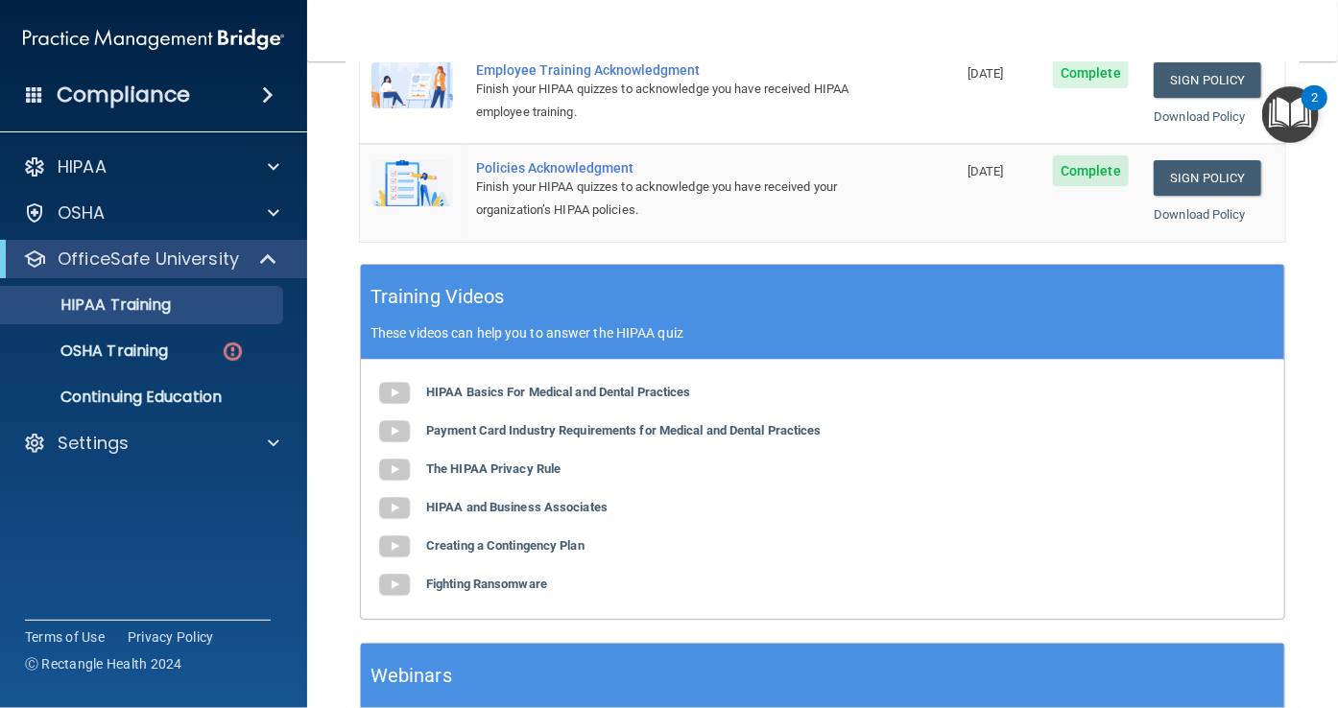
scroll to position [587, 0]
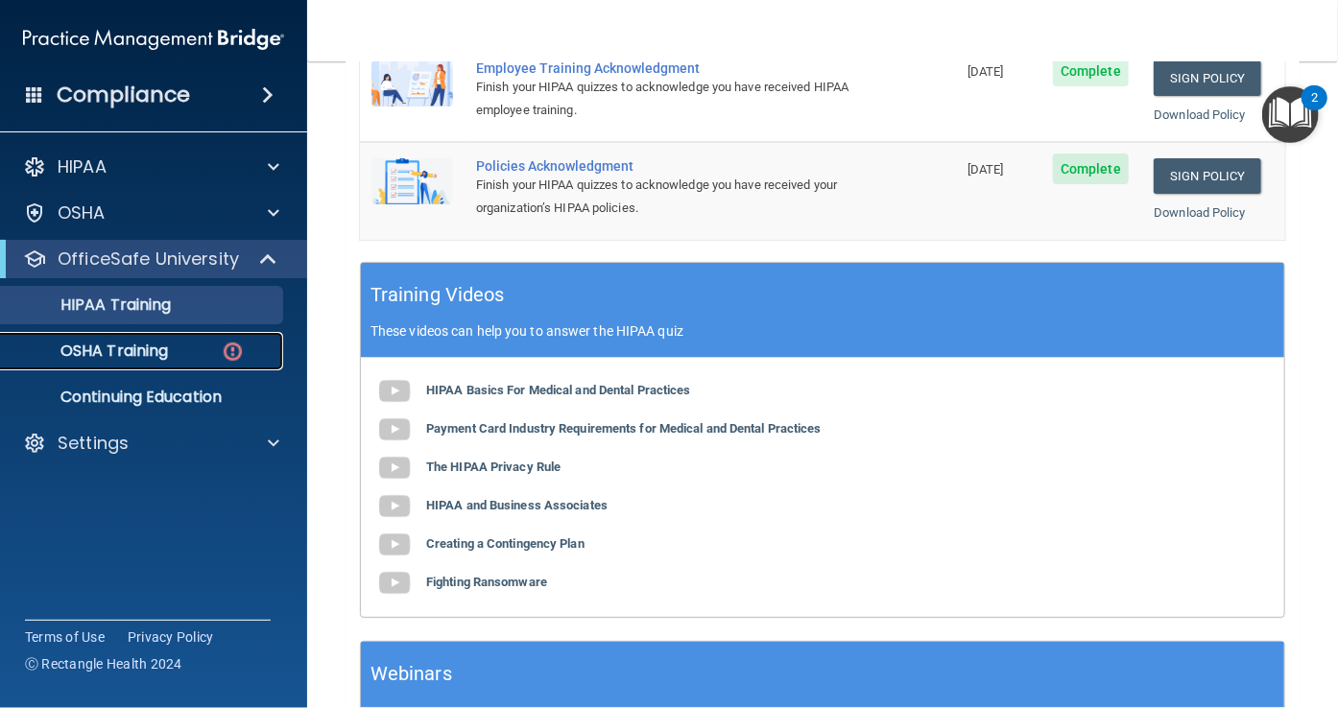
click at [128, 366] on link "OSHA Training" at bounding box center [132, 351] width 302 height 38
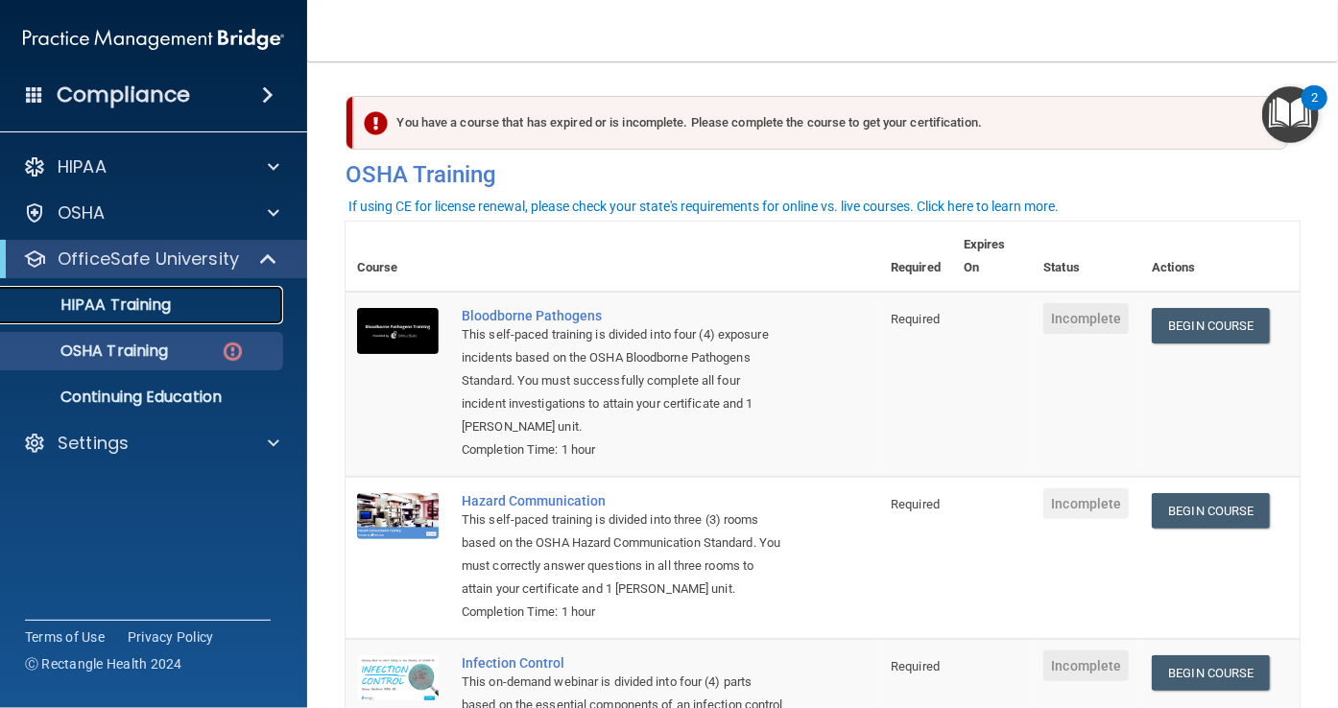
click at [113, 306] on p "HIPAA Training" at bounding box center [91, 305] width 158 height 19
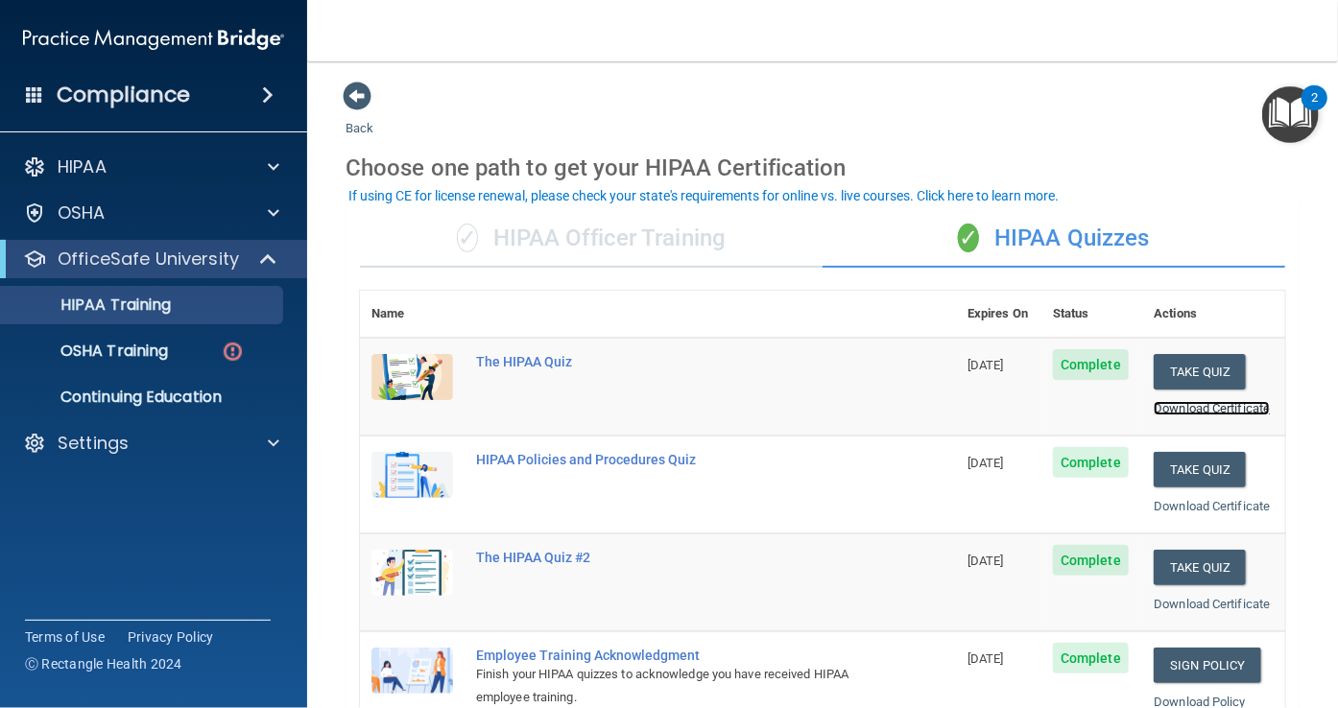
click at [1179, 416] on link "Download Certificate" at bounding box center [1212, 408] width 116 height 14
click at [1173, 514] on link "Download Certificate" at bounding box center [1212, 506] width 116 height 14
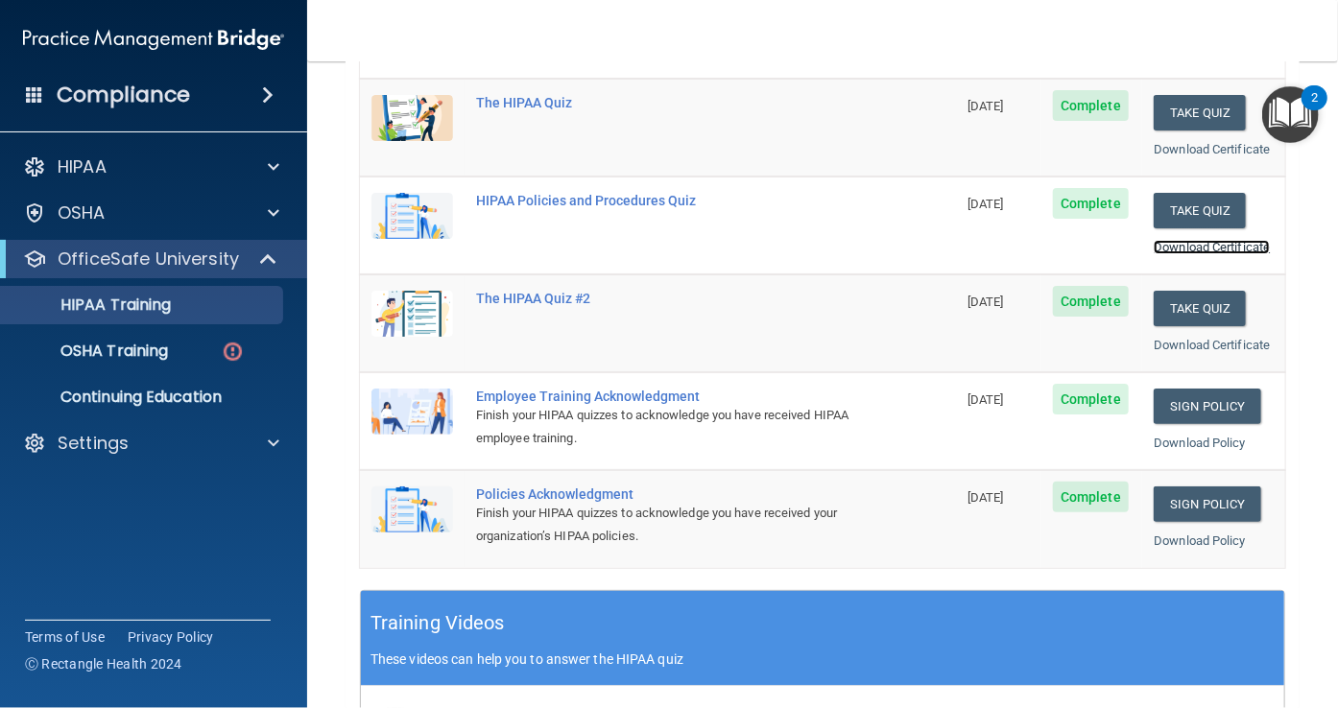
scroll to position [261, 0]
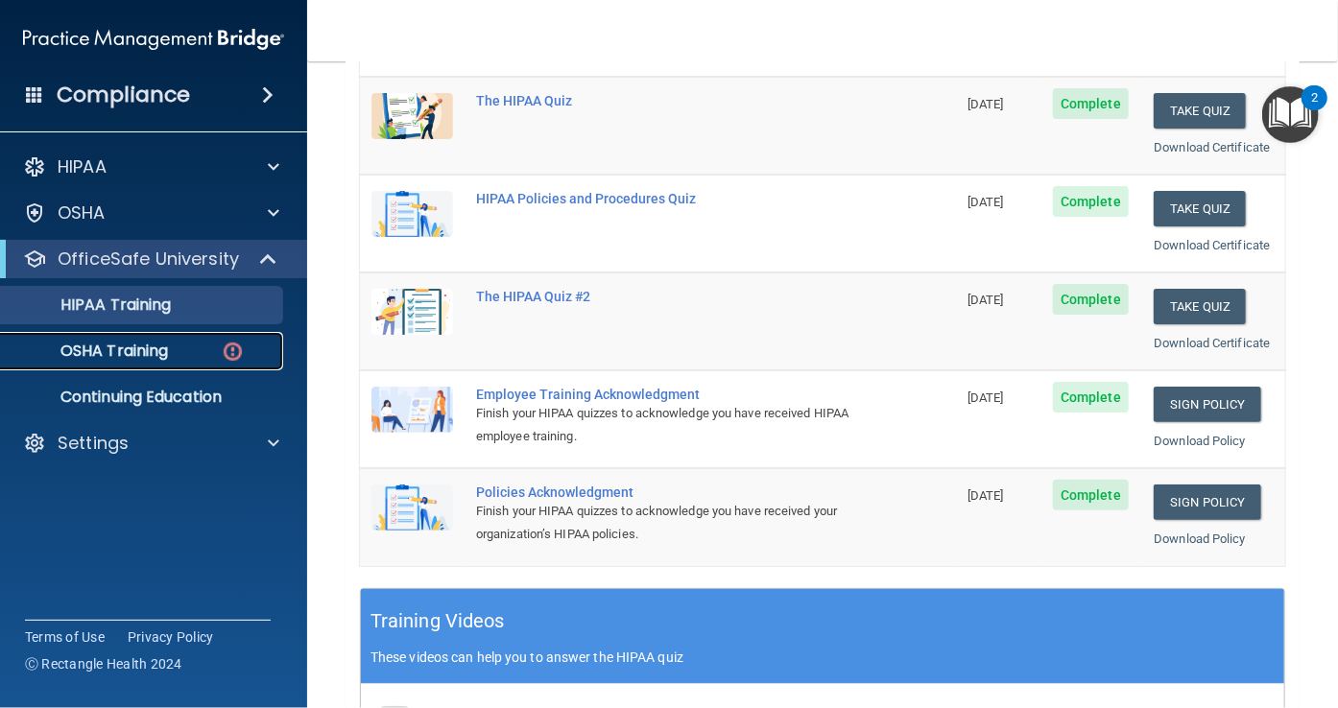
click at [173, 339] on link "OSHA Training" at bounding box center [132, 351] width 302 height 38
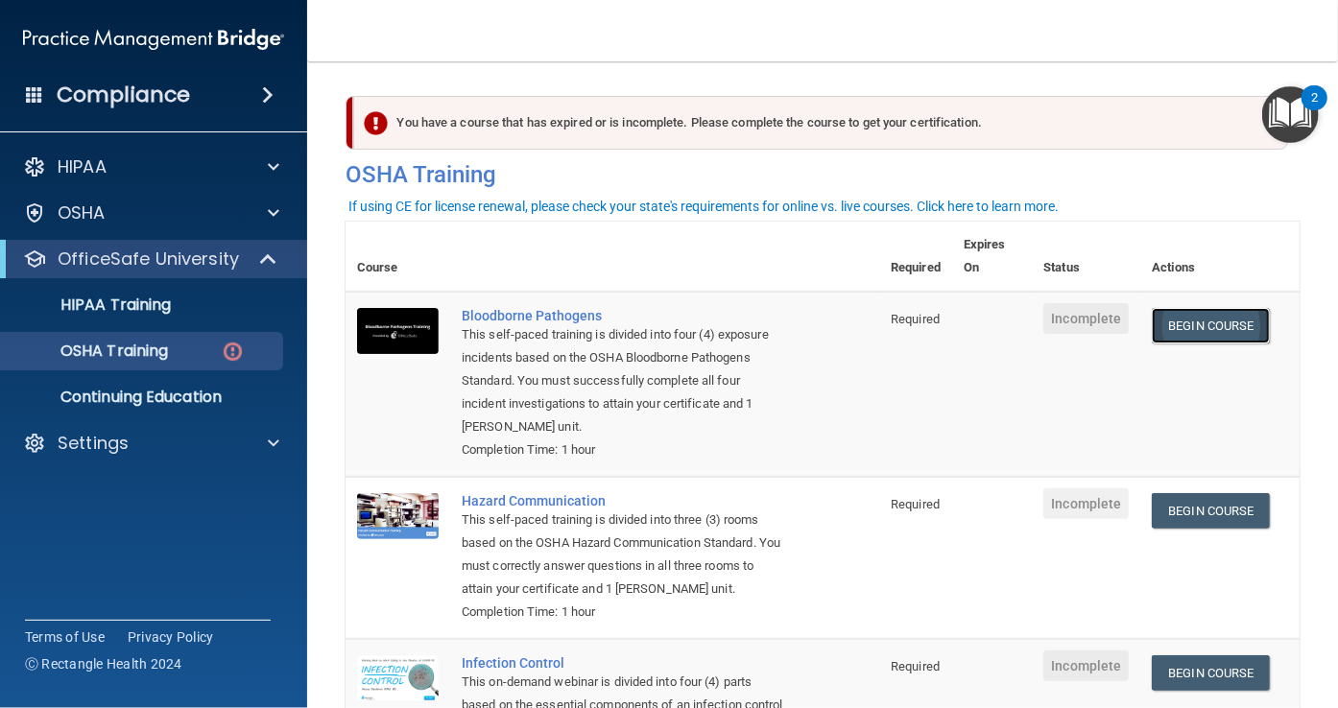
drag, startPoint x: 1228, startPoint y: 316, endPoint x: 1211, endPoint y: 317, distance: 16.3
click at [1211, 317] on link "Begin Course" at bounding box center [1210, 326] width 117 height 36
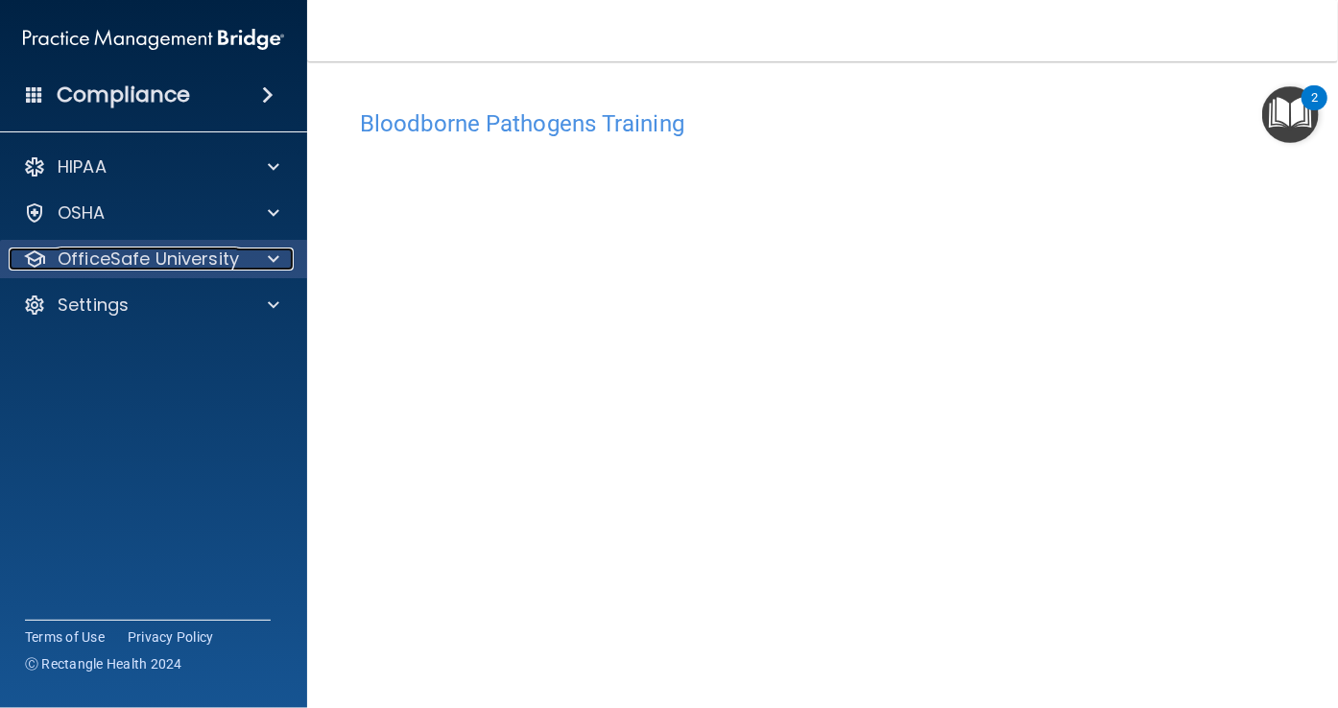
click at [270, 254] on span at bounding box center [274, 259] width 12 height 23
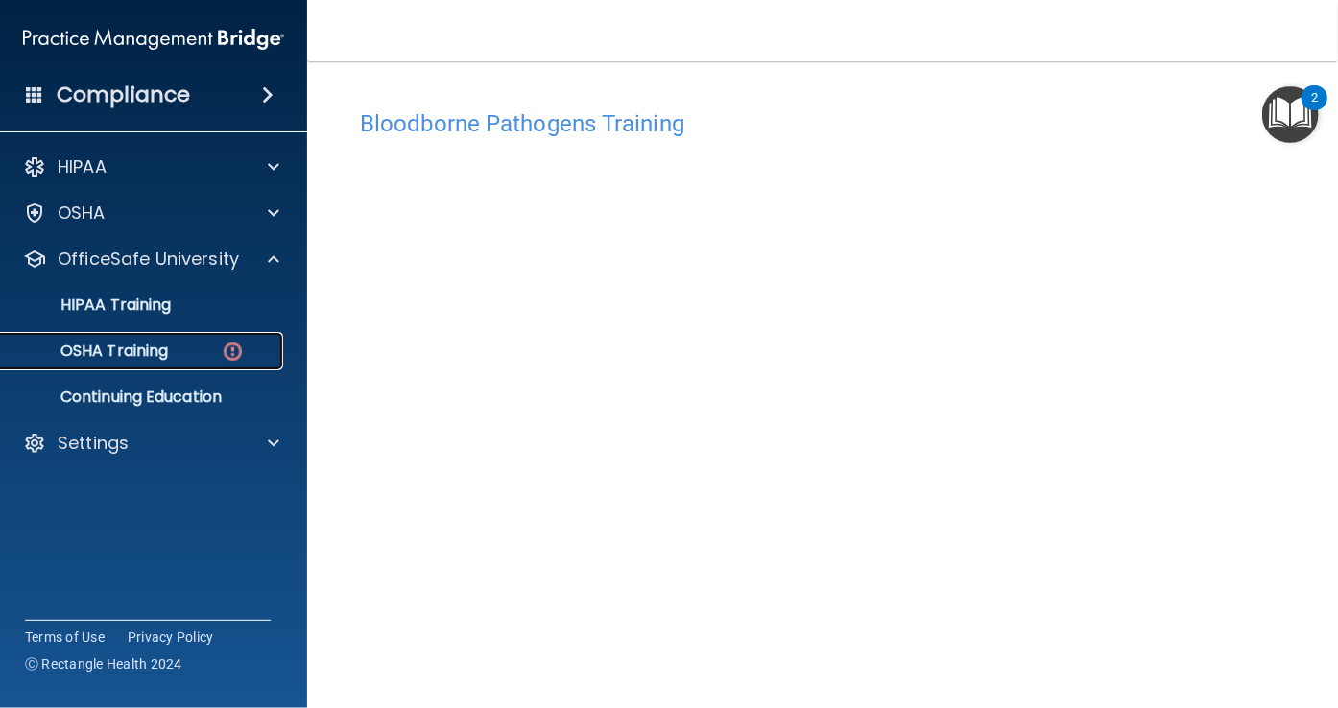
click at [257, 340] on link "OSHA Training" at bounding box center [132, 351] width 302 height 38
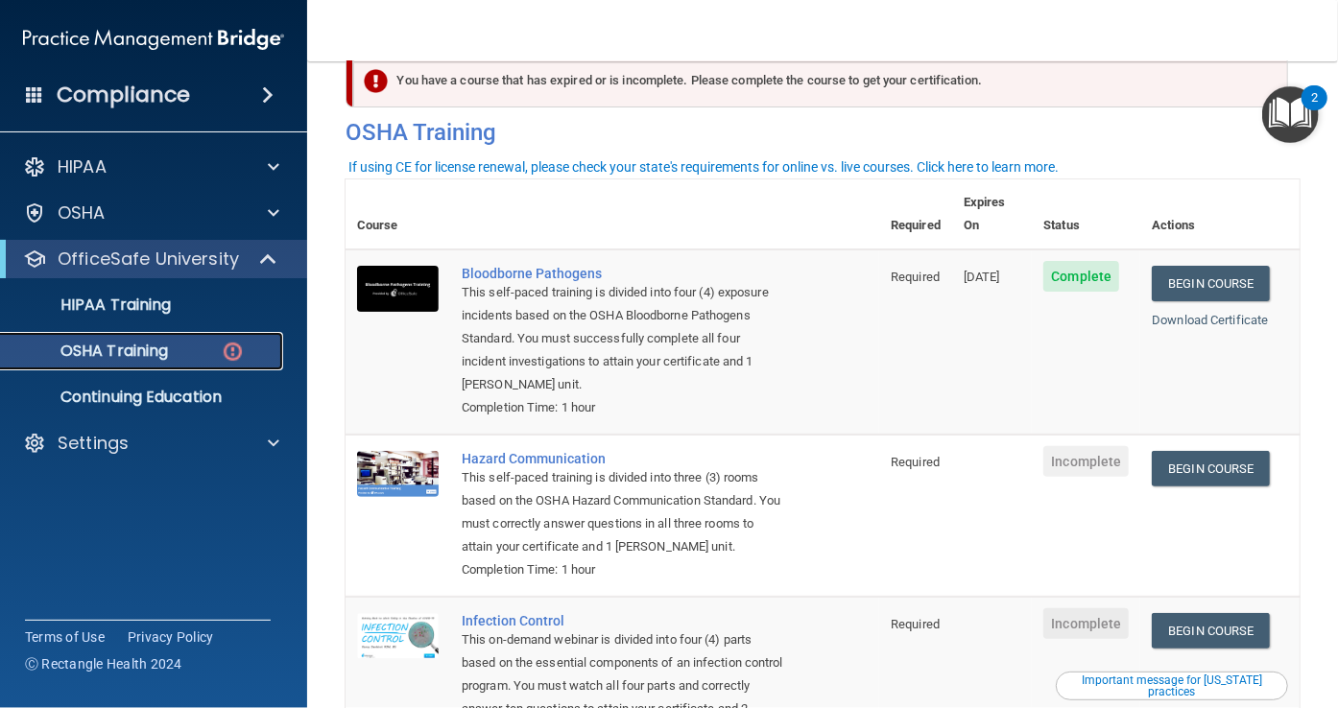
scroll to position [38, 0]
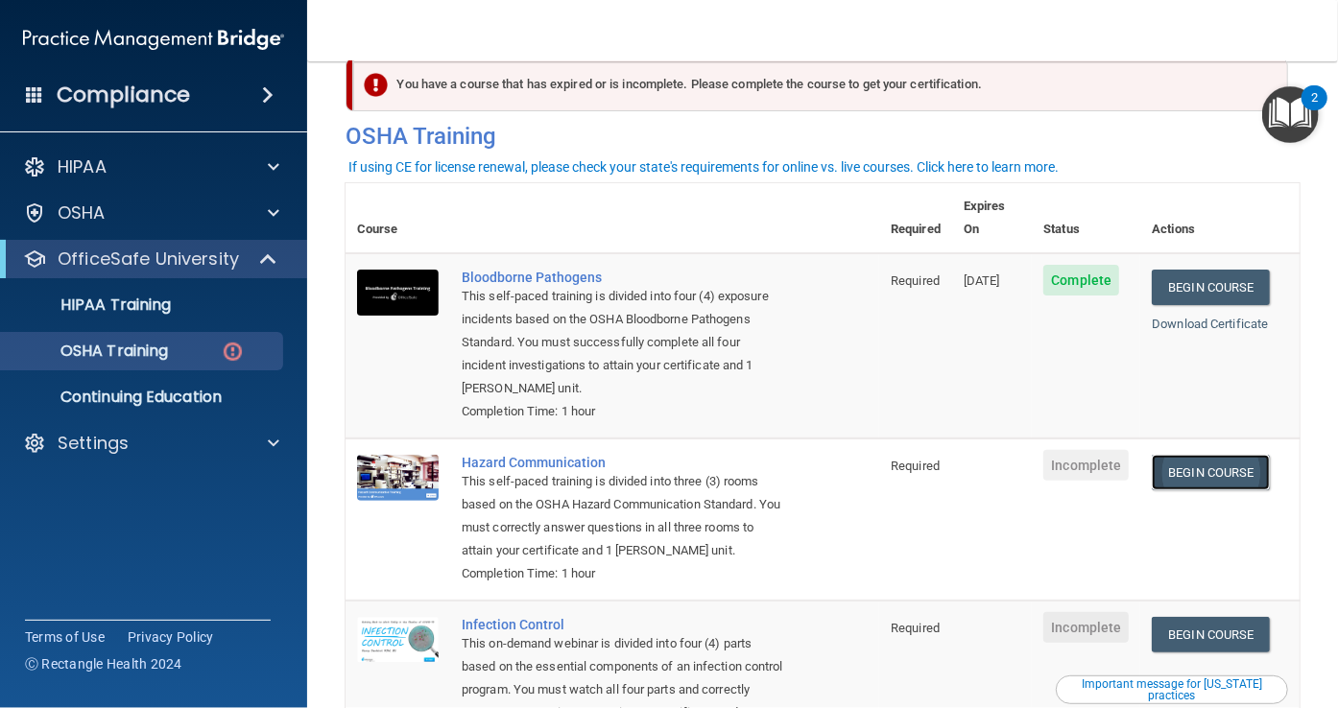
click at [1245, 455] on link "Begin Course" at bounding box center [1210, 473] width 117 height 36
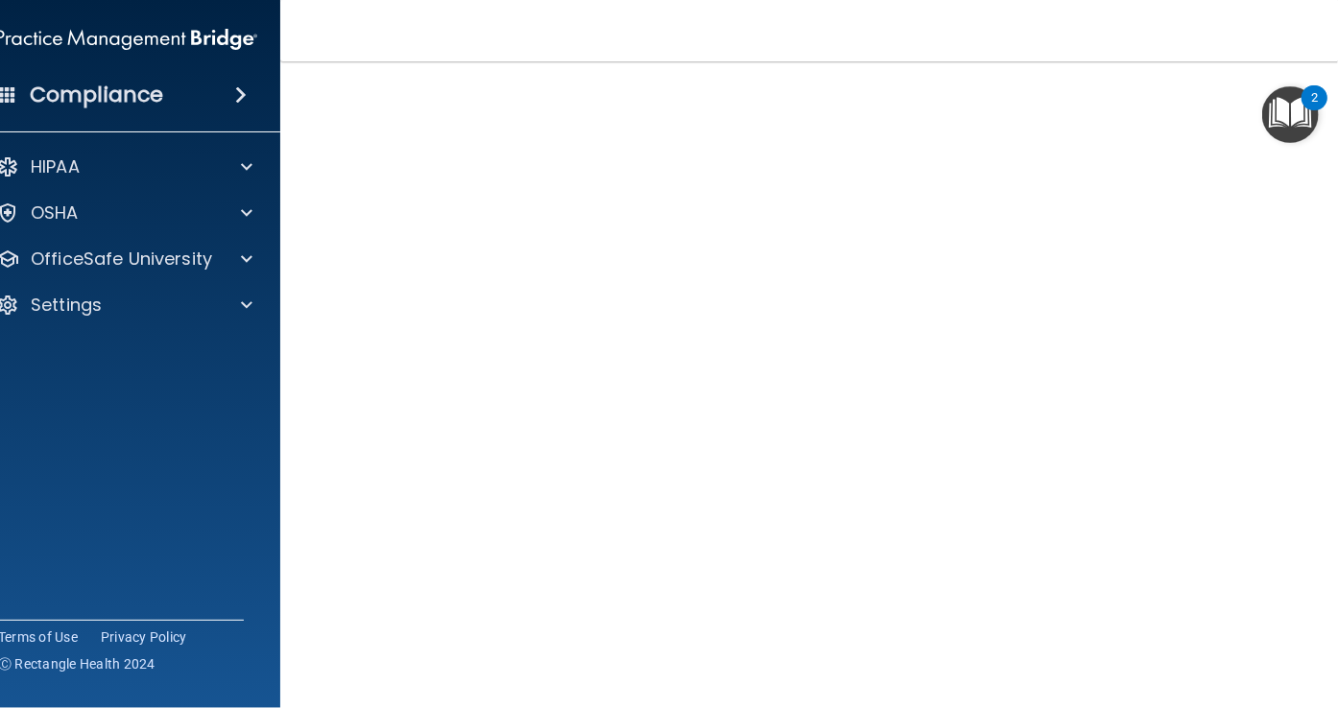
scroll to position [85, 0]
click at [248, 217] on div at bounding box center [244, 213] width 48 height 23
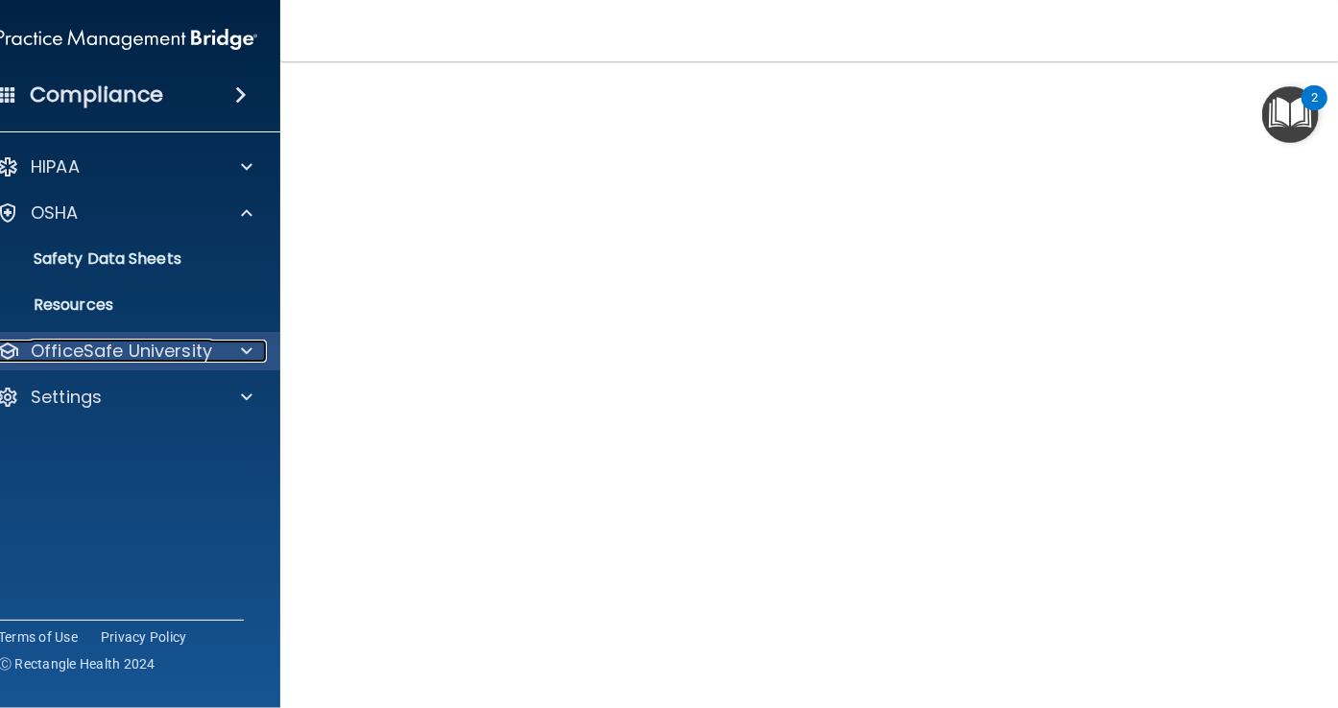
click at [241, 347] on span at bounding box center [247, 351] width 12 height 23
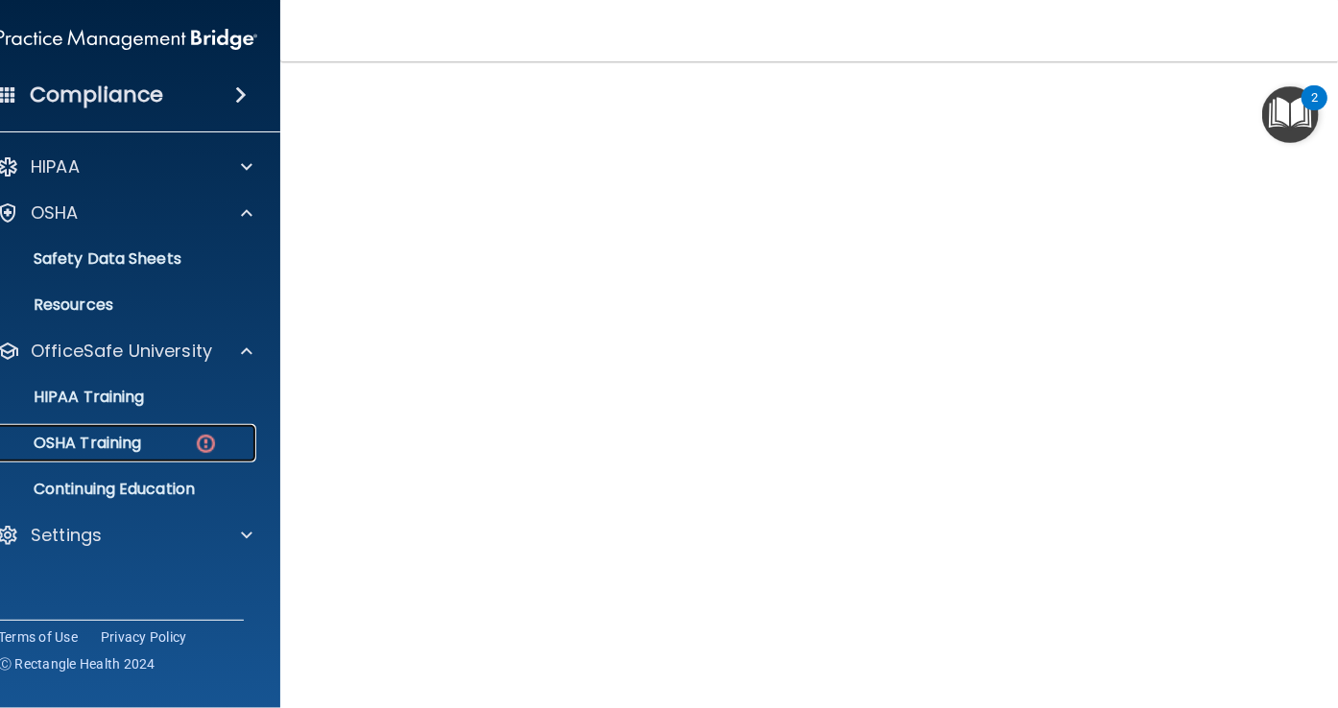
click at [148, 441] on div "OSHA Training" at bounding box center [117, 443] width 262 height 19
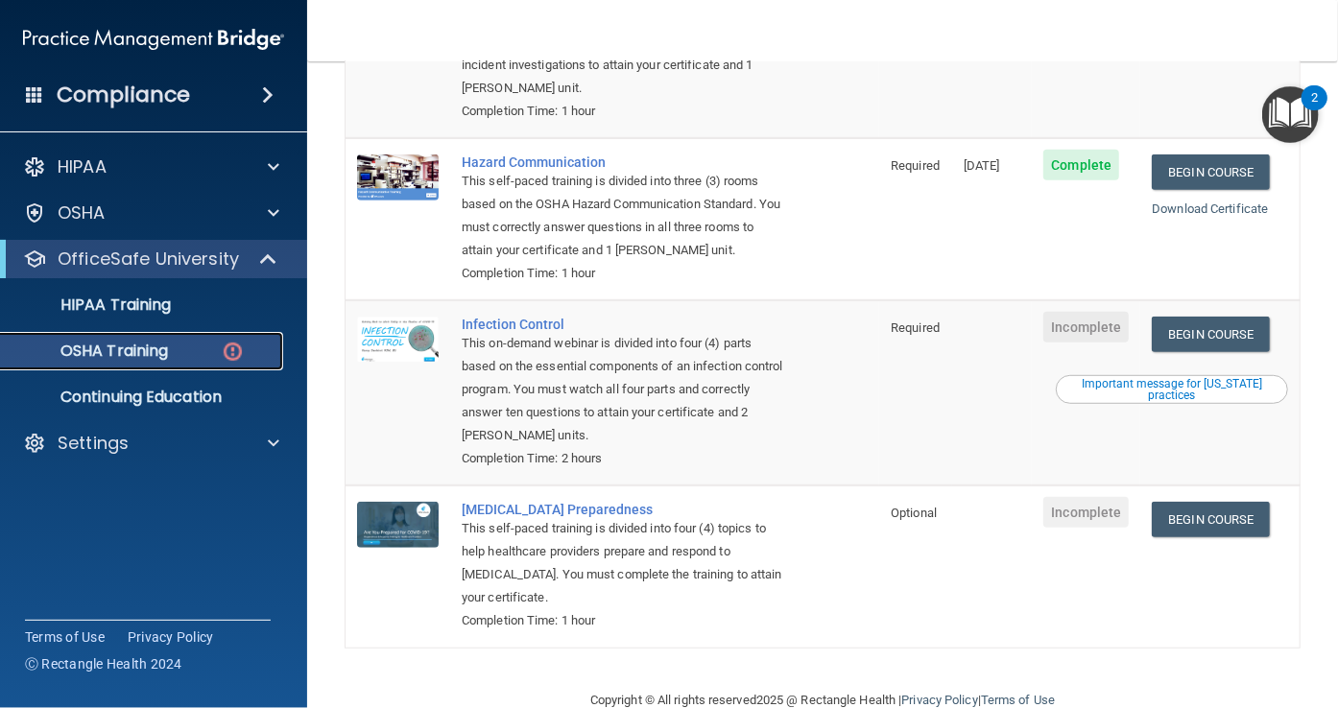
scroll to position [353, 0]
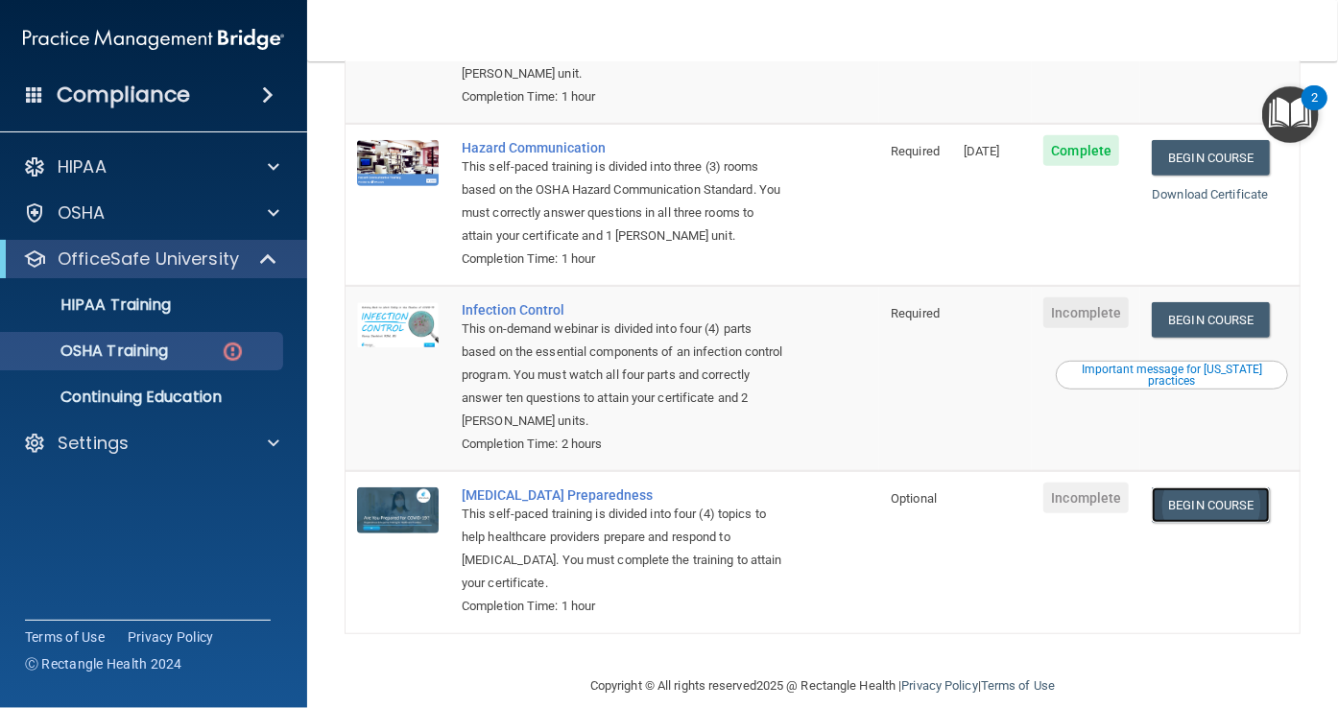
click at [1199, 488] on link "Begin Course" at bounding box center [1210, 506] width 117 height 36
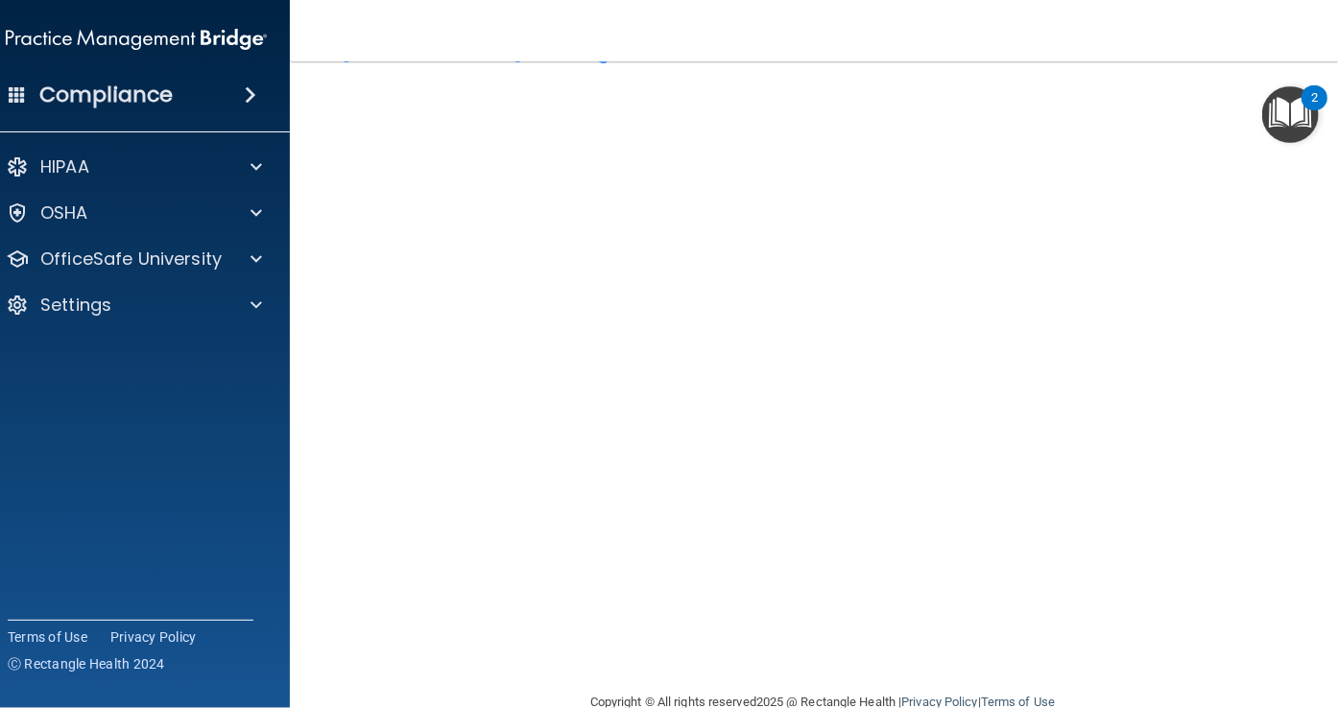
scroll to position [76, 0]
click at [271, 247] on div "OfficeSafe University" at bounding box center [137, 259] width 308 height 38
click at [242, 258] on div at bounding box center [253, 259] width 48 height 23
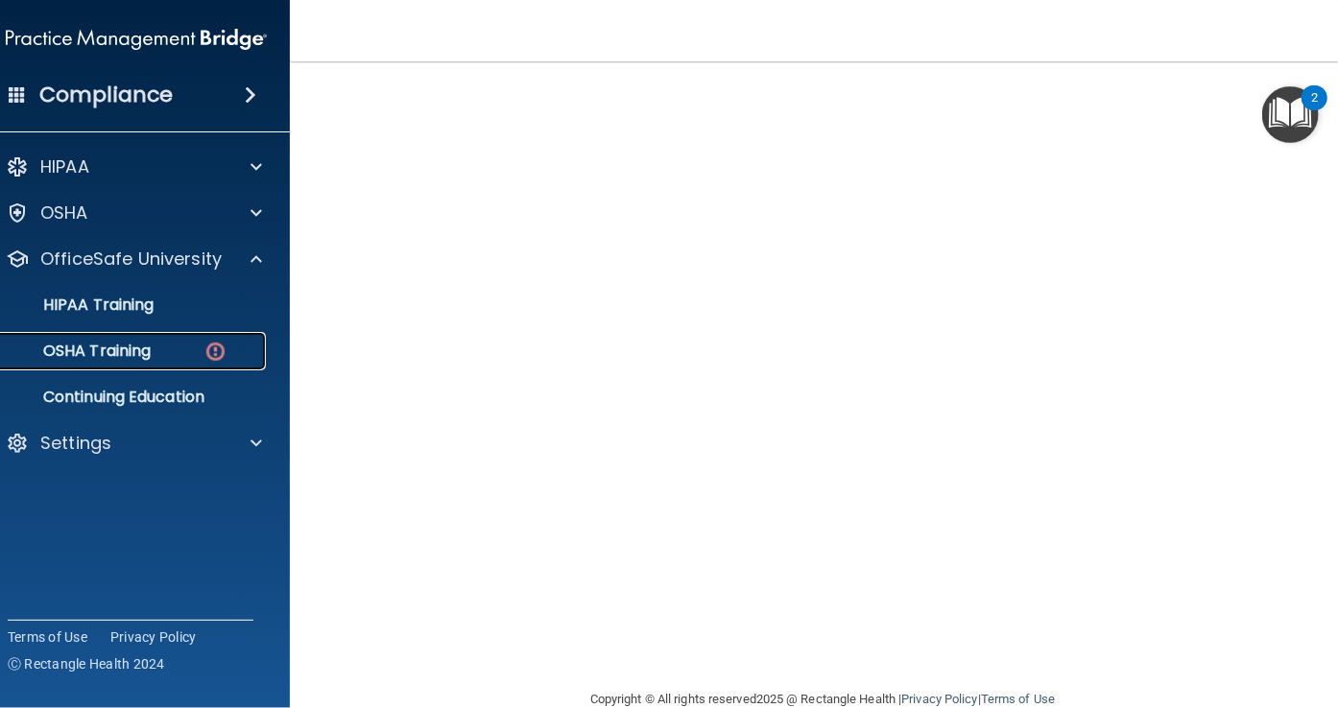
click at [167, 351] on div "OSHA Training" at bounding box center [126, 351] width 262 height 19
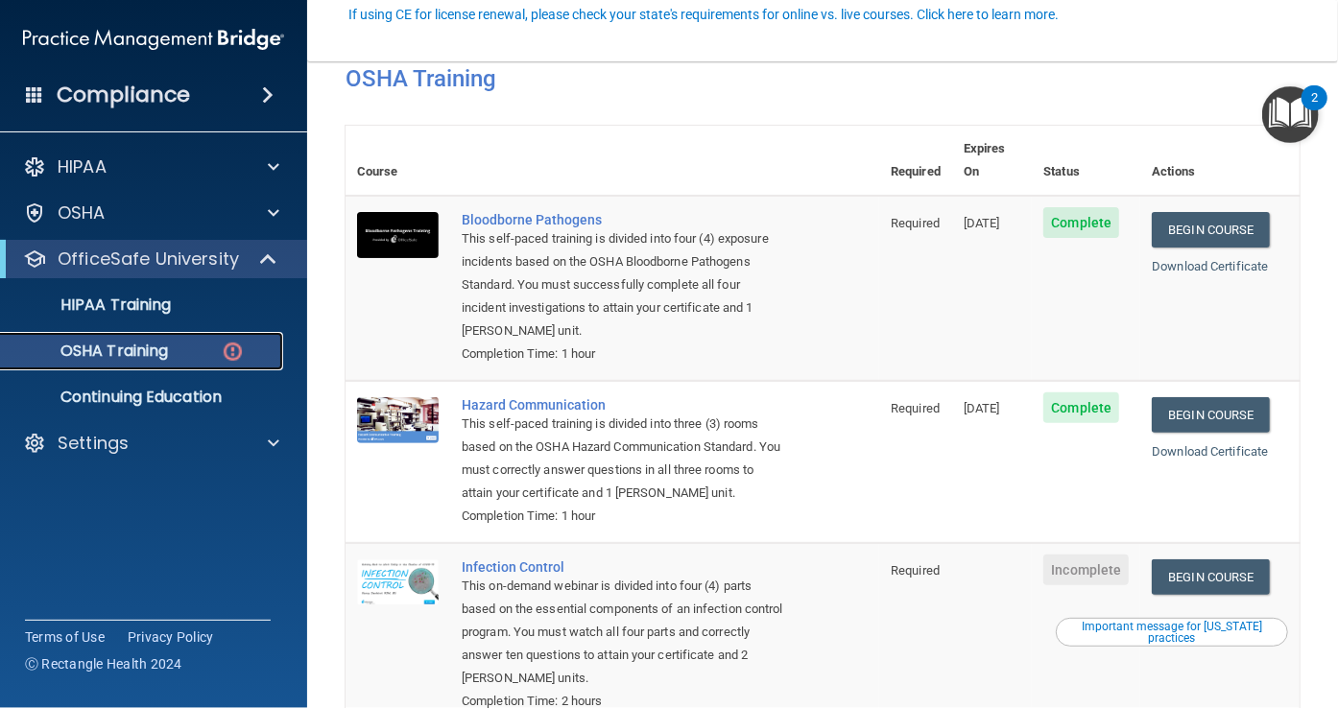
scroll to position [192, 0]
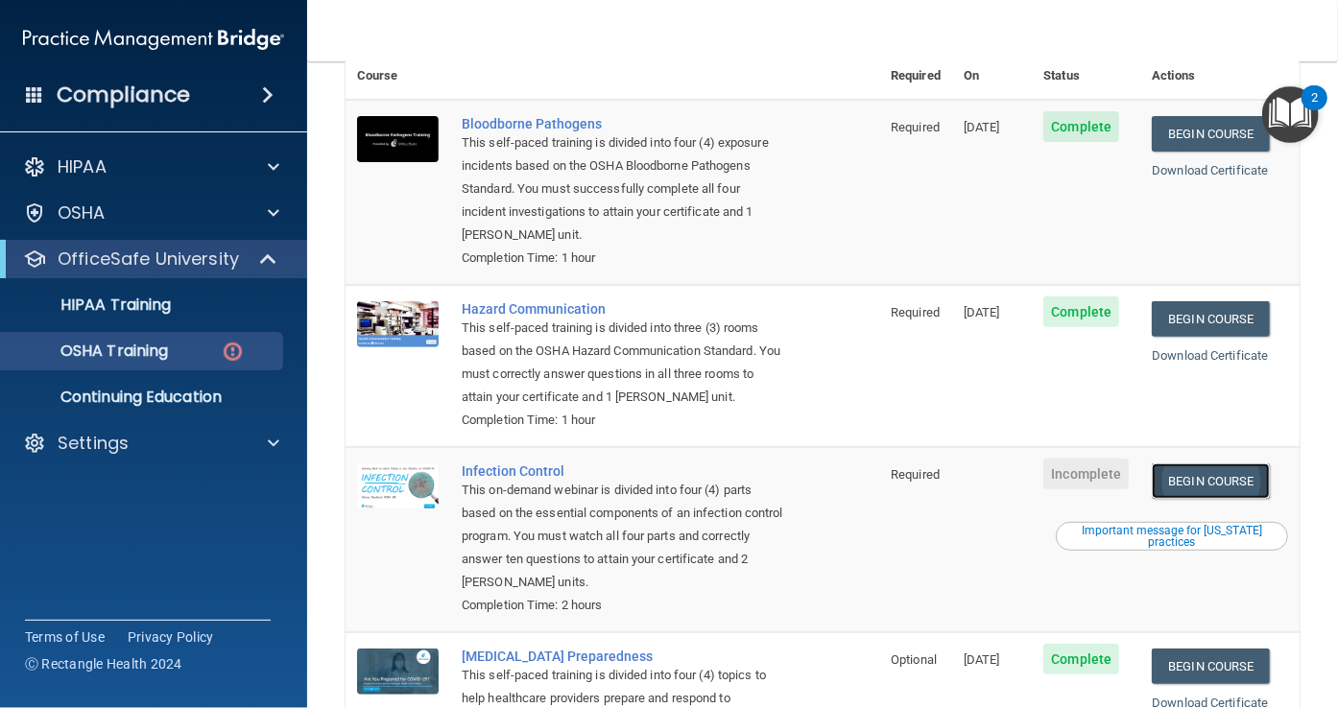
click at [1190, 464] on link "Begin Course" at bounding box center [1210, 482] width 117 height 36
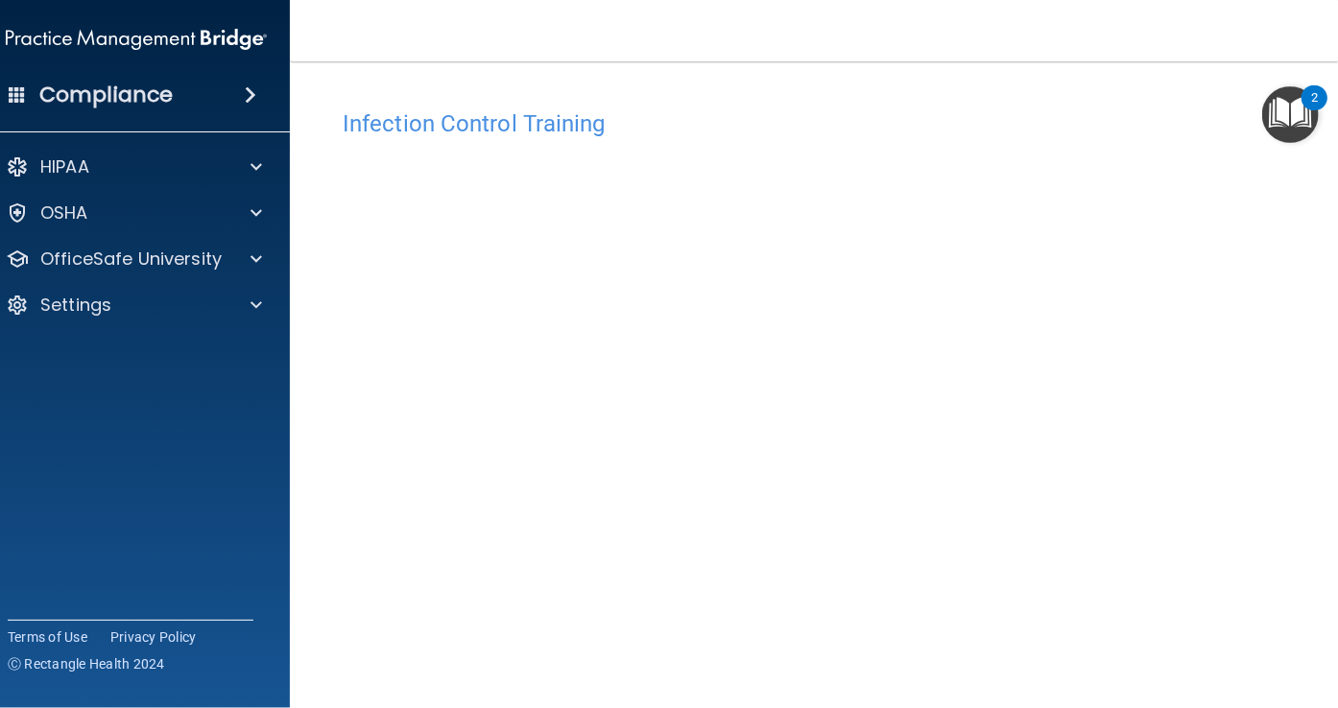
scroll to position [113, 0]
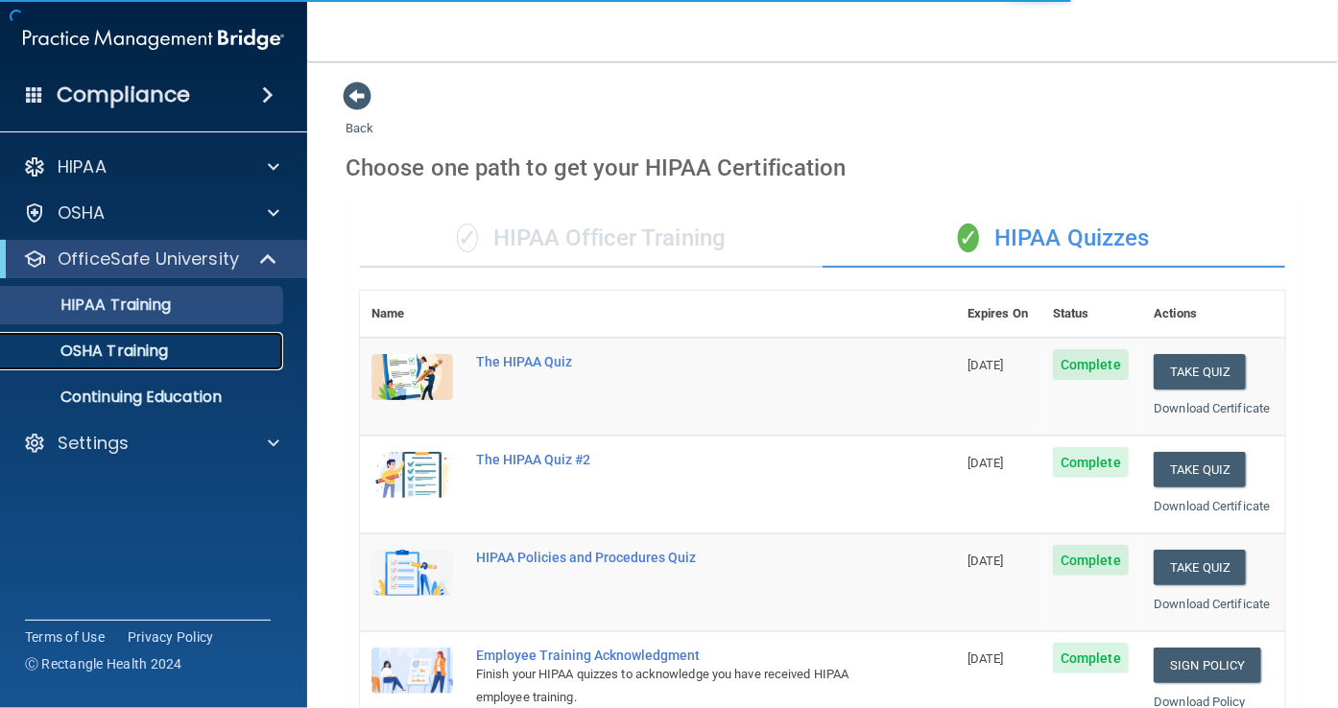
click at [178, 352] on div "OSHA Training" at bounding box center [143, 351] width 262 height 19
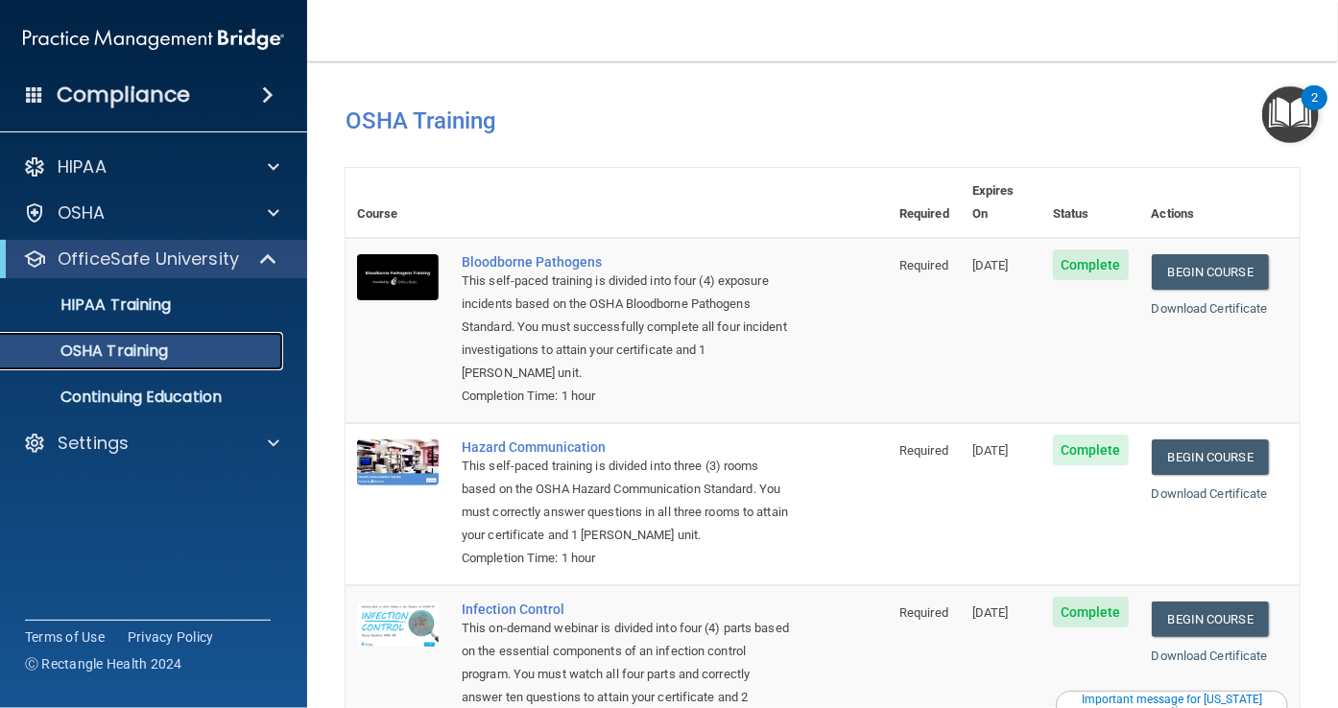
scroll to position [299, 0]
